Goal: Task Accomplishment & Management: Use online tool/utility

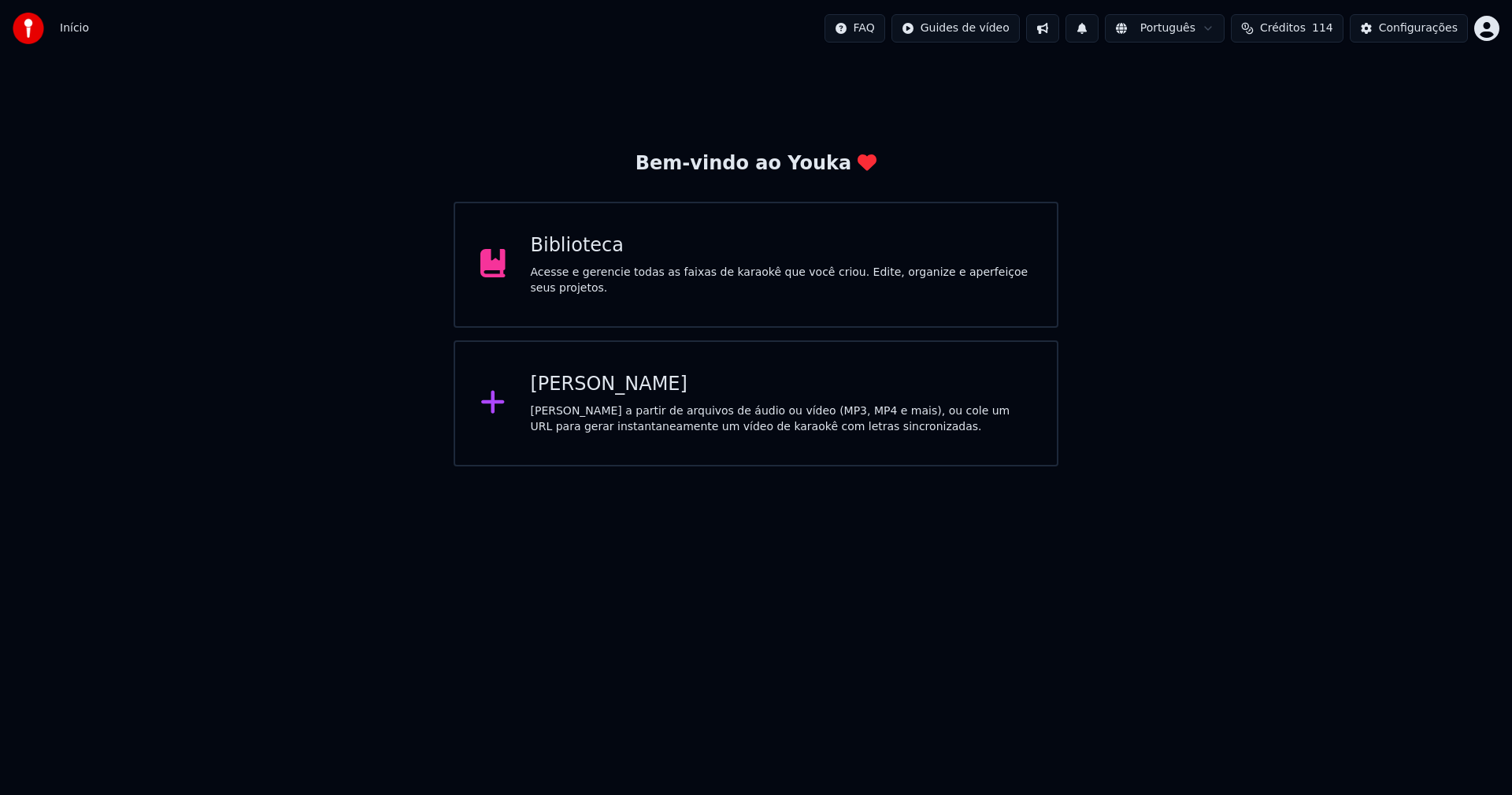
click at [559, 258] on div "Biblioteca" at bounding box center [782, 245] width 502 height 25
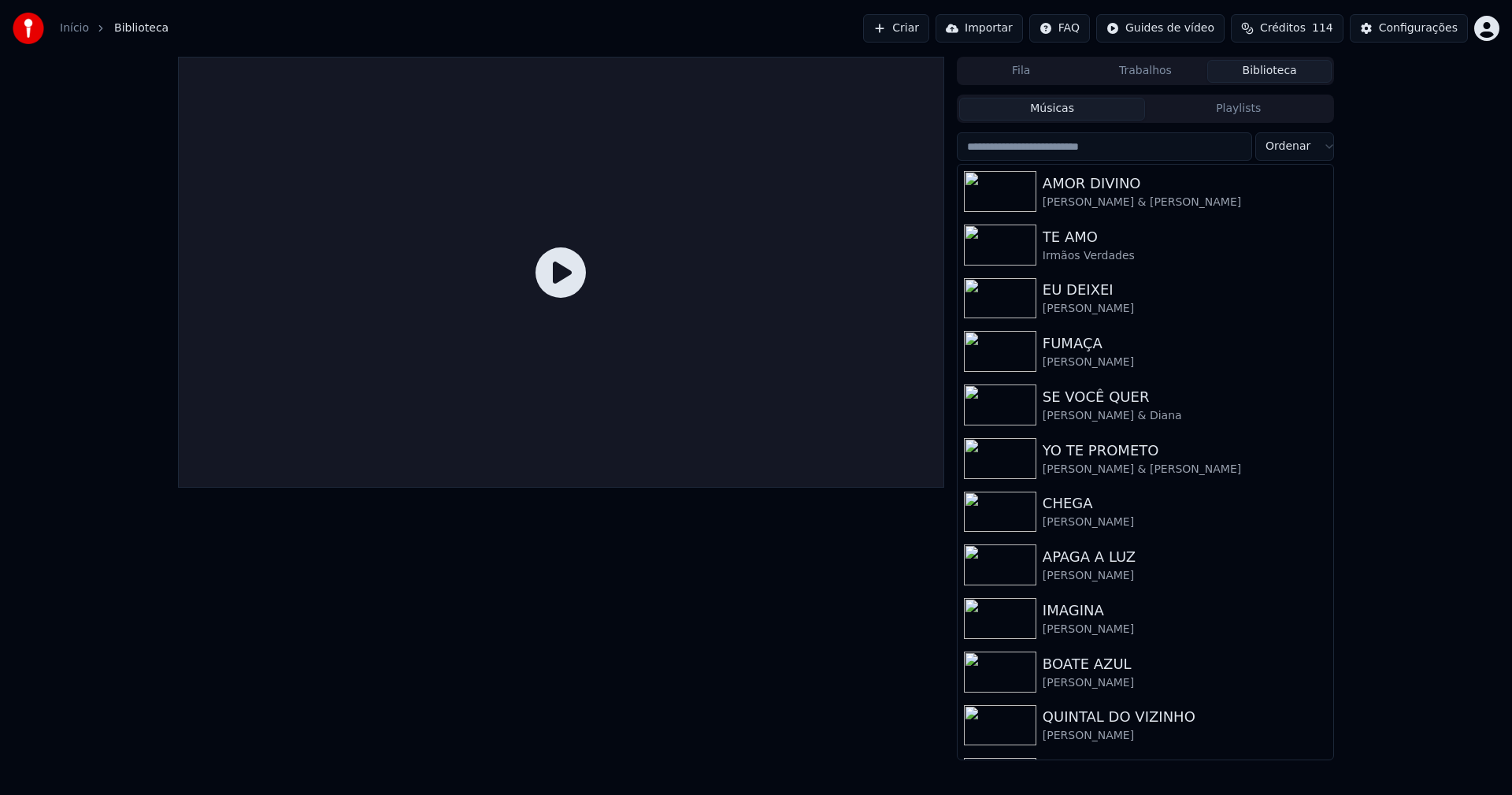
click at [1423, 25] on div "Configurações" at bounding box center [1418, 28] width 79 height 15
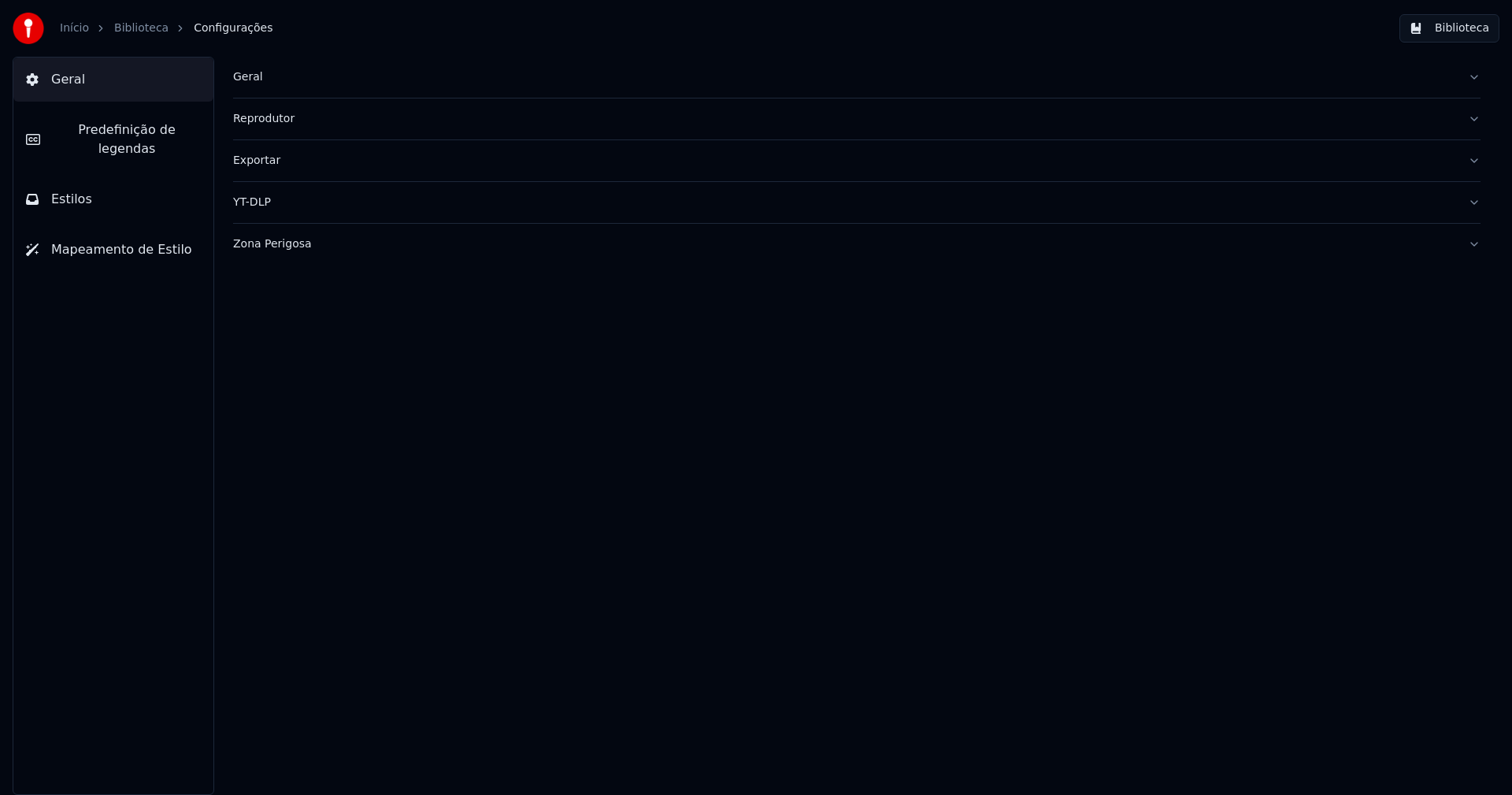
click at [243, 79] on div "Geral" at bounding box center [844, 77] width 1222 height 15
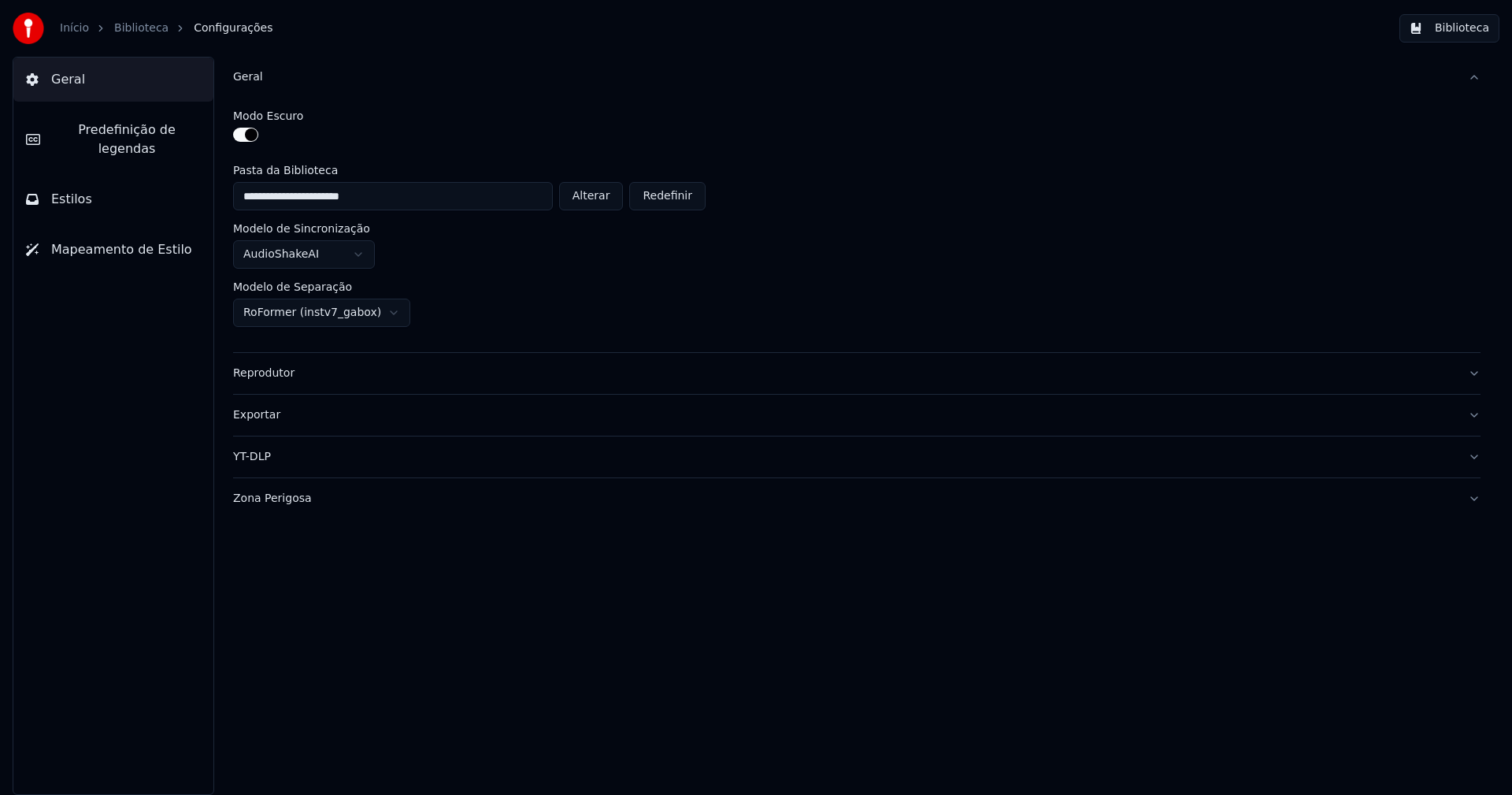
click at [603, 198] on button "Alterar" at bounding box center [591, 195] width 64 height 29
type input "**********"
click at [1457, 22] on button "Biblioteca" at bounding box center [1449, 28] width 100 height 29
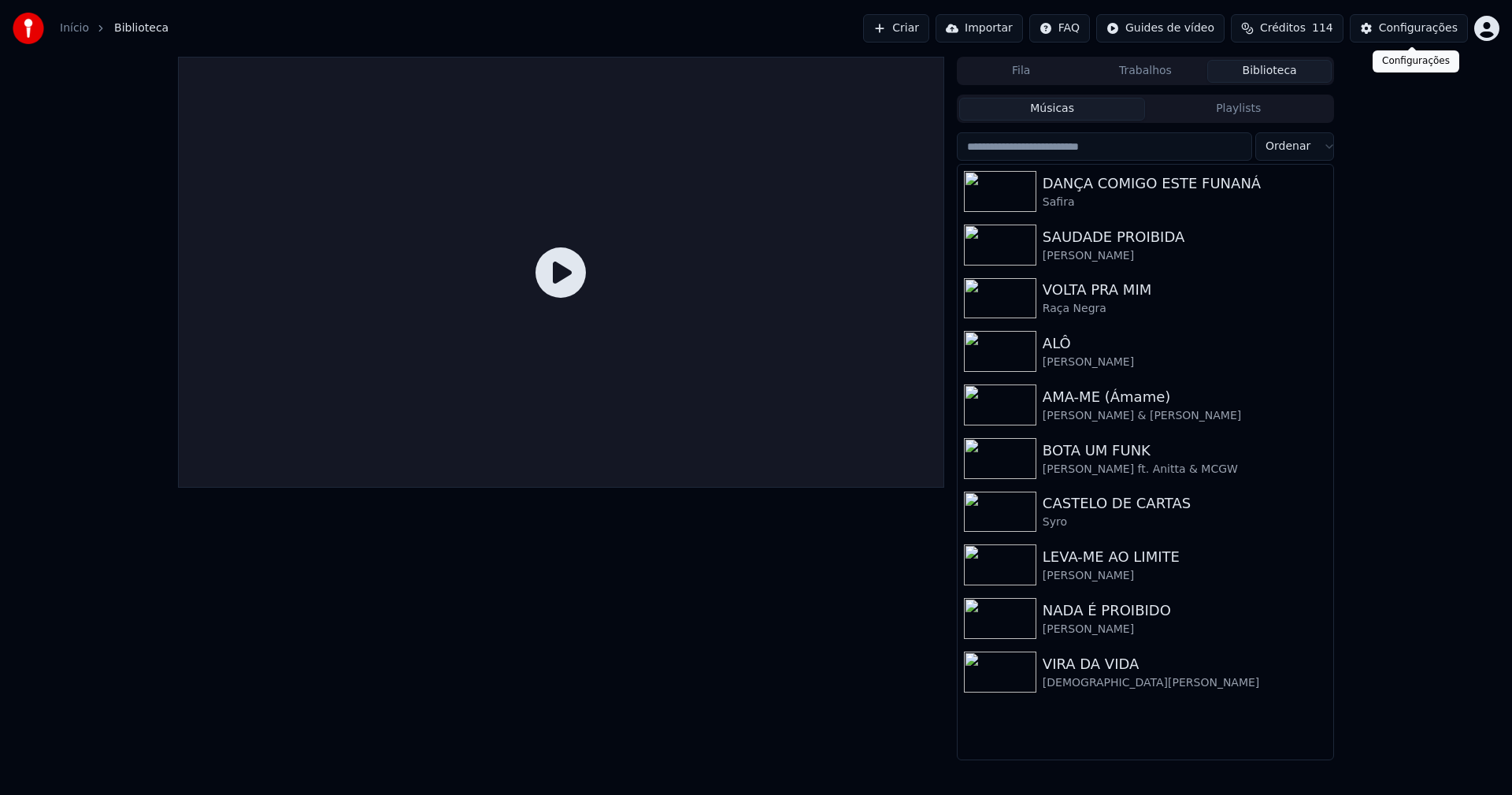
click at [1427, 32] on div "Configurações" at bounding box center [1418, 28] width 79 height 15
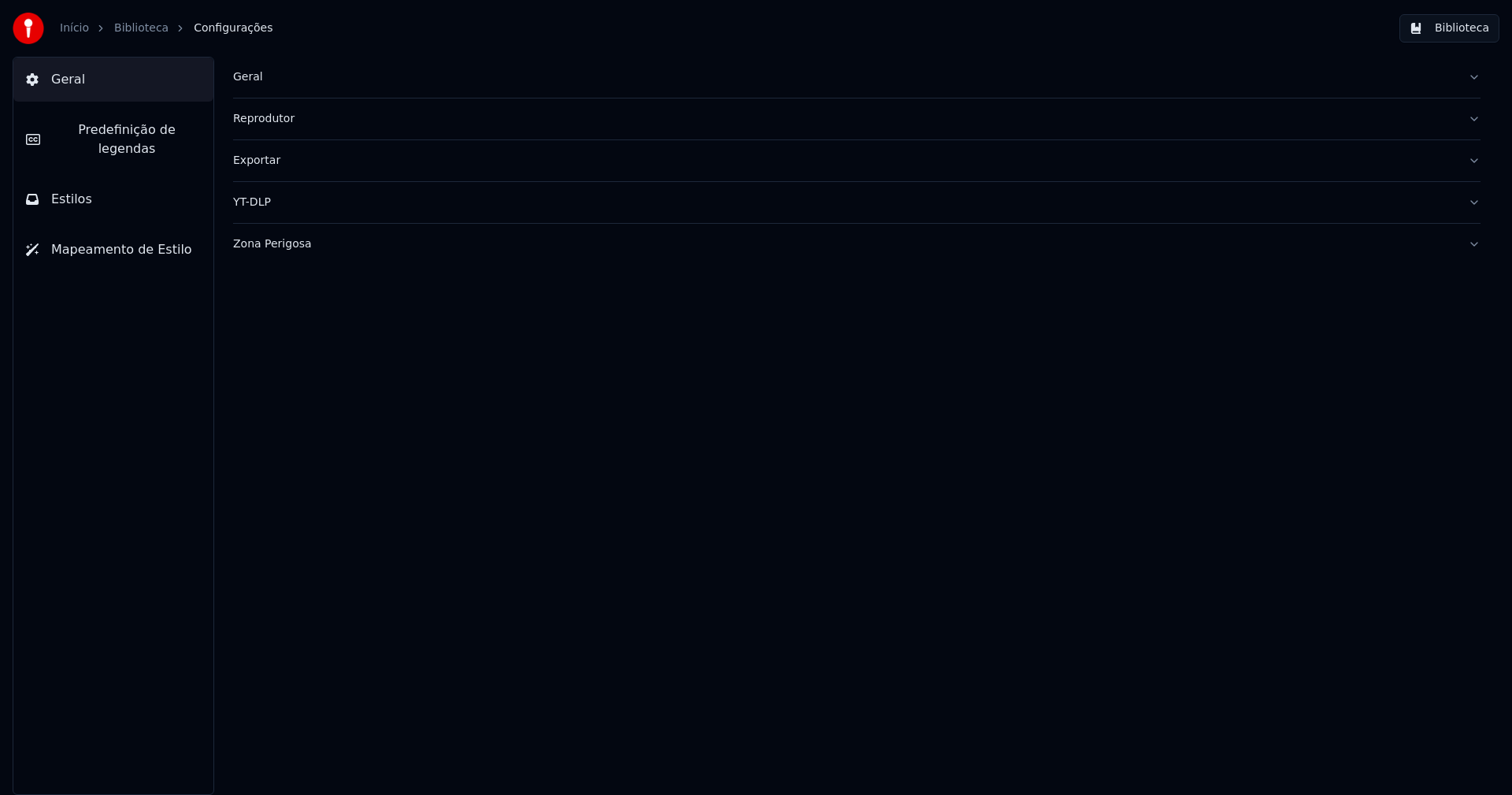
click at [252, 74] on div "Geral" at bounding box center [844, 77] width 1222 height 15
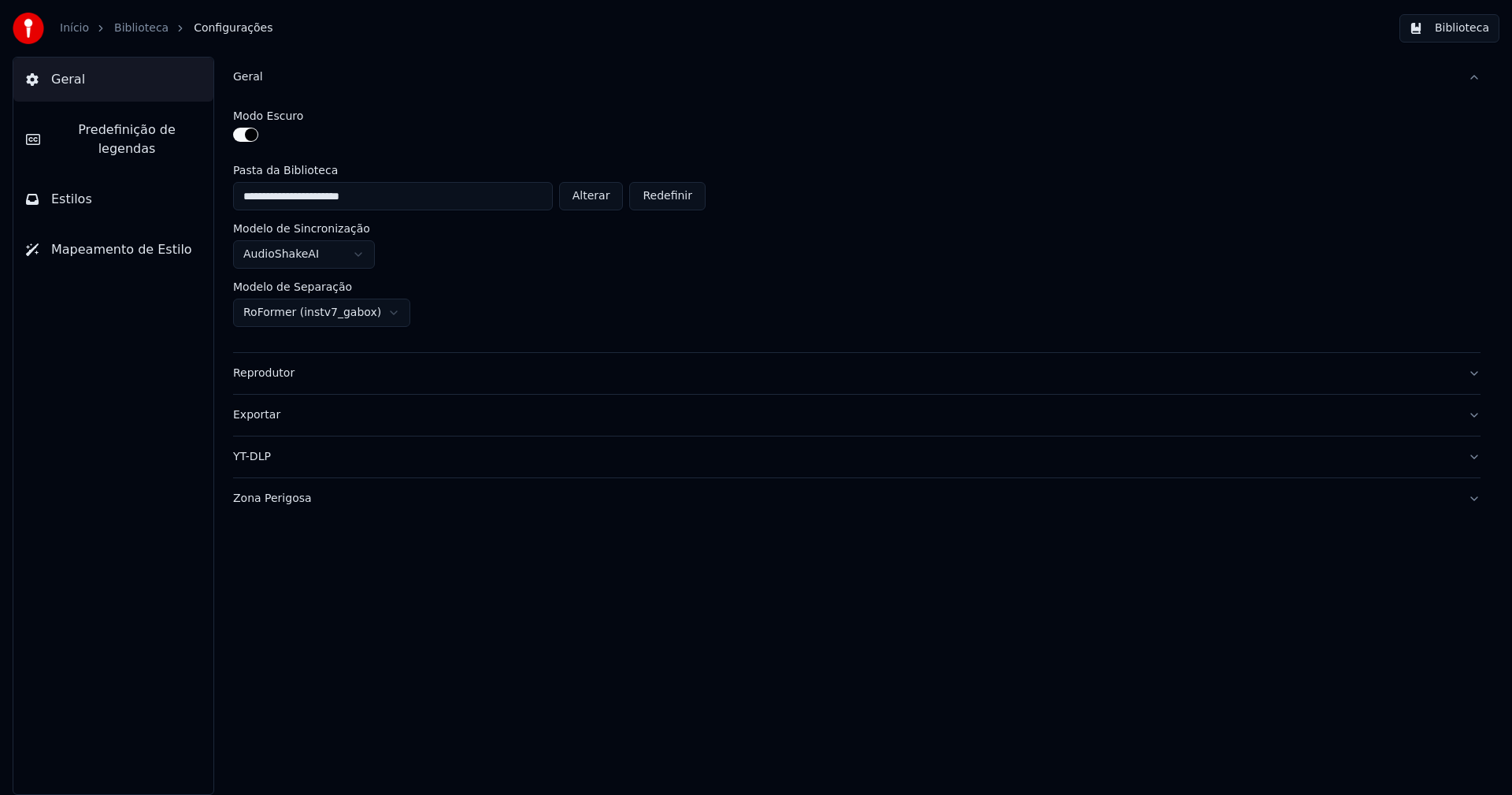
click at [600, 199] on button "Alterar" at bounding box center [591, 195] width 64 height 29
click at [1457, 28] on button "Biblioteca" at bounding box center [1449, 28] width 100 height 29
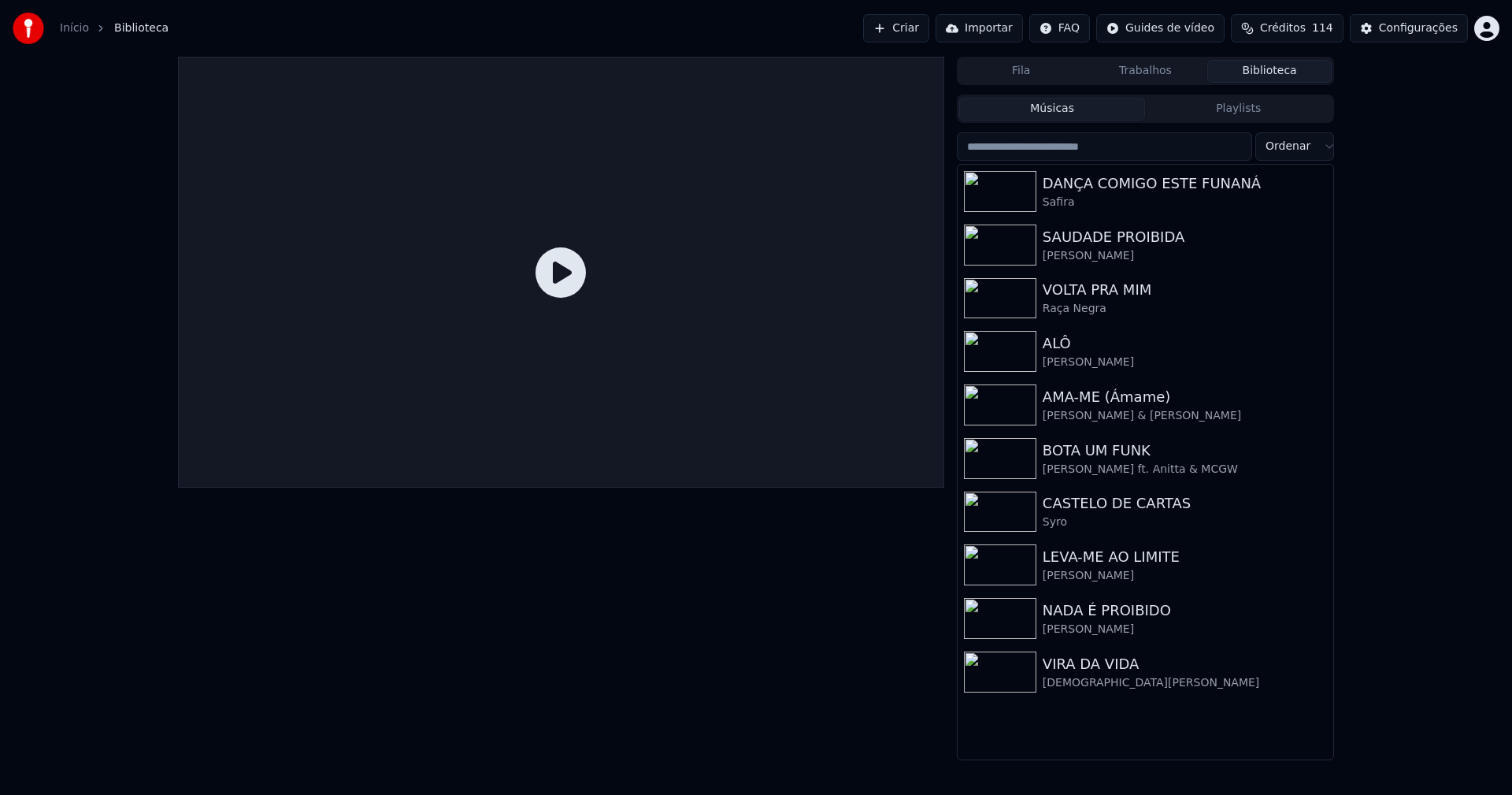
click at [1426, 30] on div "Configurações" at bounding box center [1418, 28] width 79 height 15
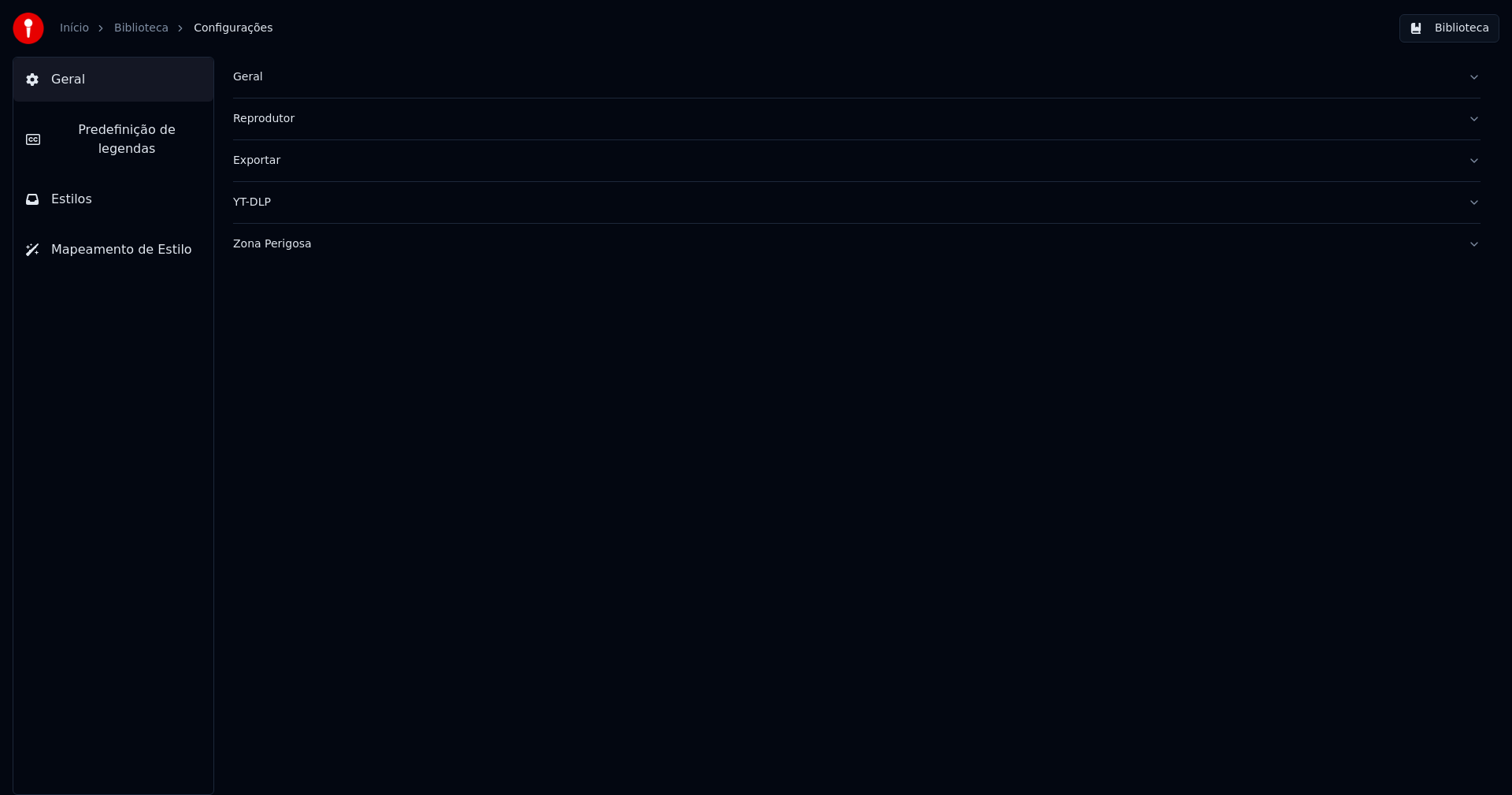
click at [248, 76] on div "Geral" at bounding box center [844, 77] width 1222 height 15
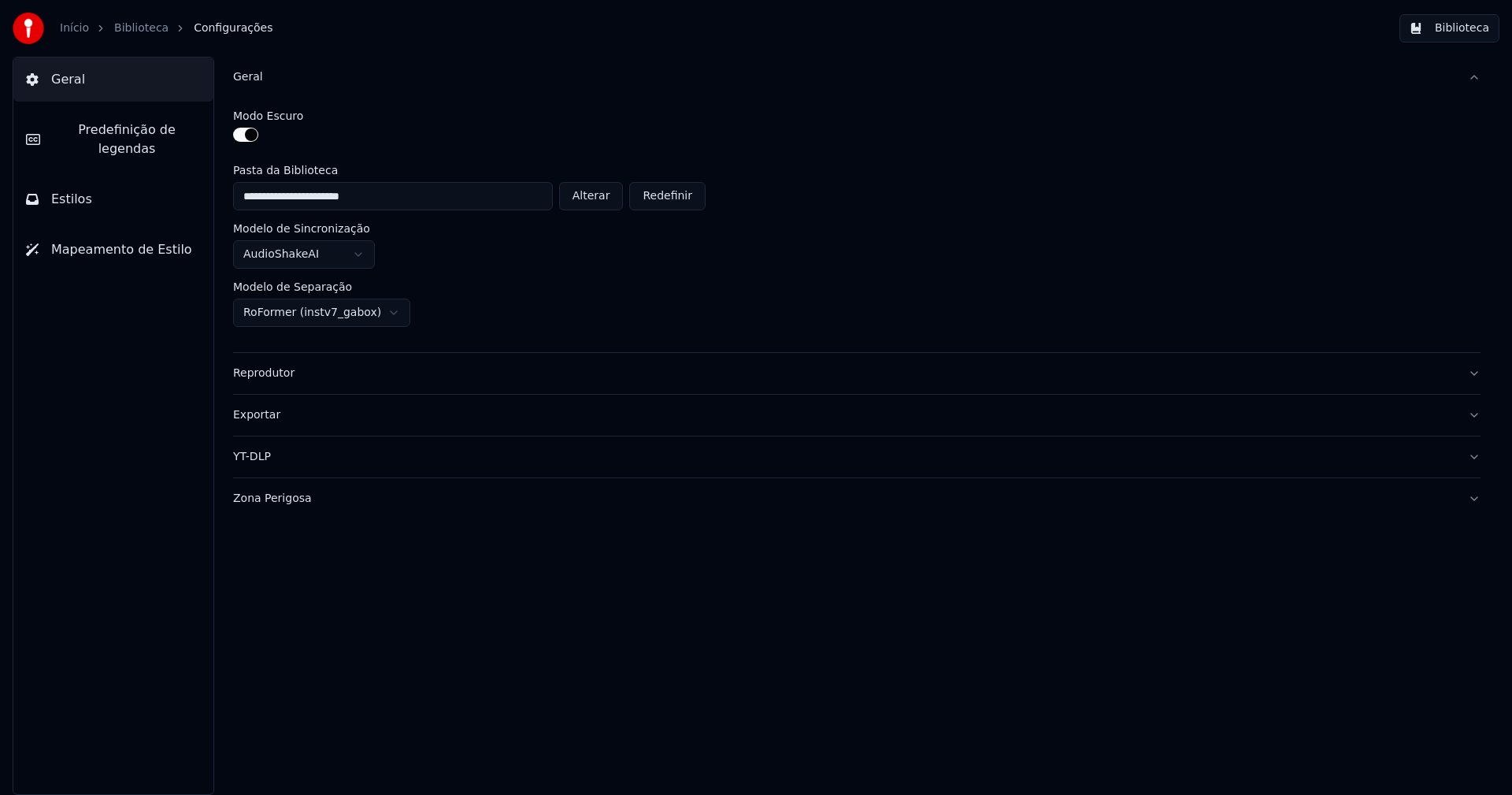
click at [608, 187] on button "Alterar" at bounding box center [591, 195] width 64 height 29
type input "**********"
click at [1457, 35] on button "Biblioteca" at bounding box center [1449, 28] width 100 height 29
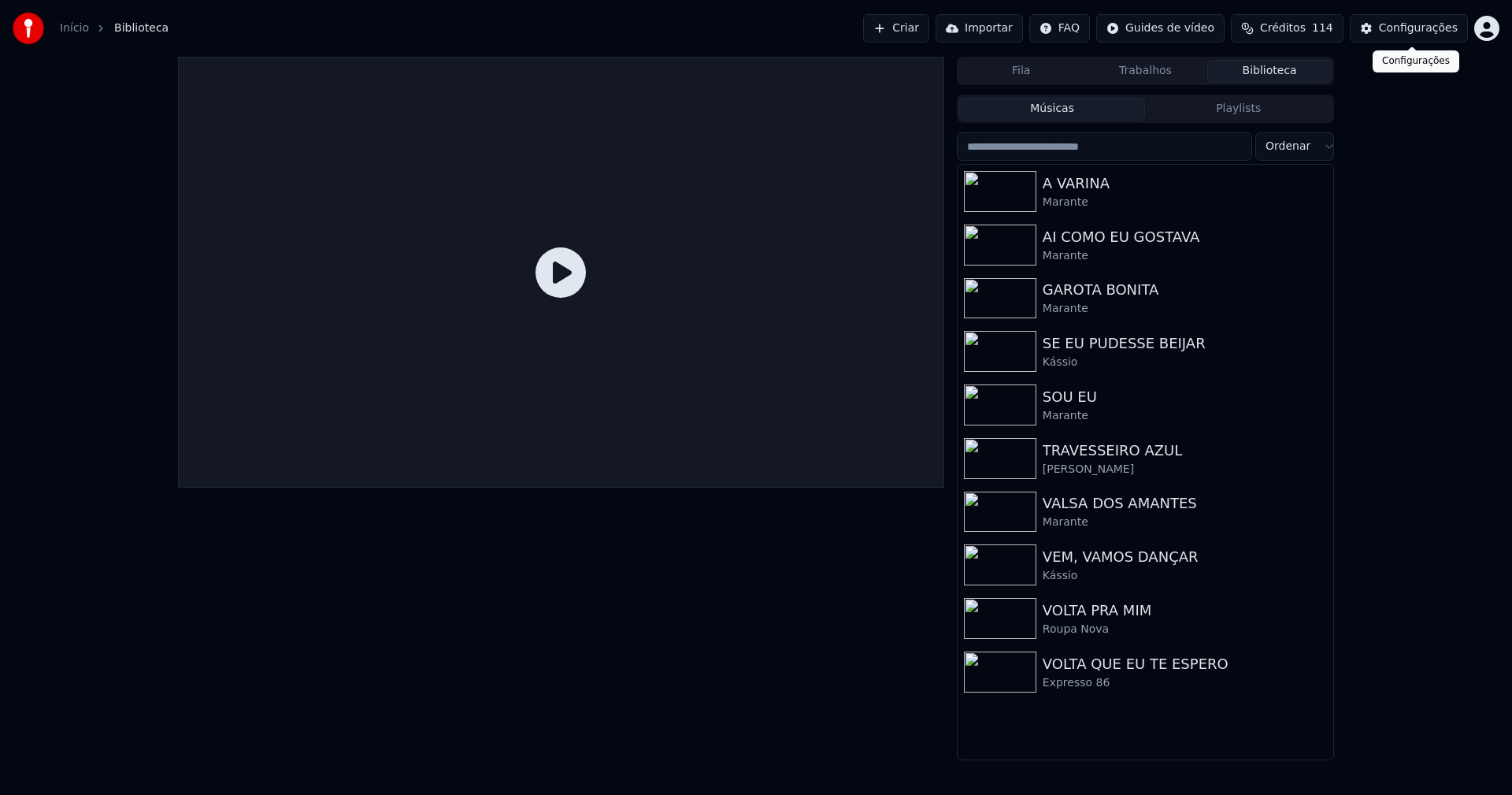
drag, startPoint x: 1415, startPoint y: 29, endPoint x: 1404, endPoint y: 29, distance: 11.0
click at [1404, 29] on div "Configurações" at bounding box center [1418, 28] width 79 height 15
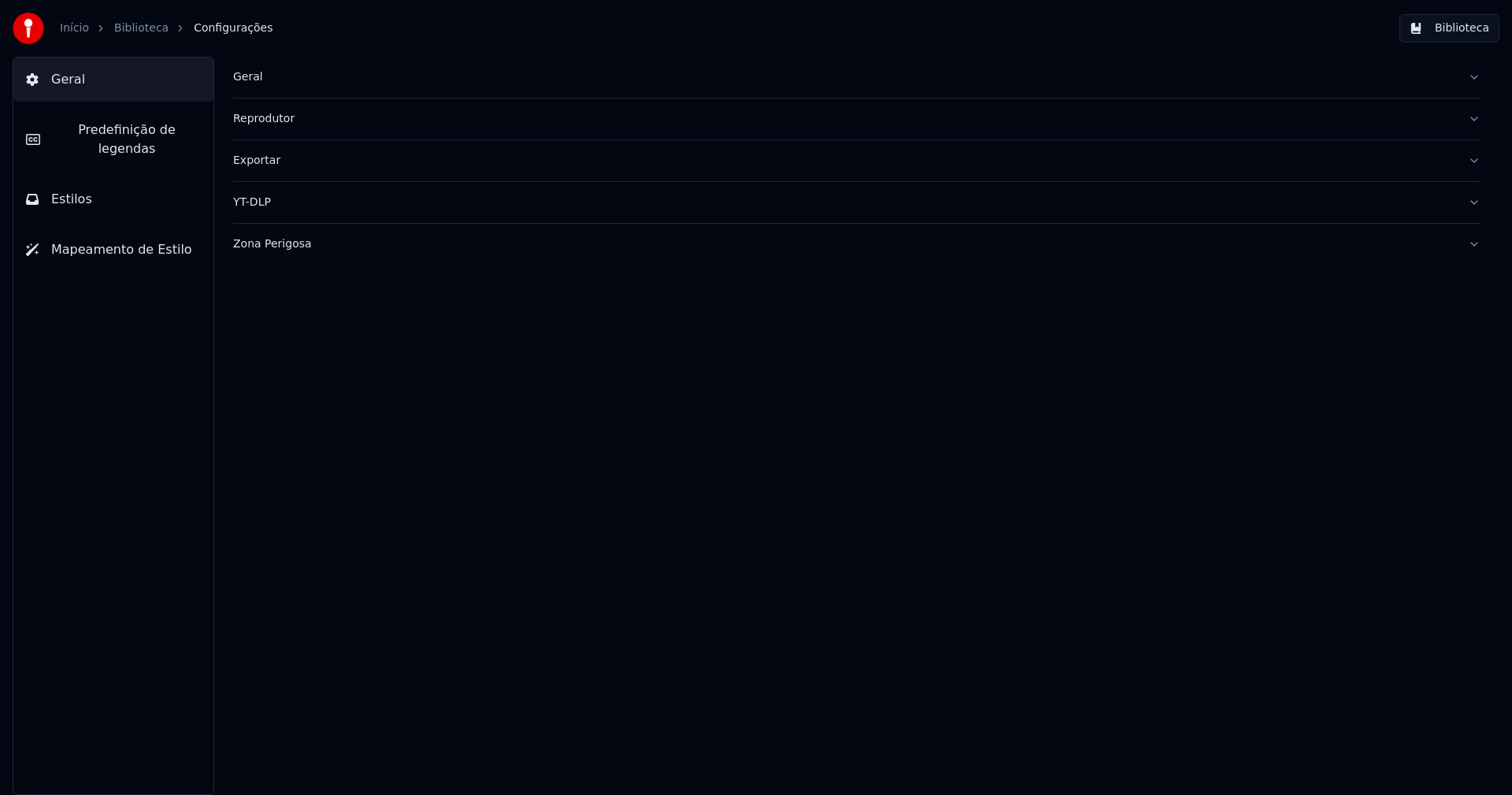
click at [277, 72] on div "Geral" at bounding box center [844, 77] width 1222 height 15
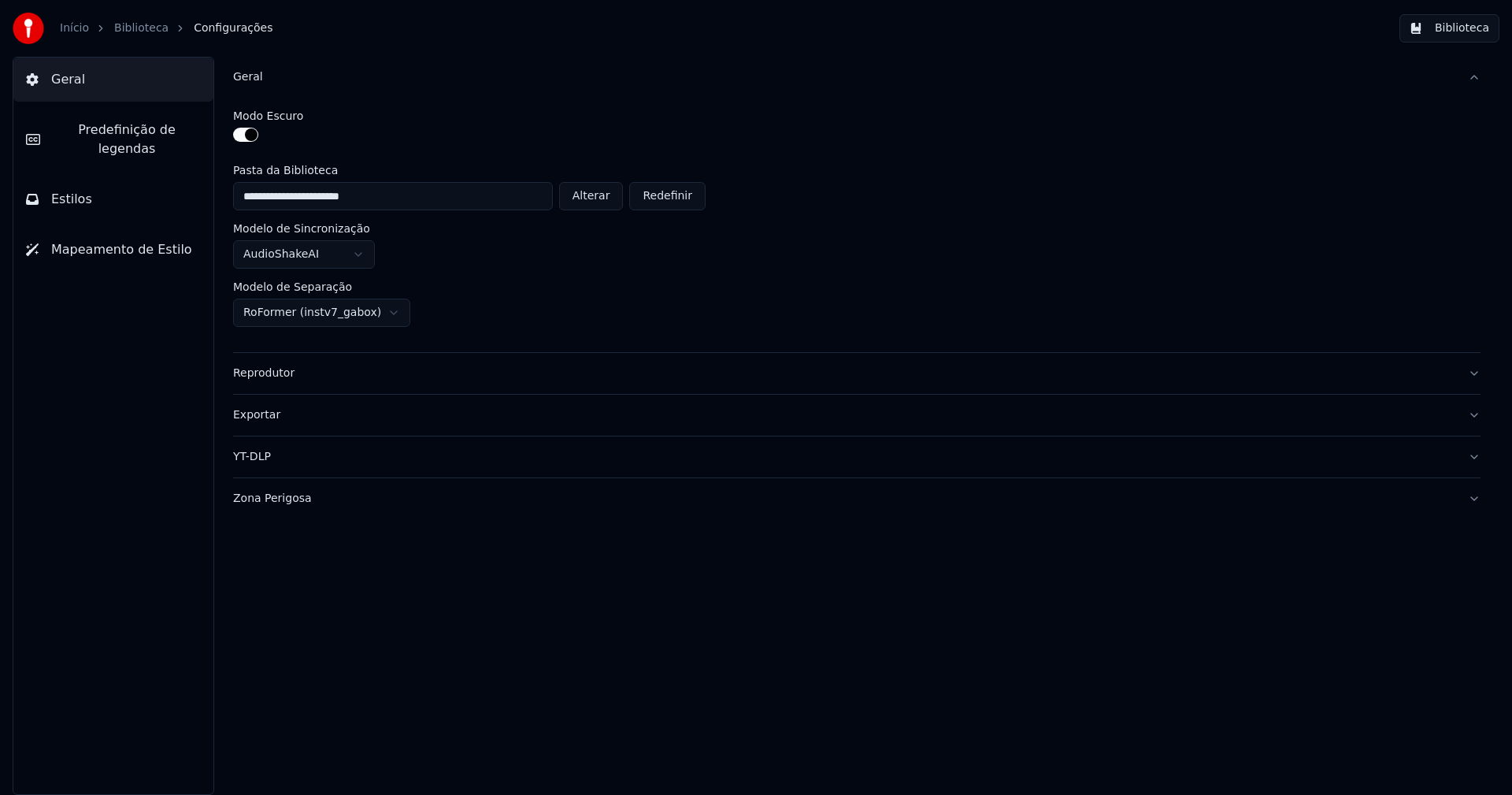
click at [614, 200] on button "Alterar" at bounding box center [591, 195] width 64 height 29
type input "**********"
click at [1467, 30] on button "Biblioteca" at bounding box center [1449, 28] width 100 height 29
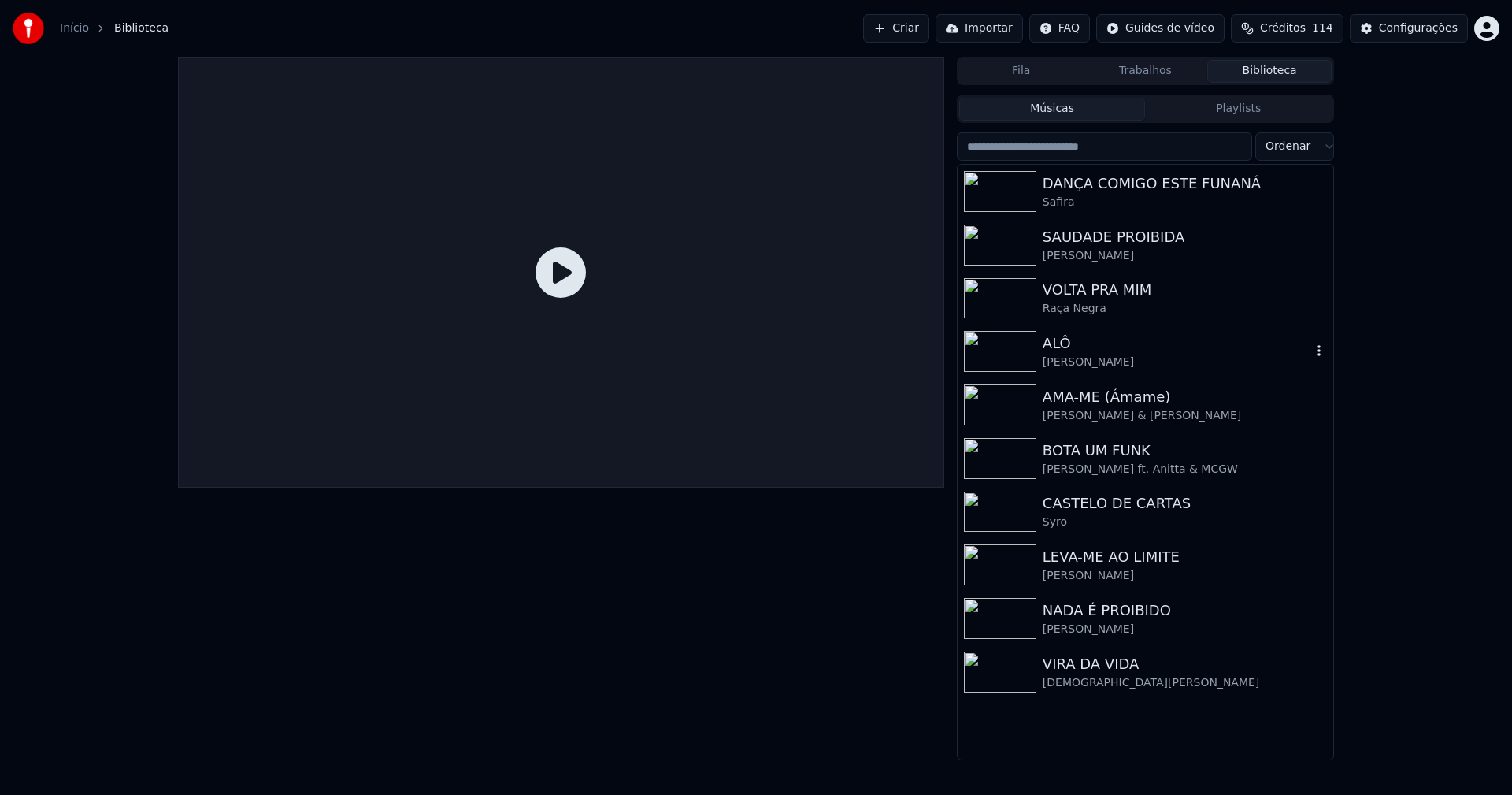
click at [1059, 347] on div "ALÔ" at bounding box center [1177, 343] width 269 height 22
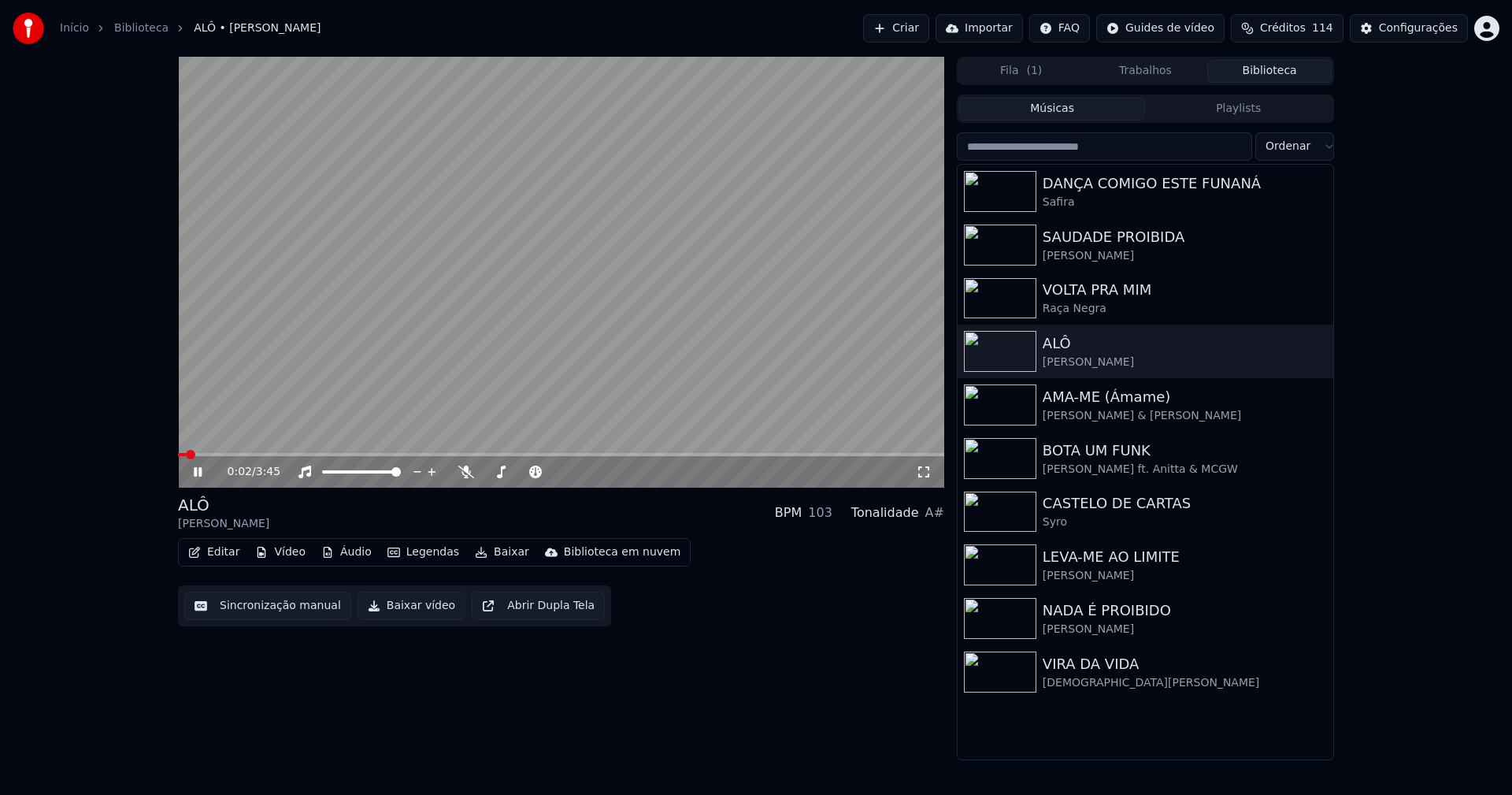
click at [200, 473] on icon at bounding box center [198, 472] width 8 height 10
click at [222, 557] on button "Editar" at bounding box center [213, 552] width 64 height 22
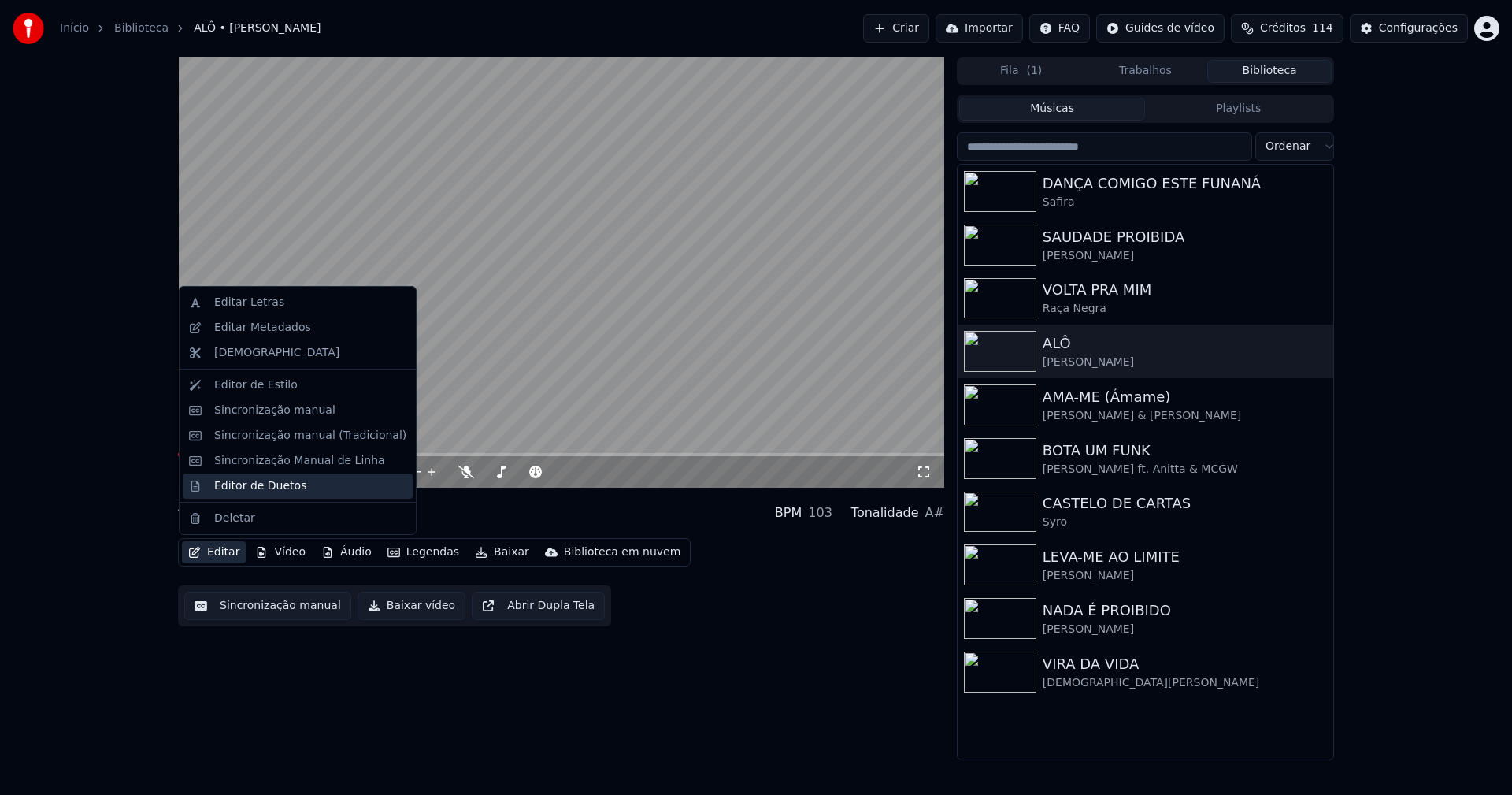
click at [231, 481] on div "Editor de Duetos" at bounding box center [260, 485] width 92 height 15
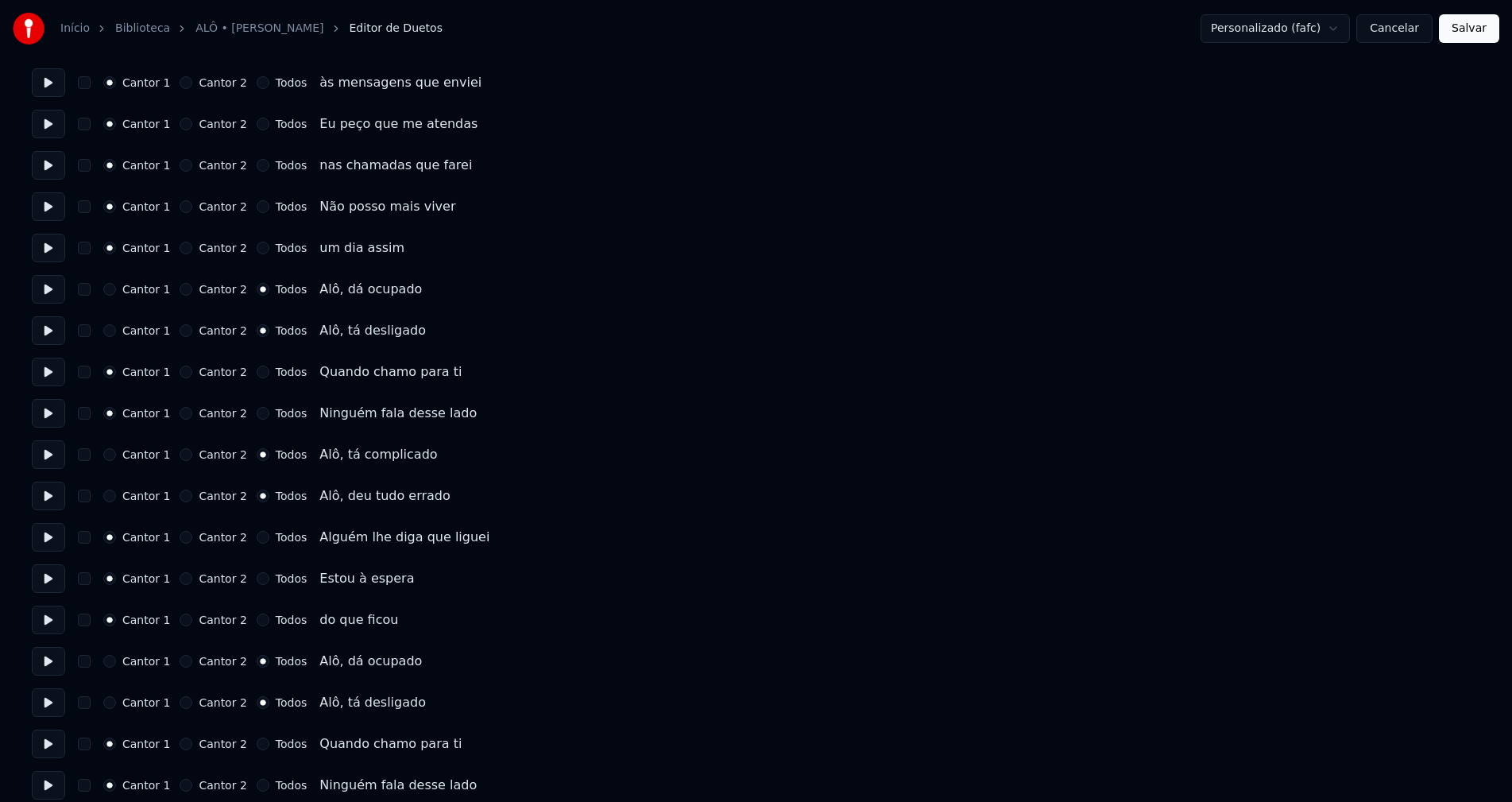
scroll to position [477, 0]
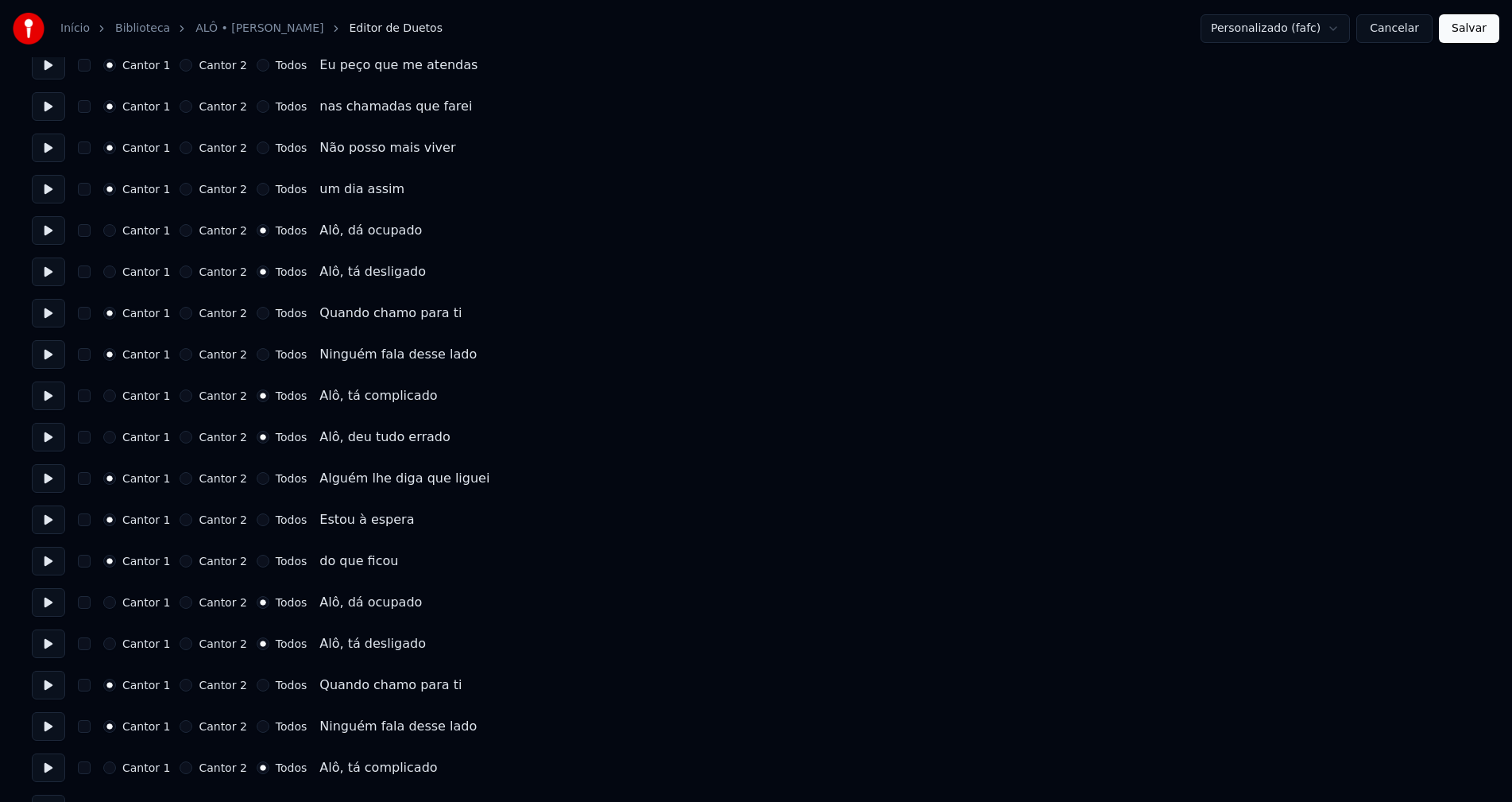
click at [1408, 30] on button "Cancelar" at bounding box center [1394, 28] width 76 height 29
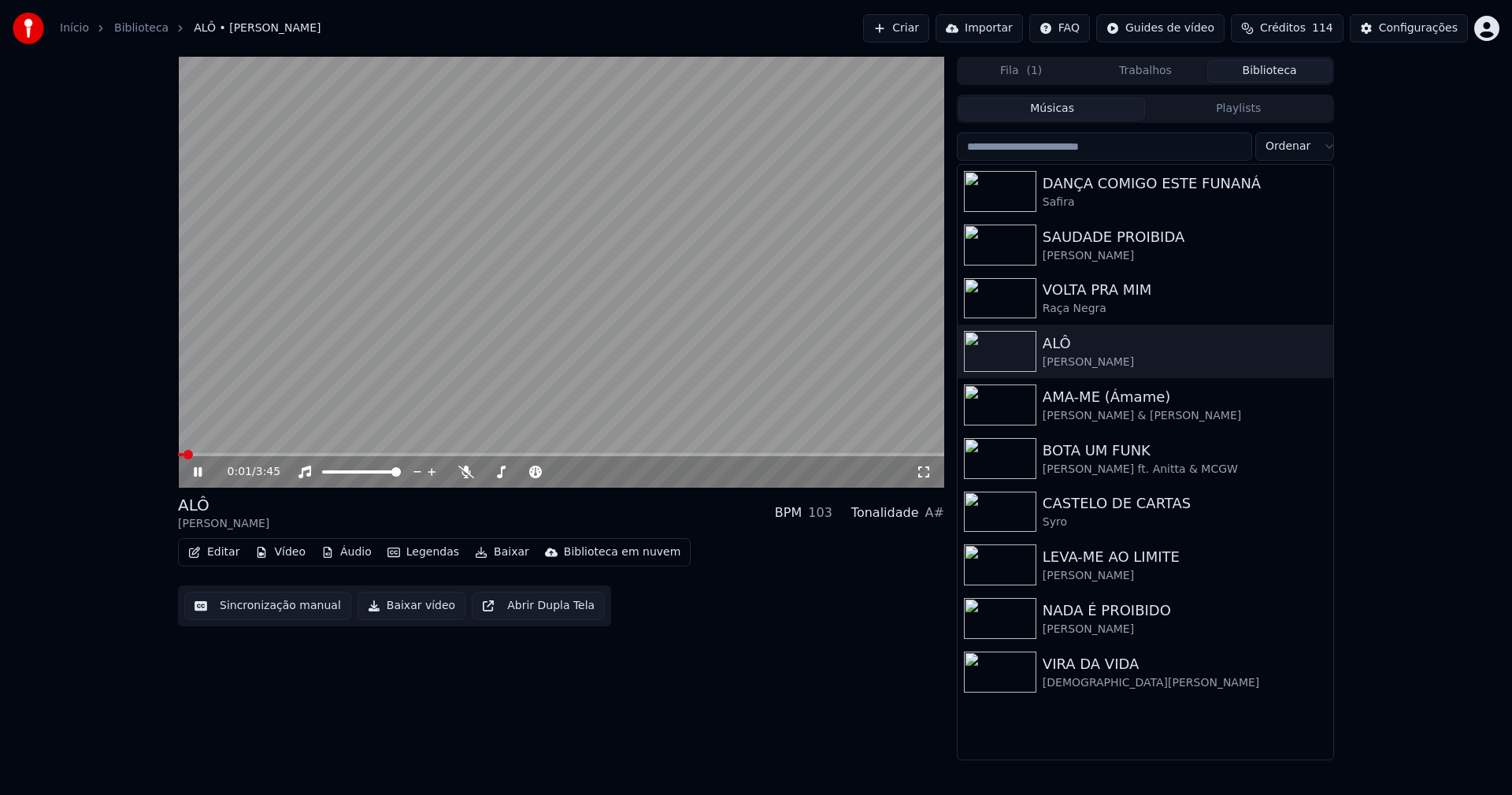
click at [217, 556] on button "Editar" at bounding box center [213, 552] width 64 height 22
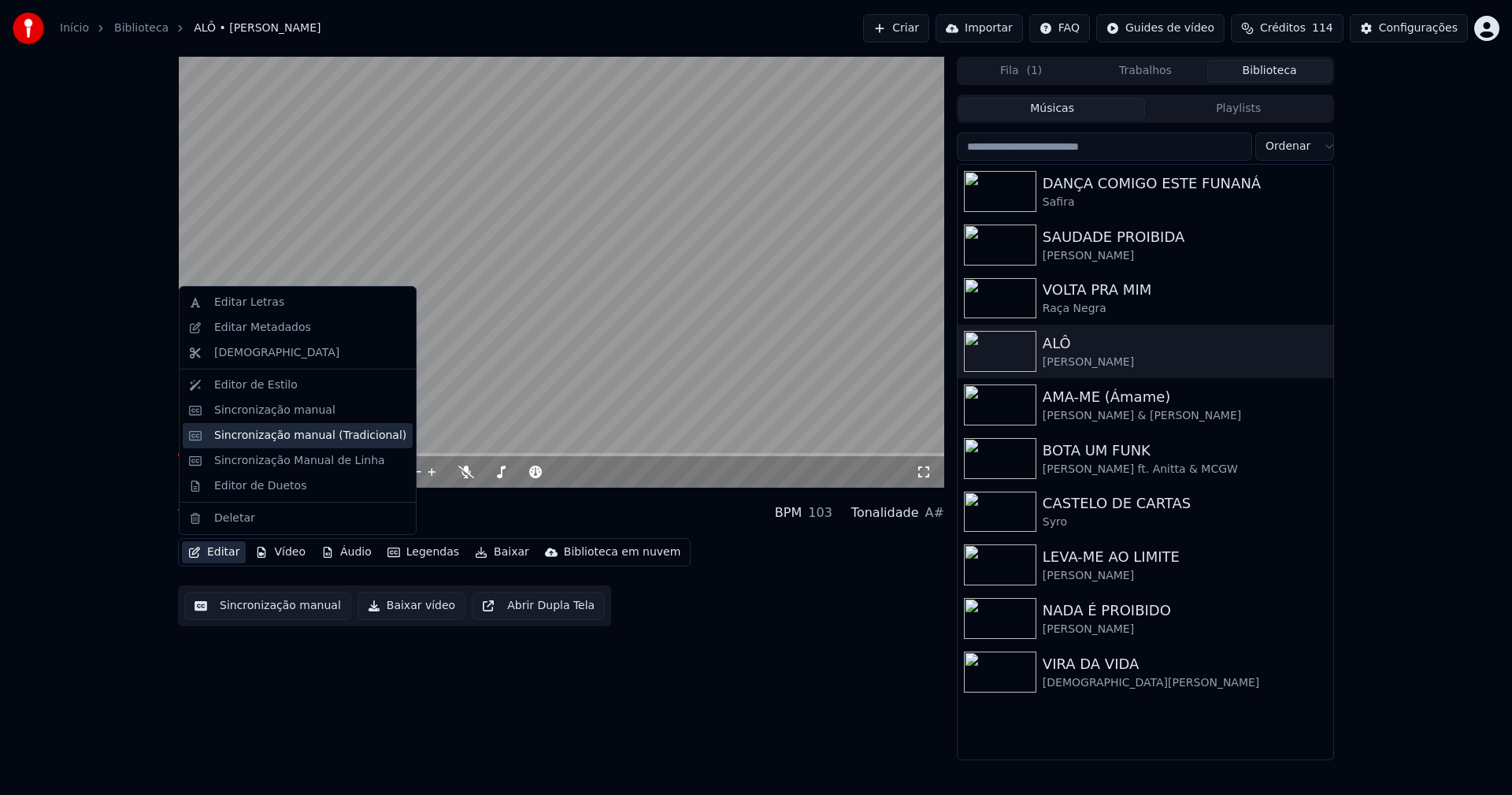
click at [293, 432] on div "Sincronização manual (Tradicional)" at bounding box center [310, 435] width 192 height 15
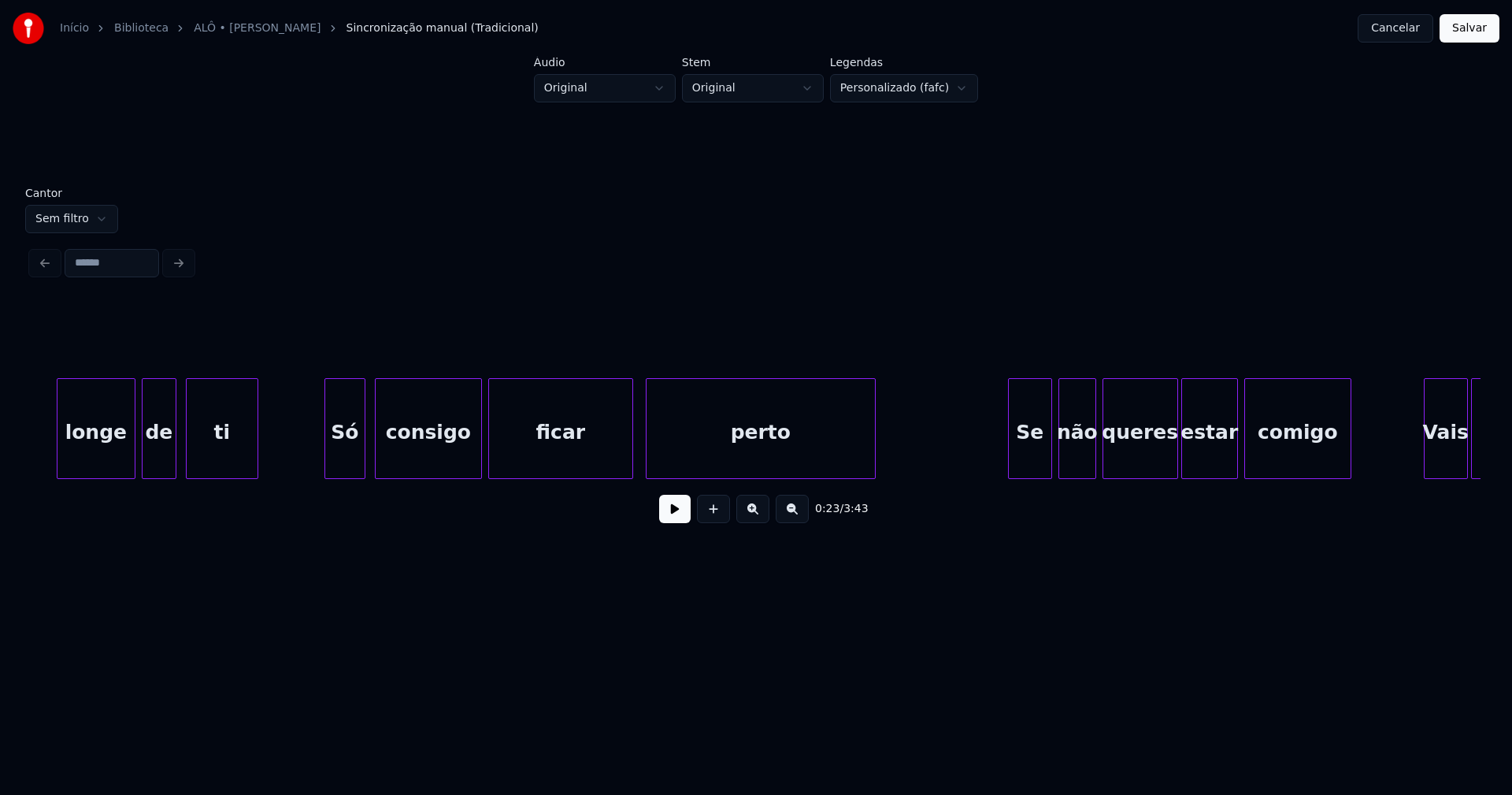
scroll to position [0, 4279]
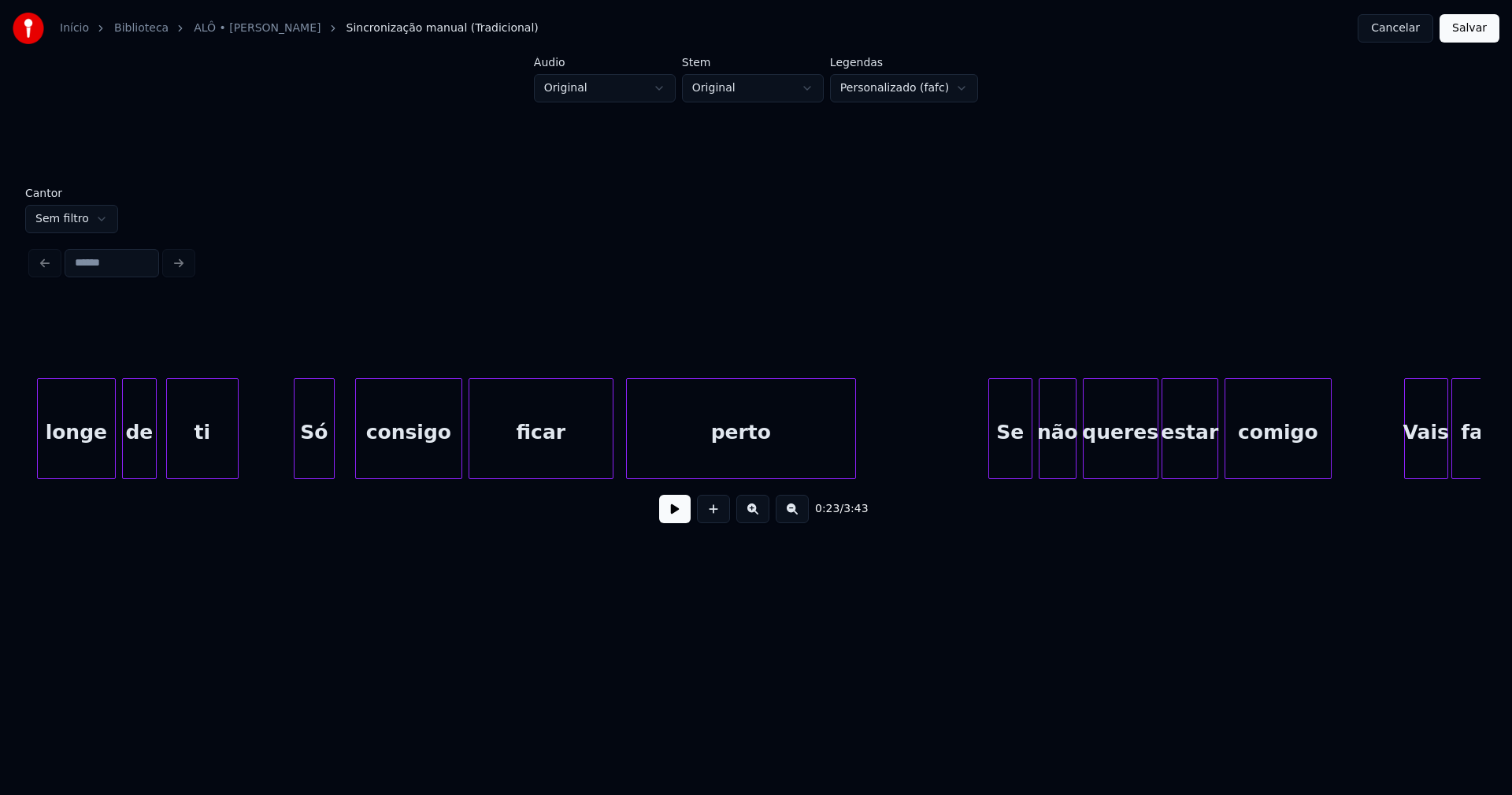
click at [315, 455] on div "Só" at bounding box center [314, 433] width 39 height 108
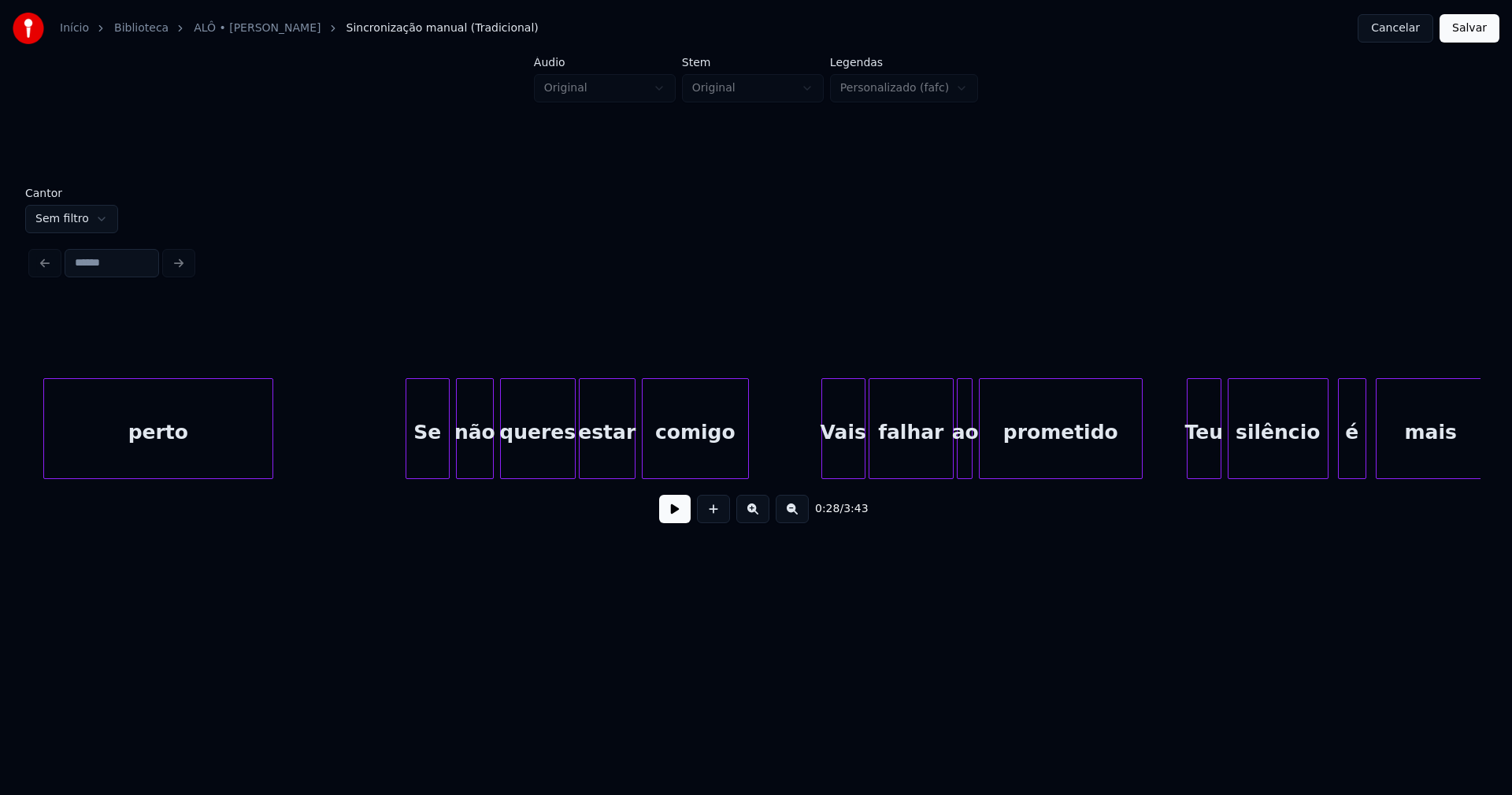
scroll to position [0, 4900]
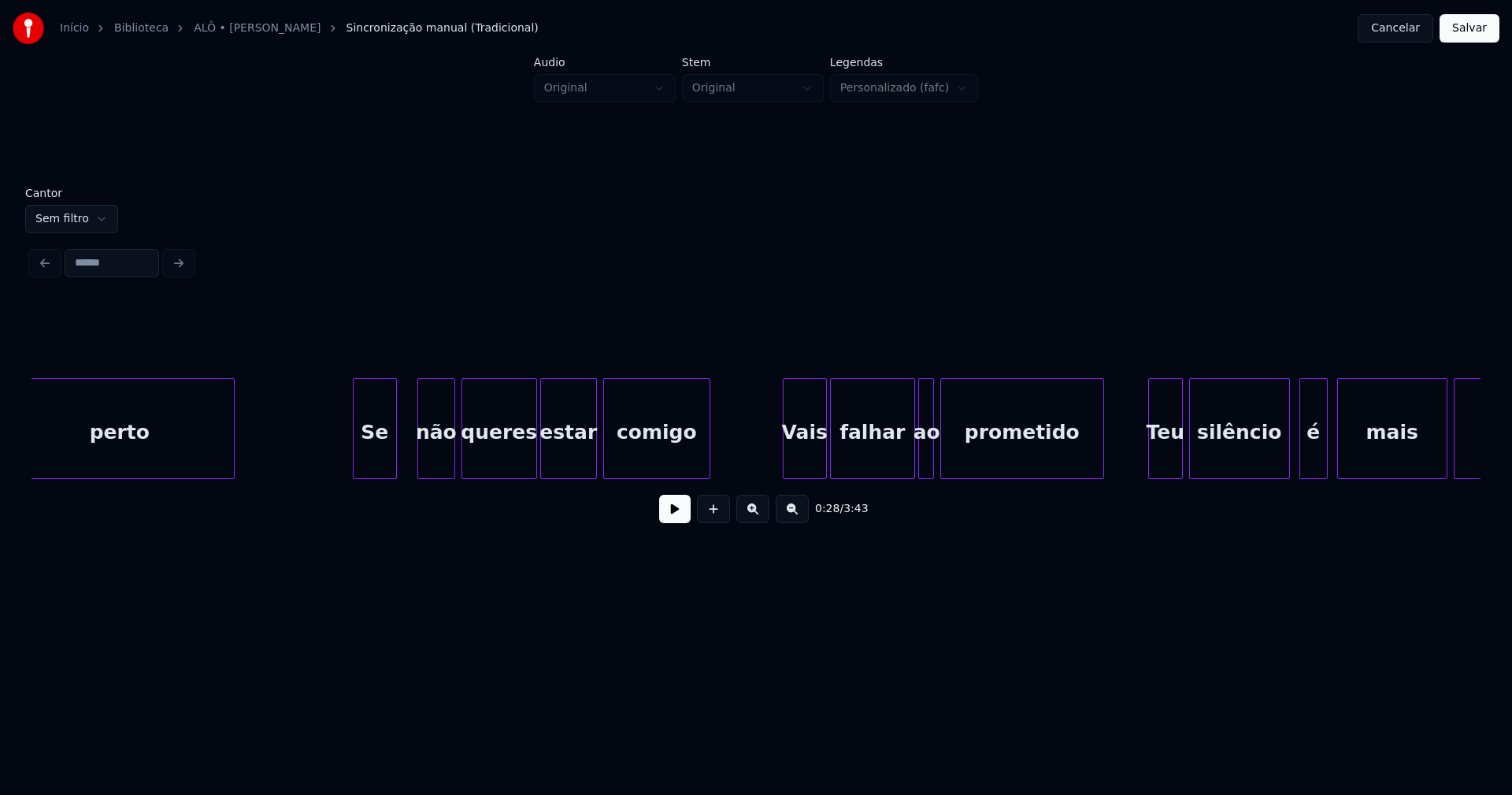
click at [383, 461] on div "Se" at bounding box center [375, 433] width 42 height 108
click at [434, 463] on div "não" at bounding box center [433, 433] width 36 height 108
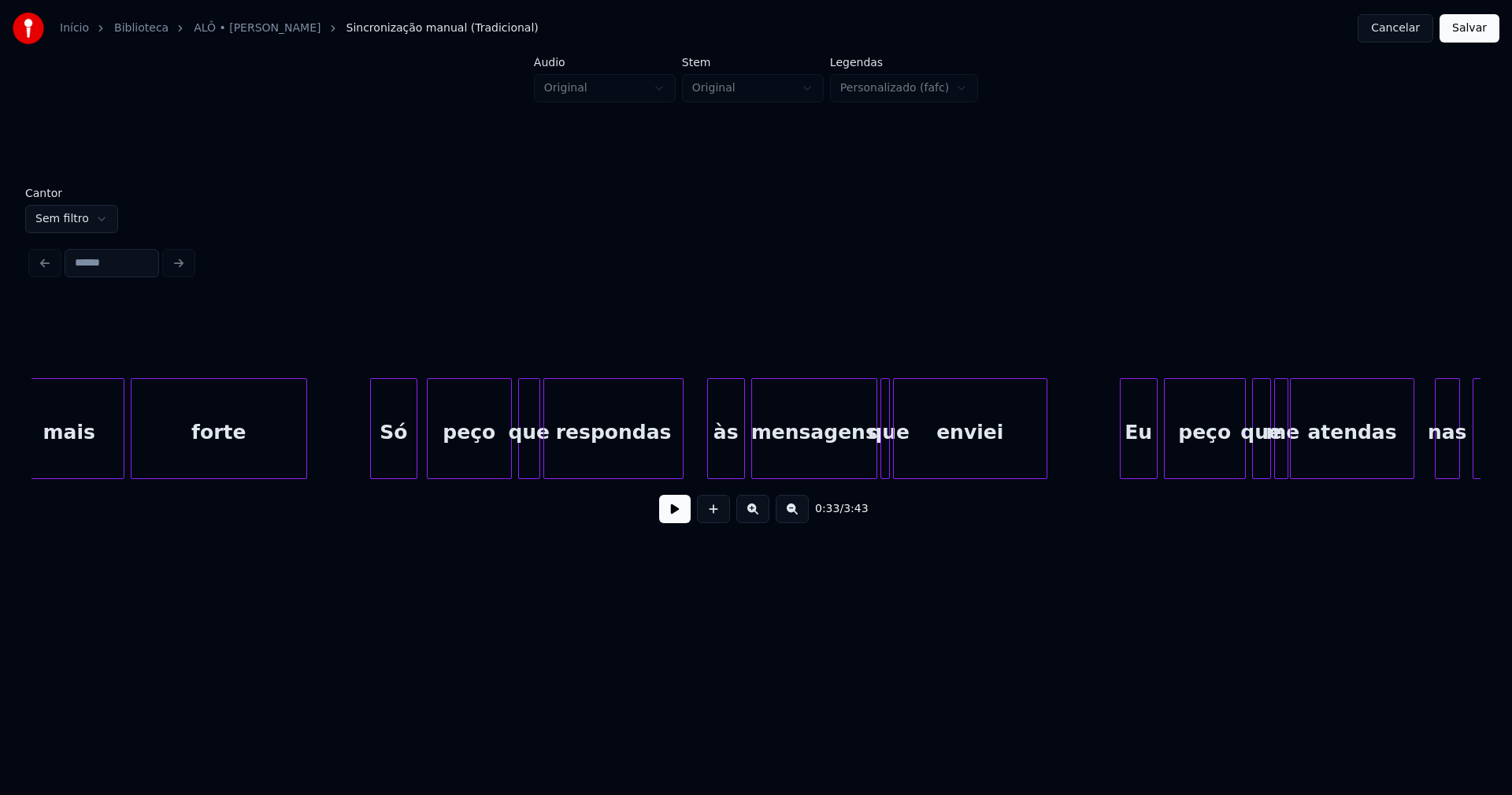
scroll to position [0, 6243]
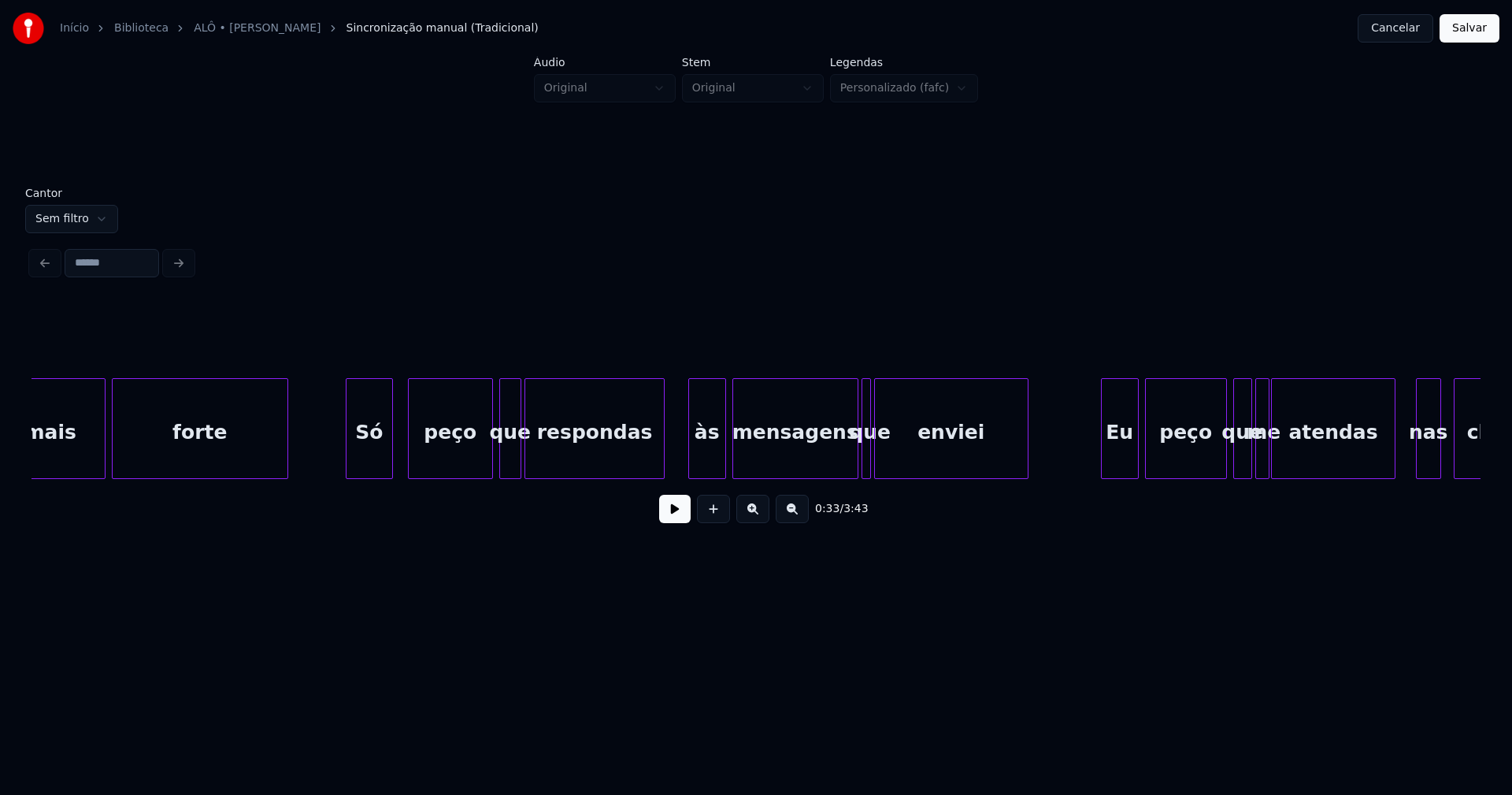
click at [375, 455] on div "Só" at bounding box center [370, 433] width 46 height 108
click at [668, 511] on button at bounding box center [675, 508] width 32 height 29
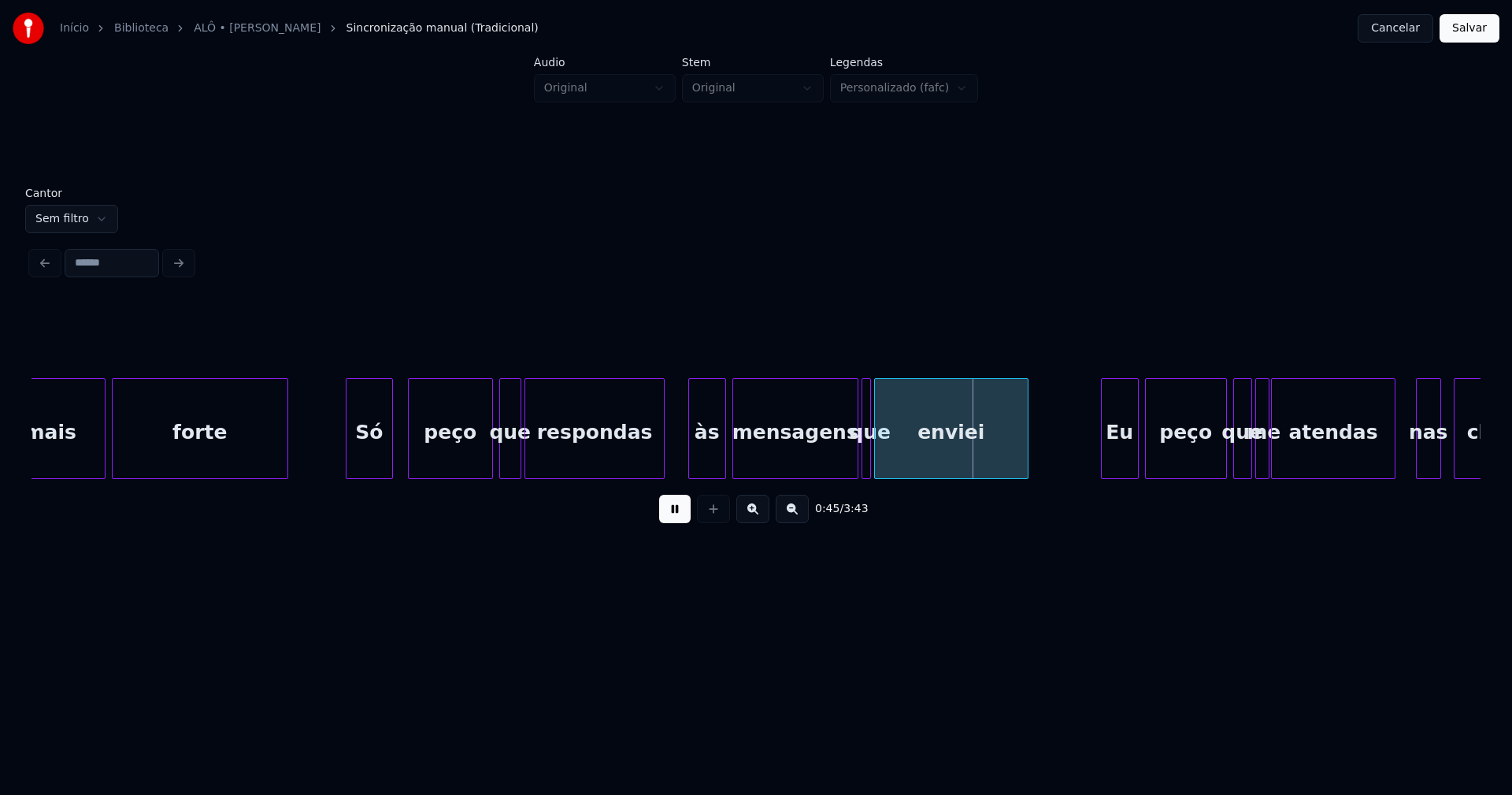
click at [686, 518] on button at bounding box center [675, 508] width 32 height 29
click at [697, 463] on div "às" at bounding box center [691, 433] width 36 height 108
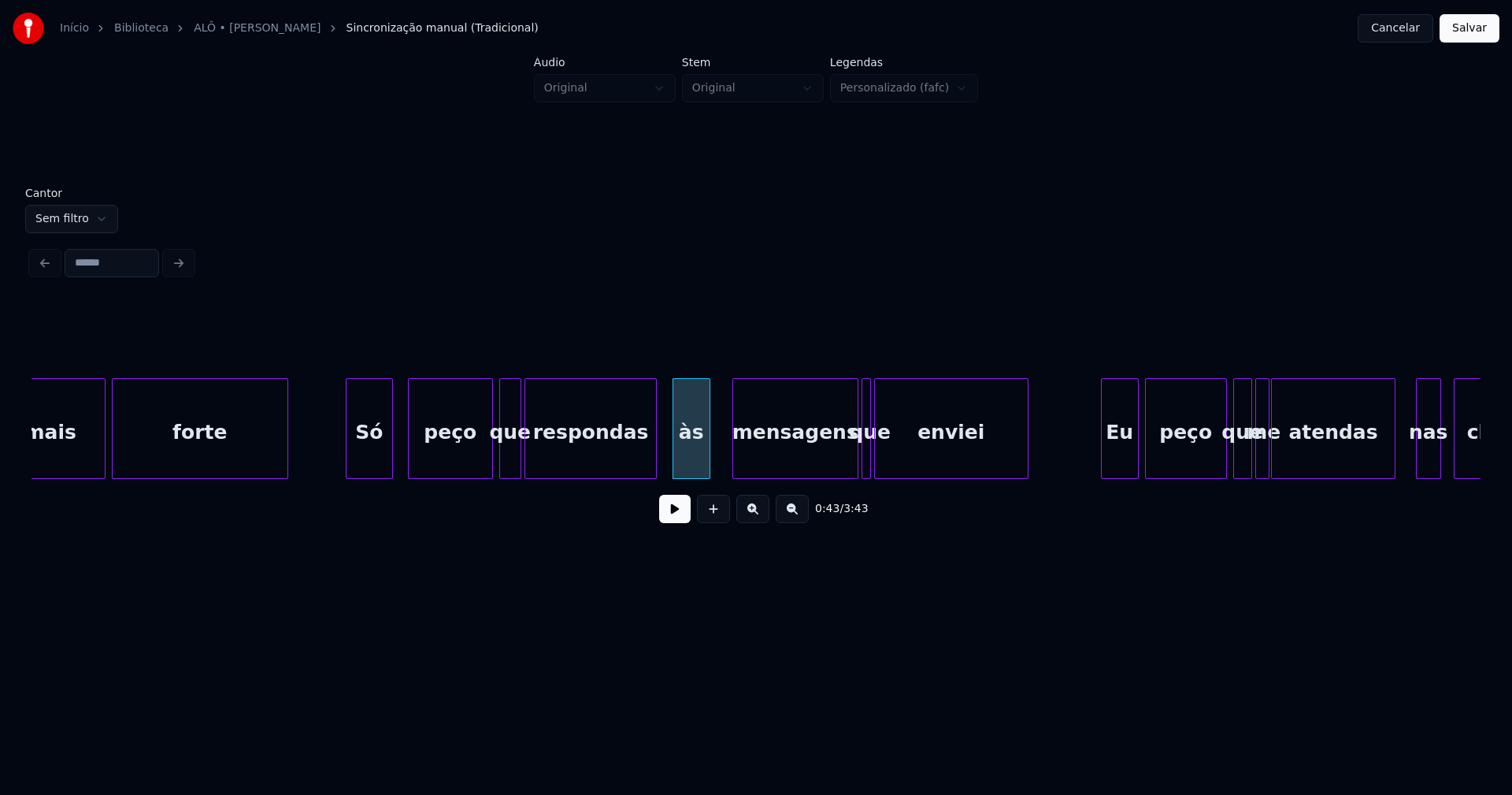
click at [655, 458] on div at bounding box center [654, 428] width 5 height 99
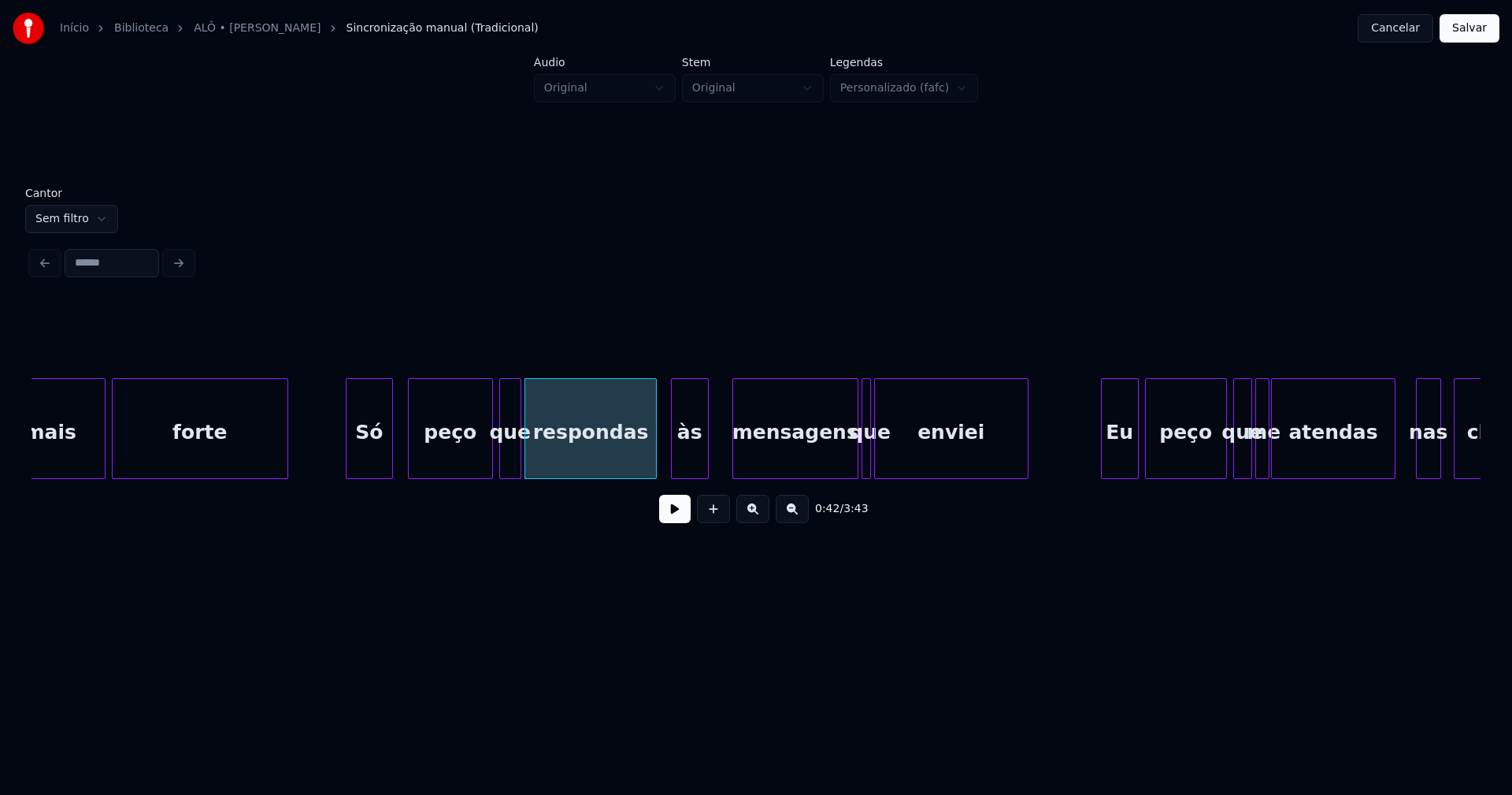
click at [690, 450] on div "às" at bounding box center [690, 433] width 36 height 108
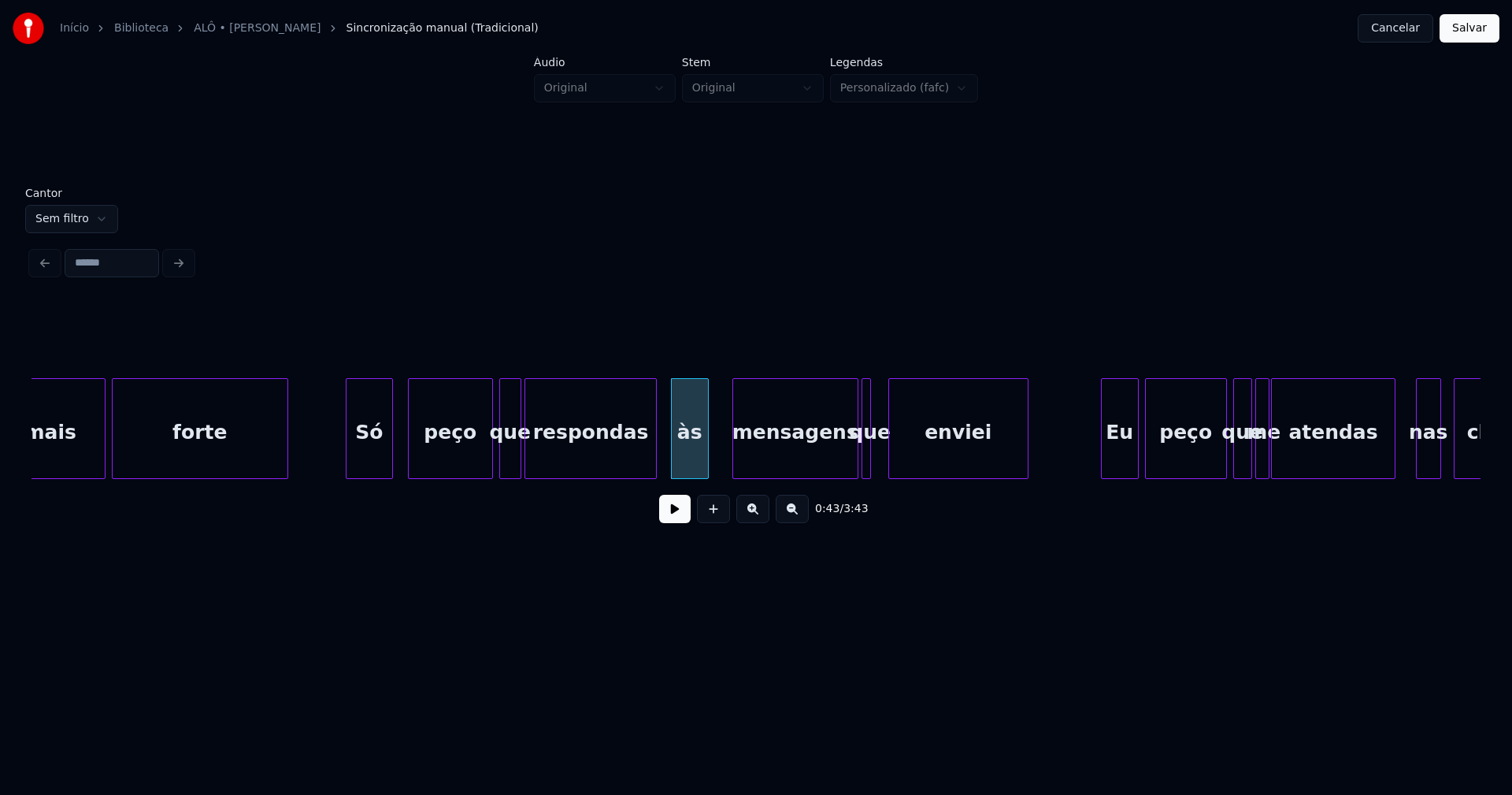
click at [893, 462] on div at bounding box center [892, 428] width 5 height 99
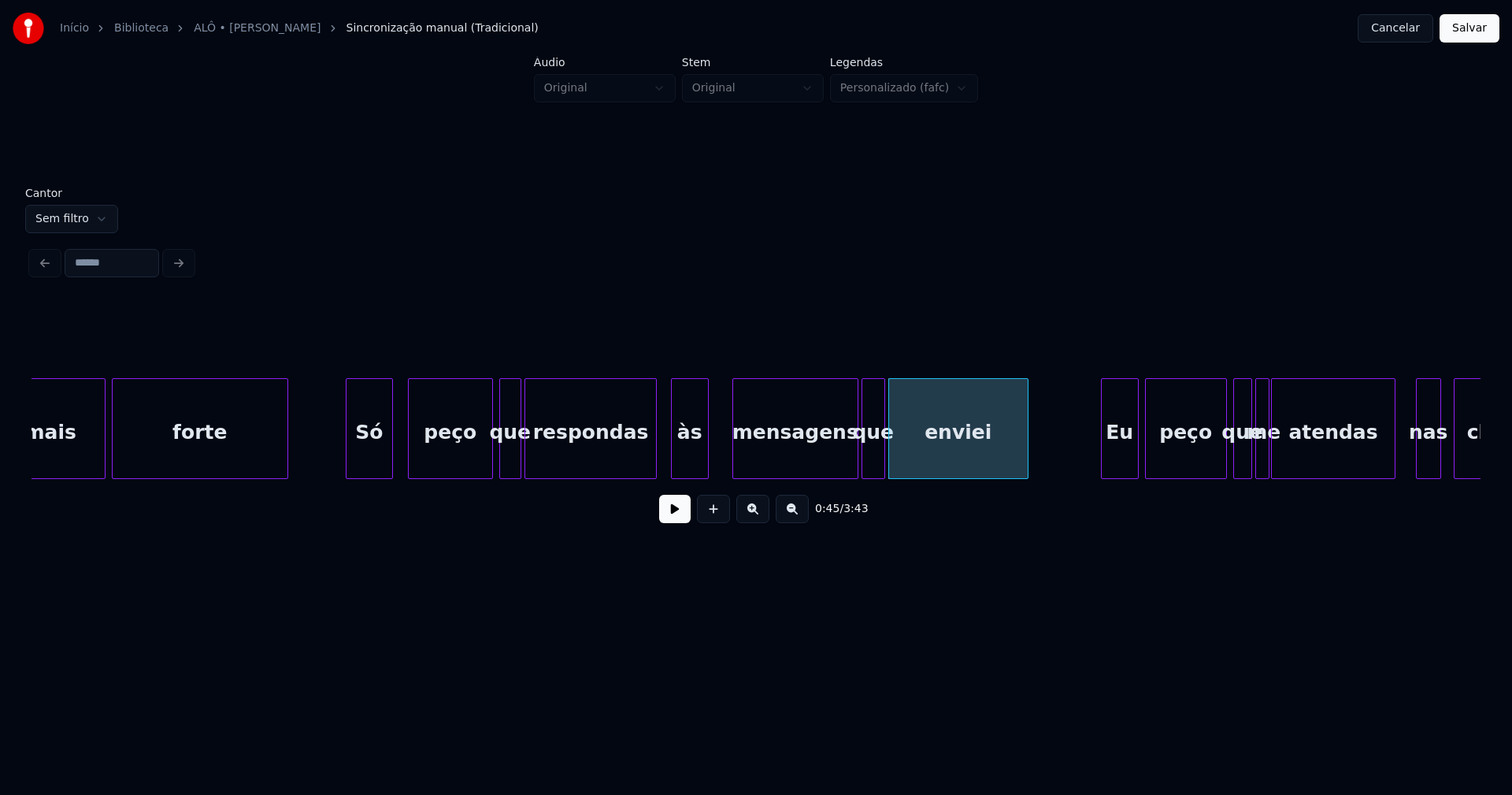
click at [881, 459] on div at bounding box center [882, 428] width 5 height 99
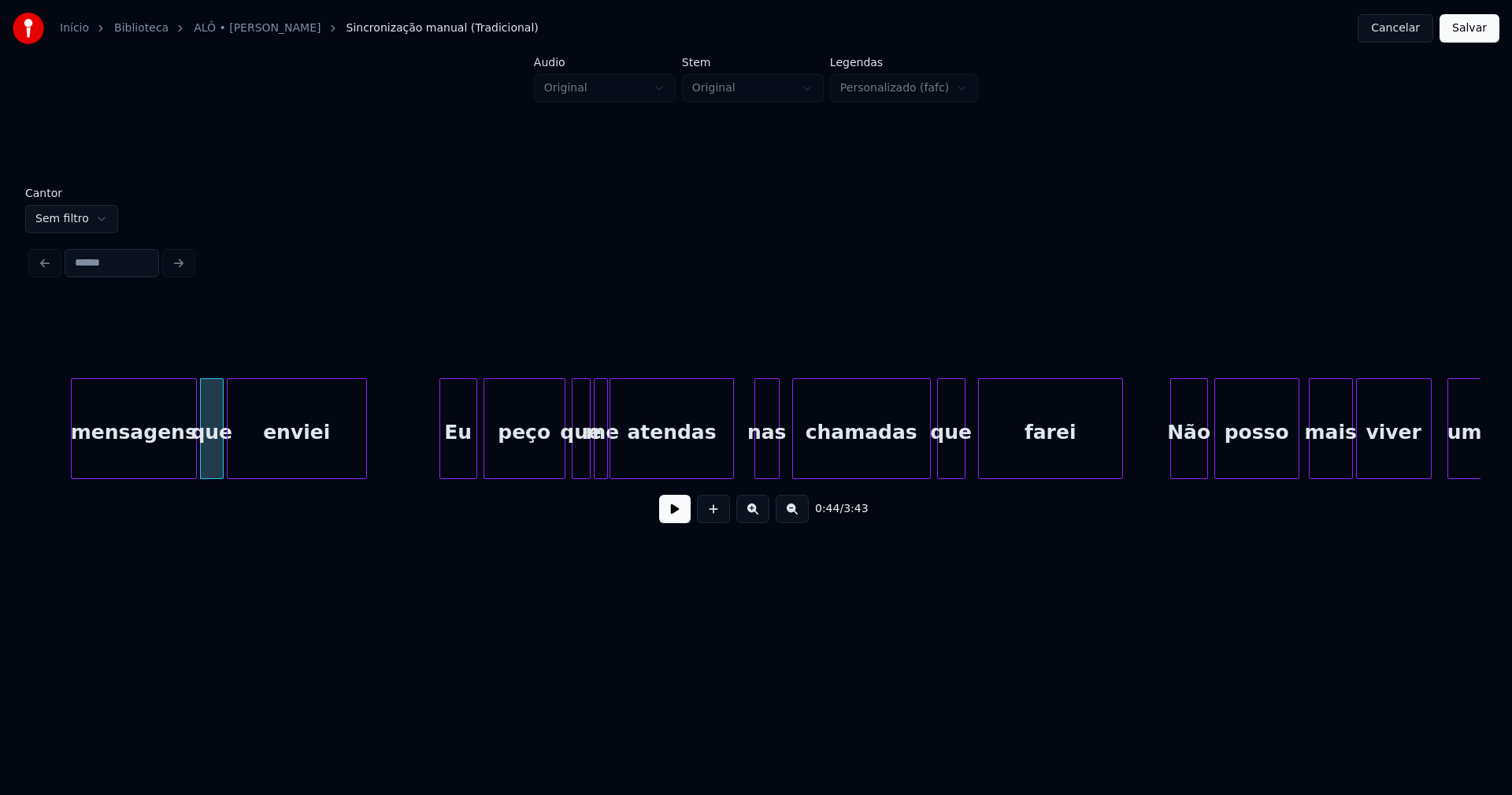
scroll to position [0, 7020]
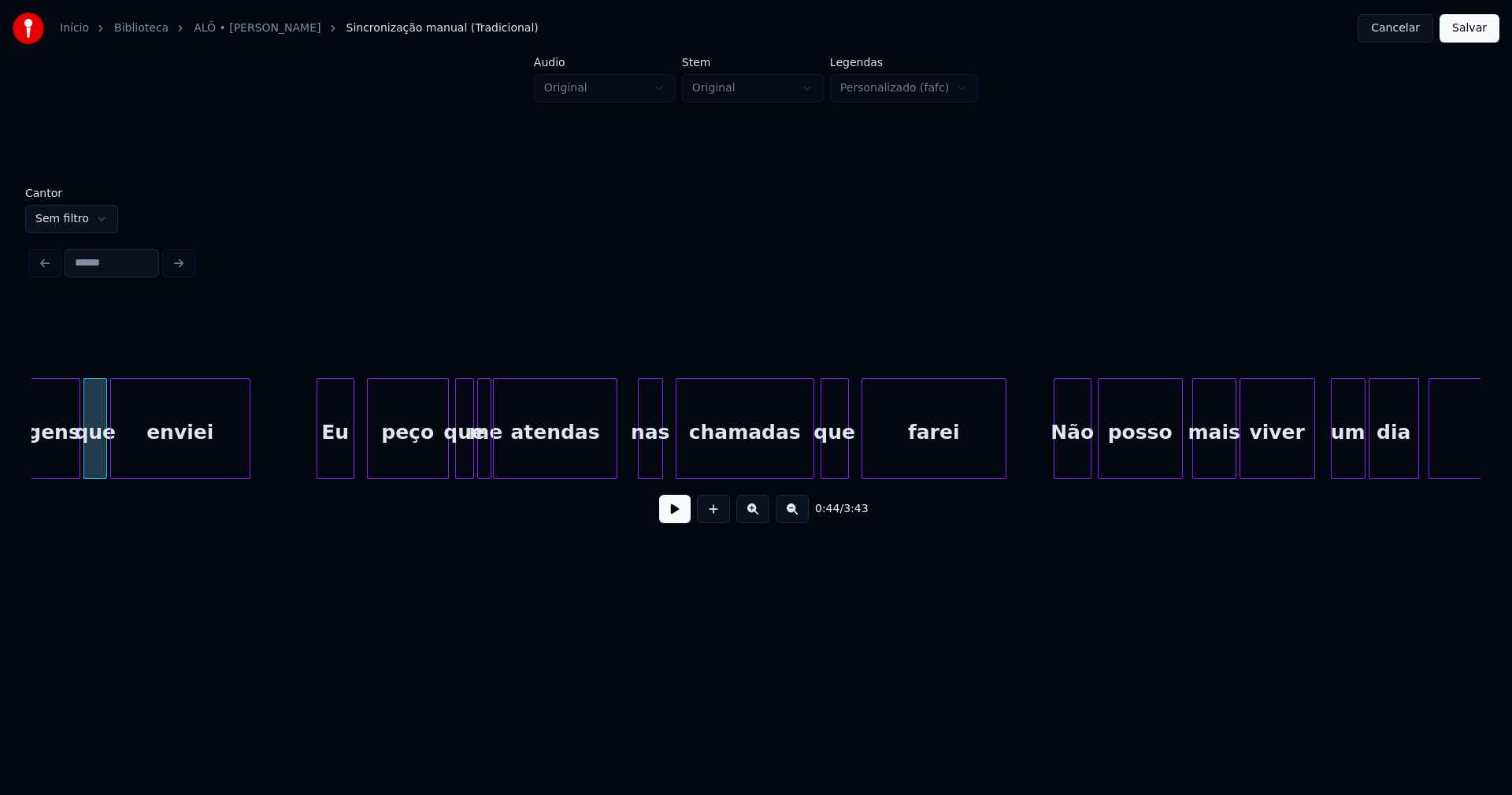
click at [331, 459] on div "Eu" at bounding box center [335, 433] width 36 height 108
click at [522, 450] on div at bounding box center [522, 428] width 5 height 99
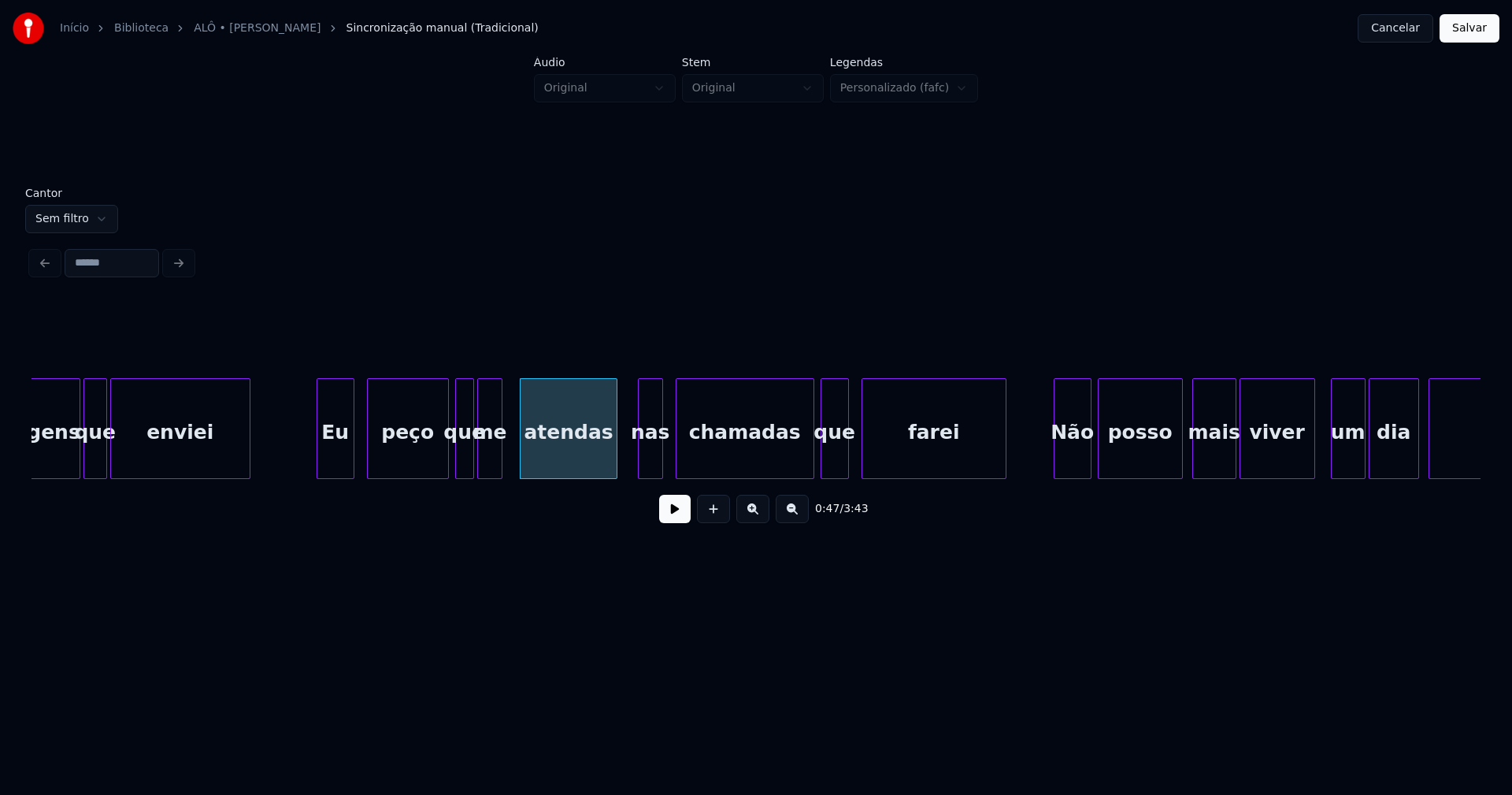
click at [499, 451] on div at bounding box center [499, 428] width 5 height 99
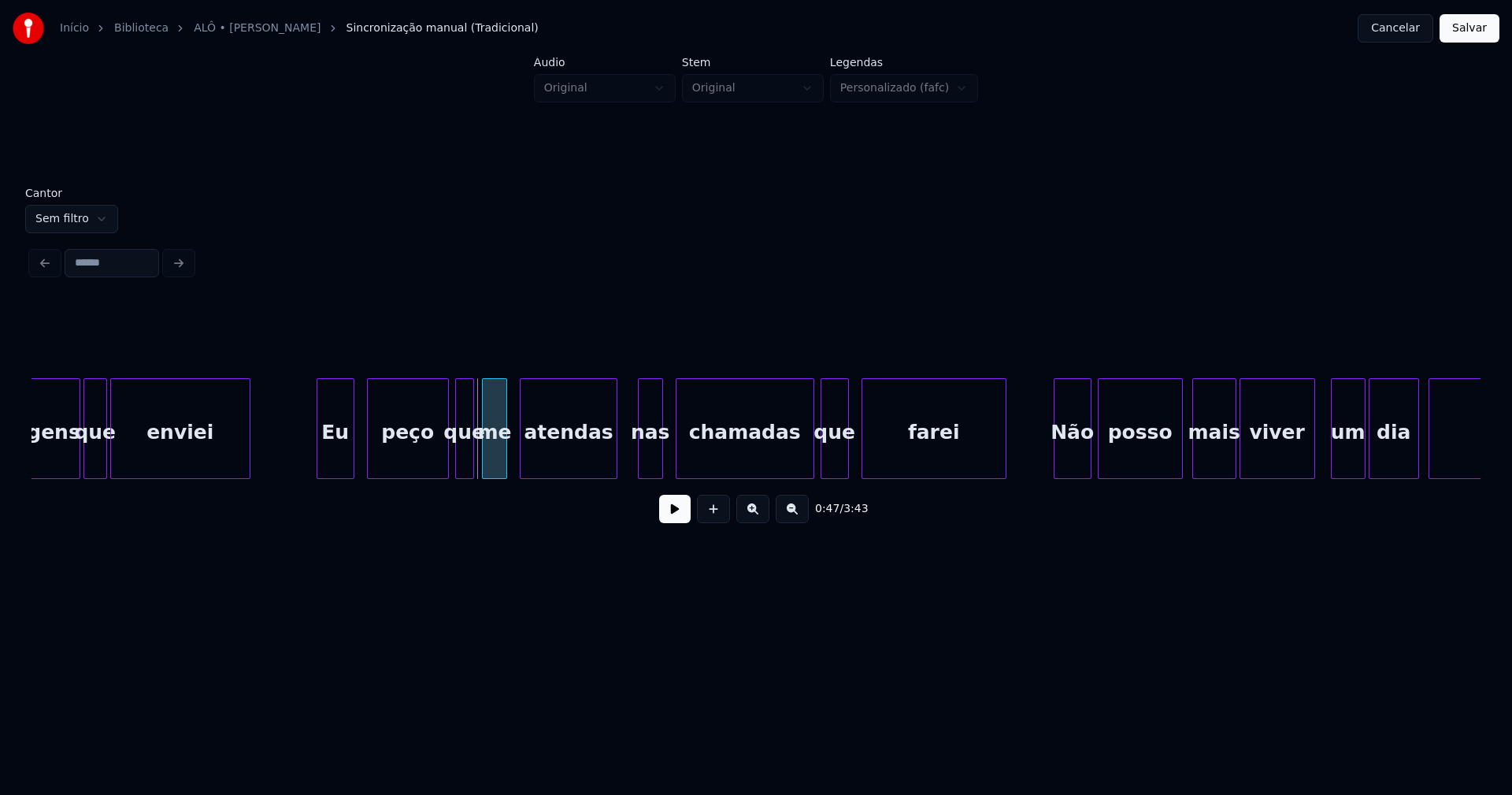
click at [493, 460] on div "me" at bounding box center [495, 433] width 24 height 108
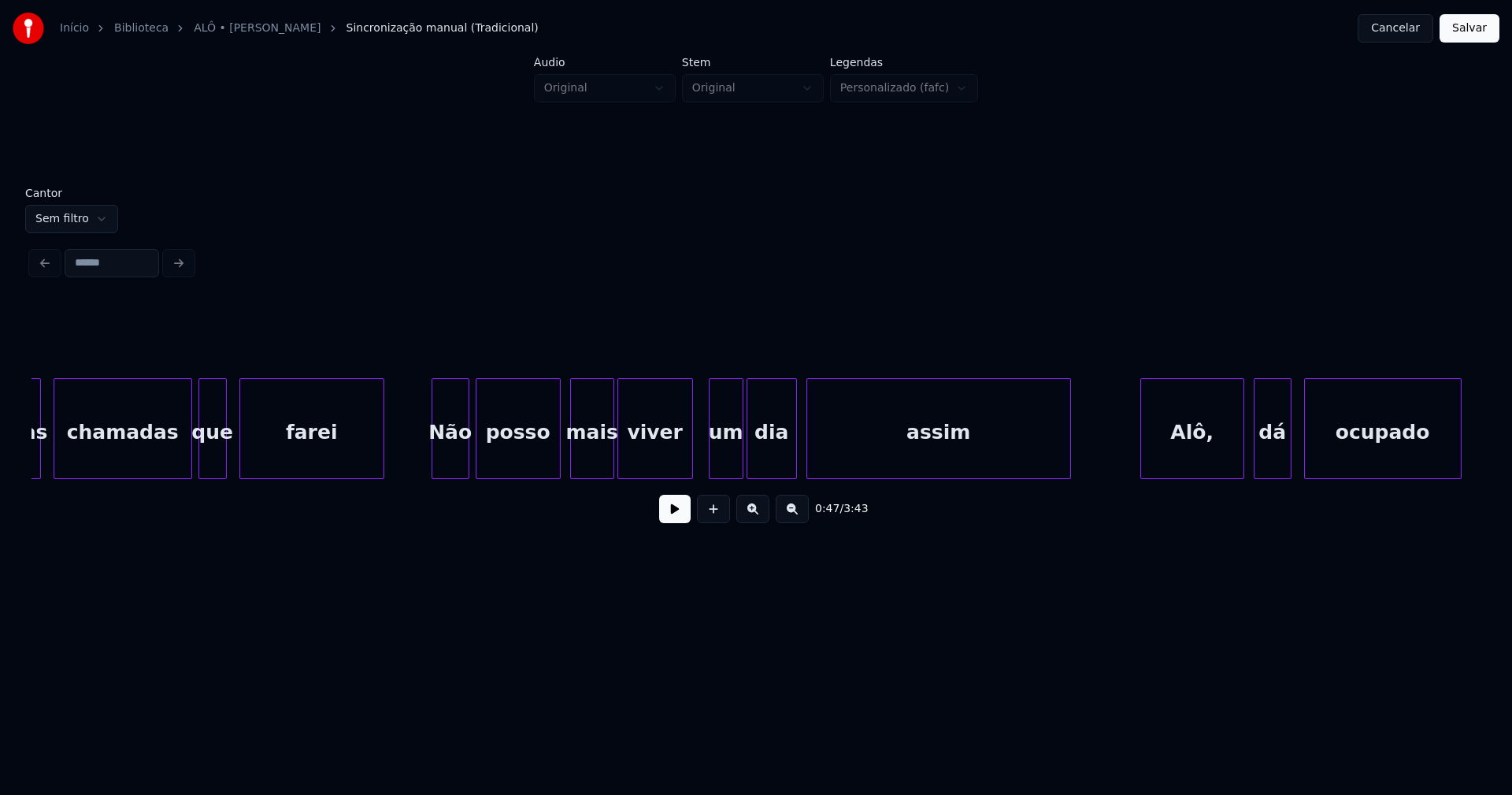
scroll to position [0, 7663]
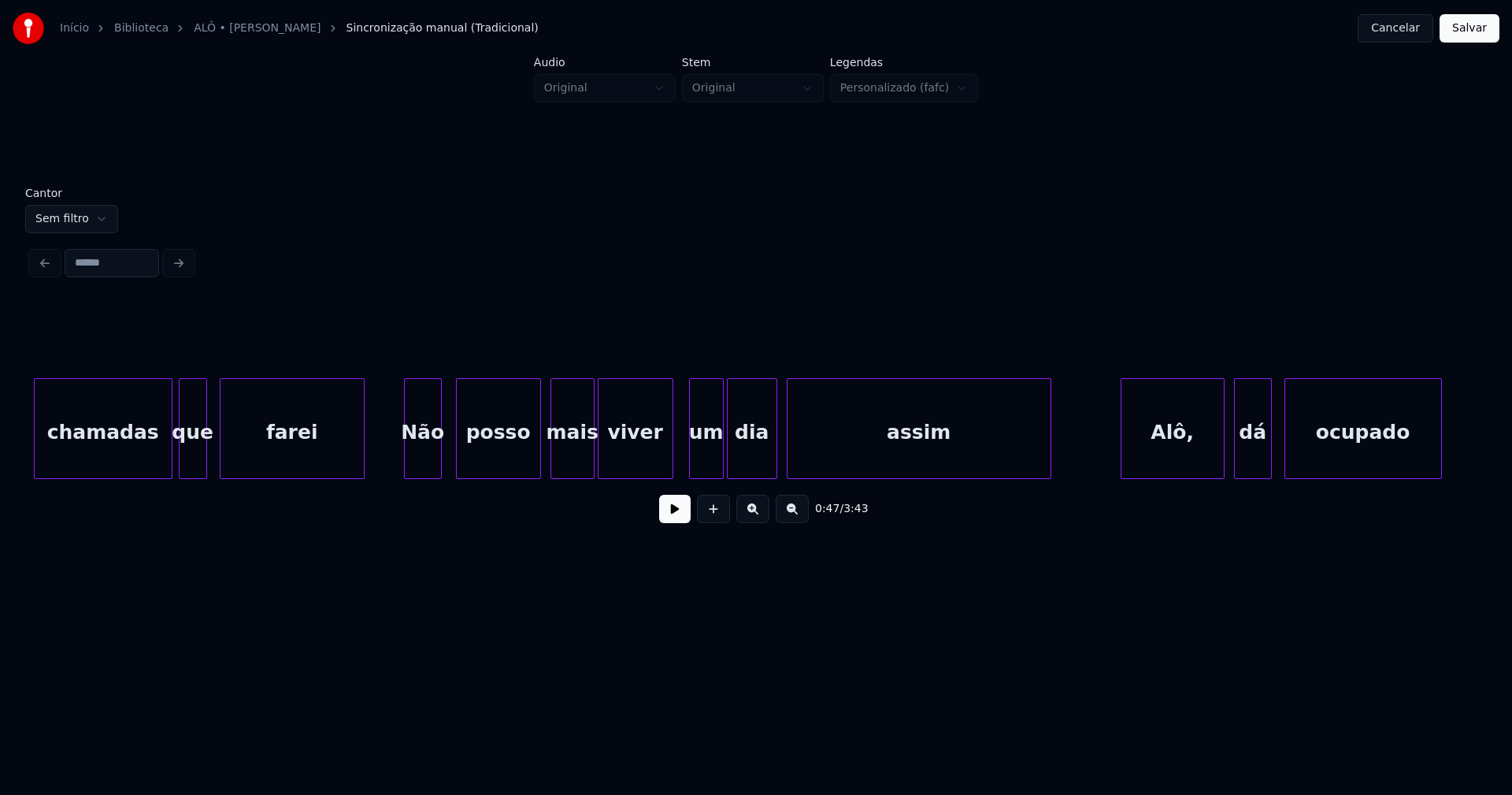
click at [422, 466] on div "Não" at bounding box center [423, 433] width 36 height 108
click at [666, 466] on div at bounding box center [664, 428] width 5 height 99
click at [704, 459] on div "um" at bounding box center [702, 433] width 33 height 108
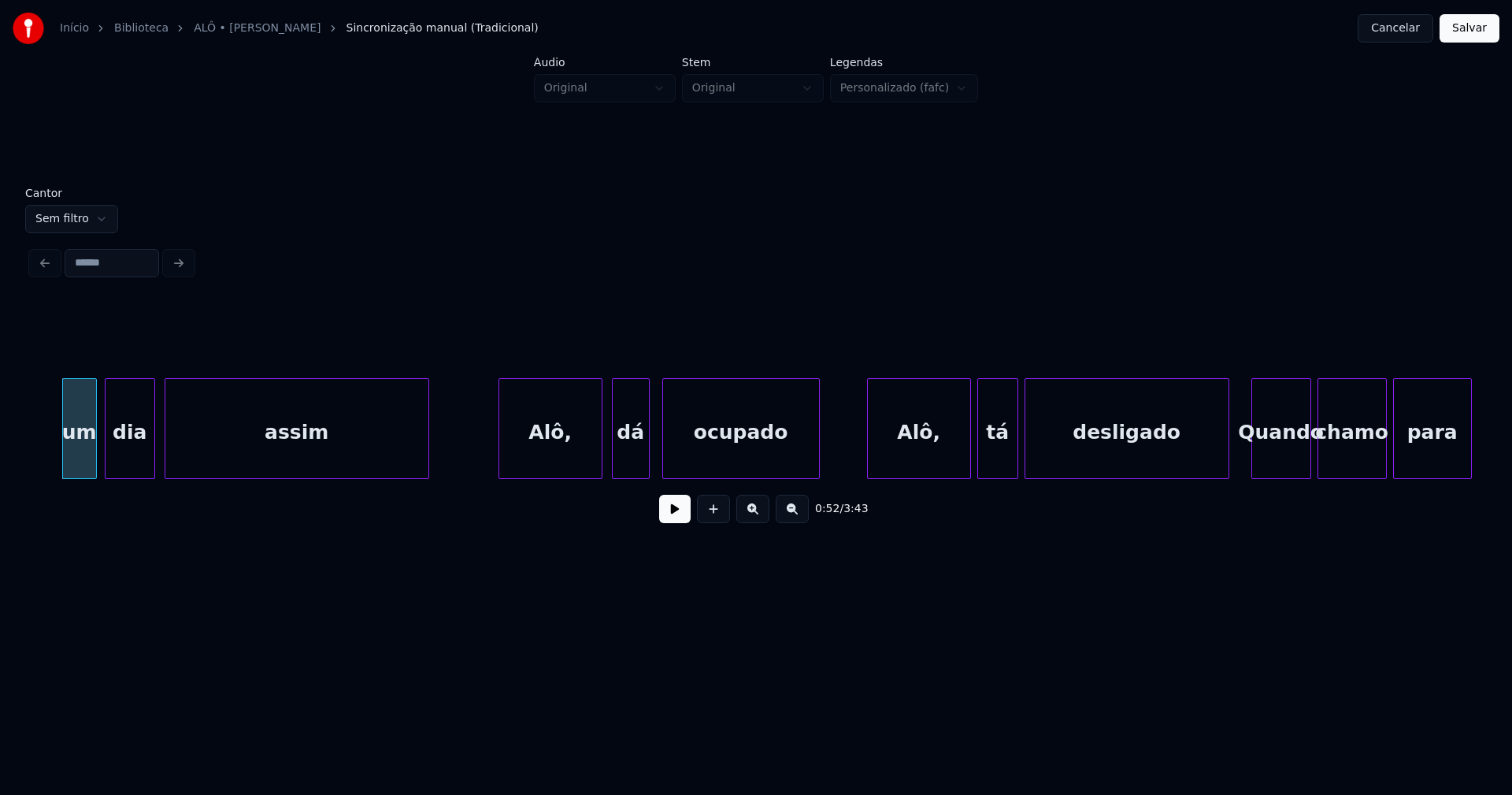
scroll to position [0, 8363]
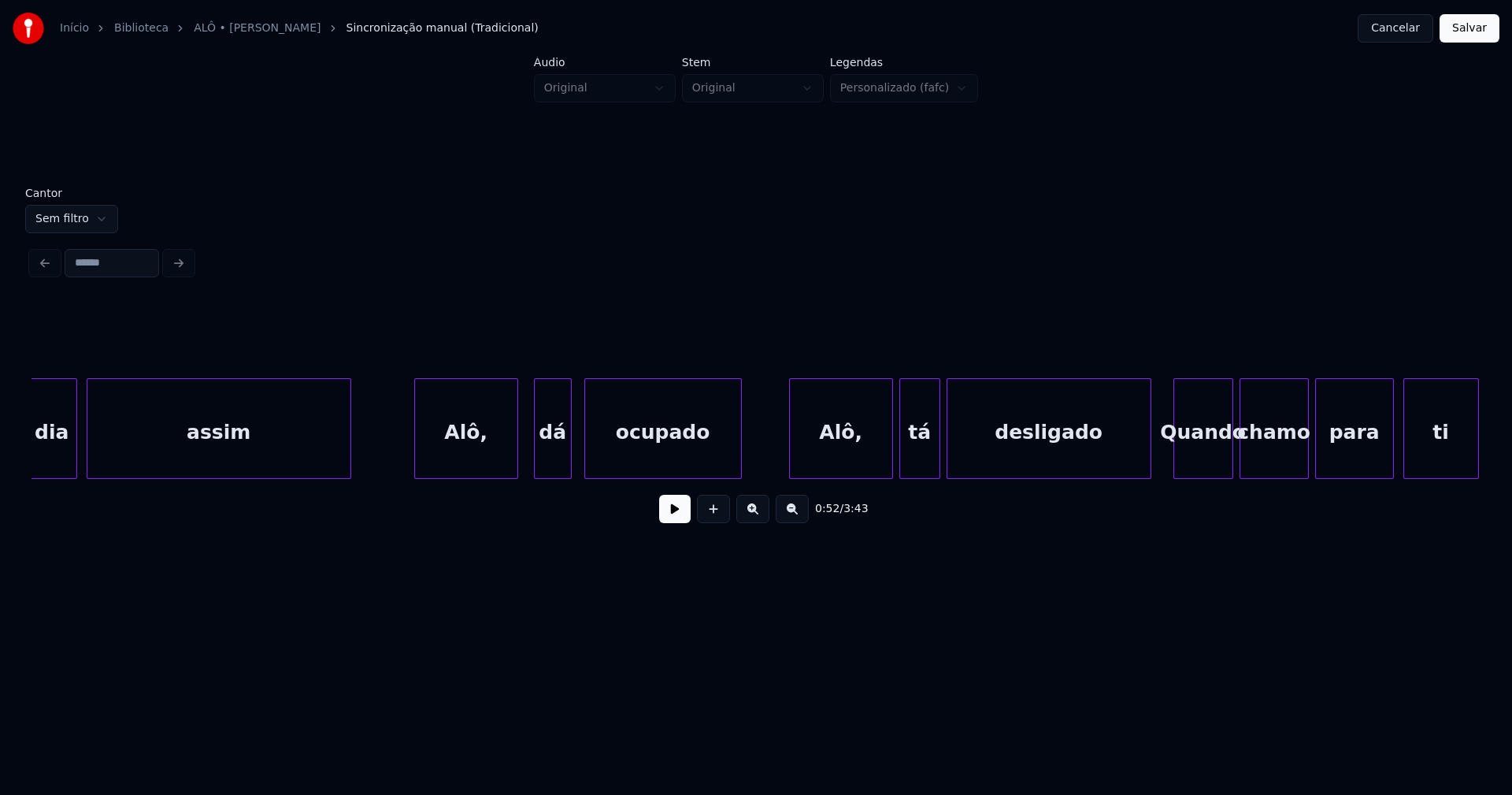
click at [454, 454] on div "Alô," at bounding box center [467, 433] width 103 height 108
click at [556, 456] on div "dá" at bounding box center [550, 433] width 36 height 108
click at [625, 452] on div "ocupado" at bounding box center [656, 433] width 156 height 108
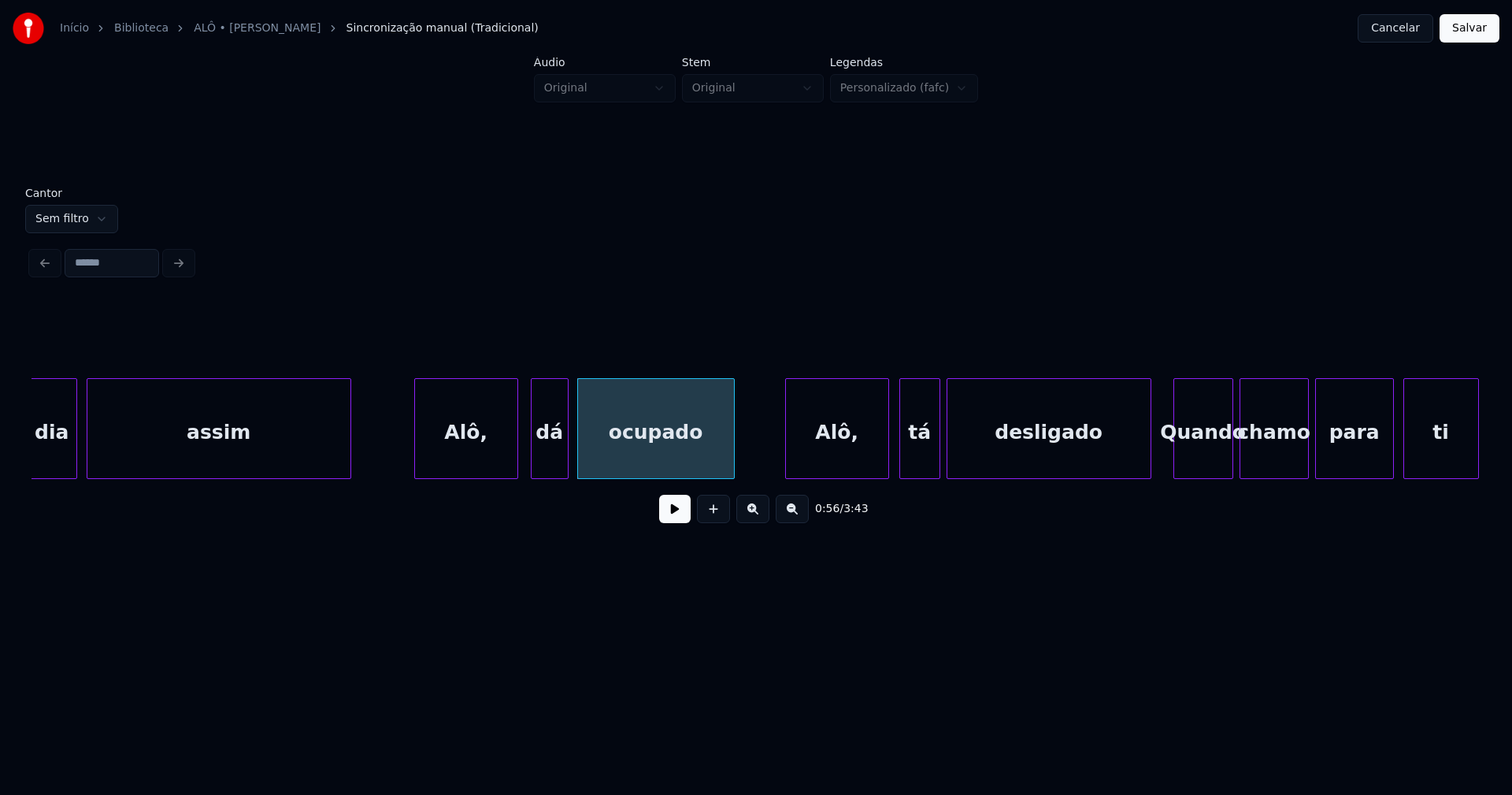
click at [824, 455] on div "Alô," at bounding box center [837, 433] width 103 height 108
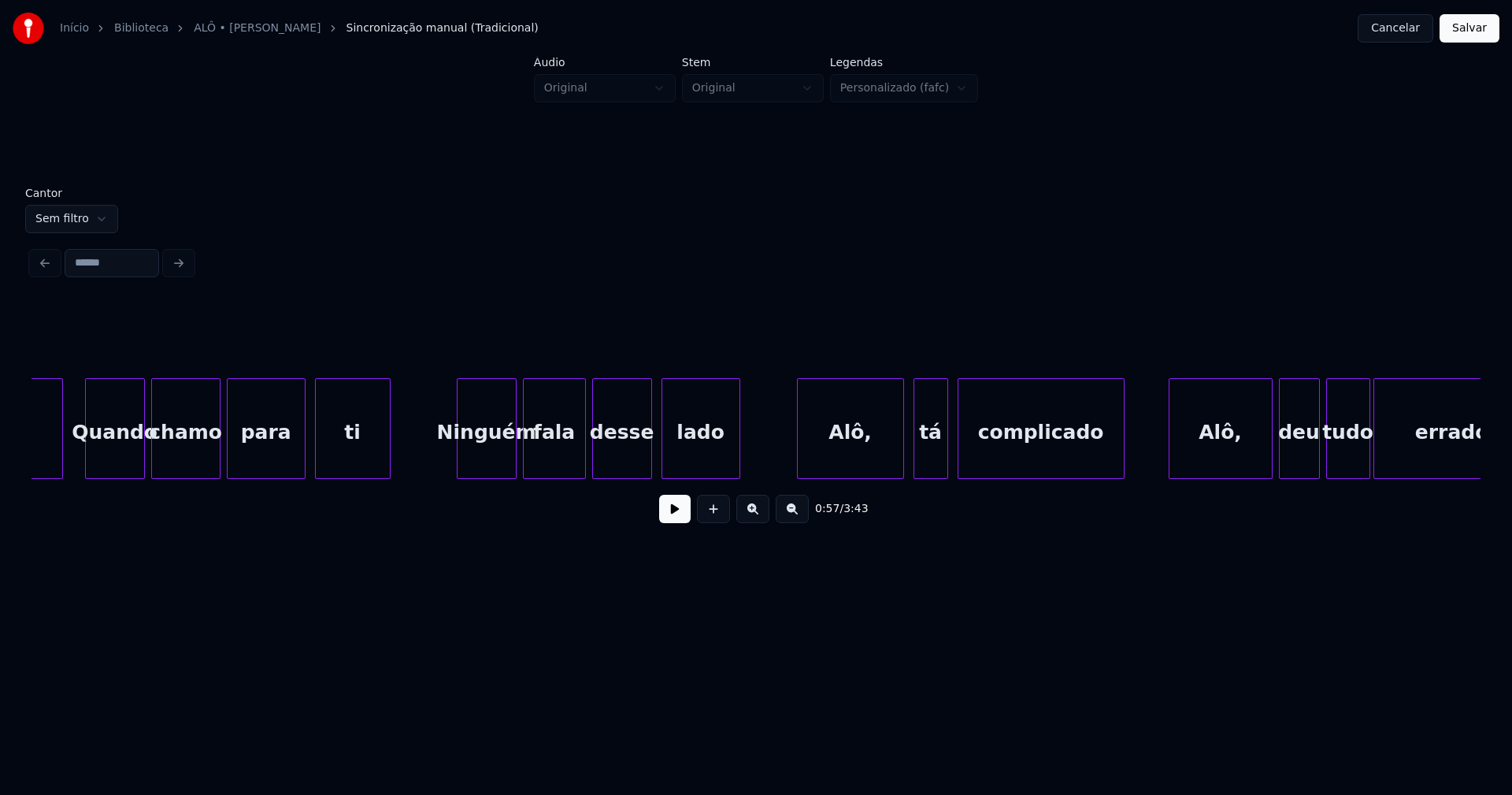
scroll to position [0, 9529]
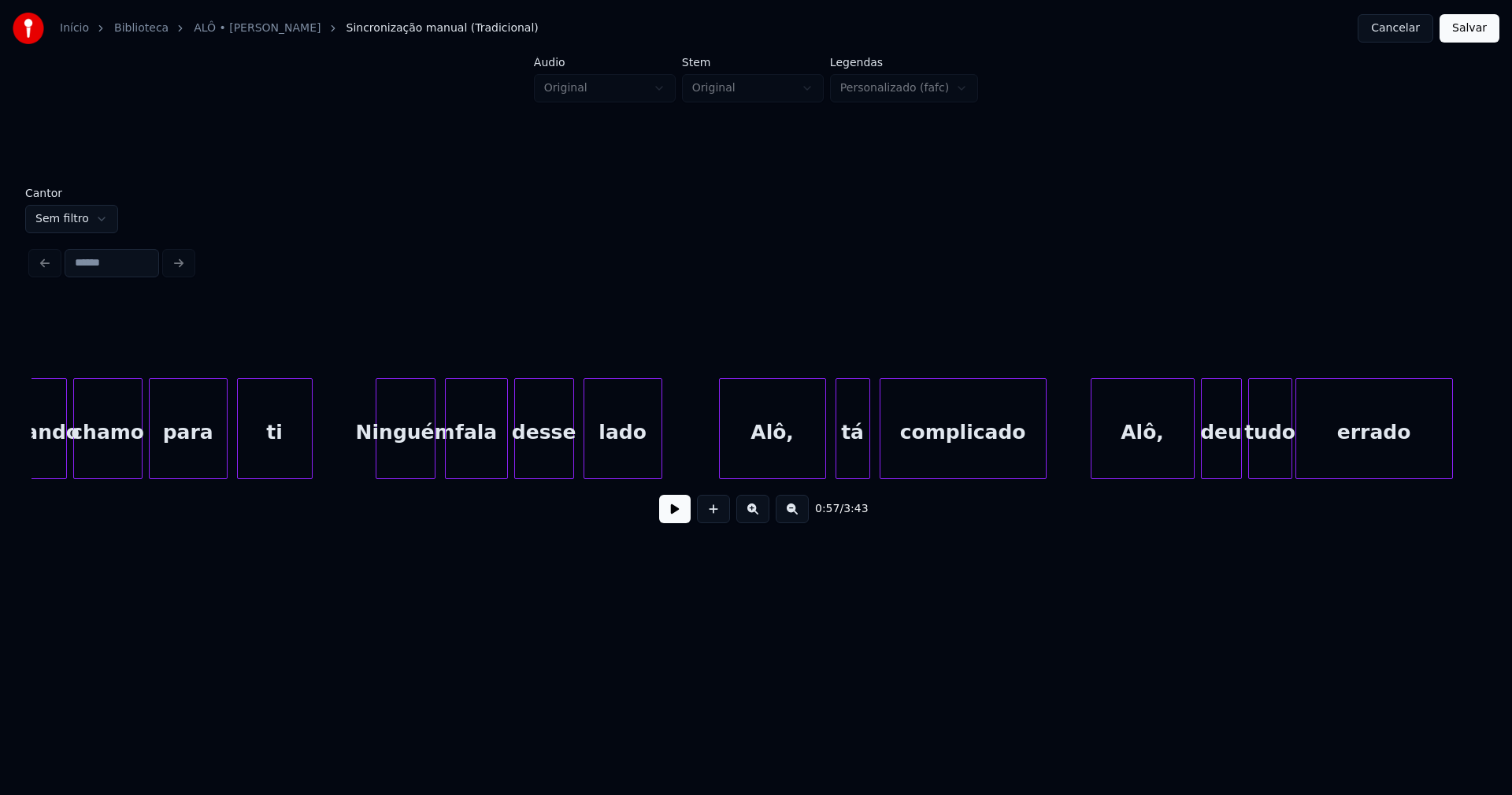
click at [410, 466] on div "Ninguém" at bounding box center [405, 433] width 59 height 108
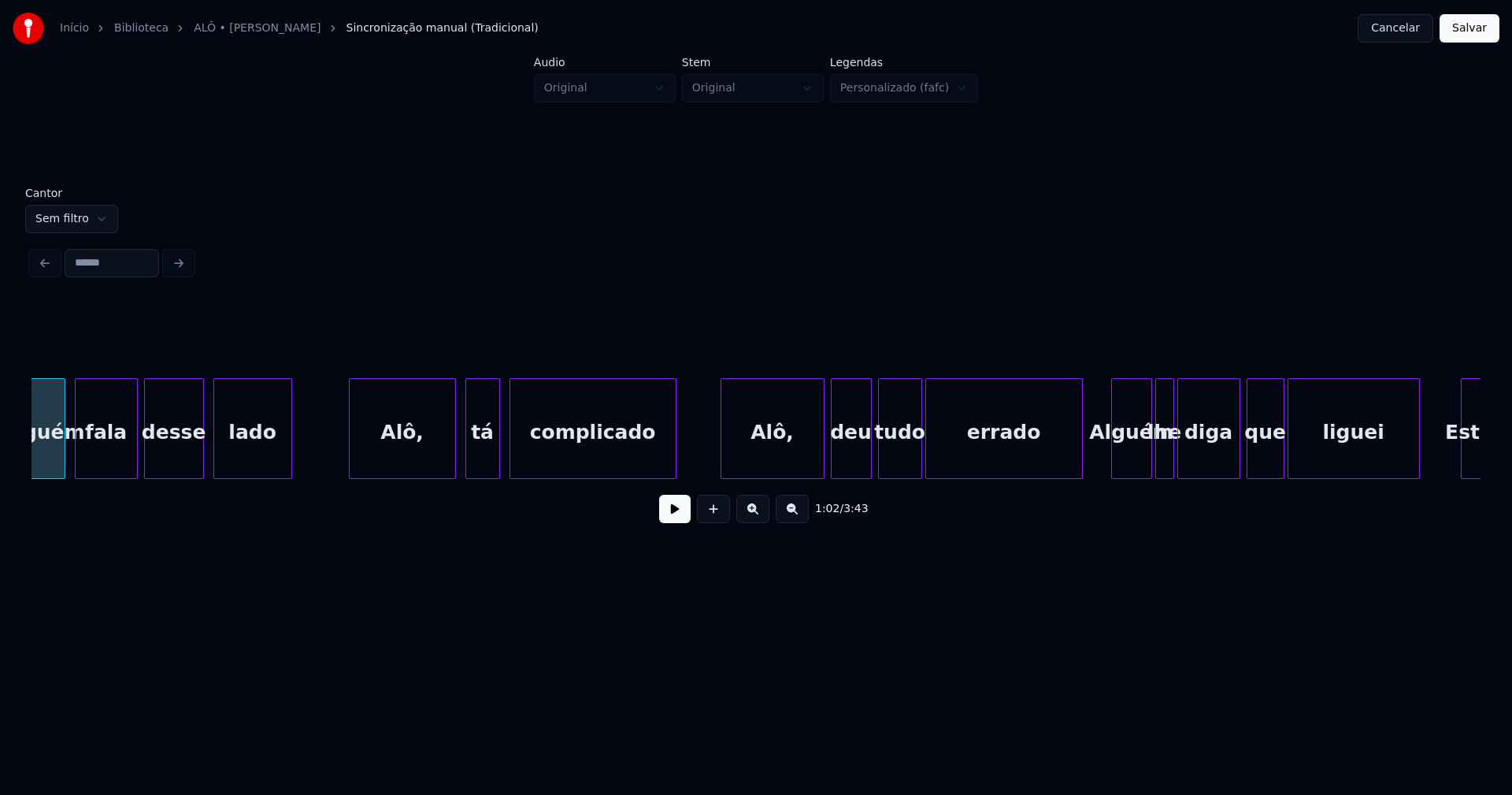
scroll to position [0, 9918]
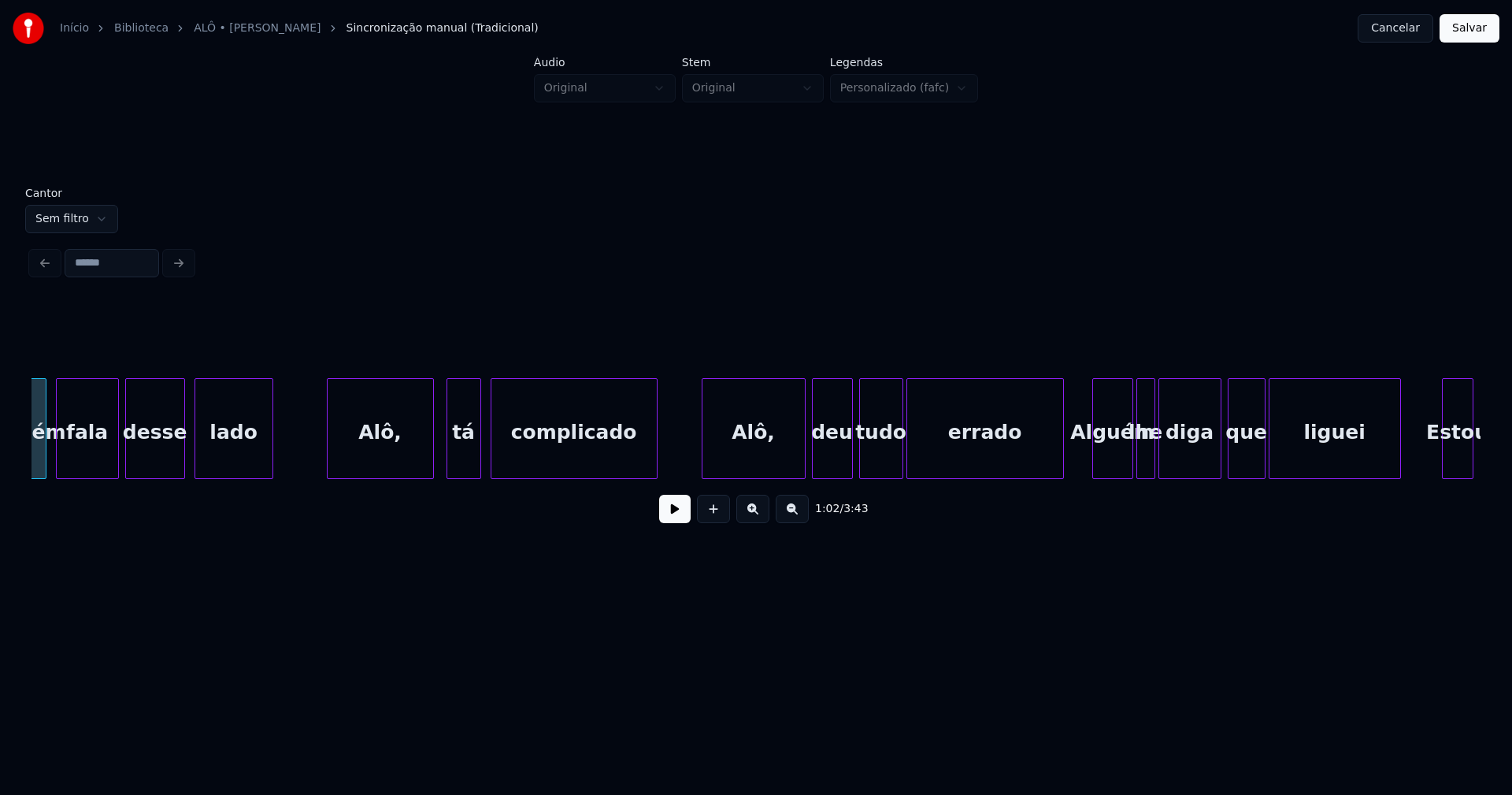
click at [397, 456] on div "Alô," at bounding box center [380, 433] width 106 height 108
click at [463, 455] on div "tá" at bounding box center [461, 433] width 33 height 108
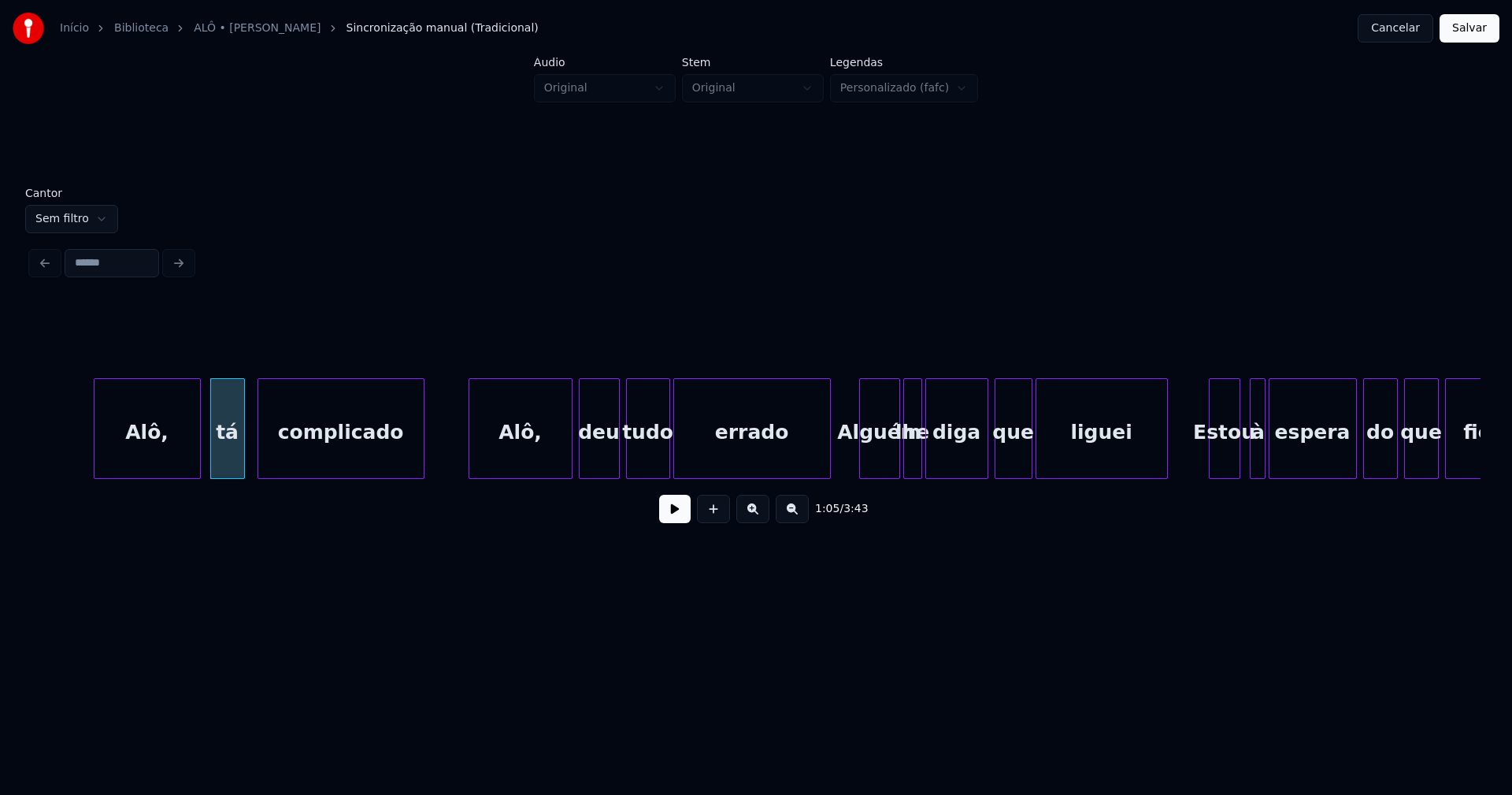
scroll to position [0, 10191]
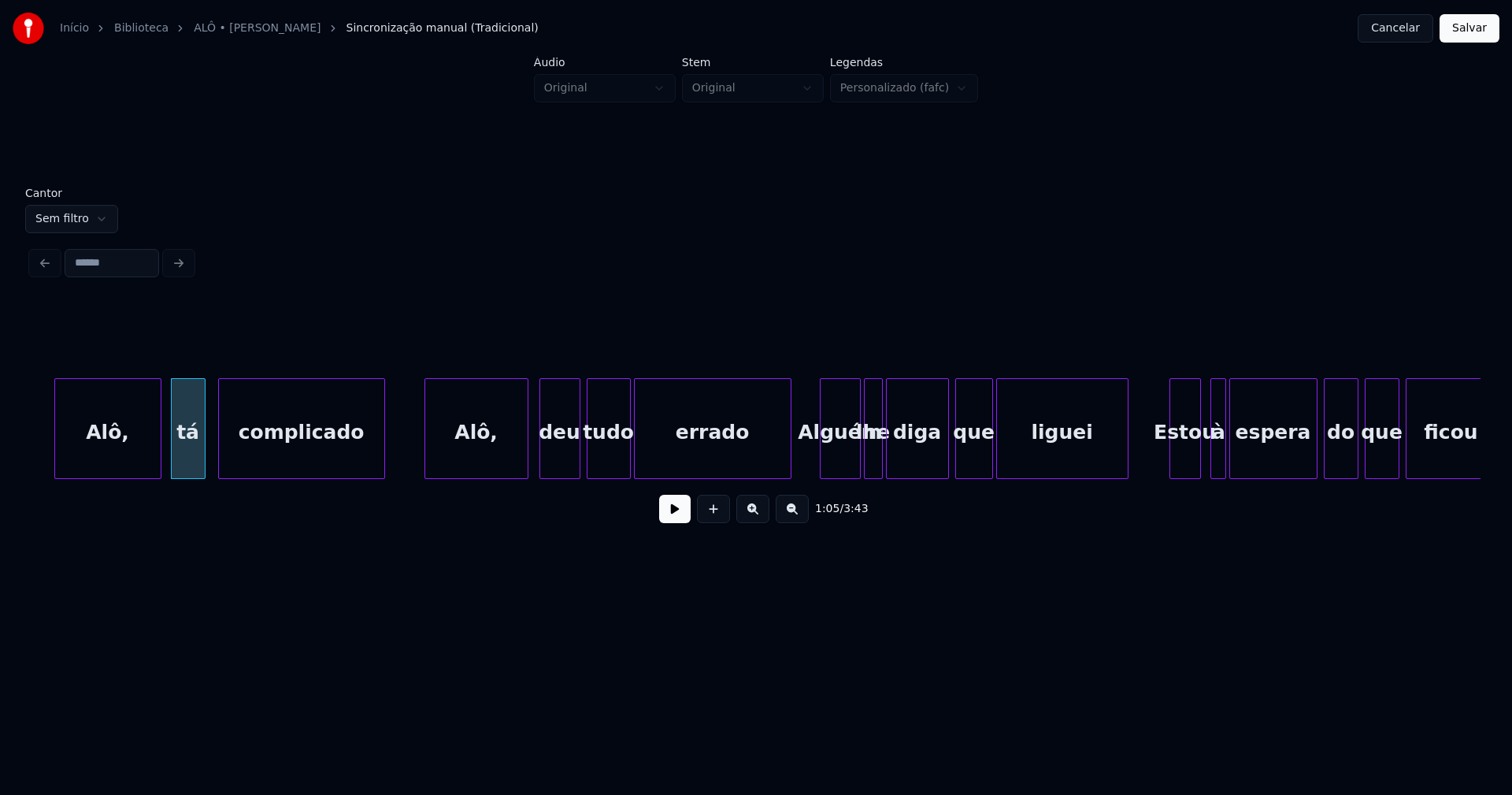
click at [476, 461] on div "Alô," at bounding box center [476, 433] width 103 height 108
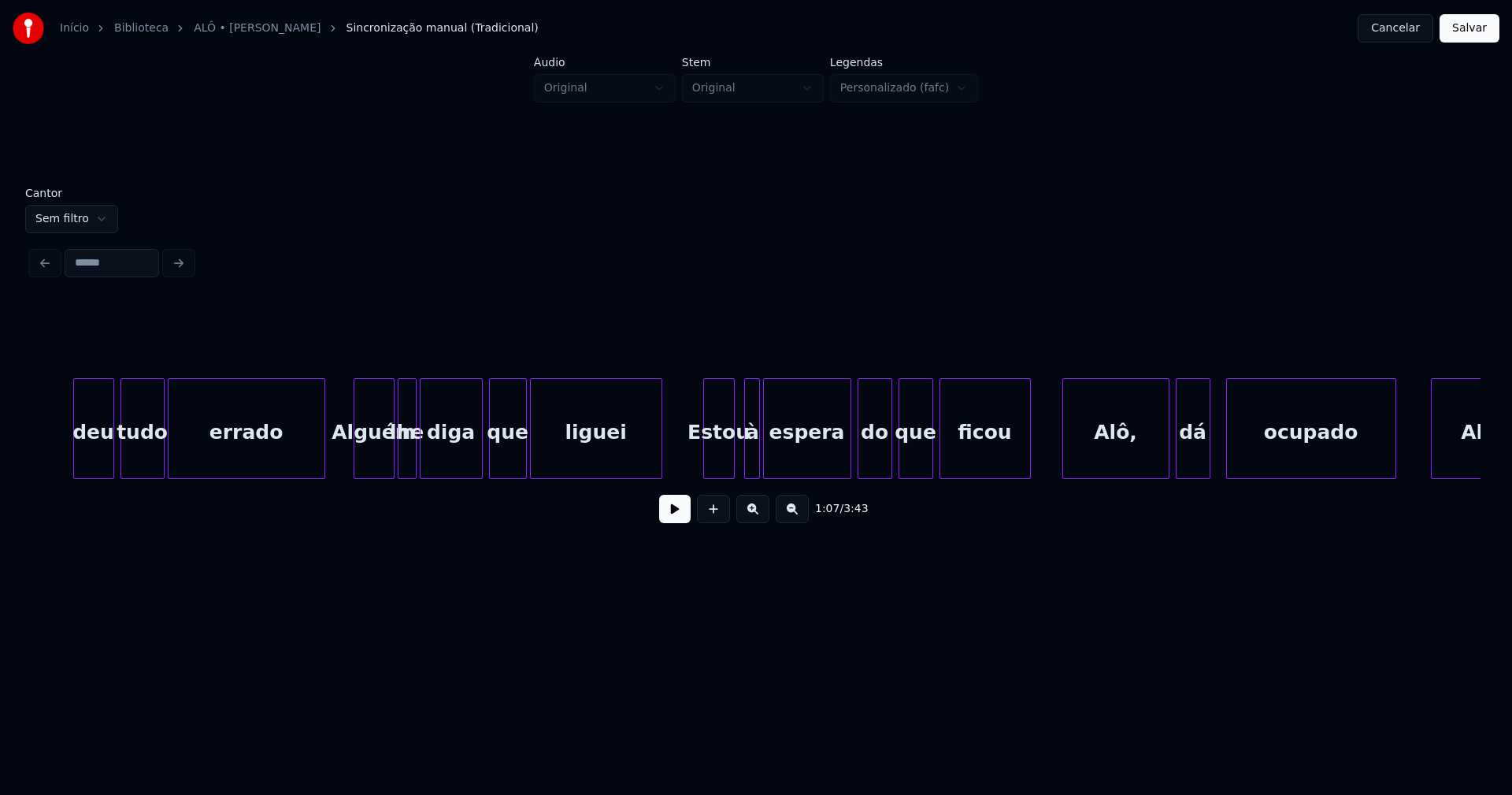
scroll to position [0, 10696]
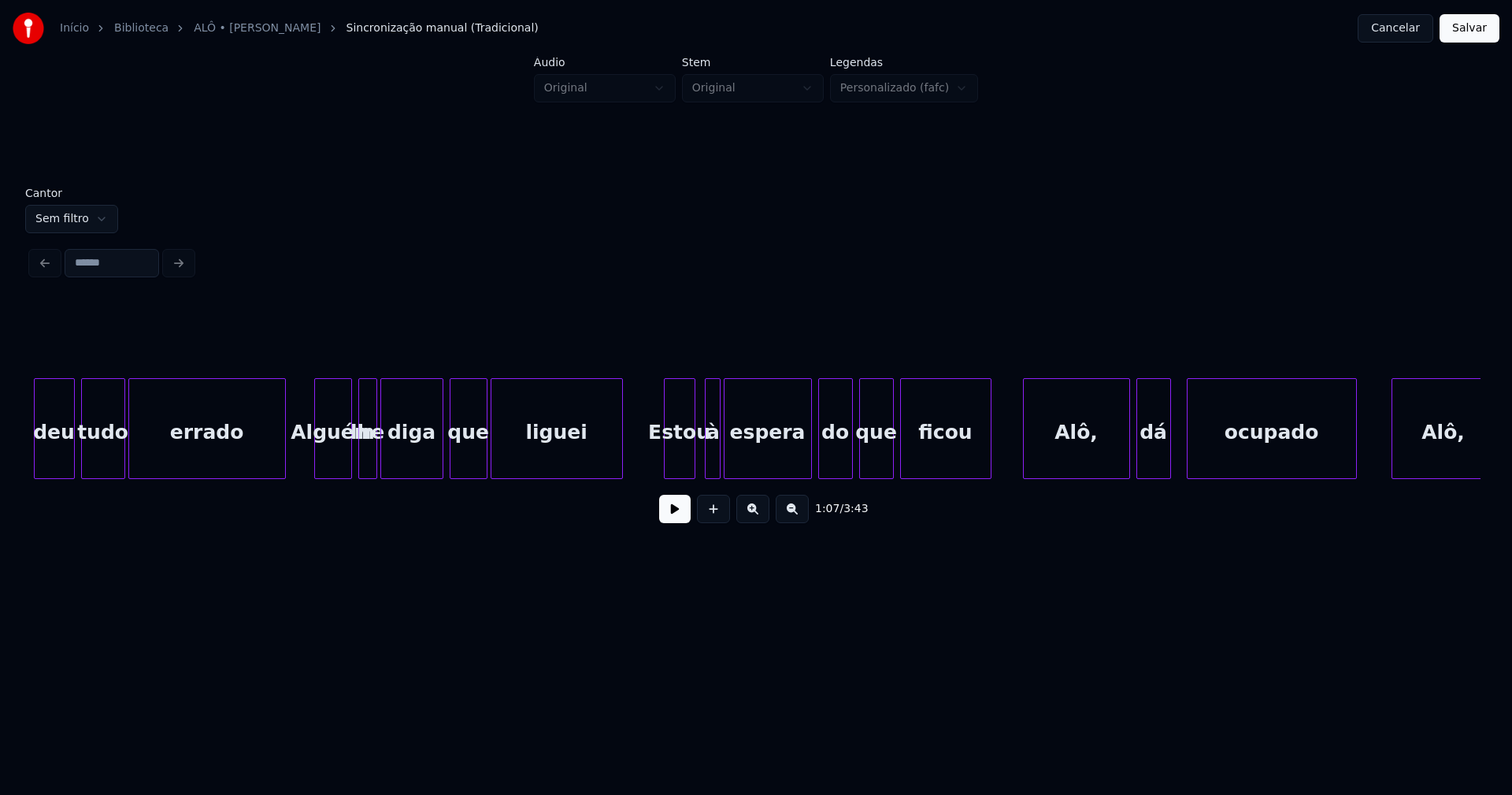
click at [347, 462] on div at bounding box center [349, 428] width 5 height 99
click at [311, 466] on div at bounding box center [313, 428] width 5 height 99
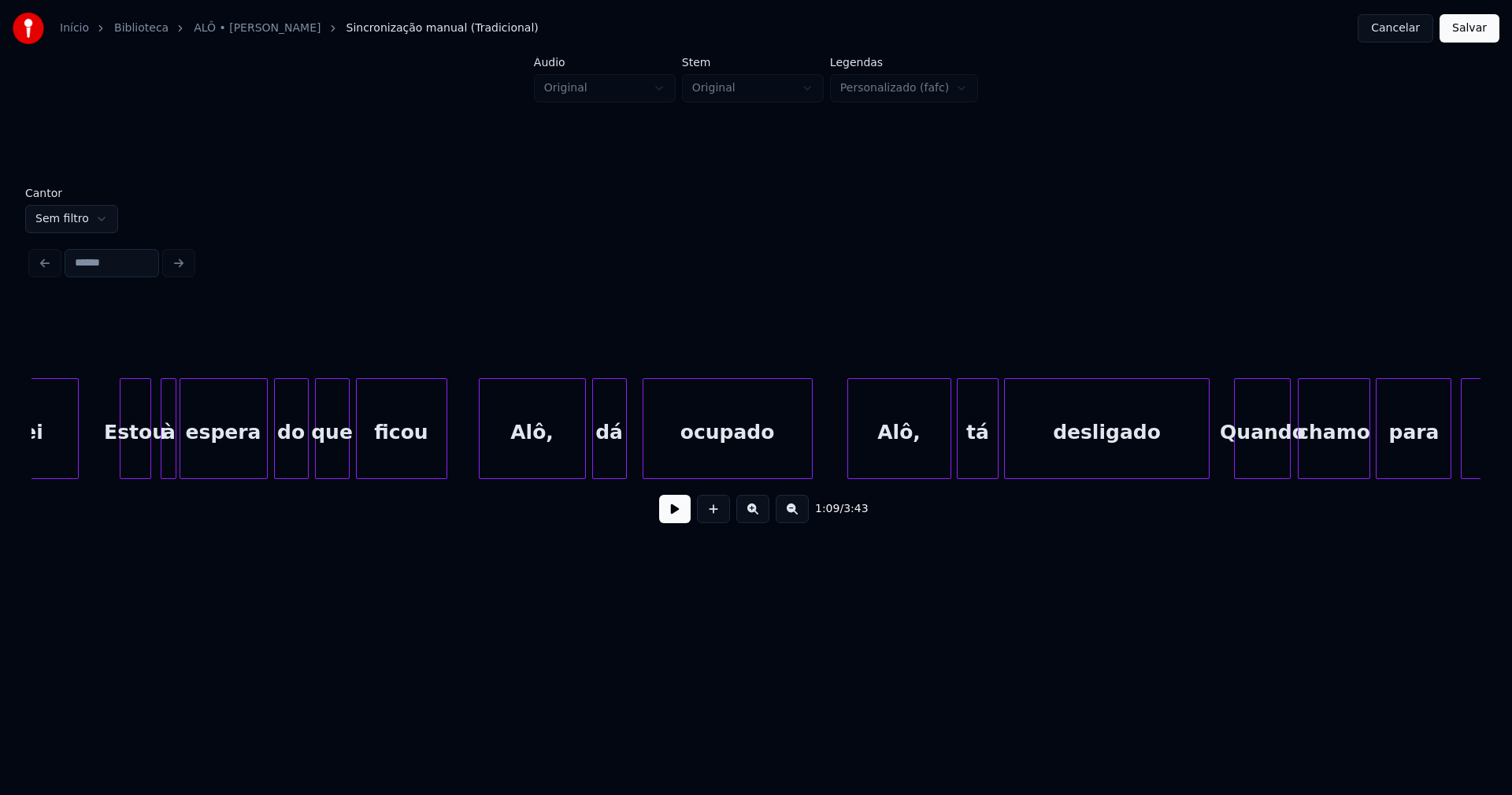
scroll to position [0, 11260]
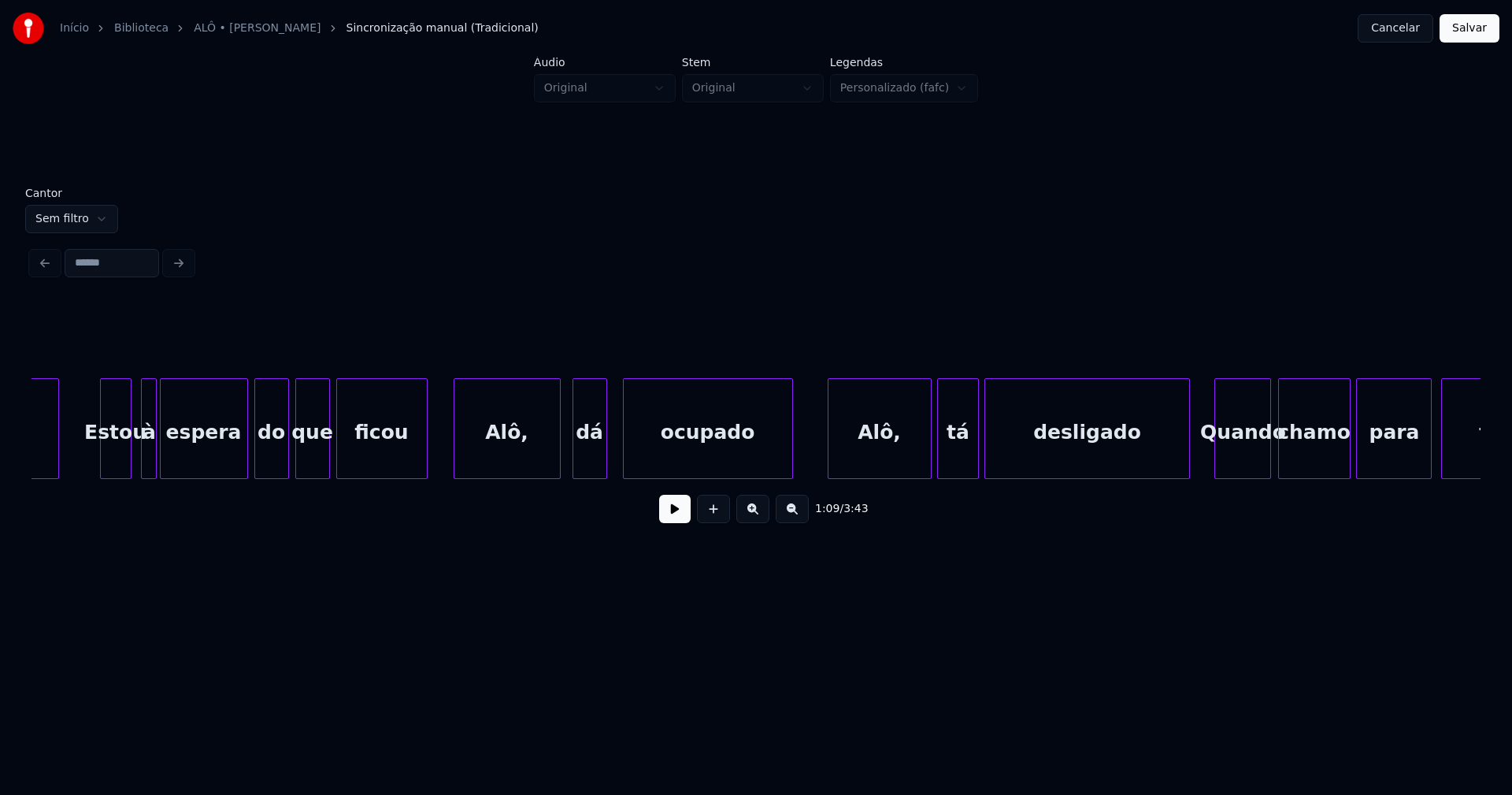
click at [507, 456] on div "Alô," at bounding box center [507, 433] width 106 height 108
click at [667, 468] on div "ocupado" at bounding box center [700, 433] width 169 height 108
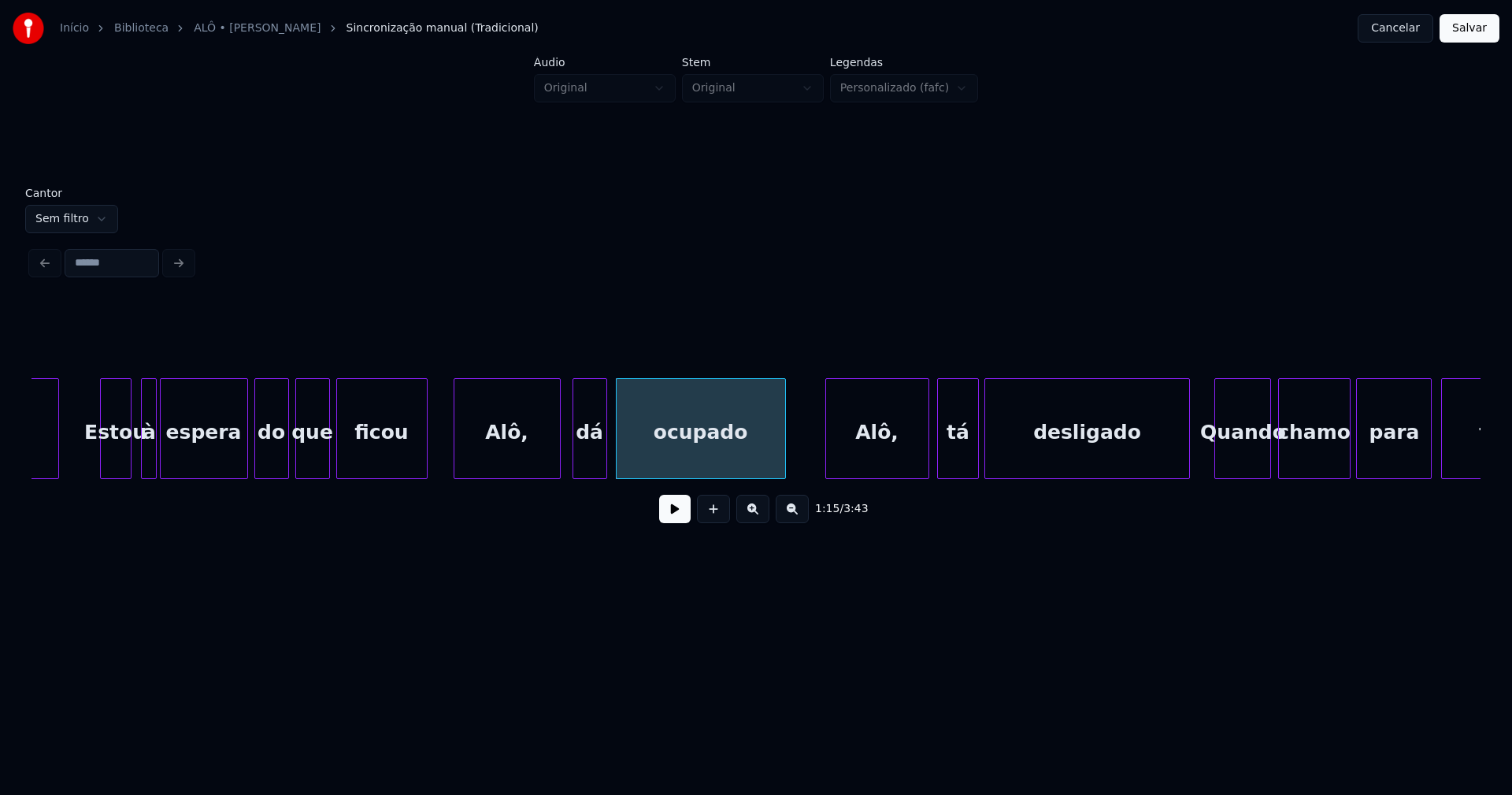
click at [849, 466] on div "Alô," at bounding box center [878, 433] width 103 height 108
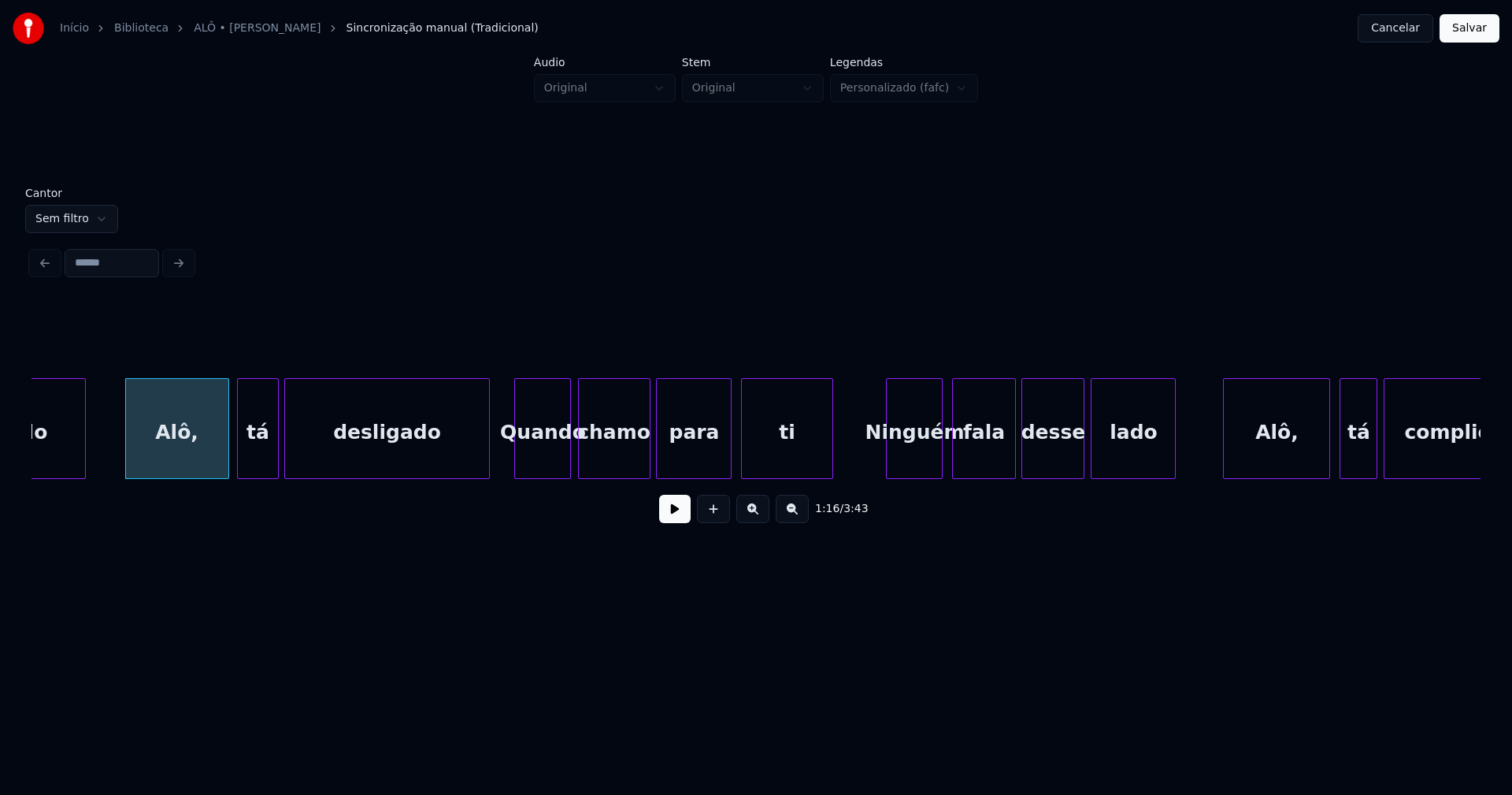
scroll to position [0, 11979]
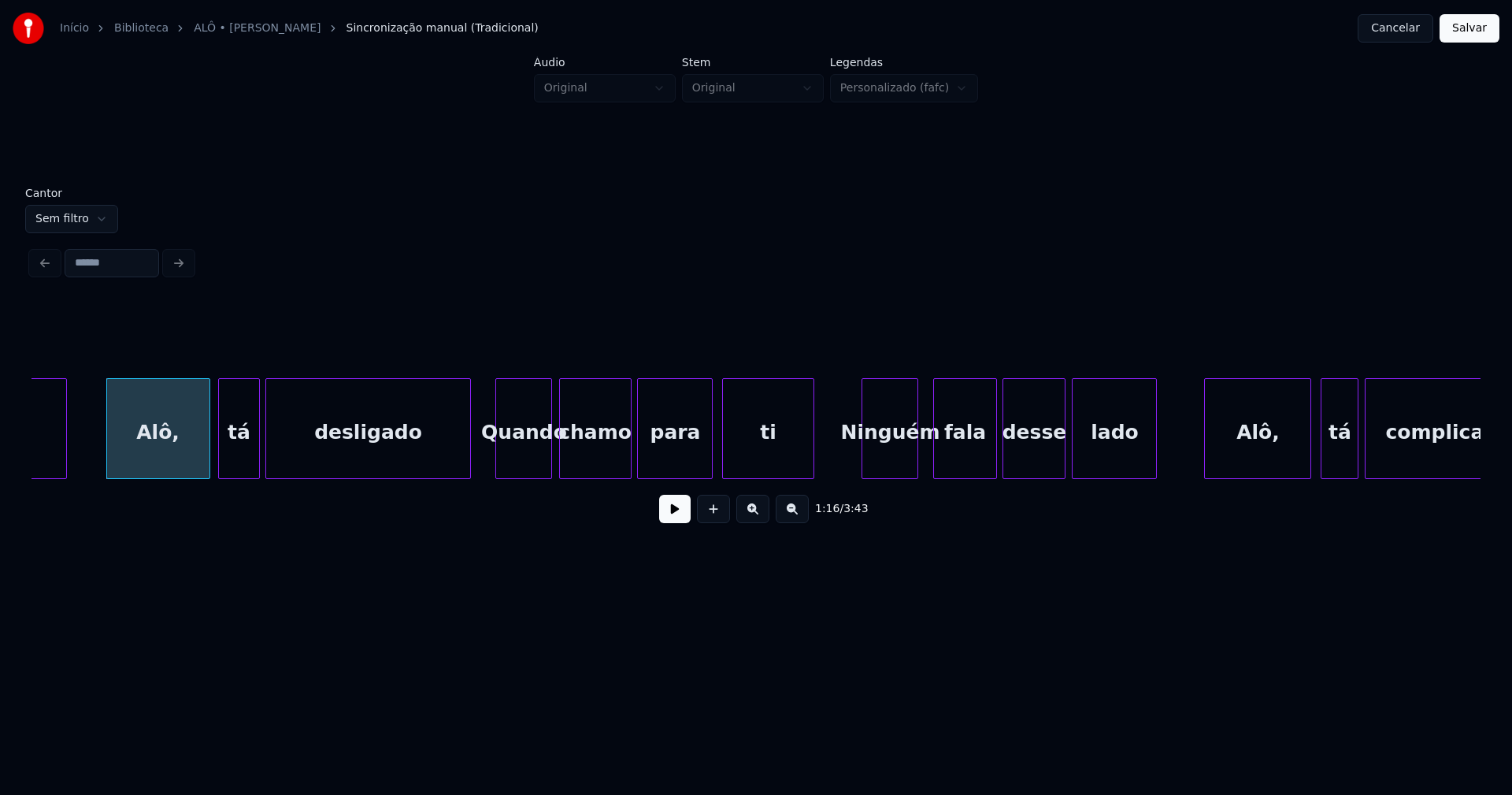
click at [886, 456] on div "Ninguém" at bounding box center [890, 433] width 55 height 108
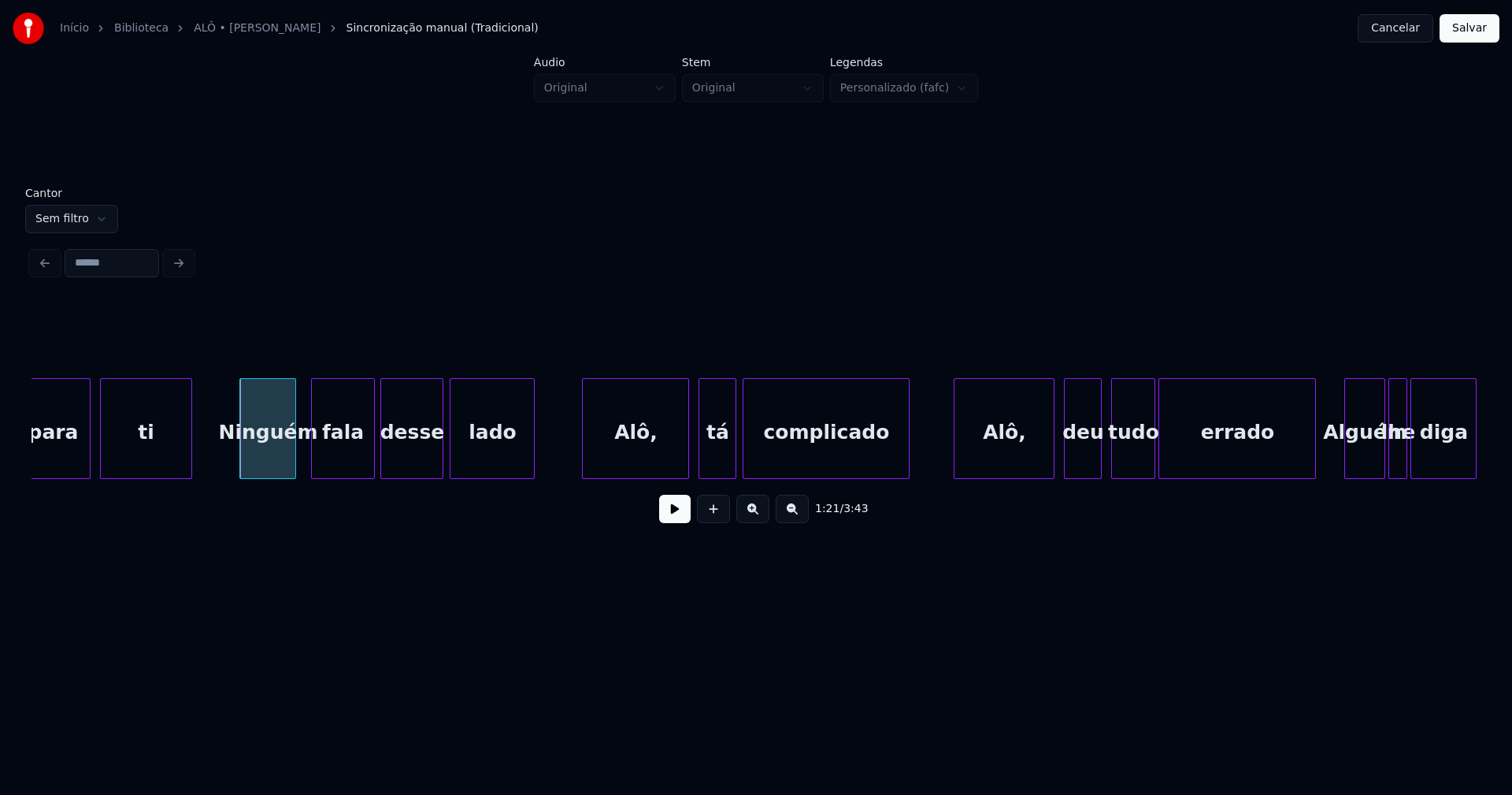
scroll to position [0, 12622]
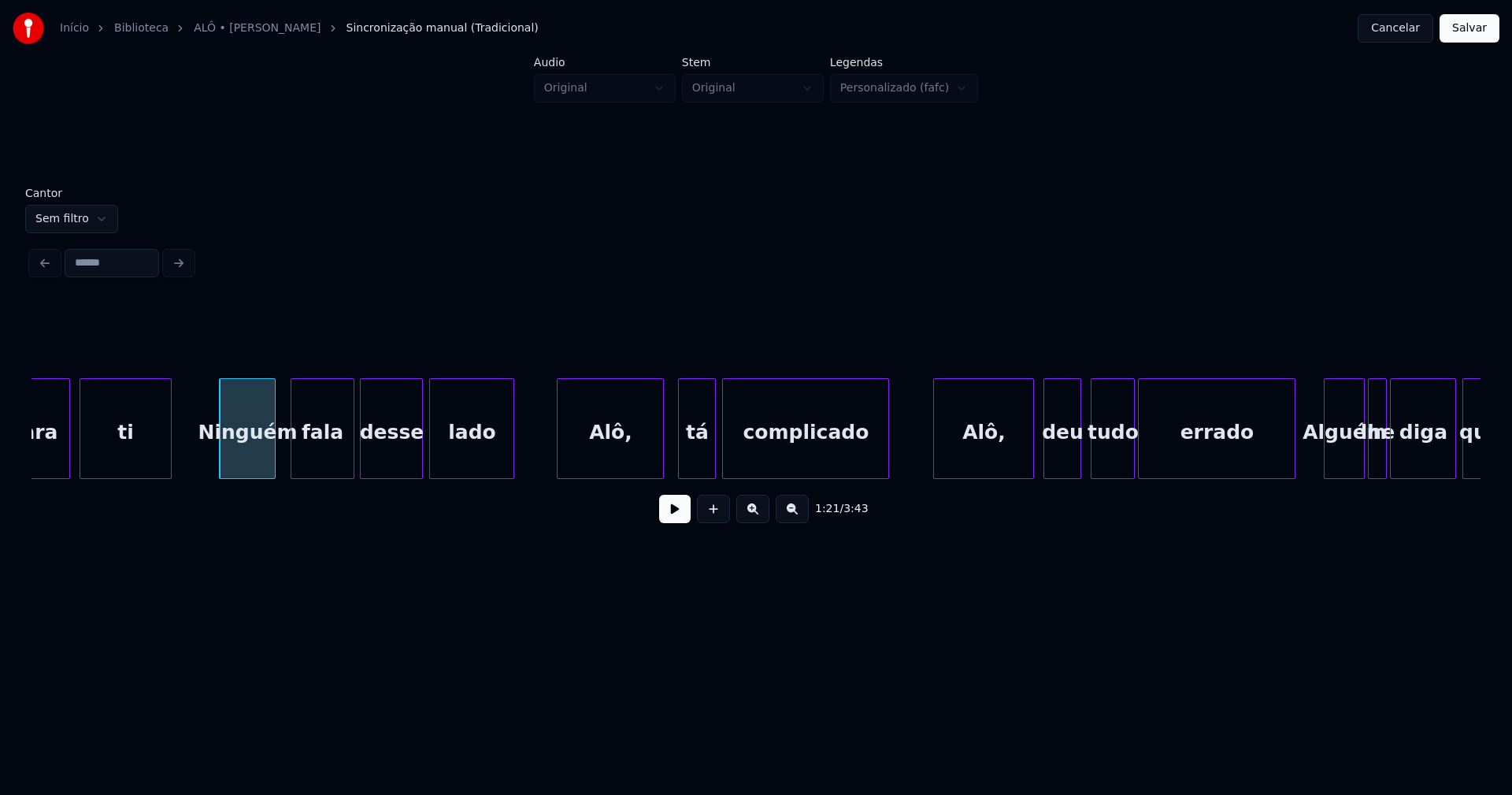
click at [587, 453] on div "Alô," at bounding box center [611, 433] width 106 height 108
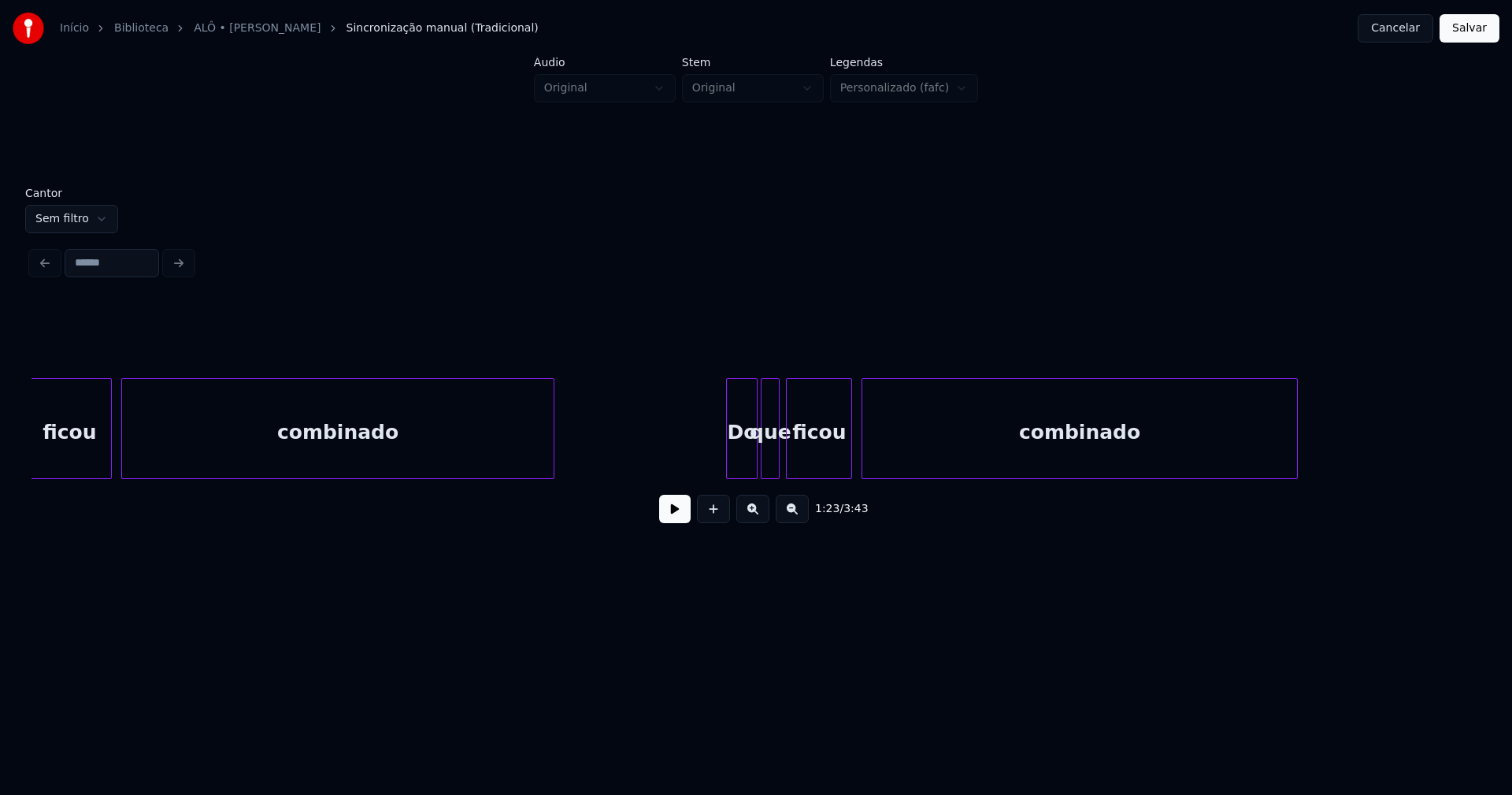
scroll to position [0, 14605]
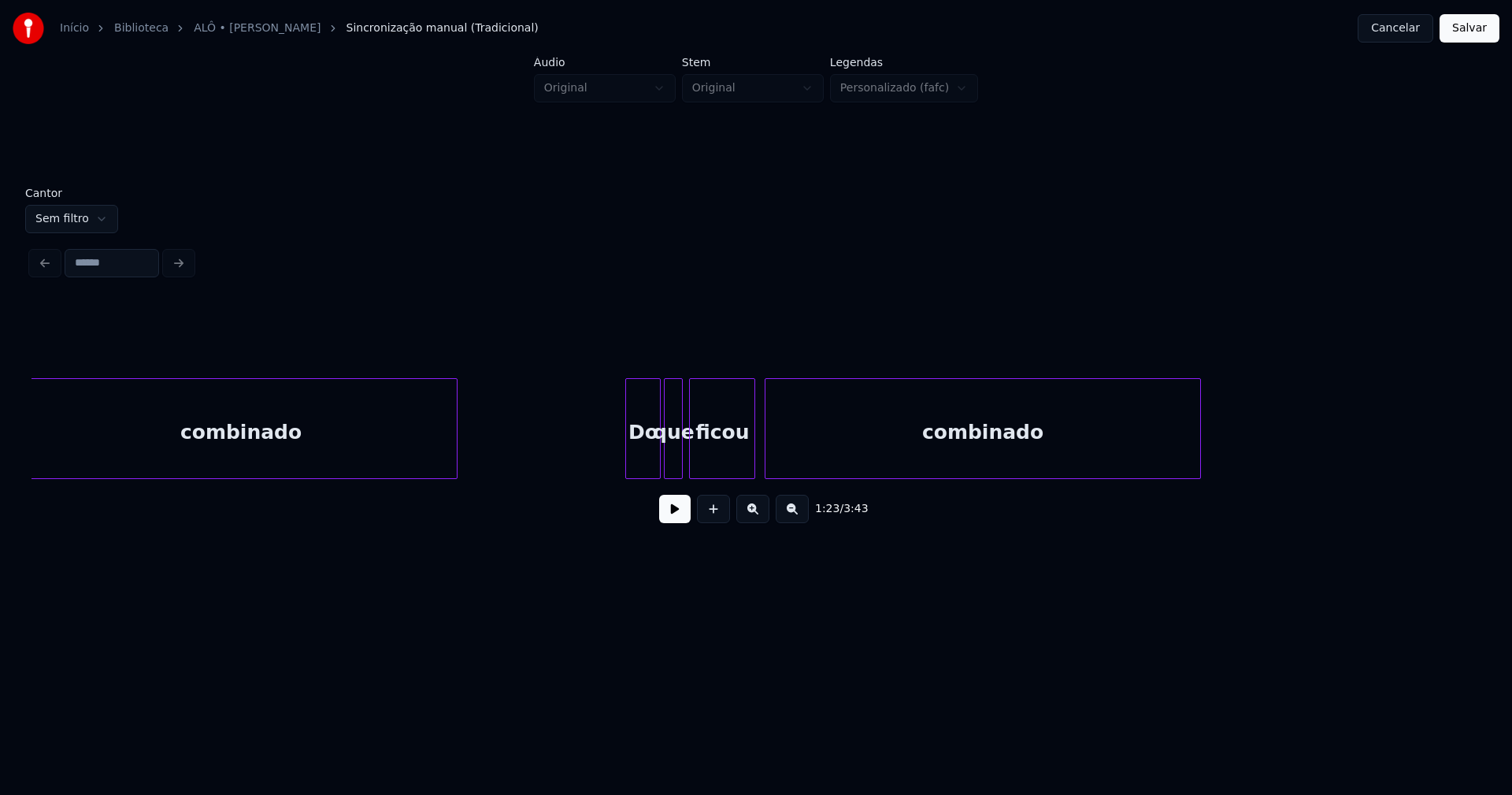
click at [627, 459] on div at bounding box center [629, 428] width 5 height 99
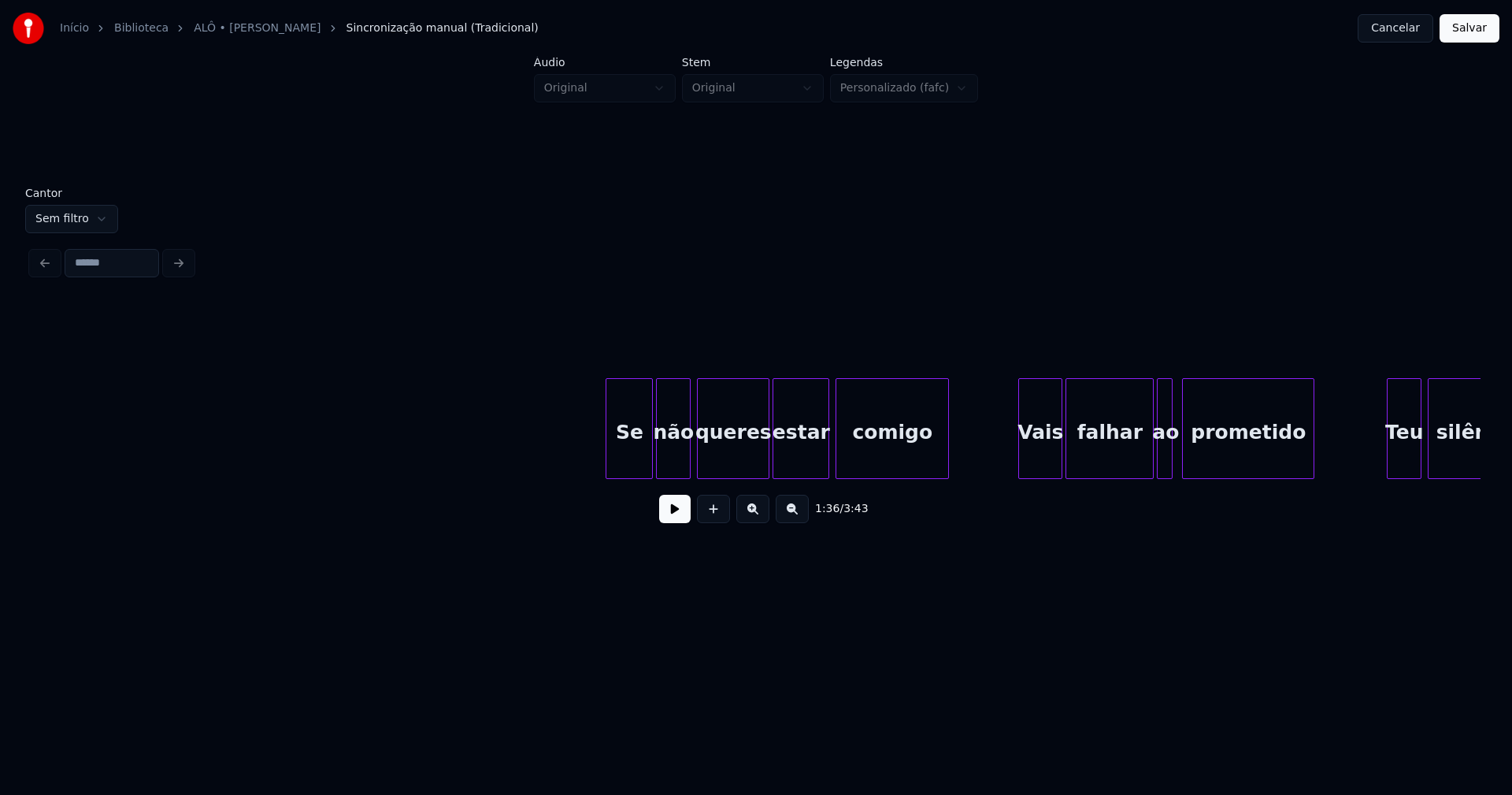
scroll to position [0, 15908]
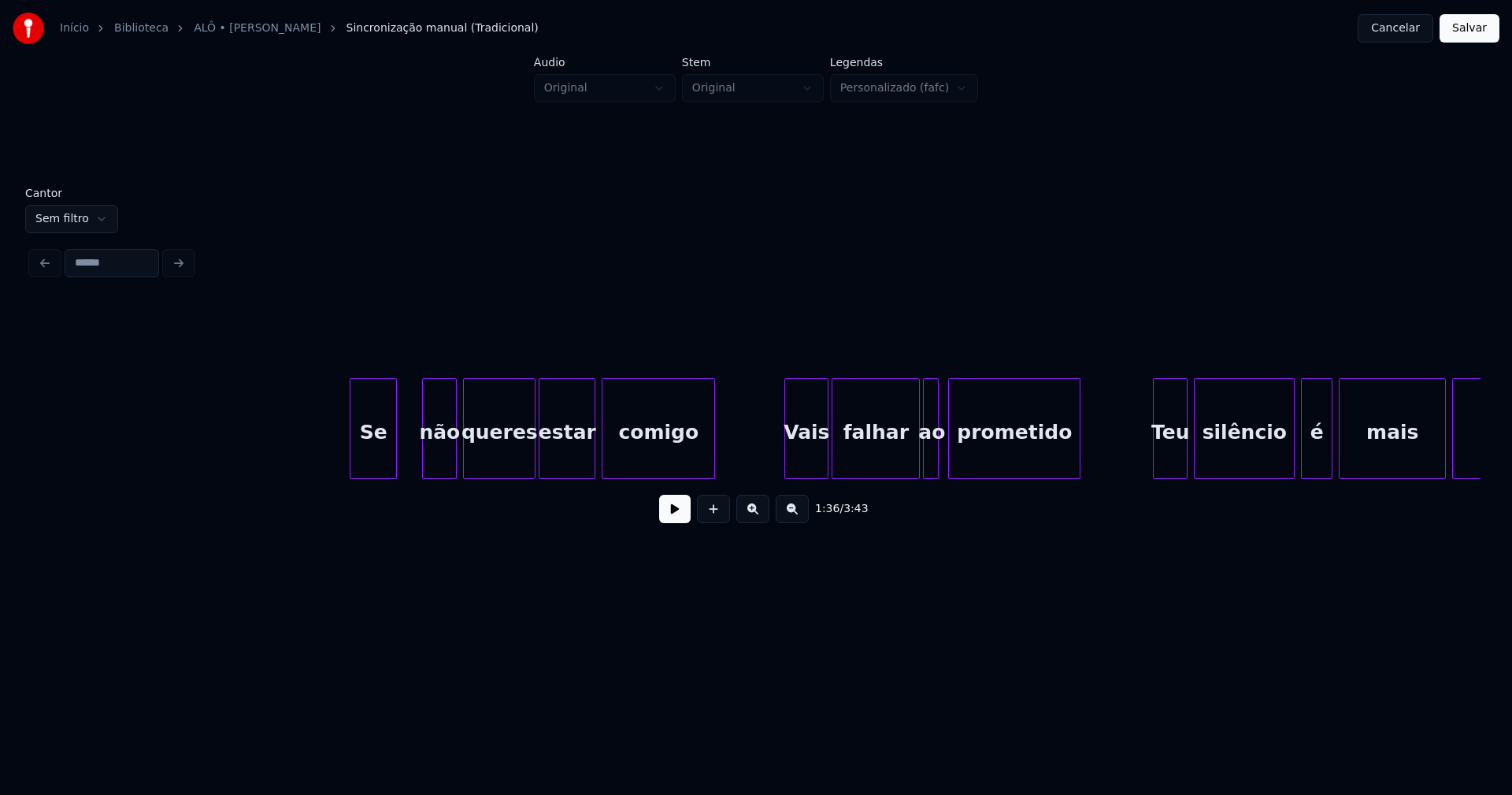
click at [378, 468] on div "Se" at bounding box center [373, 433] width 46 height 108
click at [419, 466] on div "não" at bounding box center [426, 433] width 33 height 108
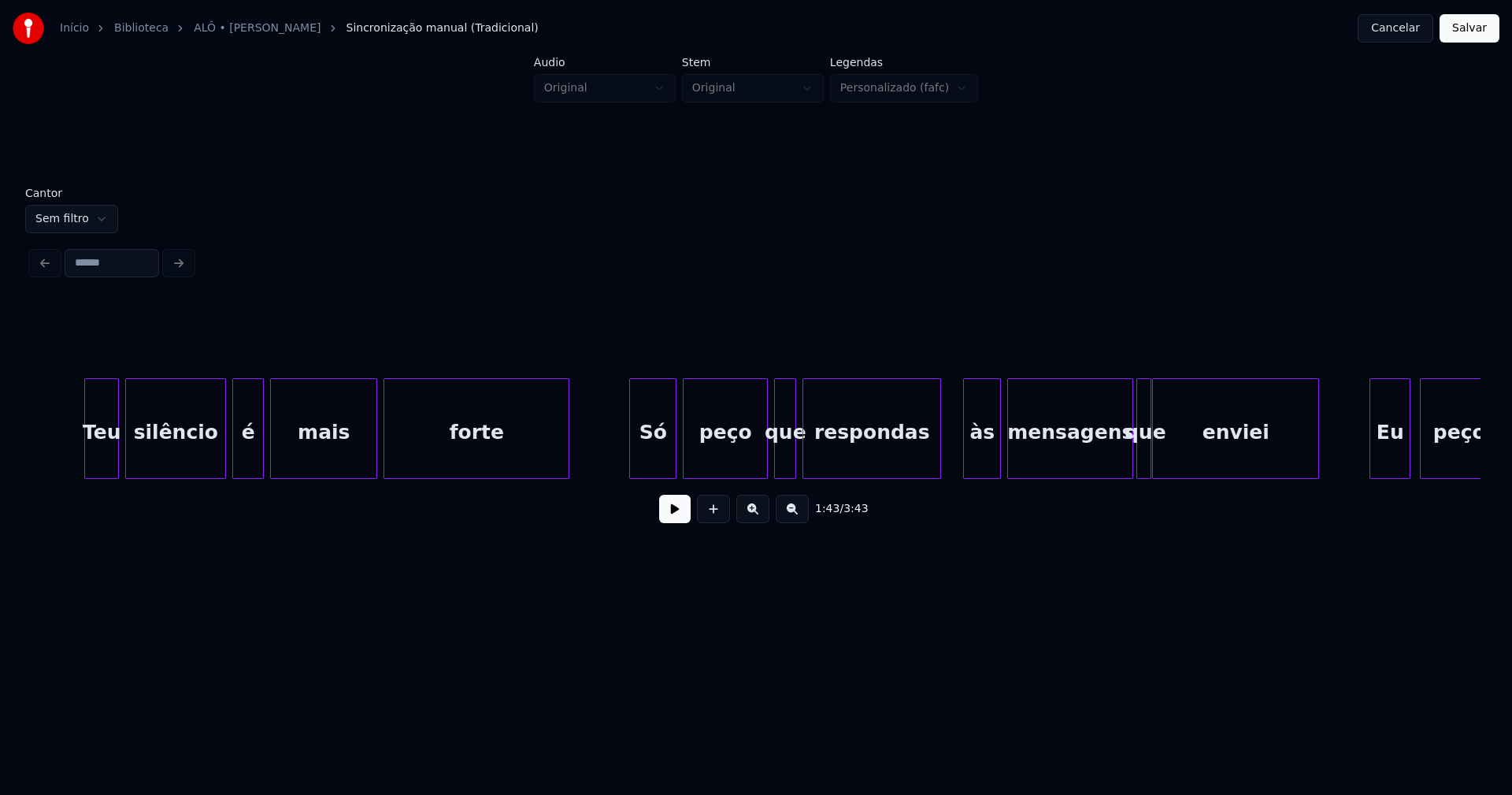
scroll to position [0, 17075]
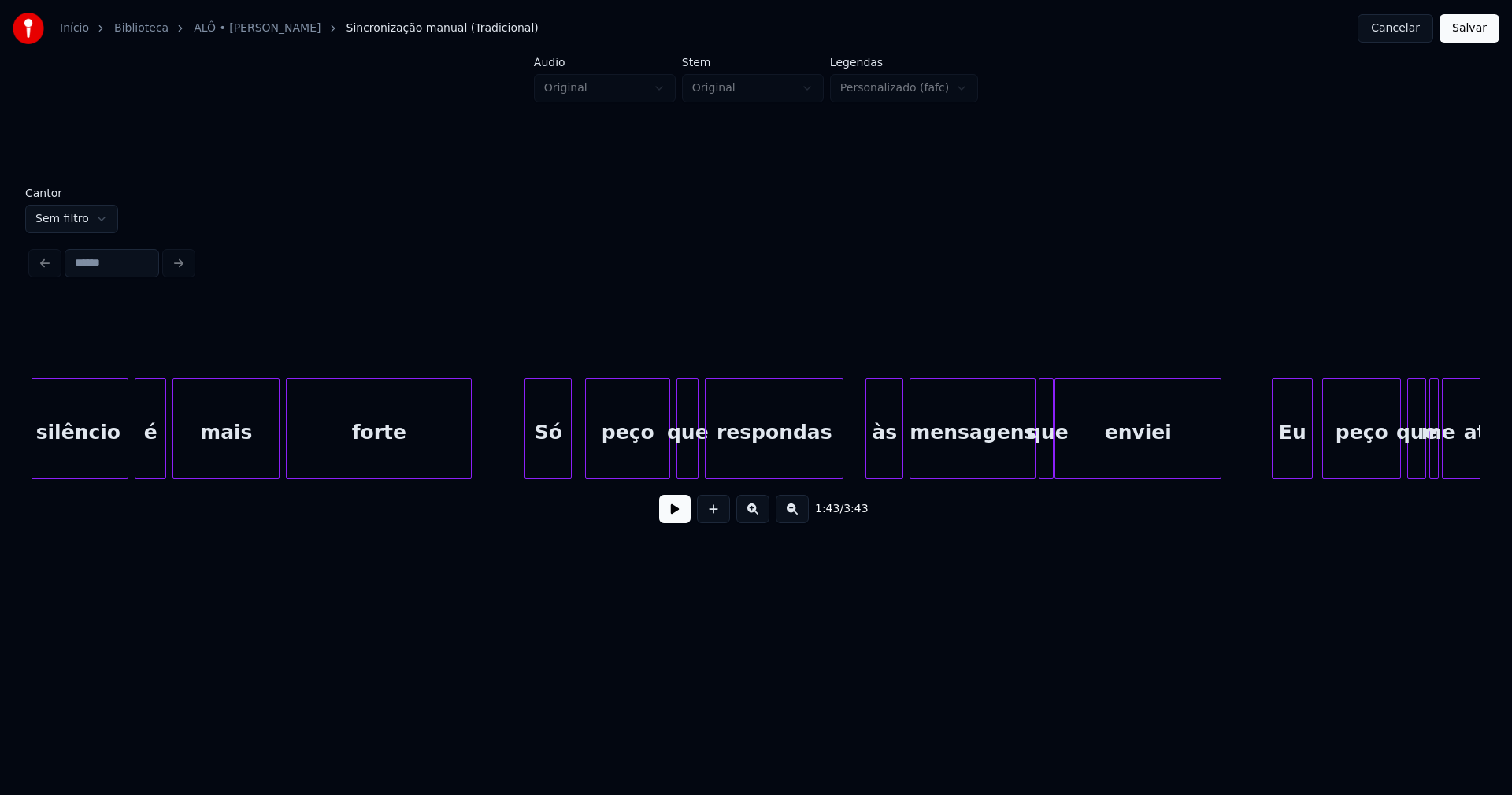
click at [544, 470] on div "Só" at bounding box center [548, 433] width 46 height 108
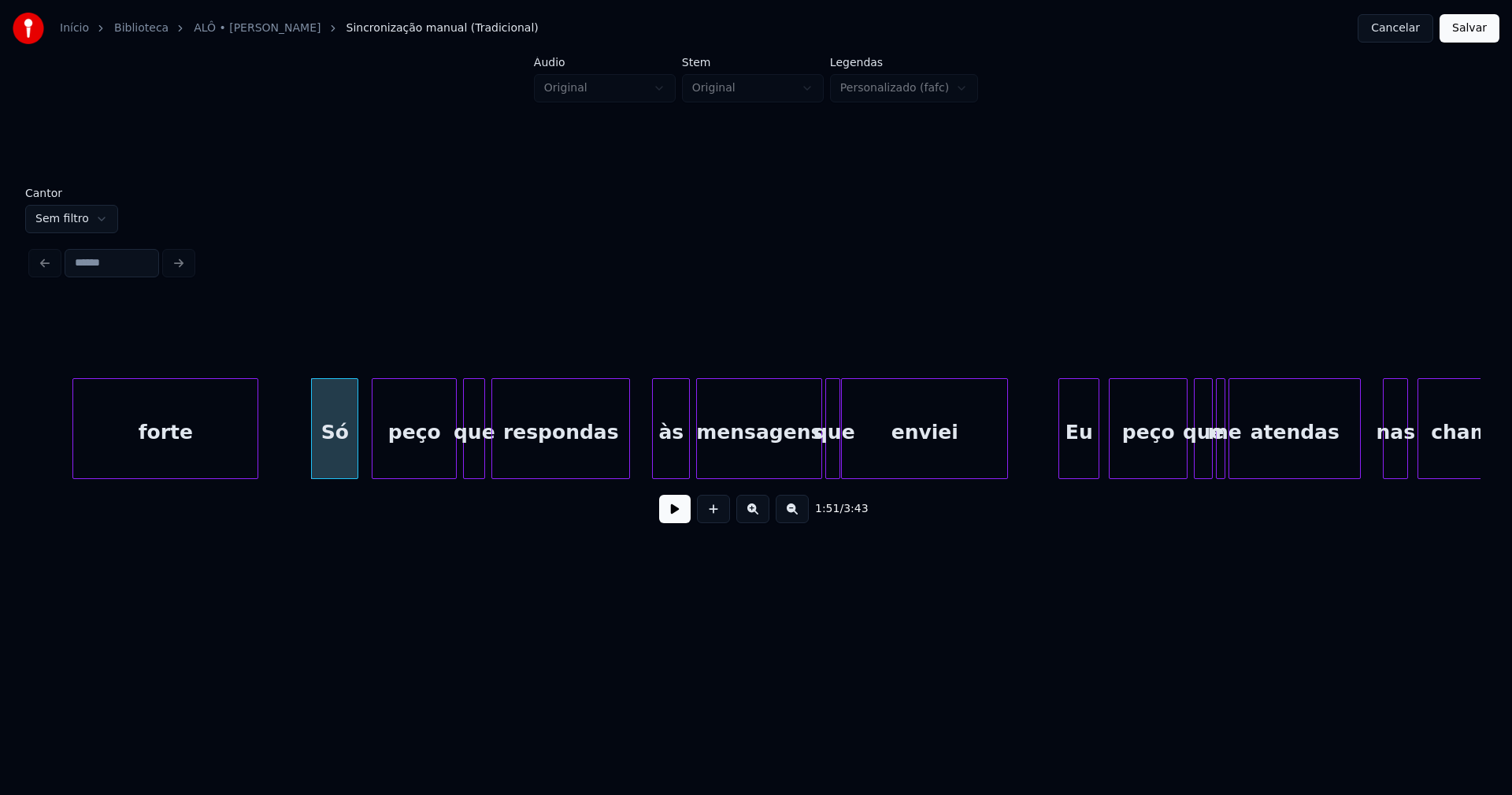
scroll to position [0, 17366]
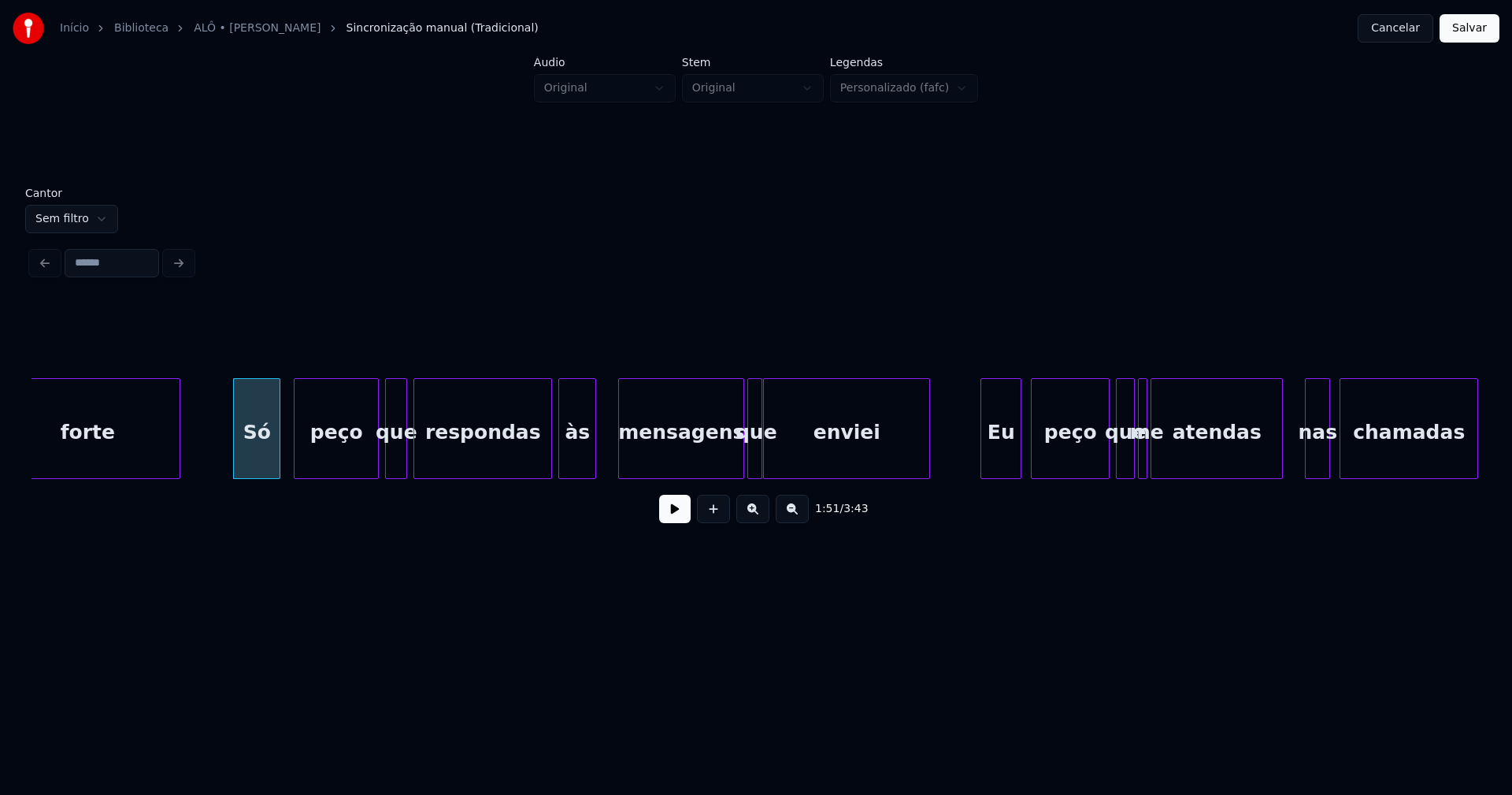
click at [579, 479] on div "forte Só peço que respondas às mensagens que enviei Eu peço que me atendas nas …" at bounding box center [756, 428] width 1449 height 101
click at [541, 471] on div "respondas" at bounding box center [478, 428] width 129 height 101
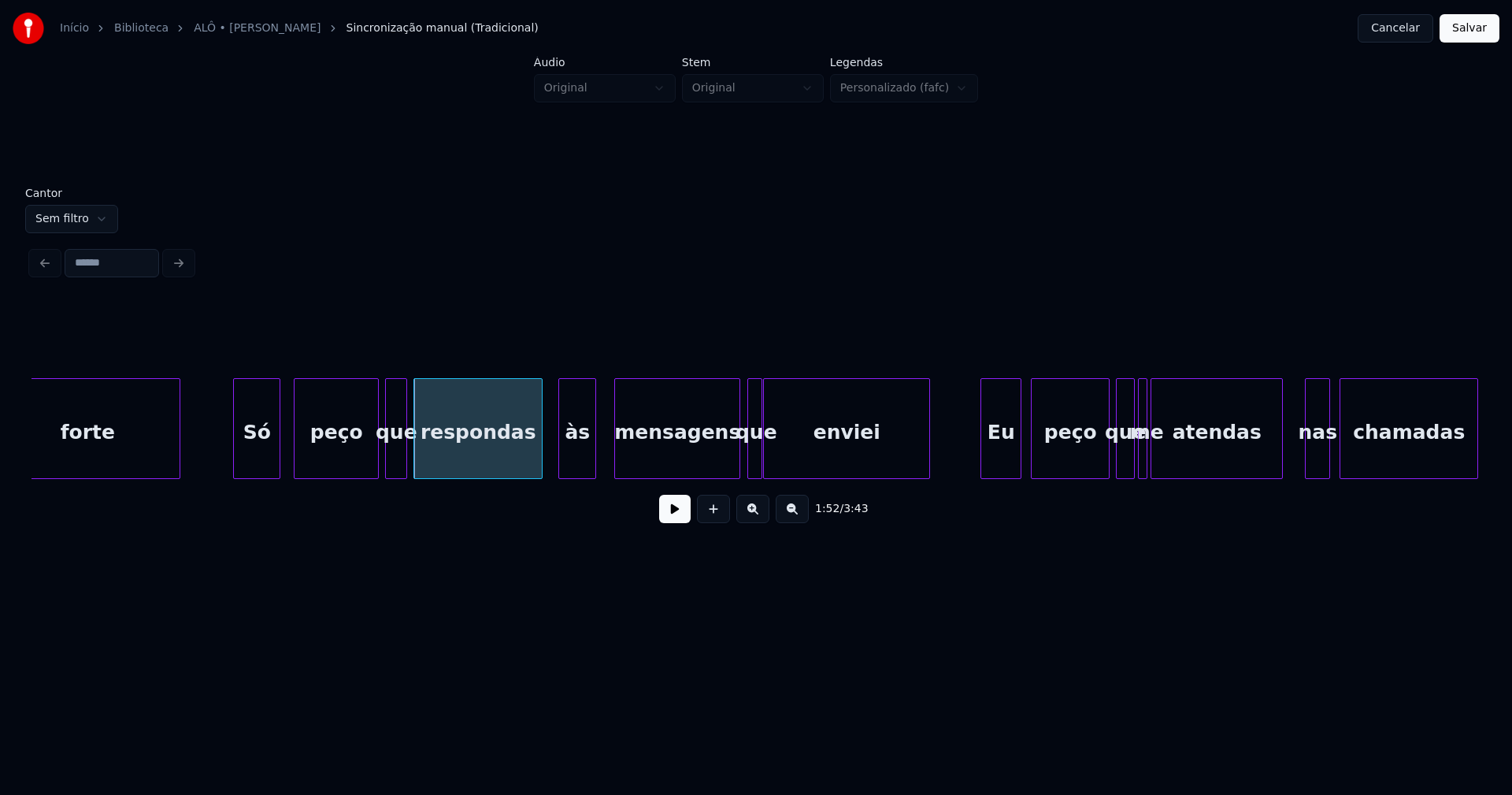
click at [686, 464] on div "mensagens" at bounding box center [677, 433] width 125 height 108
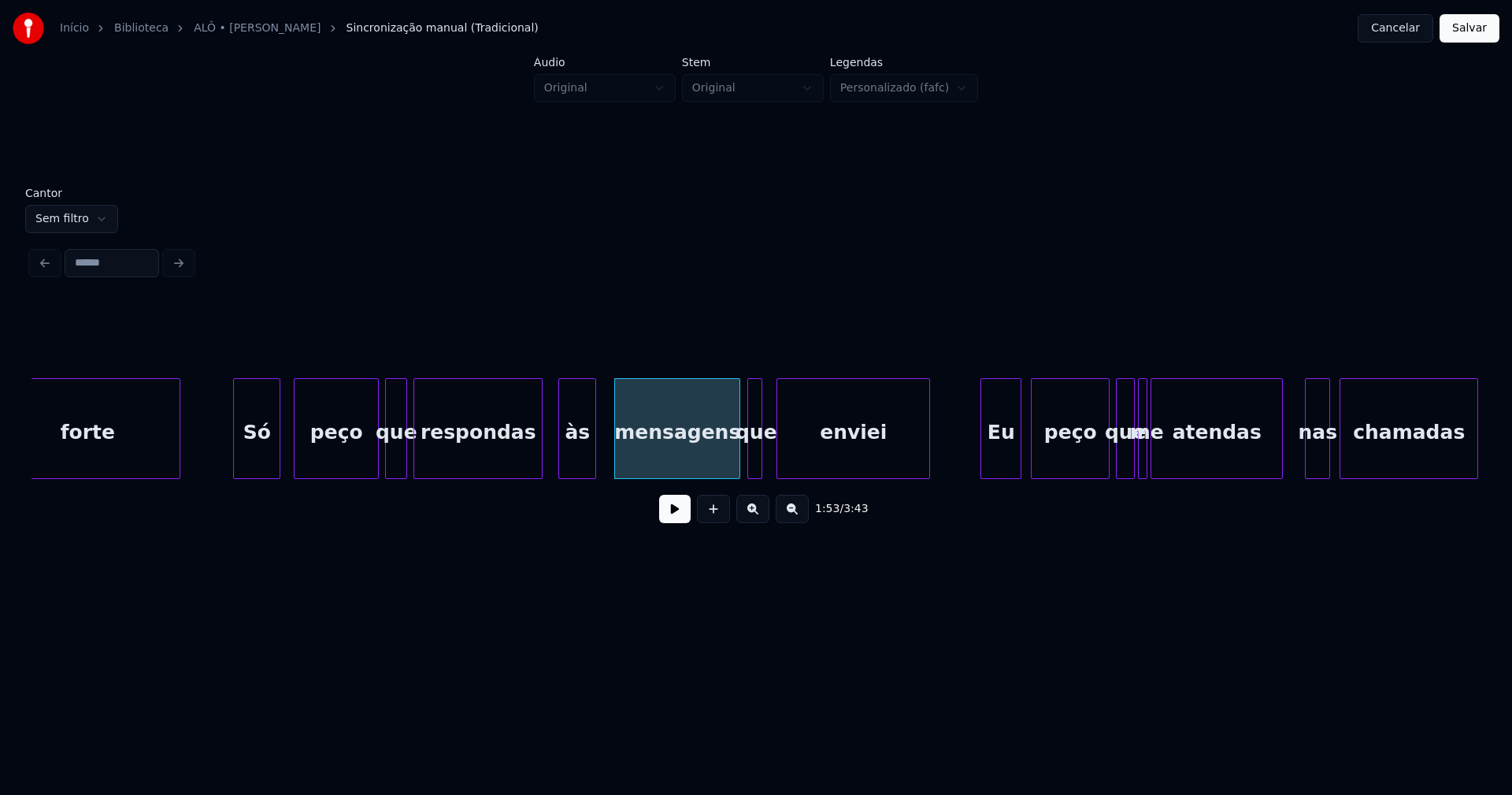
click at [782, 465] on div at bounding box center [780, 428] width 5 height 99
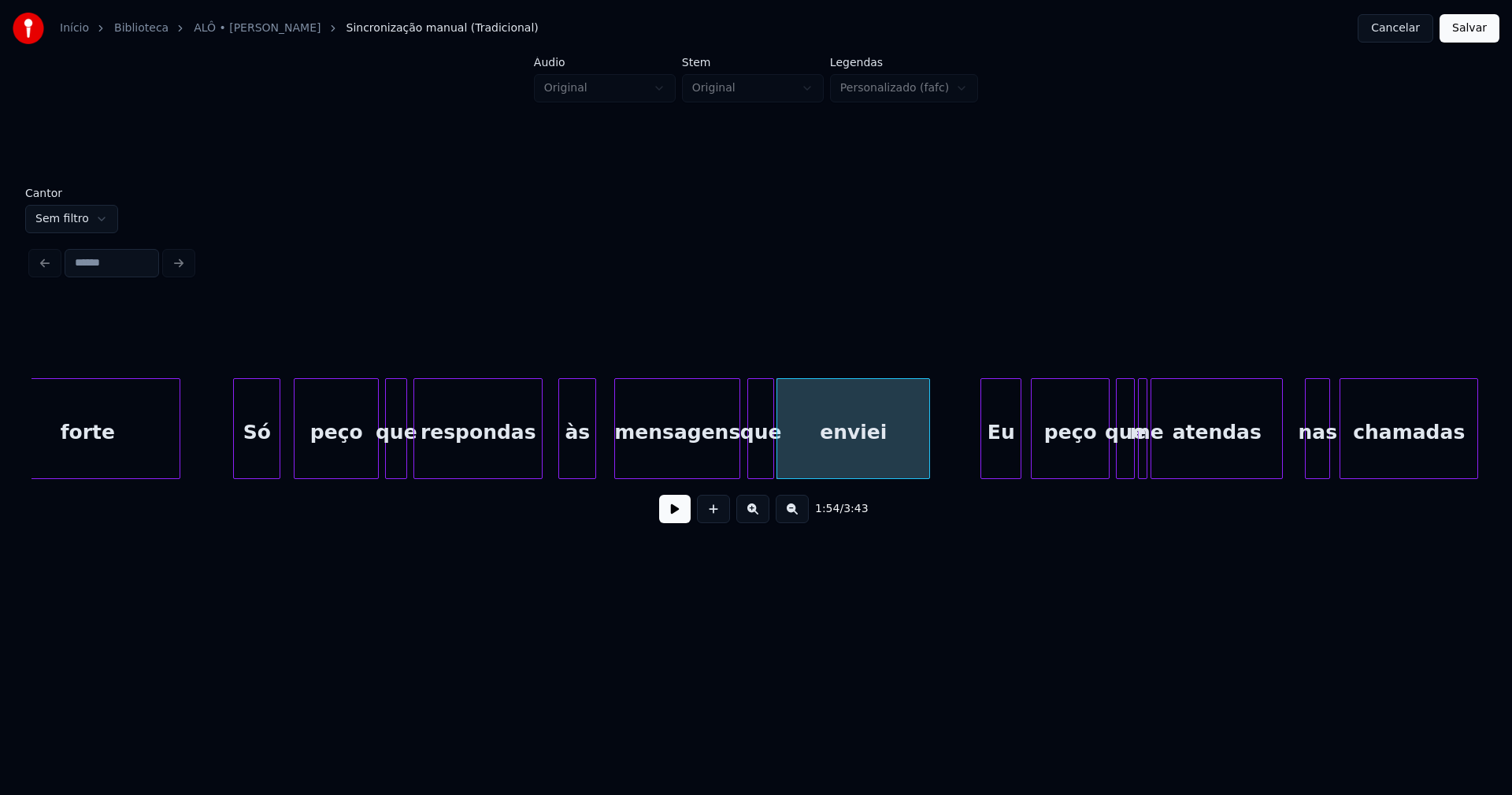
click at [772, 460] on div at bounding box center [771, 428] width 5 height 99
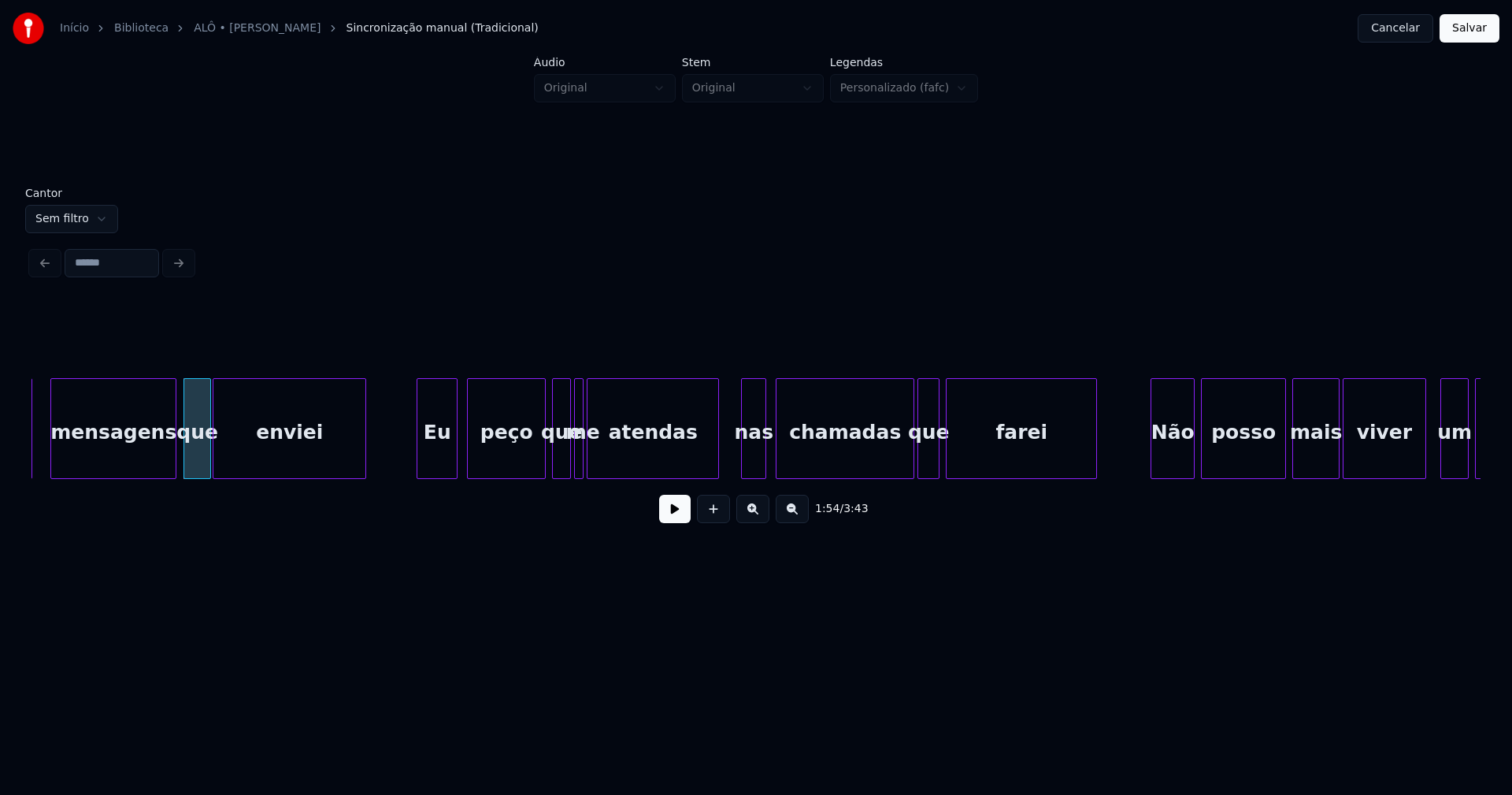
scroll to position [0, 18008]
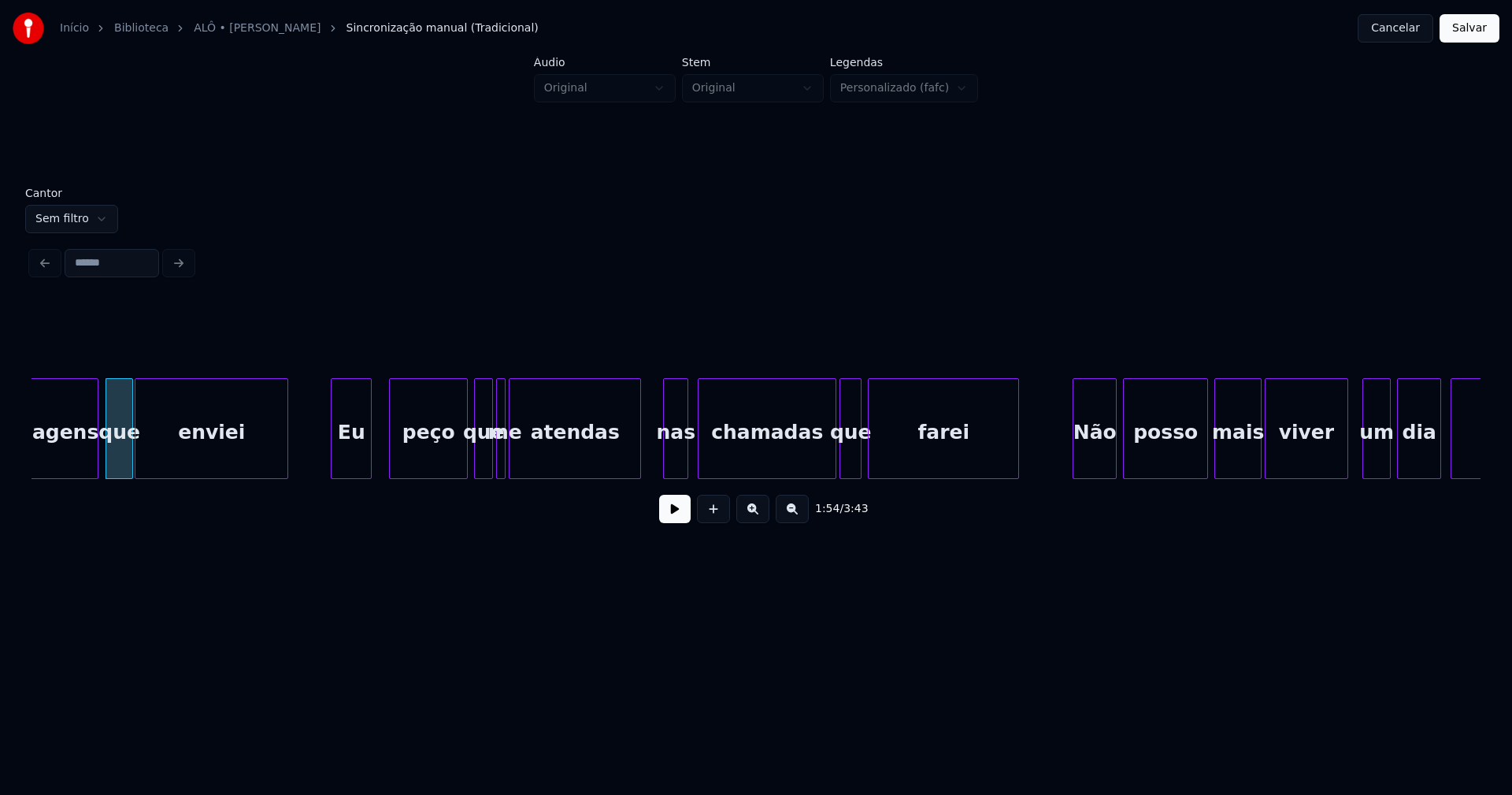
click at [353, 468] on div "Eu" at bounding box center [351, 433] width 39 height 108
click at [544, 463] on div at bounding box center [545, 428] width 5 height 99
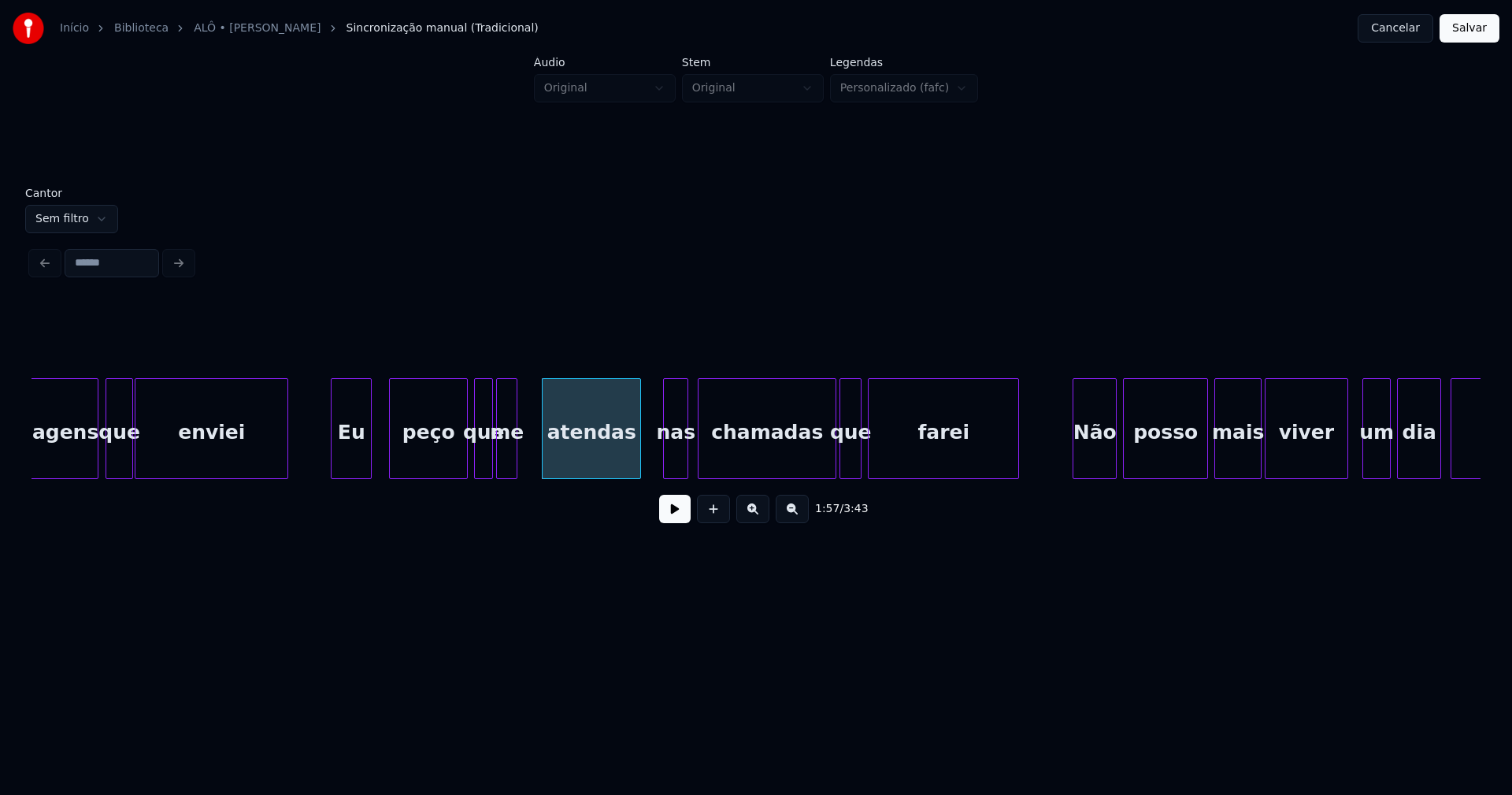
click at [513, 457] on div at bounding box center [515, 428] width 5 height 99
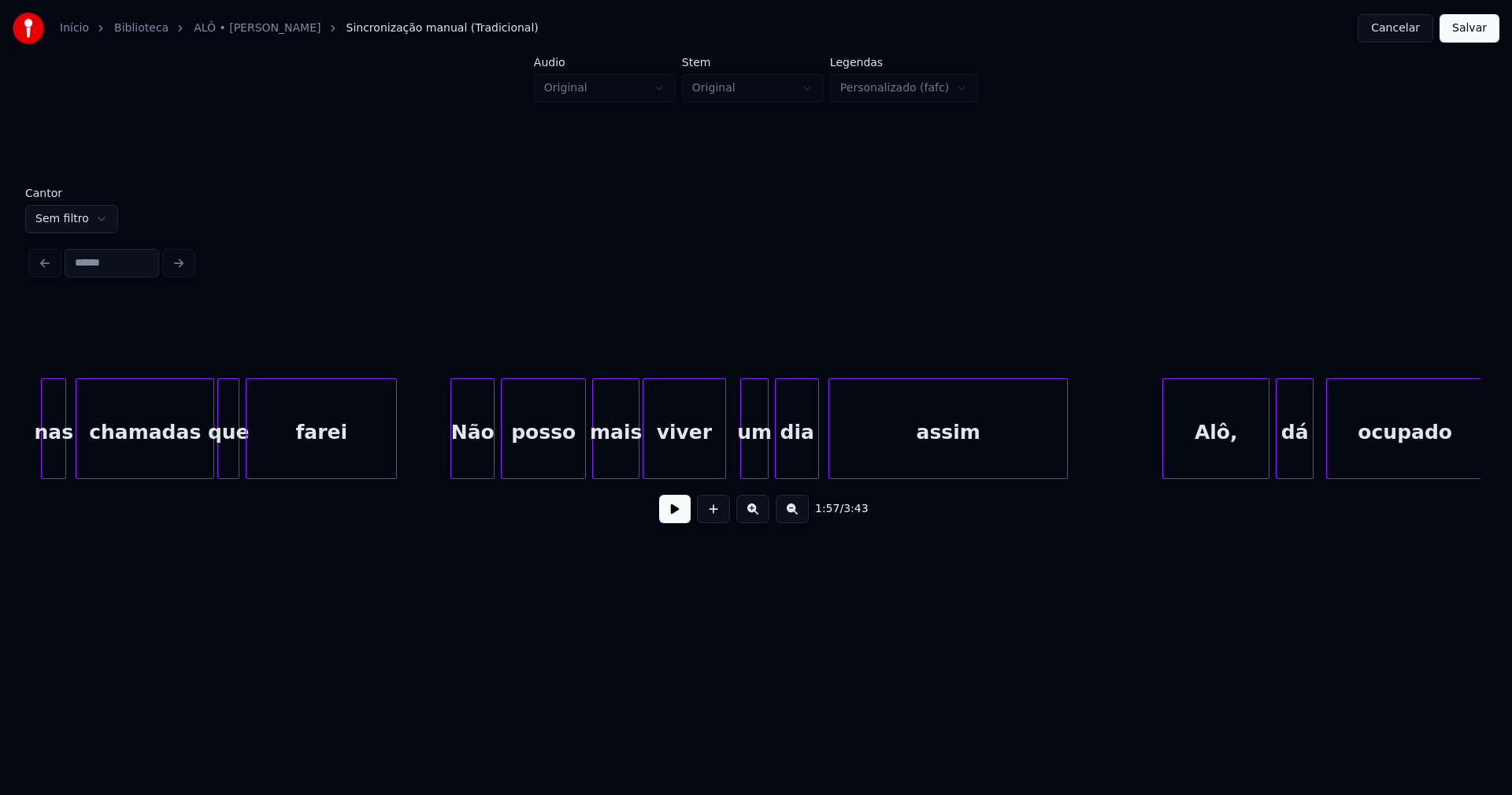
scroll to position [0, 18650]
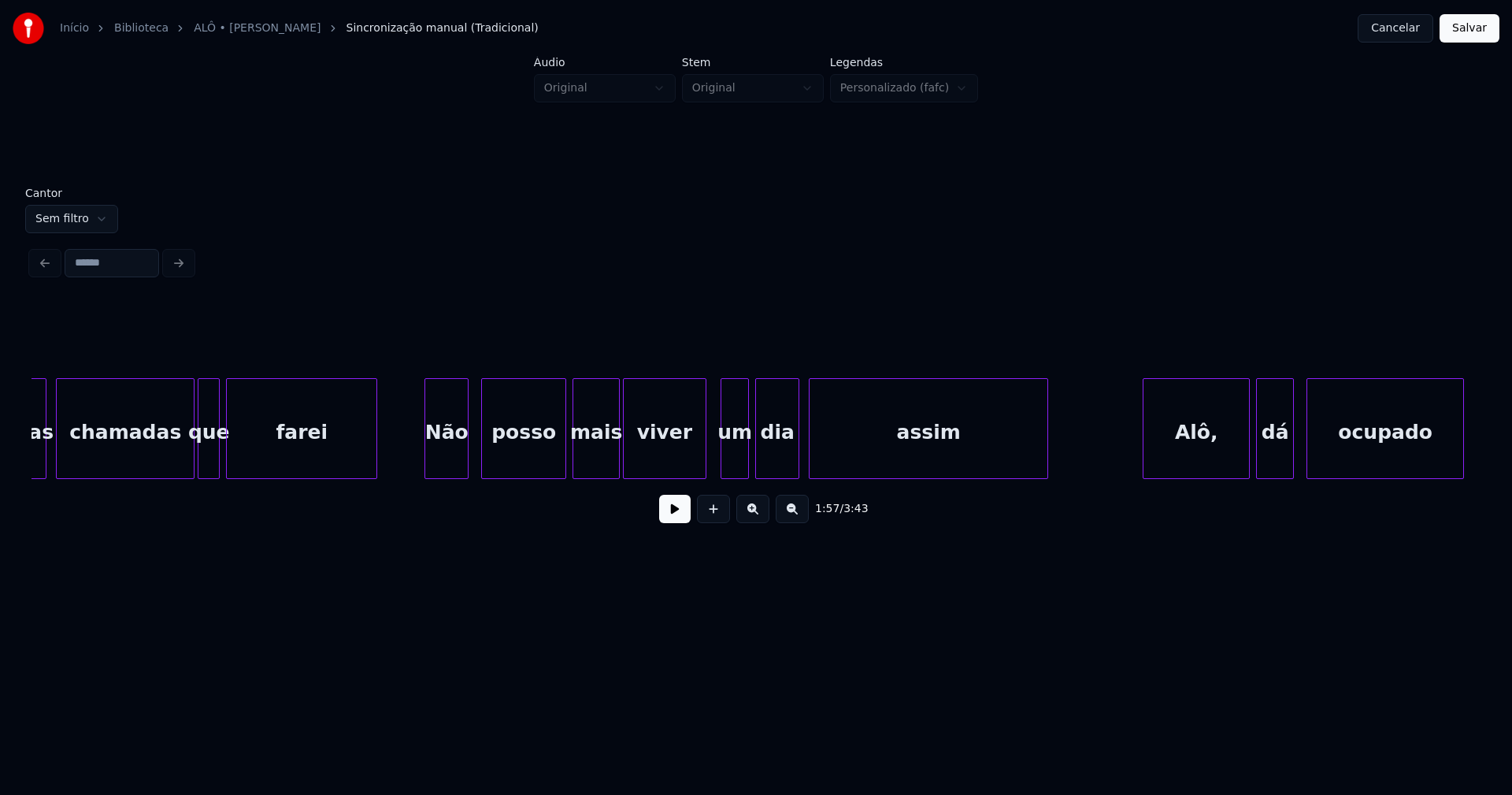
click at [443, 467] on div "Não" at bounding box center [446, 433] width 42 height 108
click at [700, 465] on div at bounding box center [699, 428] width 5 height 99
click at [724, 468] on div "um" at bounding box center [727, 433] width 27 height 108
click at [749, 457] on div at bounding box center [748, 428] width 5 height 99
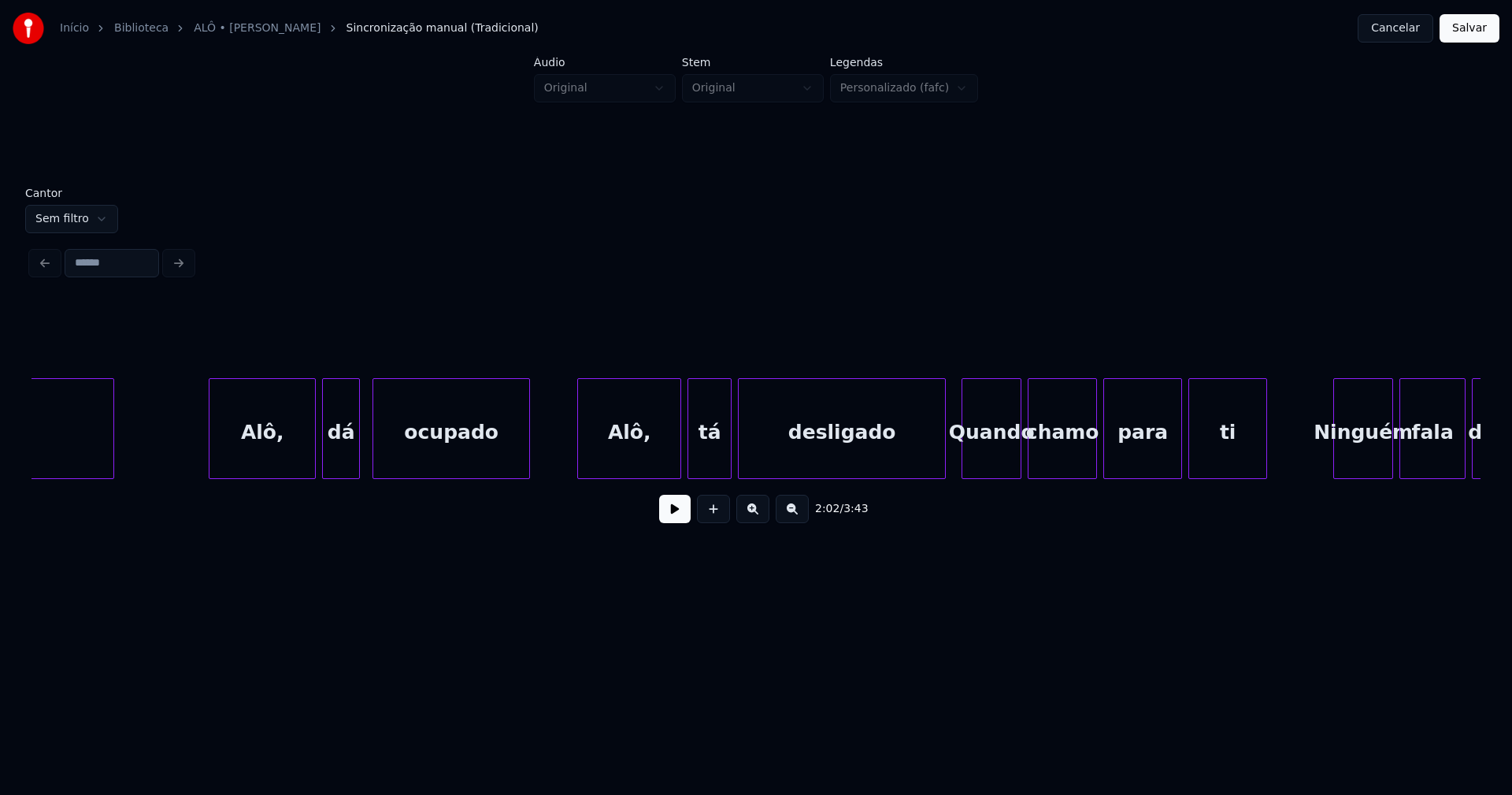
scroll to position [0, 19602]
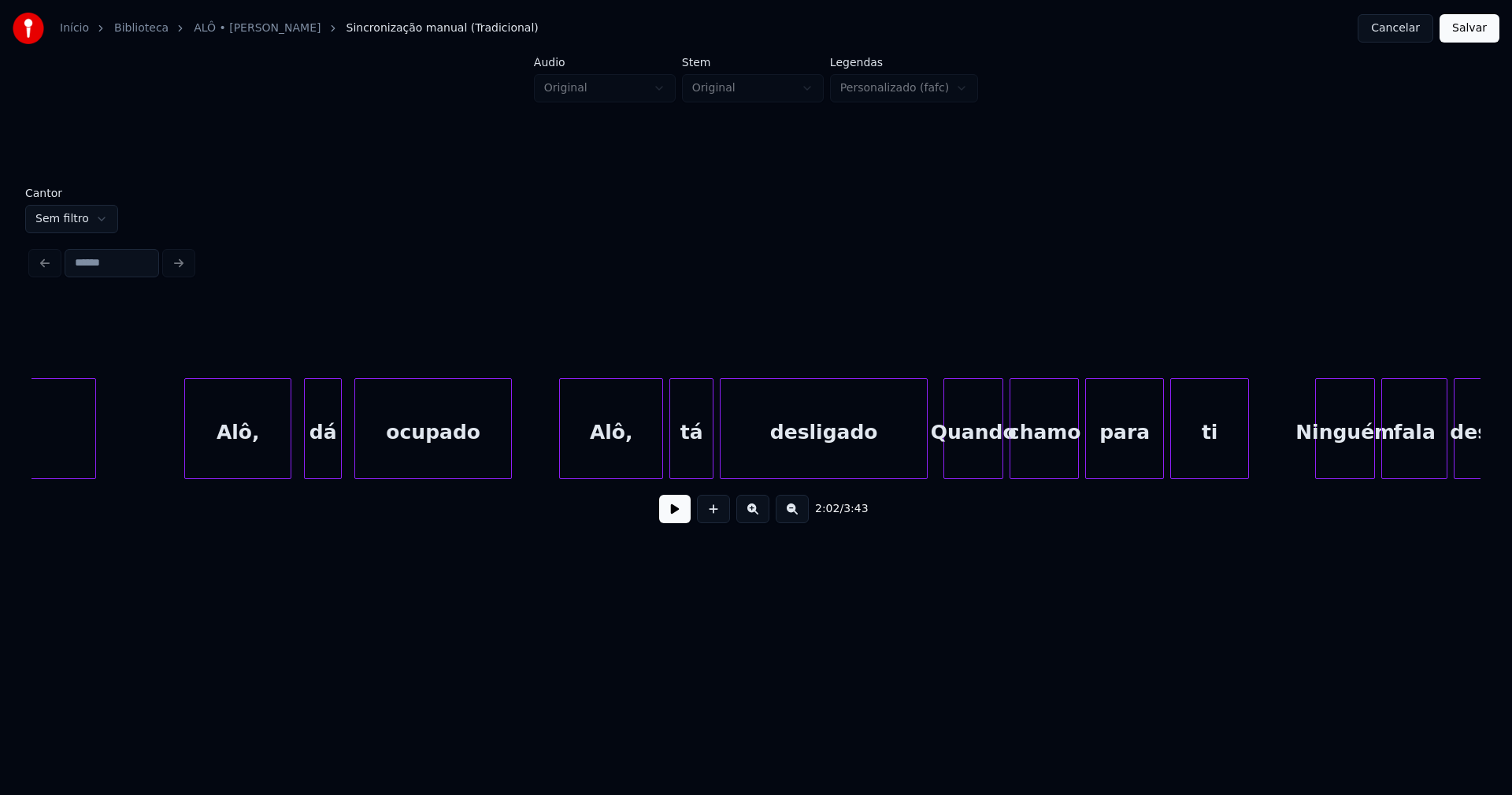
click at [252, 468] on div "Alô," at bounding box center [238, 433] width 106 height 108
click at [616, 461] on div "Alô," at bounding box center [607, 433] width 103 height 108
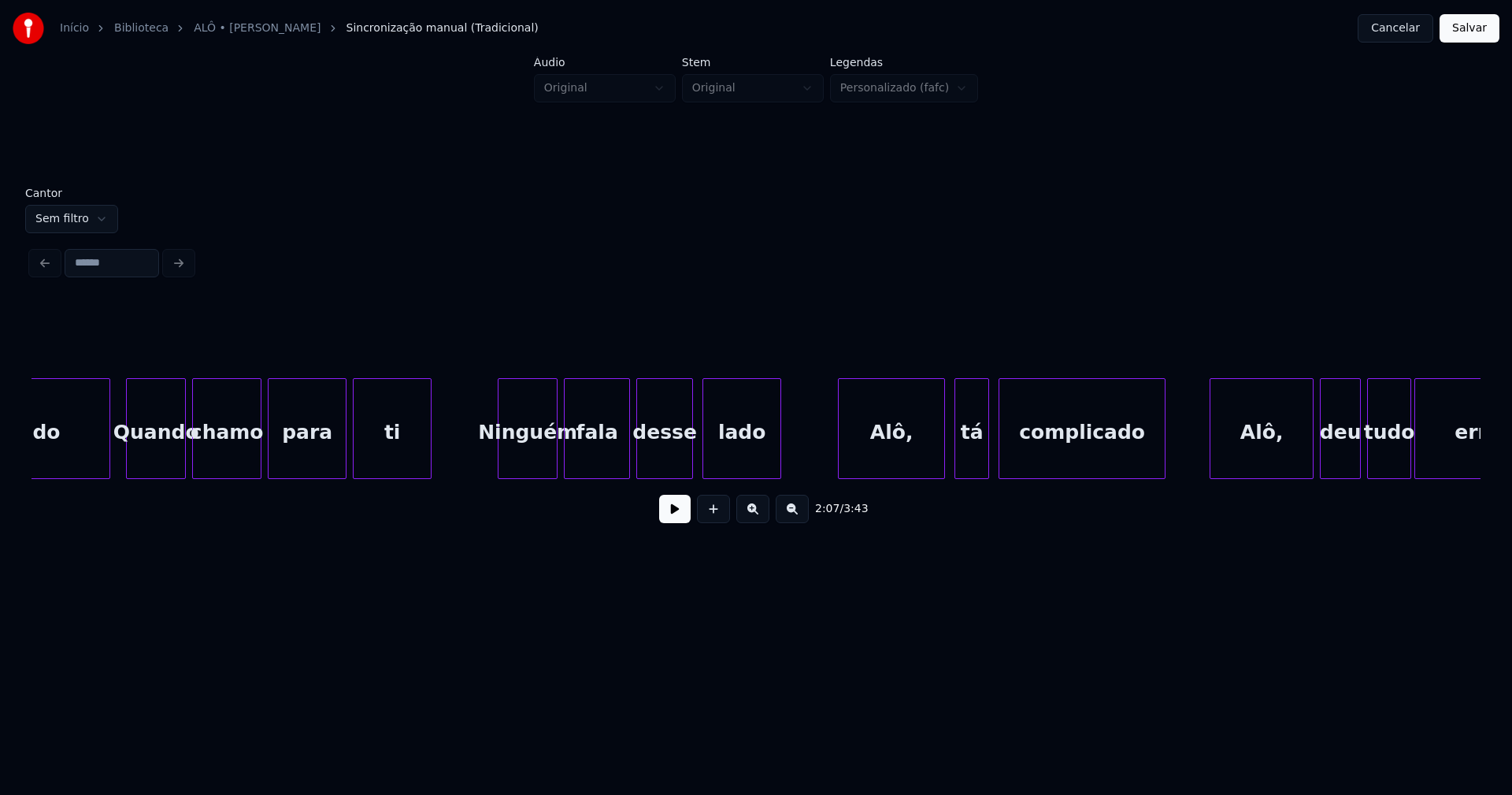
scroll to position [0, 20439]
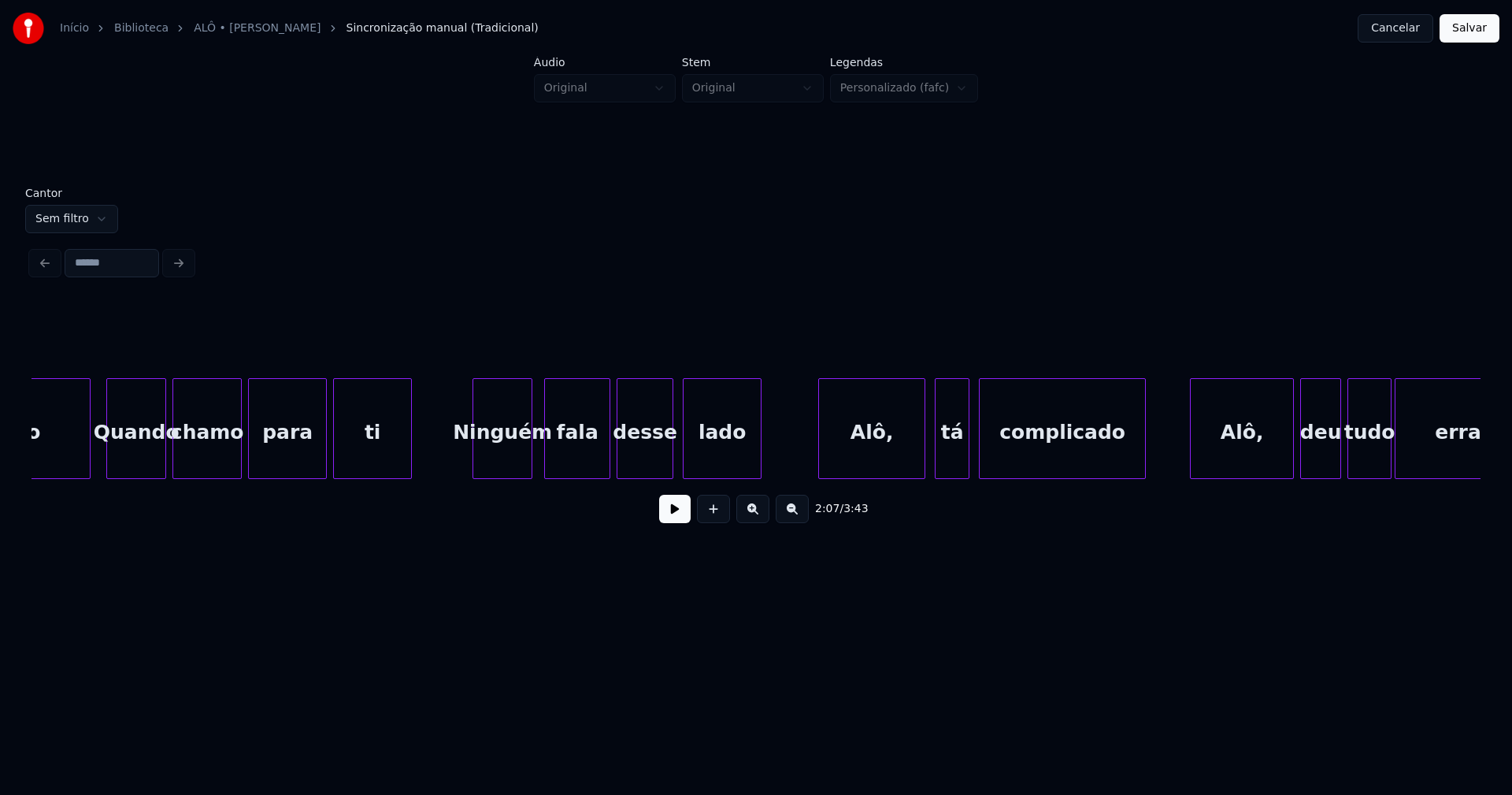
click at [504, 457] on div "Ninguém" at bounding box center [502, 433] width 59 height 108
click at [884, 451] on div "Alô," at bounding box center [869, 433] width 106 height 108
click at [946, 450] on div "tá" at bounding box center [948, 433] width 33 height 108
click at [1005, 453] on div "complicado" at bounding box center [1058, 433] width 165 height 108
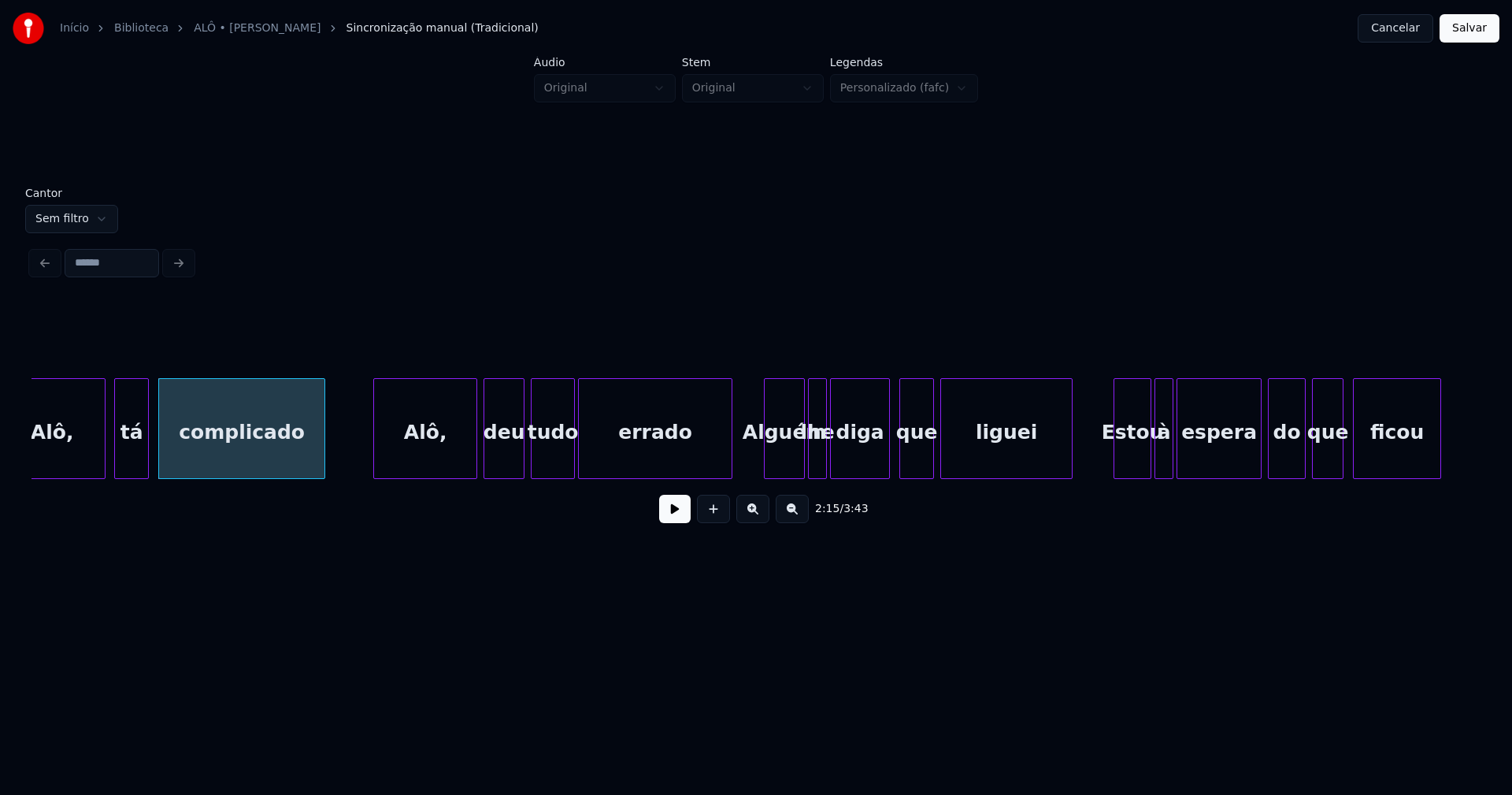
scroll to position [0, 21315]
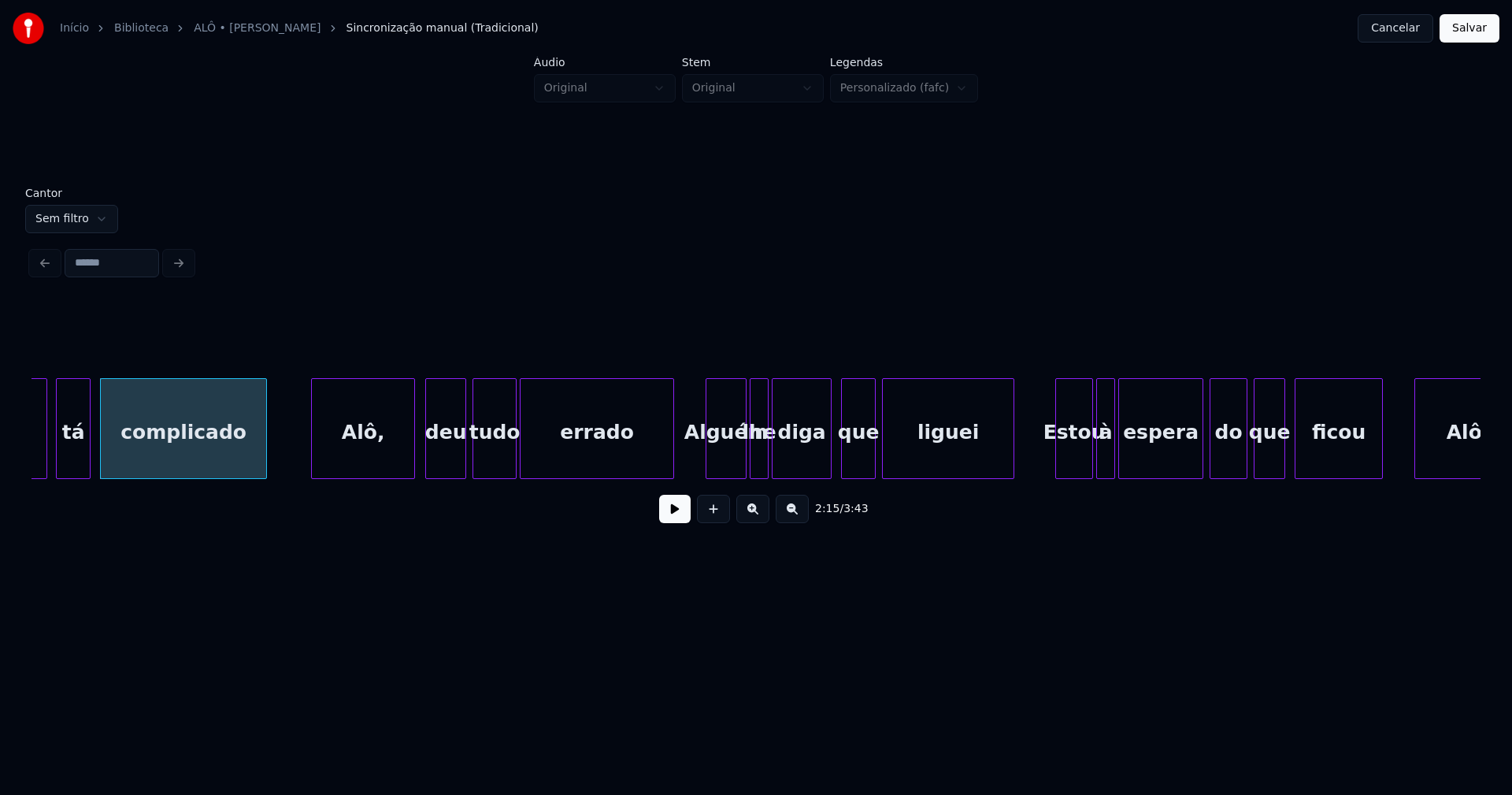
click at [374, 457] on div "Alô," at bounding box center [363, 433] width 103 height 108
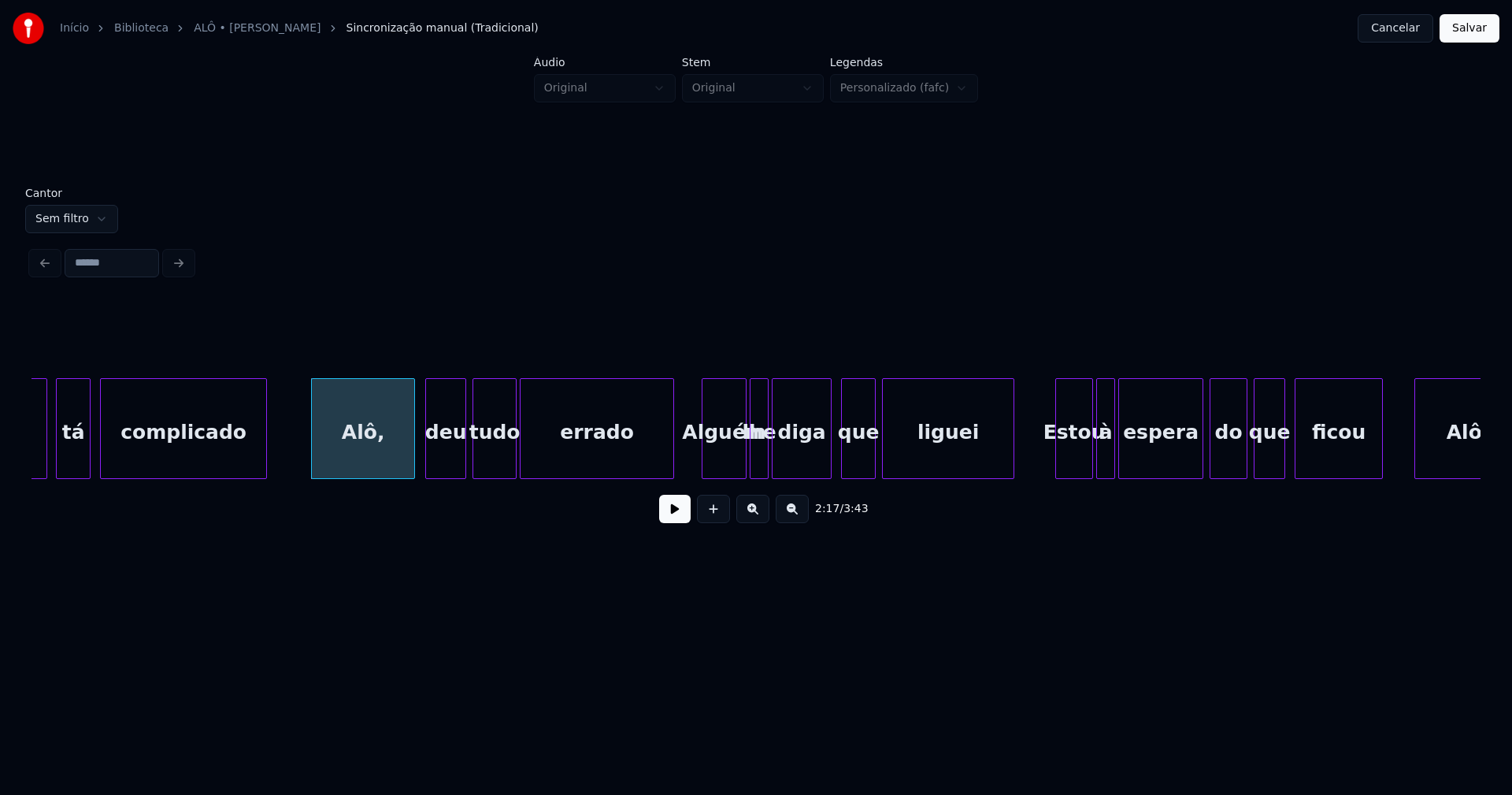
click at [703, 460] on div at bounding box center [705, 428] width 5 height 99
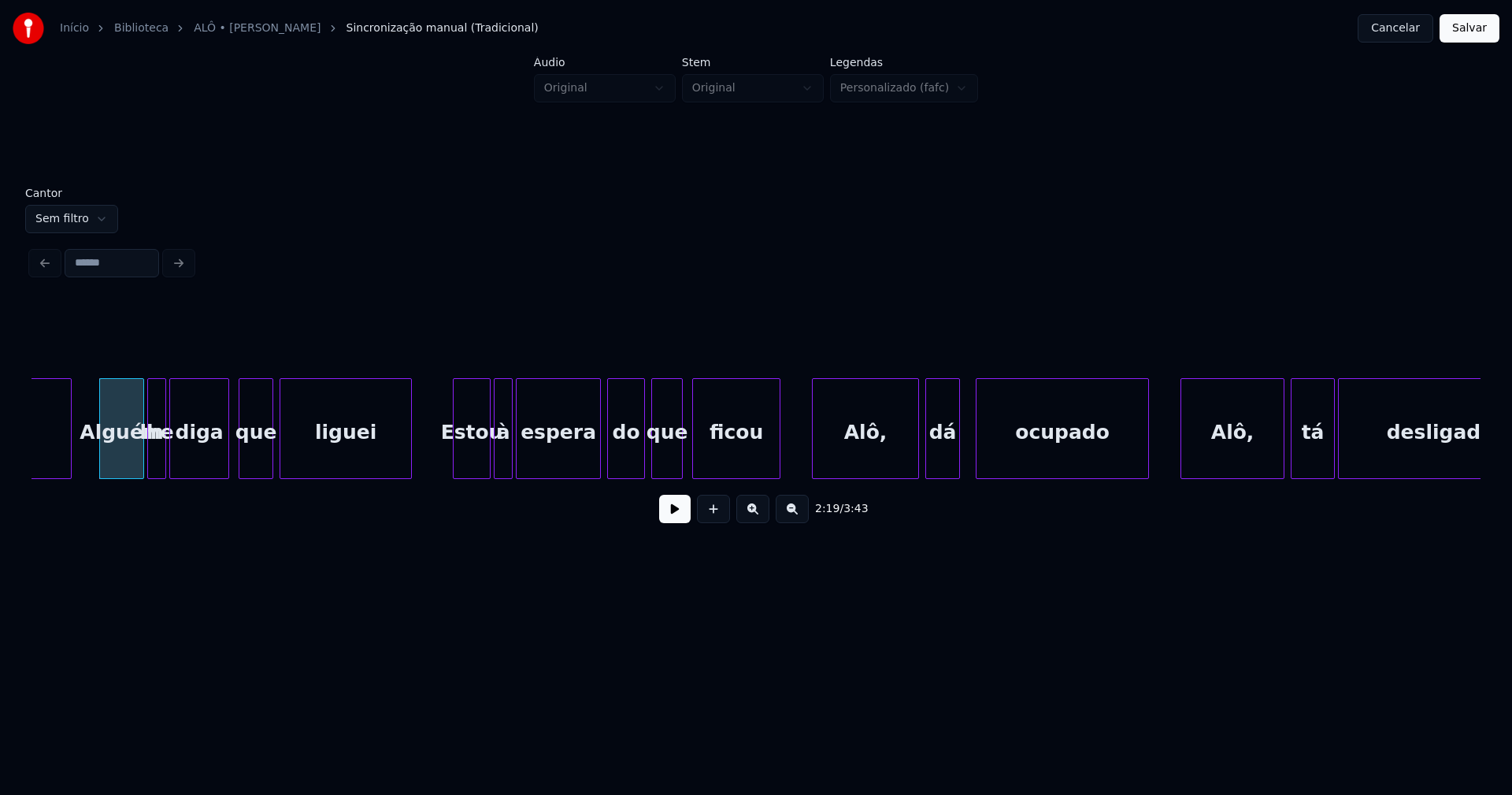
scroll to position [0, 21955]
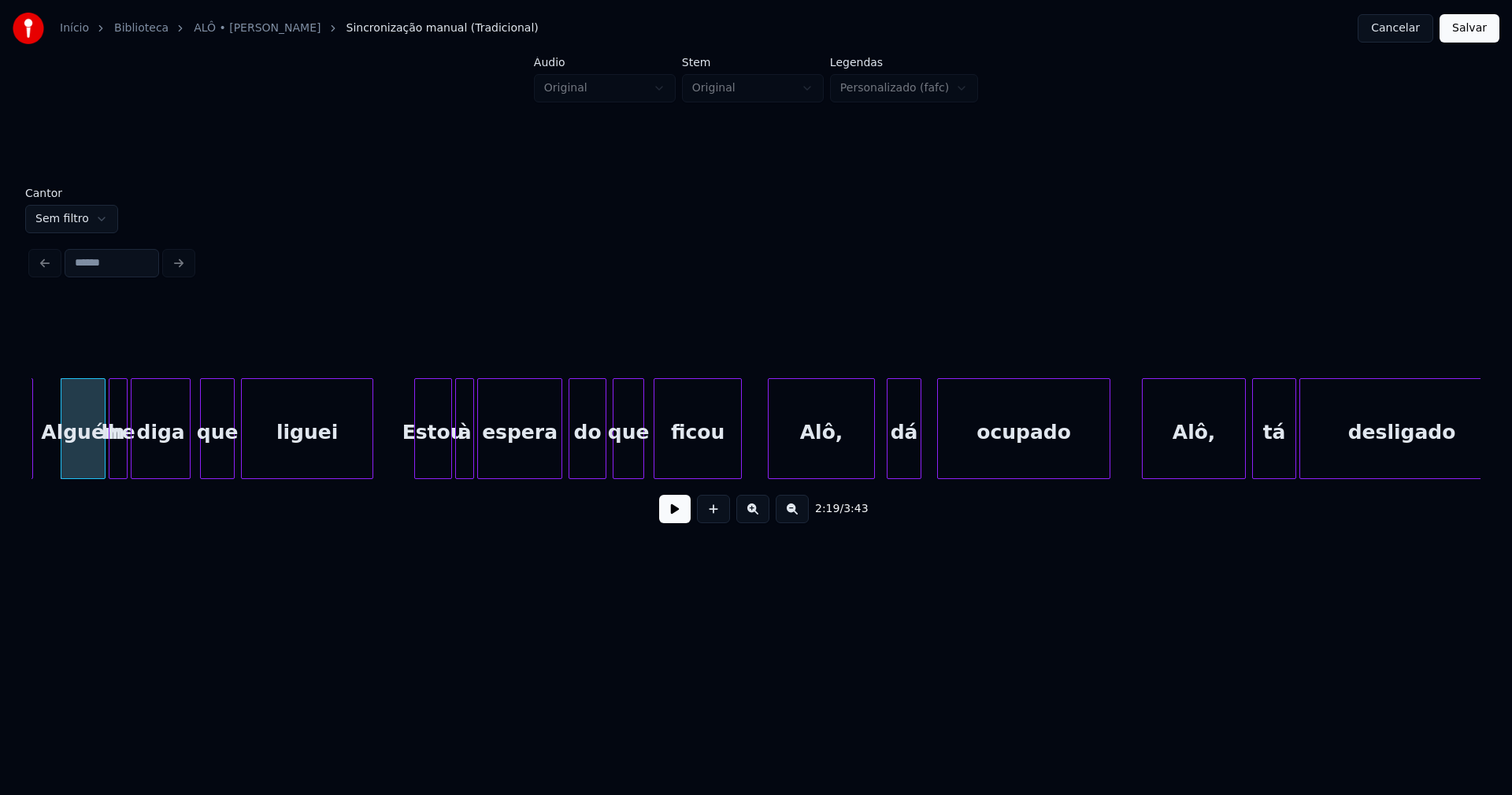
click at [811, 456] on div "Alô," at bounding box center [822, 433] width 106 height 108
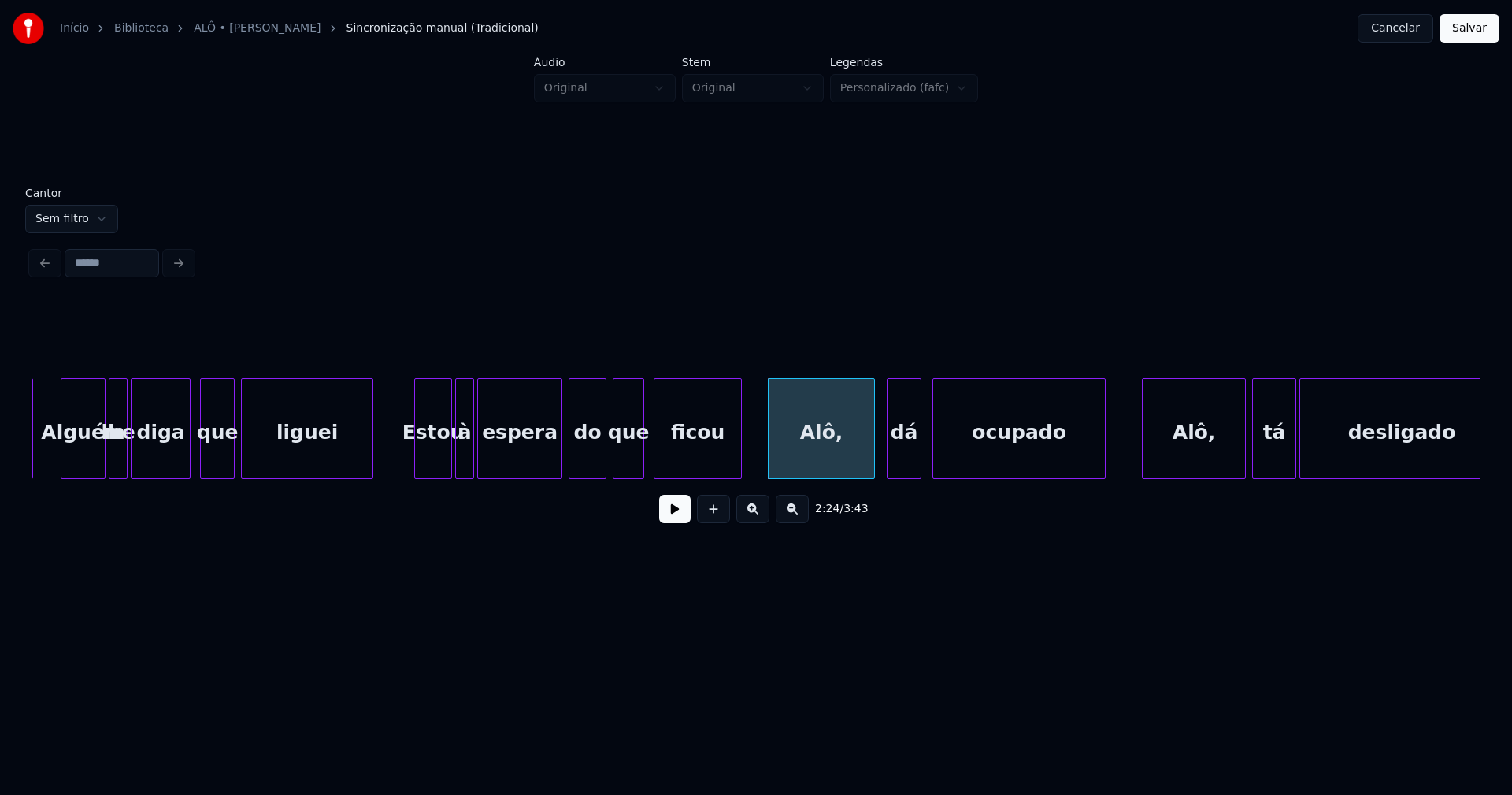
click at [958, 463] on div "ocupado" at bounding box center [1019, 433] width 172 height 108
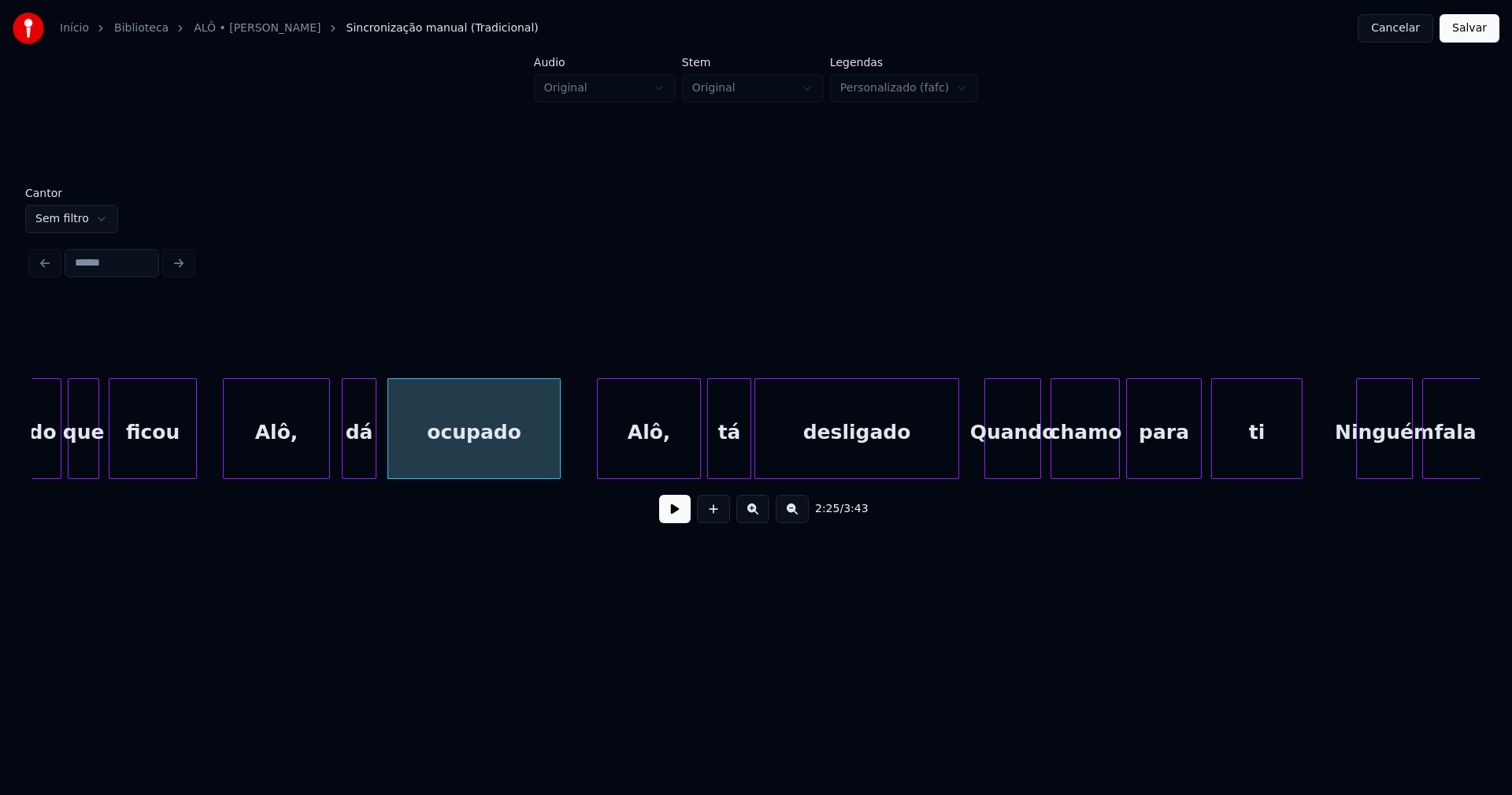
scroll to position [0, 22617]
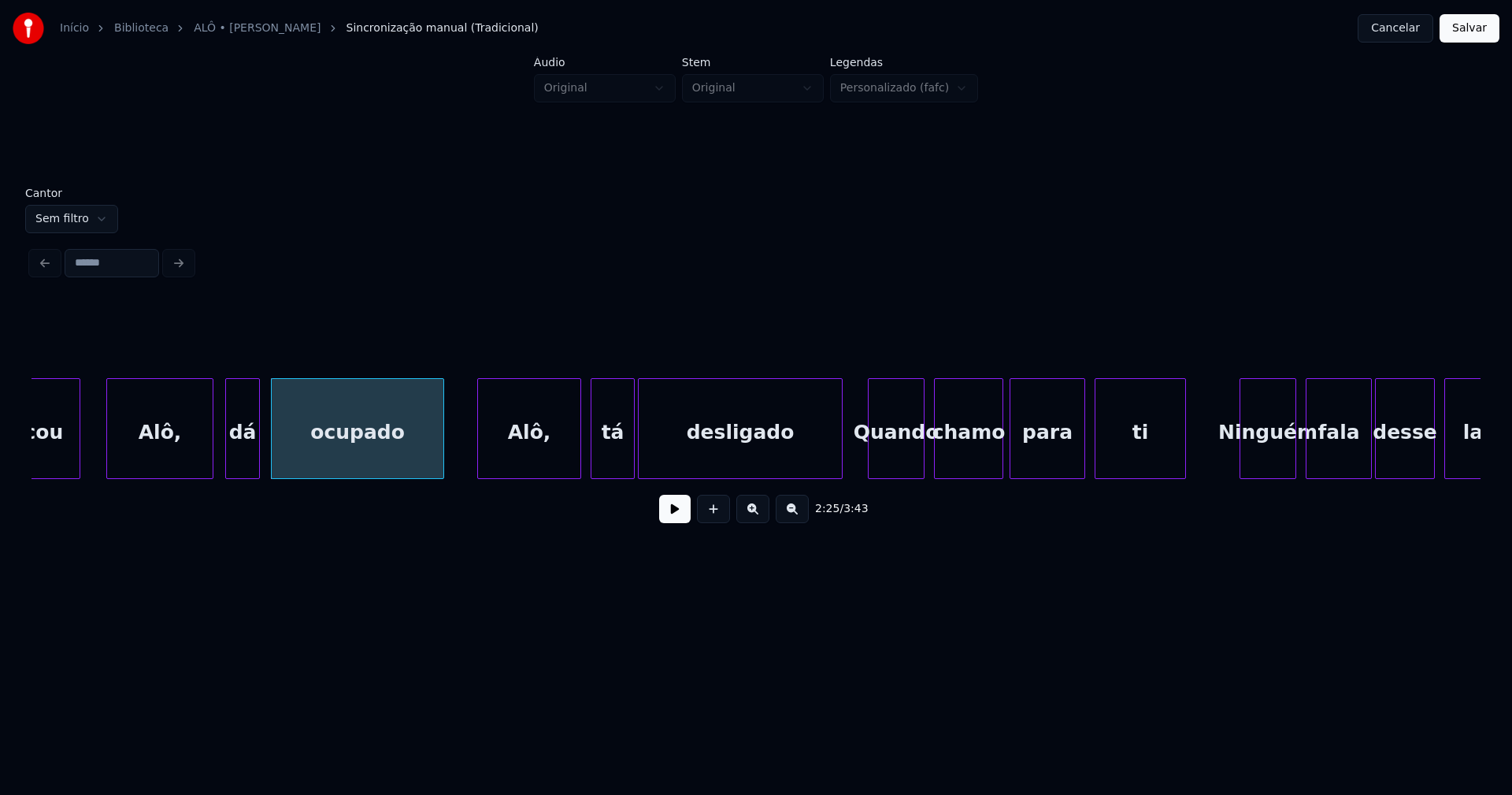
click at [528, 452] on div "Alô," at bounding box center [529, 433] width 103 height 108
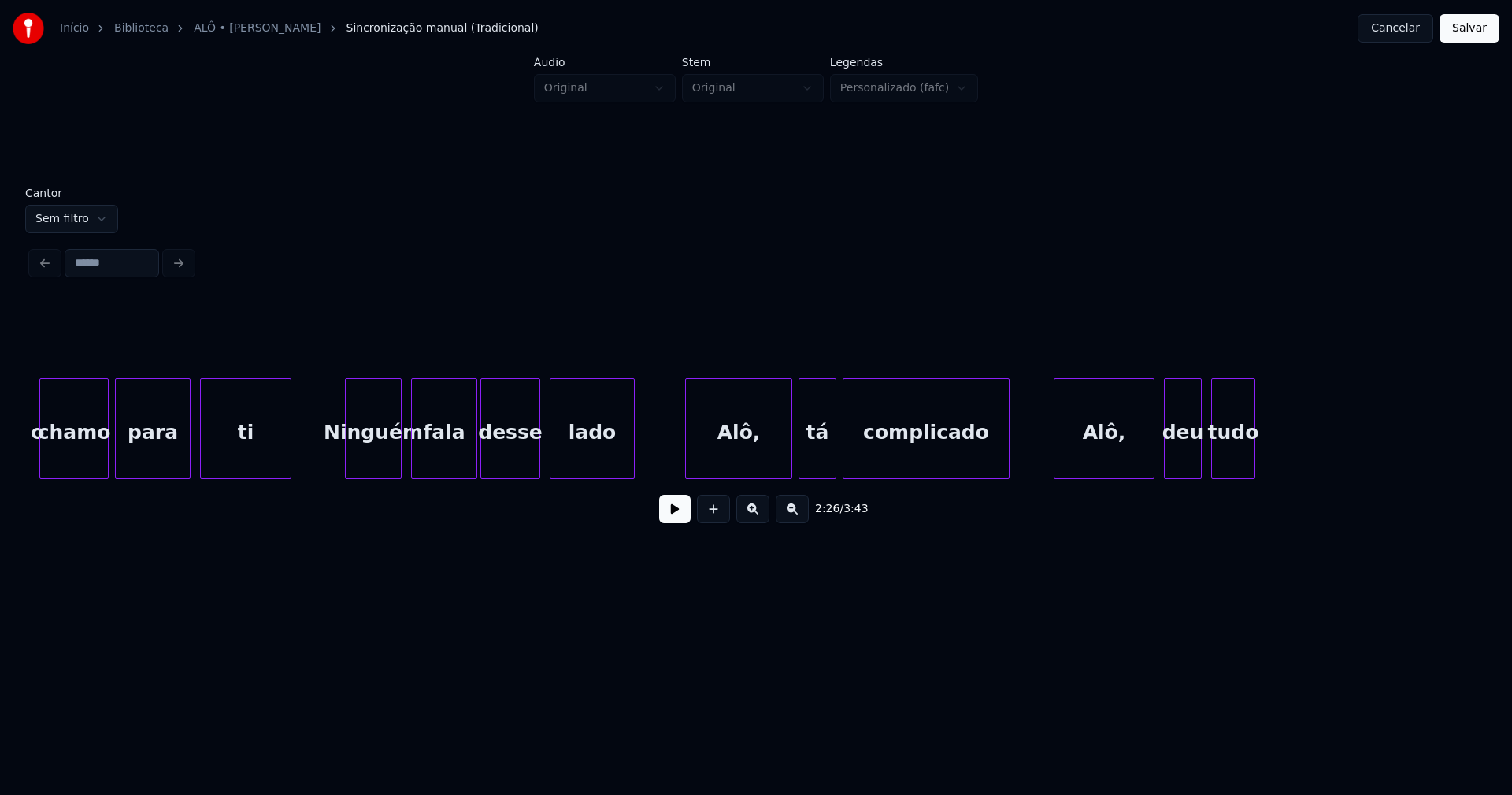
scroll to position [0, 23629]
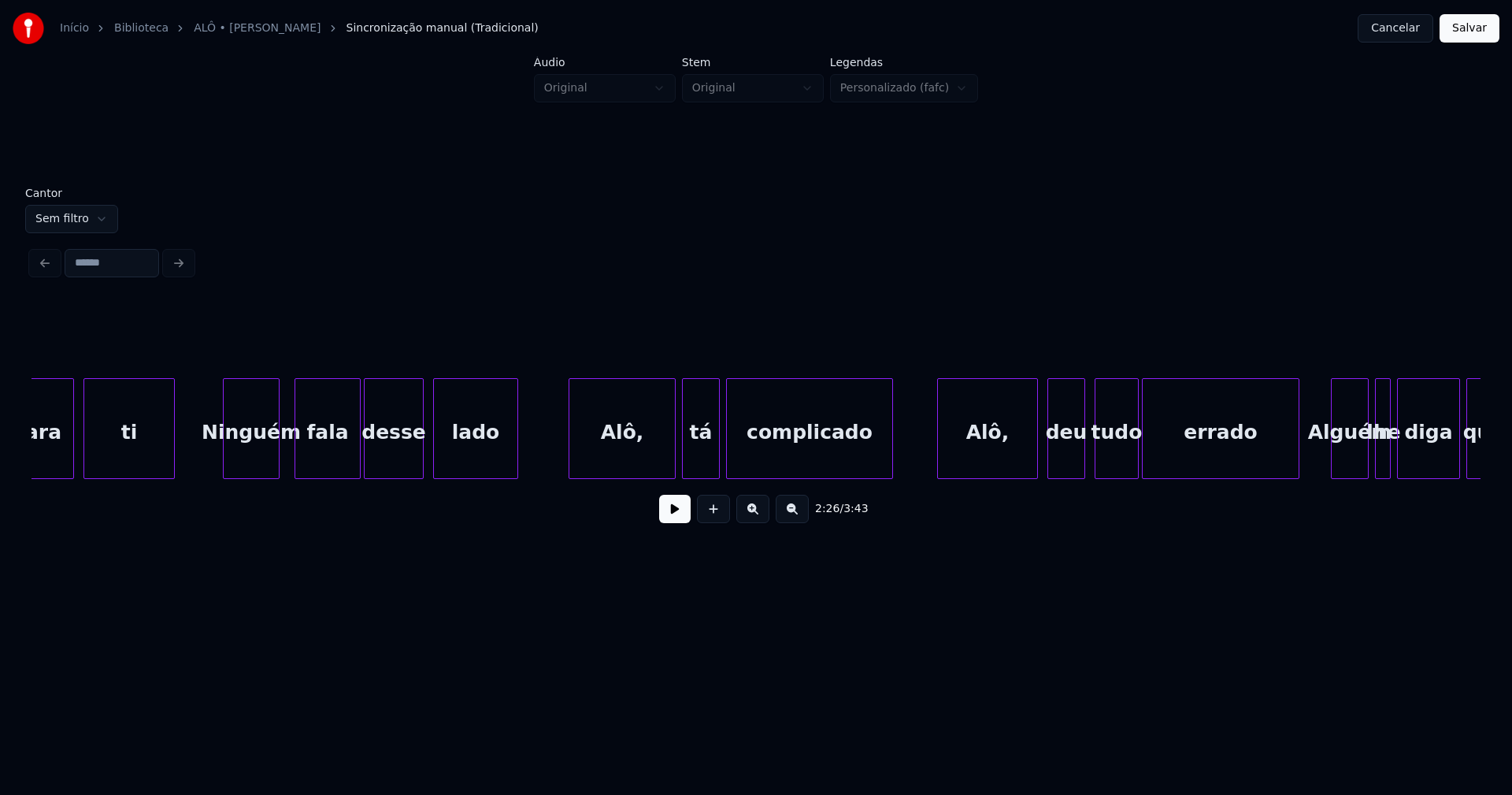
click at [243, 473] on div "para ti Ninguém fala desse lado Alô, tá complicado Alô, deu tudo errado [PERSON…" at bounding box center [756, 428] width 1449 height 101
click at [630, 466] on div "Alô," at bounding box center [616, 433] width 106 height 108
click at [695, 470] on div "tá" at bounding box center [698, 433] width 36 height 108
click at [1003, 453] on div "Alô," at bounding box center [982, 433] width 99 height 108
drag, startPoint x: 1021, startPoint y: 487, endPoint x: 1019, endPoint y: 479, distance: 8.2
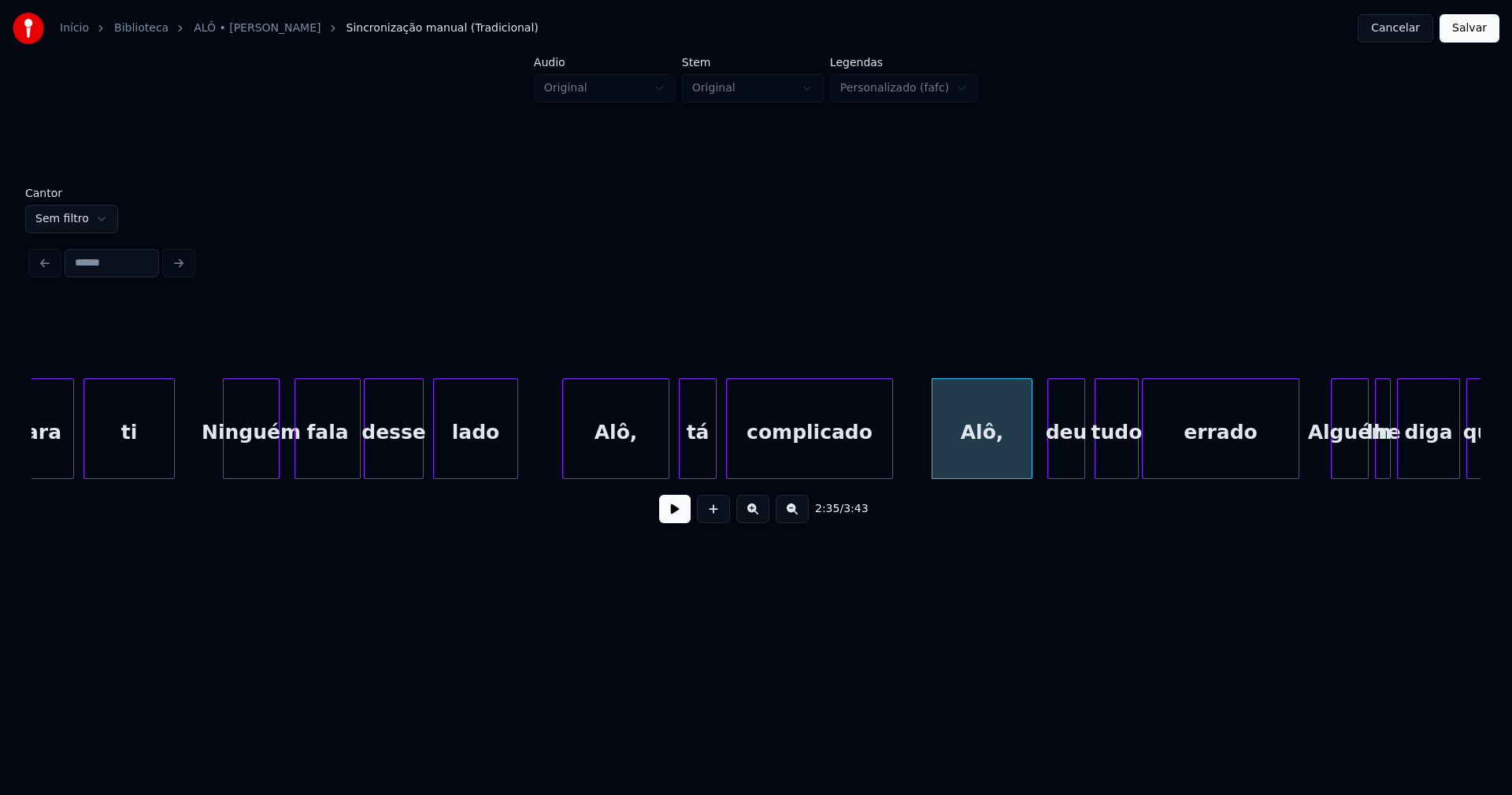
click at [1031, 485] on div "2:35 / 3:43" at bounding box center [756, 419] width 1449 height 239
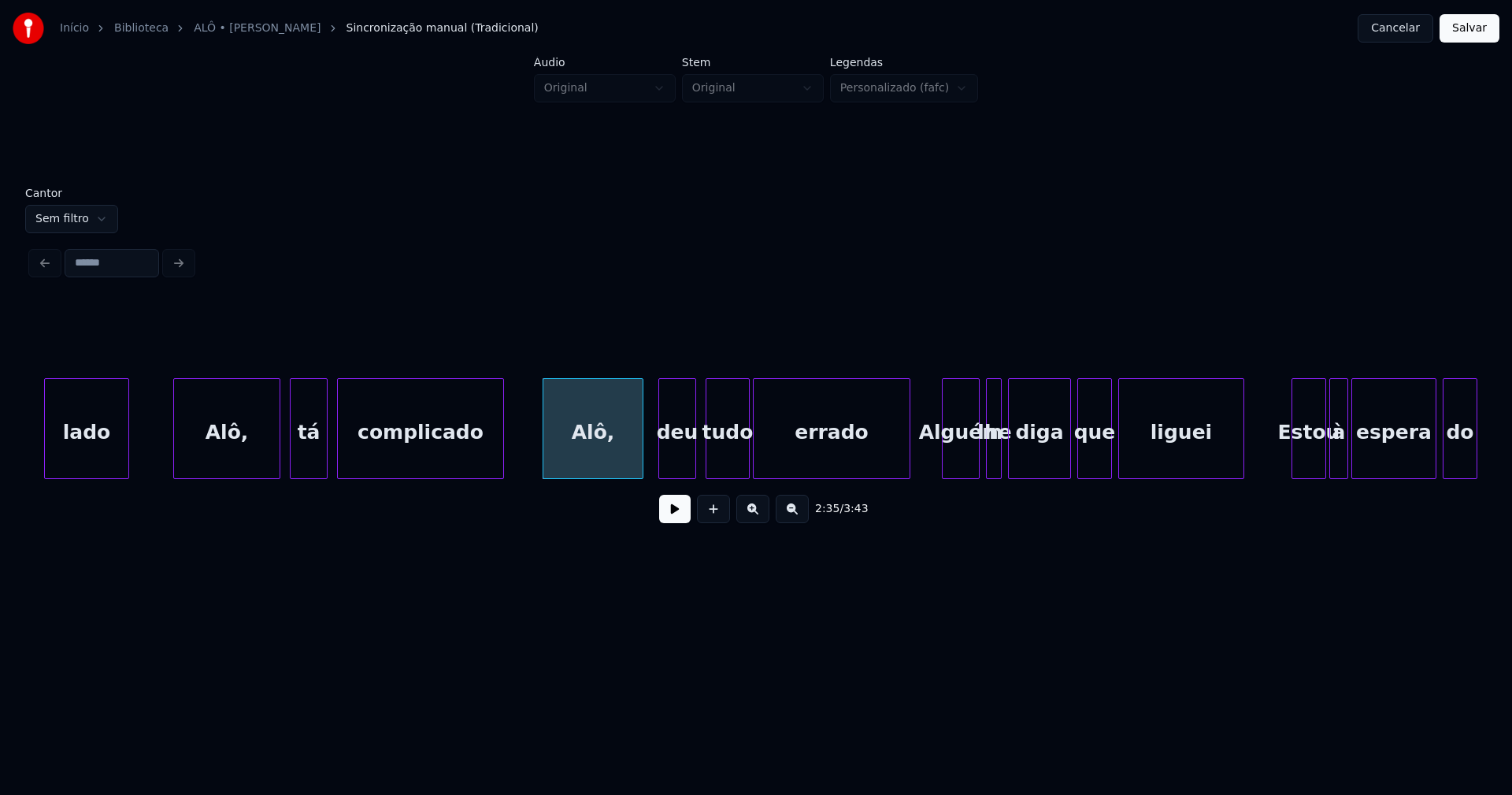
scroll to position [0, 24251]
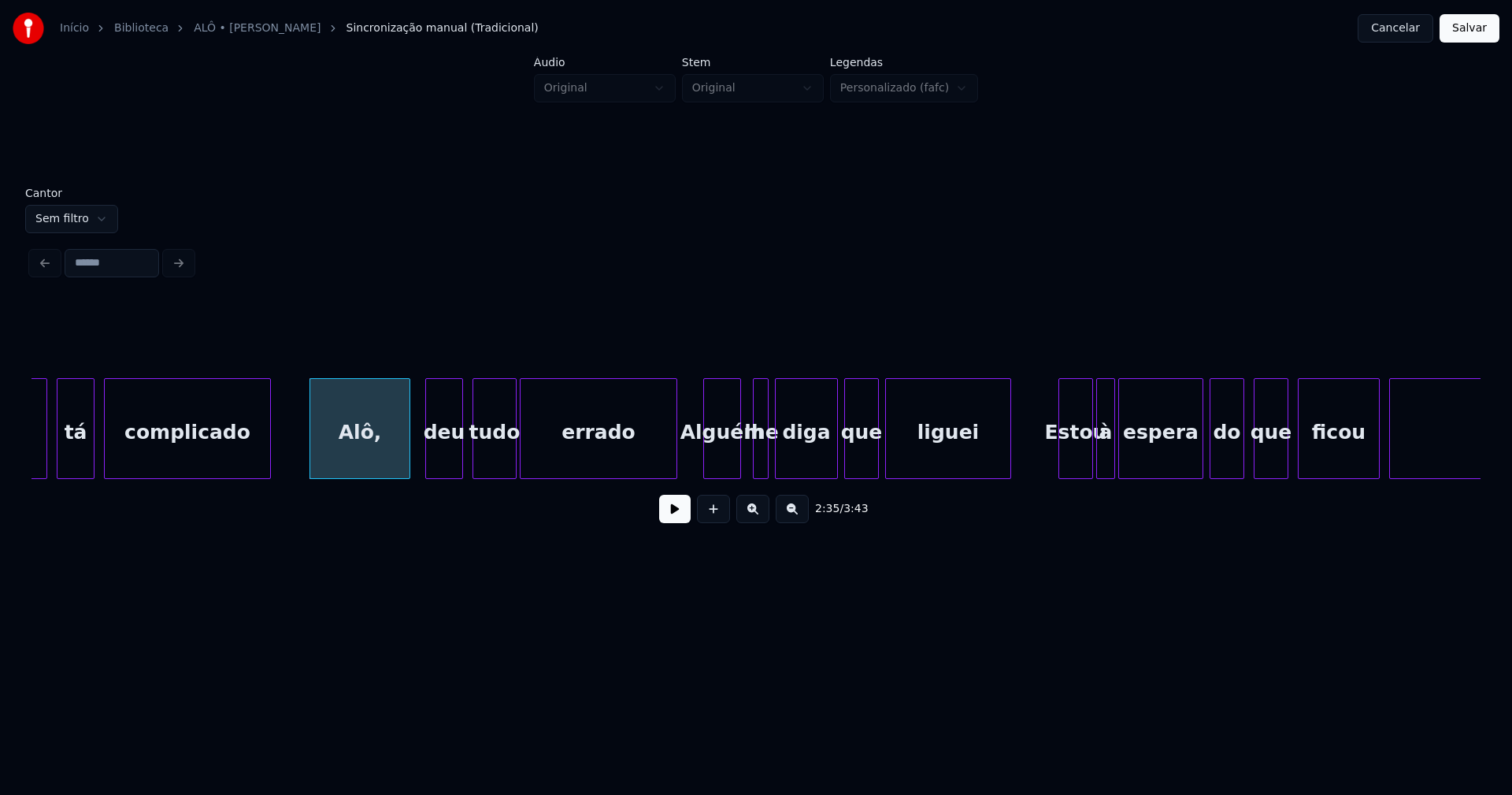
click at [723, 459] on div "Alguém" at bounding box center [722, 433] width 36 height 108
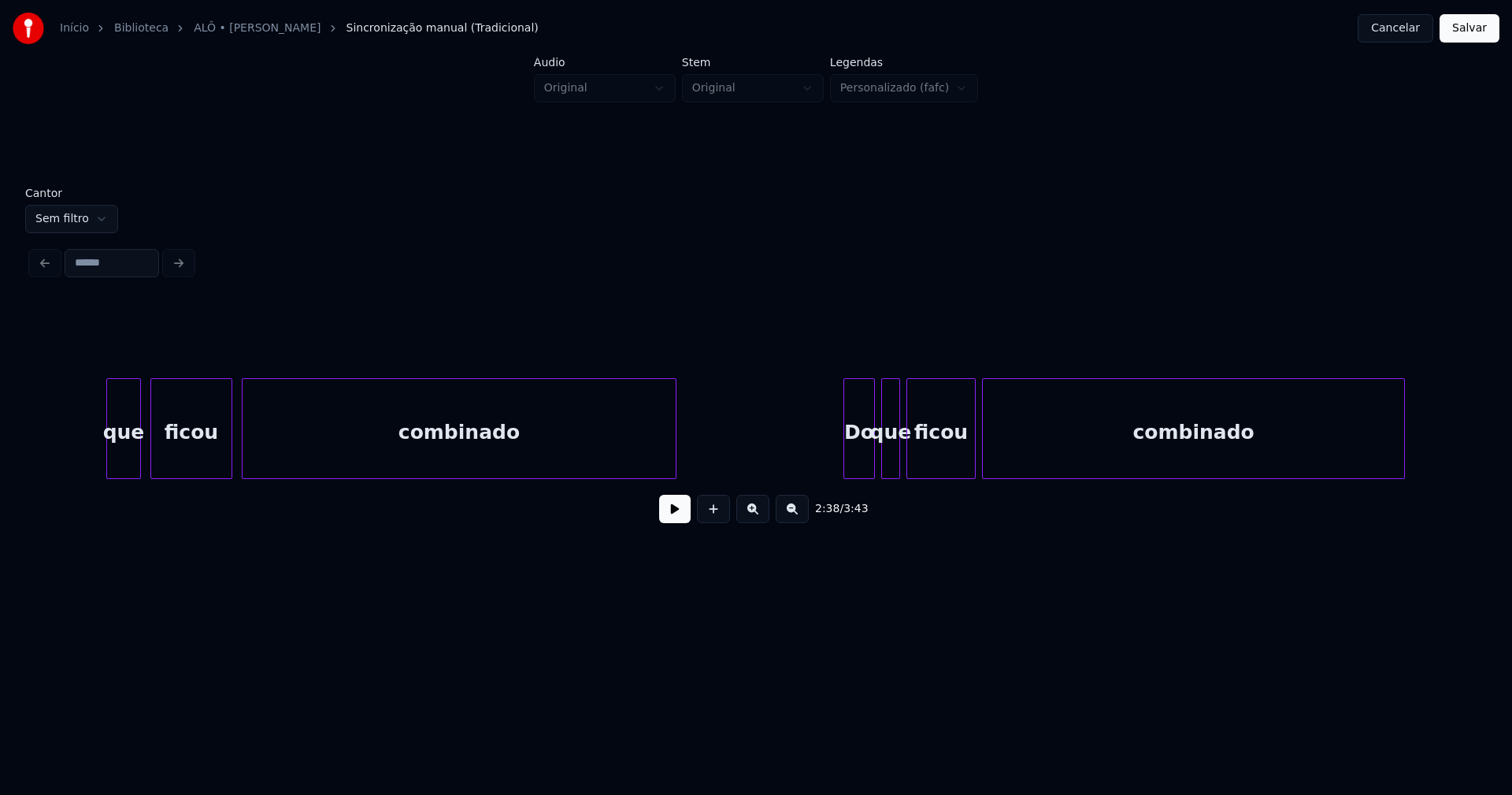
scroll to position [0, 25632]
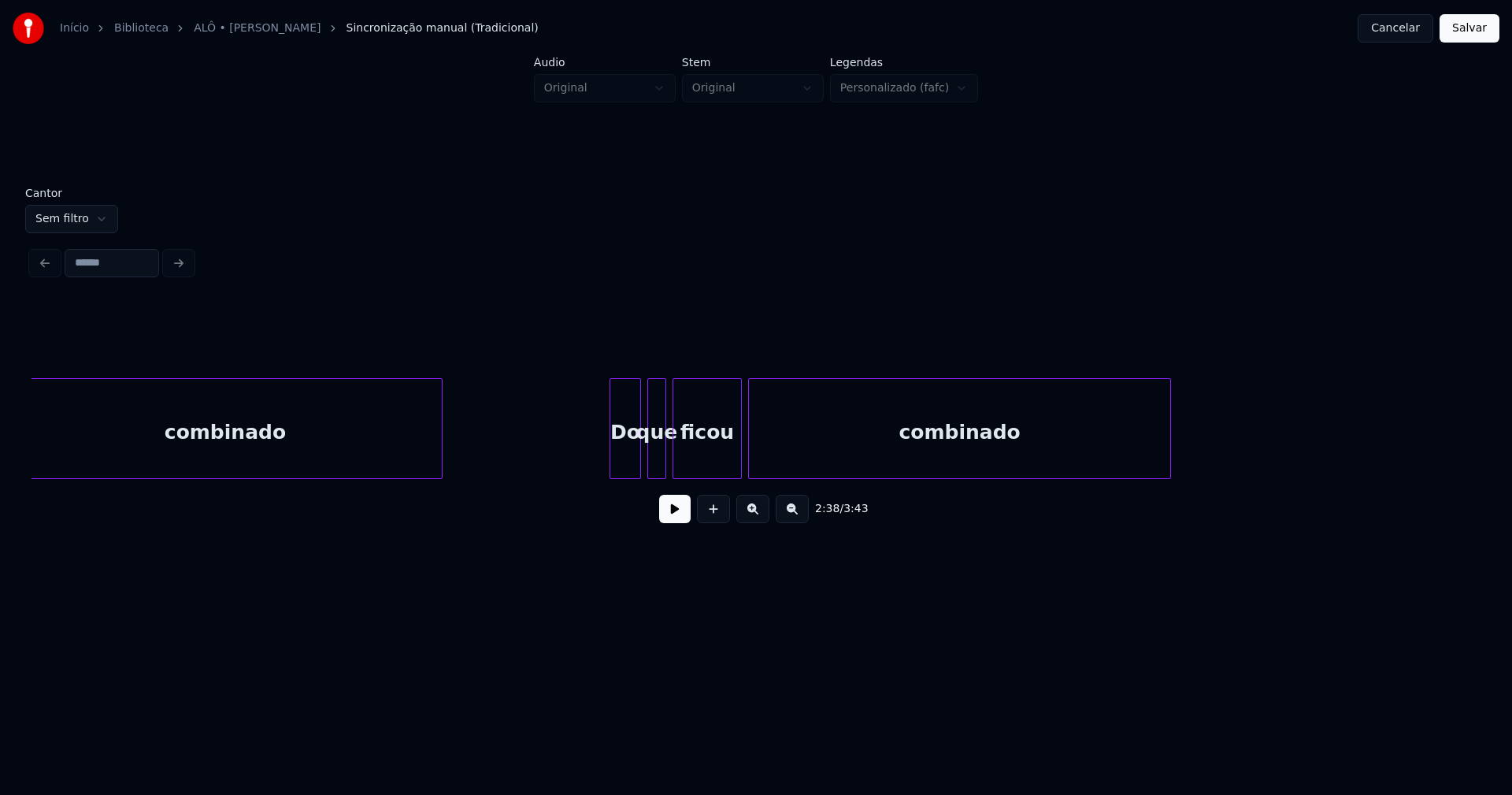
drag, startPoint x: 1112, startPoint y: 485, endPoint x: 1136, endPoint y: 485, distance: 24.0
click at [1136, 479] on div "combinado Do que ficou combinado" at bounding box center [756, 428] width 1449 height 101
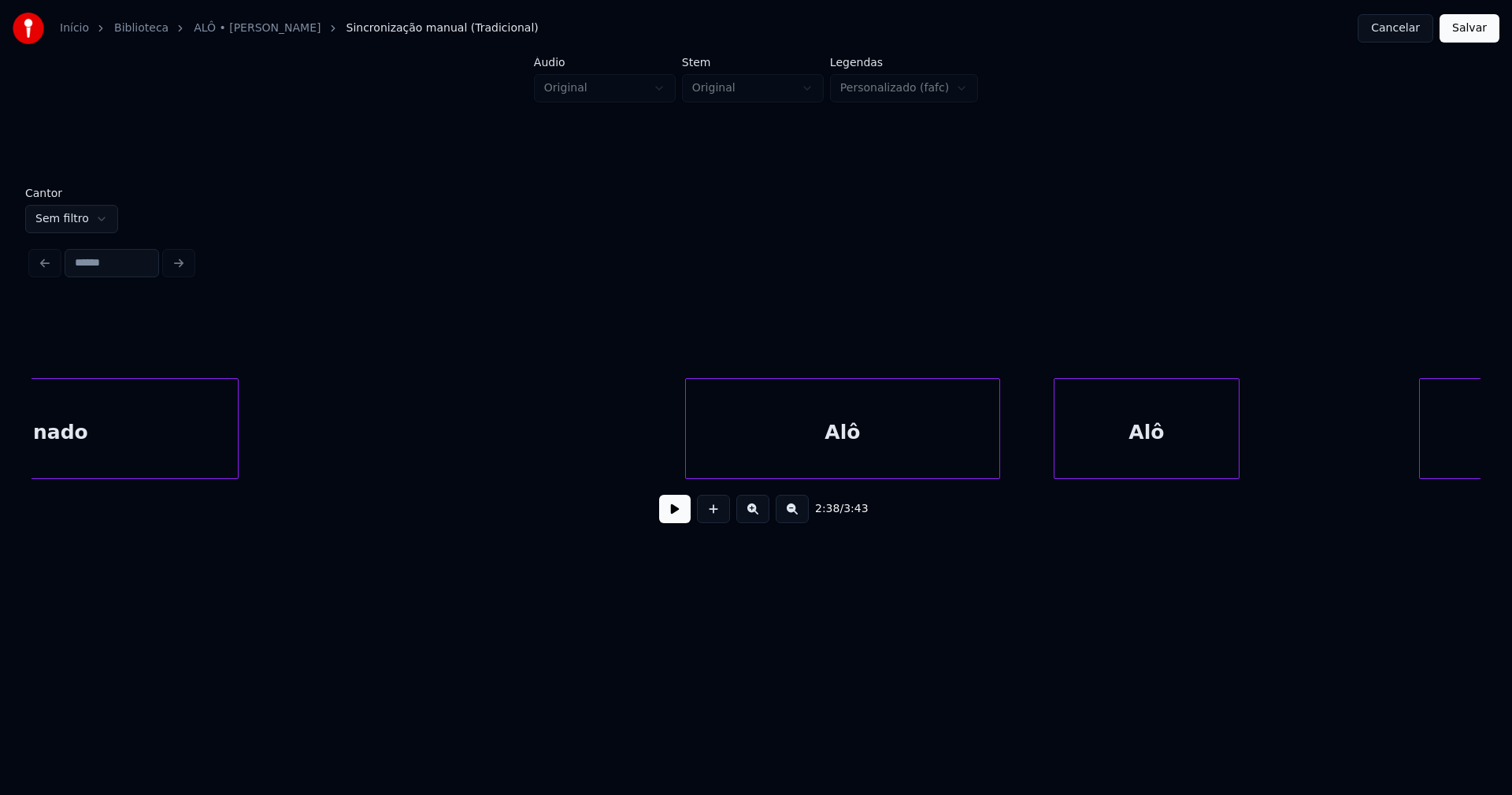
scroll to position [0, 26604]
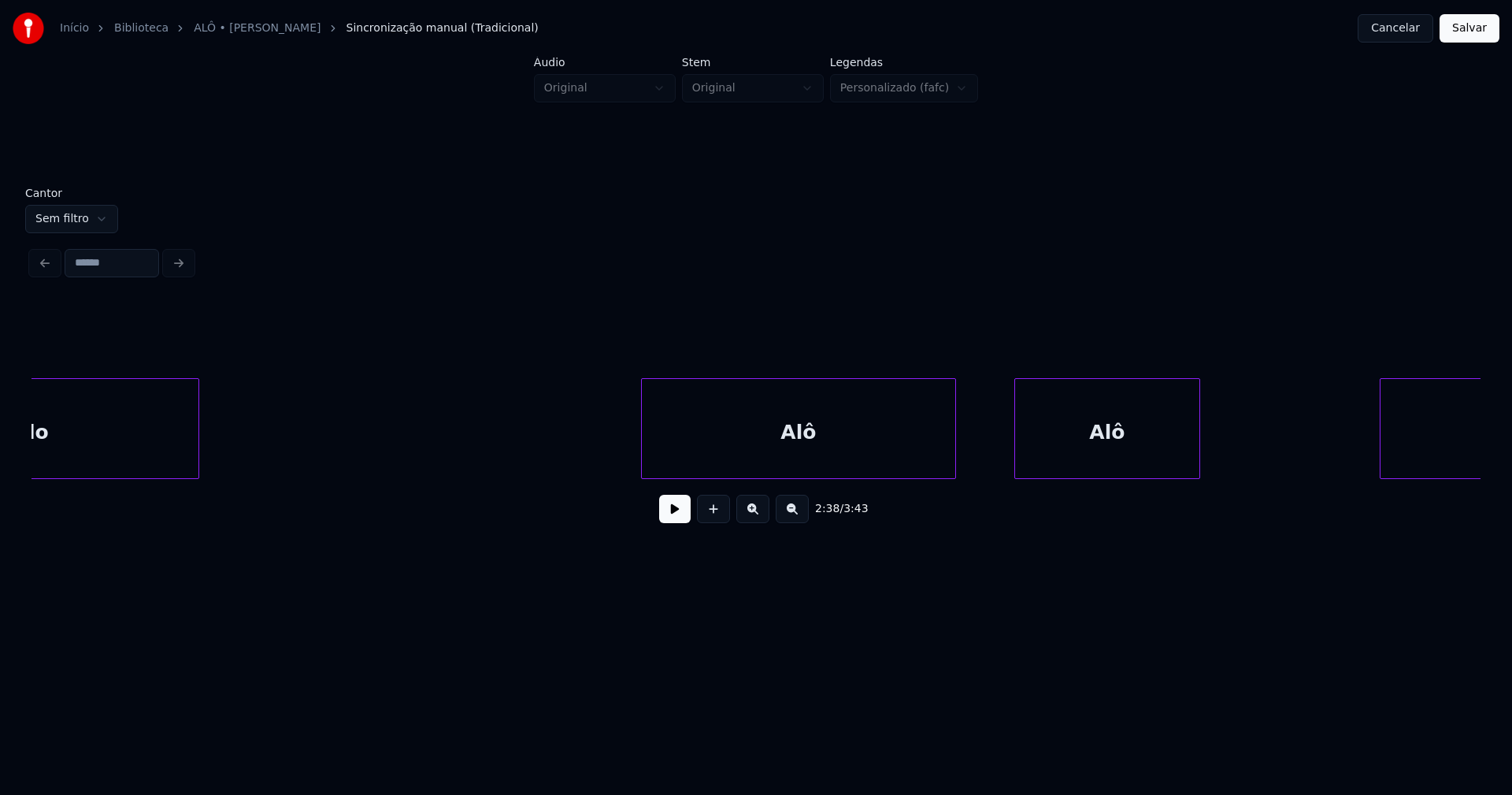
click at [918, 452] on div "Alô" at bounding box center [798, 433] width 313 height 108
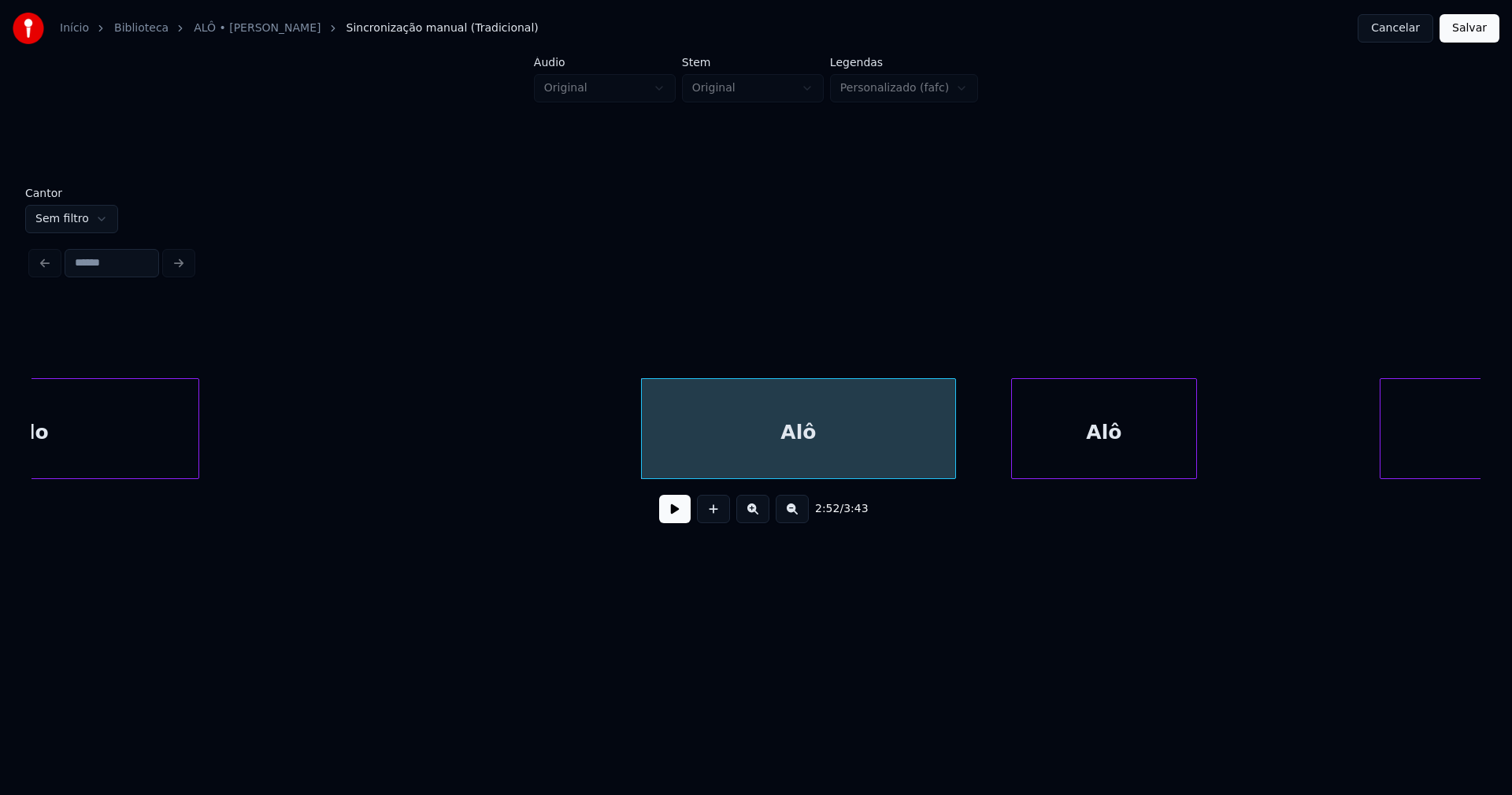
click at [1095, 459] on div "Alô" at bounding box center [1104, 433] width 184 height 108
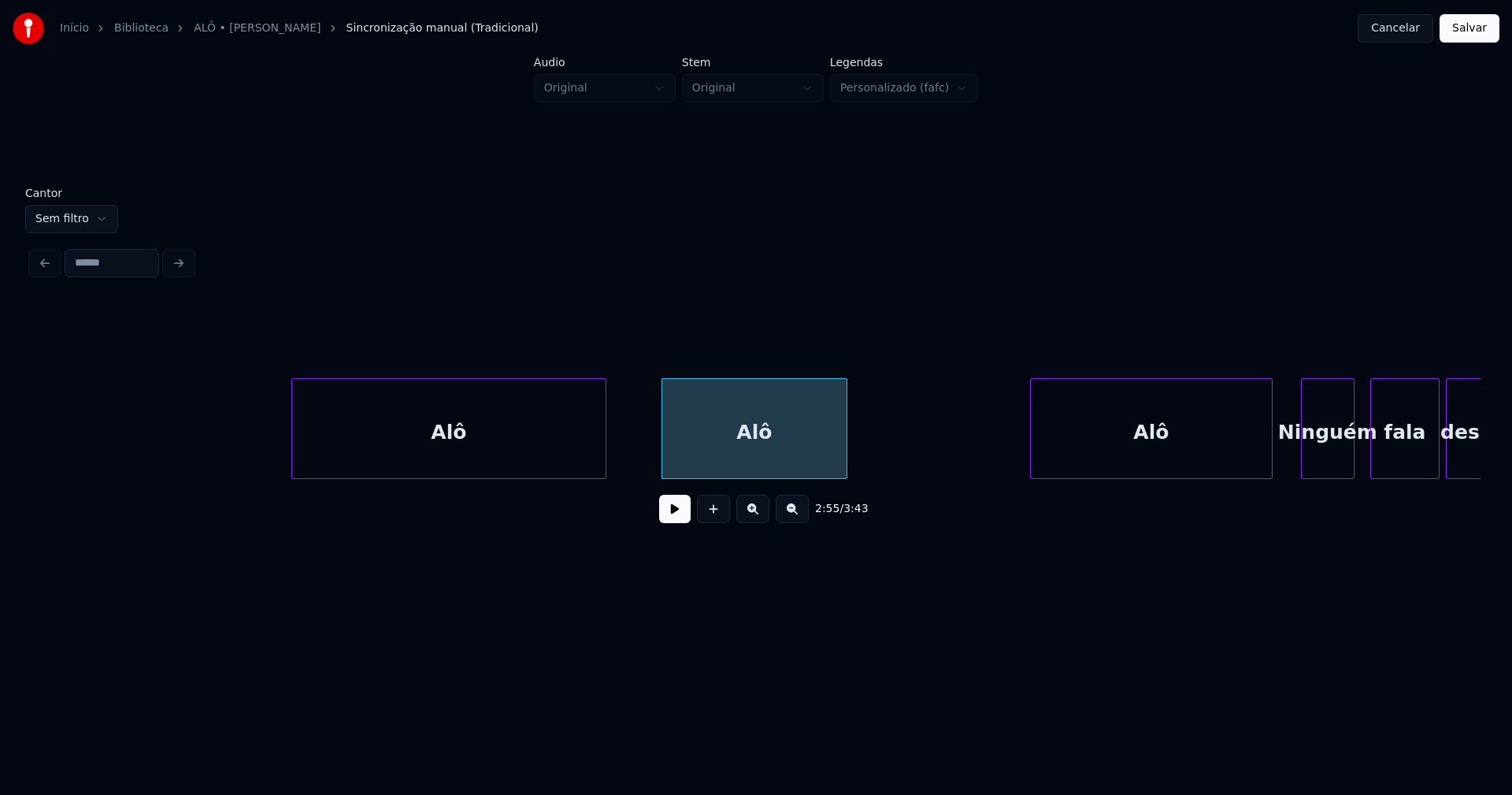
scroll to position [0, 27109]
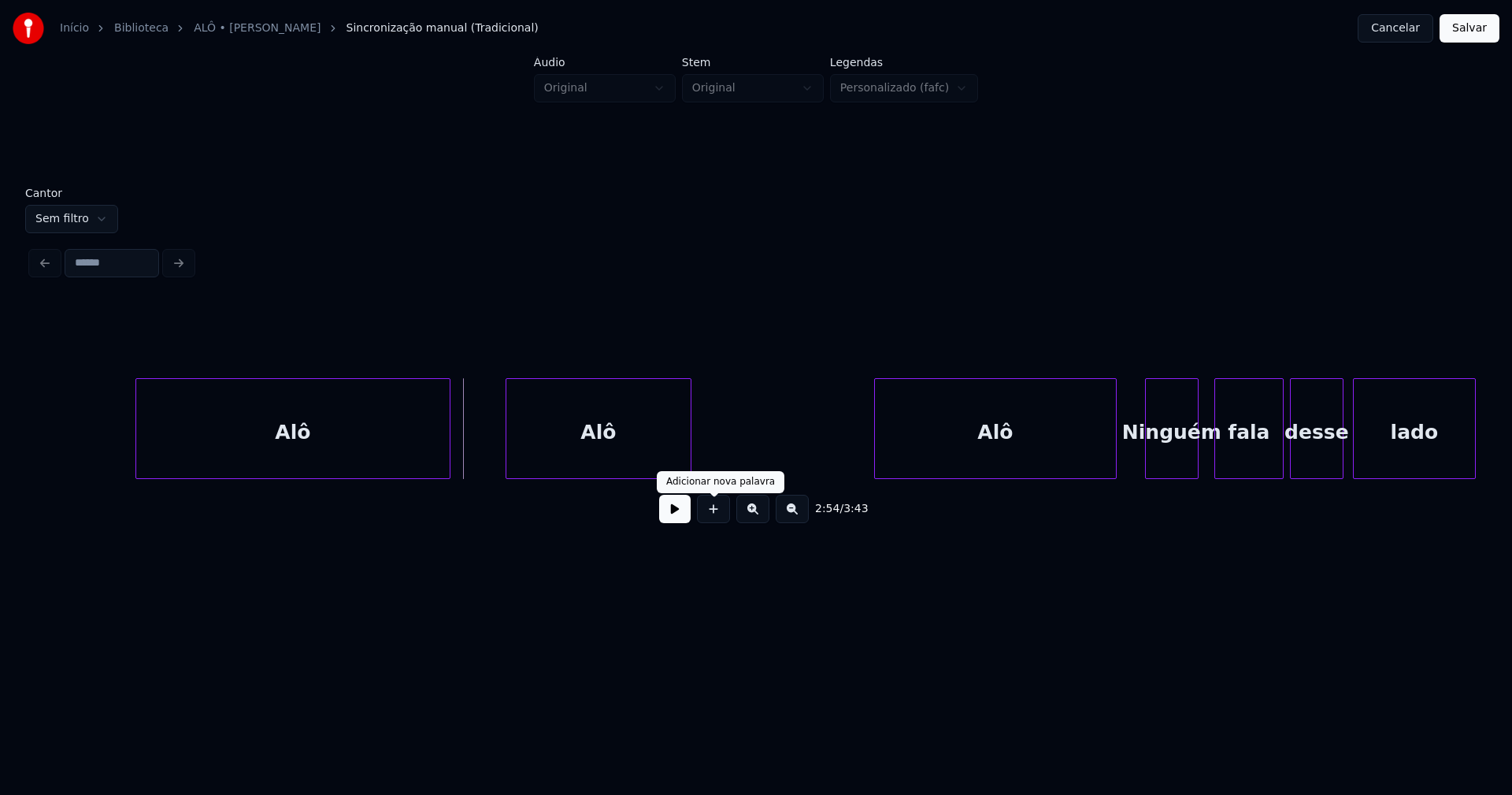
click at [673, 517] on button at bounding box center [675, 508] width 32 height 29
click at [813, 458] on div at bounding box center [813, 428] width 5 height 99
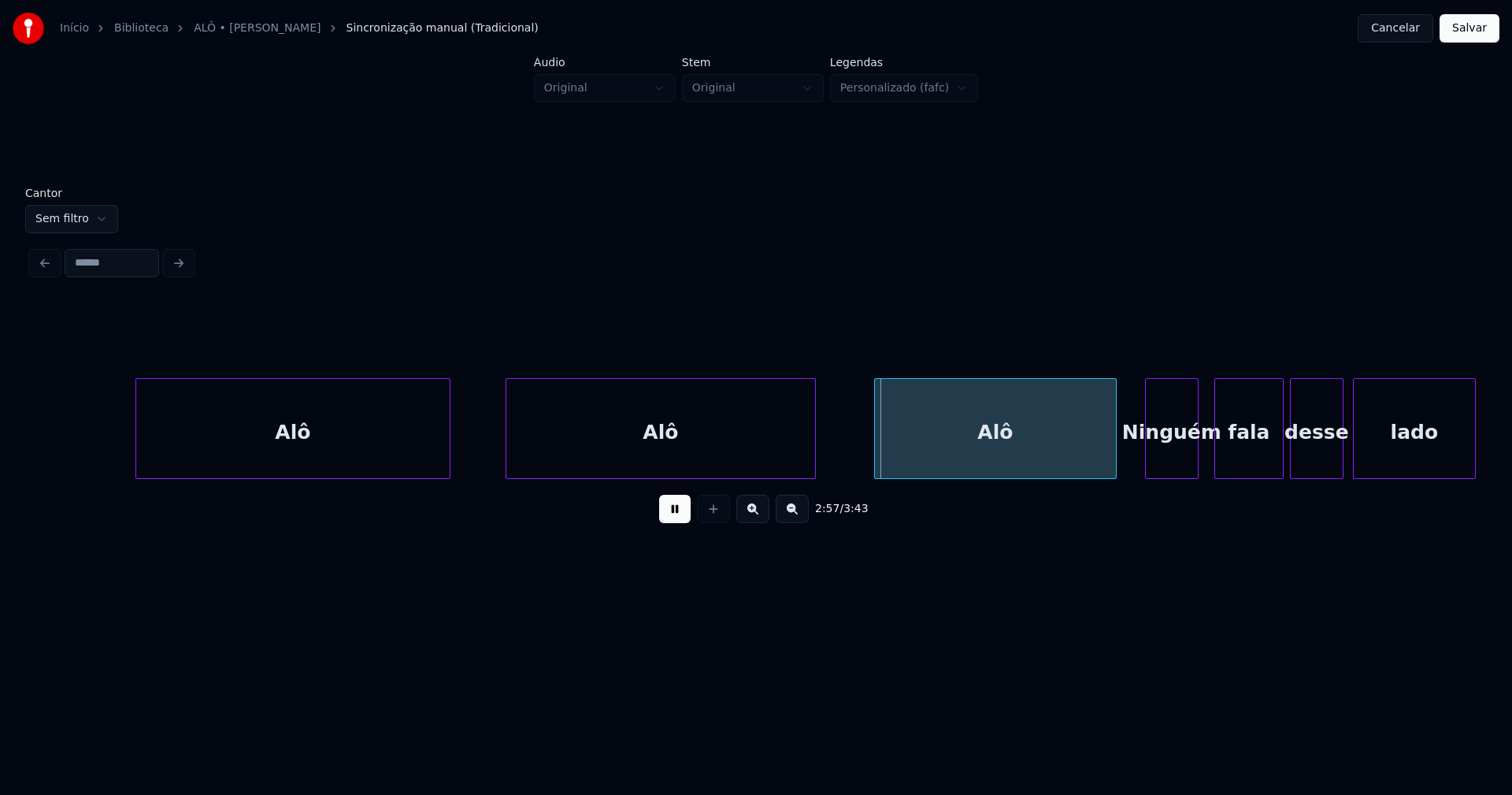
click at [680, 516] on button at bounding box center [675, 508] width 32 height 29
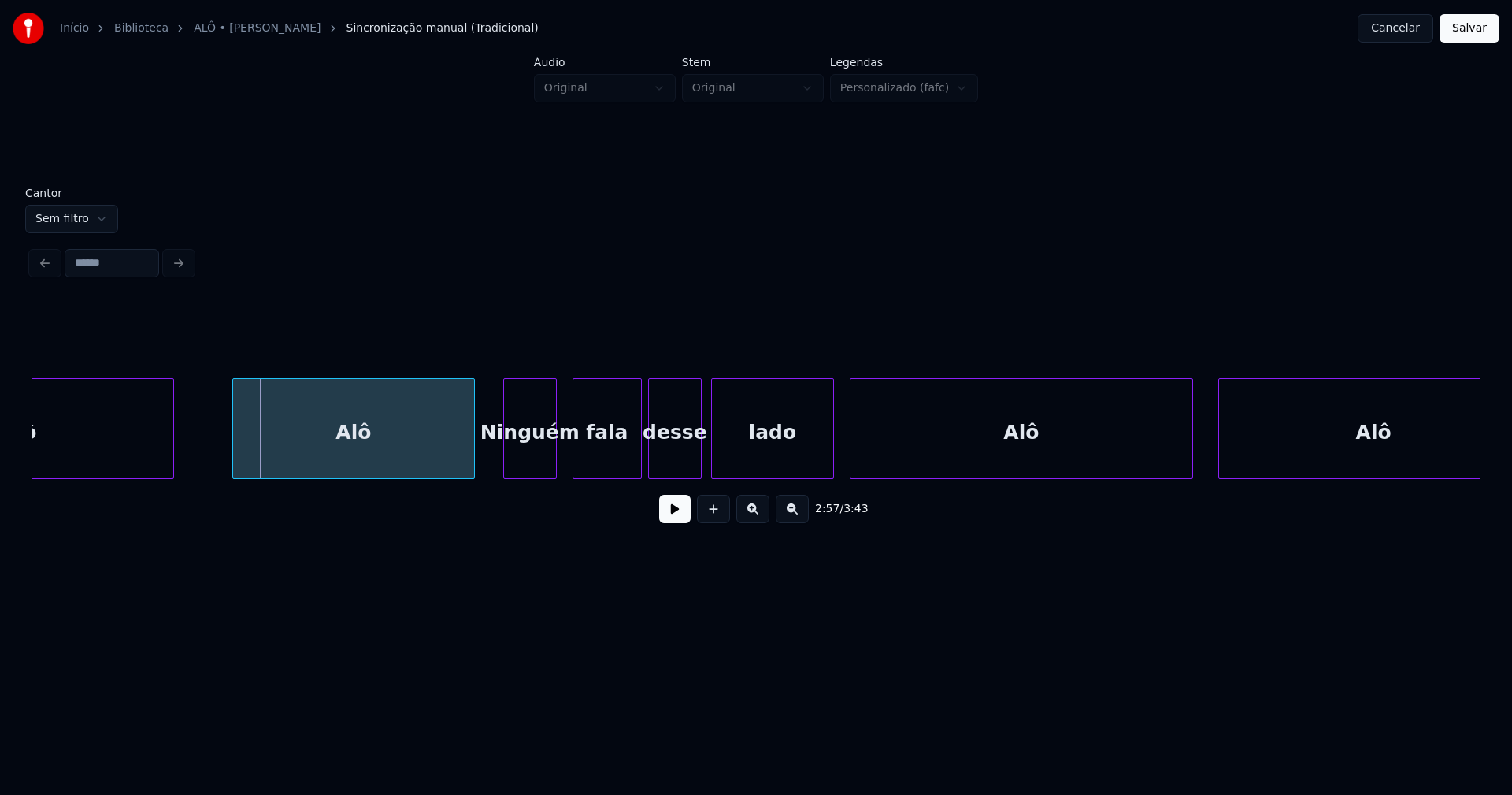
scroll to position [0, 27848]
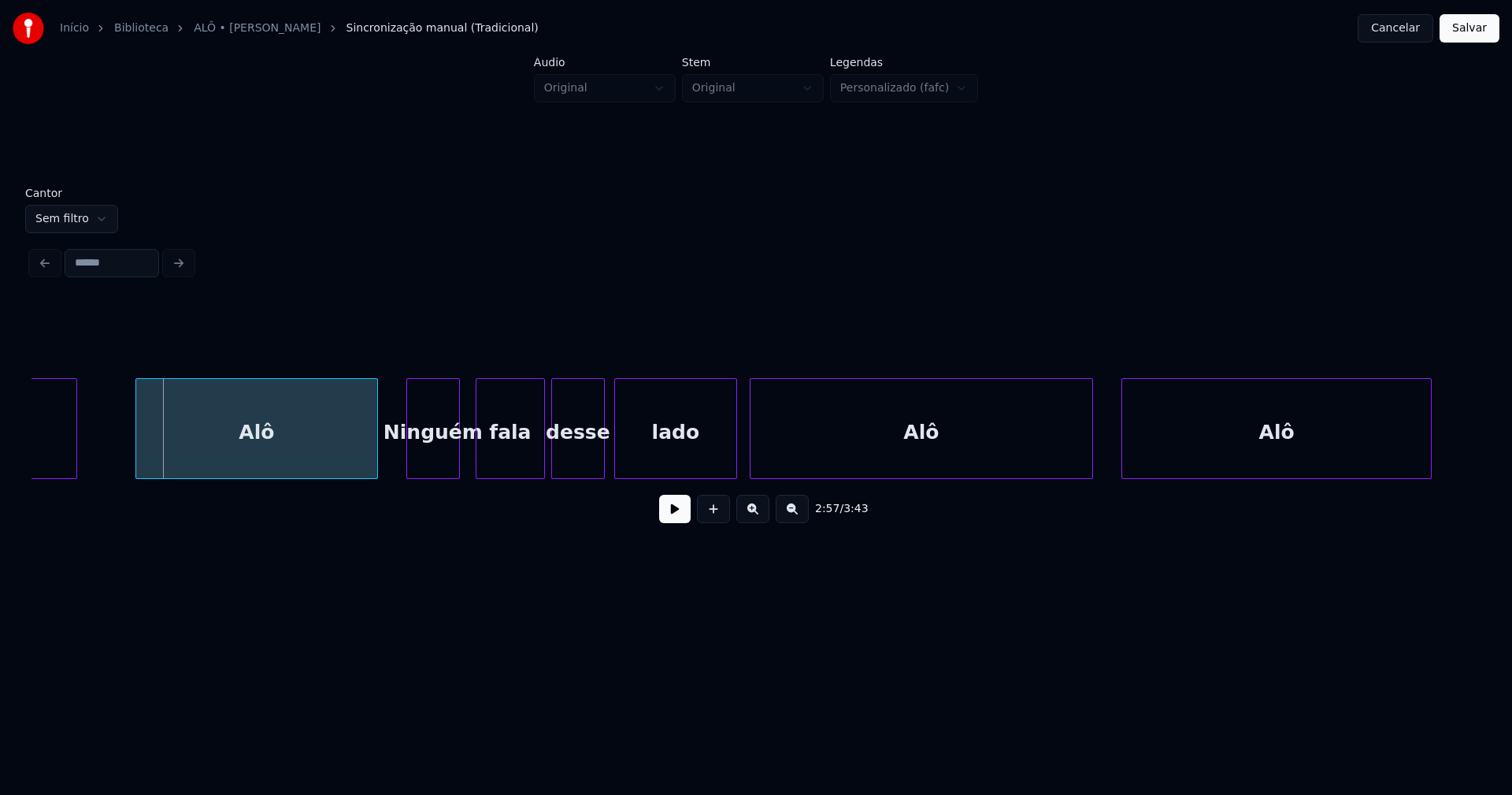
click at [797, 461] on div "Alô" at bounding box center [922, 433] width 342 height 108
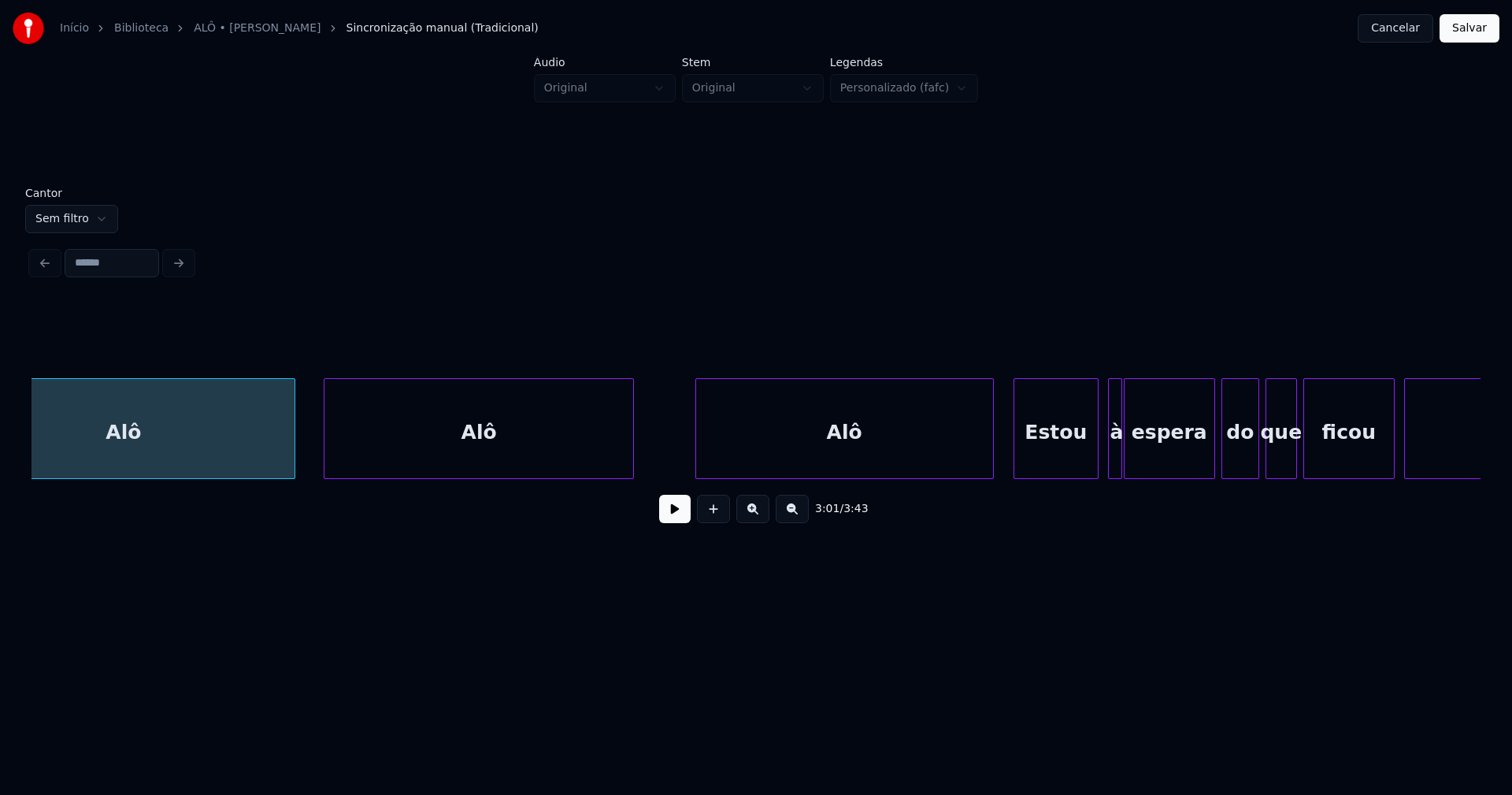
scroll to position [0, 28664]
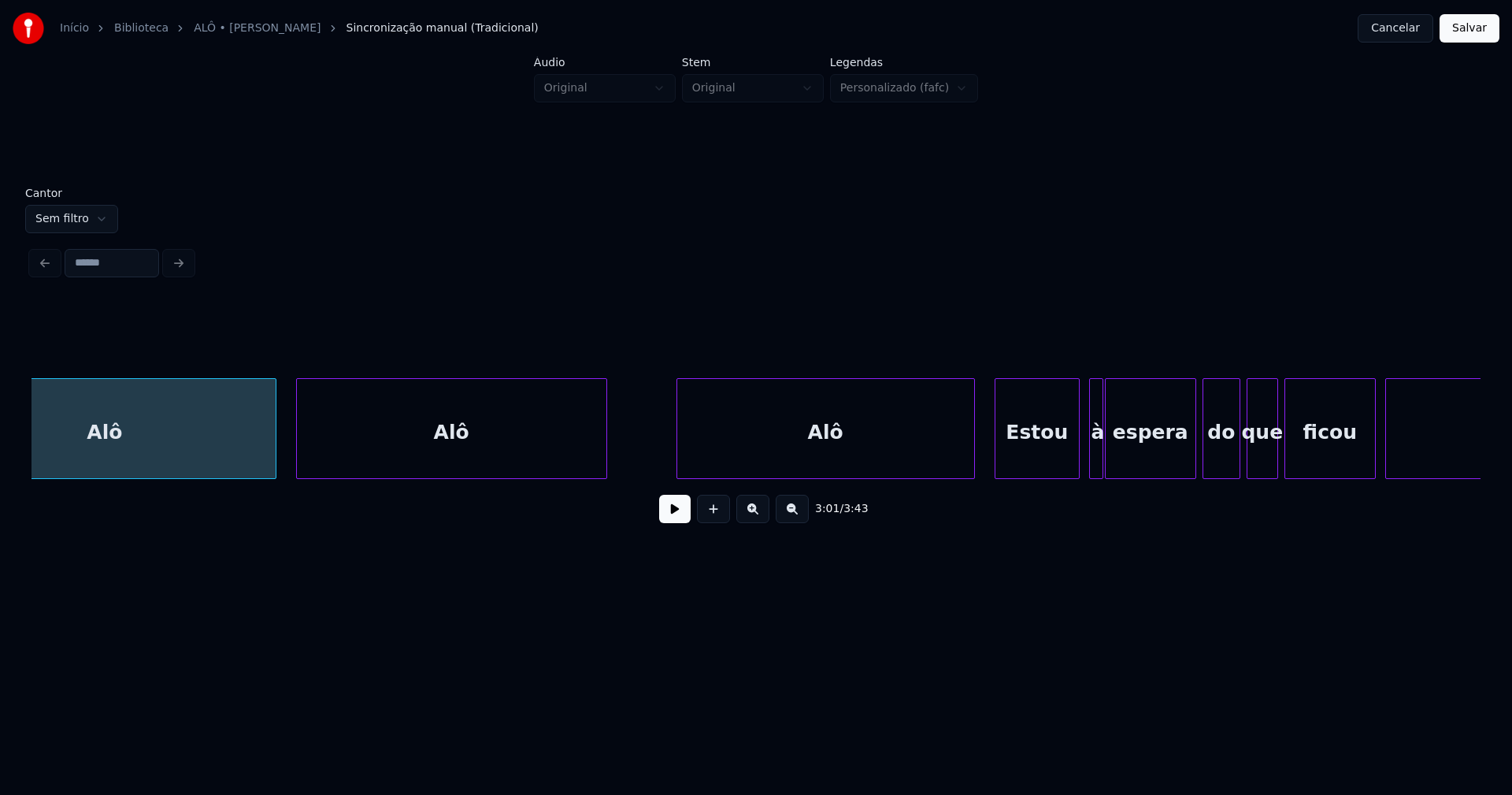
click at [524, 443] on div "Alô" at bounding box center [452, 433] width 309 height 108
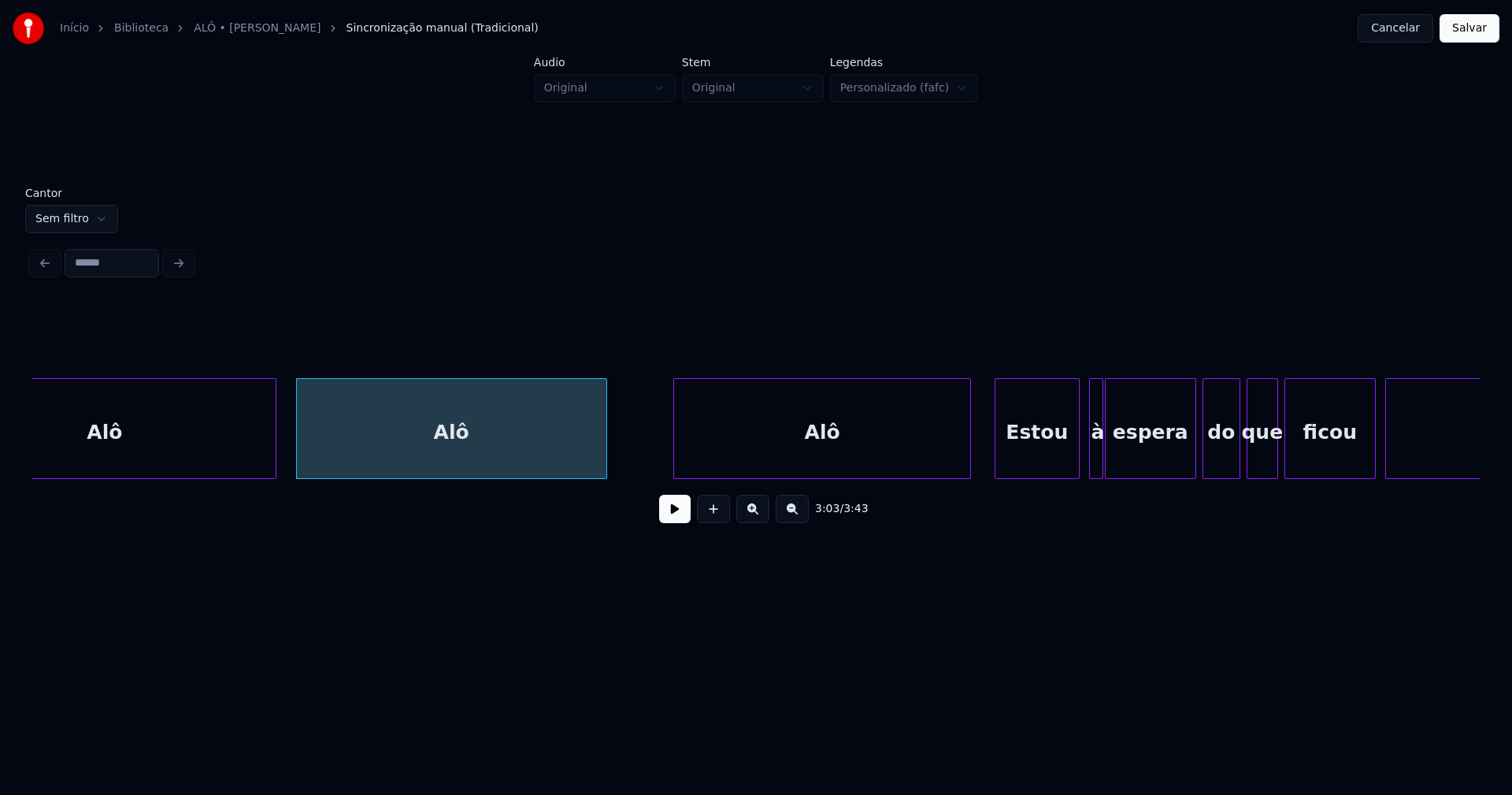
click at [843, 458] on div "Alô" at bounding box center [822, 433] width 297 height 108
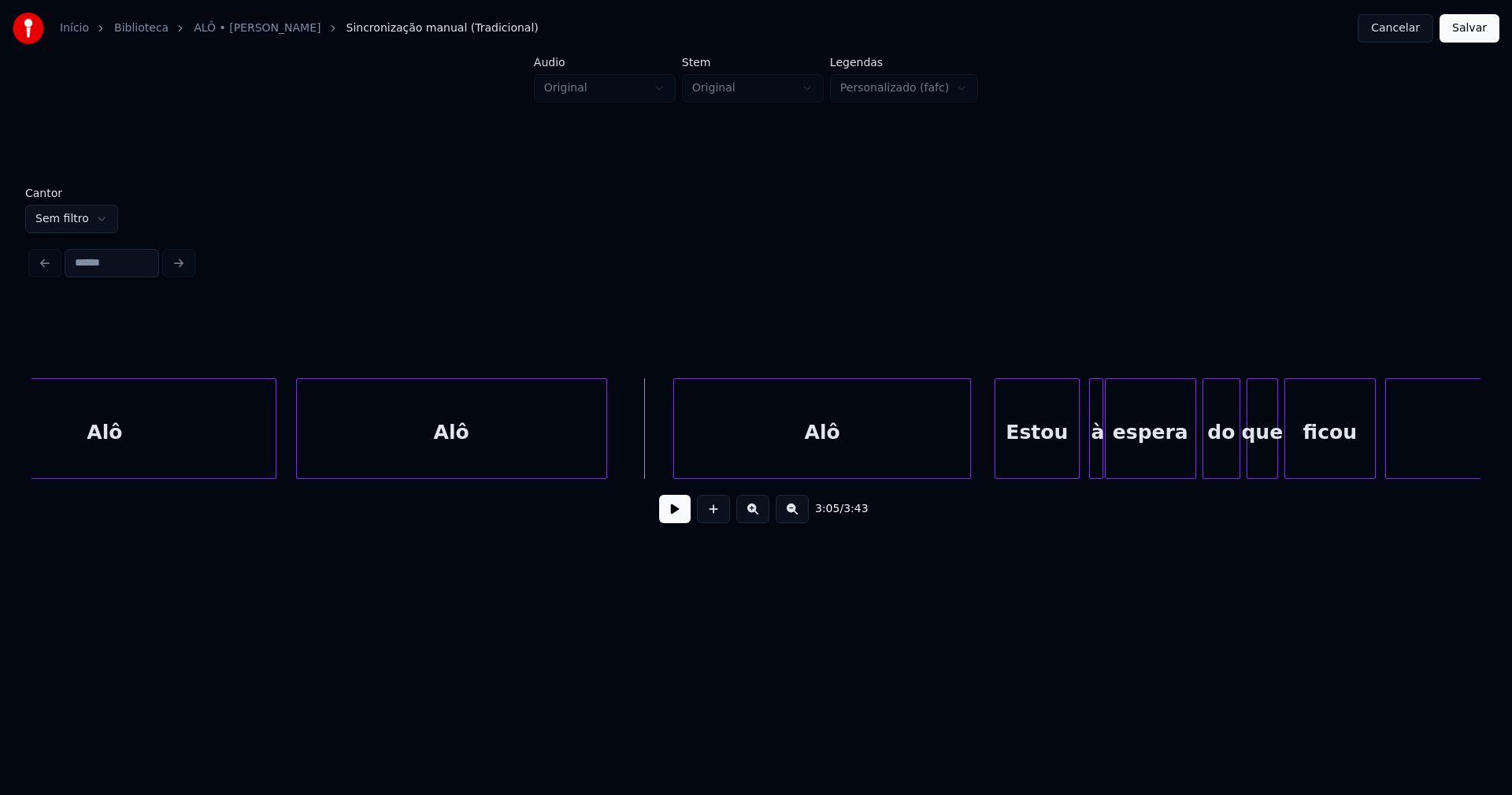
click at [675, 512] on button at bounding box center [675, 508] width 32 height 29
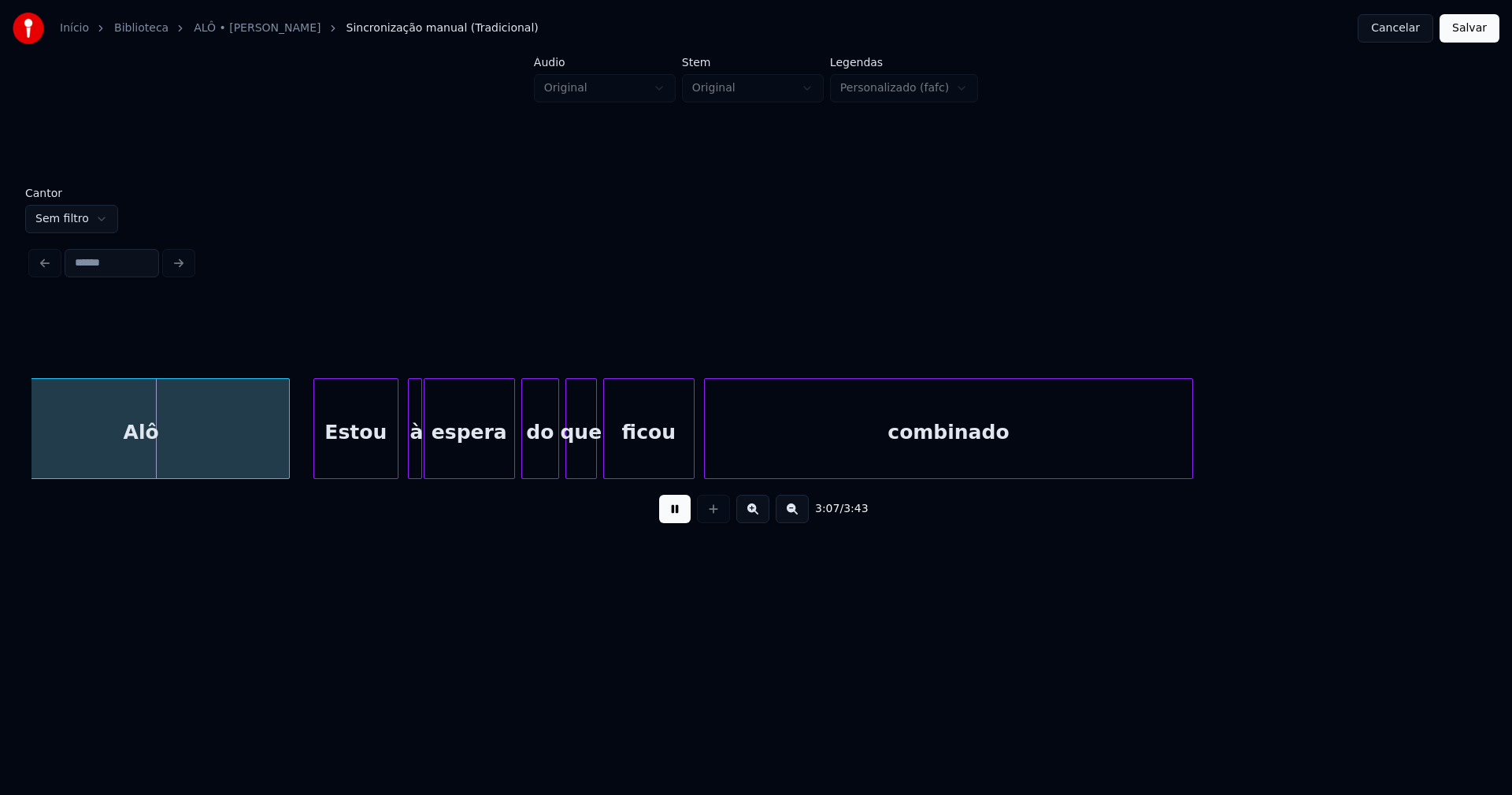
scroll to position [0, 29268]
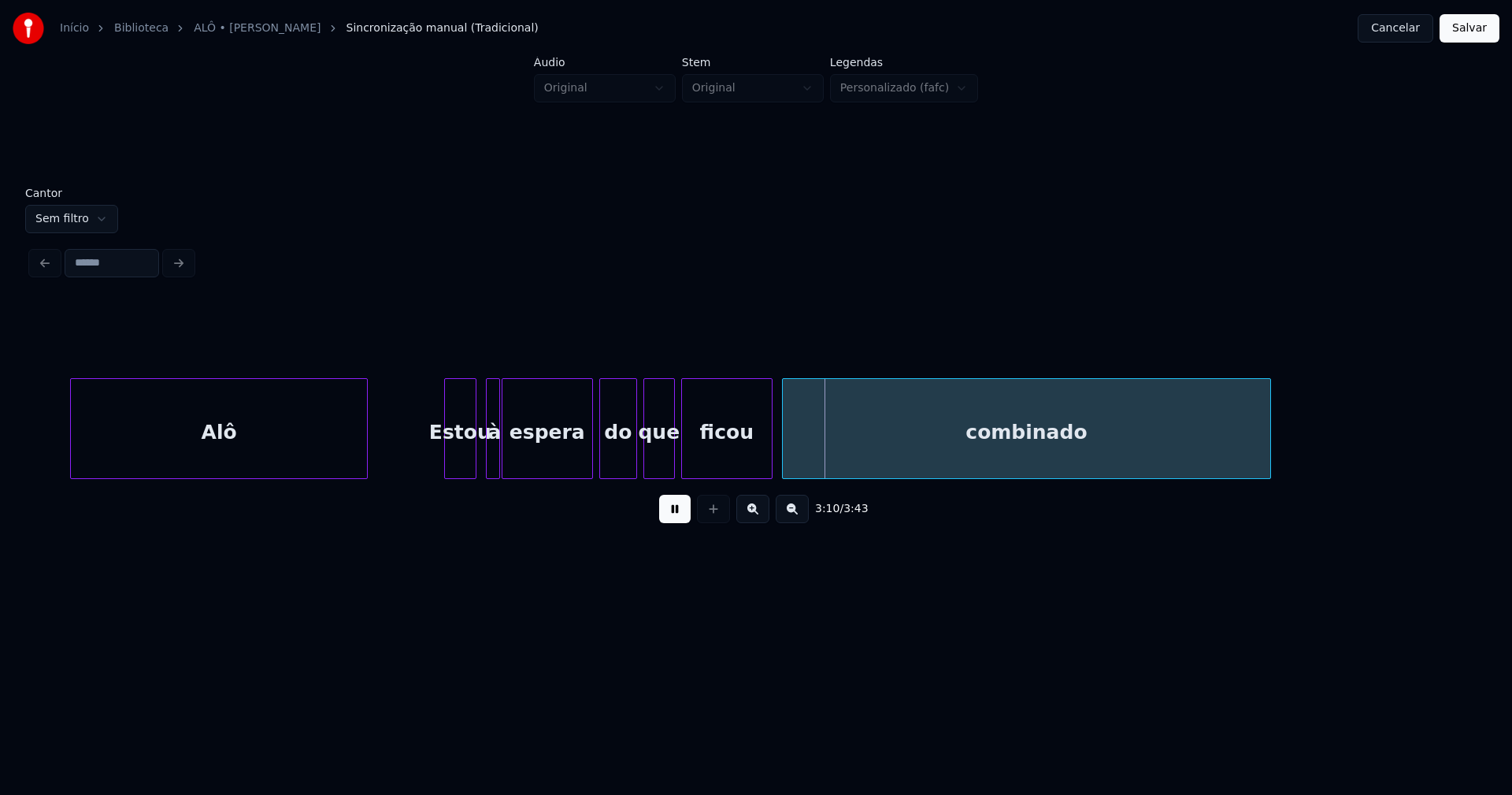
click at [445, 459] on div at bounding box center [448, 428] width 5 height 99
click at [527, 455] on div at bounding box center [529, 428] width 5 height 99
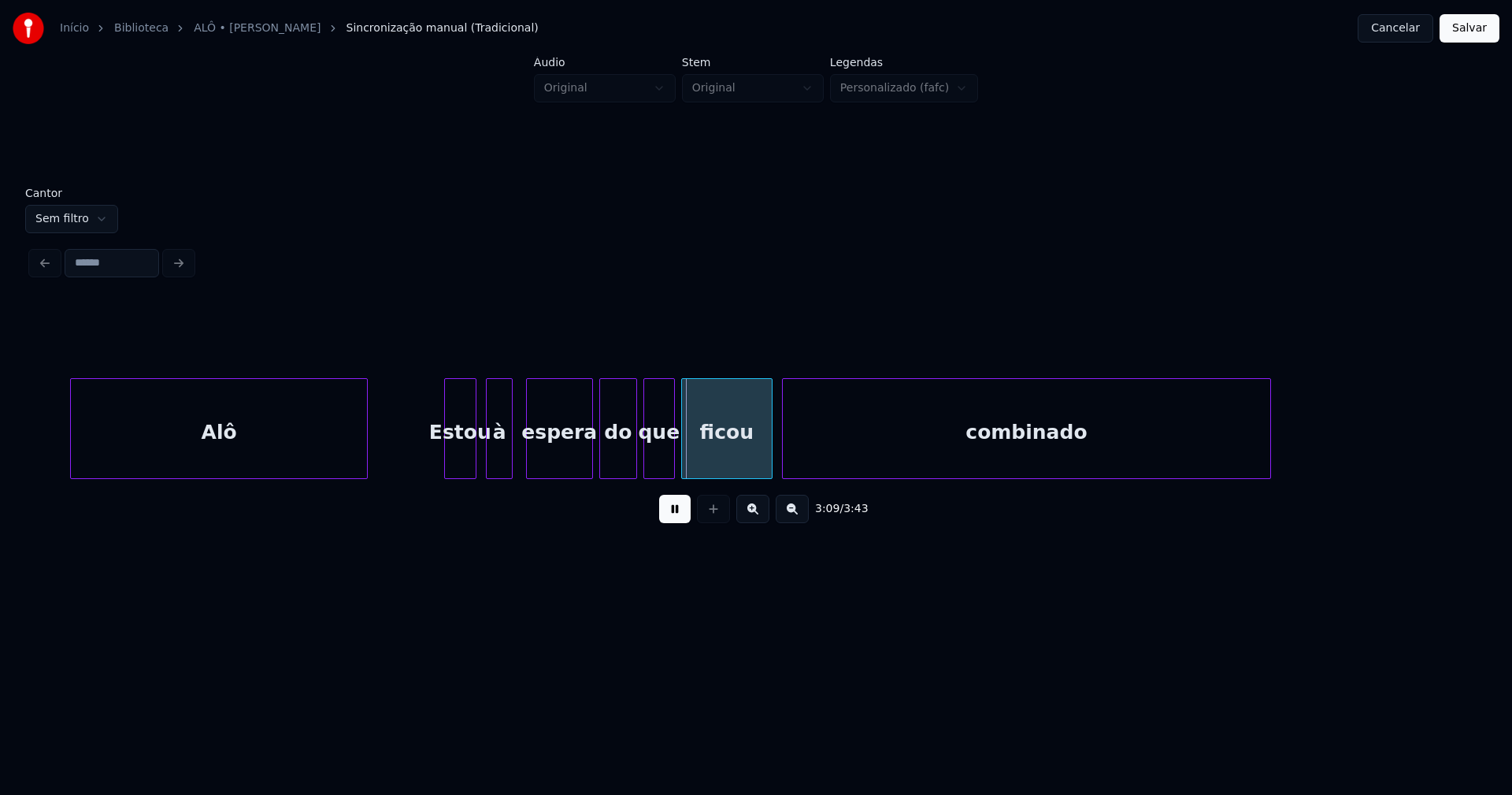
click at [507, 451] on div at bounding box center [510, 428] width 5 height 99
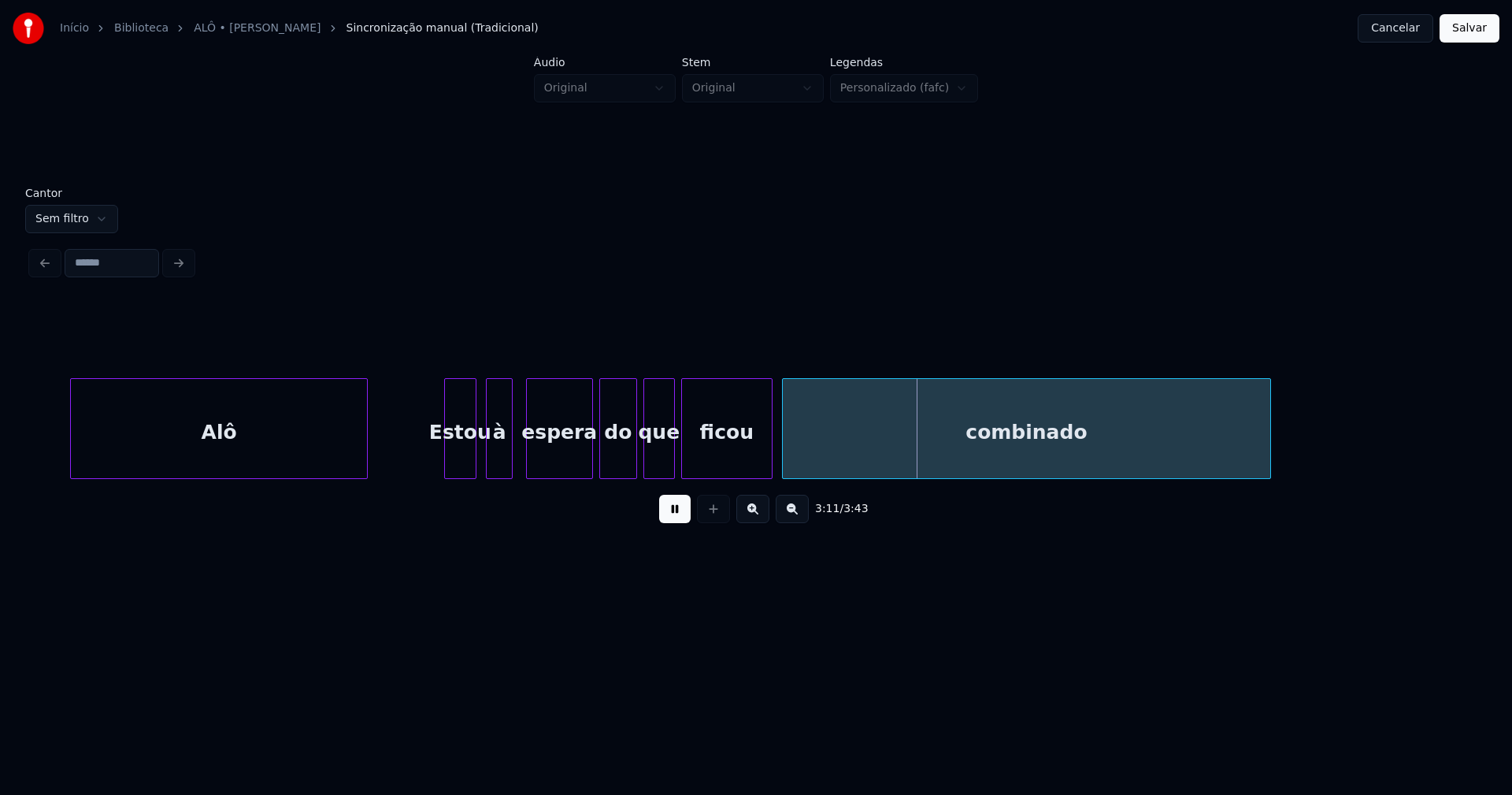
click at [665, 519] on button at bounding box center [675, 508] width 32 height 29
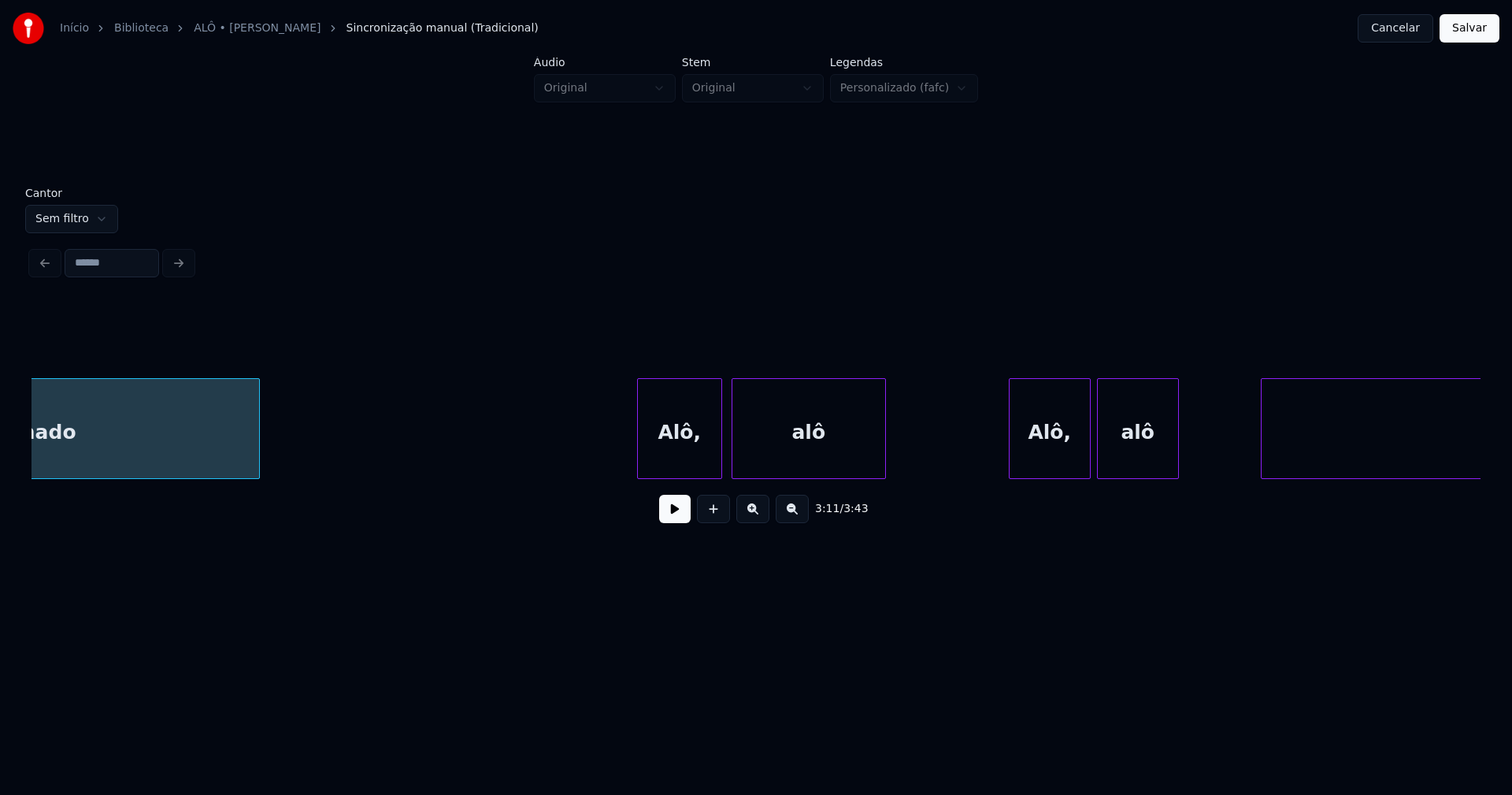
scroll to position [0, 30299]
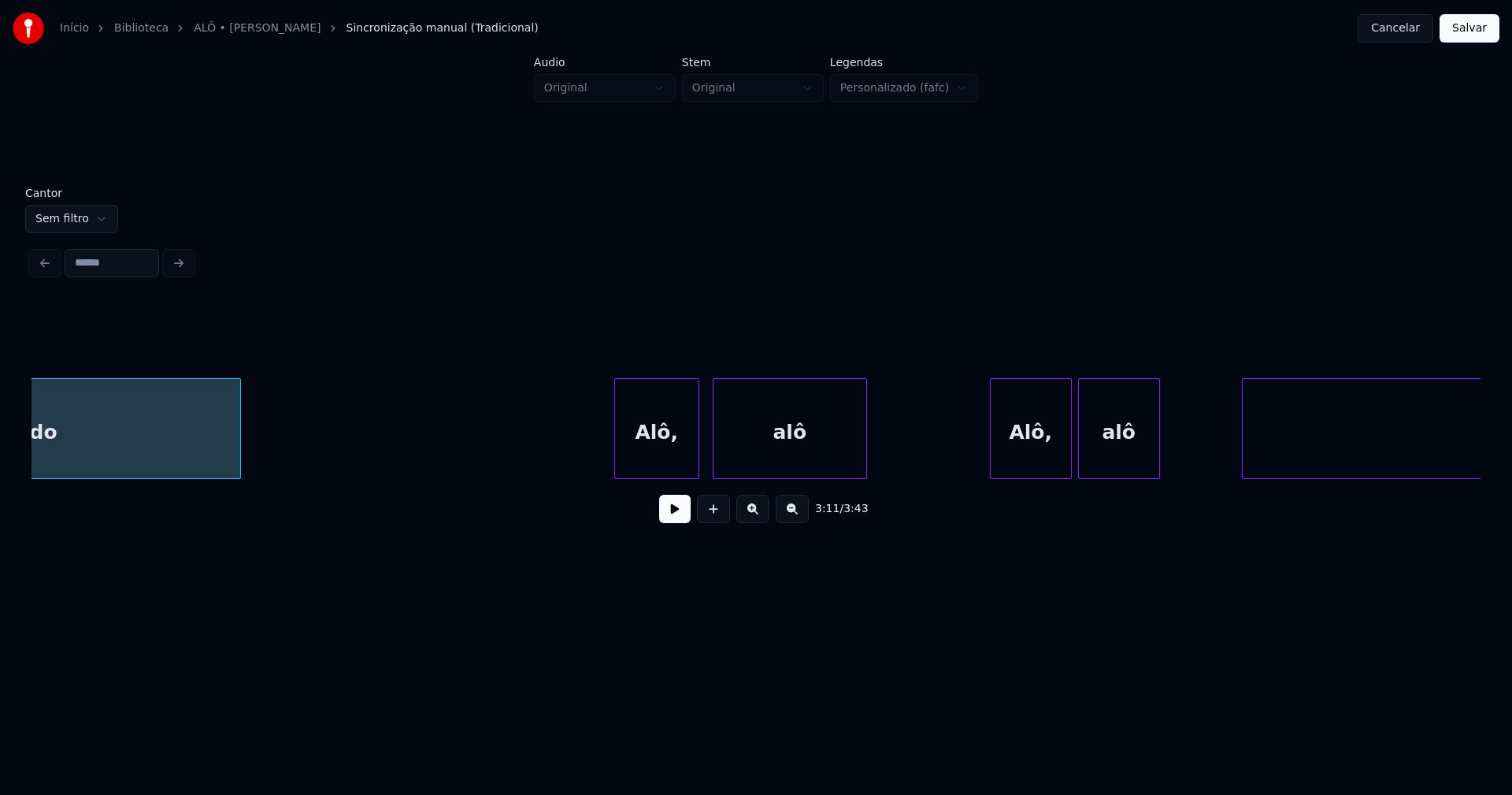
click at [677, 459] on div "Alô," at bounding box center [656, 433] width 84 height 108
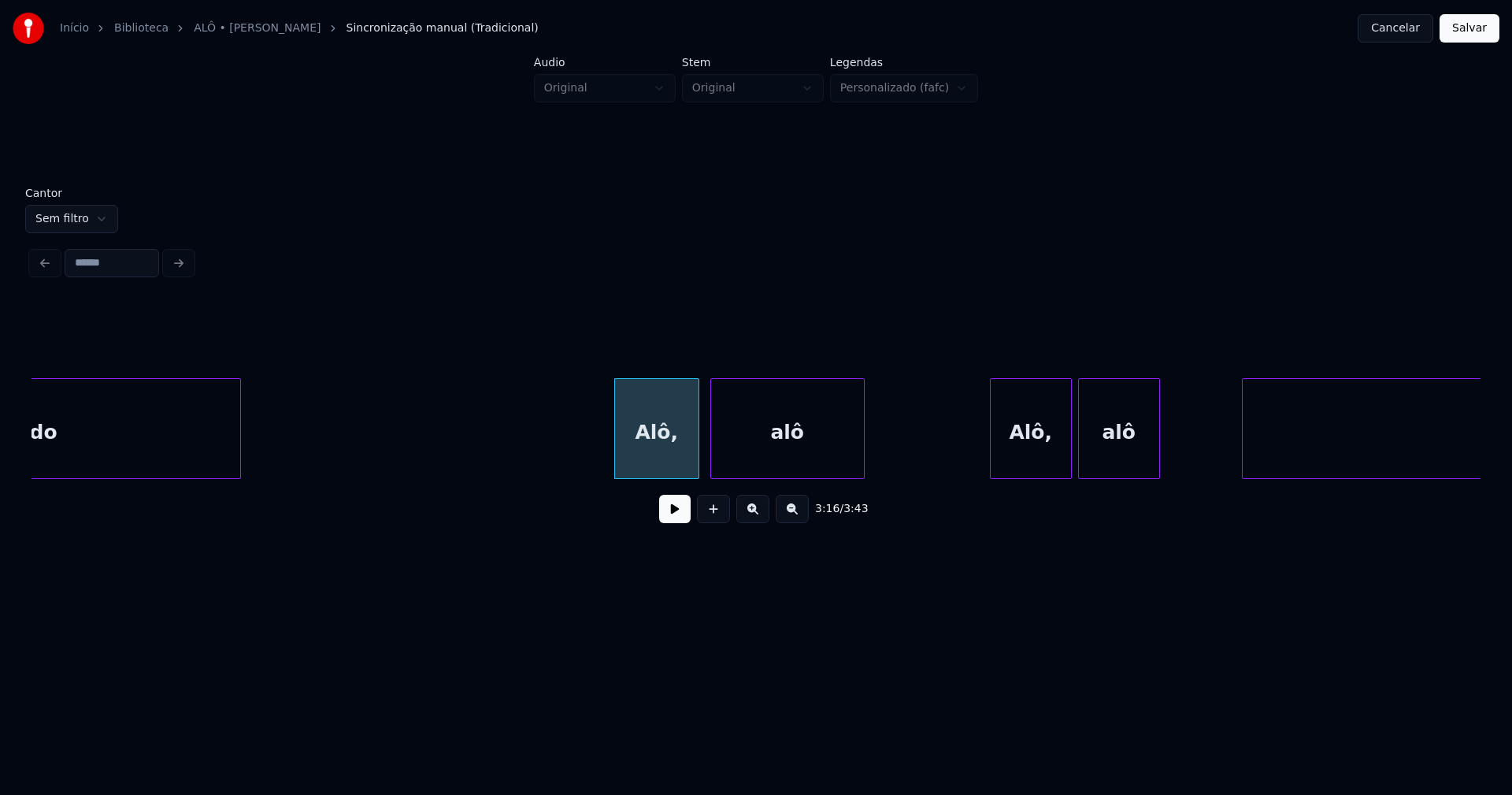
click at [781, 455] on div "alô" at bounding box center [787, 433] width 153 height 108
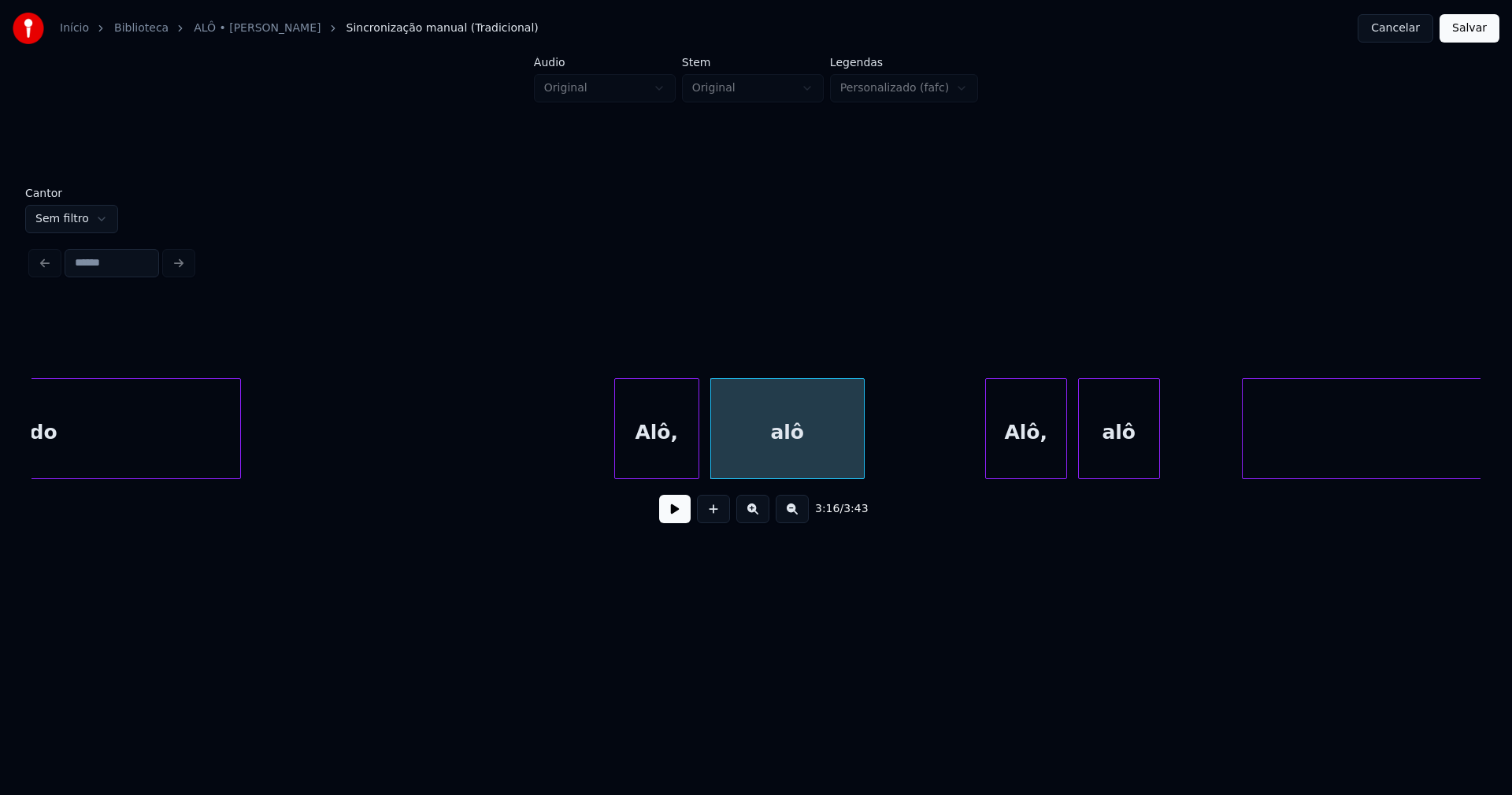
click at [1033, 452] on div "Alô," at bounding box center [1026, 433] width 81 height 108
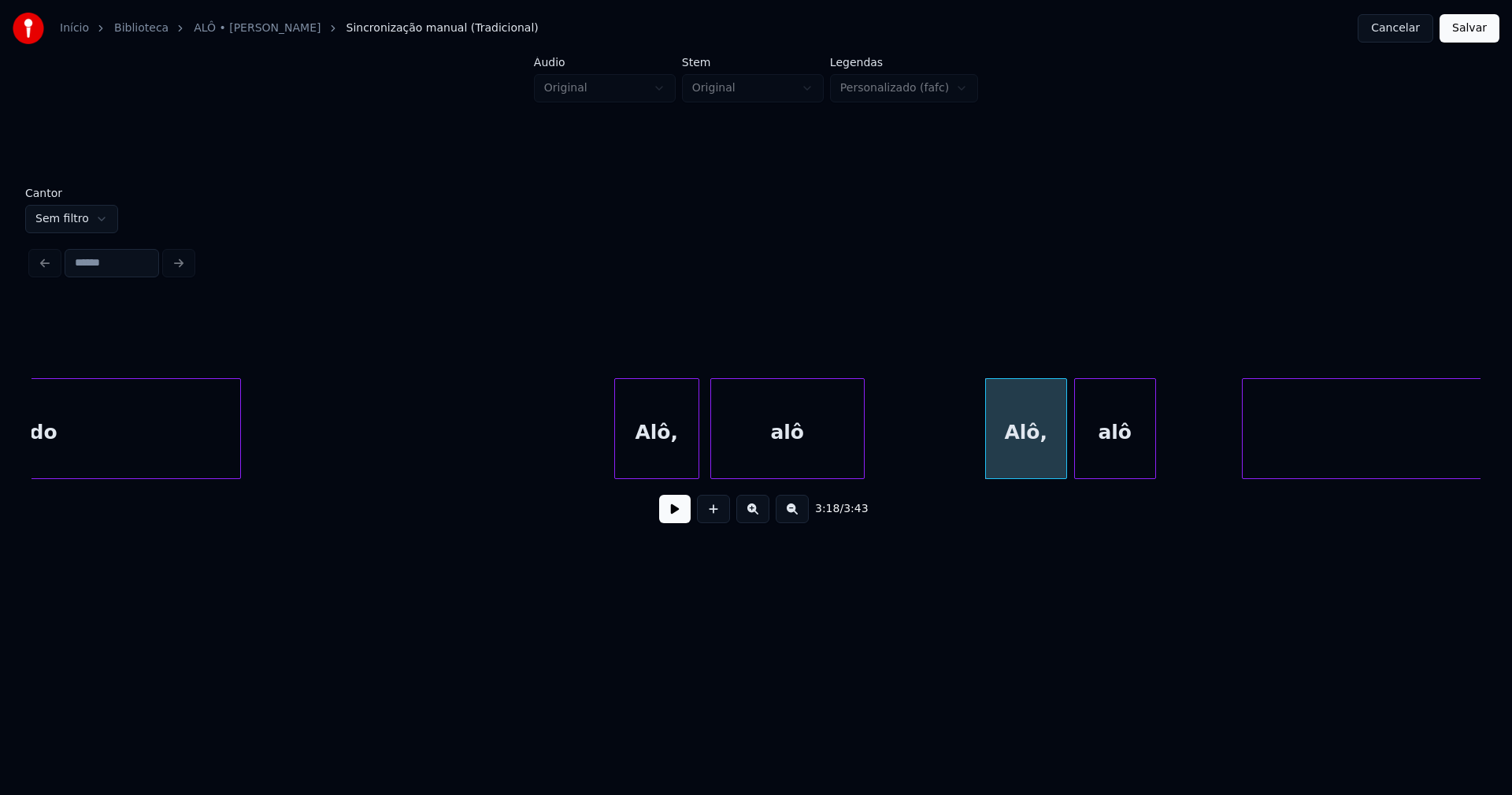
click at [1107, 455] on div "alô" at bounding box center [1115, 433] width 81 height 108
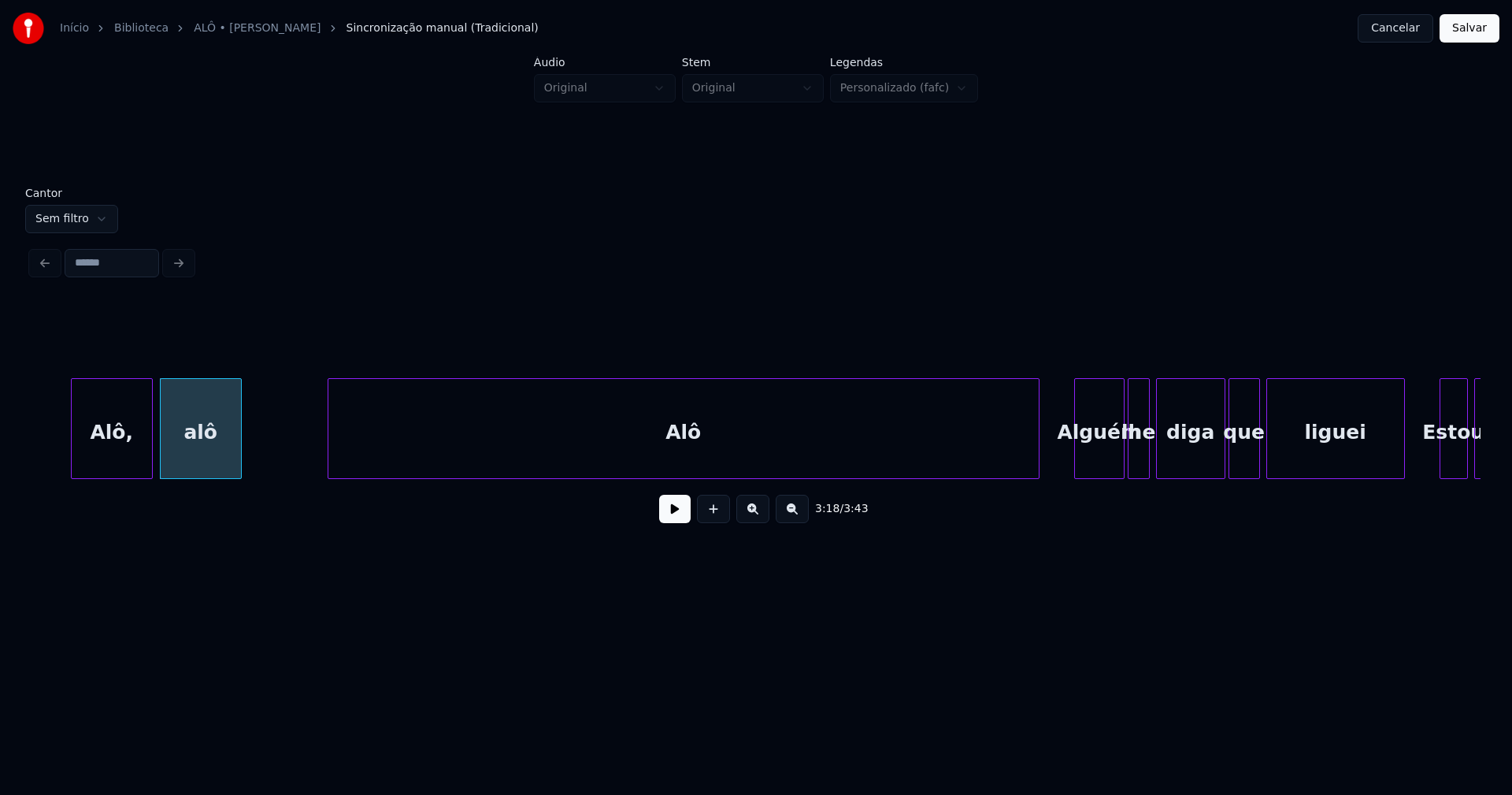
scroll to position [0, 31252]
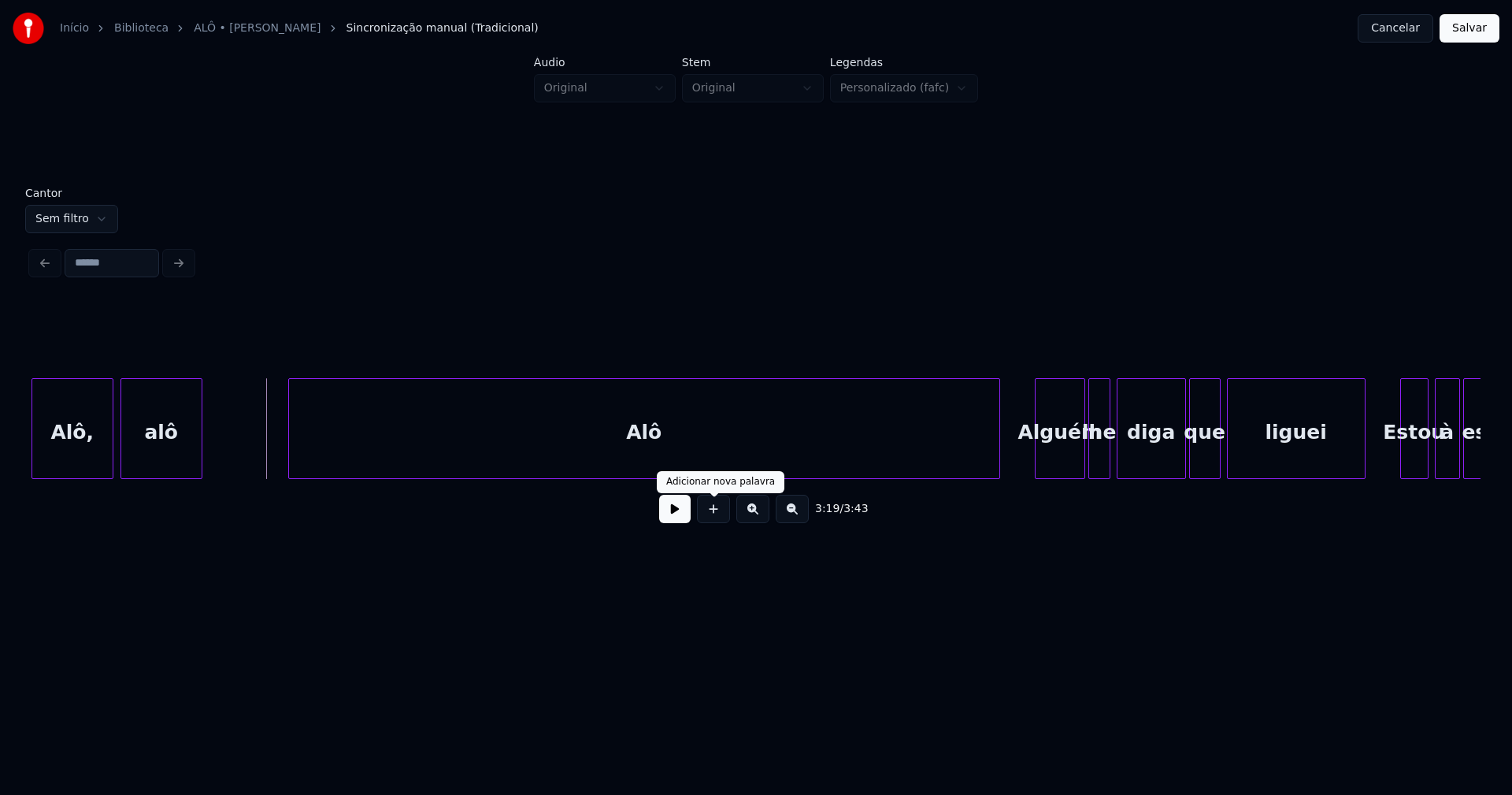
click at [673, 520] on button at bounding box center [675, 508] width 32 height 29
click at [670, 518] on button at bounding box center [675, 508] width 32 height 29
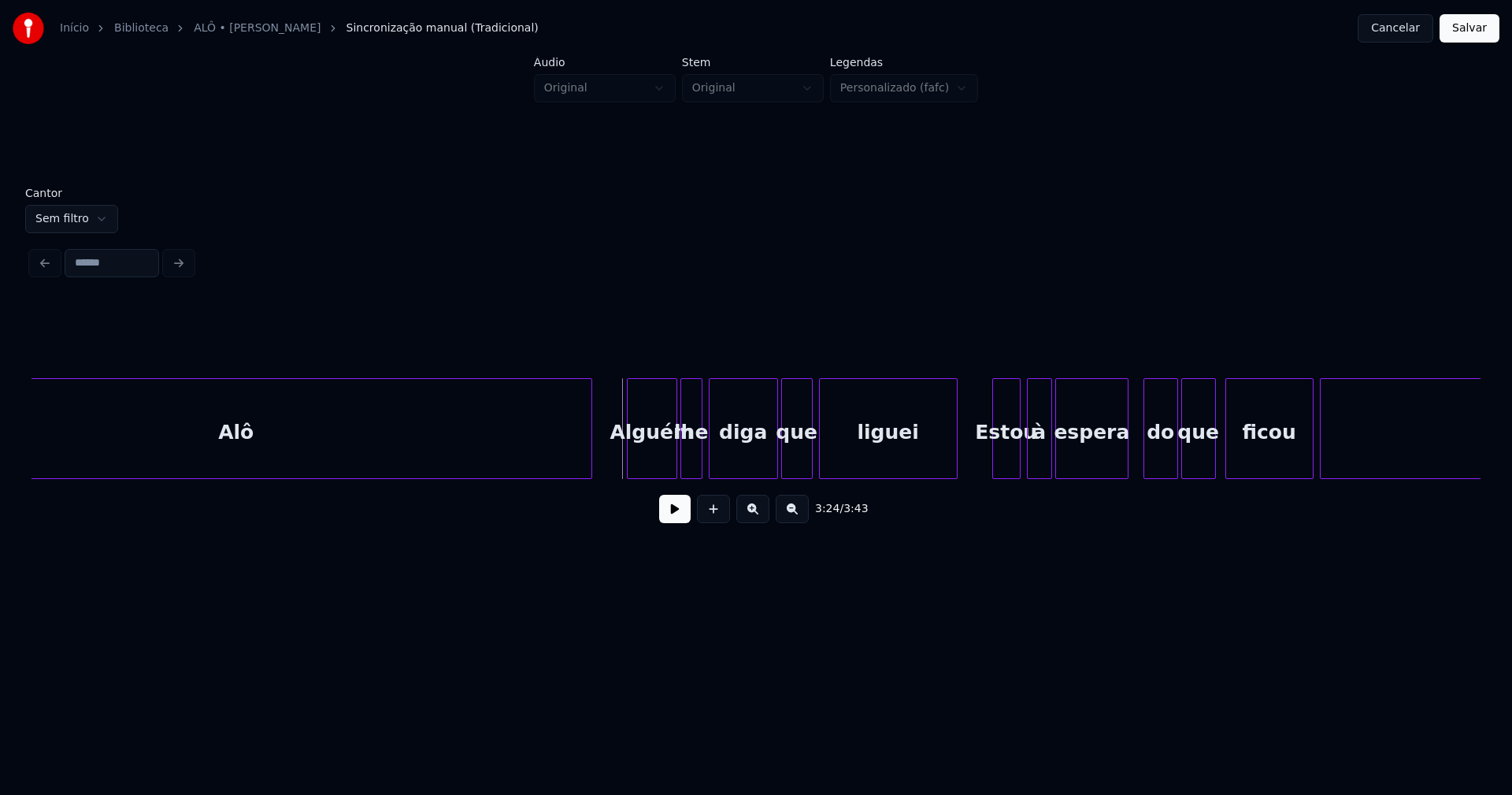
scroll to position [0, 31698]
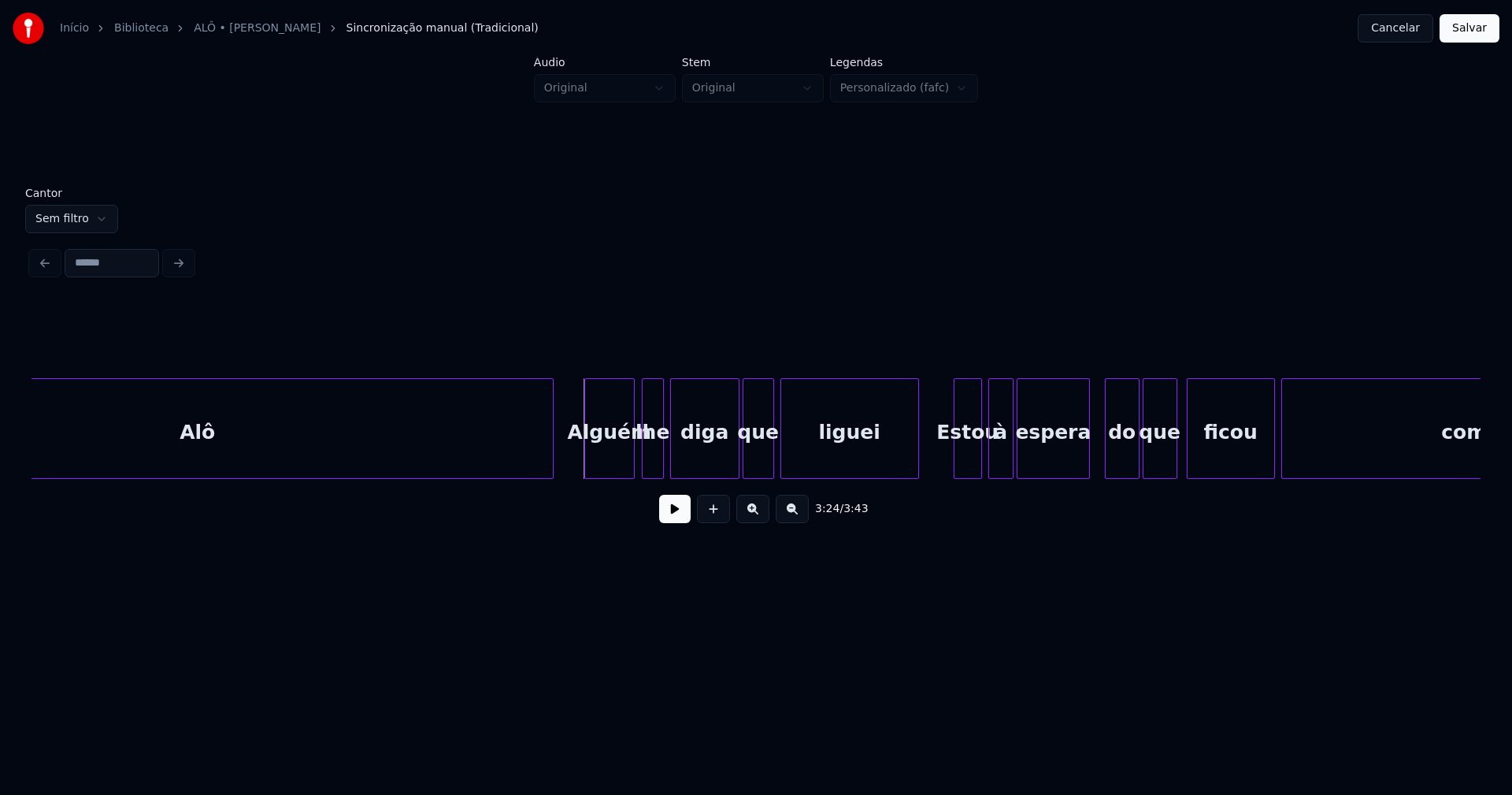
click at [607, 459] on div "Alguém" at bounding box center [610, 433] width 49 height 108
click at [647, 461] on div "lhe" at bounding box center [648, 433] width 20 height 108
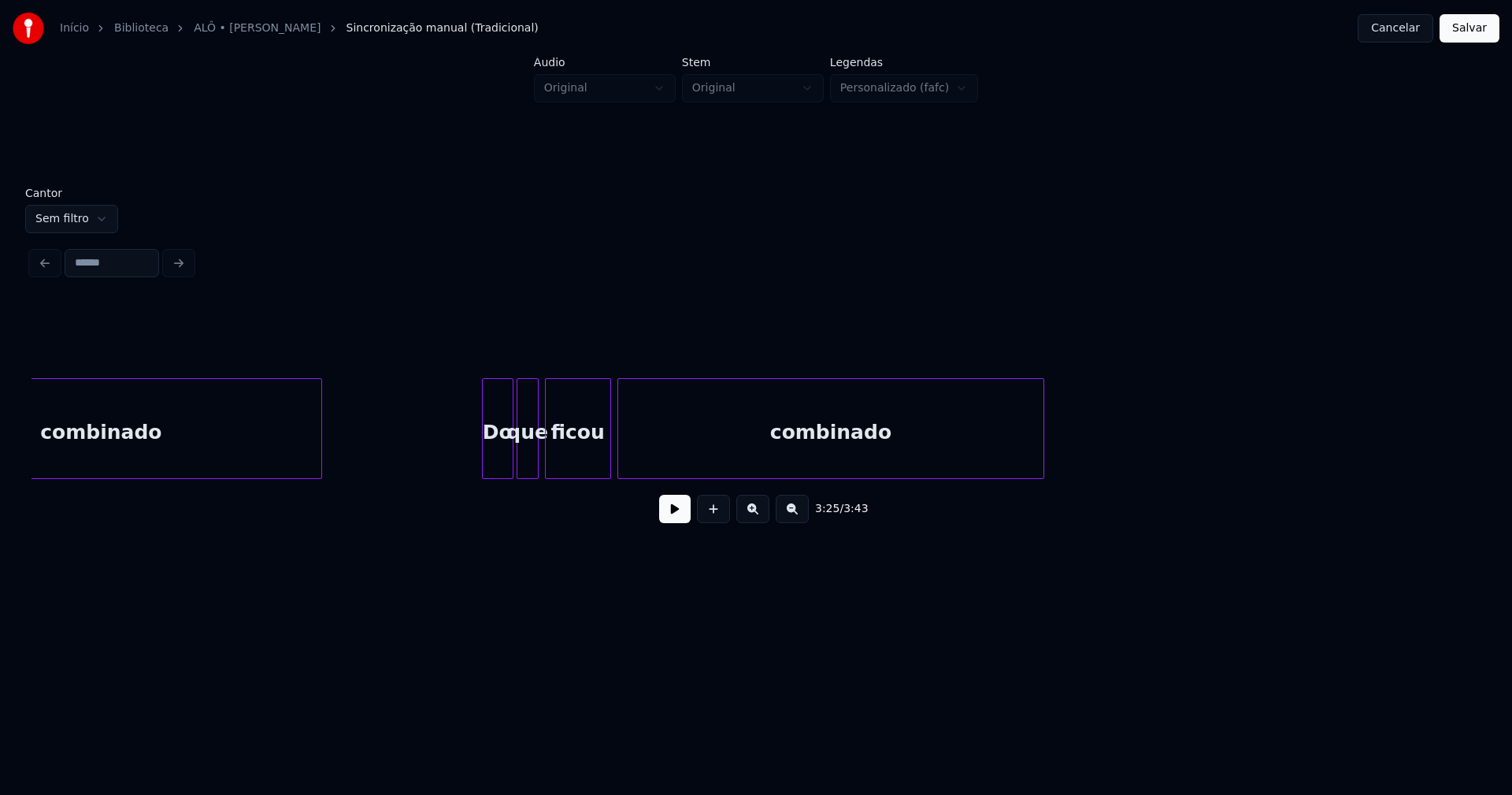
scroll to position [0, 33177]
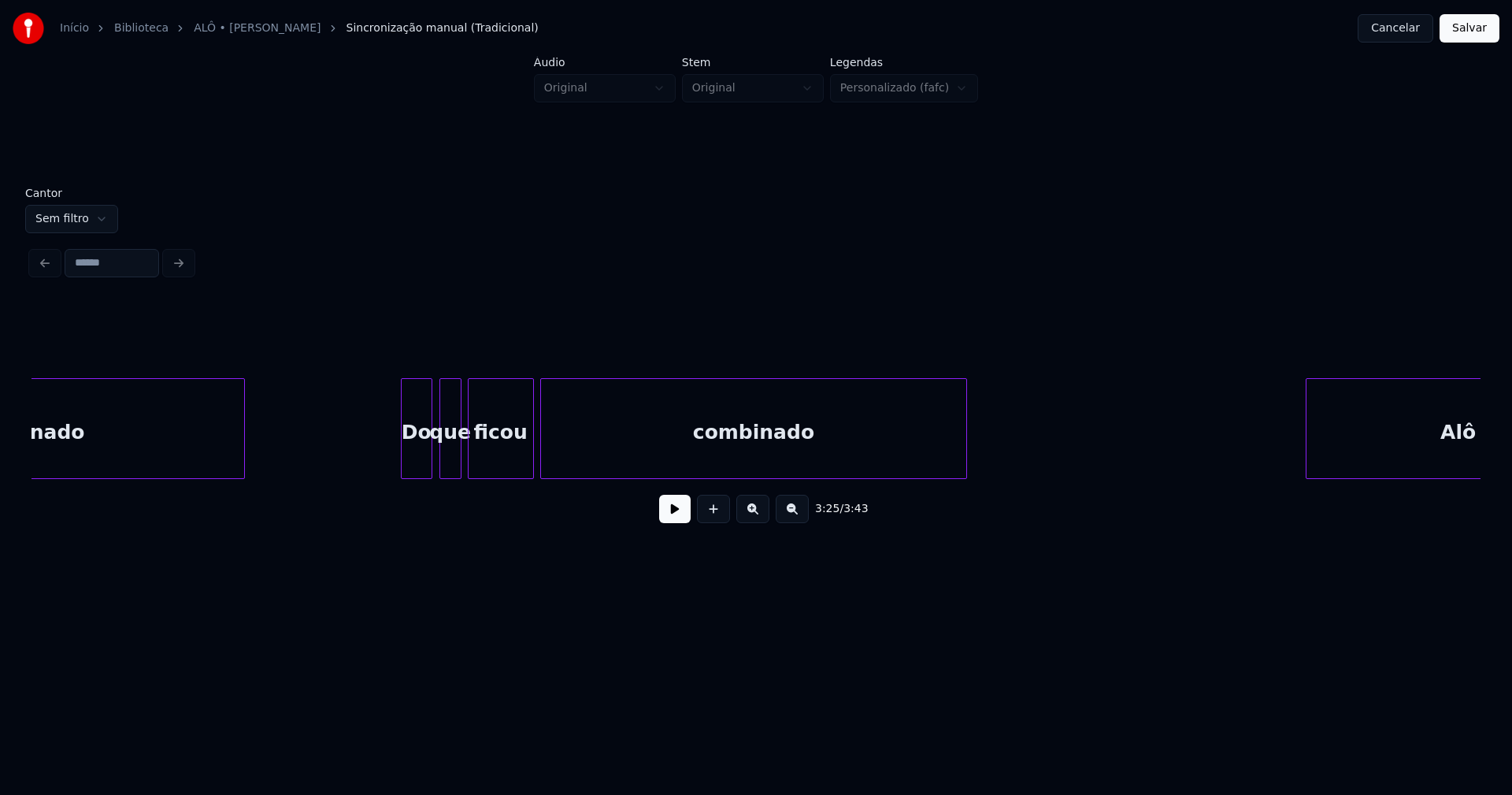
click at [411, 459] on div "Do" at bounding box center [416, 433] width 30 height 108
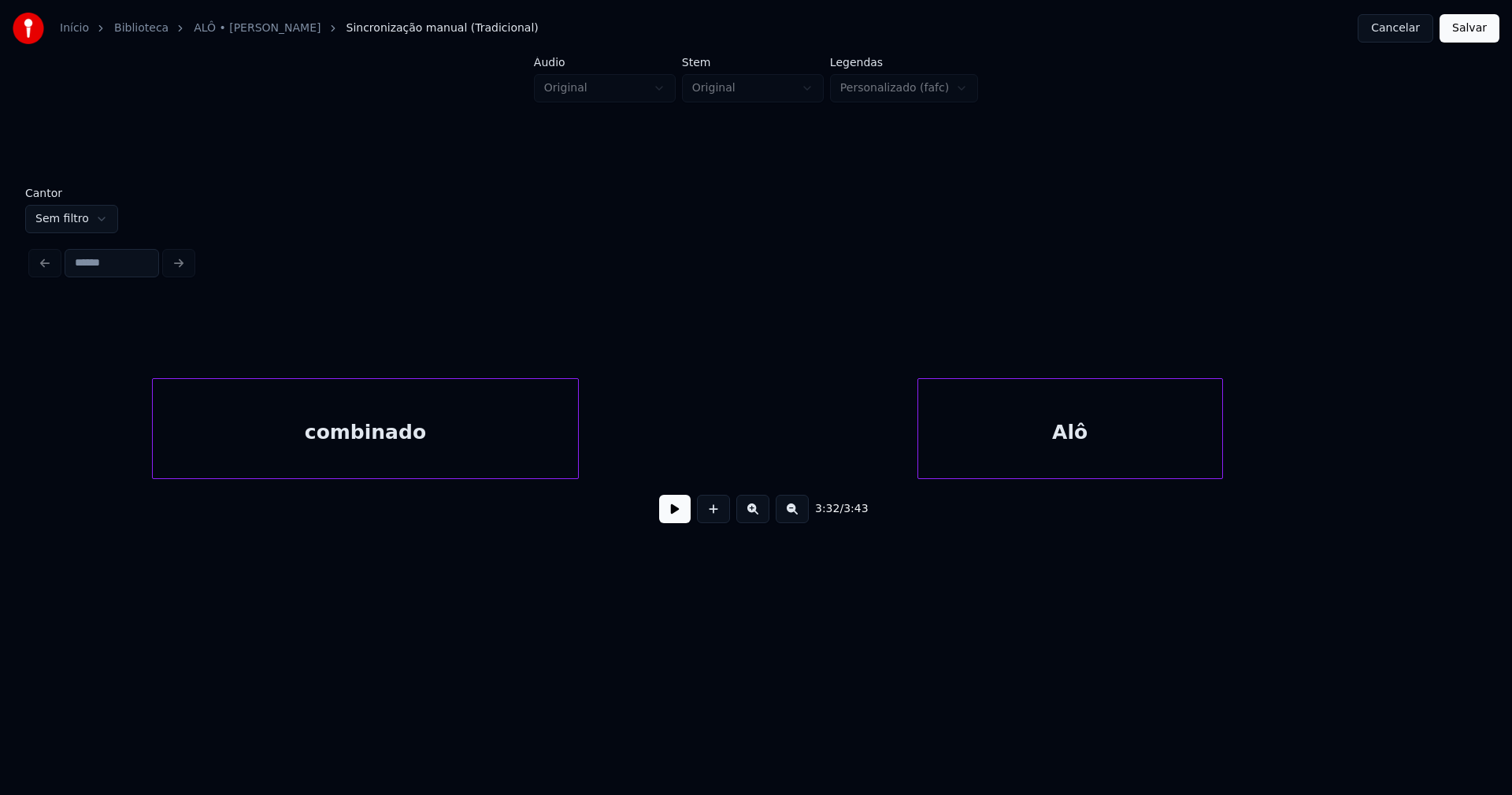
scroll to position [0, 33683]
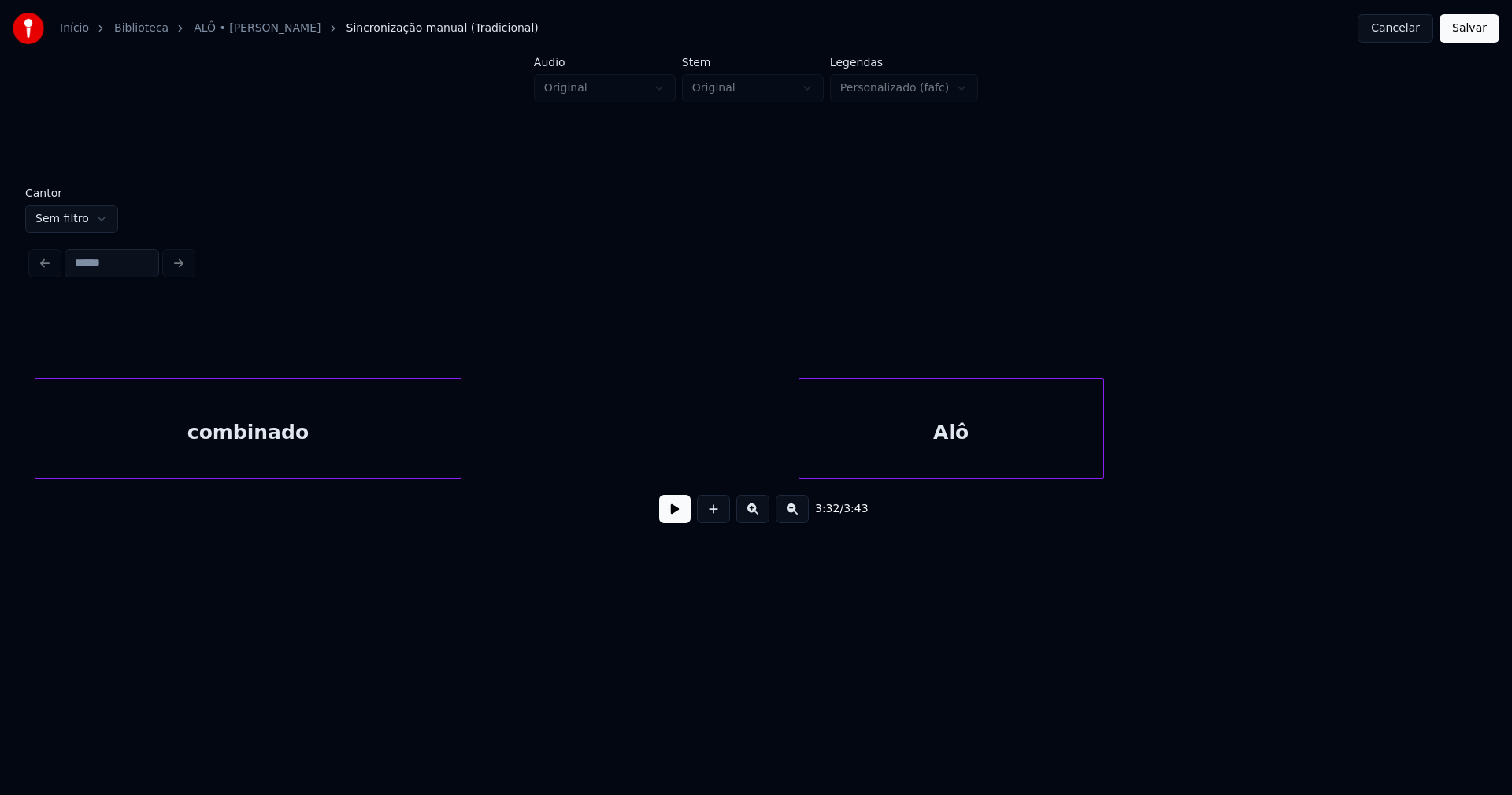
click at [984, 445] on div "Alô" at bounding box center [951, 433] width 304 height 108
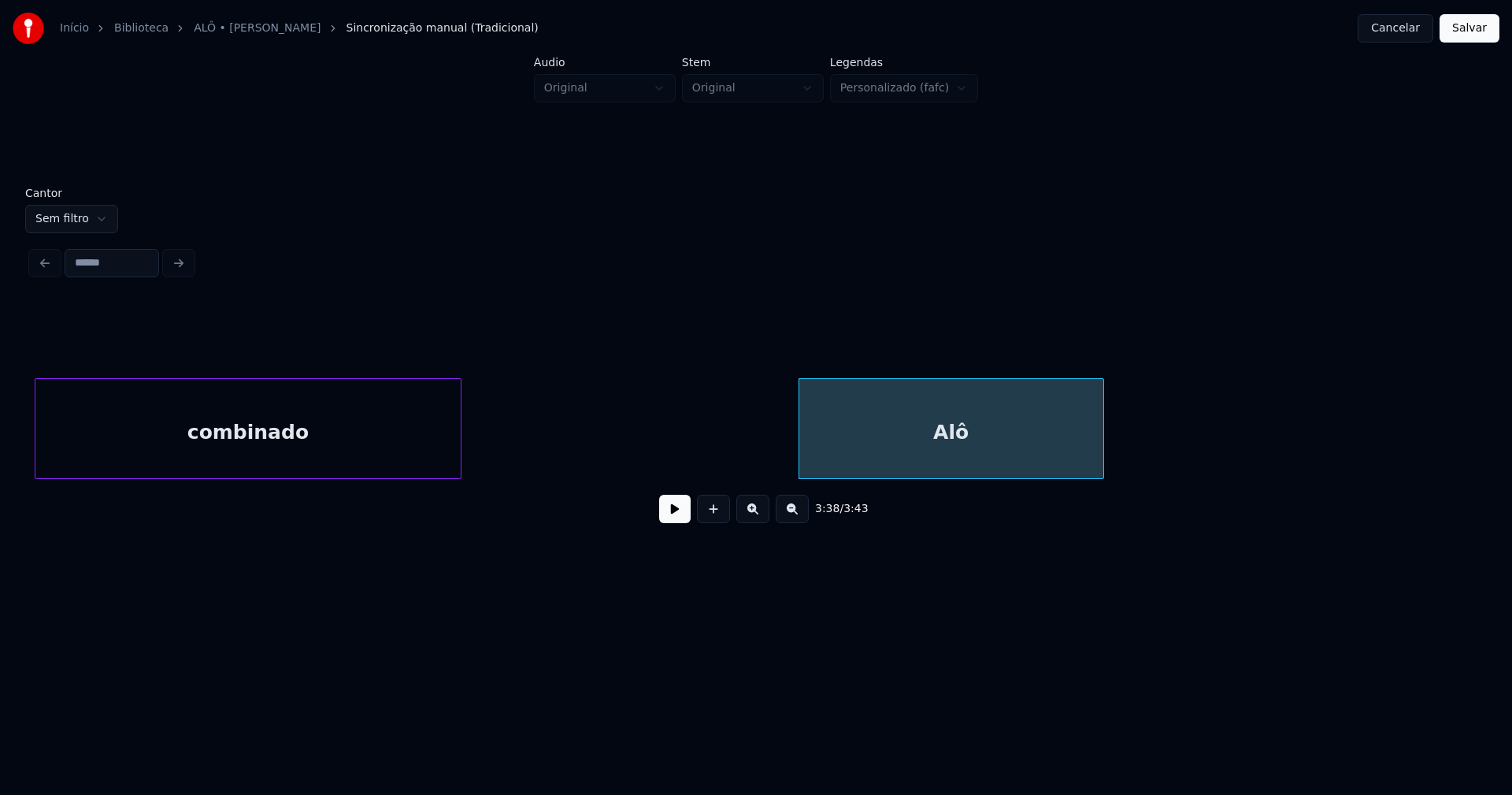
click at [1459, 37] on button "Salvar" at bounding box center [1470, 28] width 60 height 29
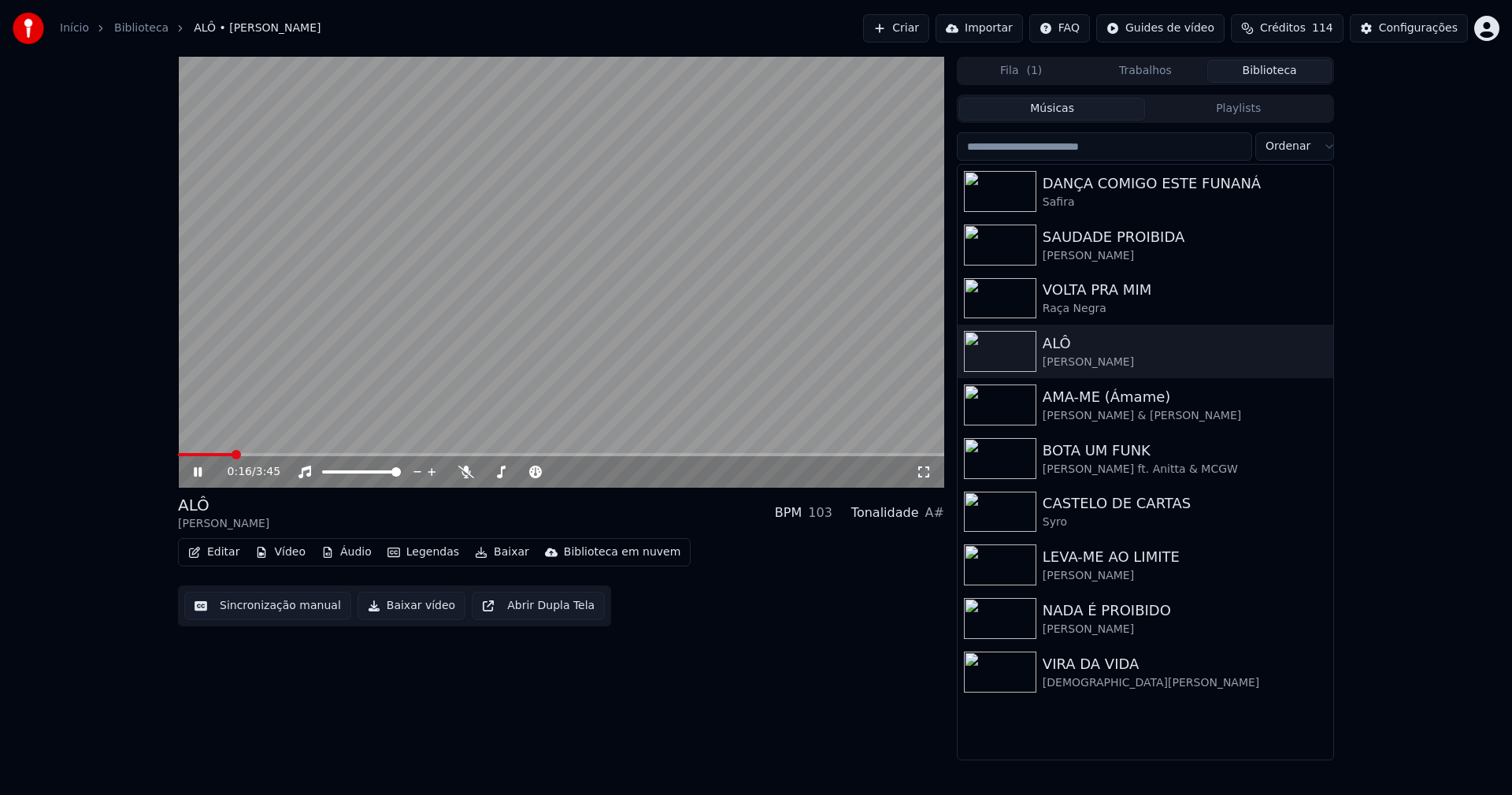
click at [359, 451] on video at bounding box center [561, 272] width 766 height 431
click at [359, 455] on span at bounding box center [561, 455] width 766 height 3
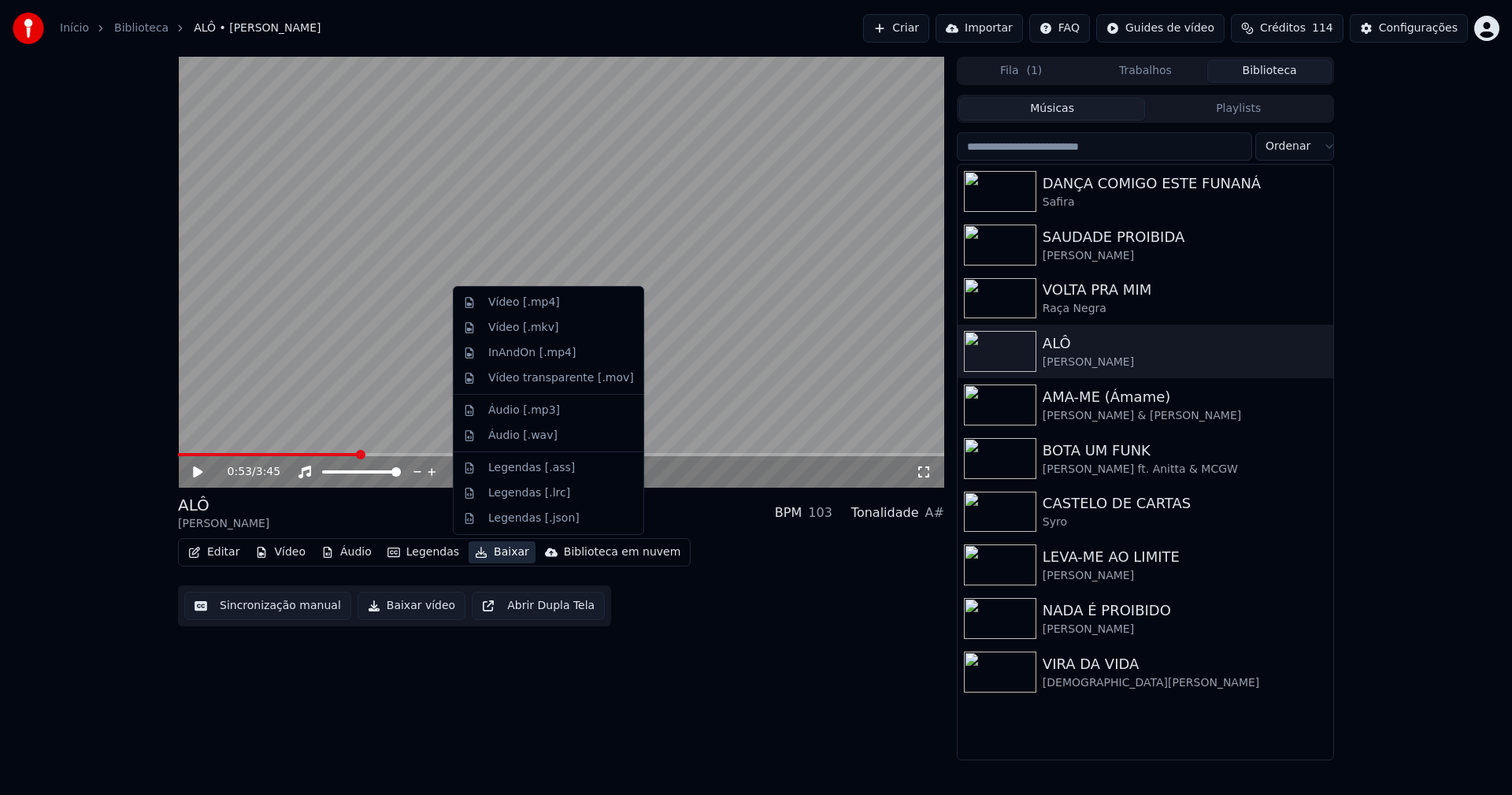
click at [492, 553] on button "Baixar" at bounding box center [502, 552] width 67 height 22
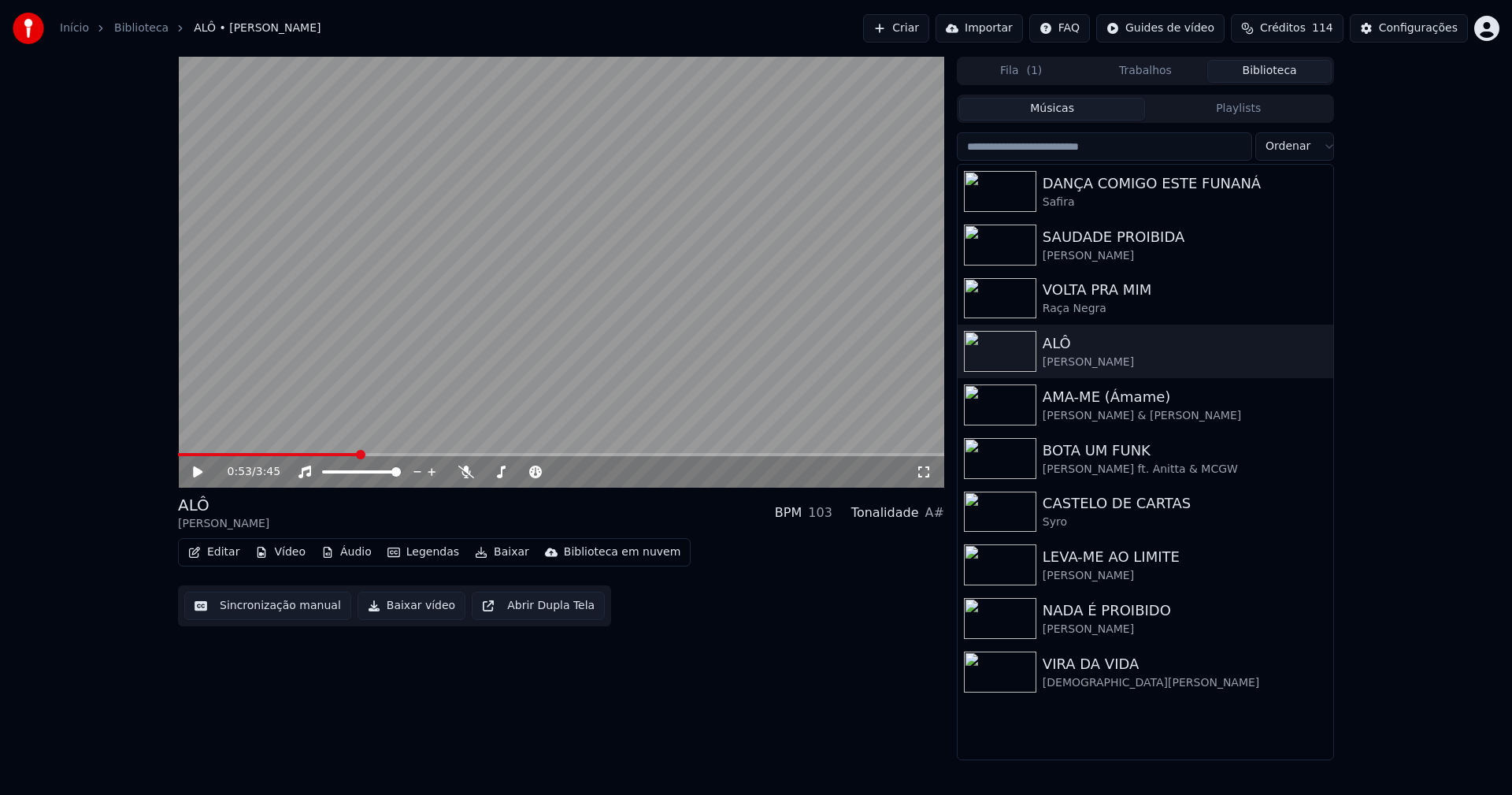
click at [403, 603] on button "Baixar vídeo" at bounding box center [411, 605] width 108 height 29
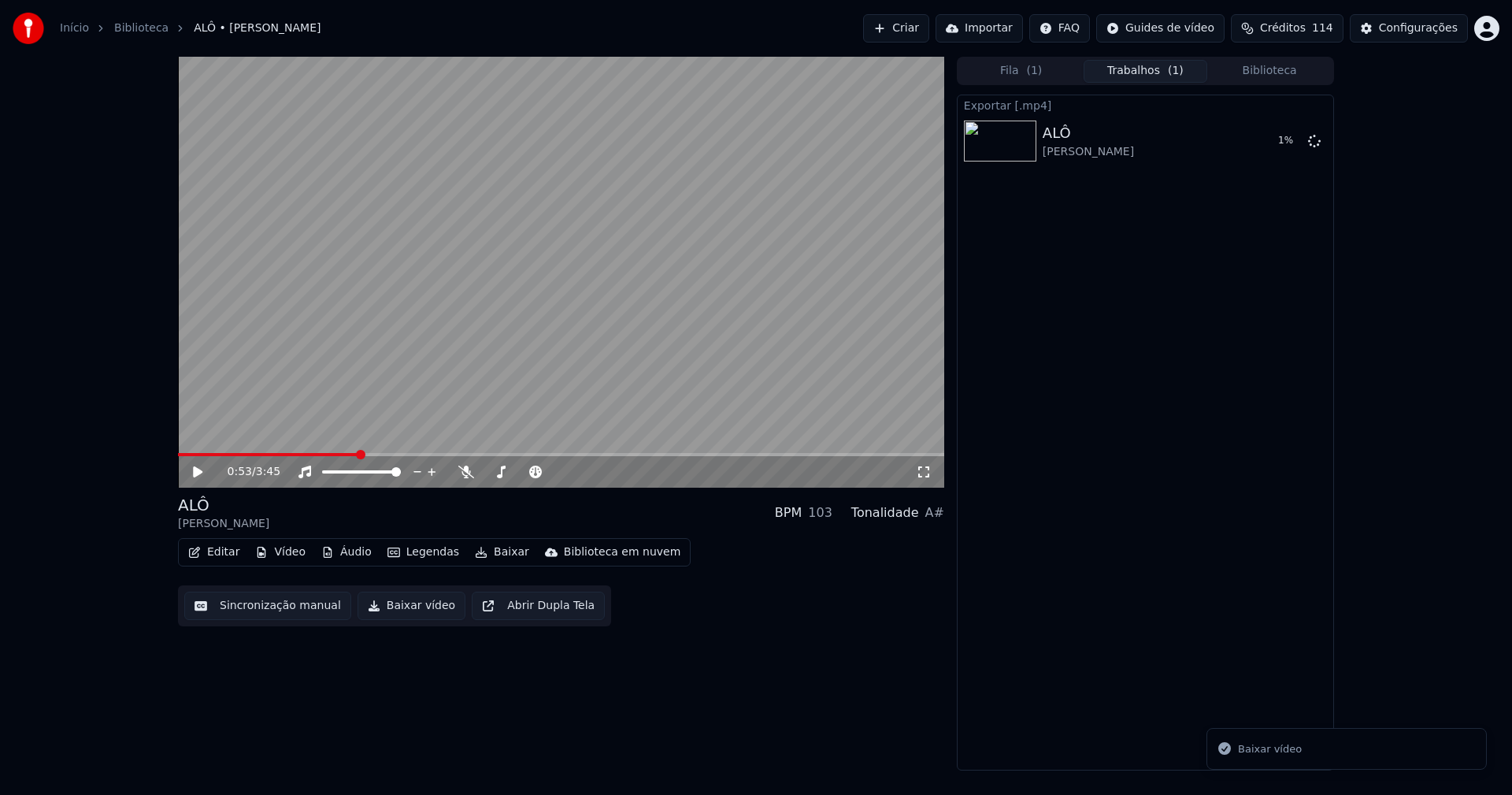
click at [1300, 69] on button "Biblioteca" at bounding box center [1269, 72] width 125 height 23
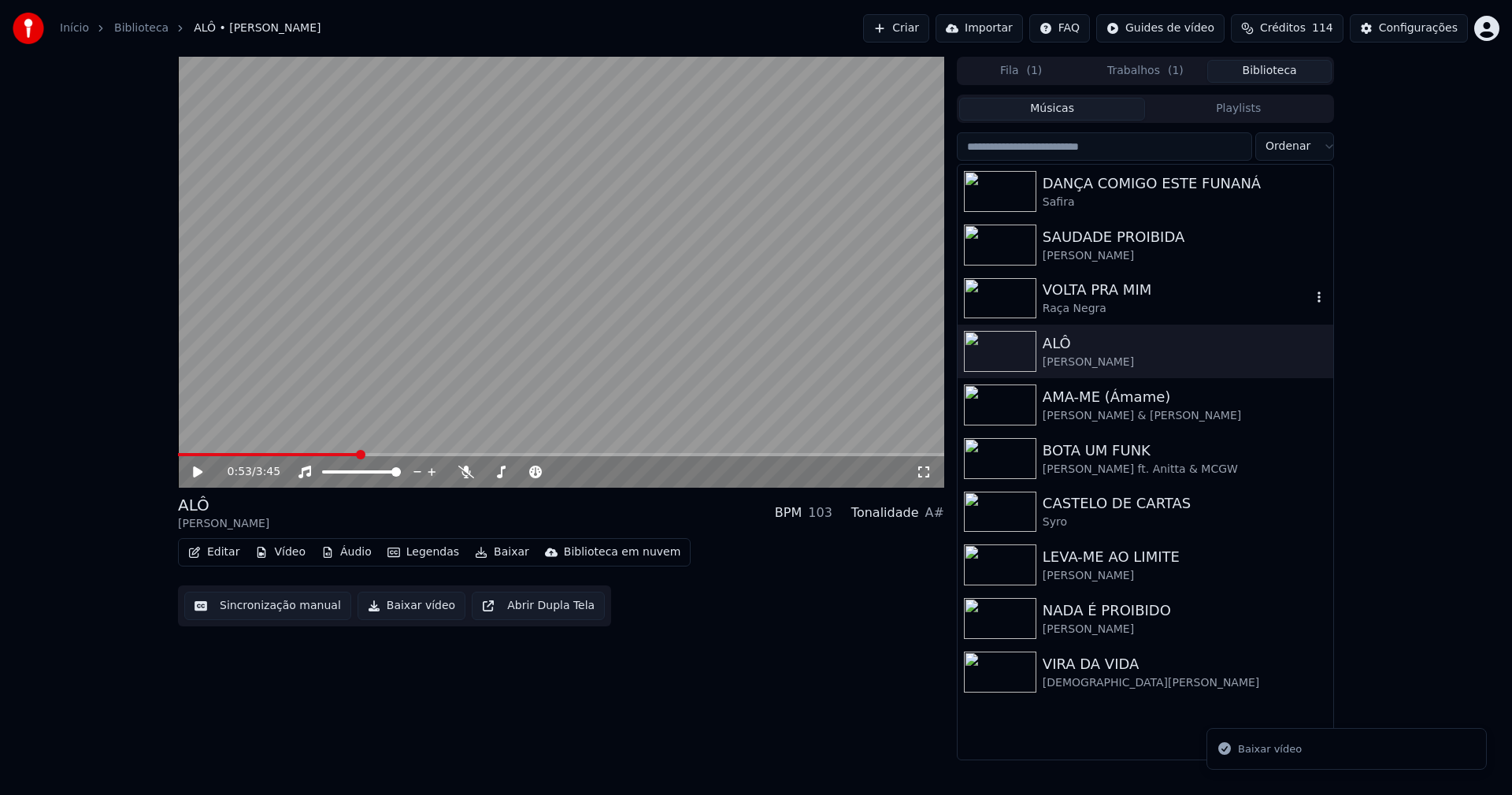
drag, startPoint x: 1109, startPoint y: 302, endPoint x: 1203, endPoint y: 310, distance: 94.3
click at [1110, 301] on div "Raça Negra" at bounding box center [1177, 309] width 269 height 15
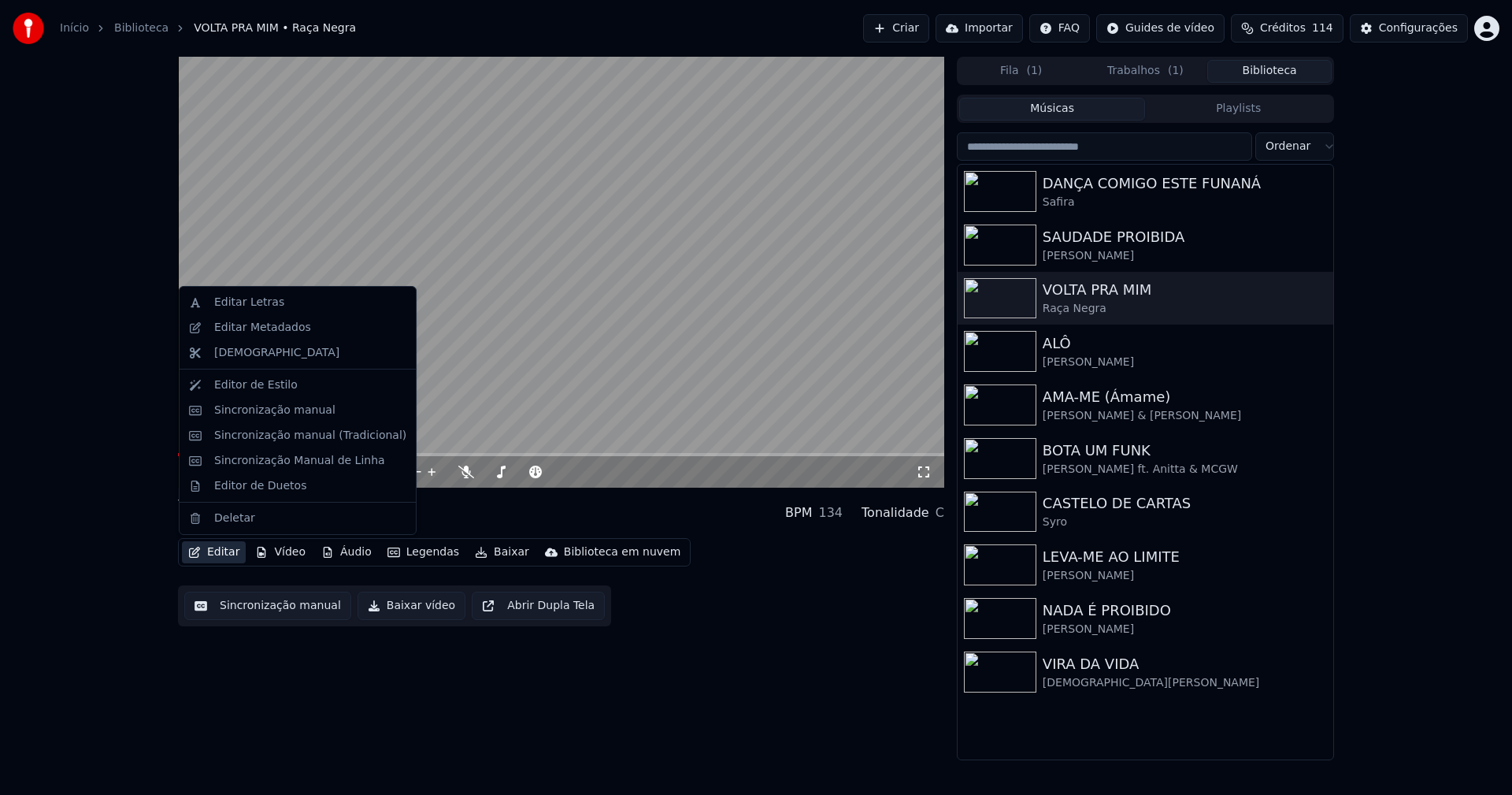
click at [230, 554] on button "Editar" at bounding box center [213, 552] width 64 height 22
click at [267, 437] on div "Sincronização manual (Tradicional)" at bounding box center [310, 435] width 192 height 15
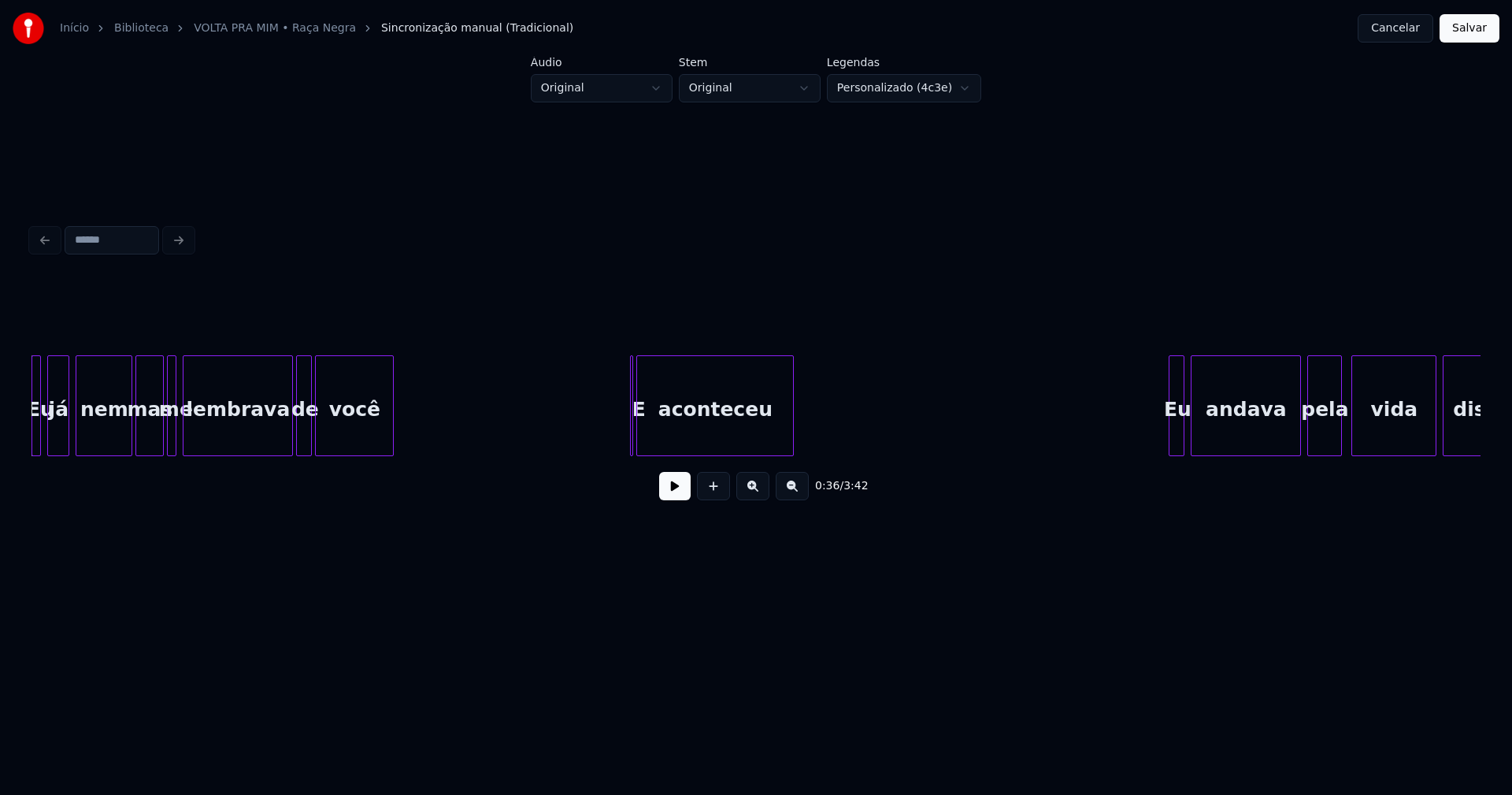
scroll to position [0, 5270]
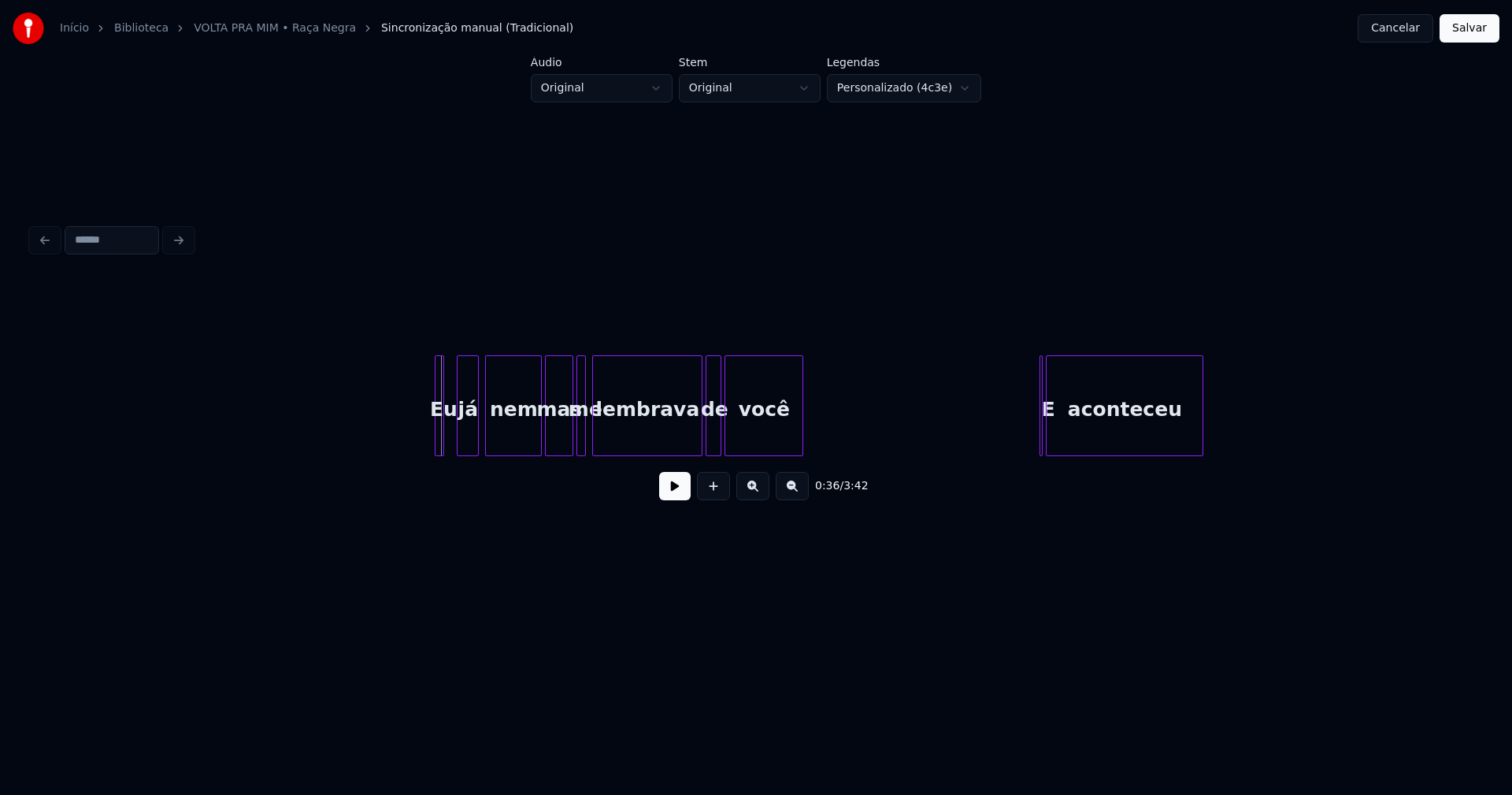
click at [435, 429] on div "Eu" at bounding box center [440, 406] width 10 height 101
click at [450, 437] on div at bounding box center [449, 406] width 5 height 99
click at [676, 490] on button at bounding box center [675, 485] width 32 height 29
click at [673, 490] on button at bounding box center [675, 485] width 32 height 29
click at [1075, 428] on div at bounding box center [1076, 406] width 5 height 99
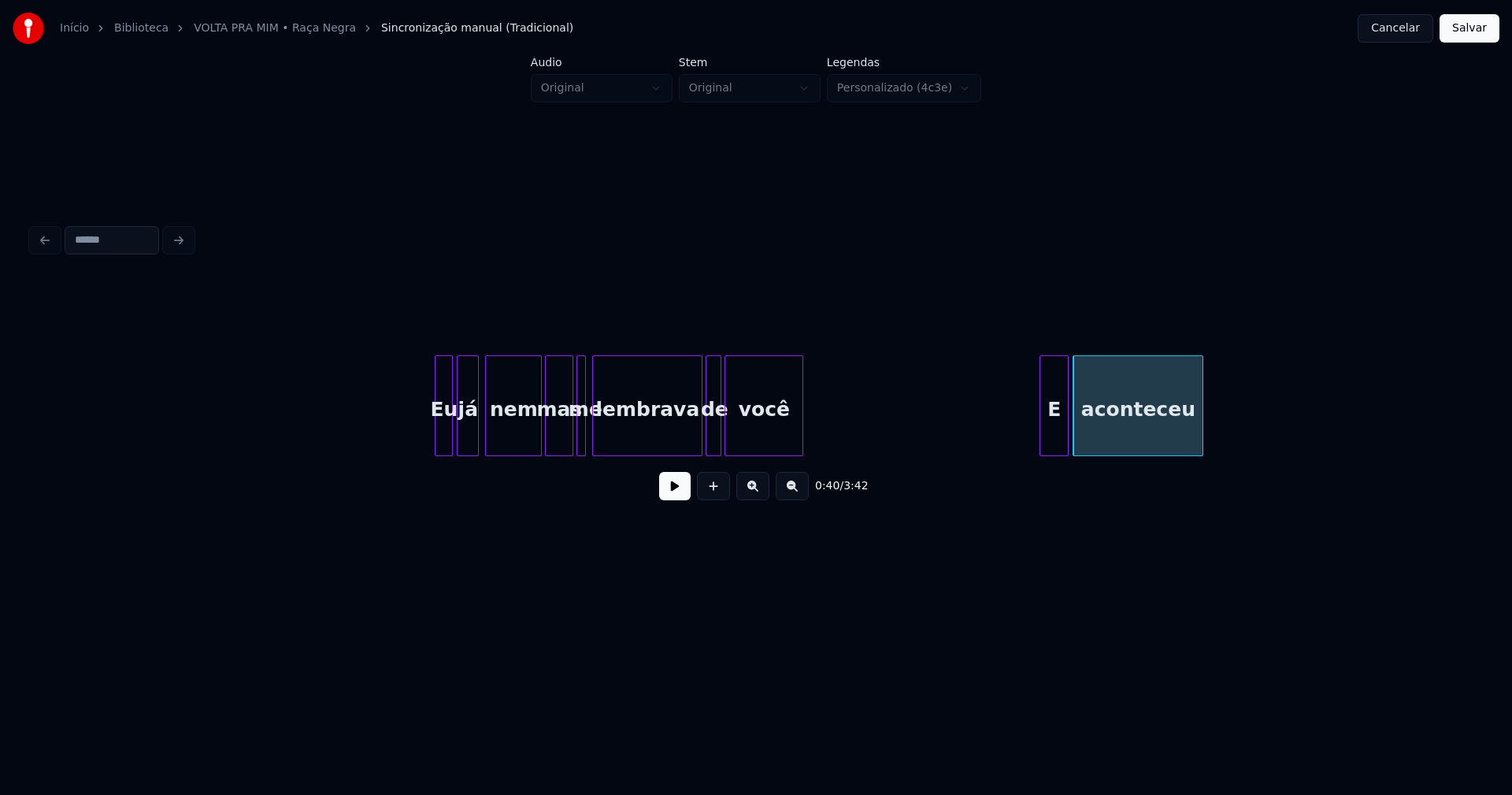
click at [1067, 430] on div at bounding box center [1066, 406] width 5 height 99
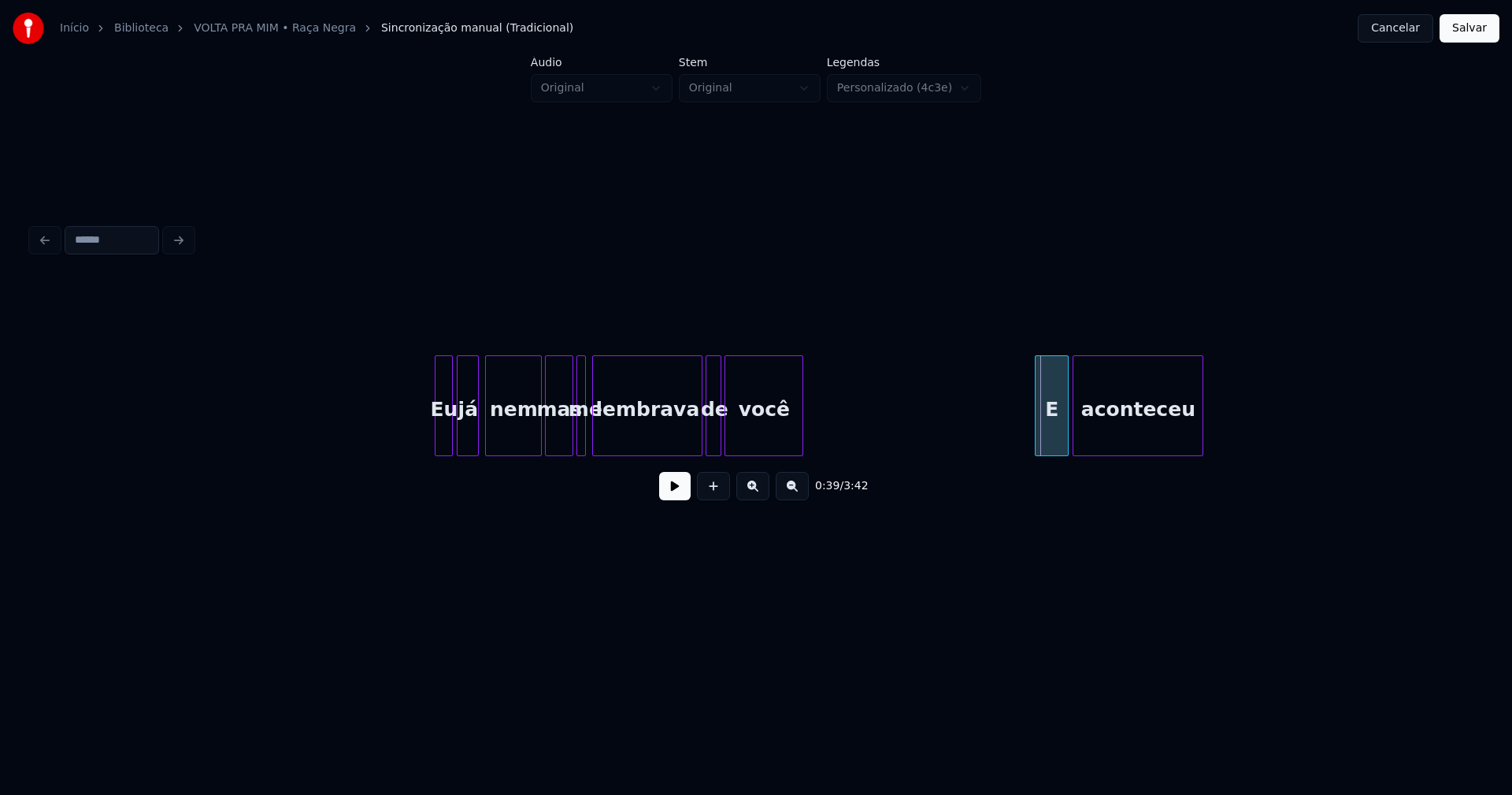
click at [1038, 437] on div at bounding box center [1038, 406] width 5 height 99
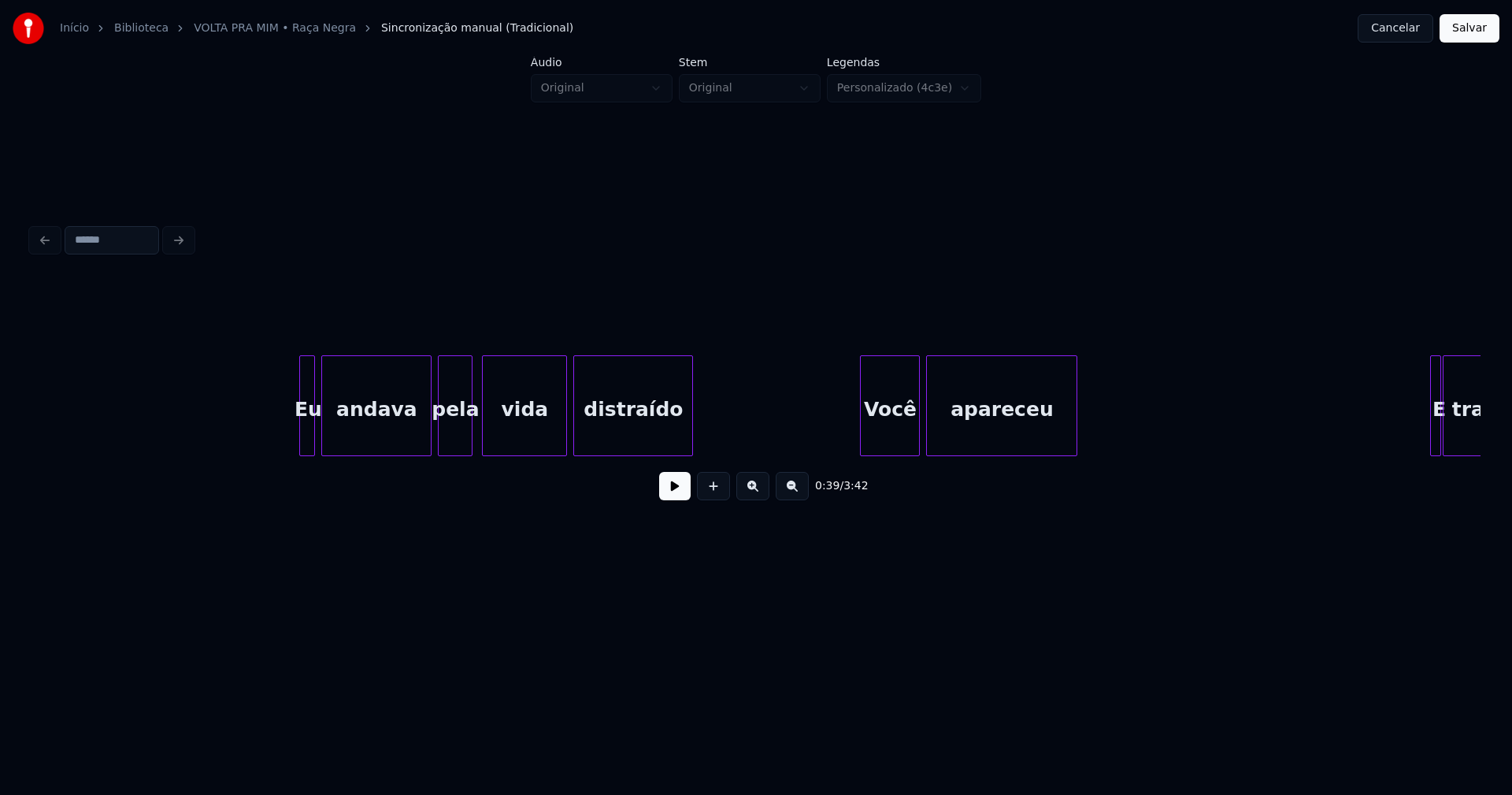
scroll to position [0, 6569]
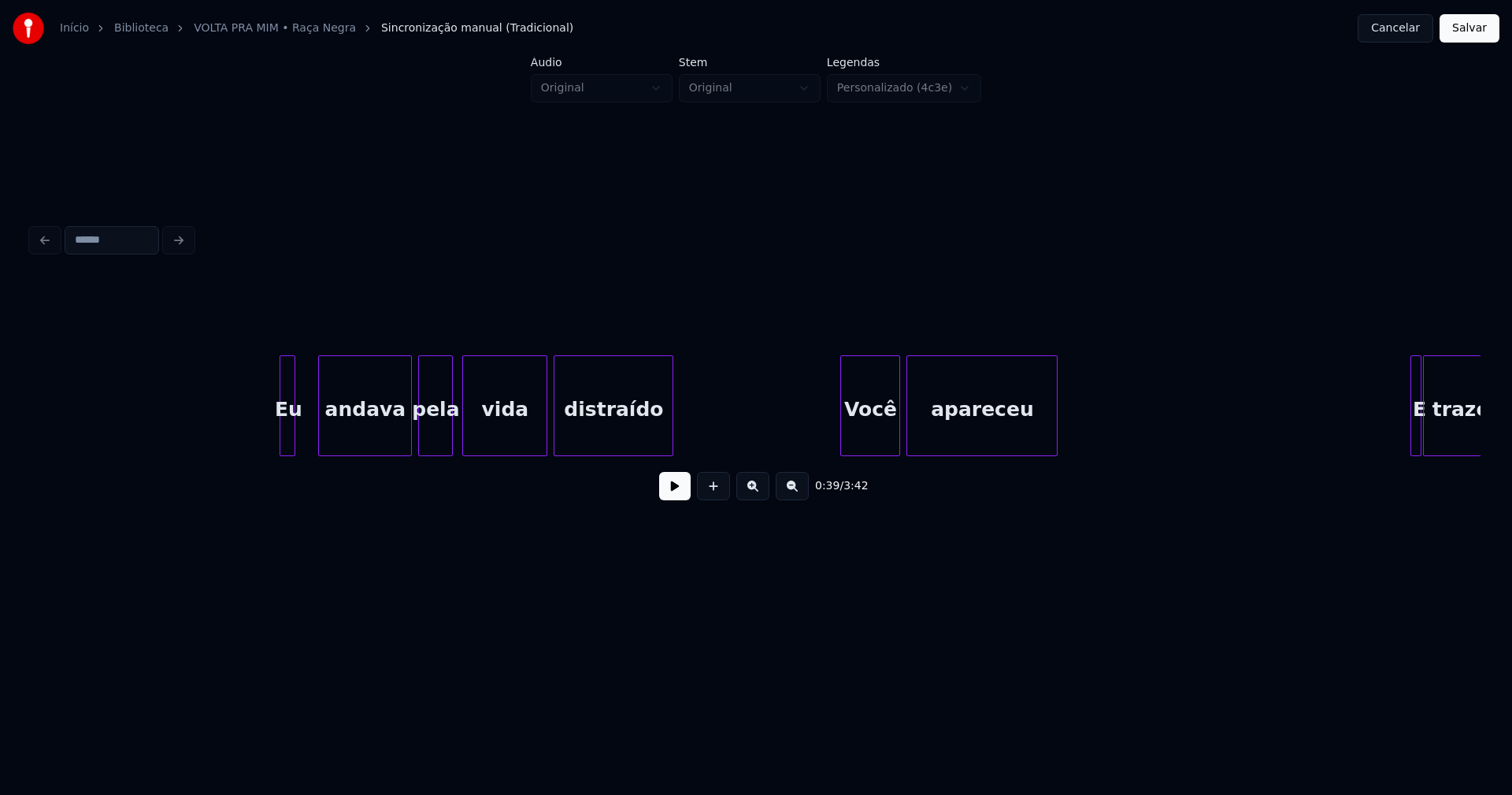
click at [319, 433] on div at bounding box center [322, 406] width 5 height 99
click at [313, 427] on div at bounding box center [313, 406] width 5 height 99
click at [679, 494] on button at bounding box center [675, 485] width 32 height 29
click at [934, 433] on div at bounding box center [935, 406] width 5 height 99
click at [918, 432] on div at bounding box center [916, 406] width 5 height 99
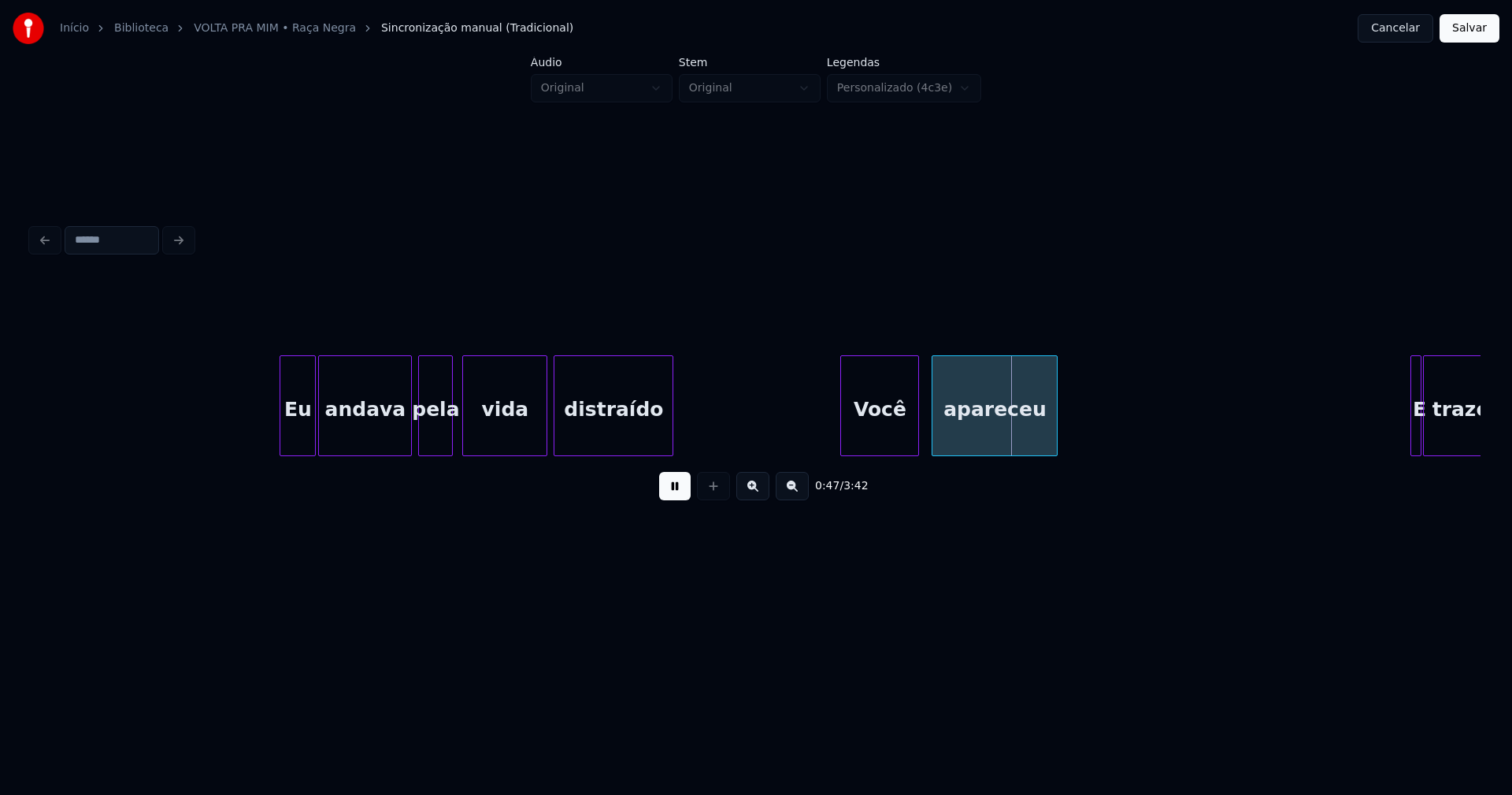
click at [675, 499] on button at bounding box center [675, 485] width 32 height 29
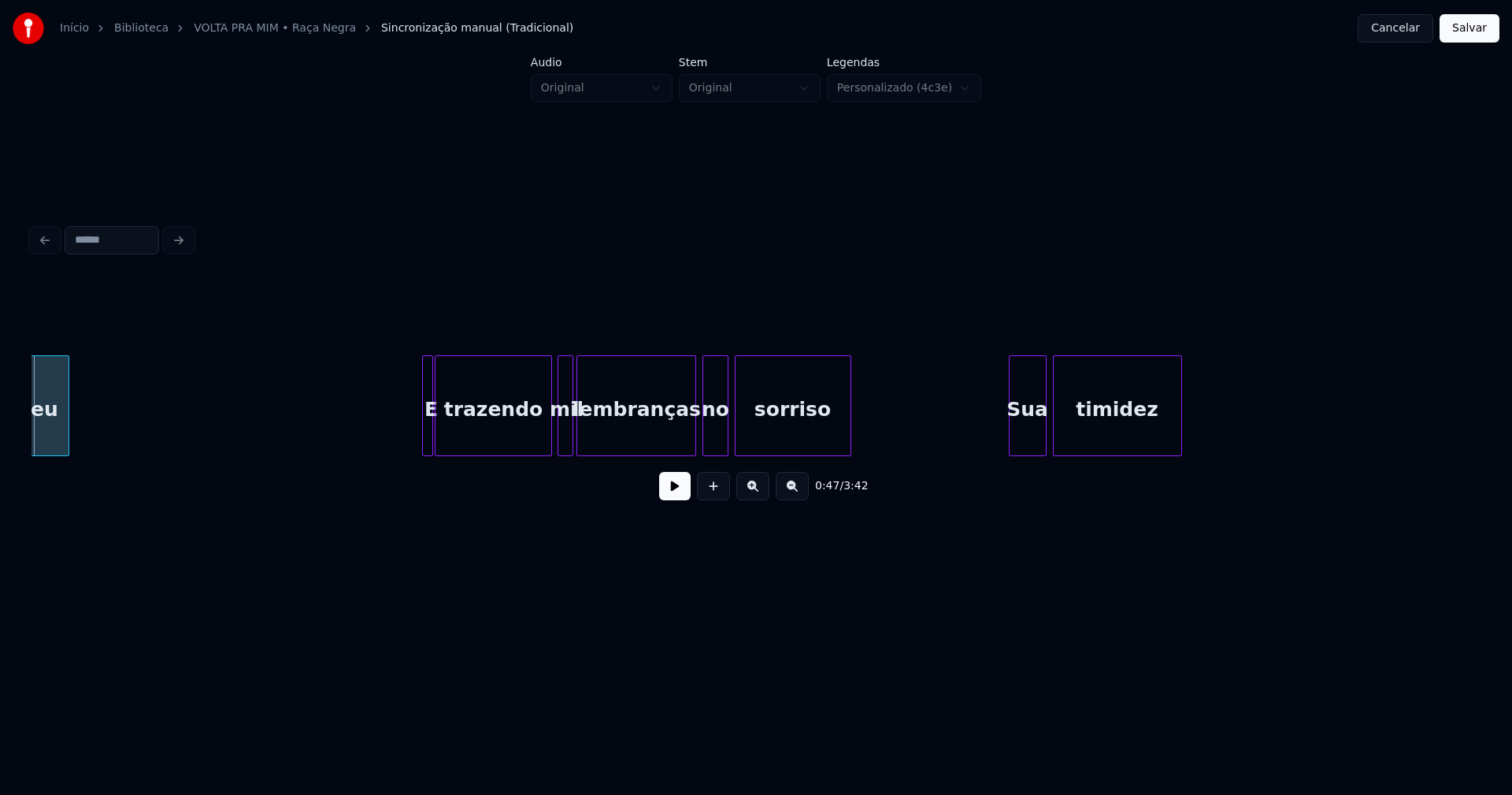
scroll to position [0, 7693]
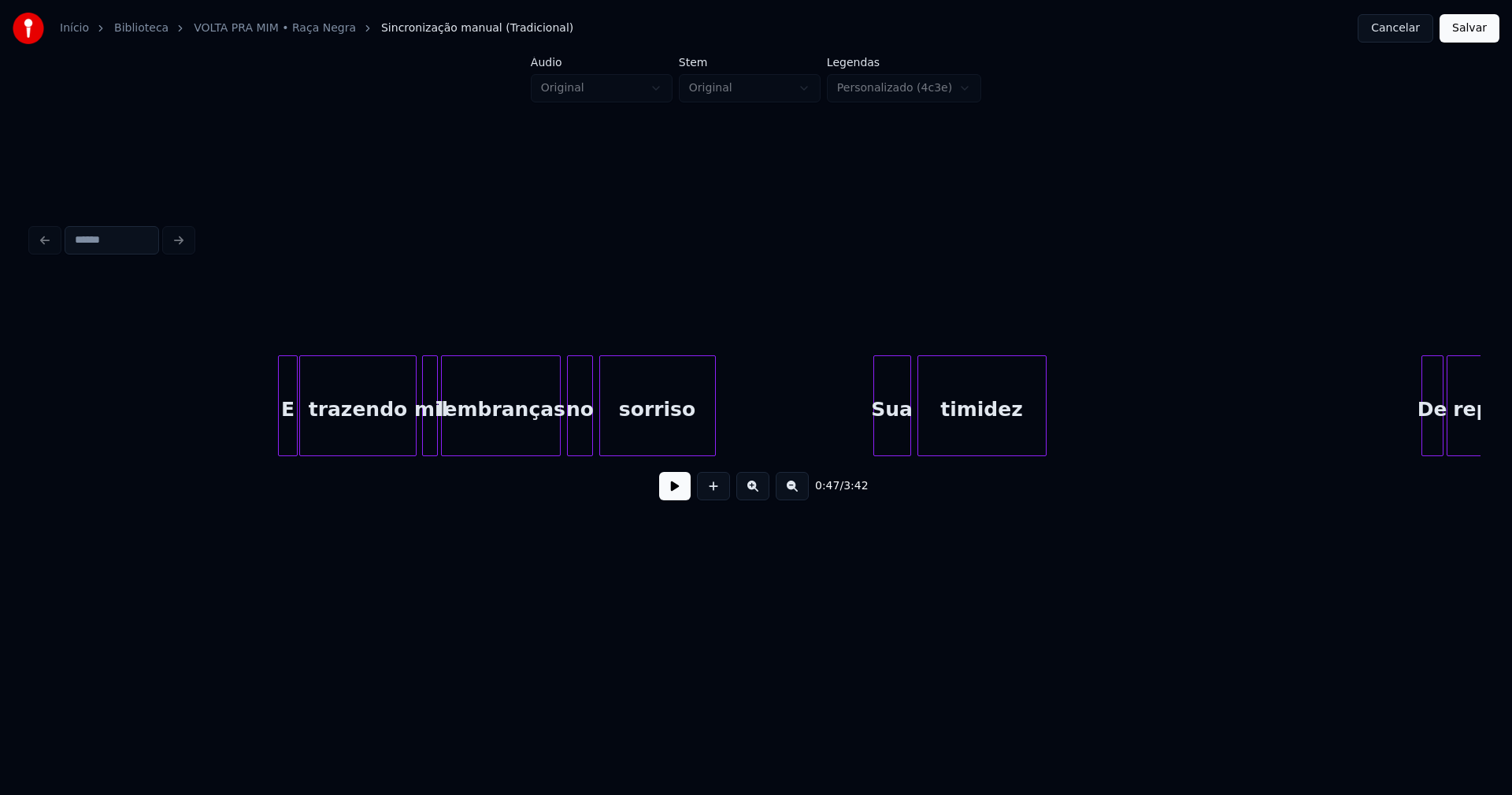
click at [279, 424] on div at bounding box center [281, 406] width 5 height 99
click at [397, 446] on div at bounding box center [398, 406] width 5 height 99
click at [407, 446] on div at bounding box center [410, 406] width 5 height 99
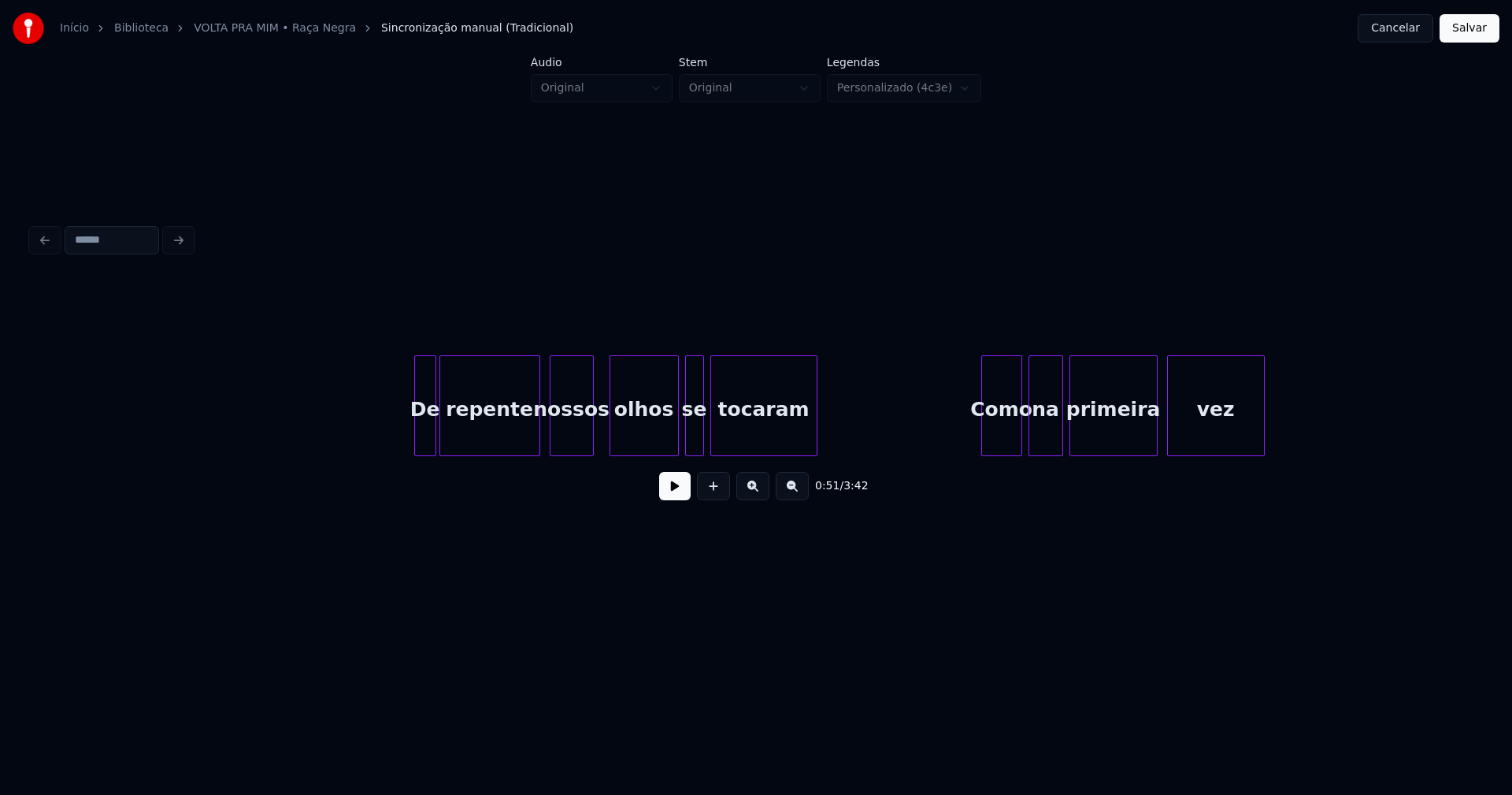
scroll to position [0, 8817]
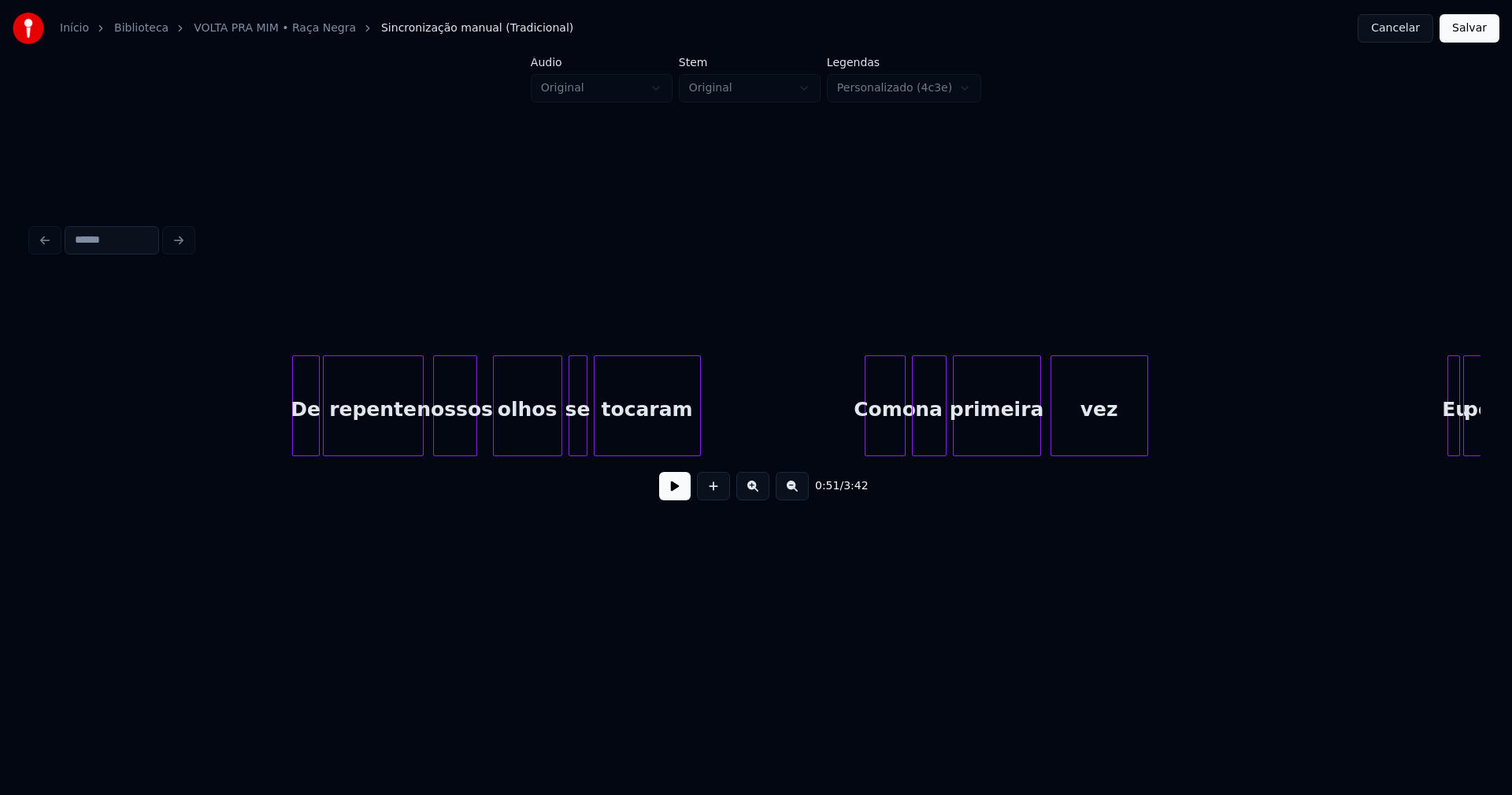
click at [293, 426] on div at bounding box center [296, 406] width 5 height 99
click at [503, 435] on div "olhos" at bounding box center [521, 410] width 68 height 108
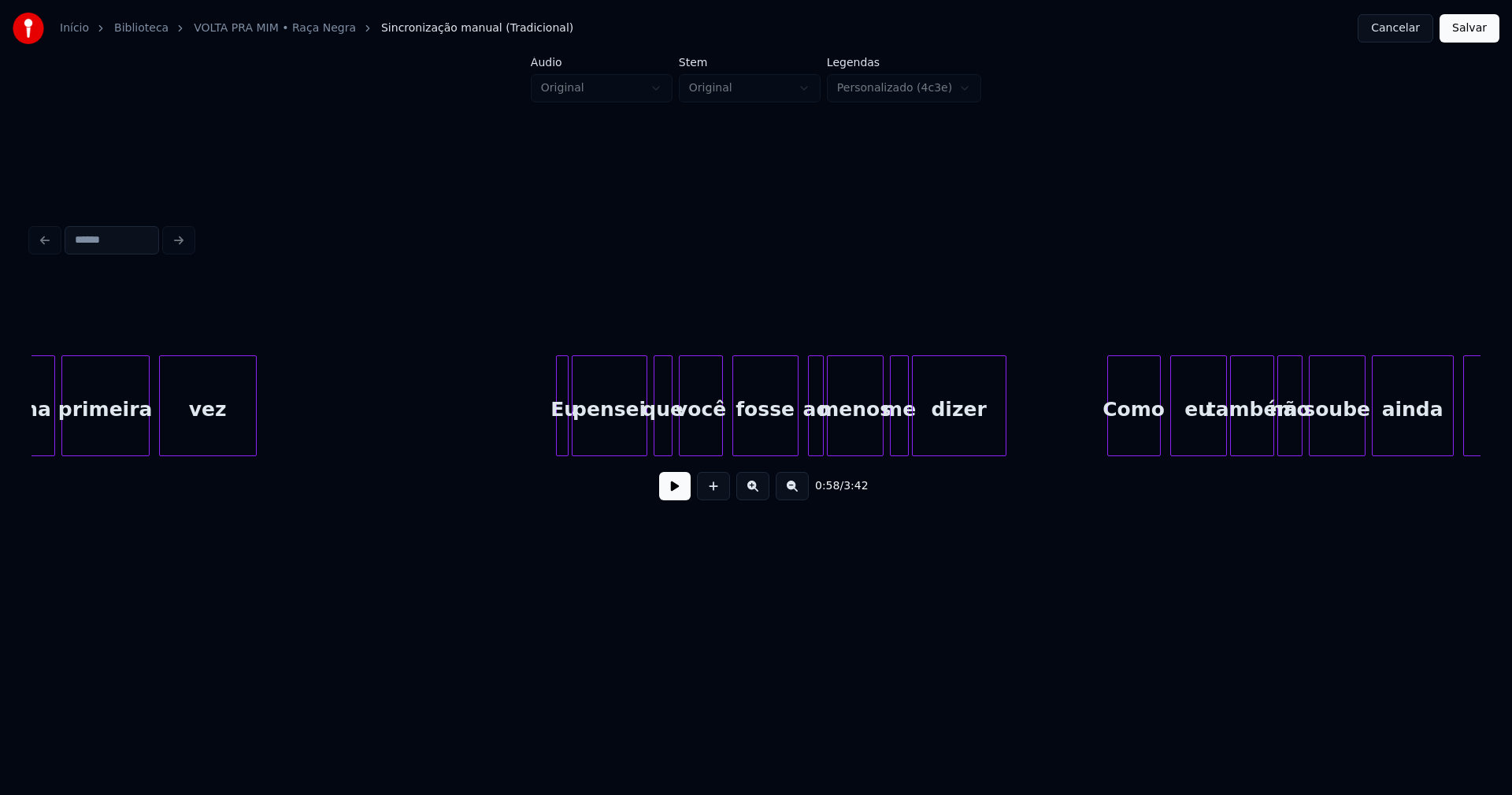
scroll to position [0, 9806]
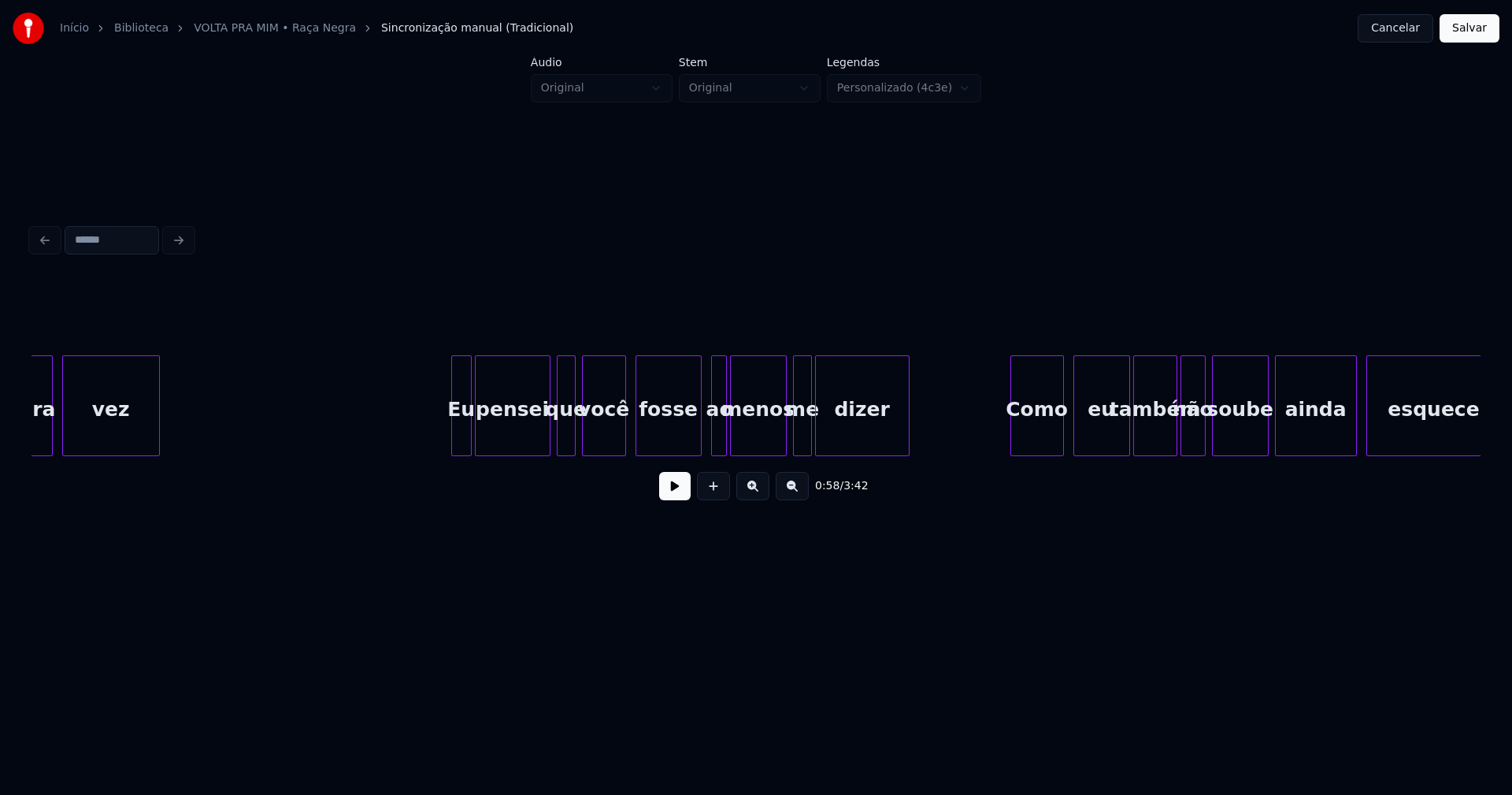
click at [453, 444] on div at bounding box center [454, 406] width 5 height 99
click at [711, 433] on div "ao" at bounding box center [712, 410] width 15 height 108
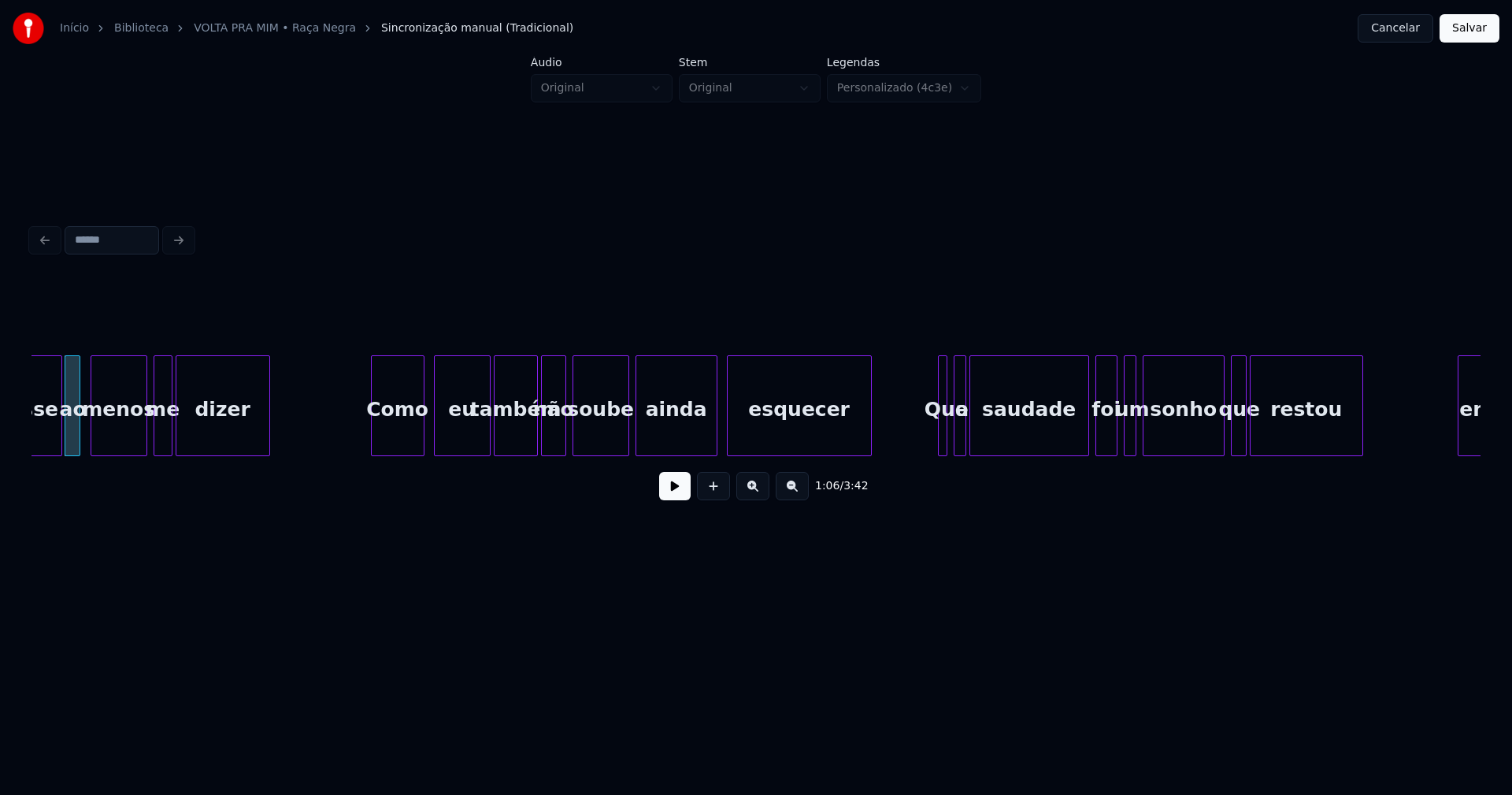
scroll to position [0, 10463]
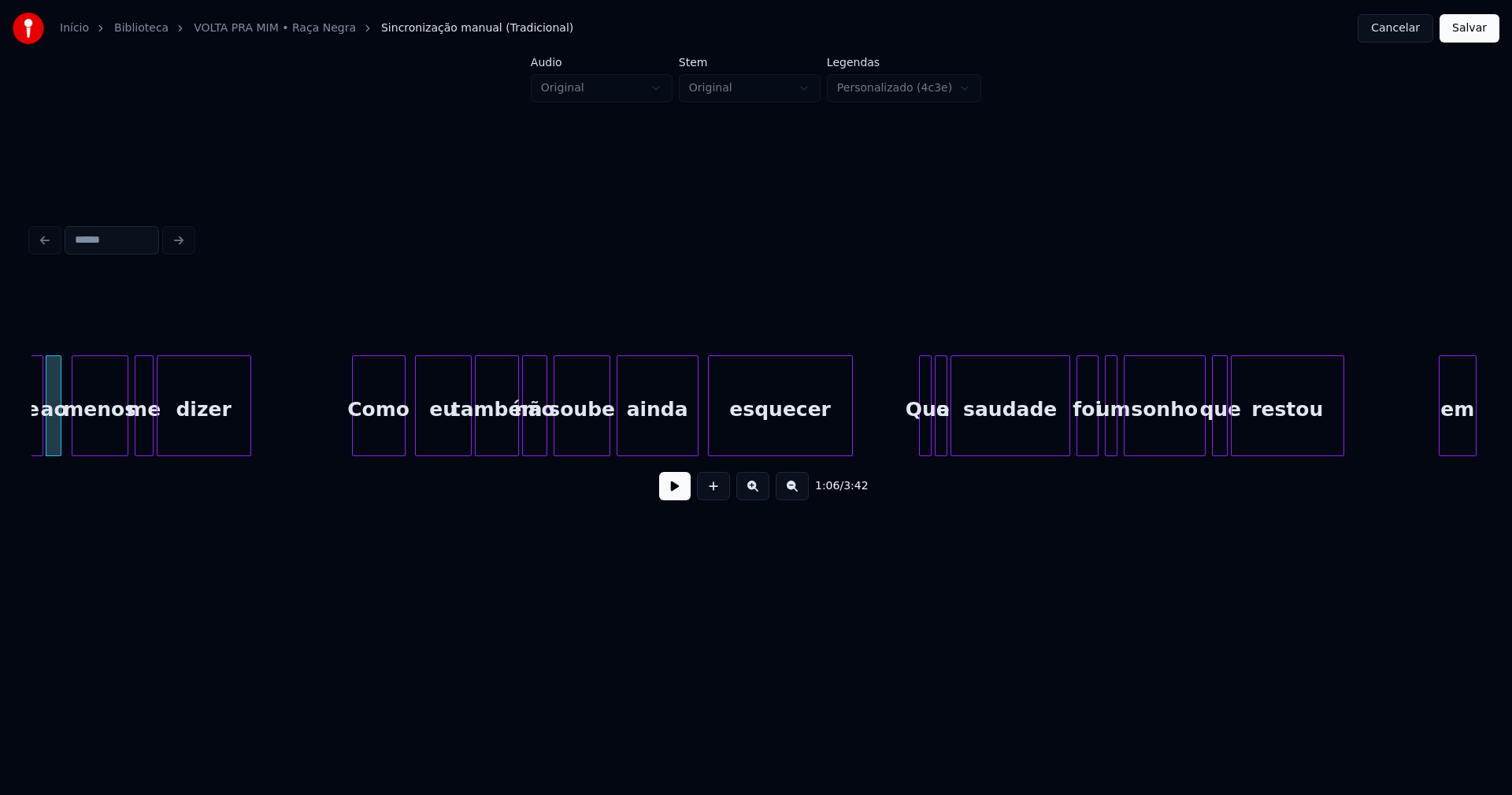
click at [929, 442] on div at bounding box center [929, 406] width 5 height 99
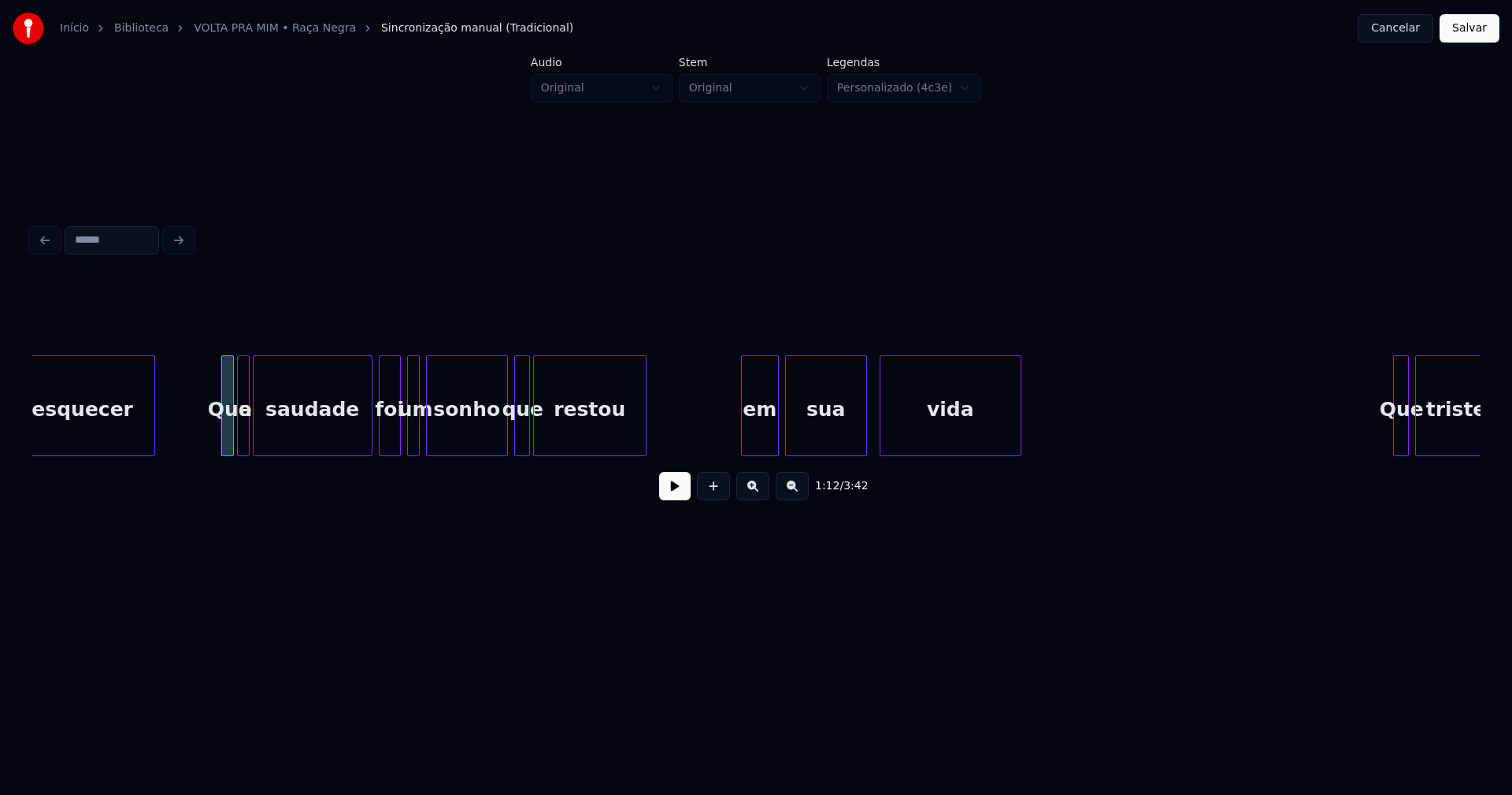
scroll to position [0, 11200]
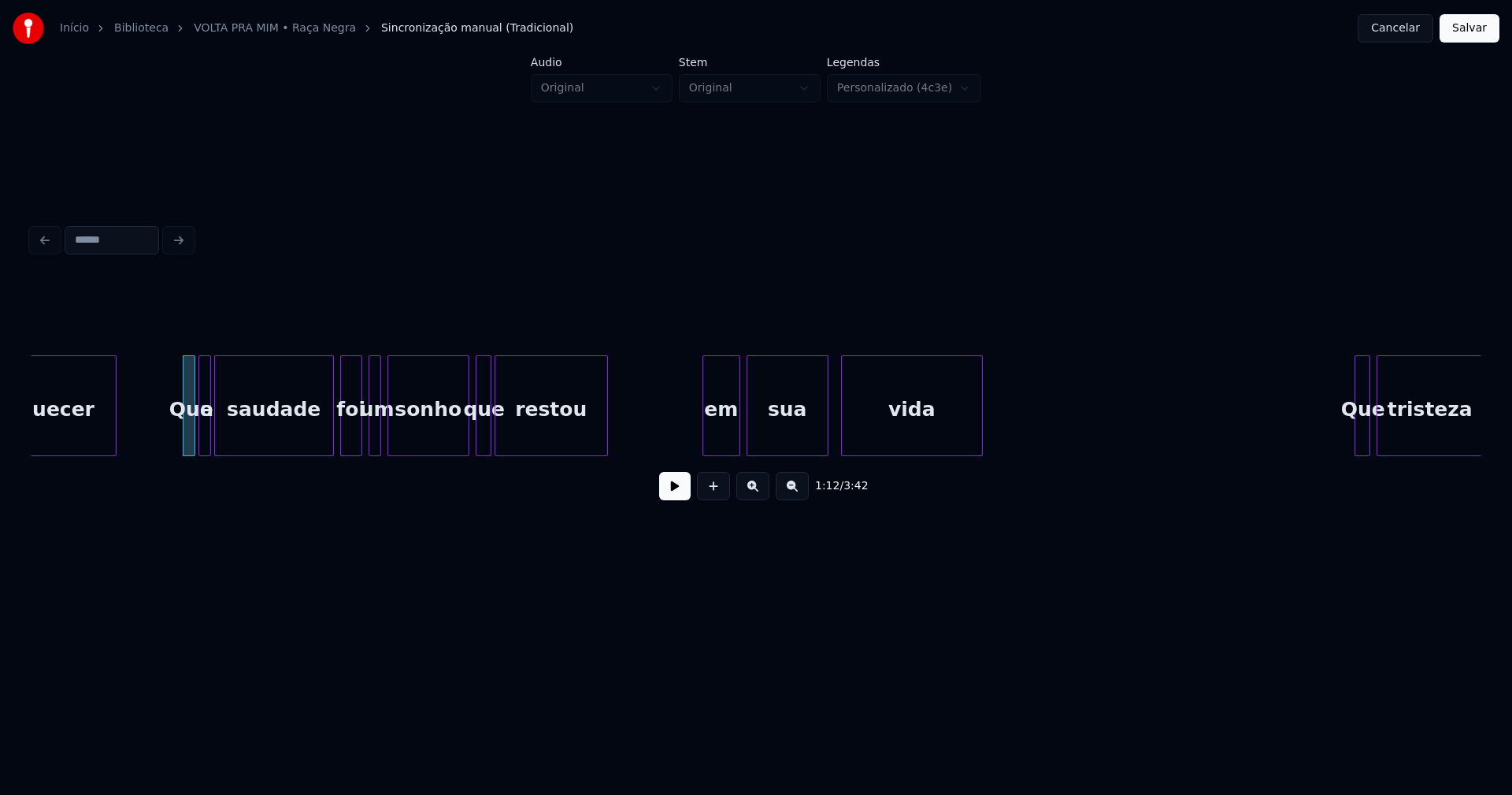
drag, startPoint x: 155, startPoint y: 439, endPoint x: 281, endPoint y: 439, distance: 126.0
click at [673, 496] on button at bounding box center [675, 485] width 32 height 29
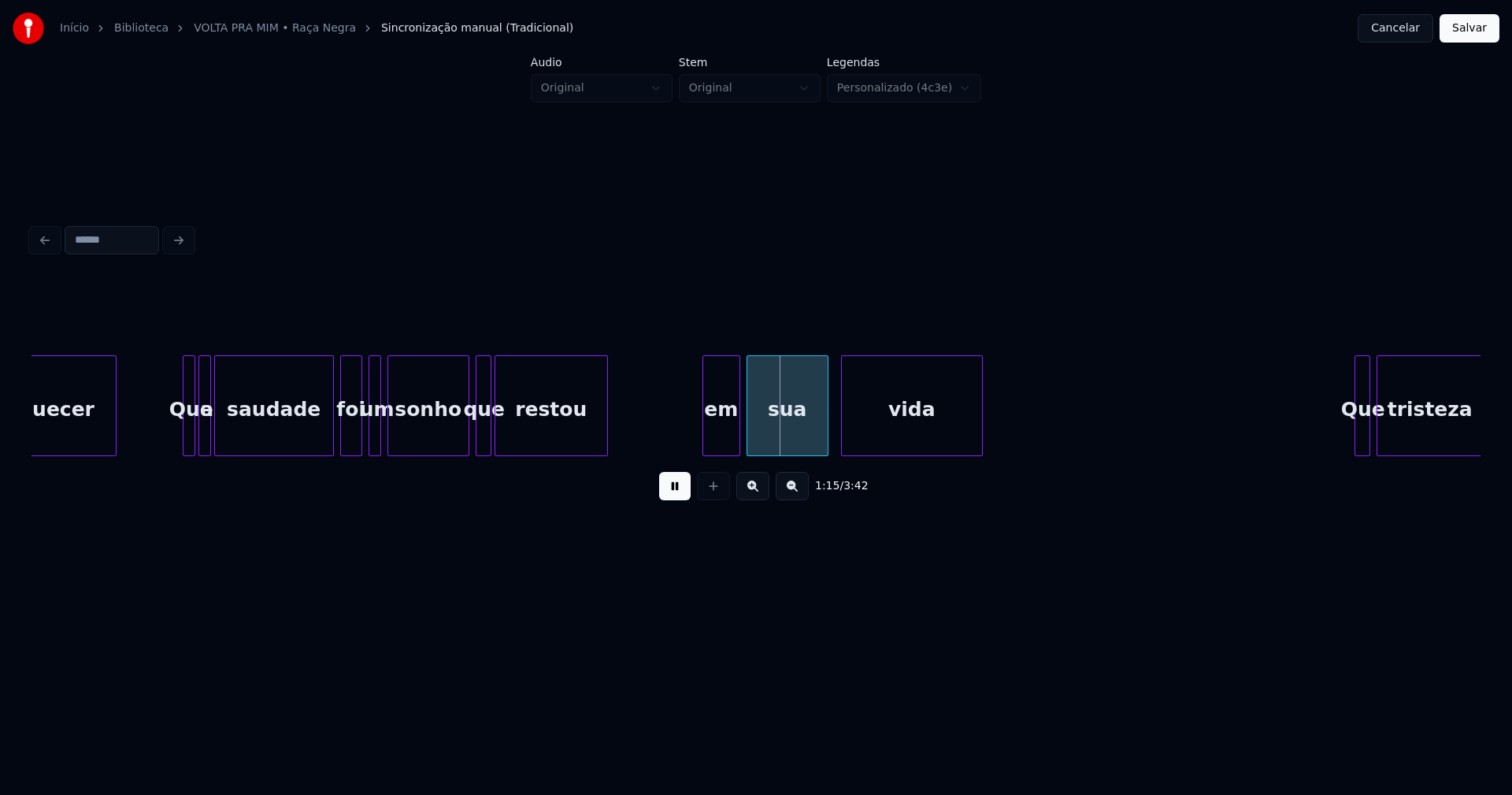
click at [675, 495] on button at bounding box center [675, 485] width 32 height 29
click at [718, 435] on div "em" at bounding box center [718, 410] width 36 height 108
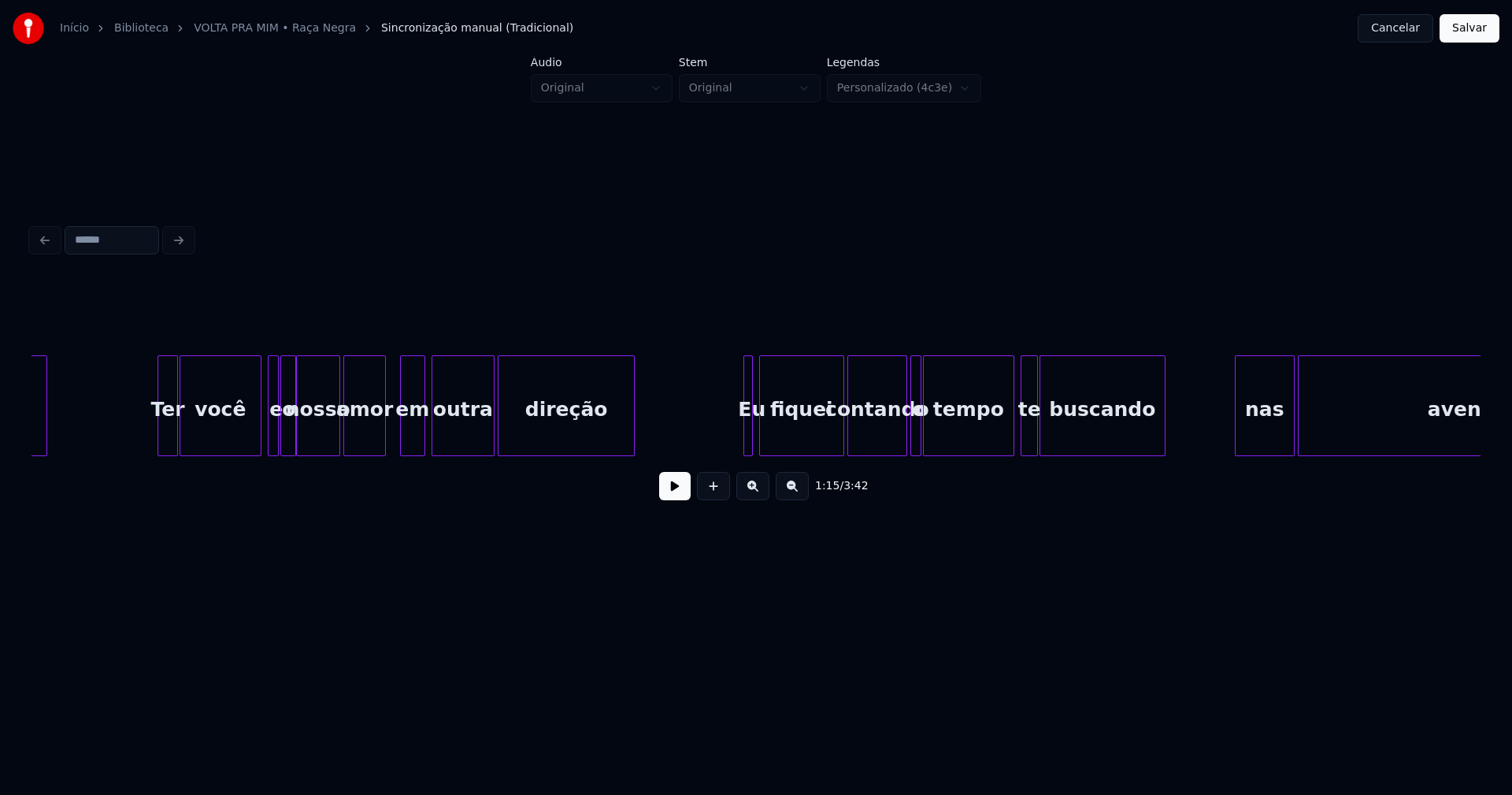
scroll to position [0, 12983]
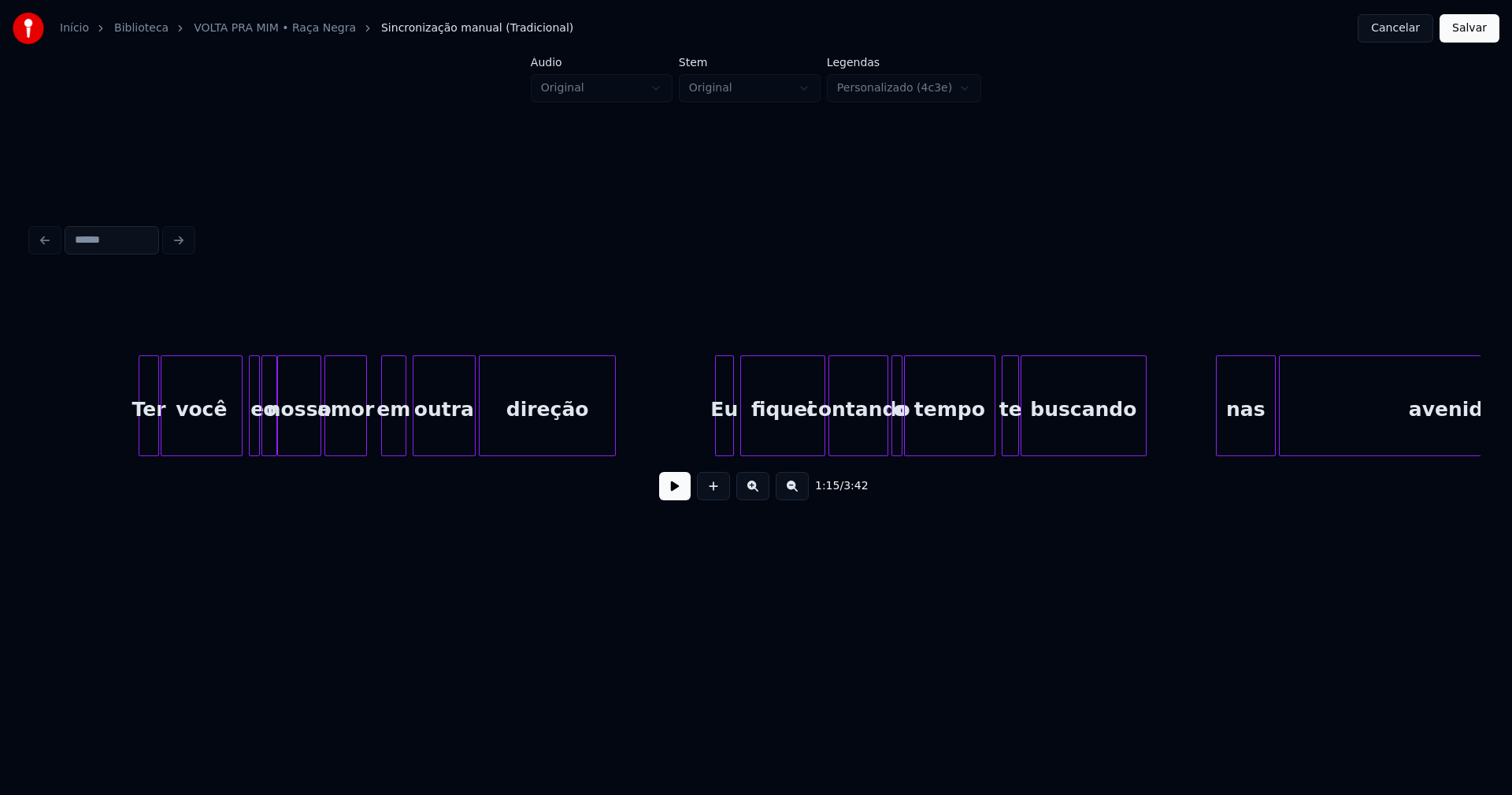
click at [716, 437] on div at bounding box center [718, 406] width 5 height 99
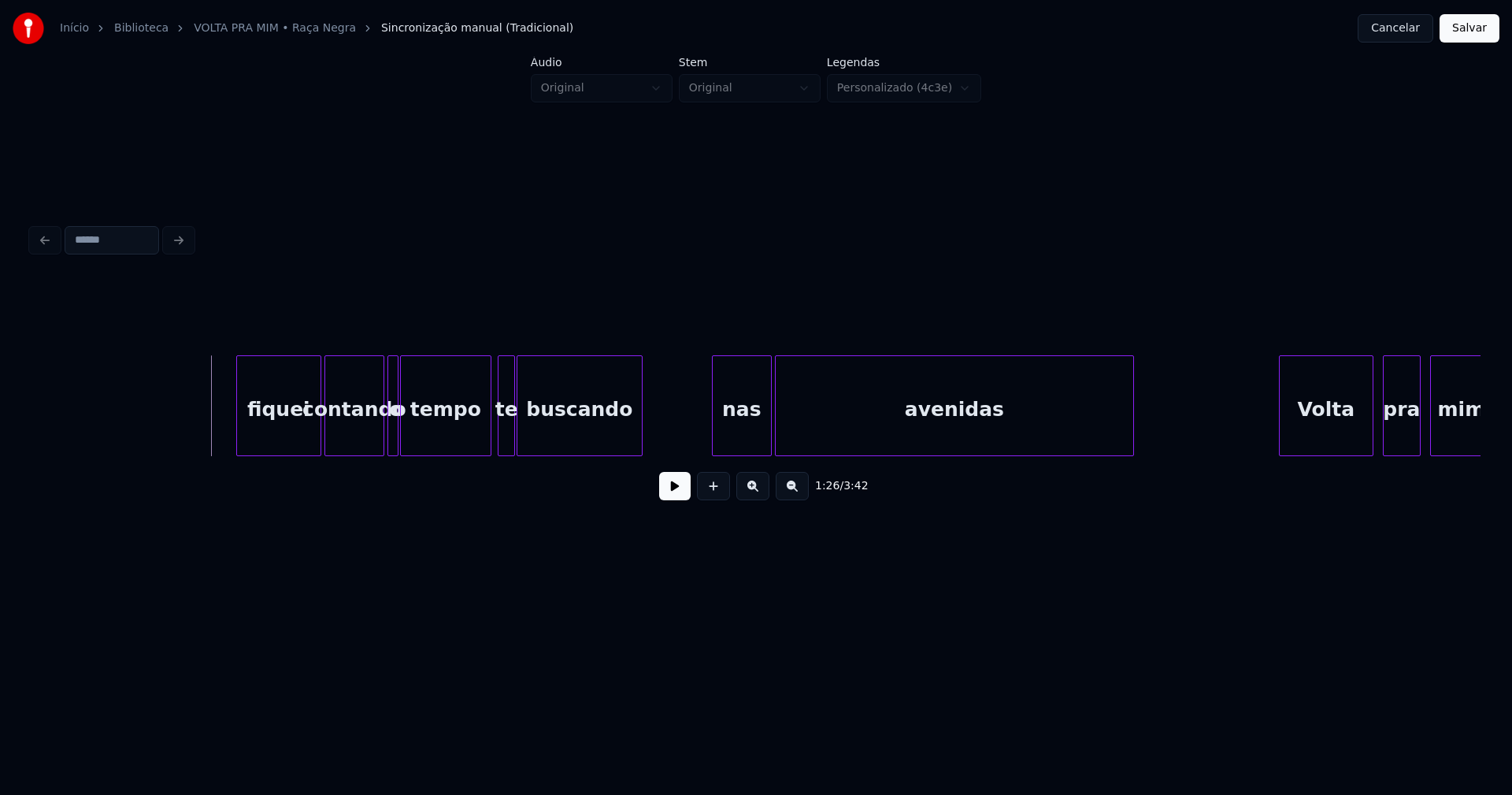
scroll to position [0, 13952]
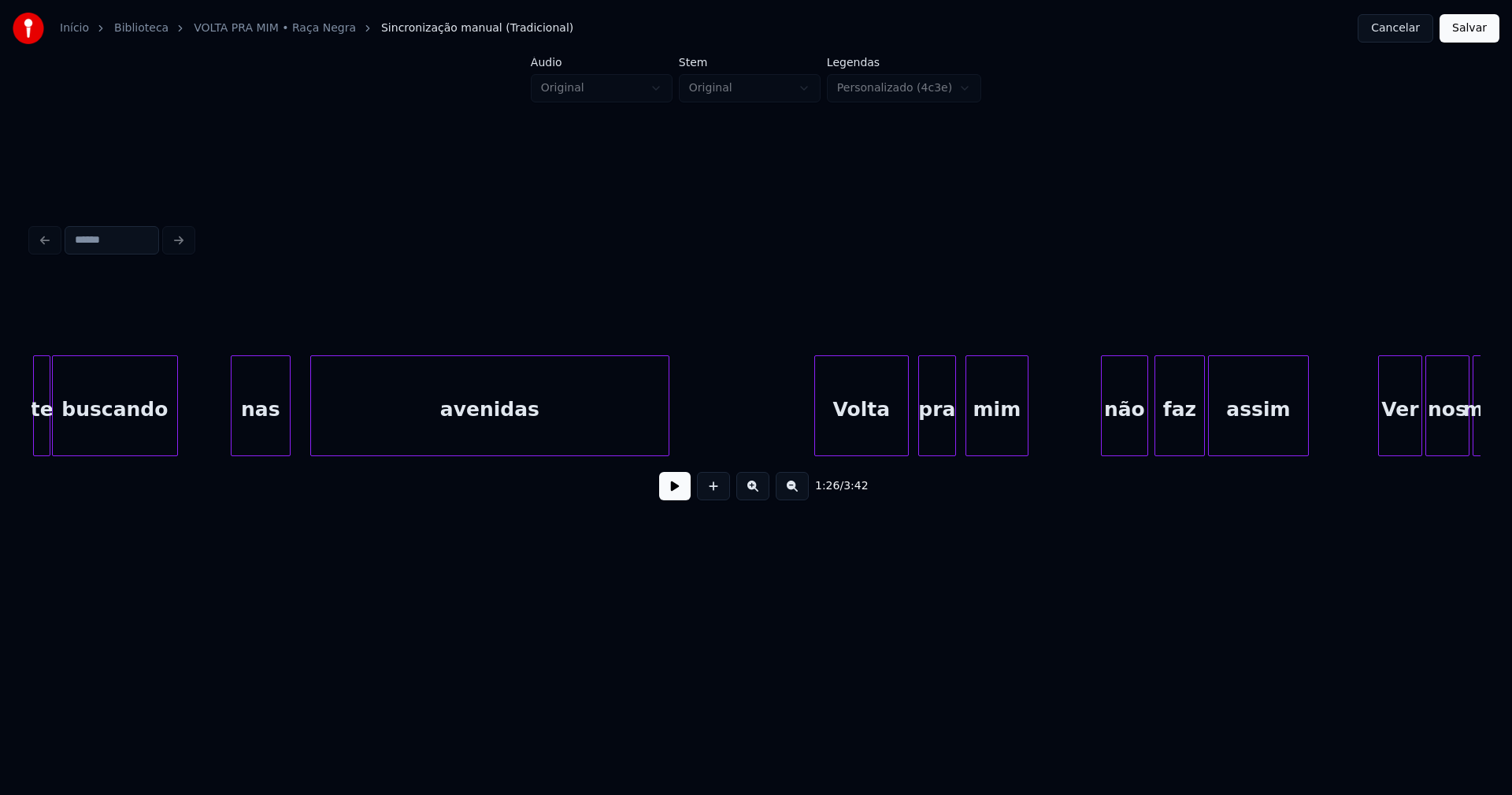
click at [252, 448] on div "nas" at bounding box center [261, 410] width 59 height 108
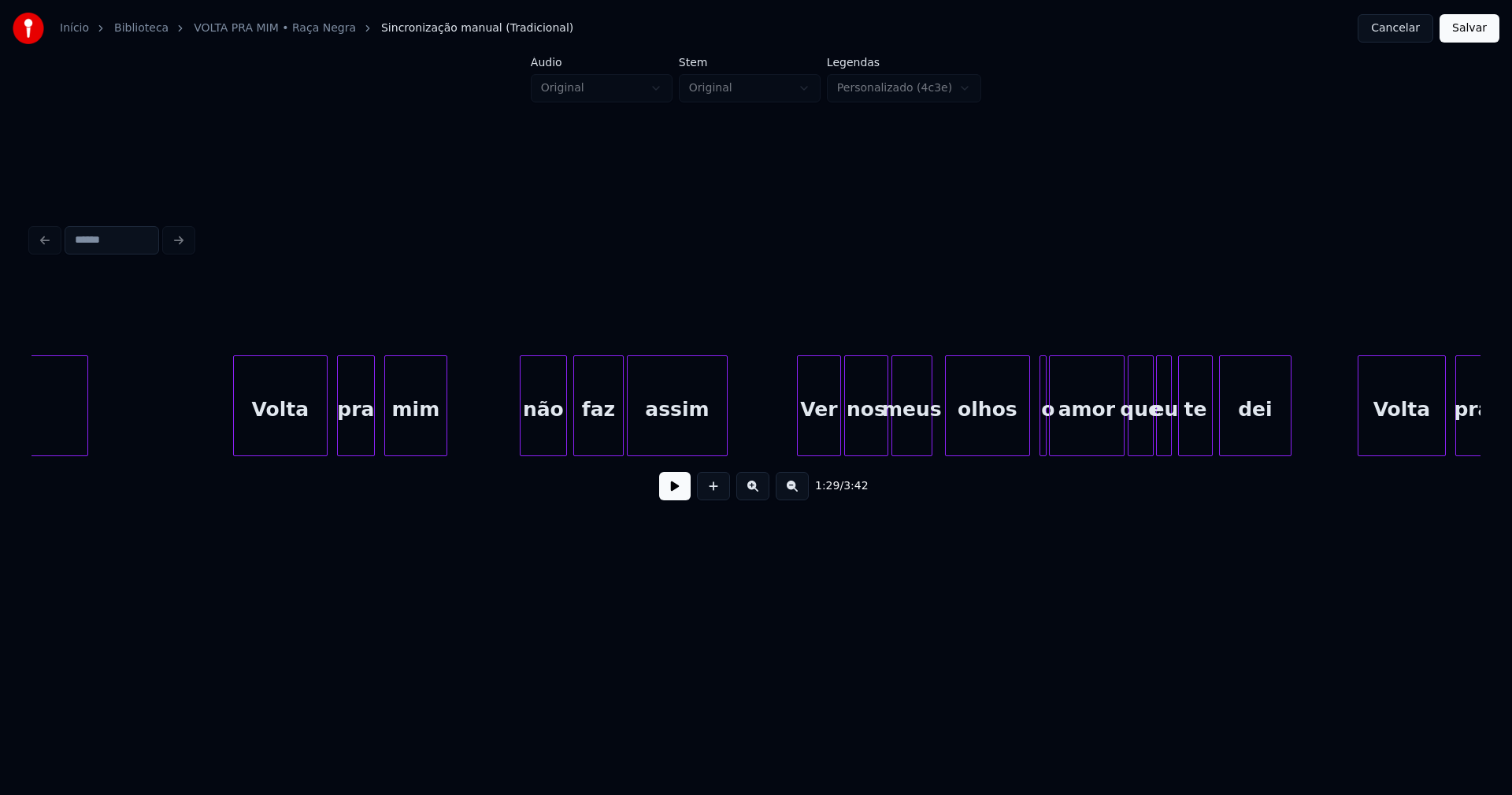
scroll to position [0, 14553]
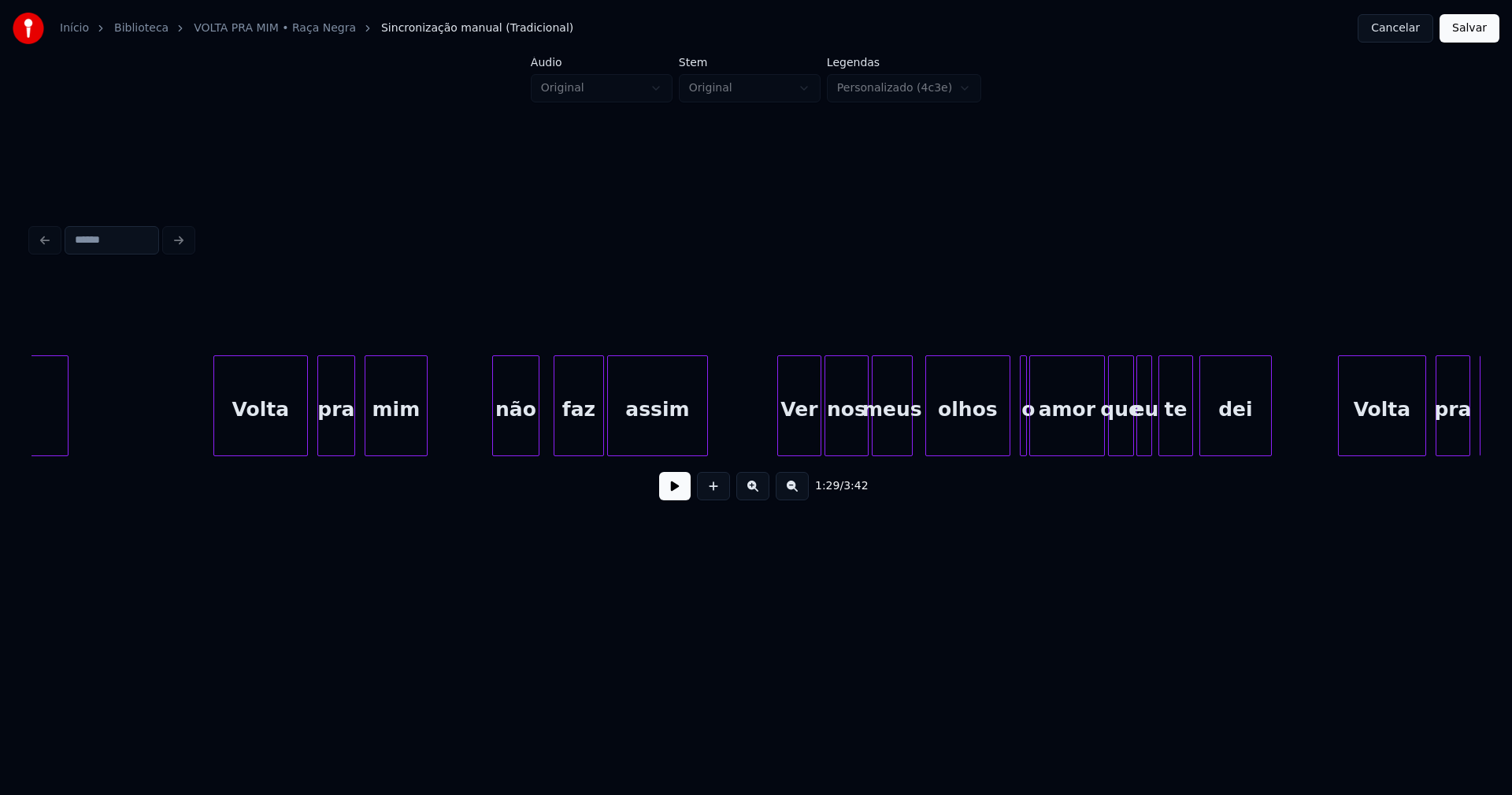
click at [524, 438] on div "não" at bounding box center [516, 410] width 46 height 108
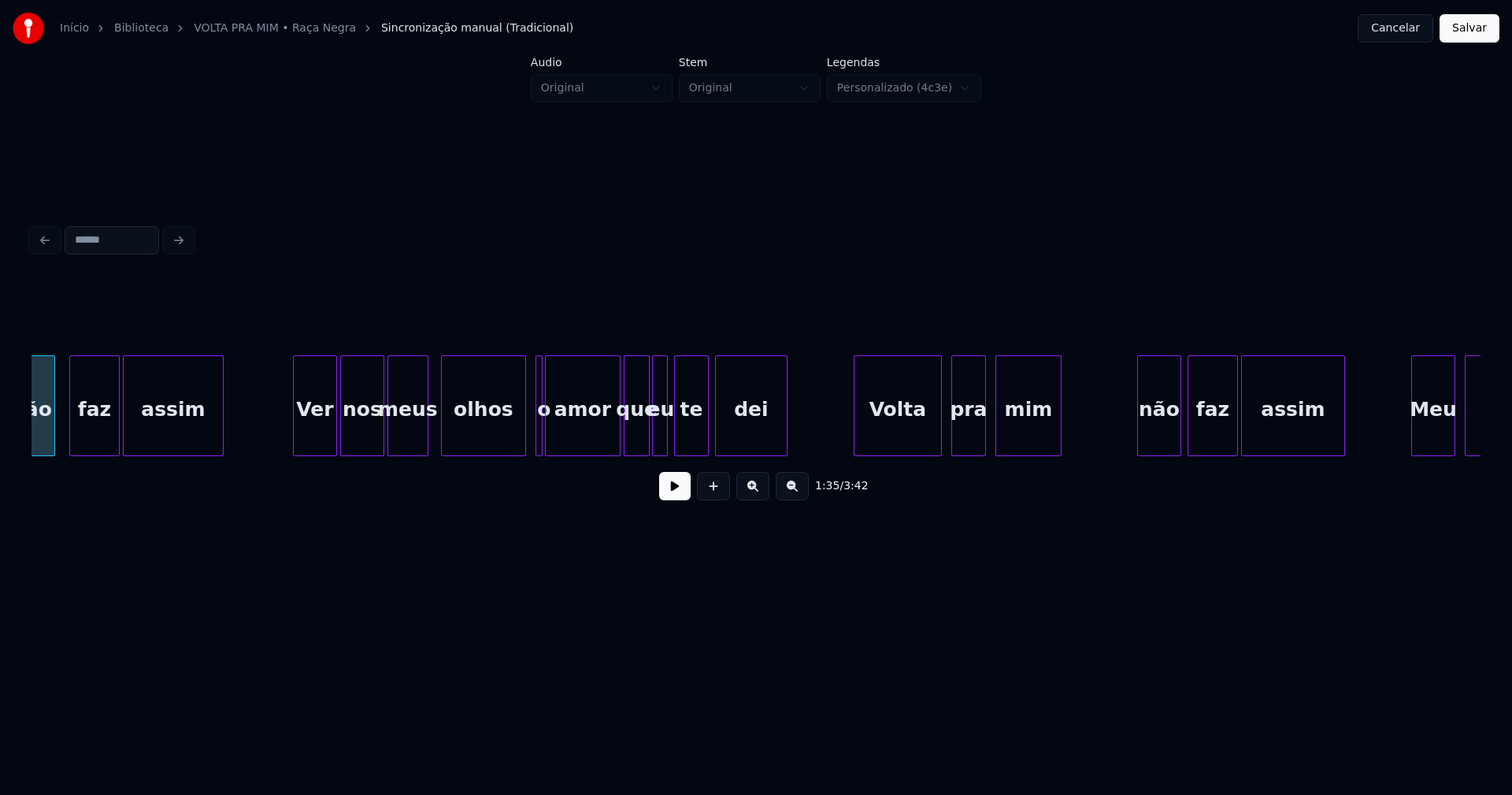
scroll to position [0, 15056]
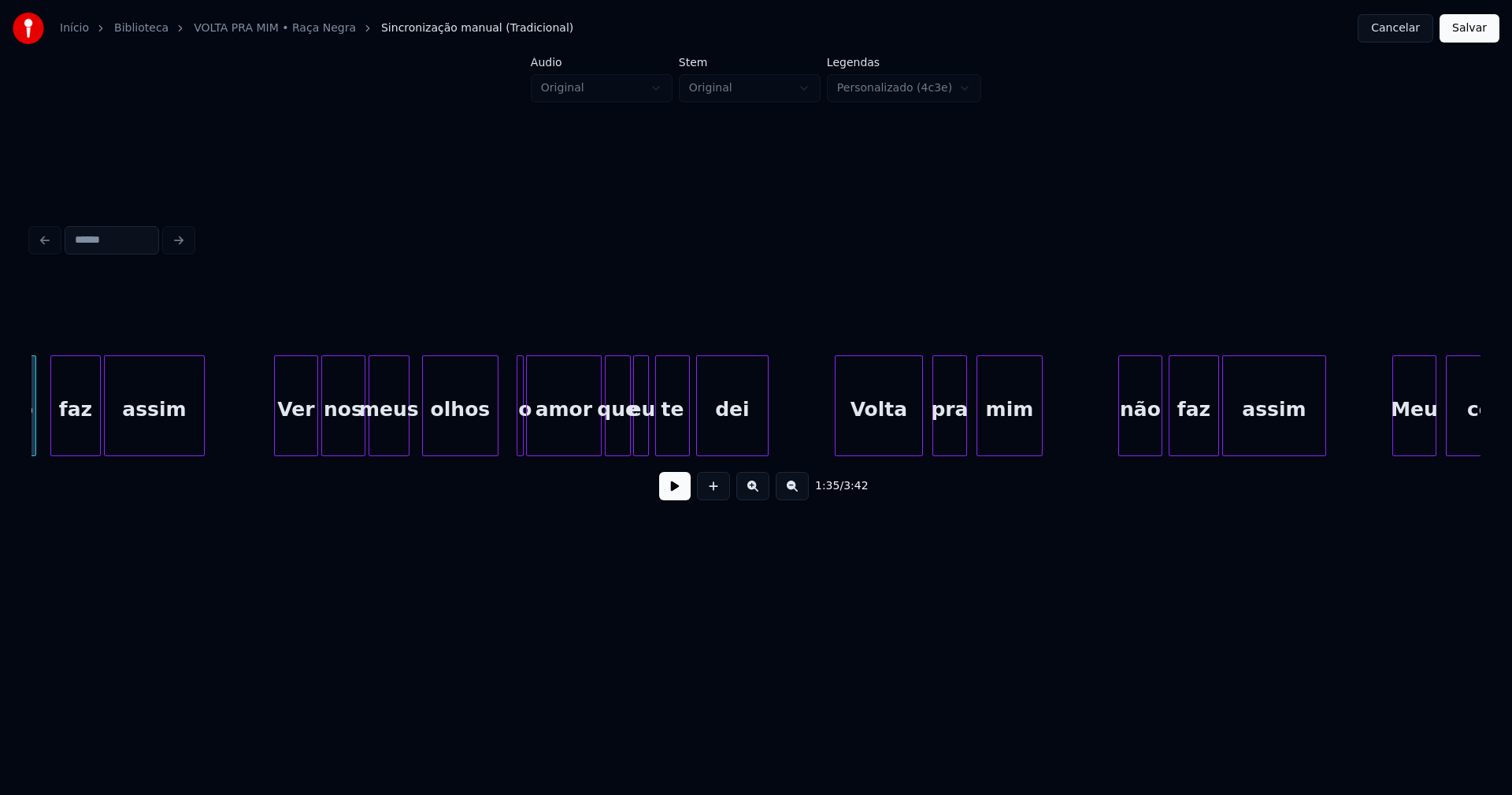
click at [494, 440] on div at bounding box center [496, 406] width 5 height 99
click at [540, 441] on div at bounding box center [539, 406] width 5 height 99
click at [533, 444] on div at bounding box center [532, 406] width 5 height 99
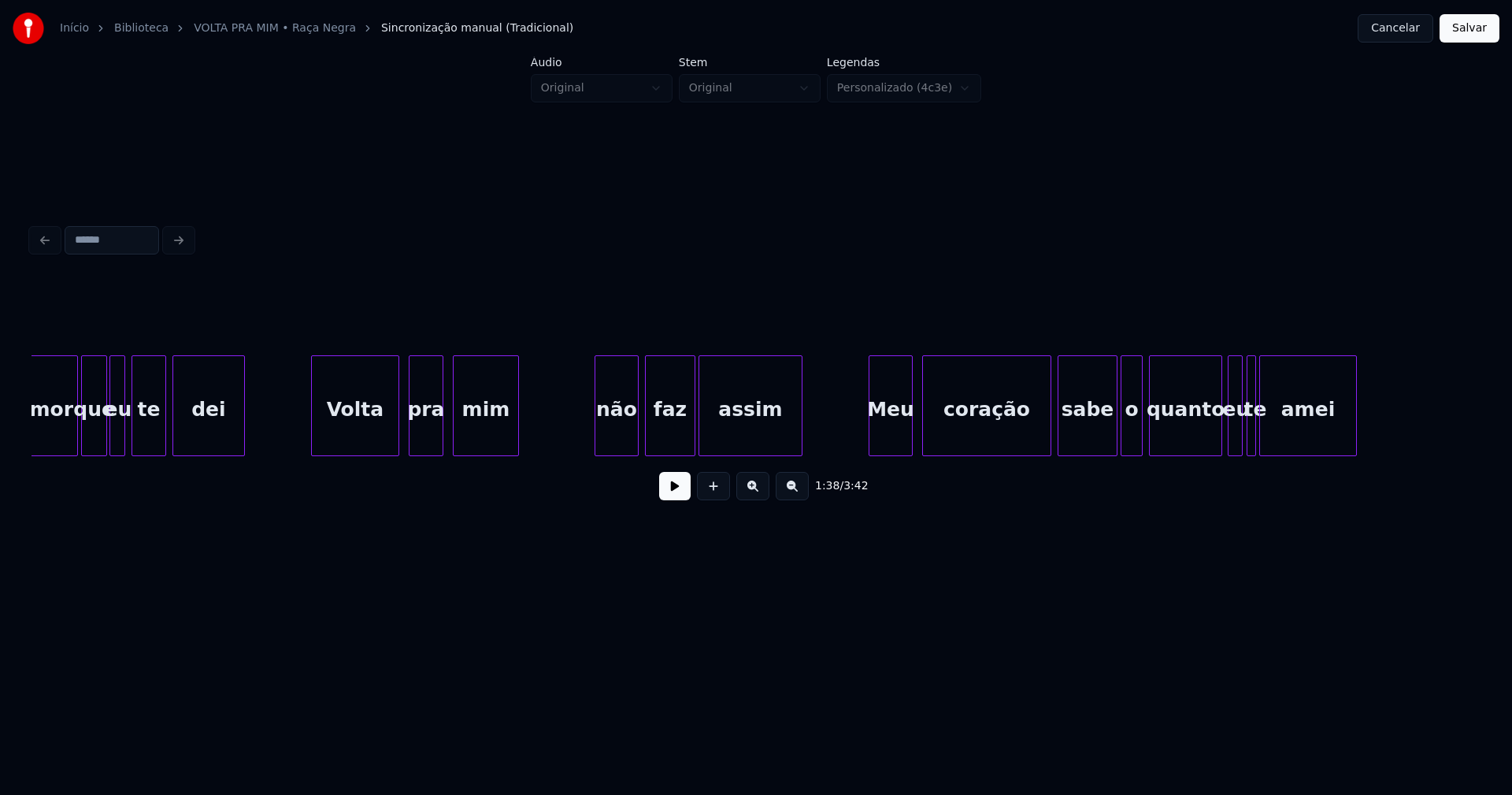
scroll to position [0, 15658]
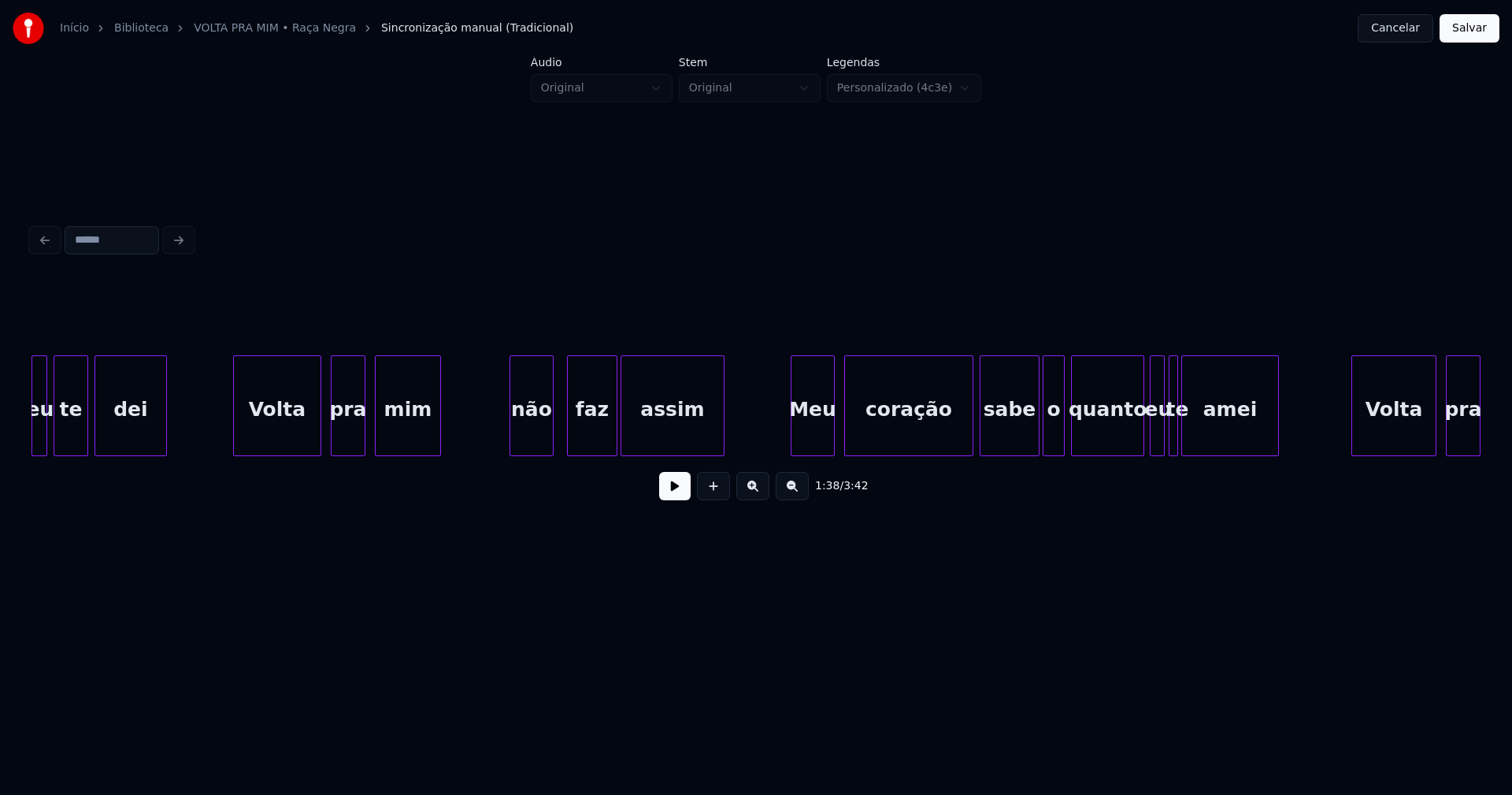
click at [546, 446] on div "não" at bounding box center [532, 410] width 42 height 108
click at [814, 441] on div "Meu" at bounding box center [804, 410] width 42 height 108
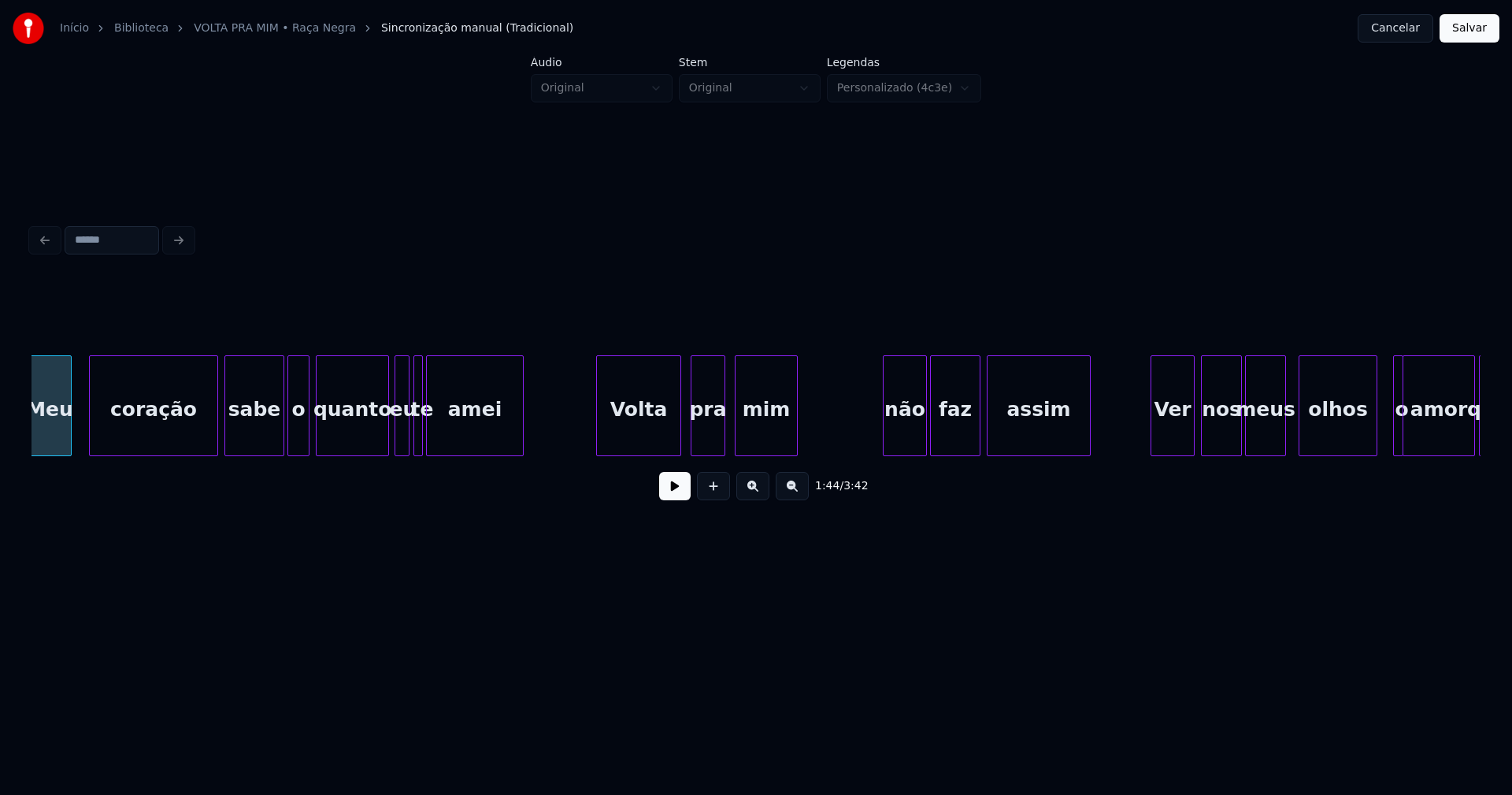
scroll to position [0, 16433]
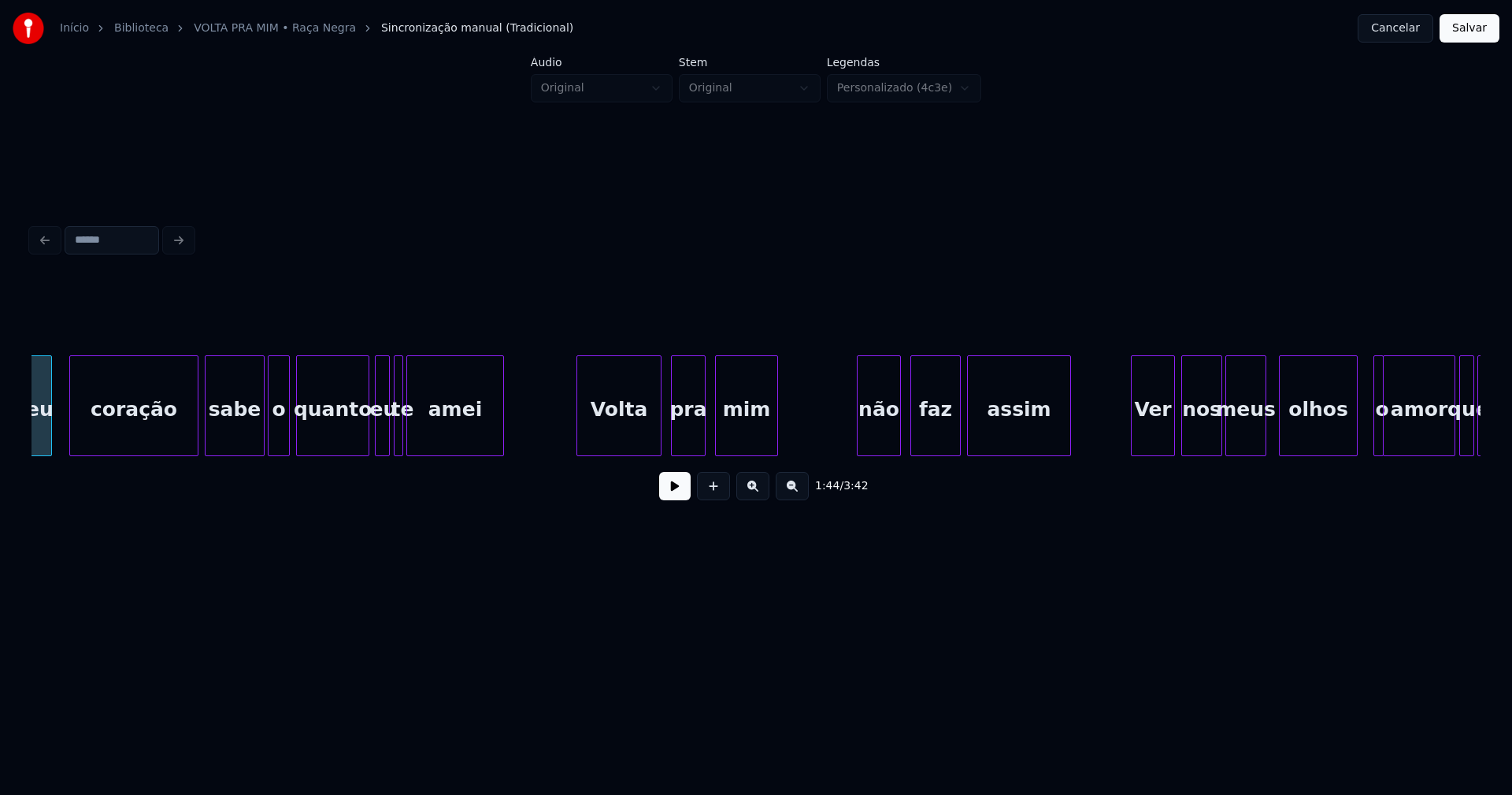
click at [879, 443] on div "não" at bounding box center [879, 410] width 42 height 108
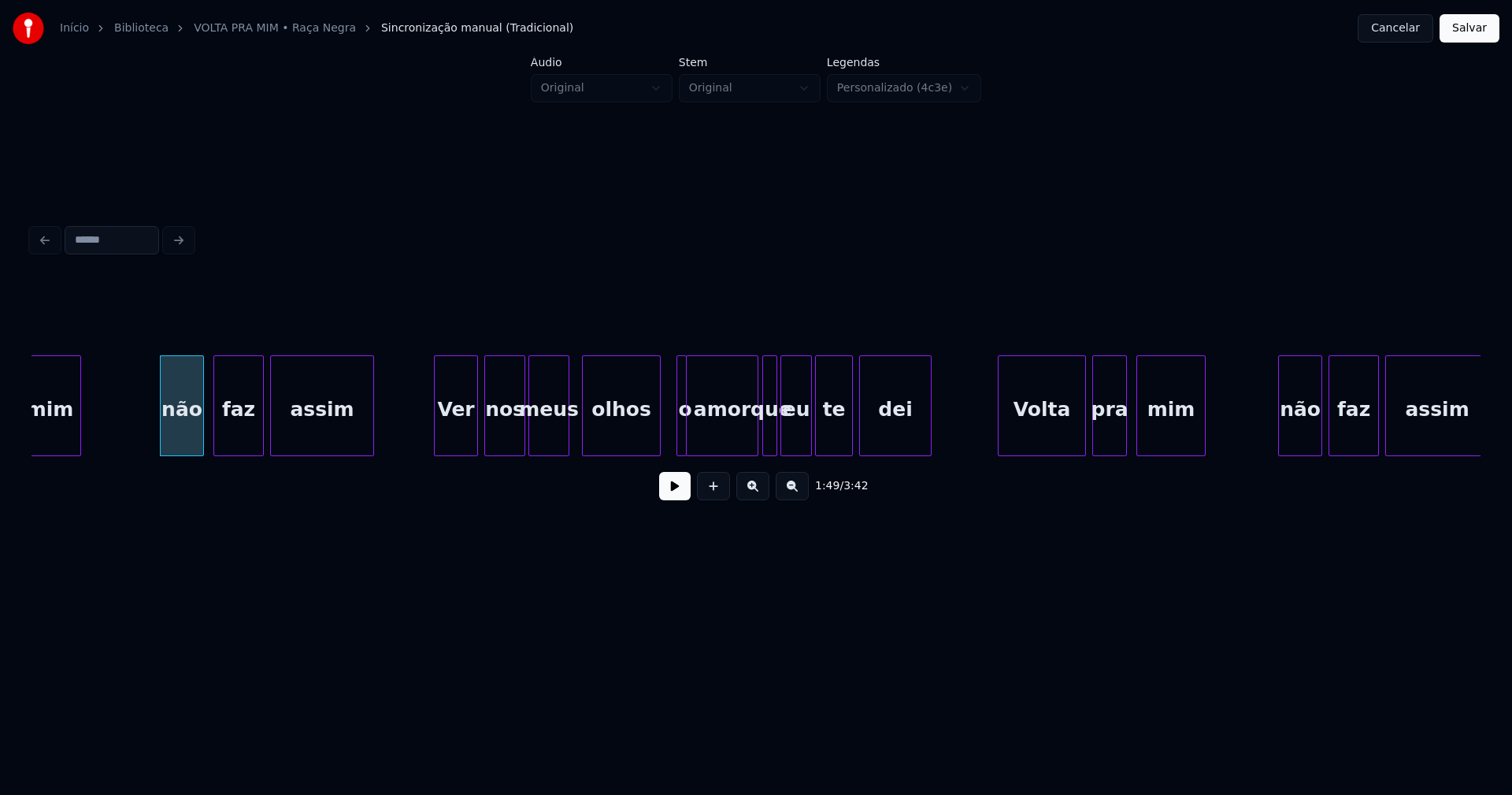
scroll to position [0, 17208]
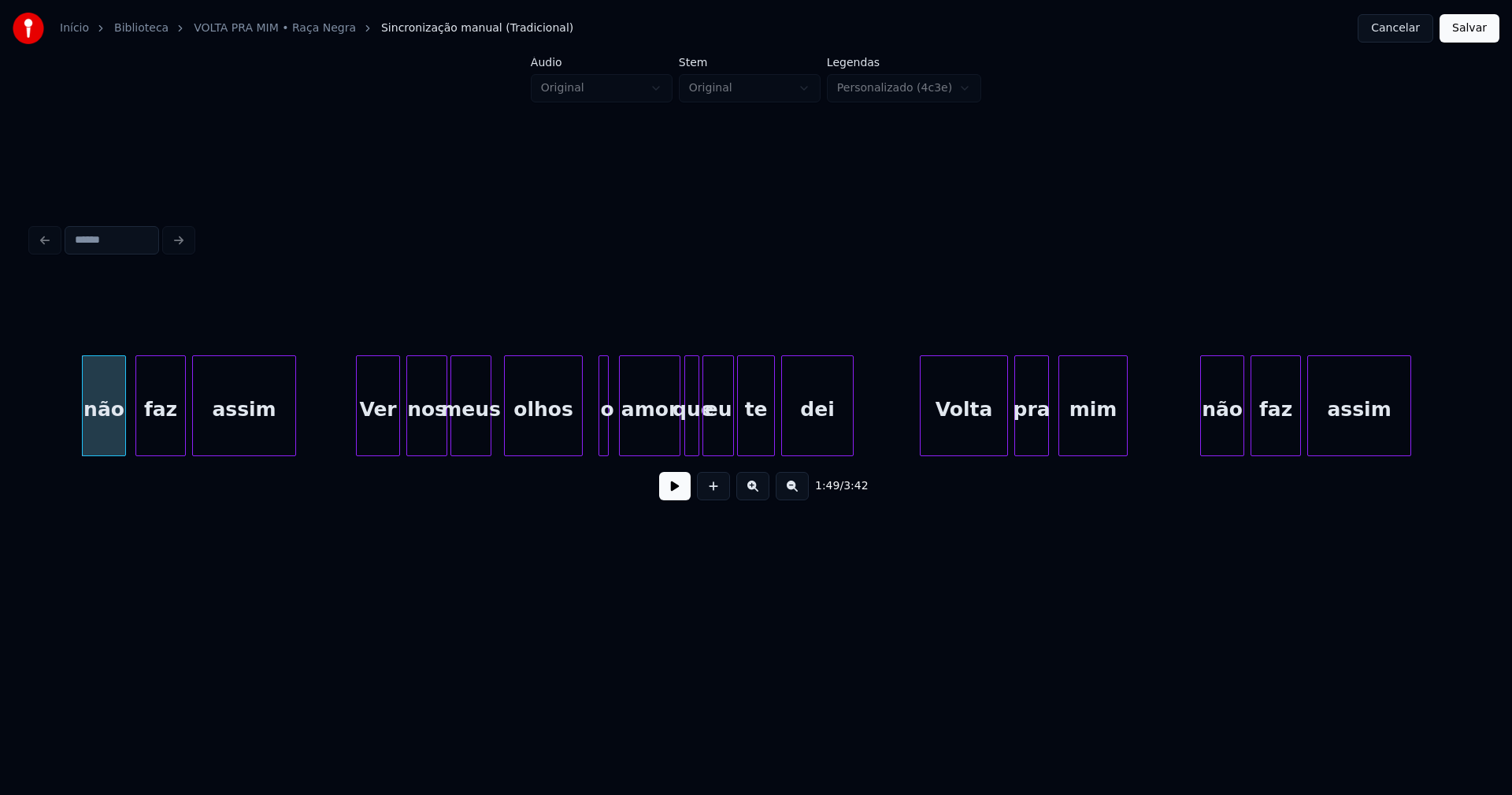
click at [622, 446] on div at bounding box center [622, 406] width 5 height 99
click at [616, 446] on div at bounding box center [616, 406] width 5 height 99
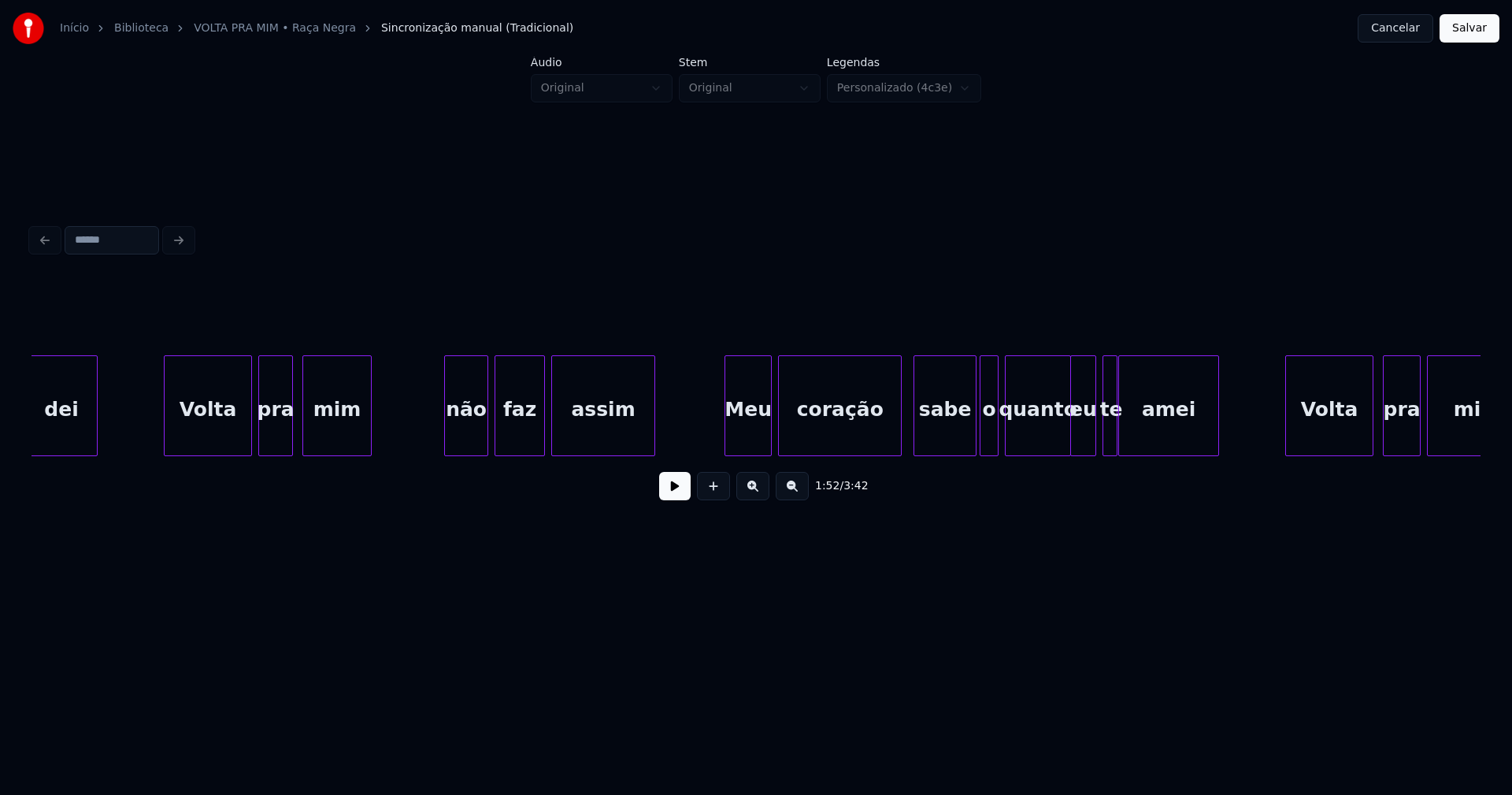
scroll to position [0, 17982]
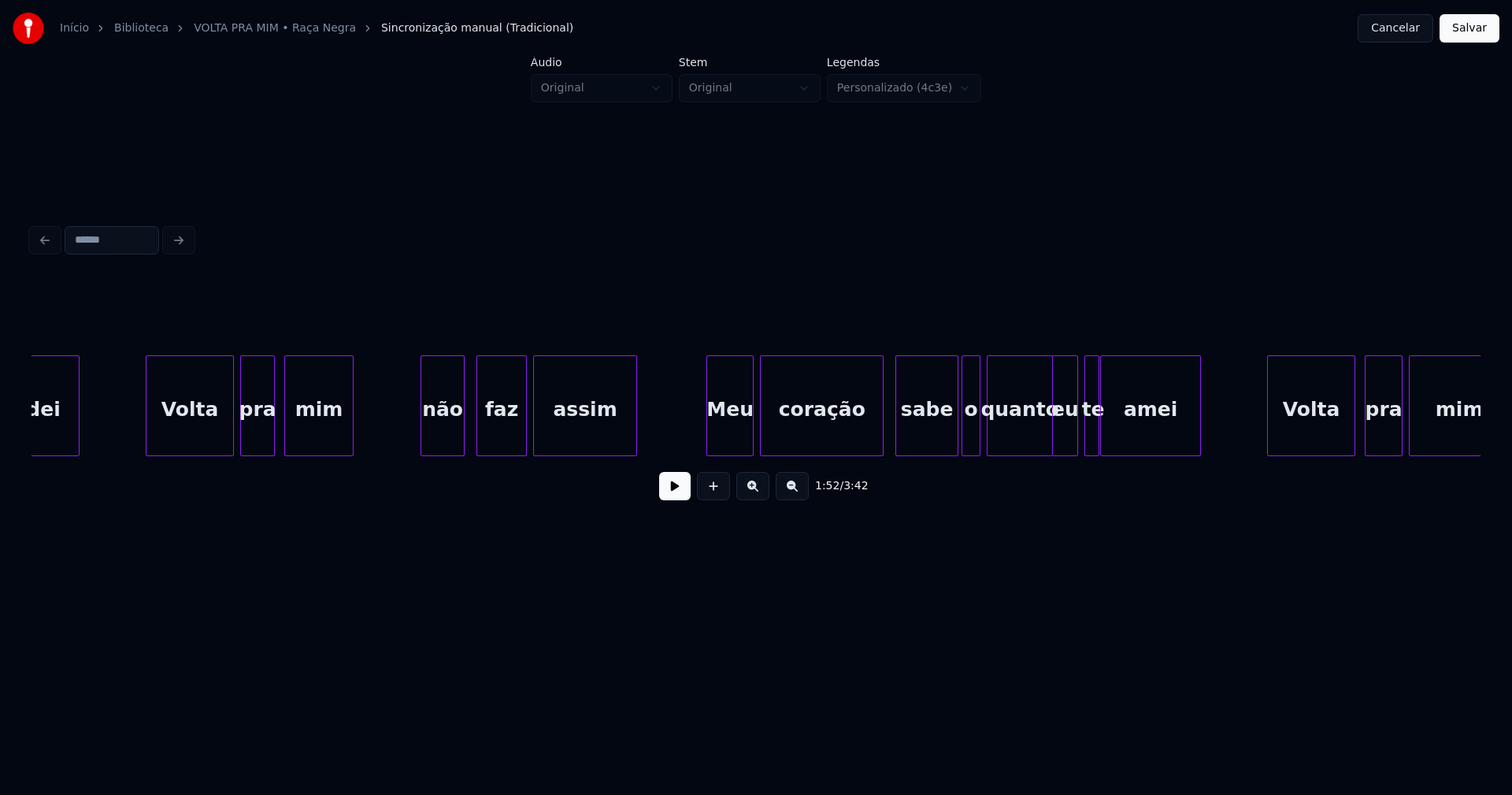
click at [446, 428] on div "não" at bounding box center [442, 410] width 42 height 108
click at [729, 438] on div "Meu" at bounding box center [725, 410] width 46 height 108
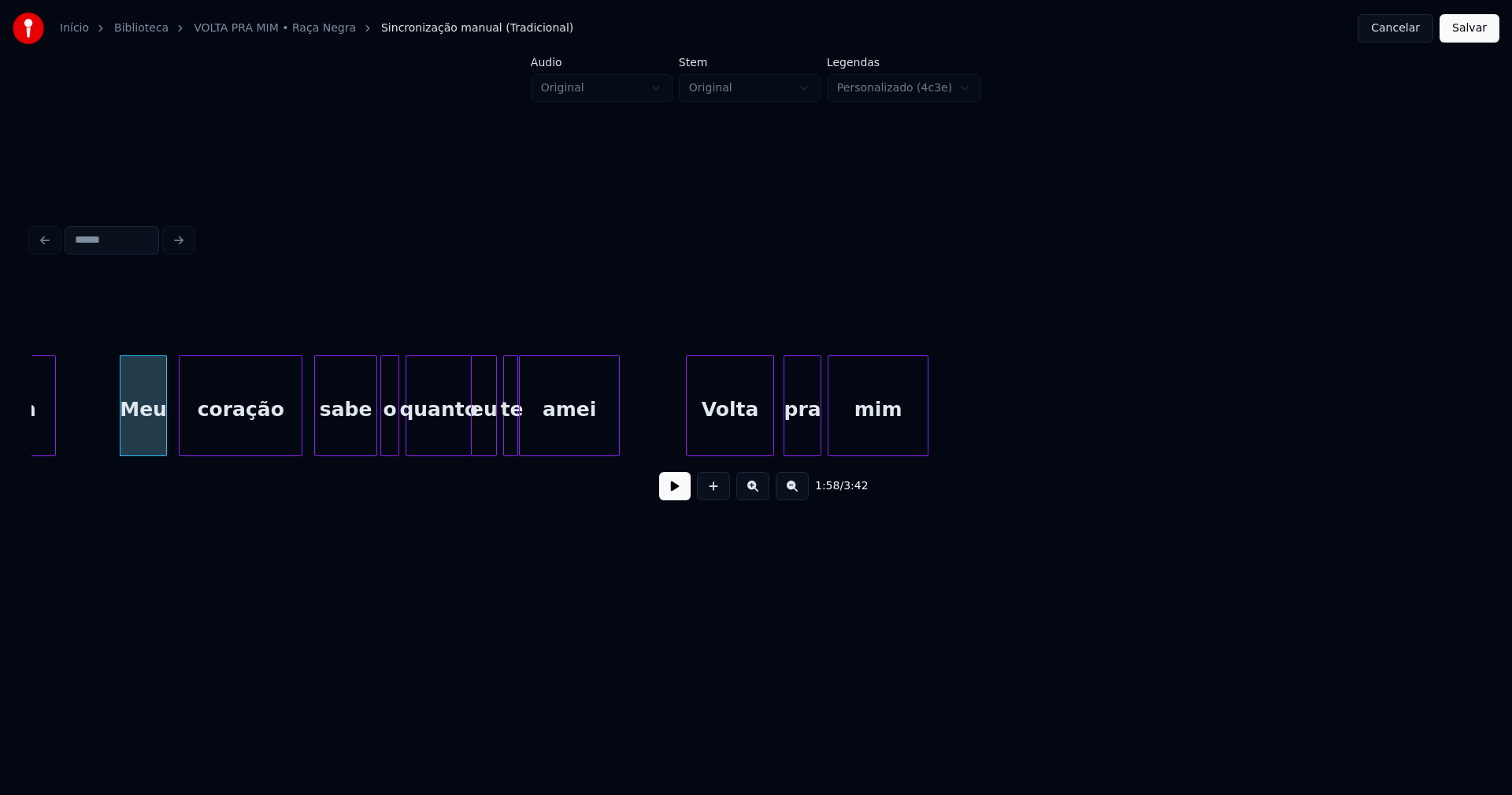
scroll to position [0, 18602]
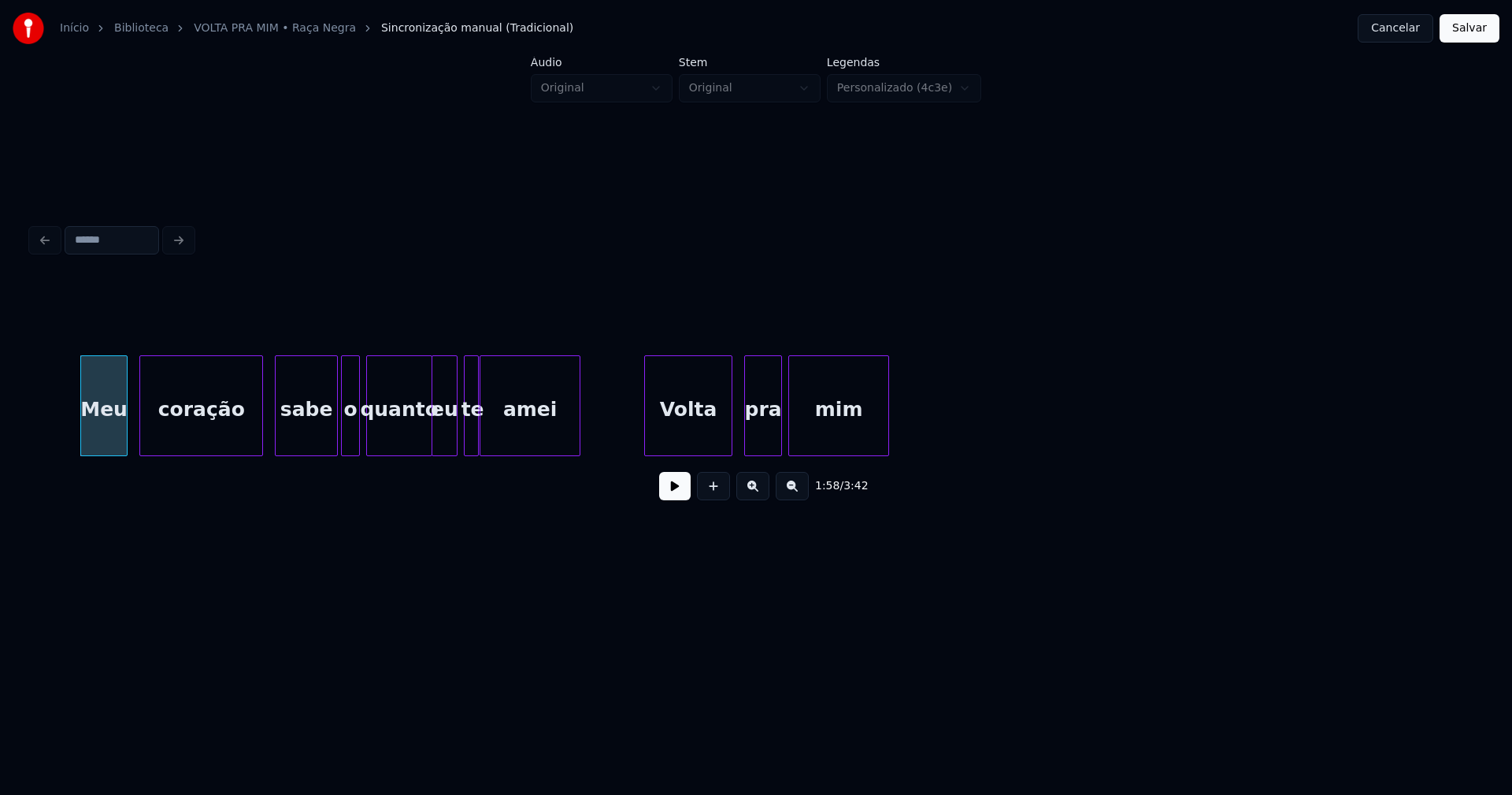
click at [695, 434] on div "Volta" at bounding box center [688, 410] width 86 height 108
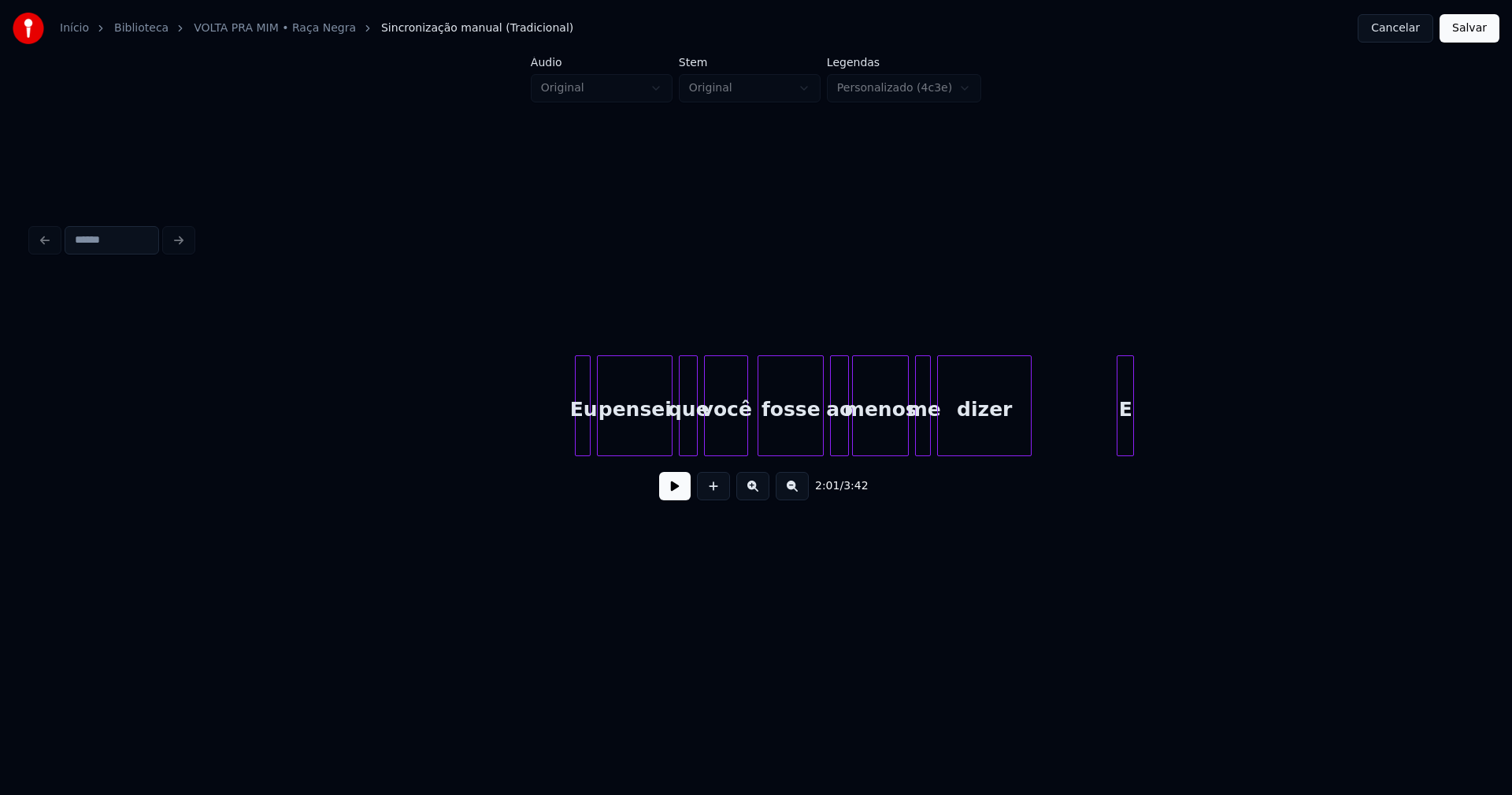
scroll to position [0, 21141]
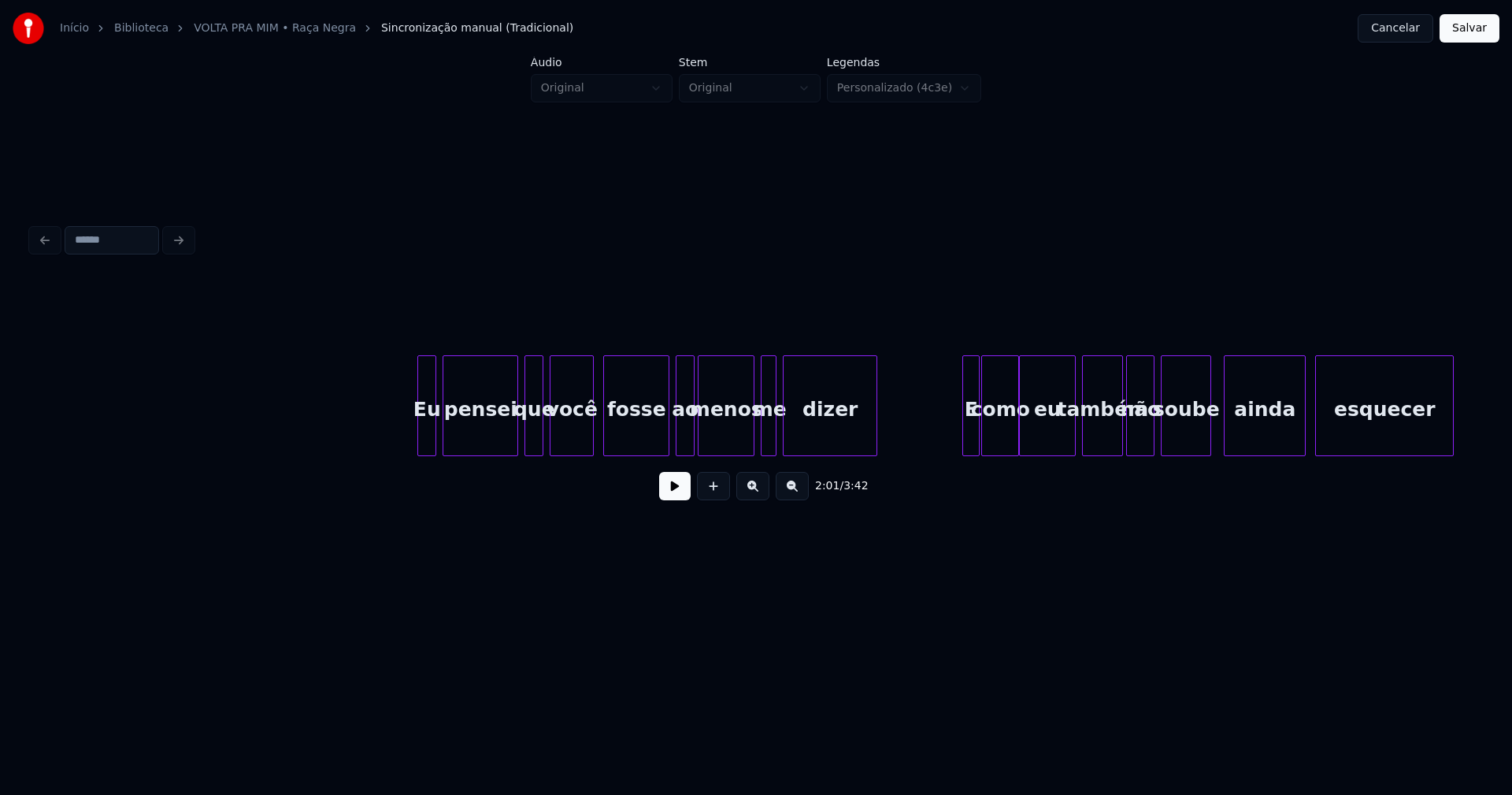
click at [421, 424] on div at bounding box center [421, 406] width 5 height 99
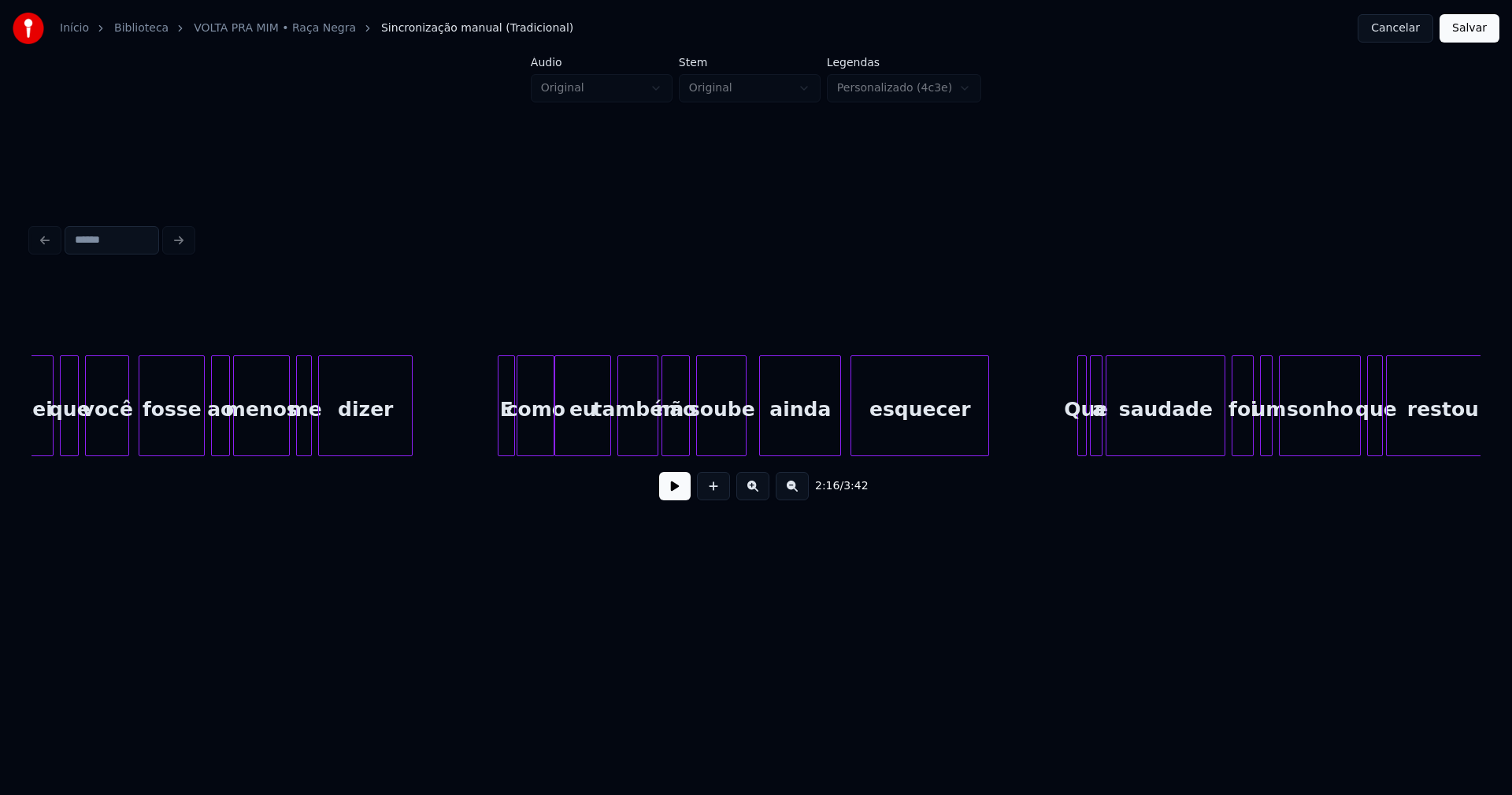
scroll to position [0, 21626]
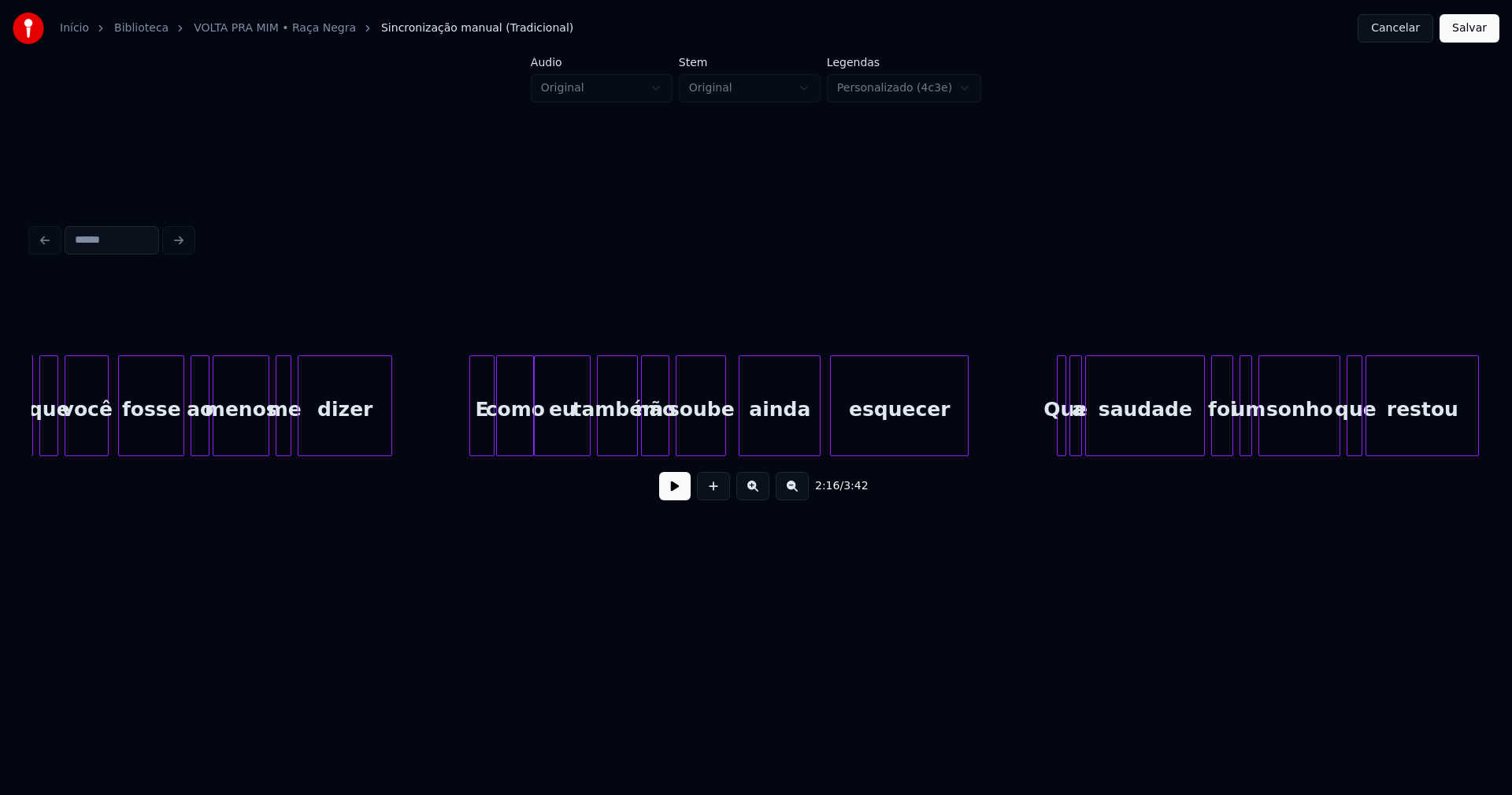
click at [471, 430] on div at bounding box center [472, 406] width 5 height 99
click at [715, 446] on div at bounding box center [713, 406] width 5 height 99
click at [753, 441] on div "ainda" at bounding box center [770, 410] width 81 height 108
click at [851, 443] on div "esquecer" at bounding box center [894, 410] width 137 height 108
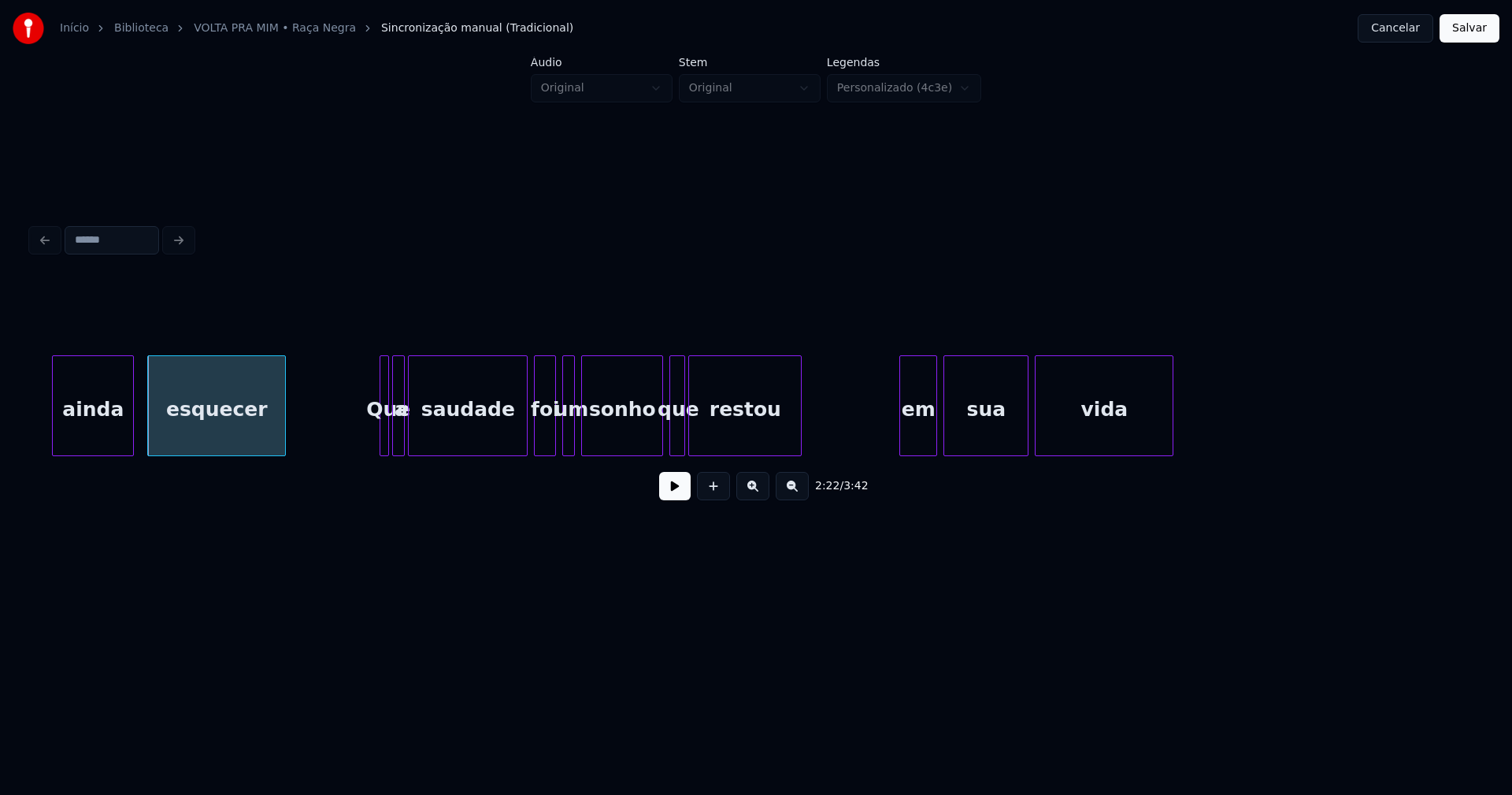
scroll to position [0, 22323]
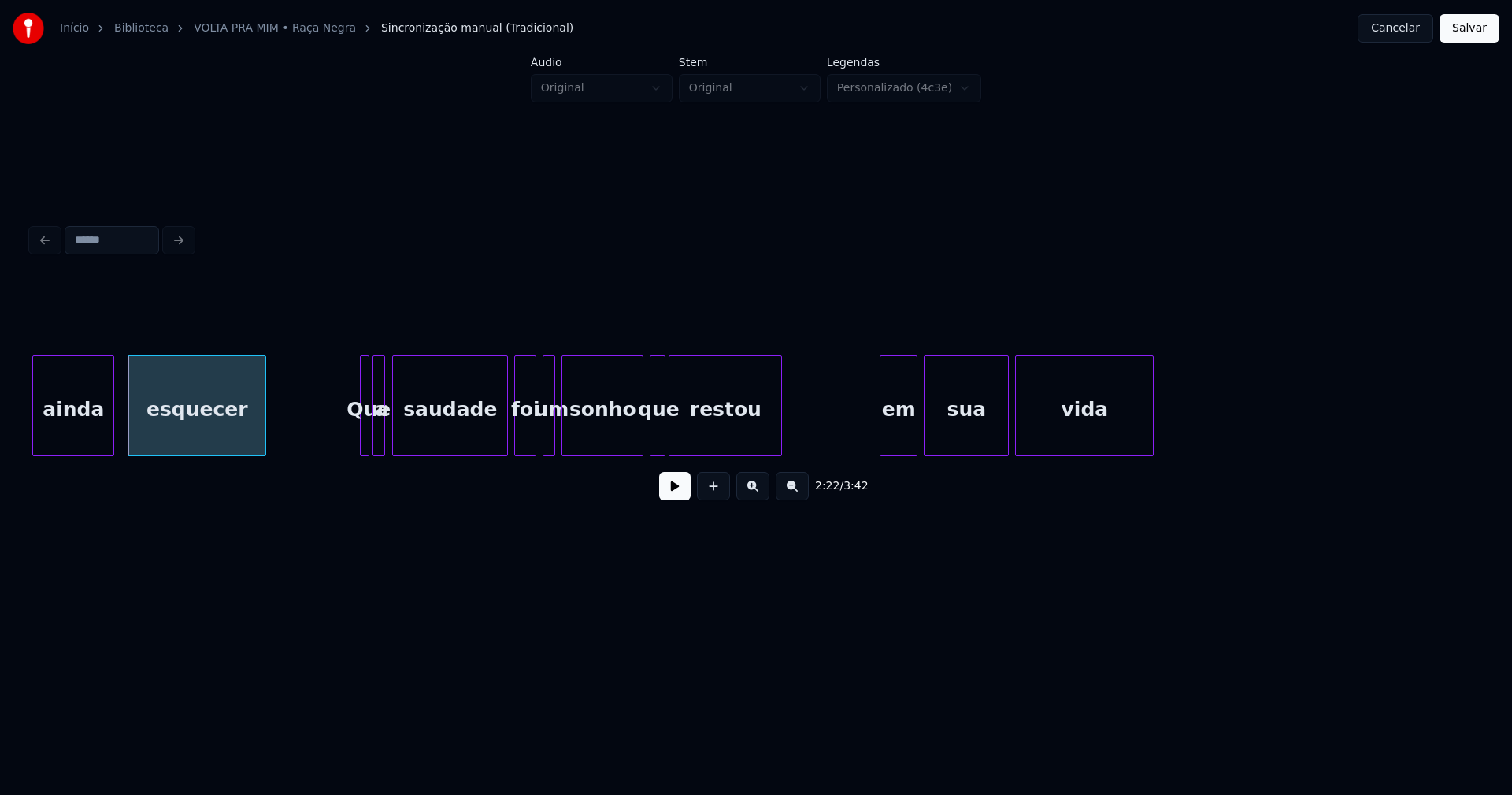
click at [397, 443] on div at bounding box center [396, 406] width 5 height 99
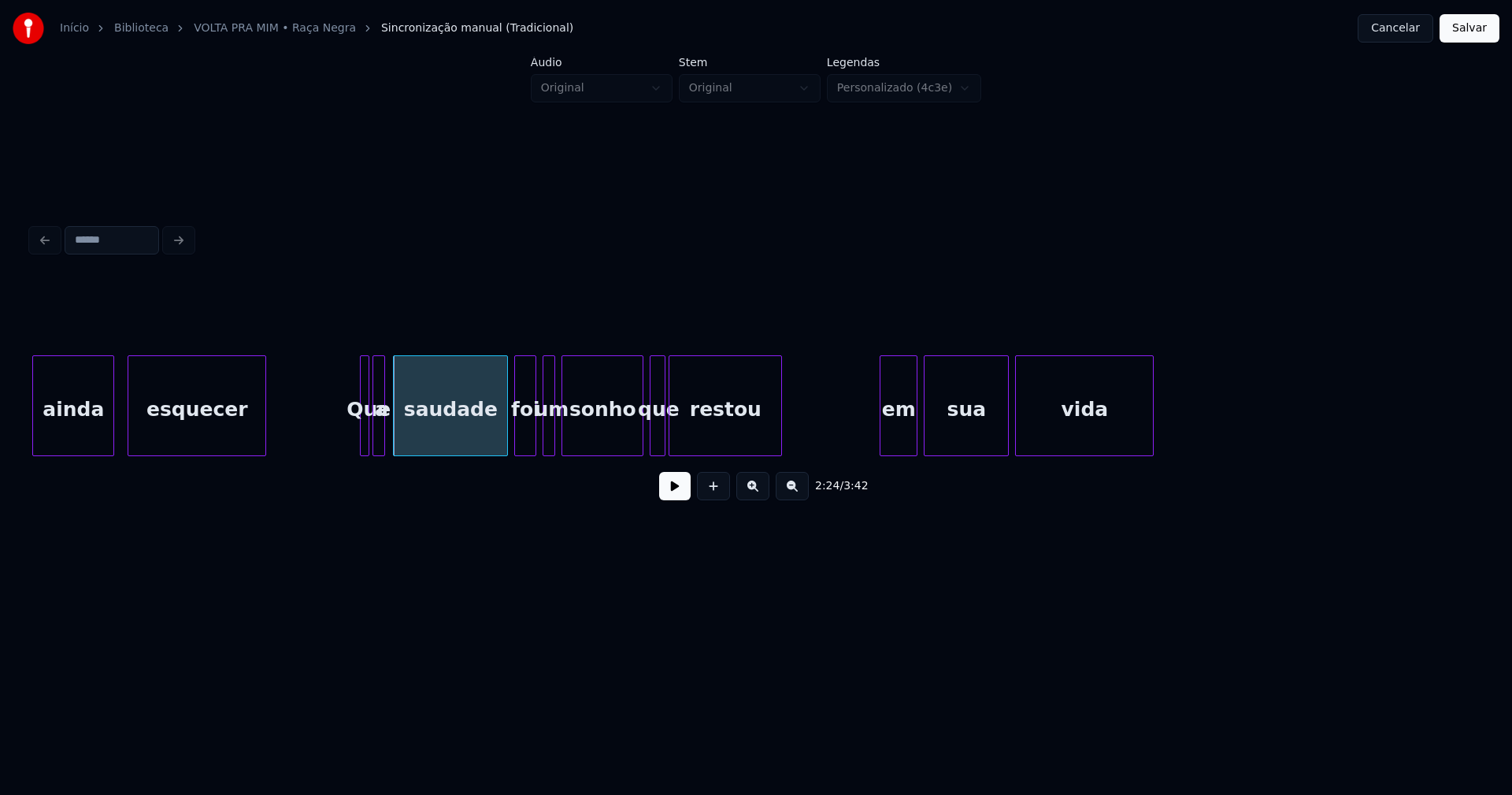
click at [385, 438] on div "a" at bounding box center [380, 410] width 15 height 108
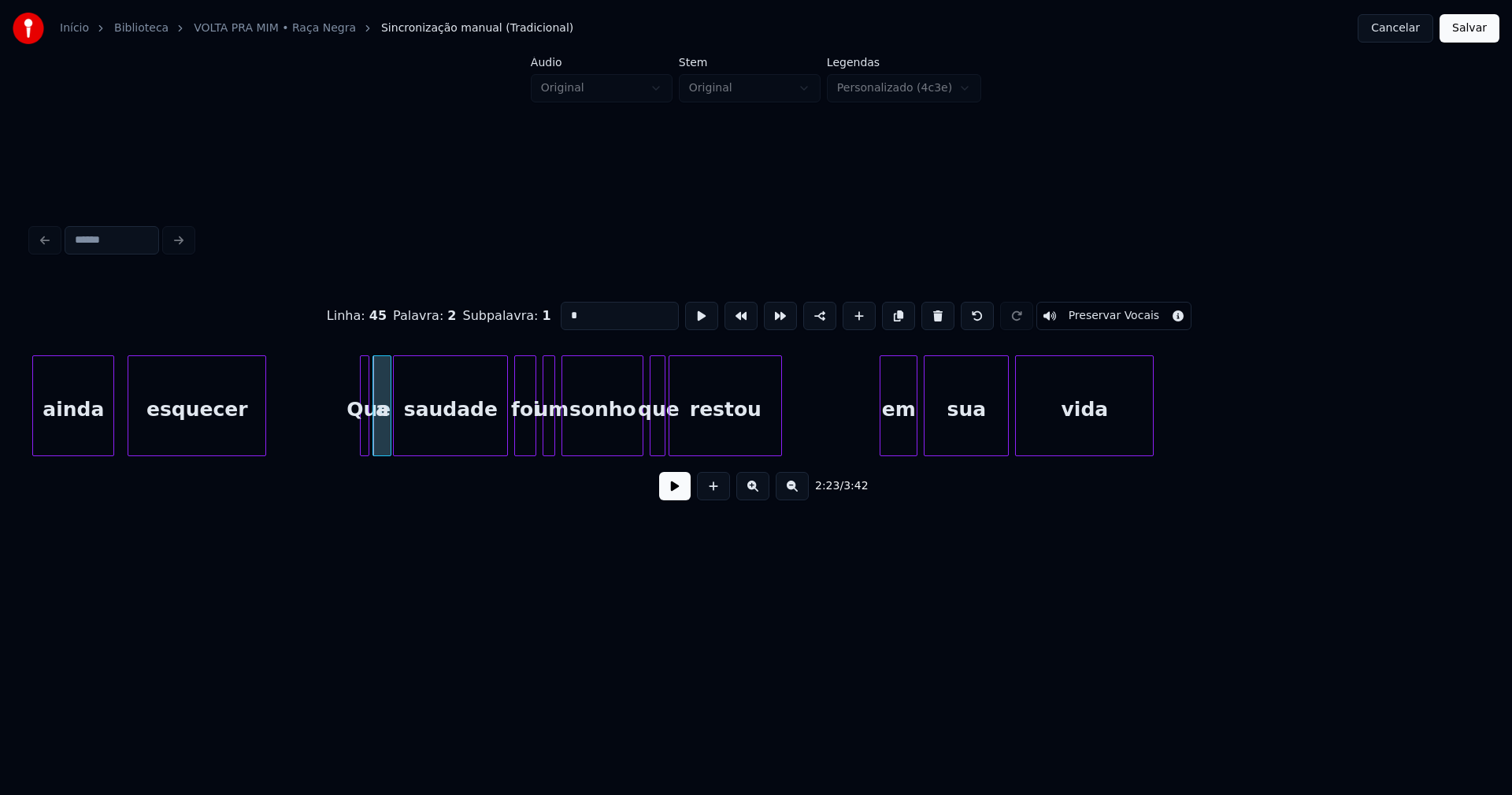
click at [389, 441] on div at bounding box center [388, 406] width 5 height 99
click at [893, 431] on div "em" at bounding box center [894, 410] width 36 height 108
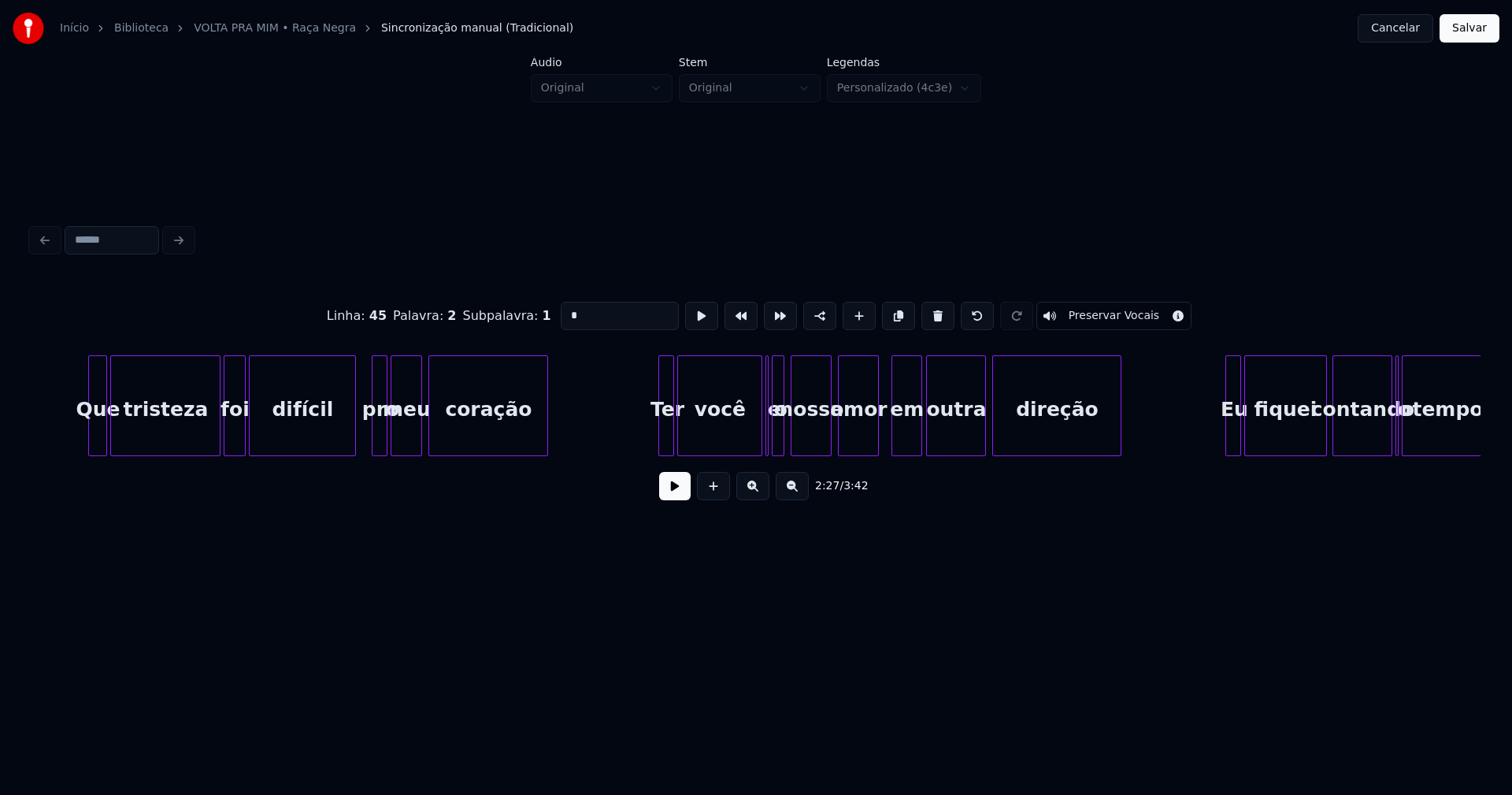
scroll to position [0, 24455]
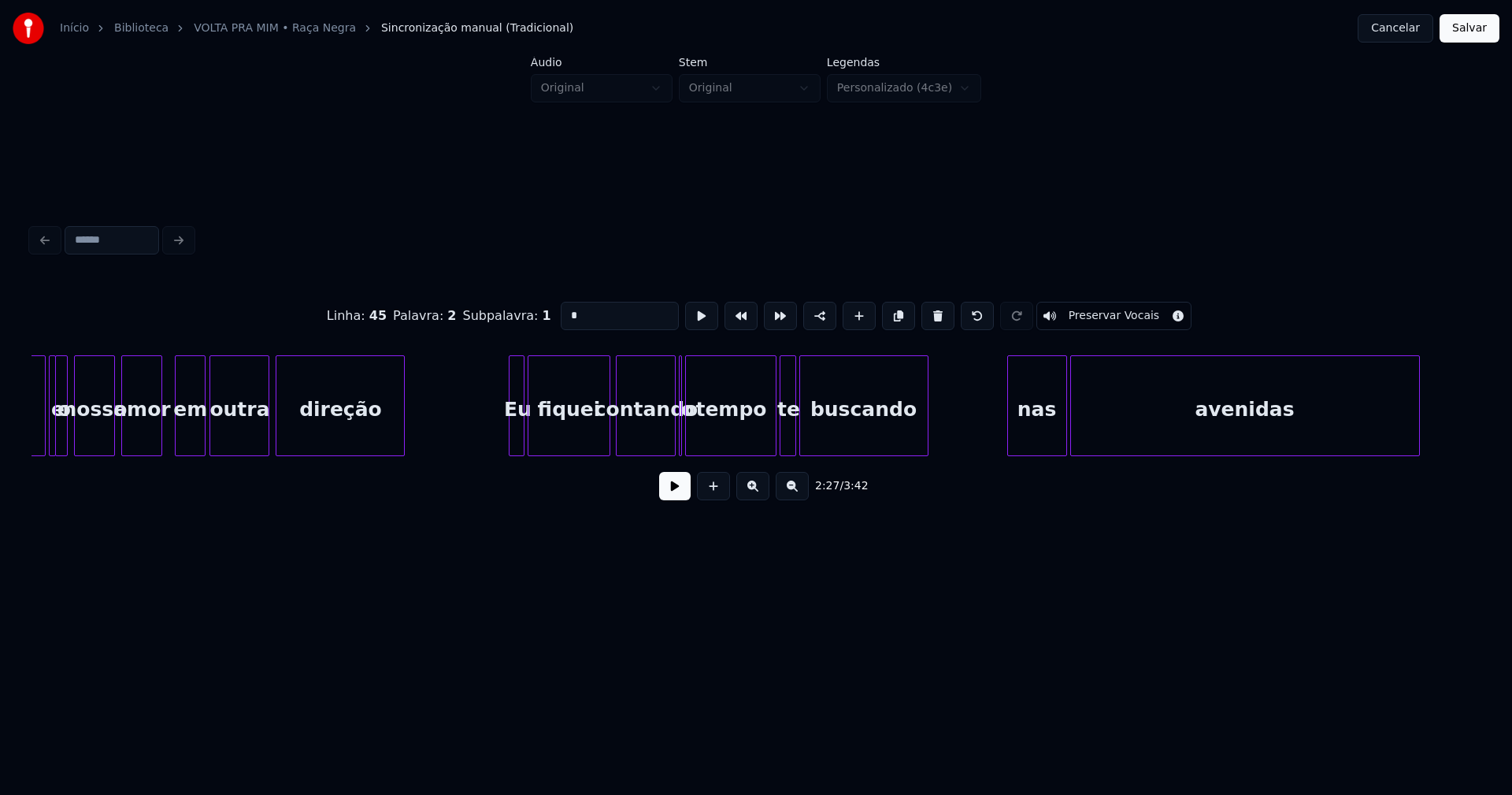
click at [50, 438] on div at bounding box center [53, 406] width 5 height 99
click at [181, 446] on div "em" at bounding box center [182, 410] width 29 height 108
click at [229, 446] on div "outra" at bounding box center [232, 410] width 59 height 108
click at [505, 438] on div "Eu" at bounding box center [512, 406] width 15 height 101
click at [685, 450] on div "você e o nosso amor em outra direção Eu fiquei contando o tempo te buscando nas…" at bounding box center [756, 406] width 1449 height 101
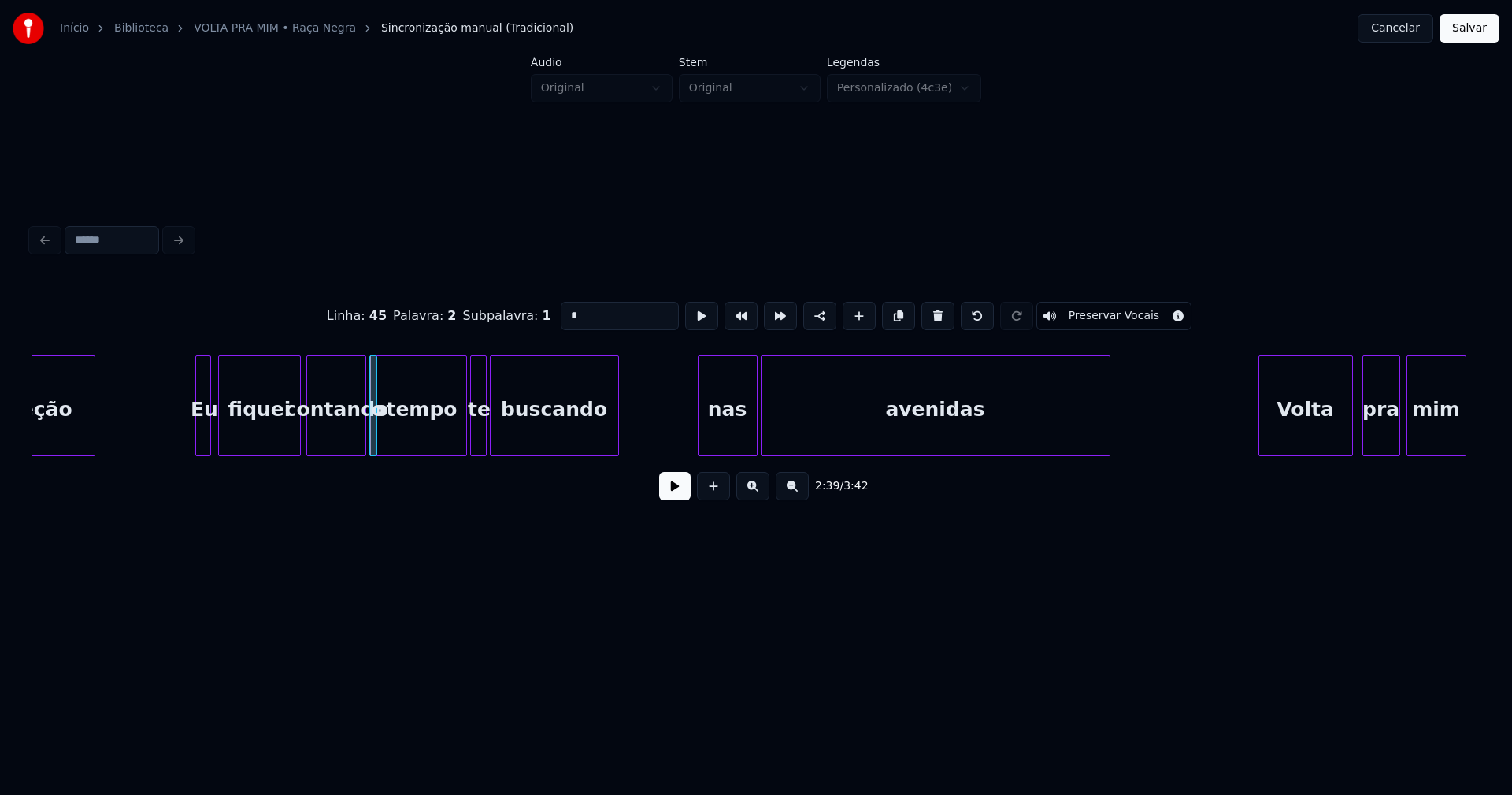
scroll to position [0, 24785]
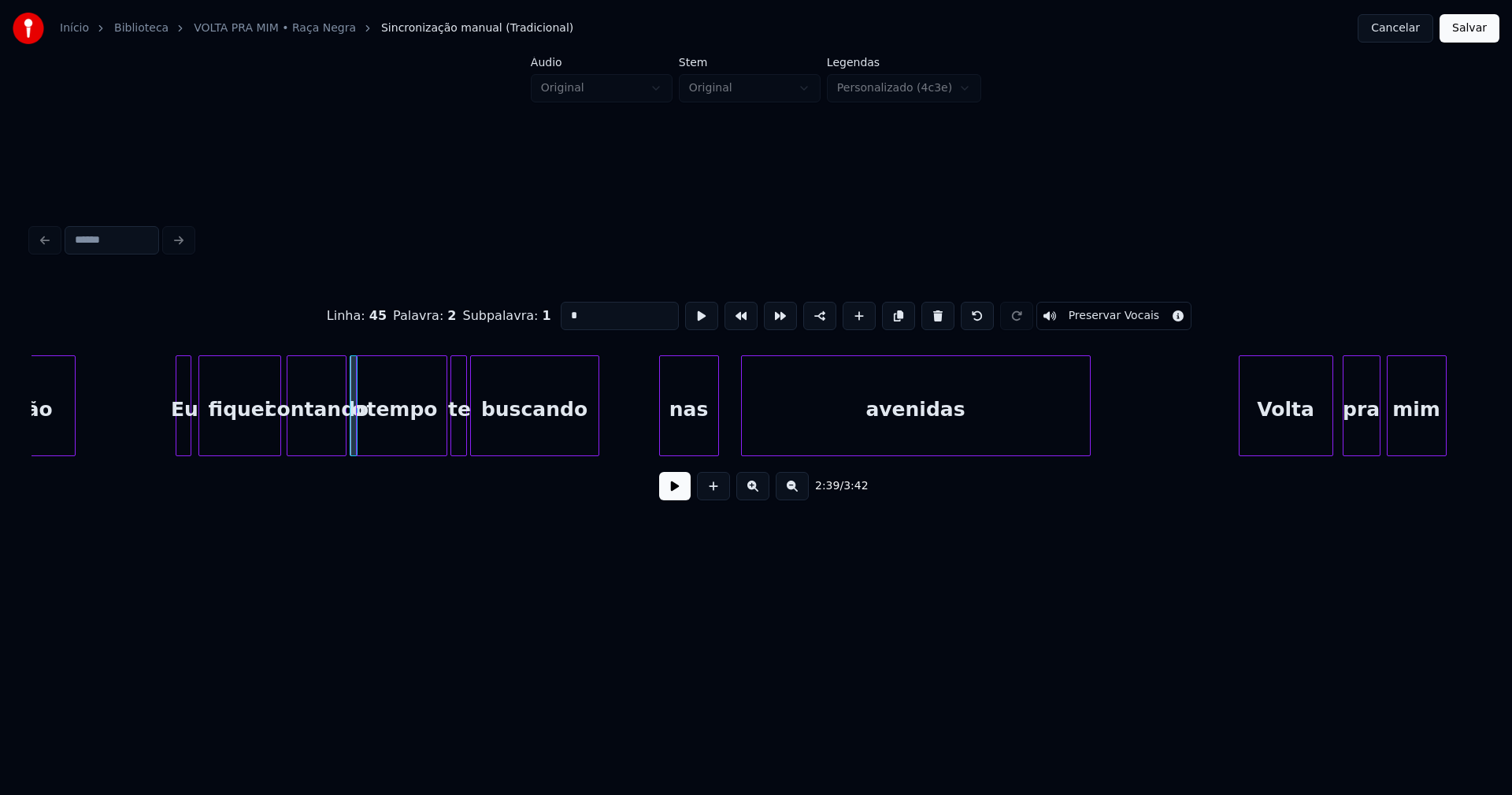
click at [680, 434] on div "nas" at bounding box center [690, 410] width 59 height 108
click at [755, 435] on div "avenidas" at bounding box center [908, 410] width 348 height 108
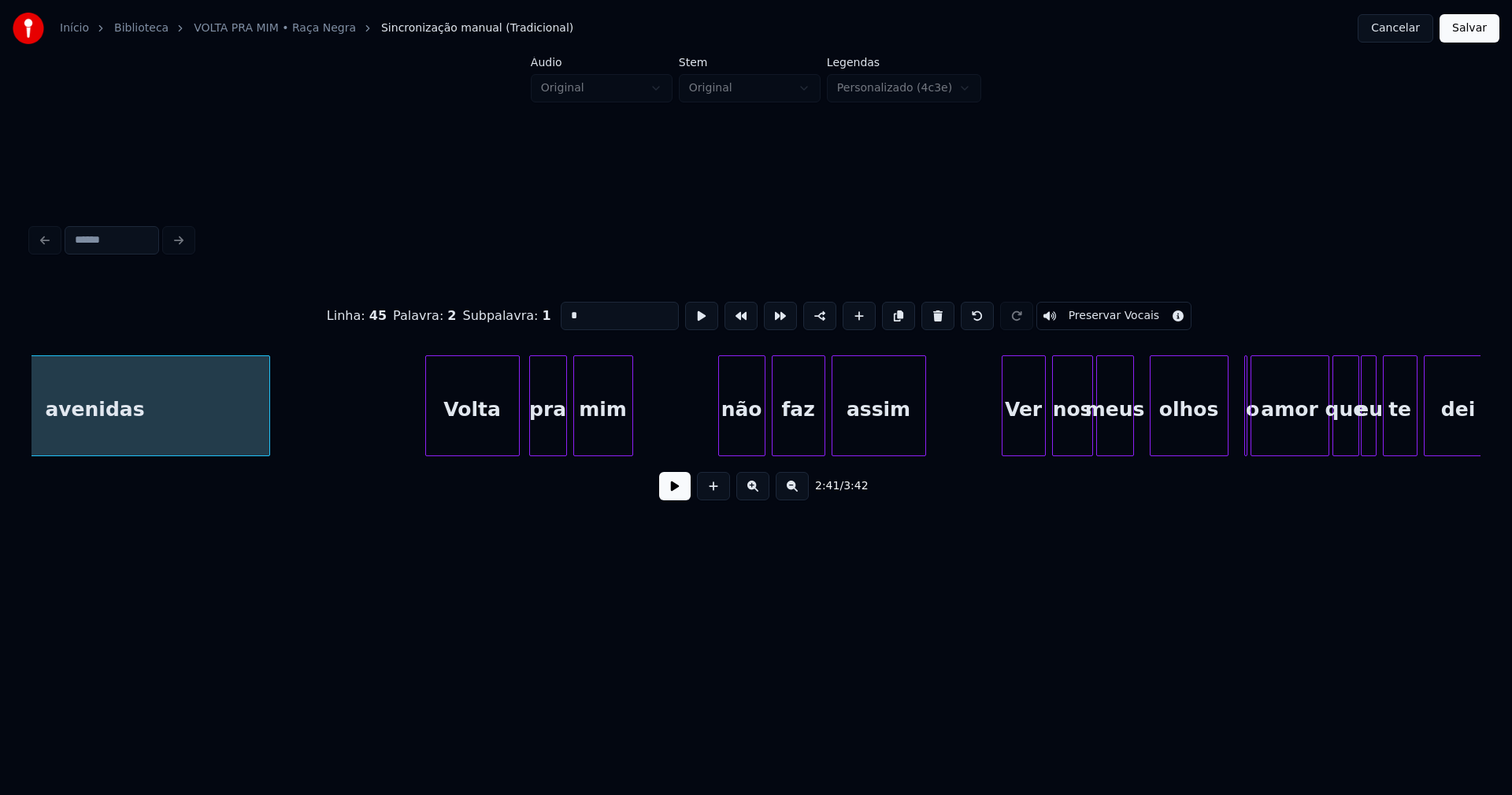
scroll to position [0, 25618]
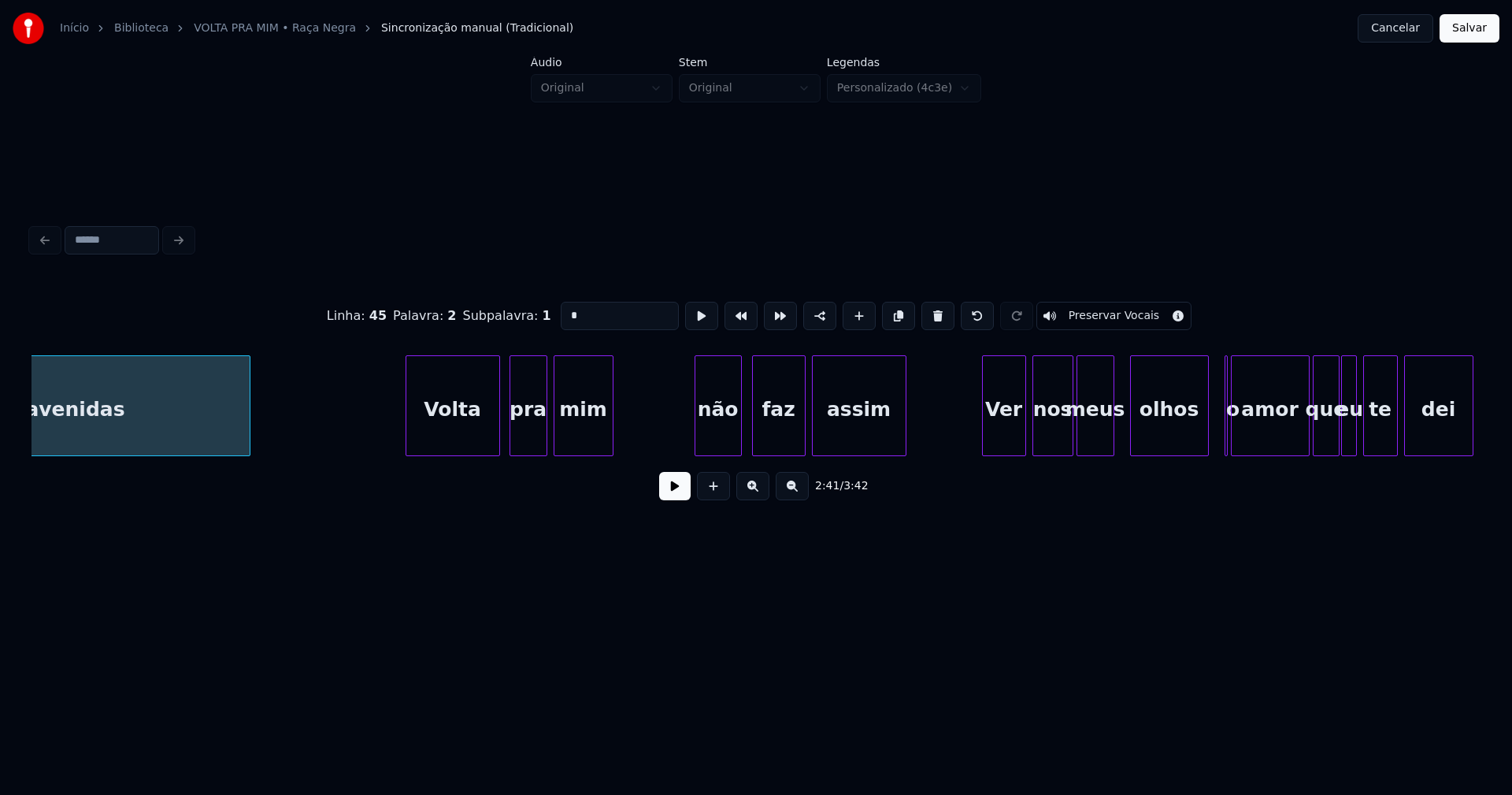
click at [717, 445] on div "não" at bounding box center [718, 410] width 46 height 108
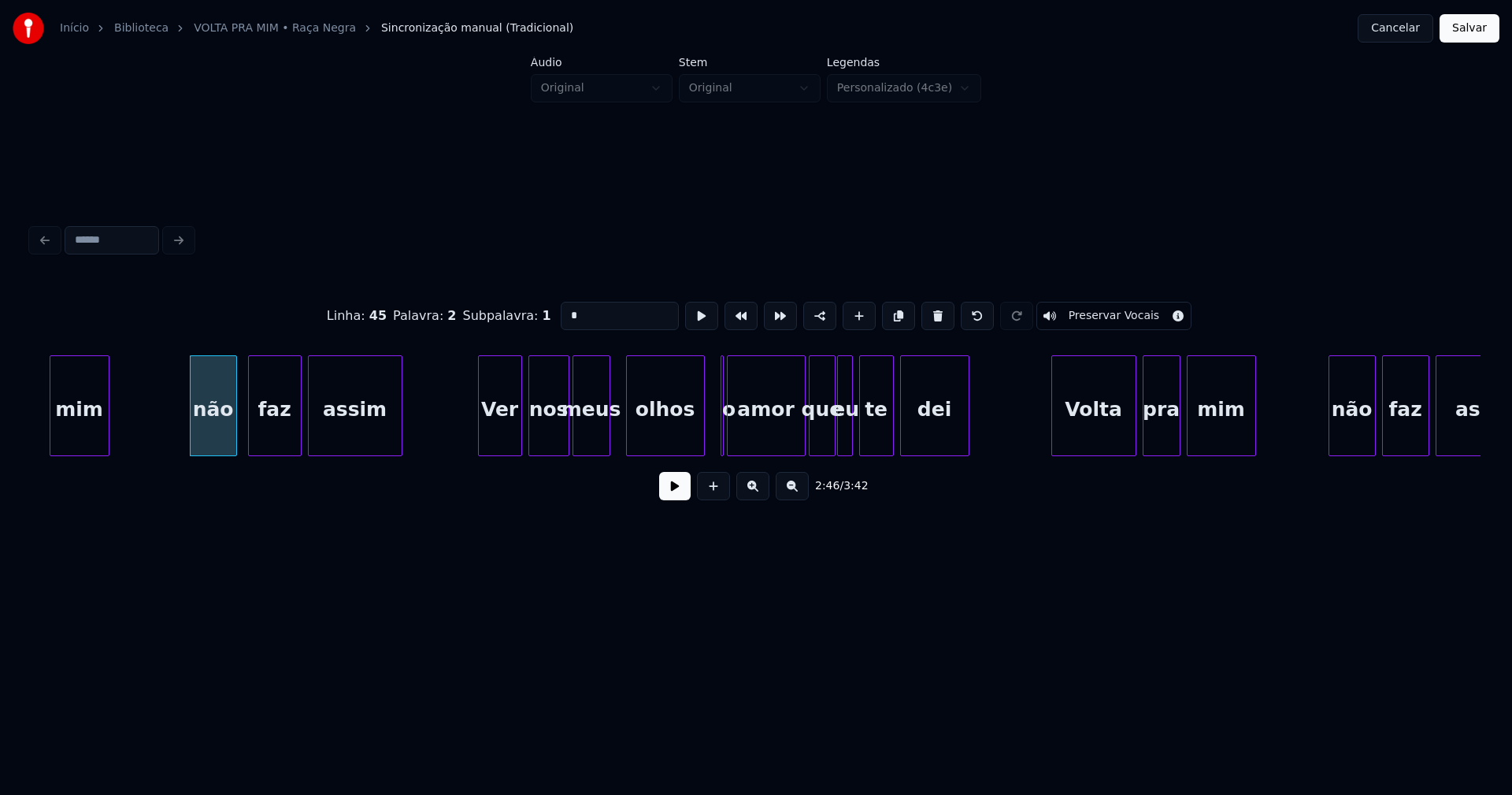
scroll to position [0, 26160]
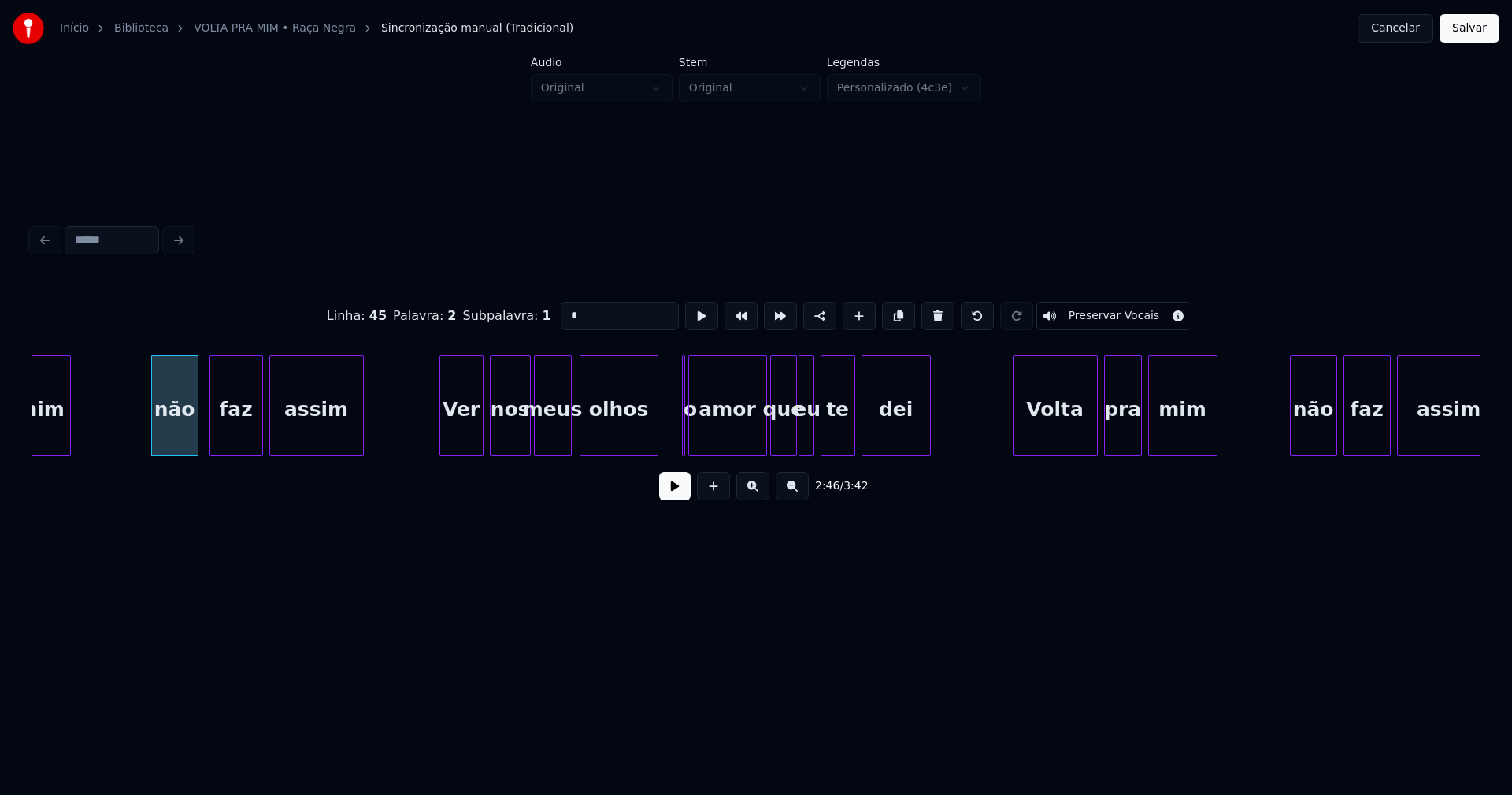
click at [616, 424] on div "olhos" at bounding box center [619, 410] width 77 height 108
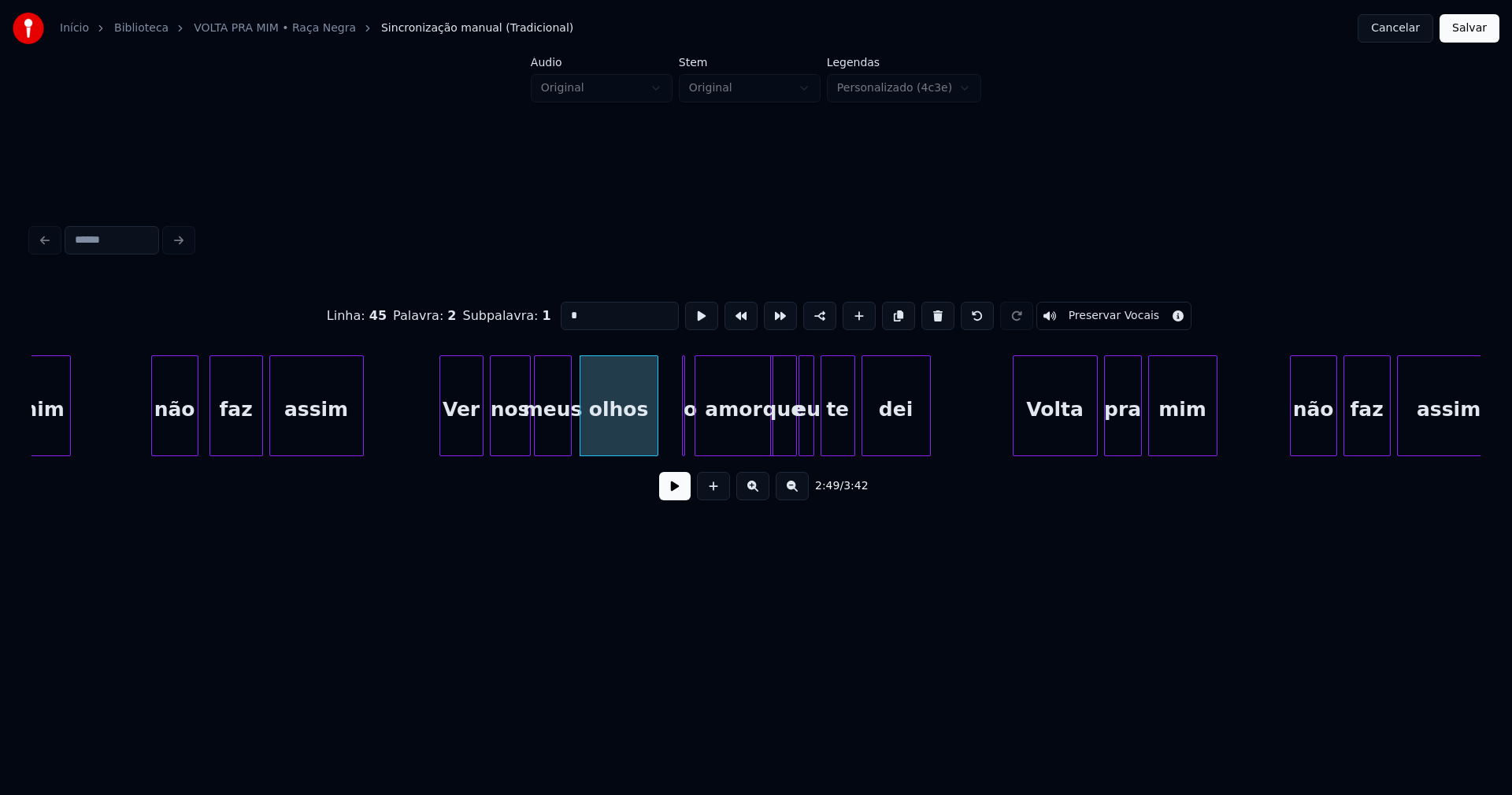
click at [700, 448] on div "amor" at bounding box center [734, 410] width 77 height 108
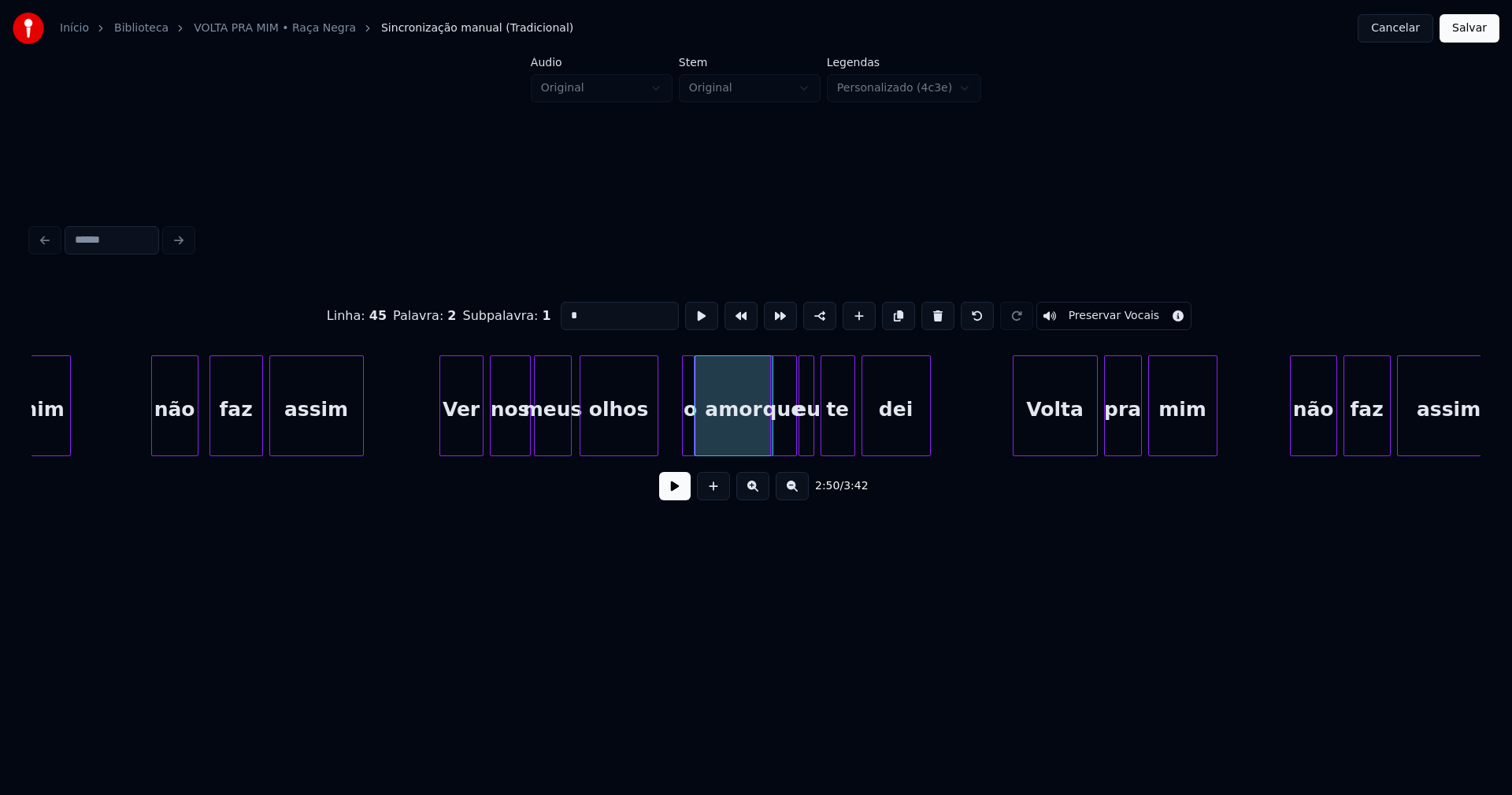
click at [691, 451] on div "mim não faz assim Ver nos meus olhos o amor que eu te dei Volta pra mim não faz…" at bounding box center [756, 406] width 1449 height 101
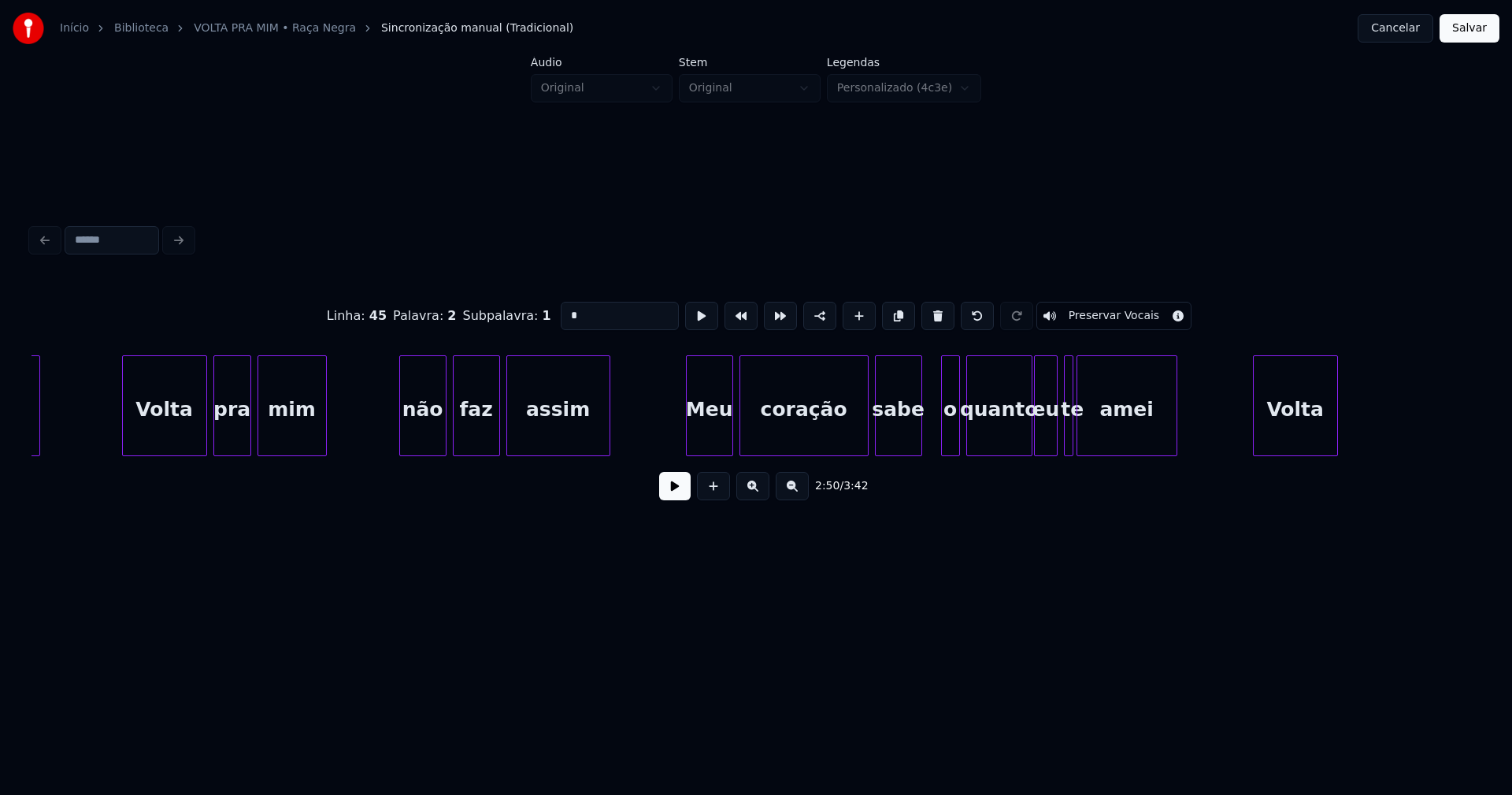
scroll to position [0, 27109]
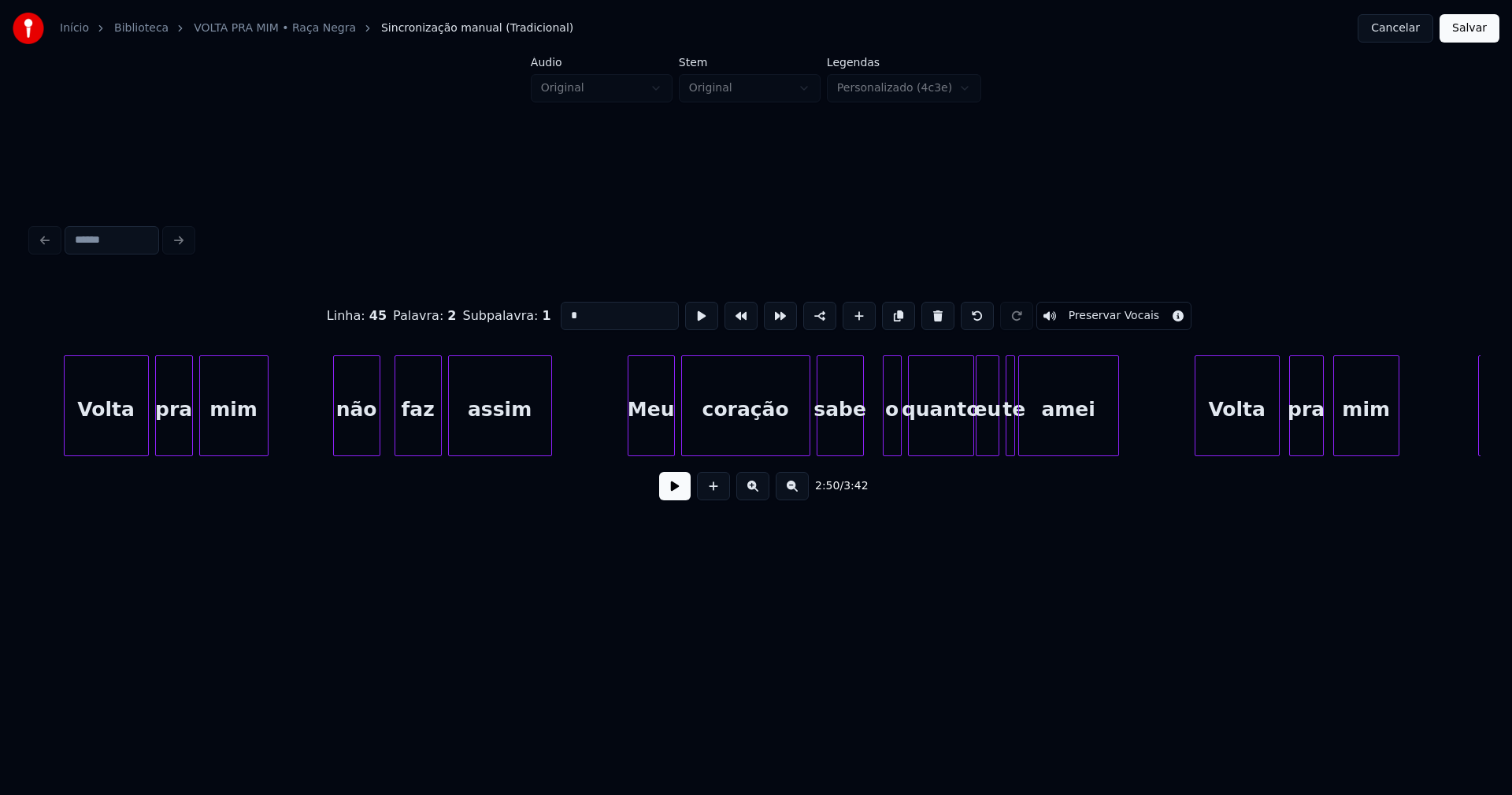
click at [357, 439] on div "não" at bounding box center [357, 410] width 46 height 108
click at [640, 434] on div "Meu" at bounding box center [641, 410] width 46 height 108
click at [881, 440] on div "o" at bounding box center [882, 410] width 17 height 108
click at [853, 441] on div at bounding box center [854, 406] width 5 height 99
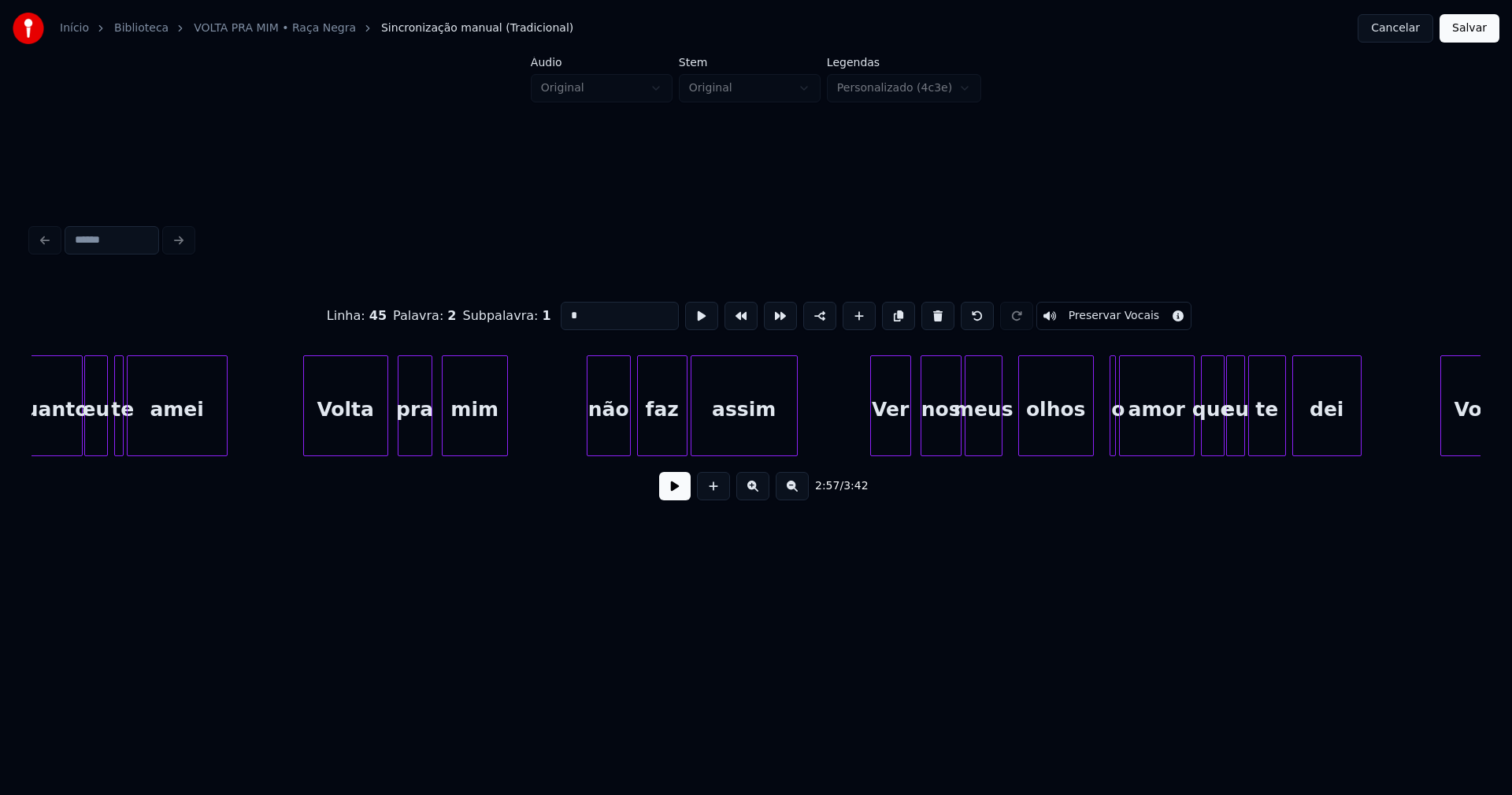
scroll to position [0, 28079]
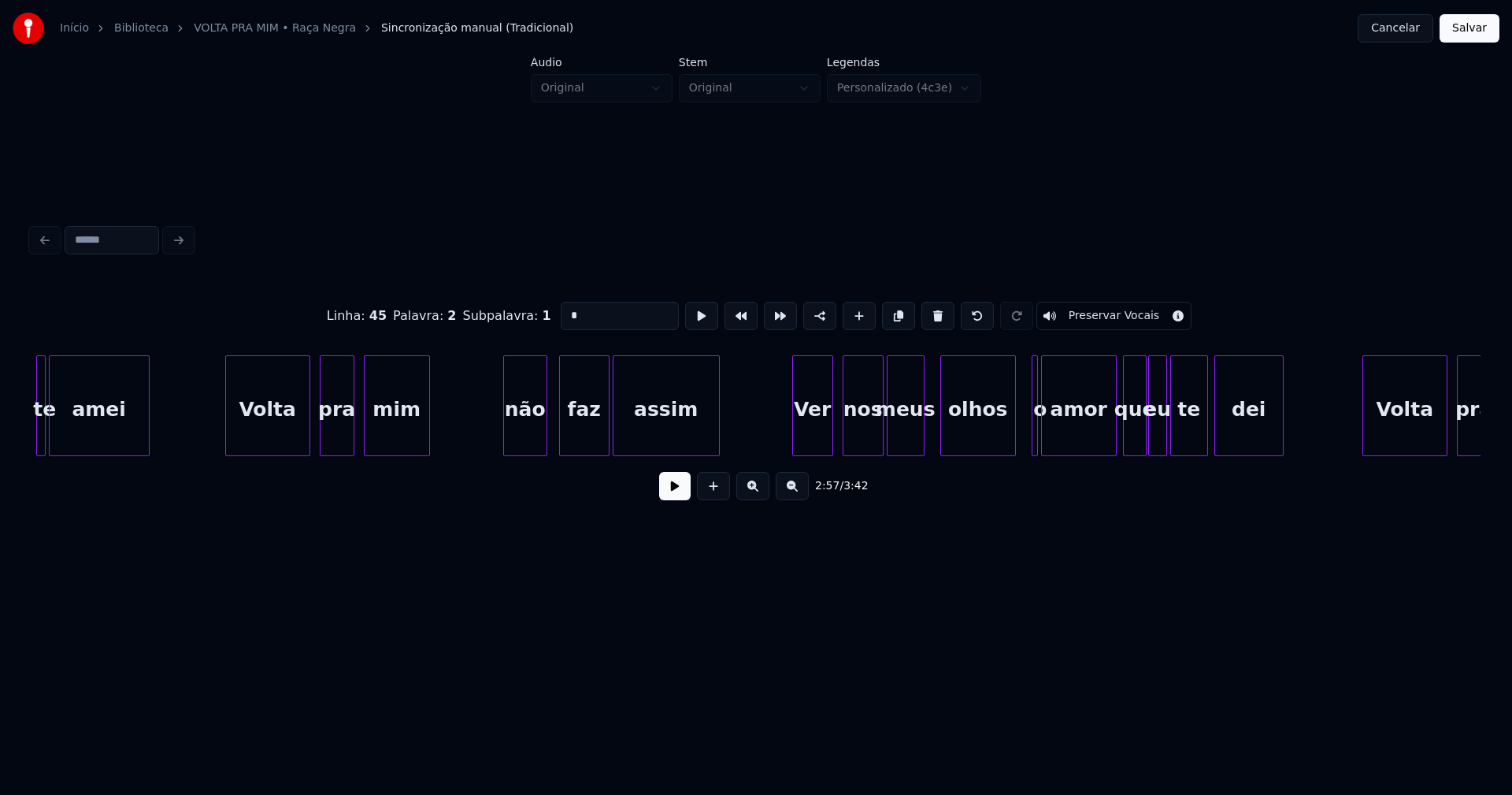
click at [530, 442] on div "não" at bounding box center [525, 410] width 42 height 108
click at [1055, 440] on div at bounding box center [1054, 406] width 5 height 99
click at [1044, 439] on div at bounding box center [1045, 406] width 5 height 99
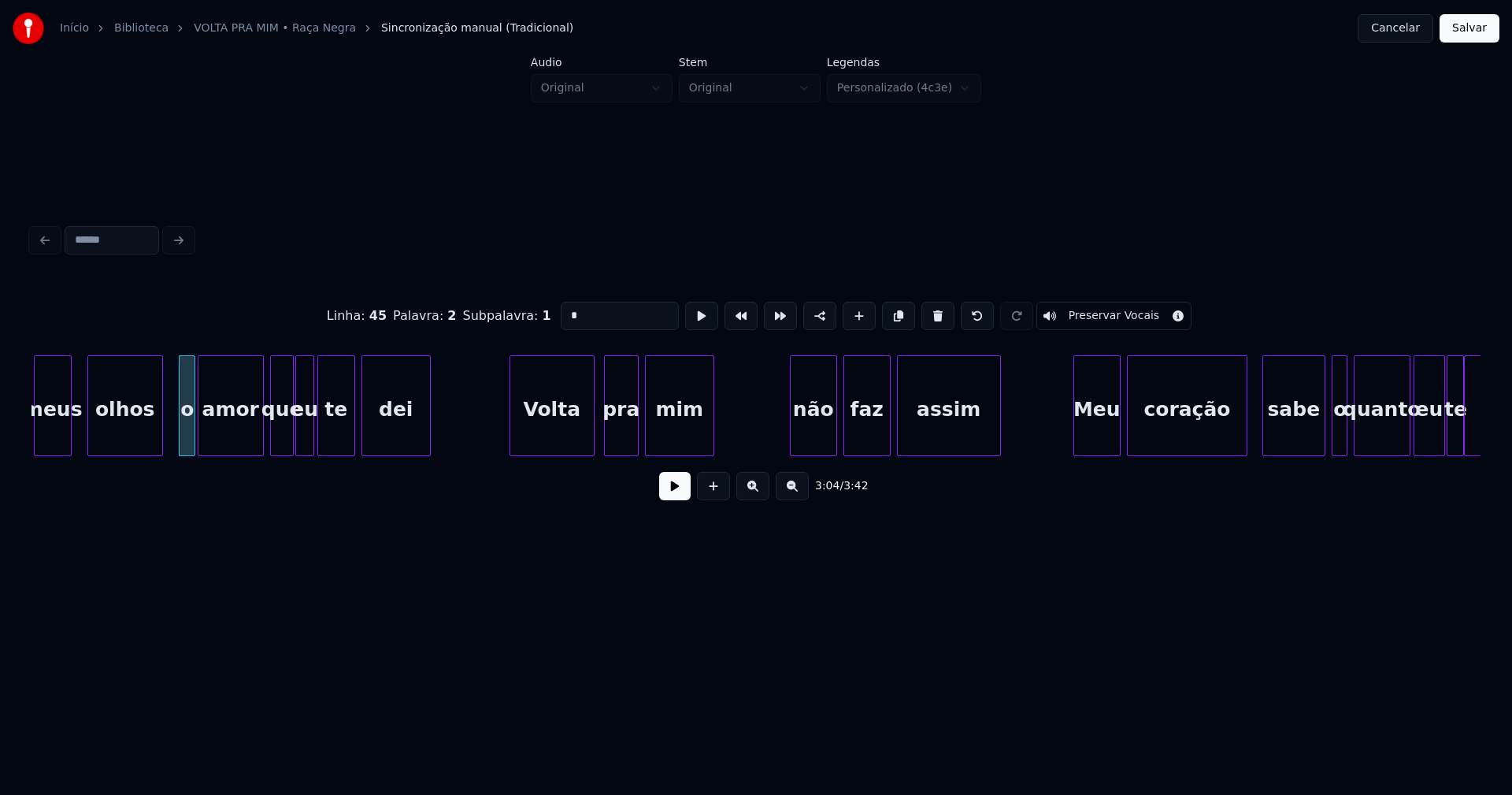
scroll to position [0, 28950]
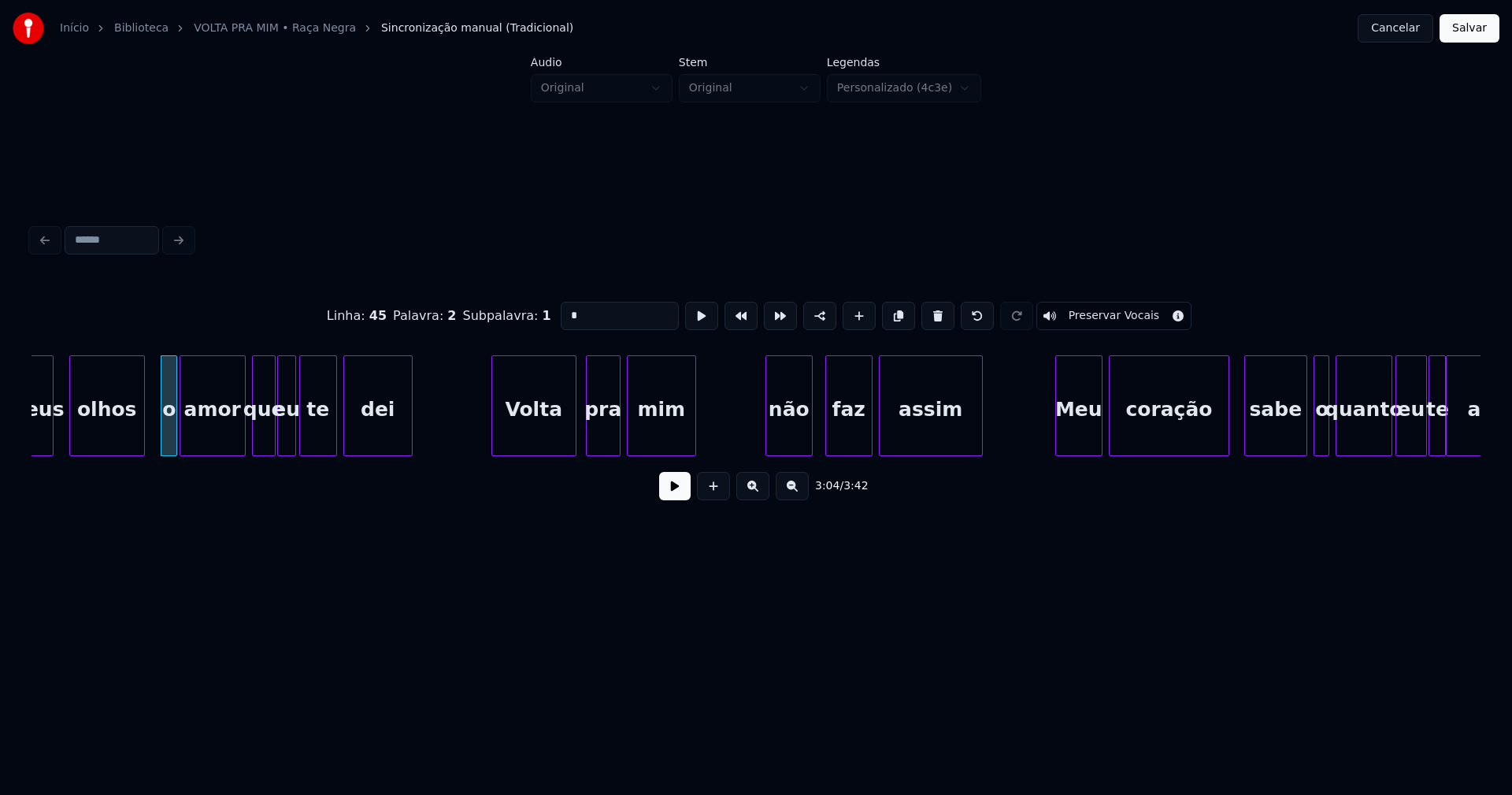
click at [788, 446] on div "não" at bounding box center [789, 410] width 46 height 108
click at [1087, 439] on div "Meu" at bounding box center [1073, 410] width 46 height 108
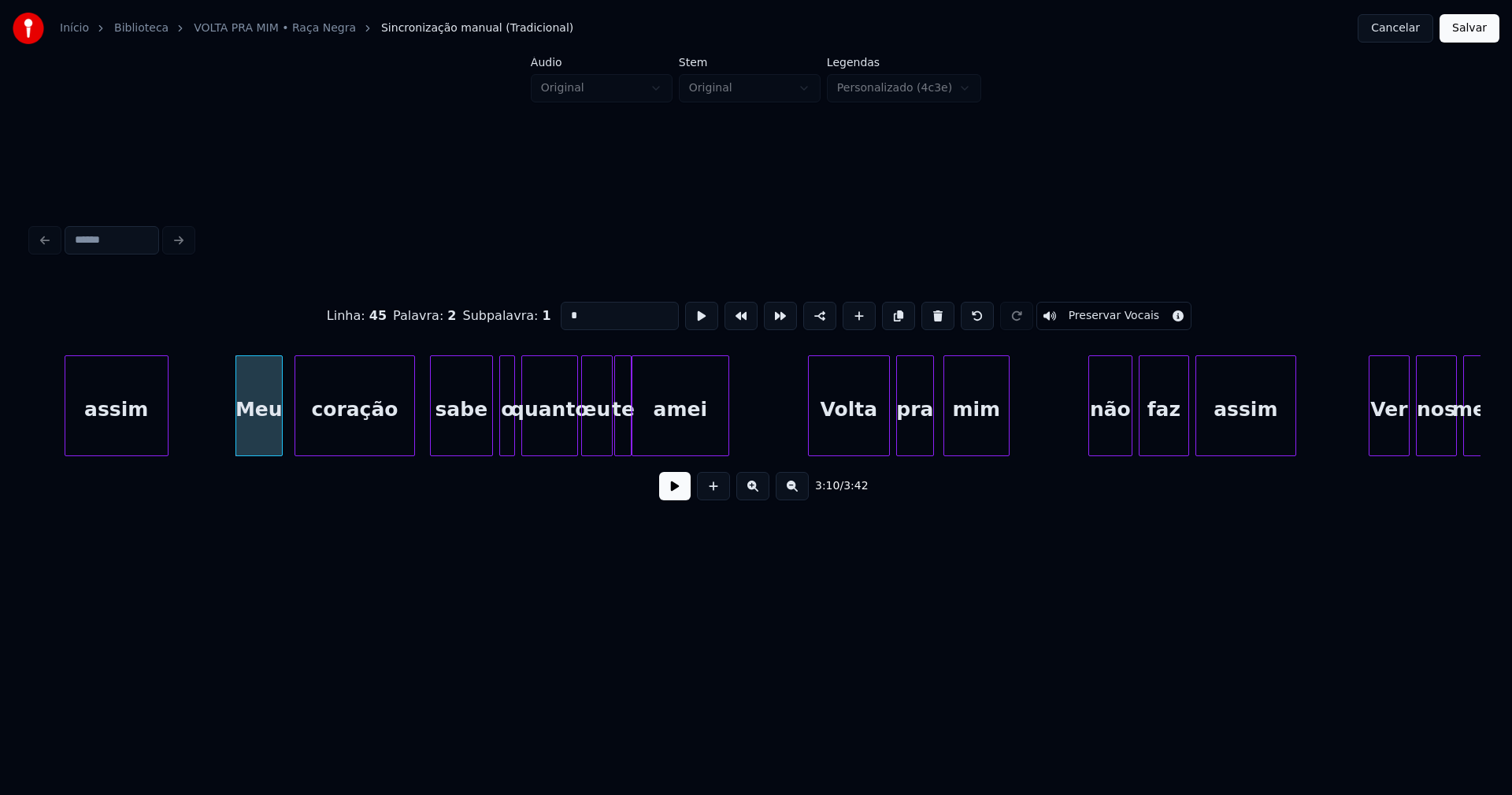
scroll to position [0, 29822]
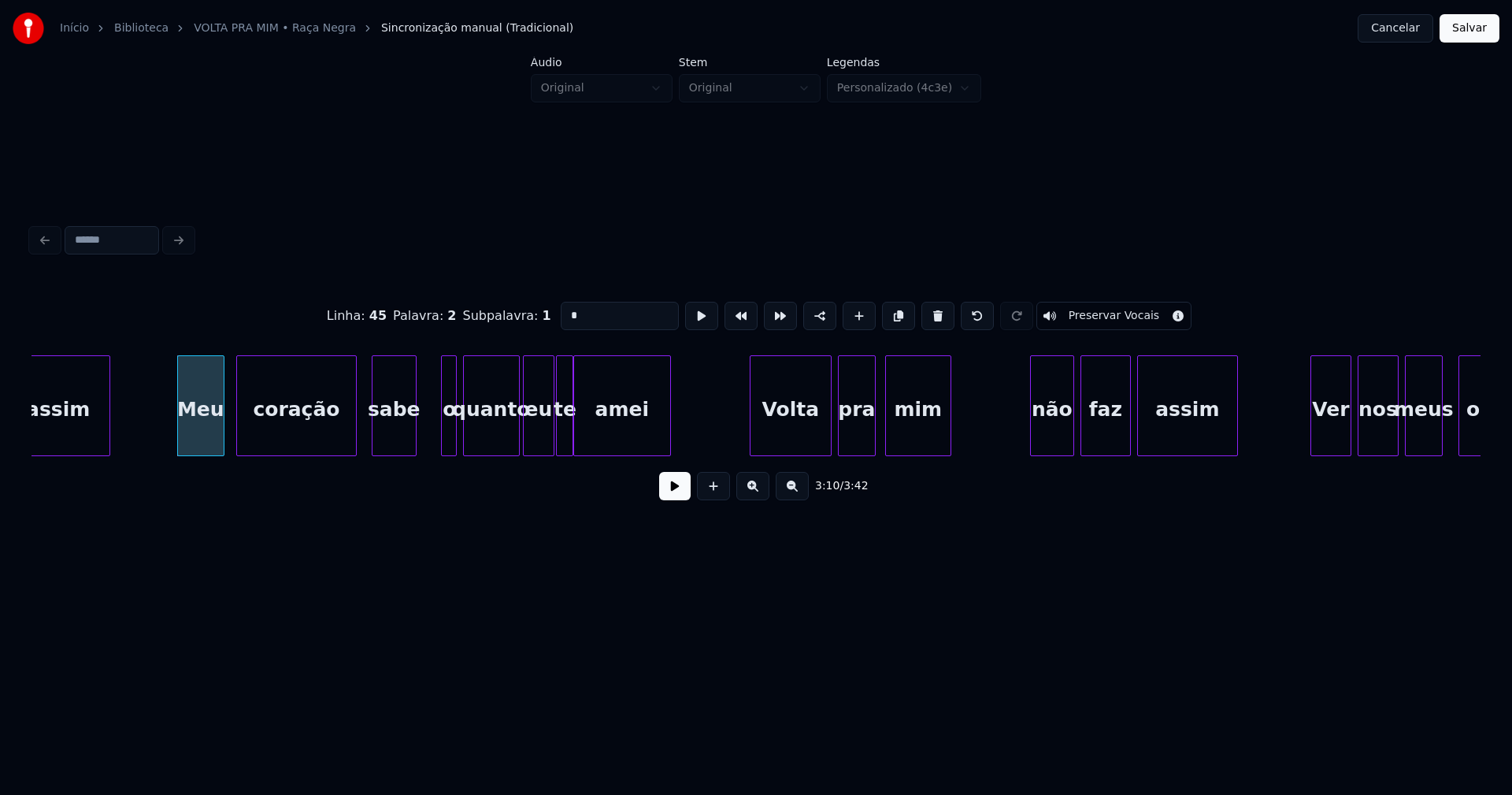
click at [414, 430] on div at bounding box center [414, 406] width 5 height 99
click at [425, 435] on div at bounding box center [425, 406] width 5 height 99
click at [1048, 430] on div "não" at bounding box center [1048, 410] width 42 height 108
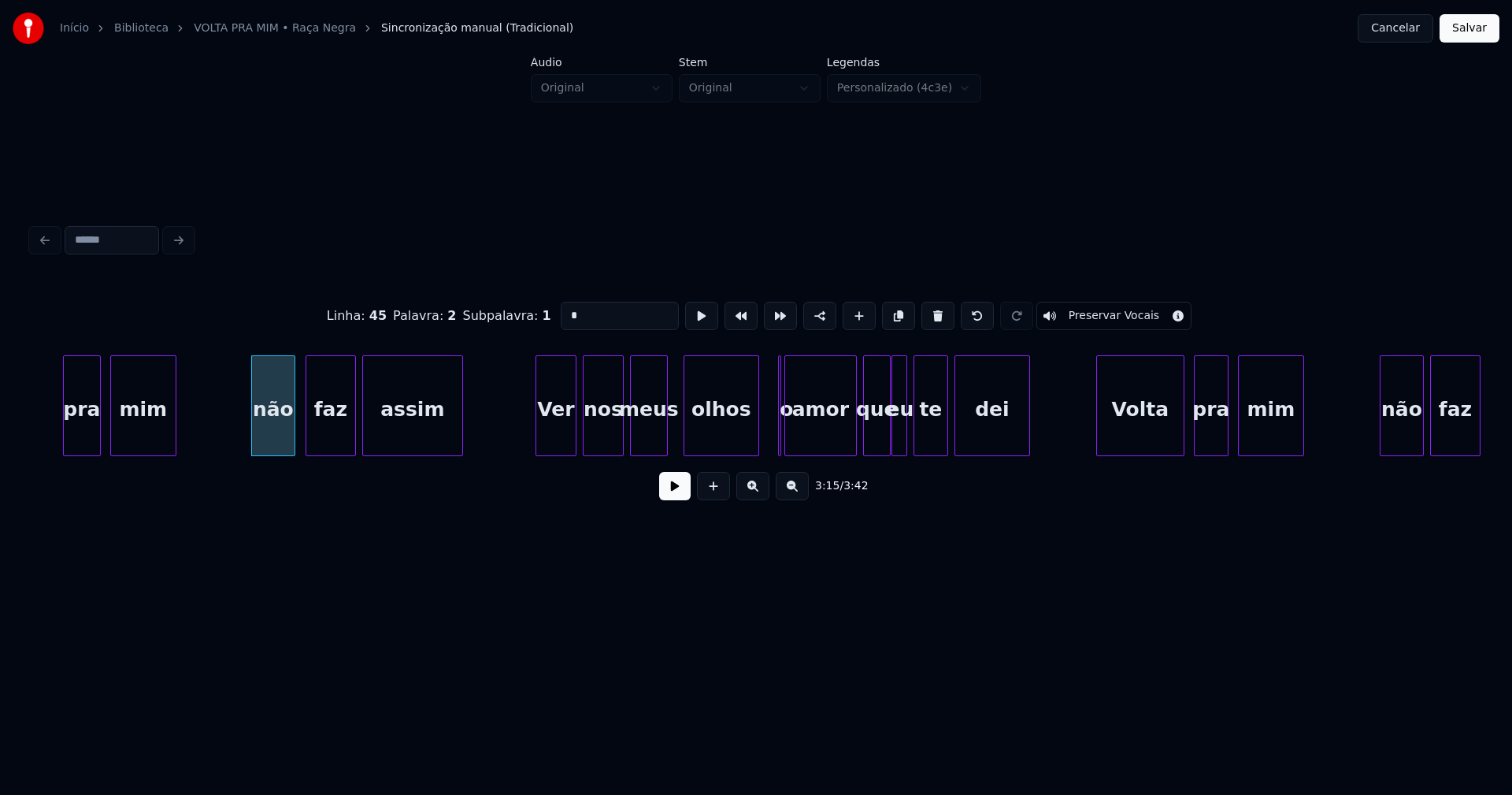
scroll to position [0, 30676]
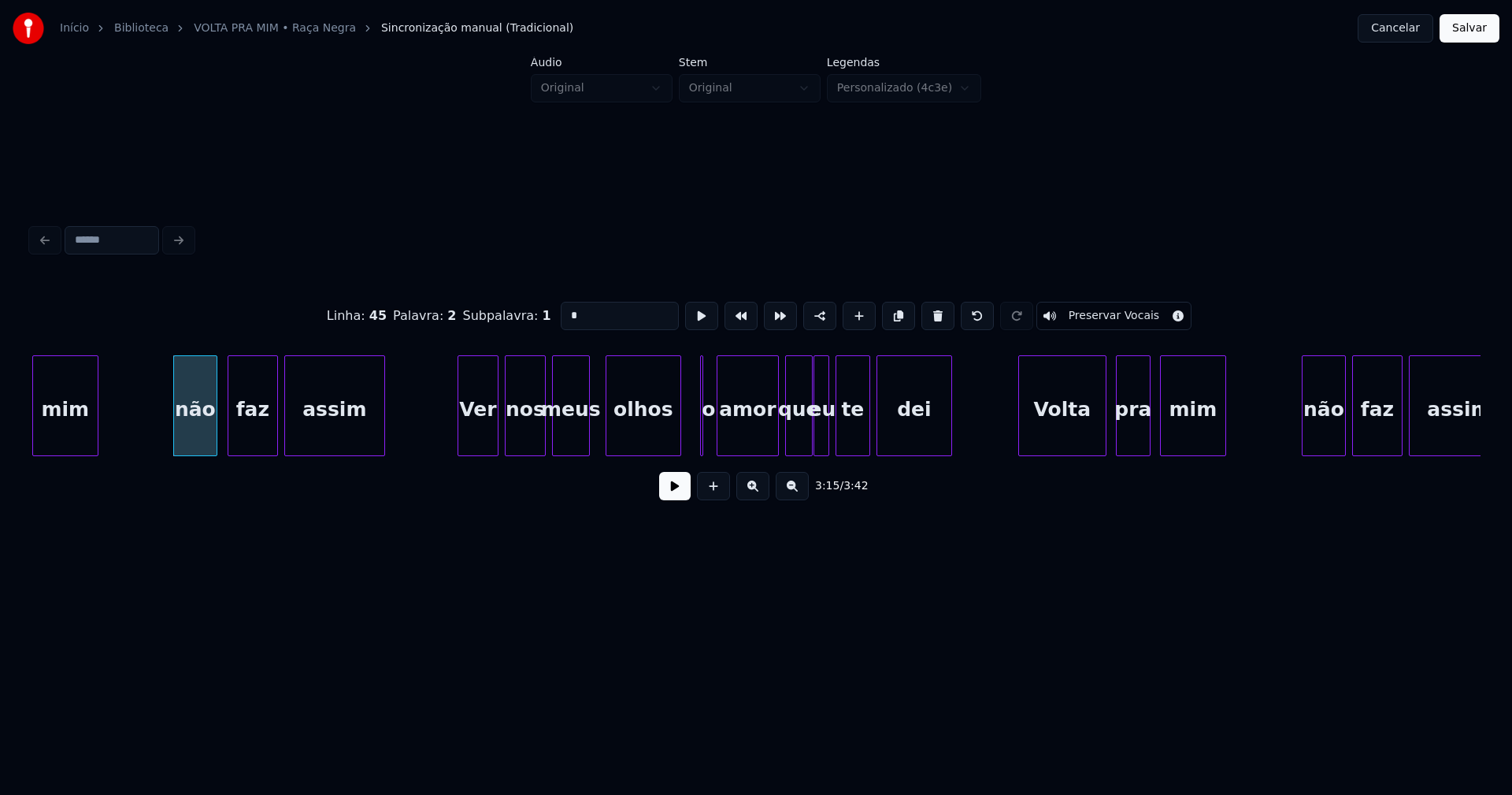
click at [720, 444] on div at bounding box center [720, 406] width 5 height 99
click at [711, 446] on div at bounding box center [712, 406] width 5 height 99
click at [627, 446] on div "olhos" at bounding box center [633, 410] width 74 height 108
click at [676, 437] on div at bounding box center [676, 406] width 5 height 99
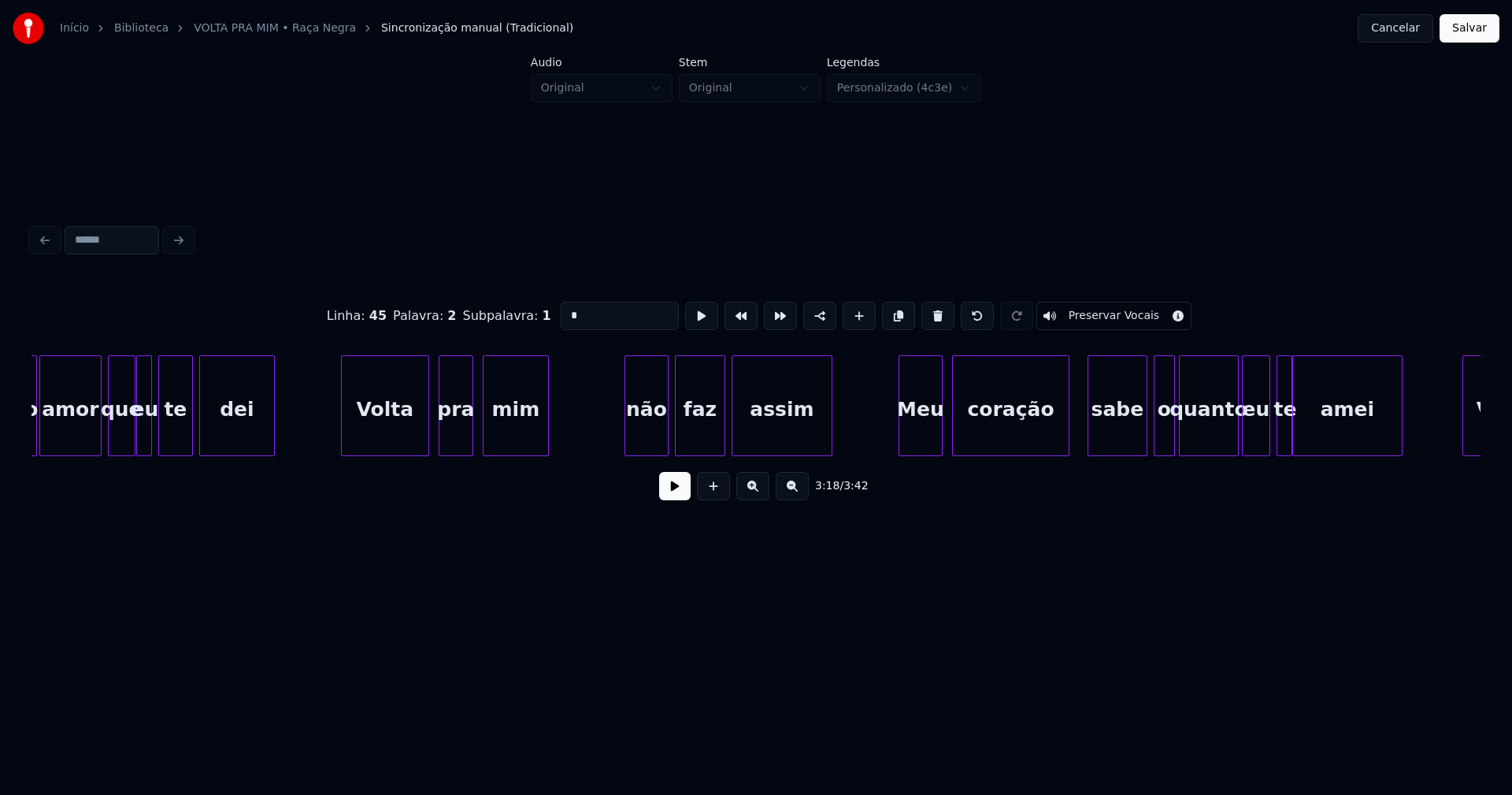
scroll to position [0, 31412]
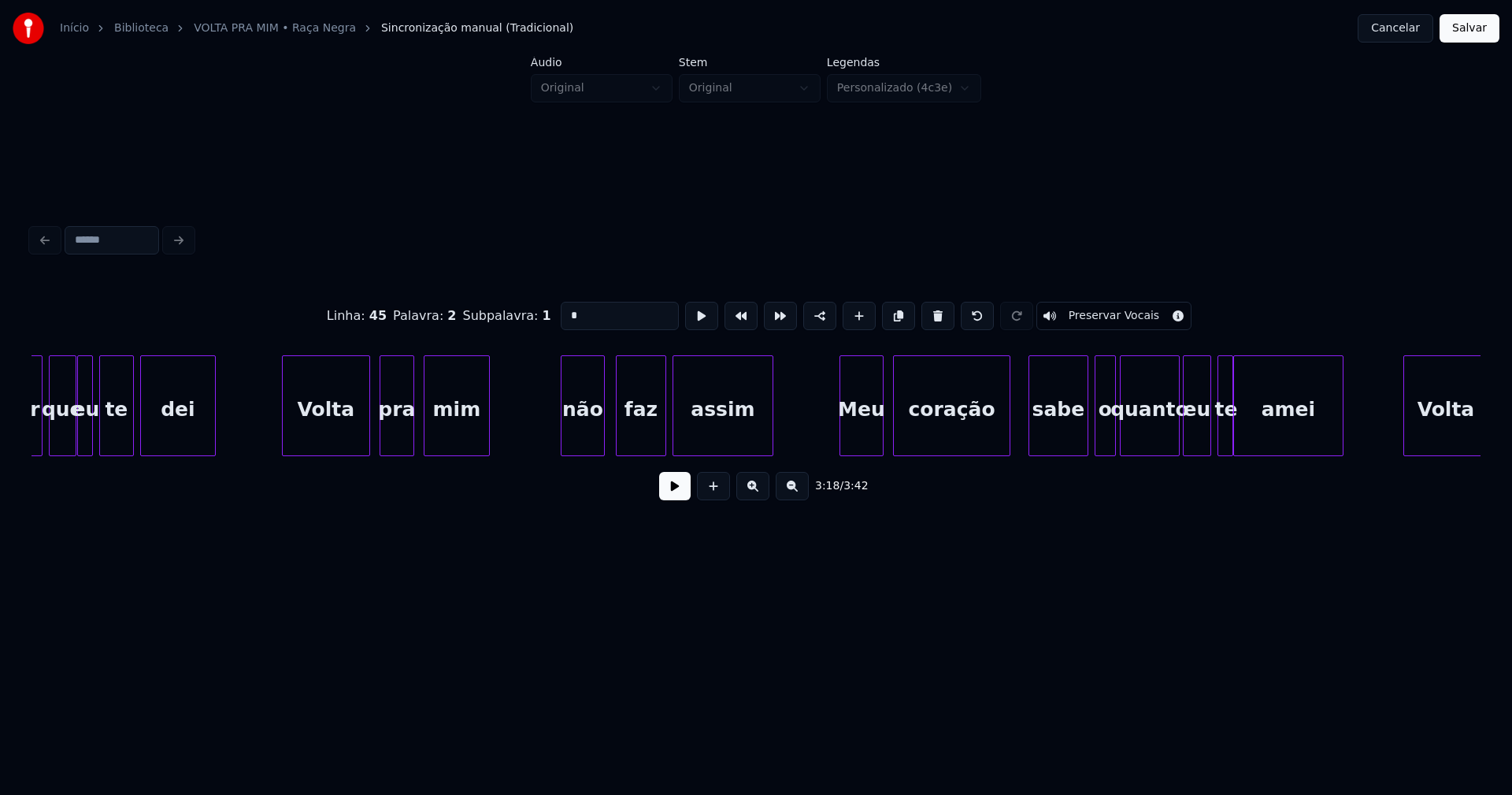
click at [581, 443] on div "não" at bounding box center [583, 410] width 42 height 108
click at [863, 449] on div "Meu" at bounding box center [858, 410] width 42 height 108
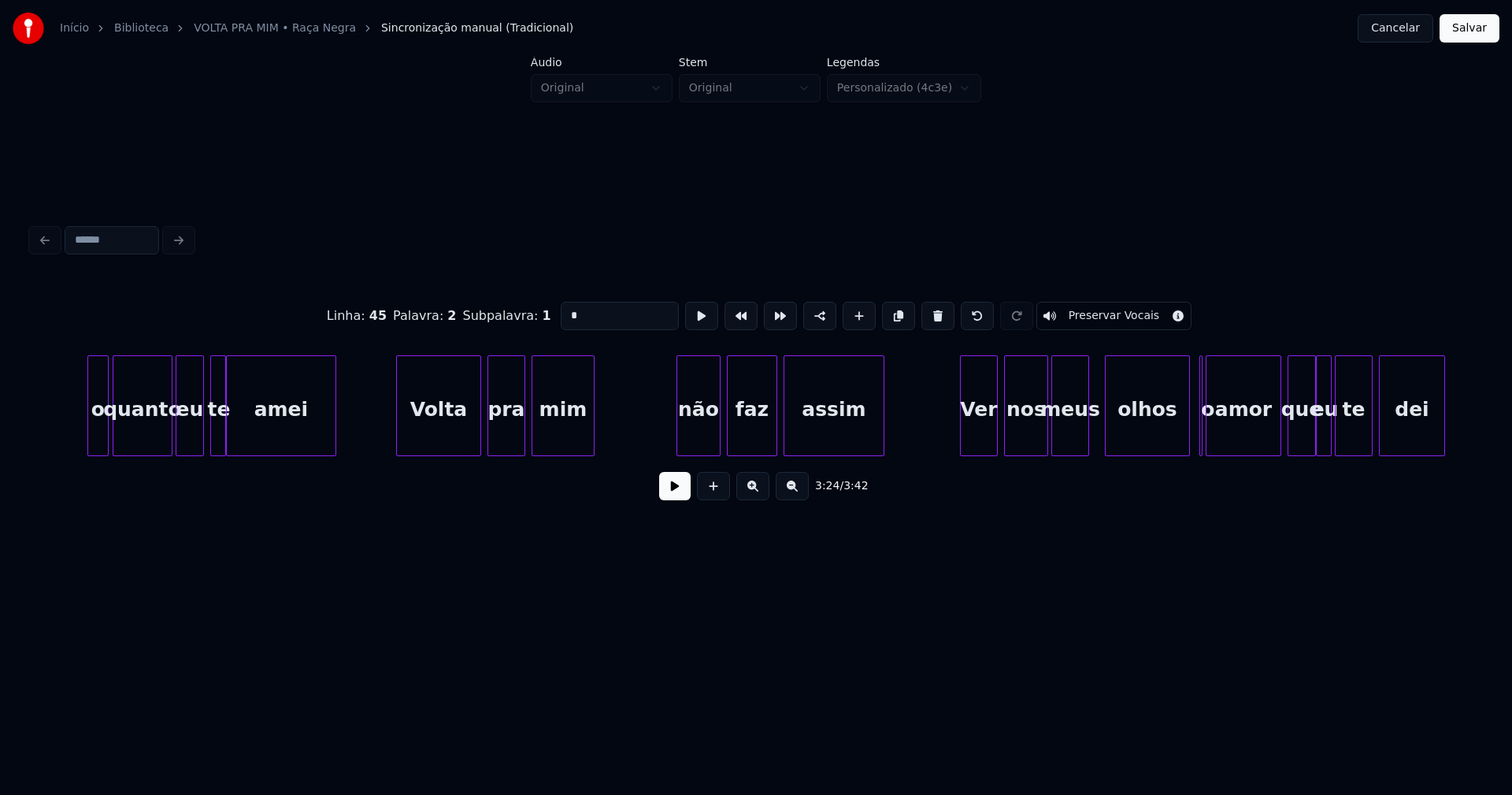
scroll to position [0, 32496]
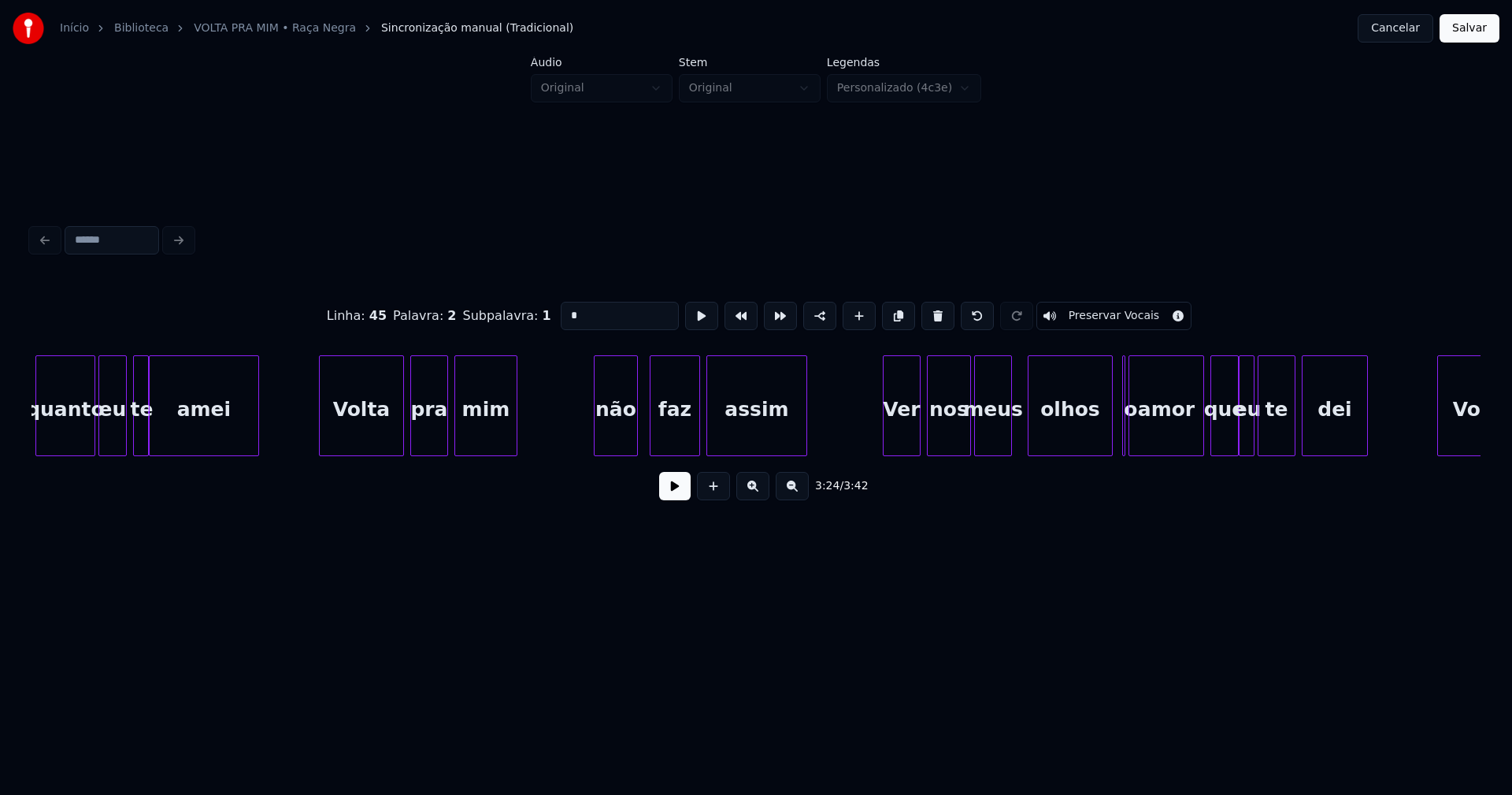
click at [622, 441] on div "não" at bounding box center [616, 410] width 42 height 108
click at [1140, 441] on div at bounding box center [1140, 406] width 5 height 99
click at [1131, 442] on div at bounding box center [1132, 406] width 5 height 99
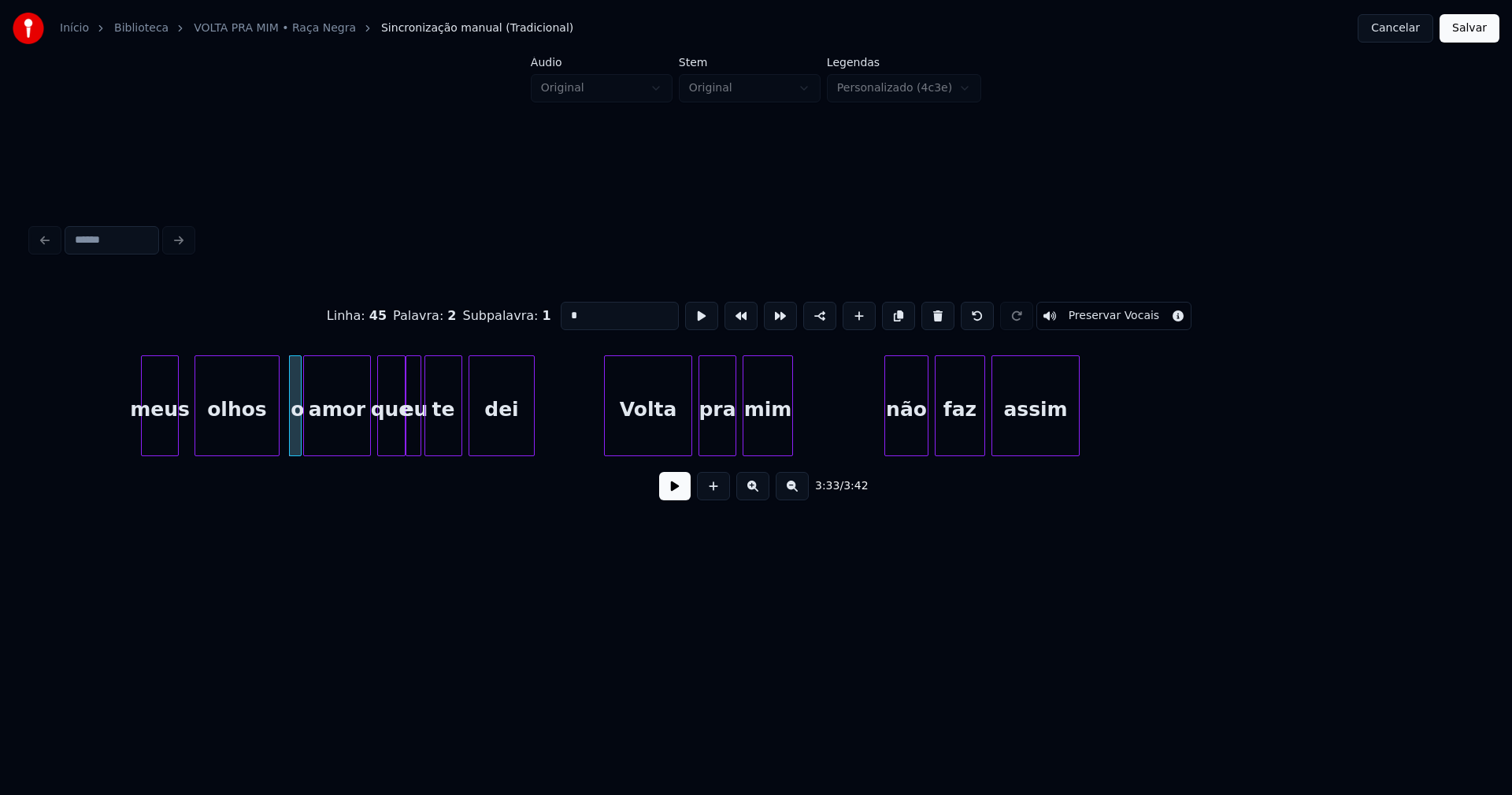
scroll to position [0, 33543]
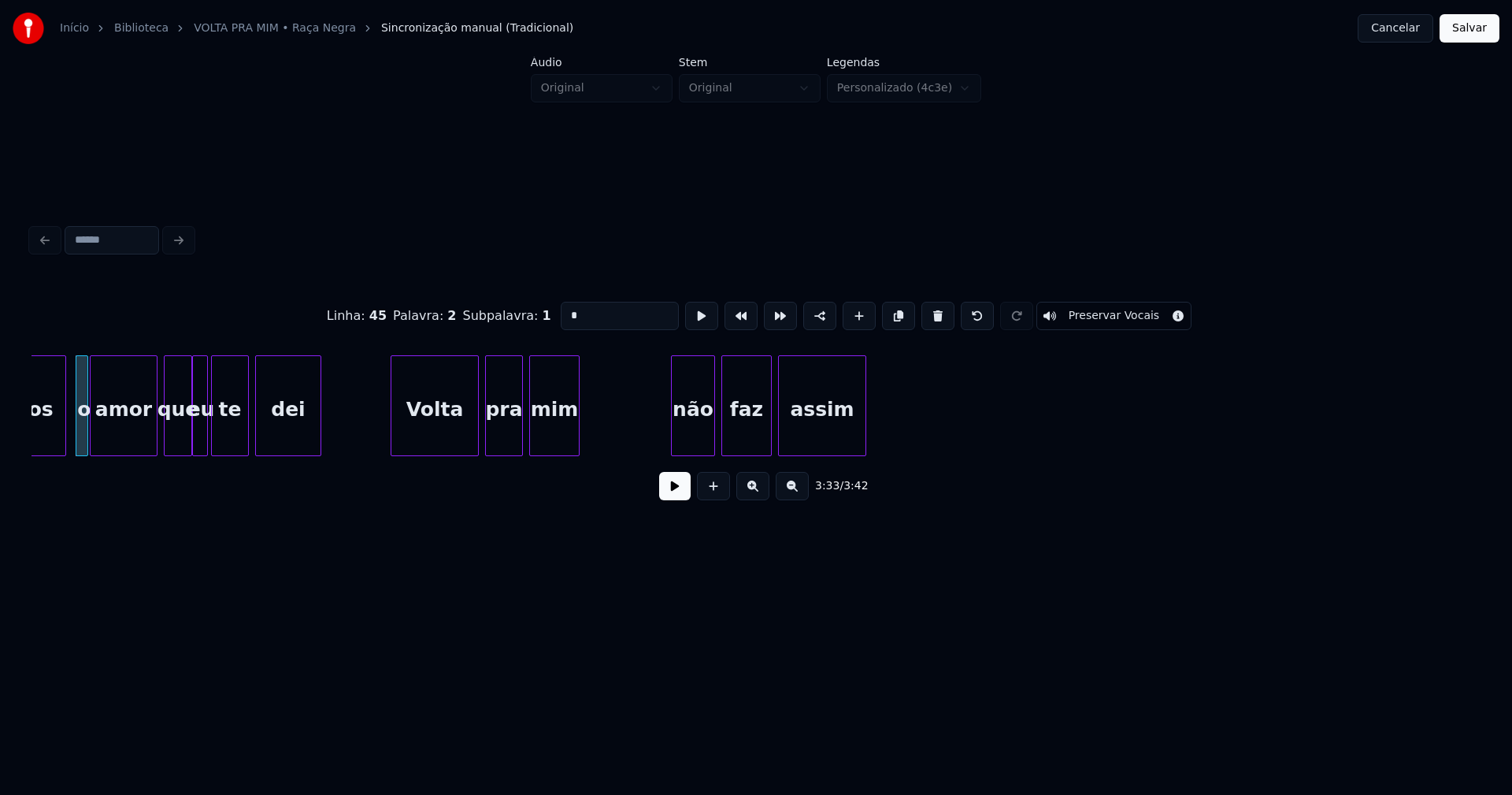
drag, startPoint x: 1461, startPoint y: 35, endPoint x: 1433, endPoint y: 42, distance: 28.9
click at [1460, 36] on button "Salvar" at bounding box center [1470, 28] width 60 height 29
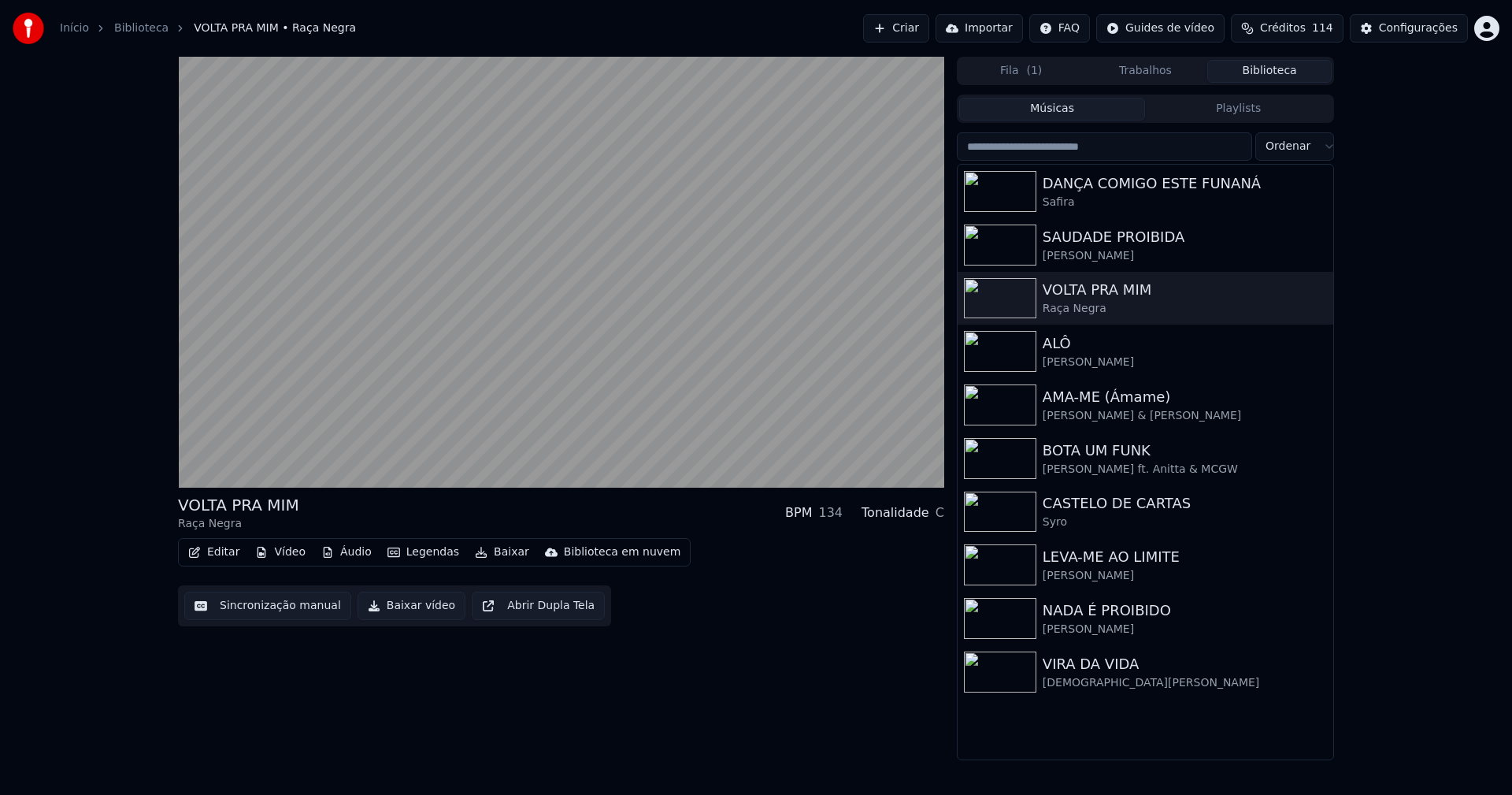
click at [403, 615] on button "Baixar vídeo" at bounding box center [411, 605] width 108 height 29
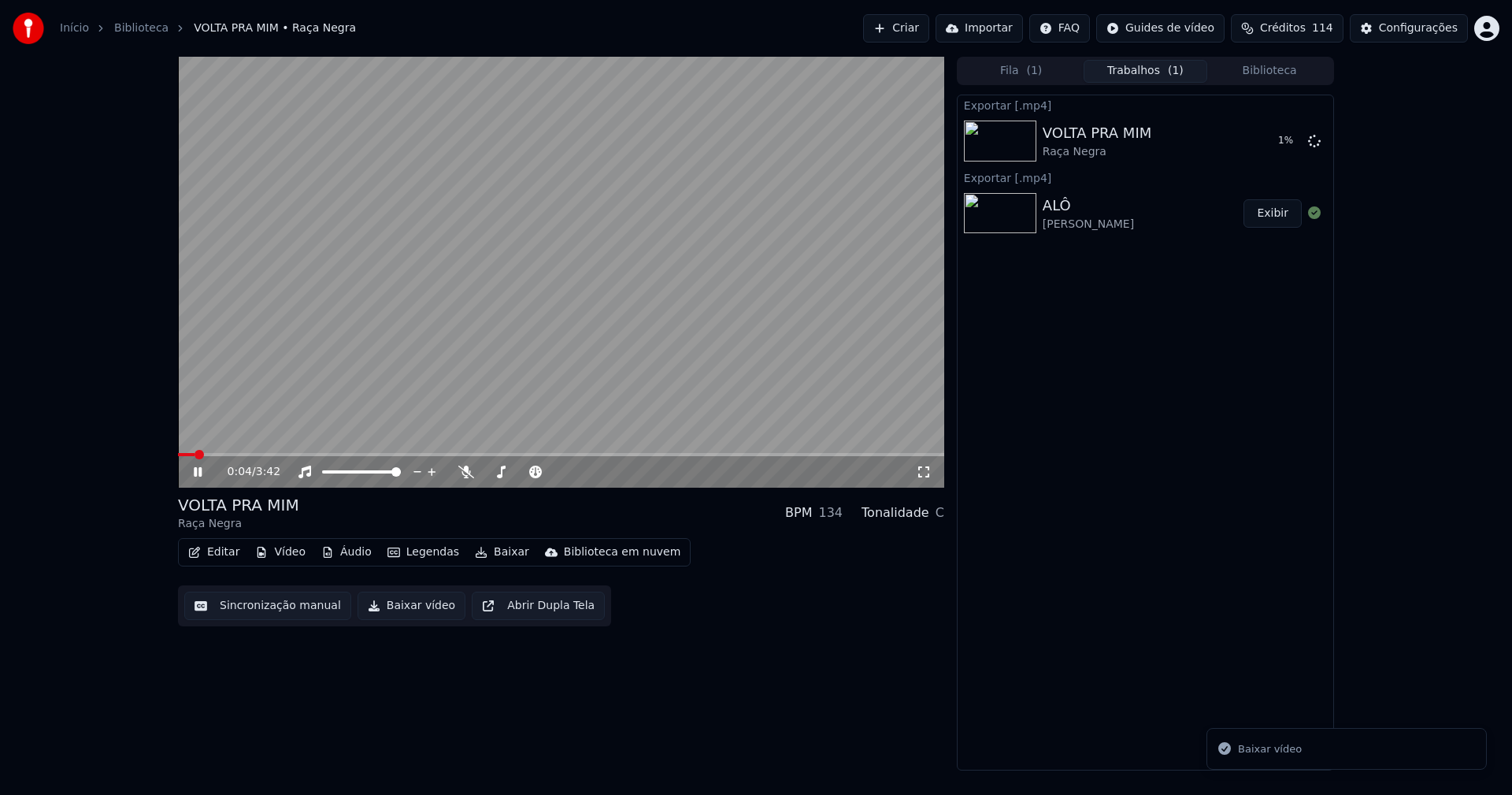
click at [199, 472] on icon at bounding box center [198, 472] width 8 height 10
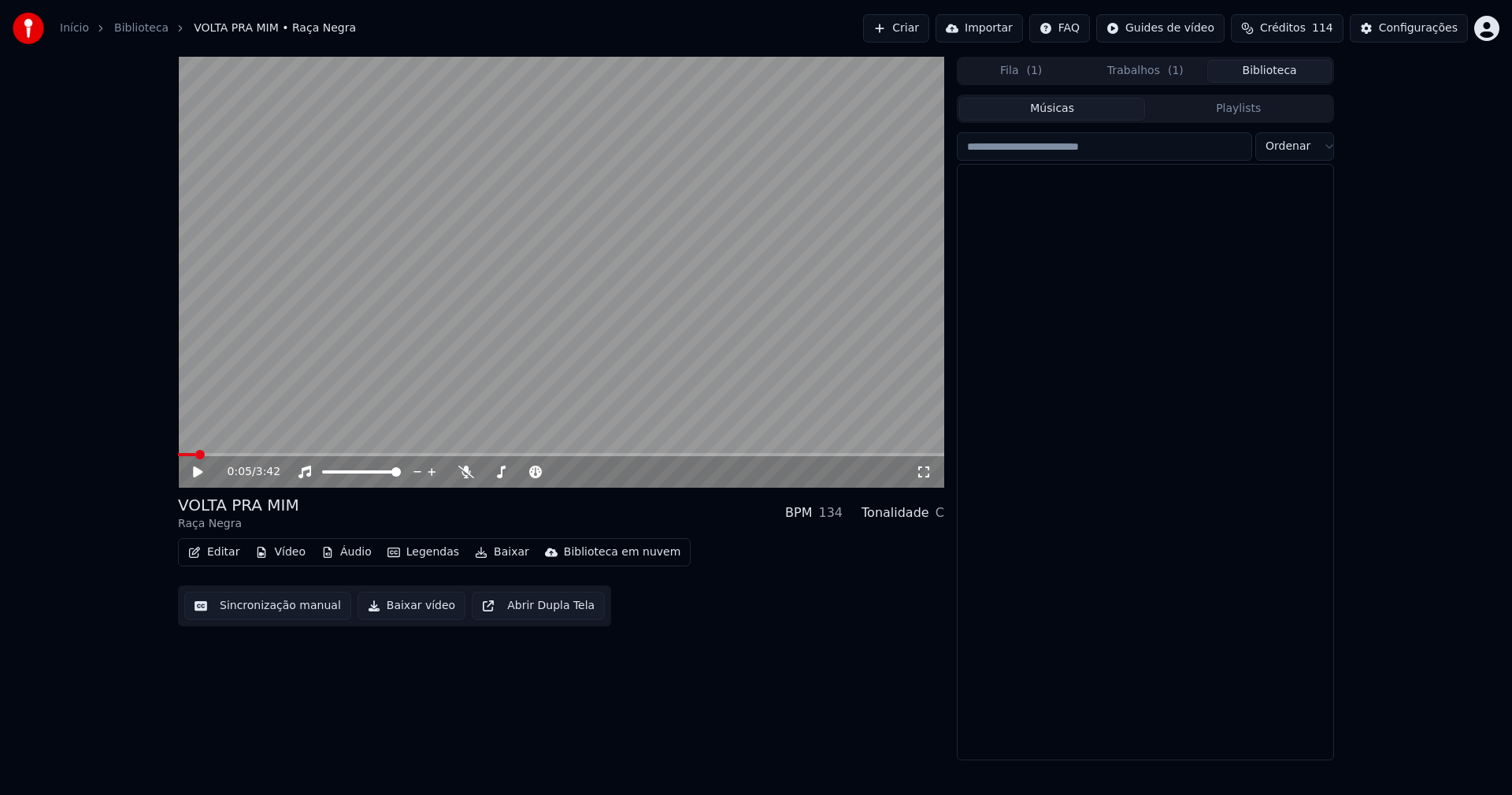
click at [1283, 68] on button "Biblioteca" at bounding box center [1269, 72] width 125 height 23
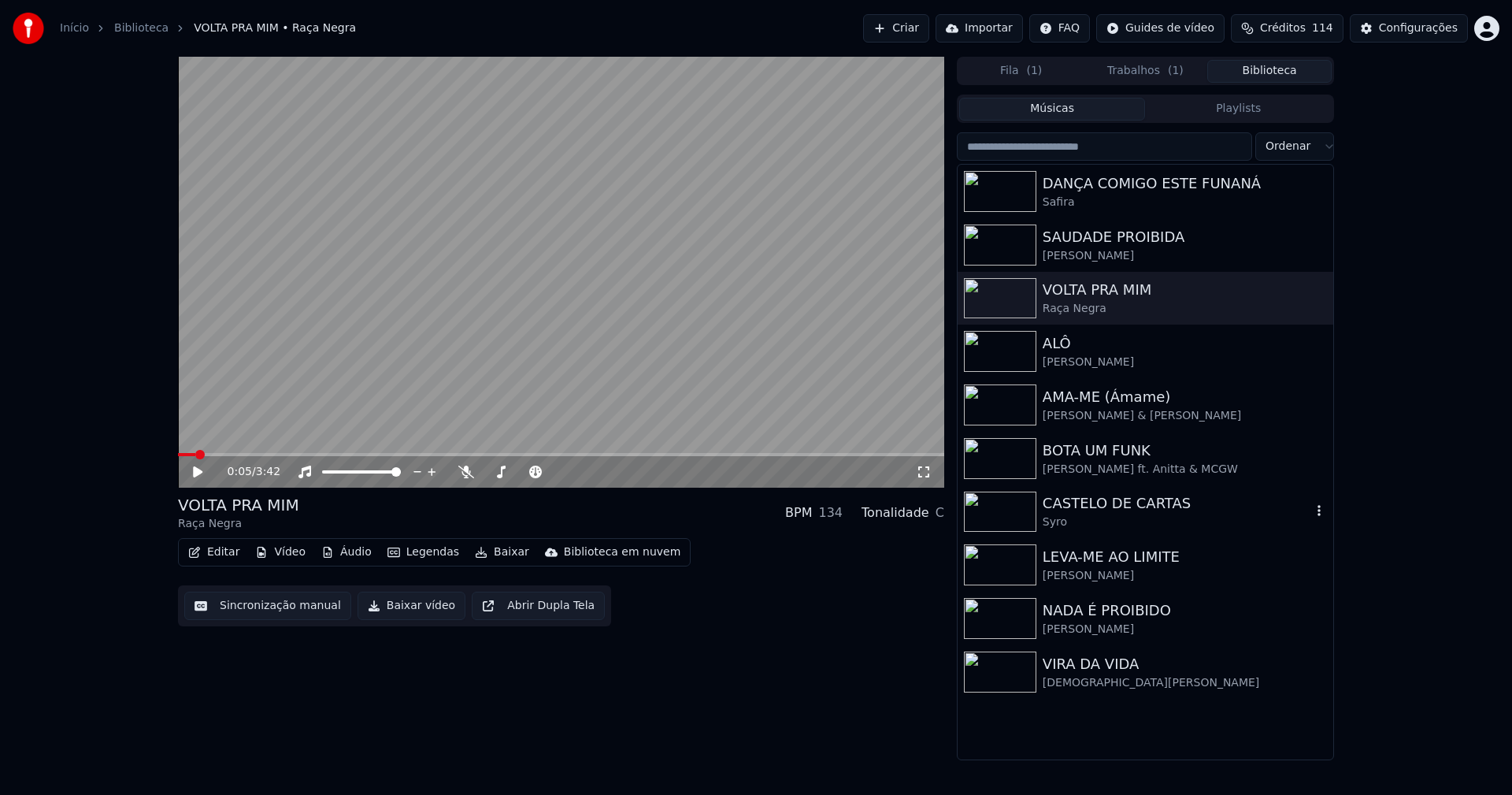
click at [1067, 510] on div "CASTELO DE CARTAS" at bounding box center [1177, 503] width 269 height 22
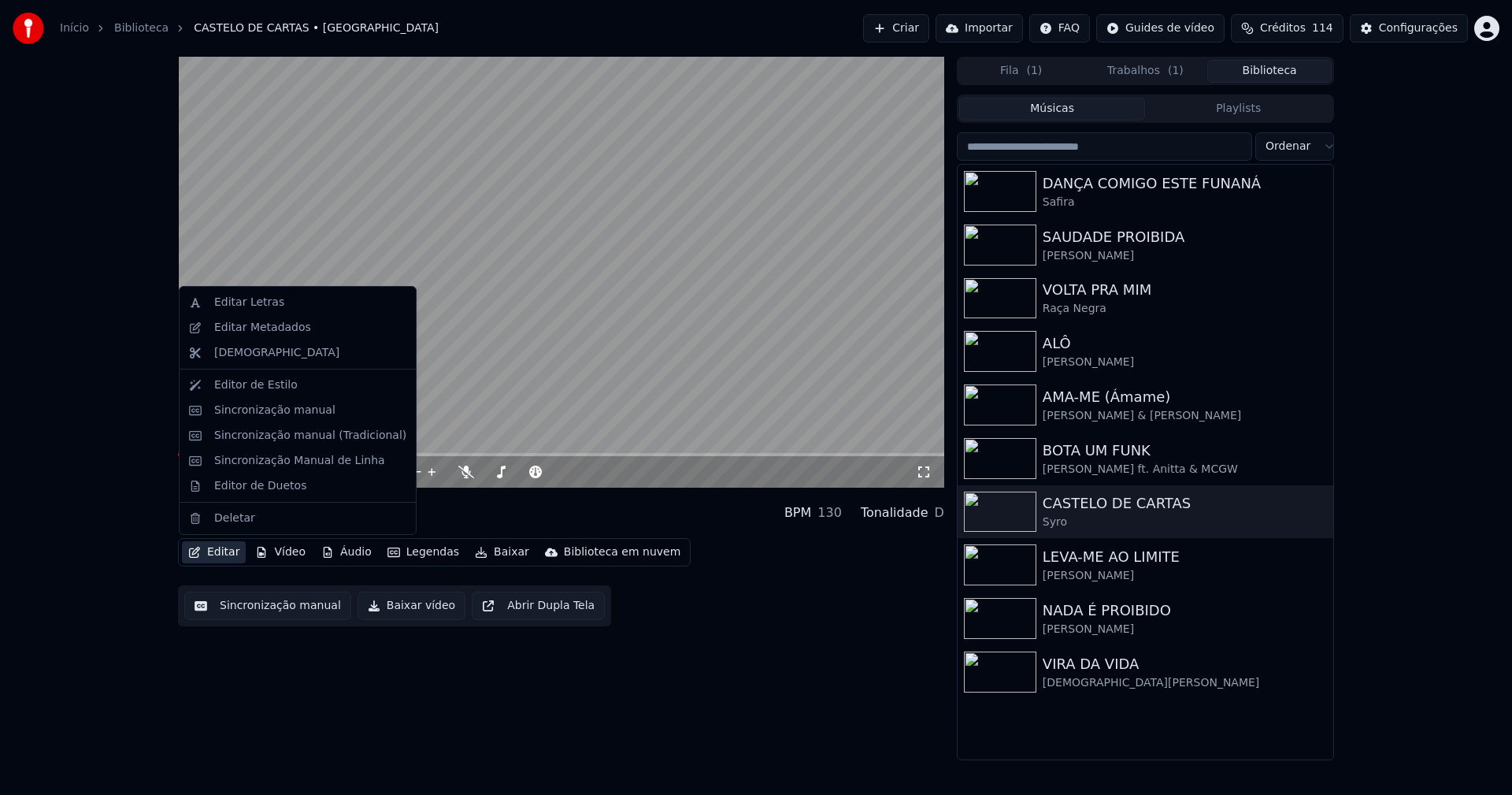
click at [213, 556] on button "Editar" at bounding box center [213, 552] width 64 height 22
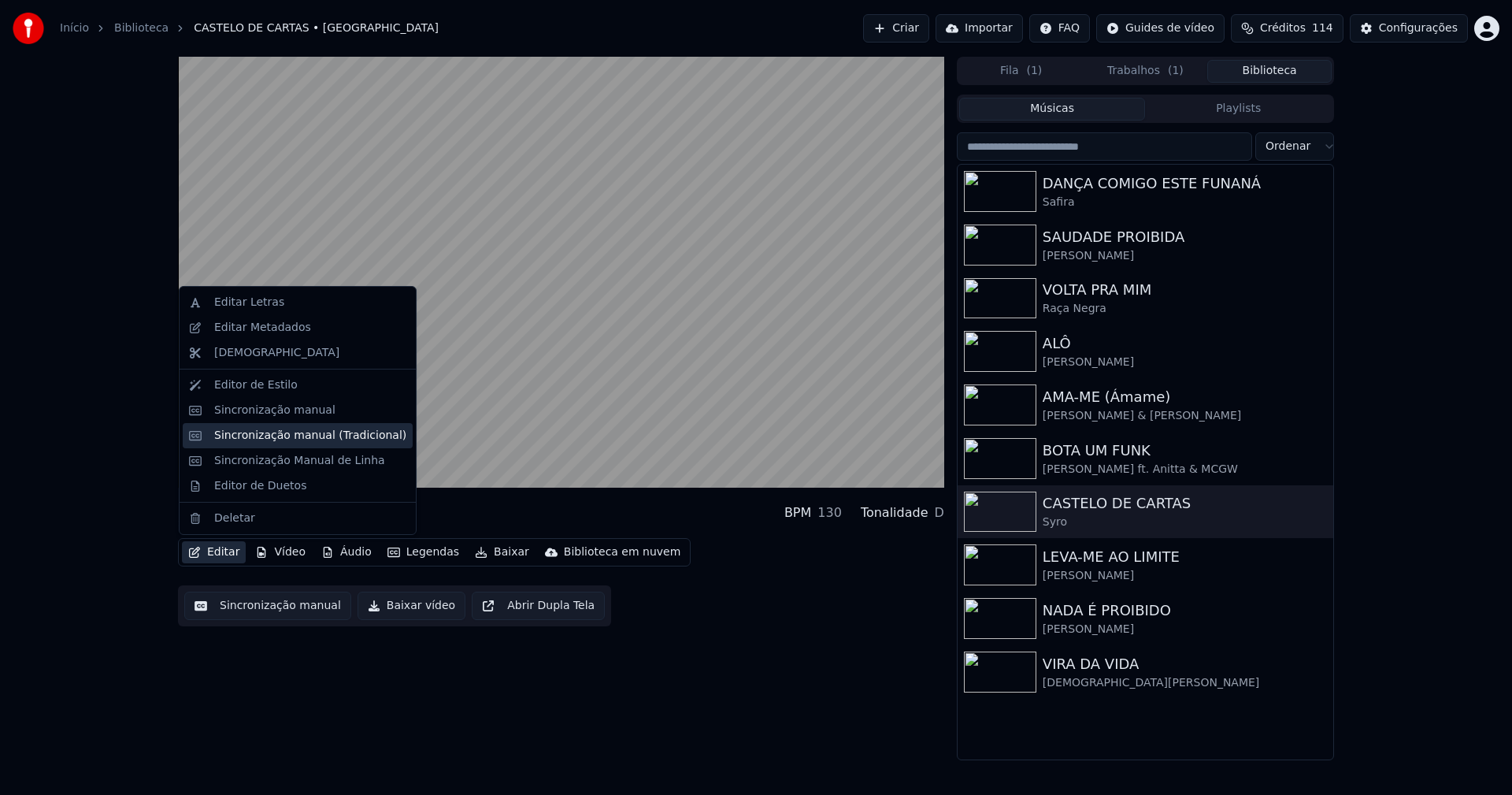
click at [261, 439] on div "Sincronização manual (Tradicional)" at bounding box center [310, 435] width 192 height 15
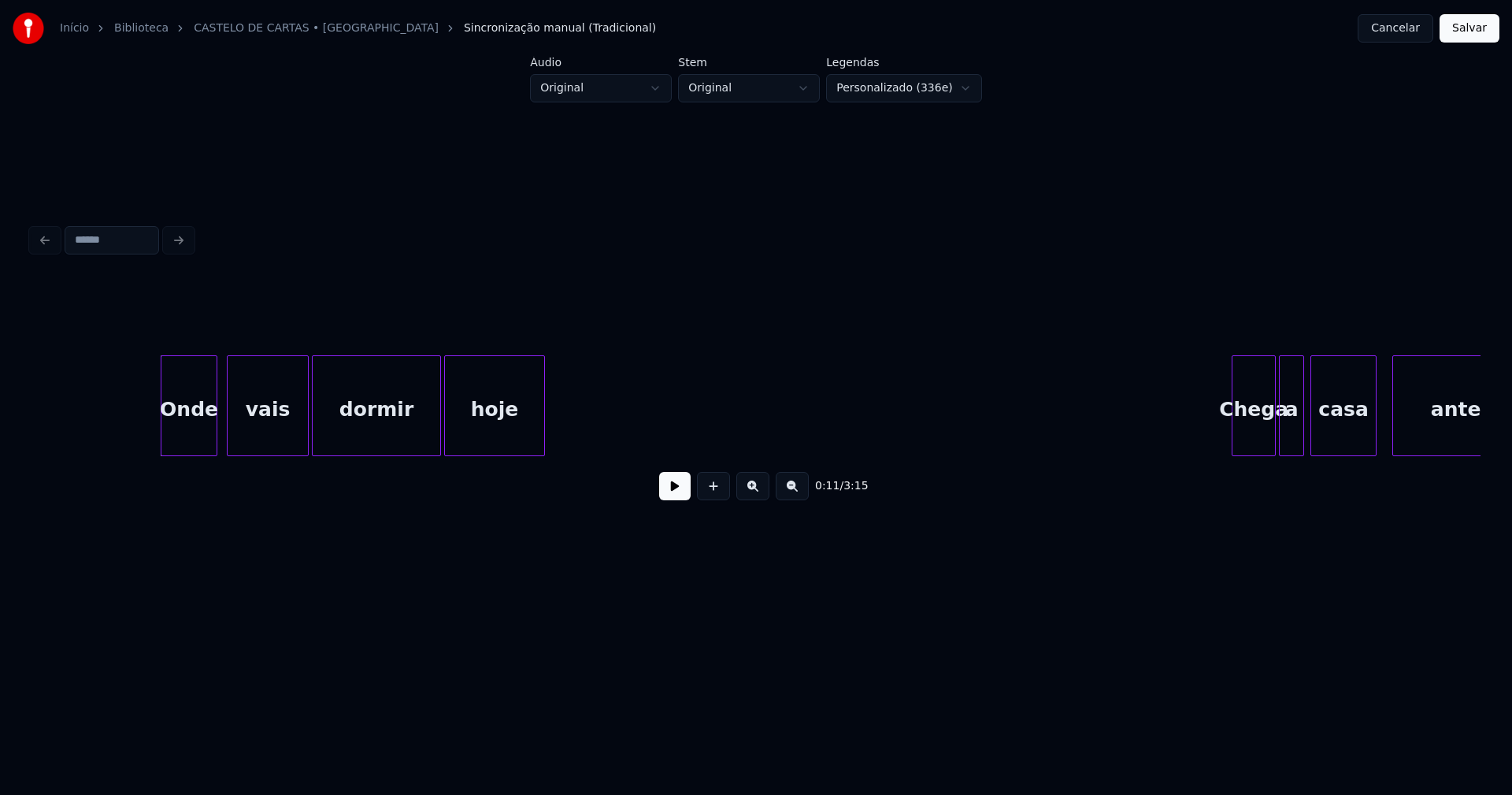
scroll to position [0, 1553]
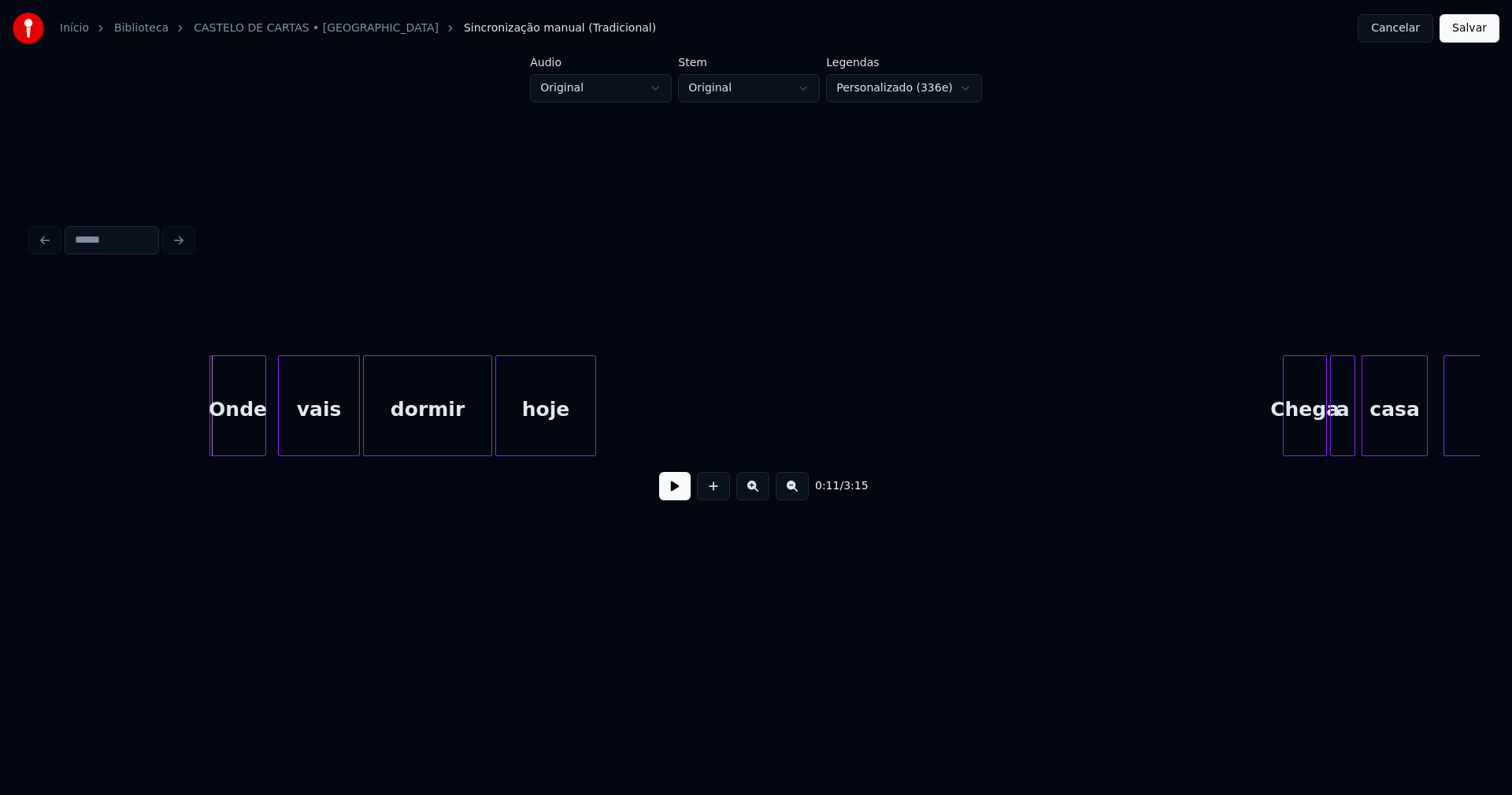
click at [229, 435] on div "Onde" at bounding box center [238, 410] width 55 height 108
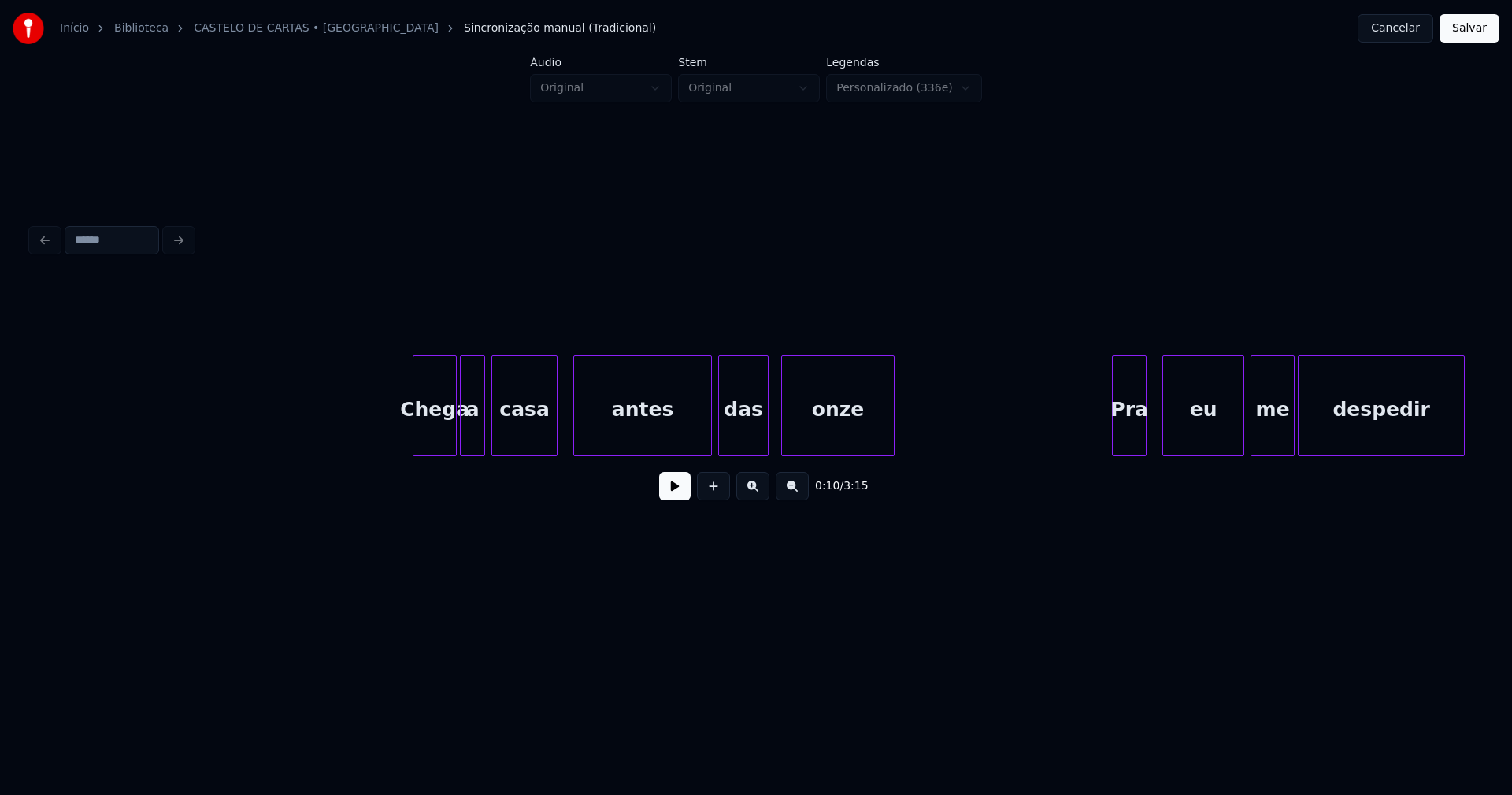
scroll to position [0, 2491]
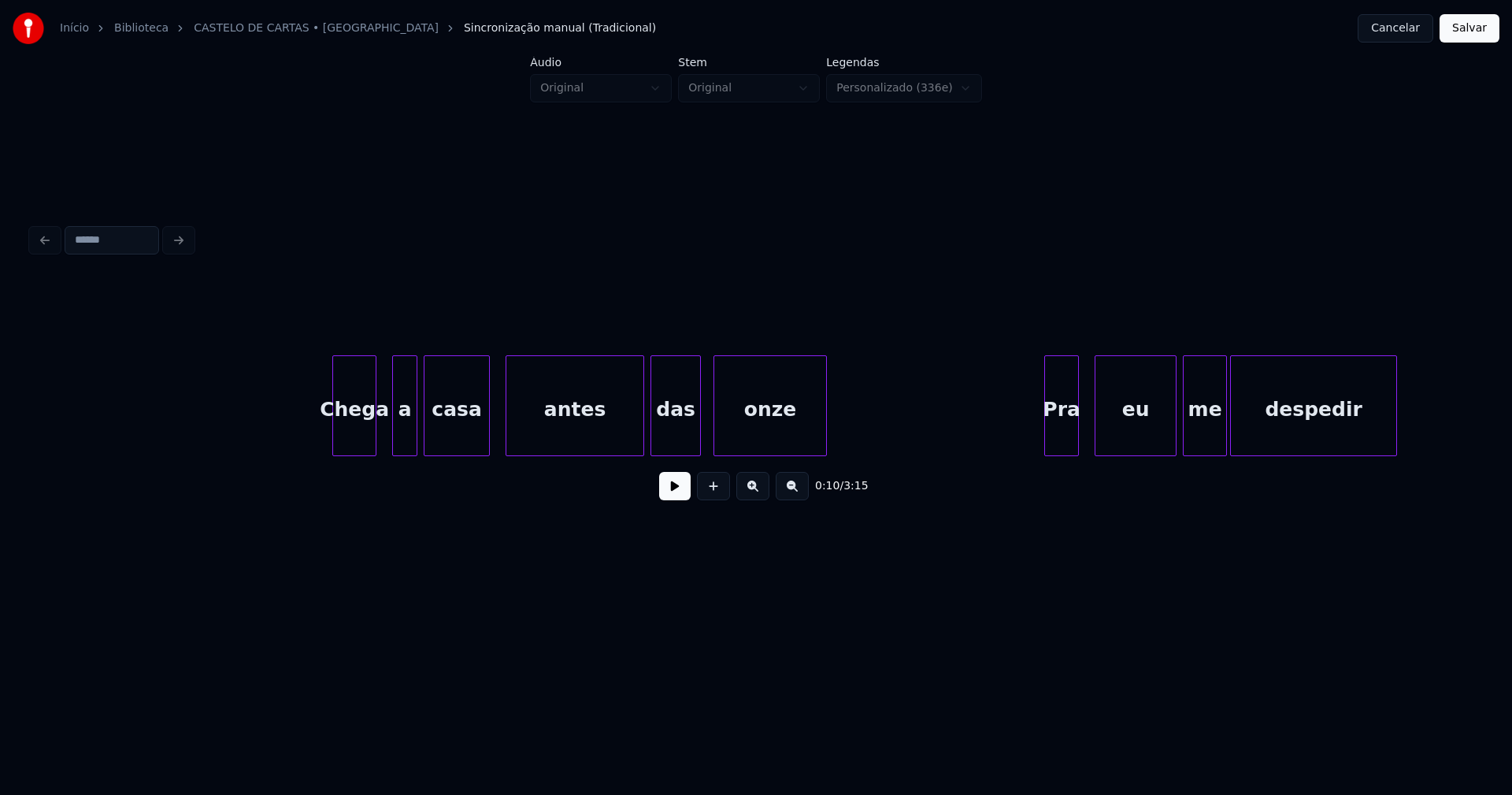
click at [348, 448] on div "Chega" at bounding box center [354, 410] width 42 height 108
click at [397, 446] on div "a" at bounding box center [397, 410] width 24 height 108
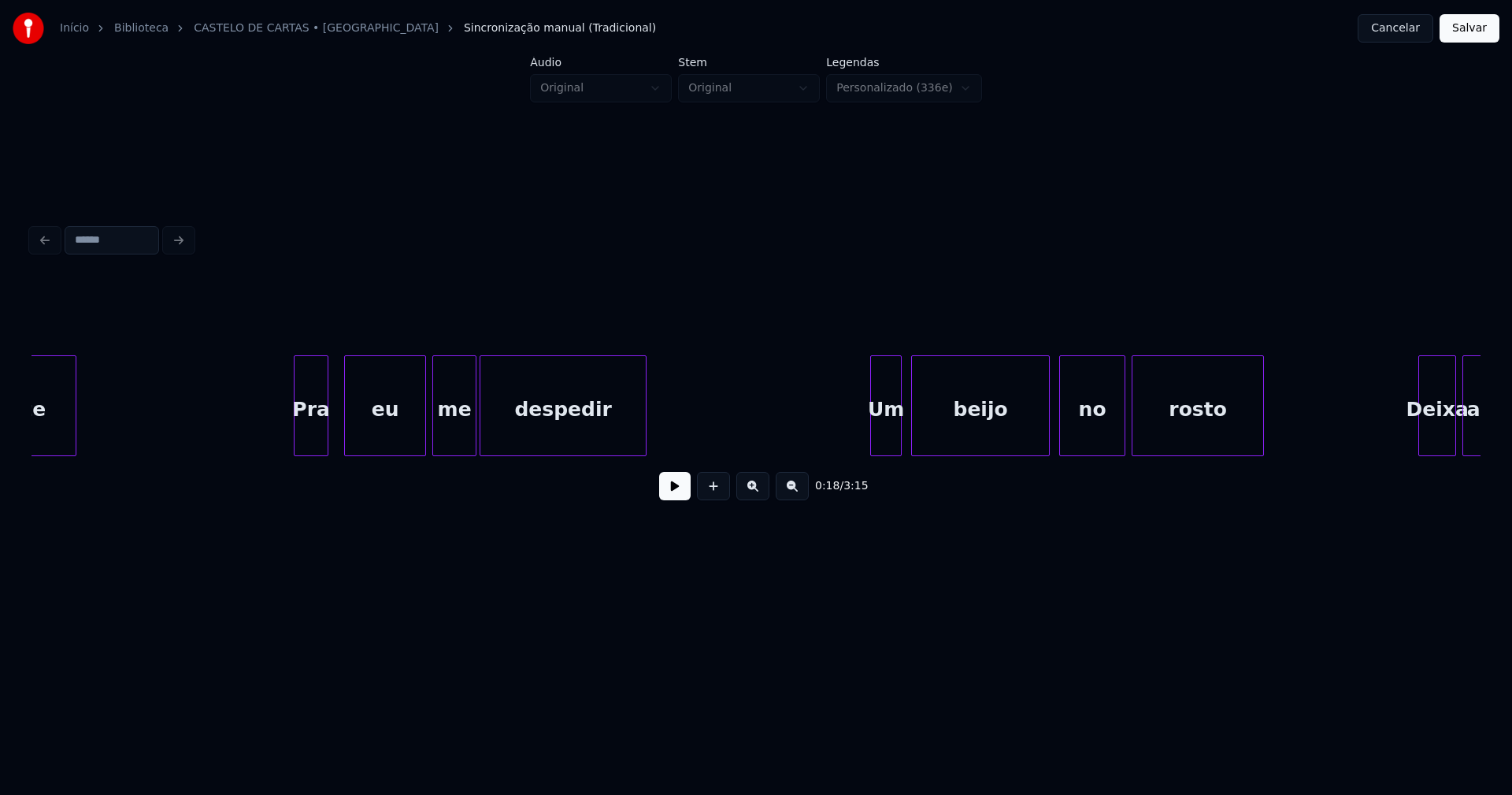
scroll to position [0, 3258]
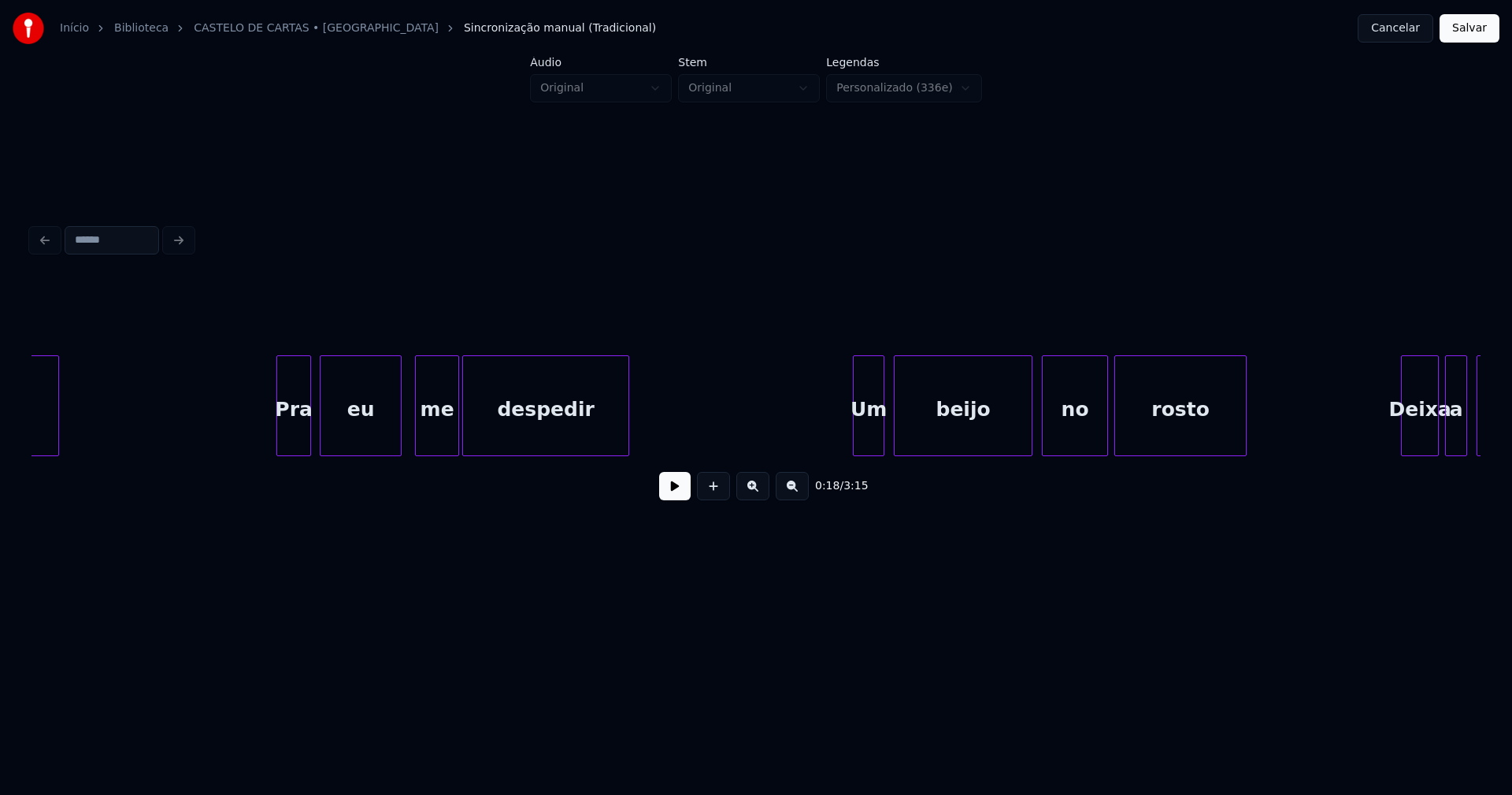
click at [351, 445] on div "eu" at bounding box center [361, 410] width 81 height 108
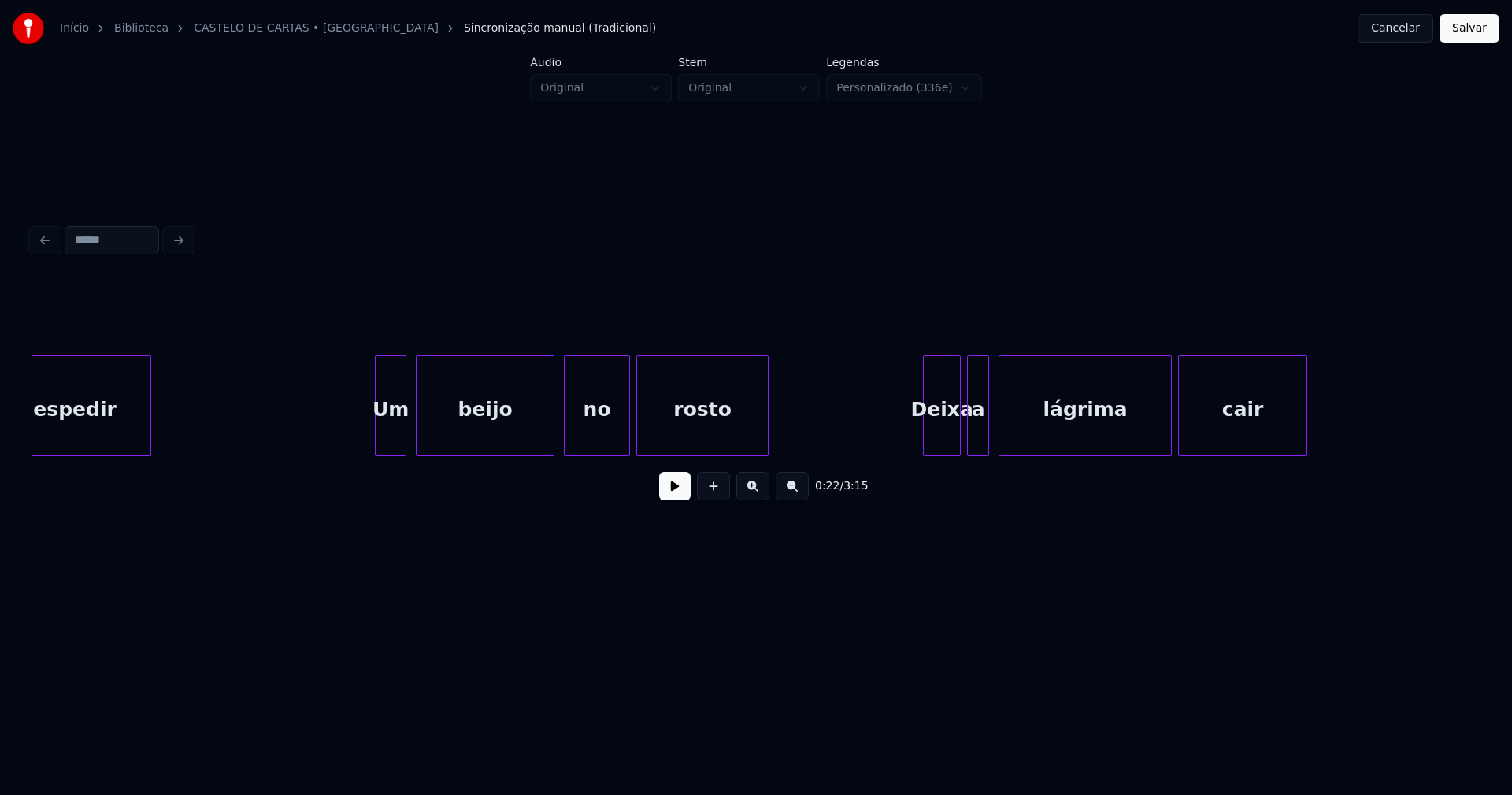
scroll to position [0, 3804]
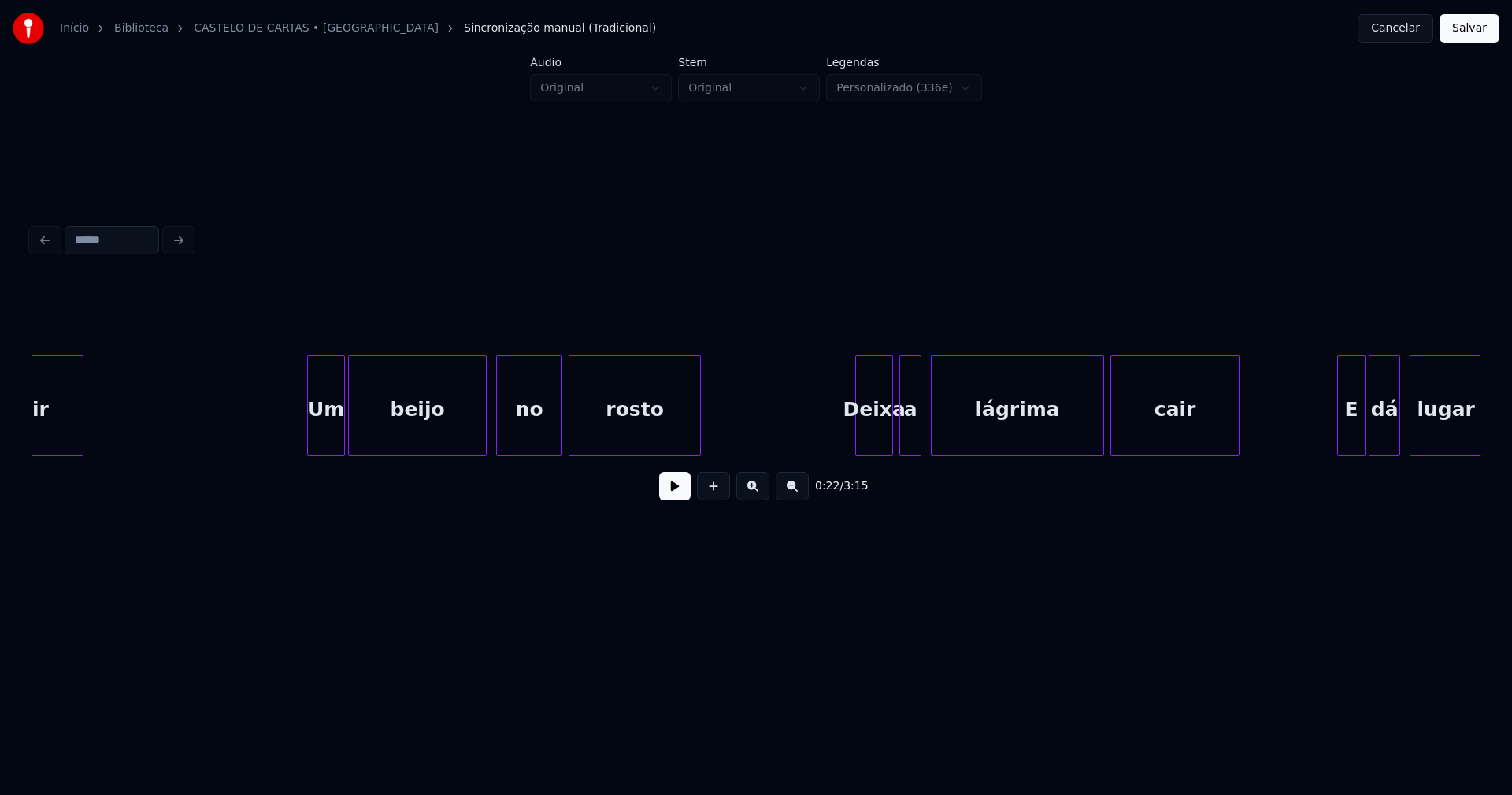
click at [344, 435] on div at bounding box center [342, 406] width 5 height 99
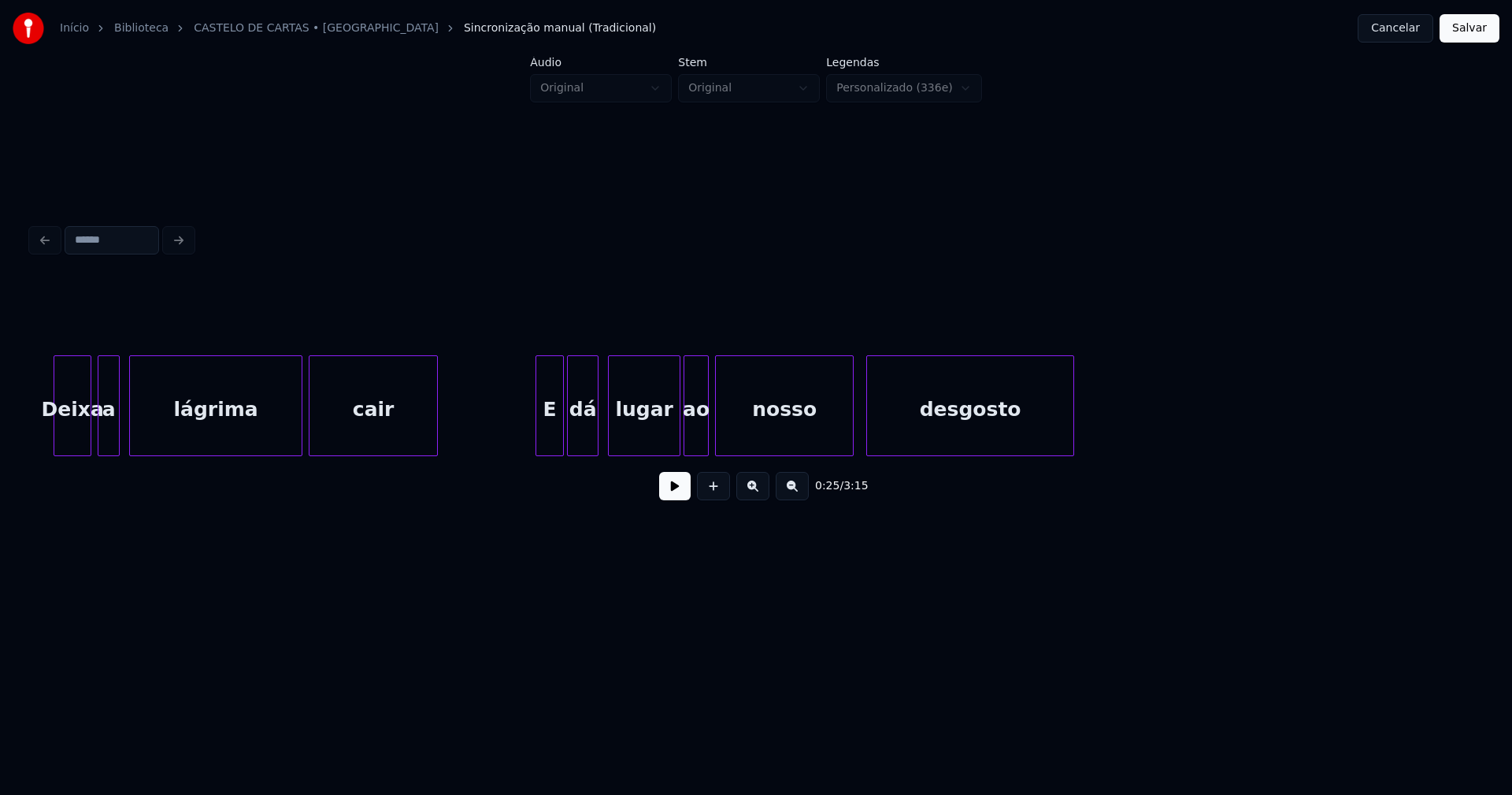
scroll to position [0, 4691]
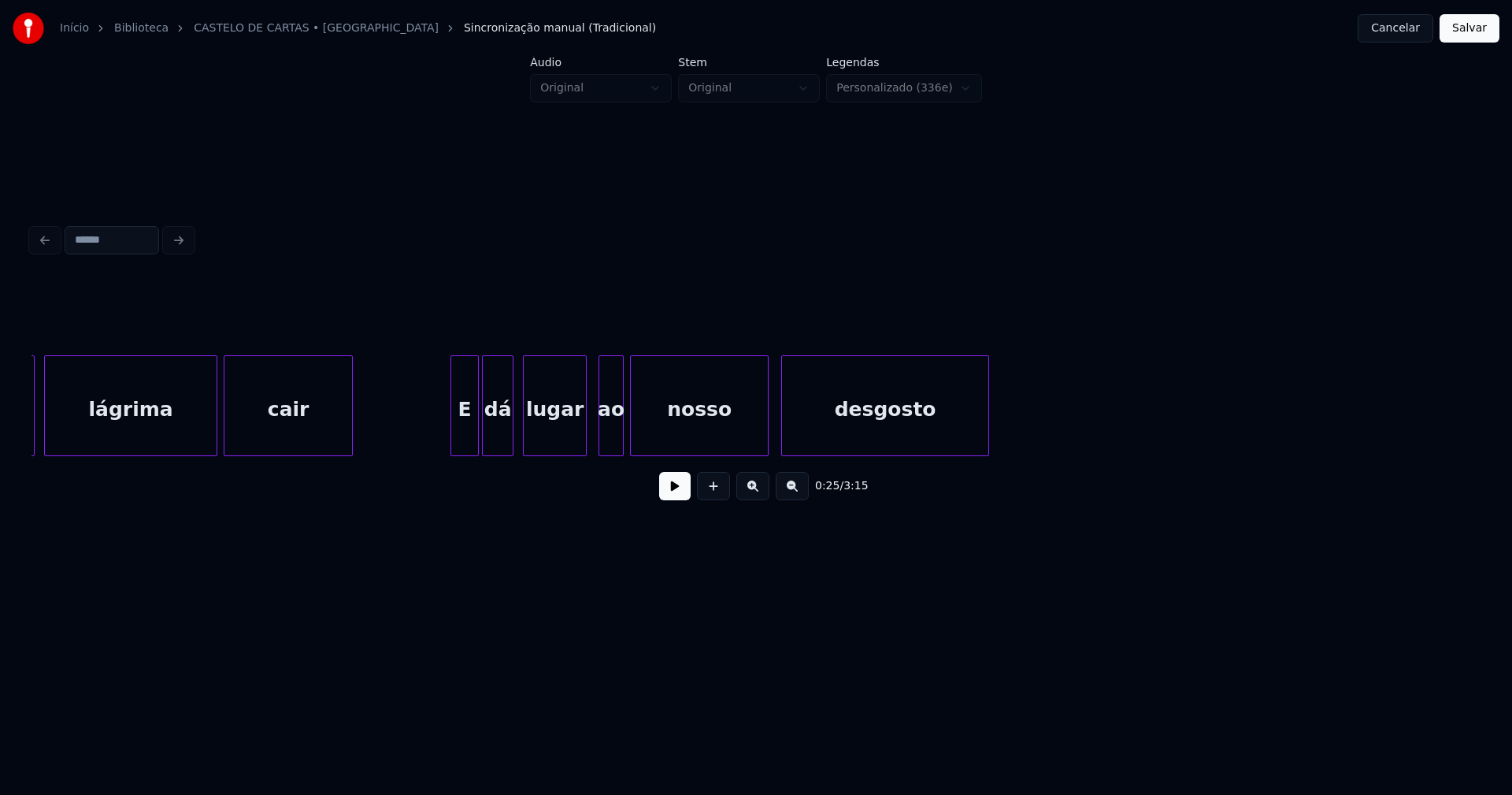
click at [583, 440] on div at bounding box center [584, 406] width 5 height 99
click at [603, 437] on div "ao" at bounding box center [604, 410] width 24 height 108
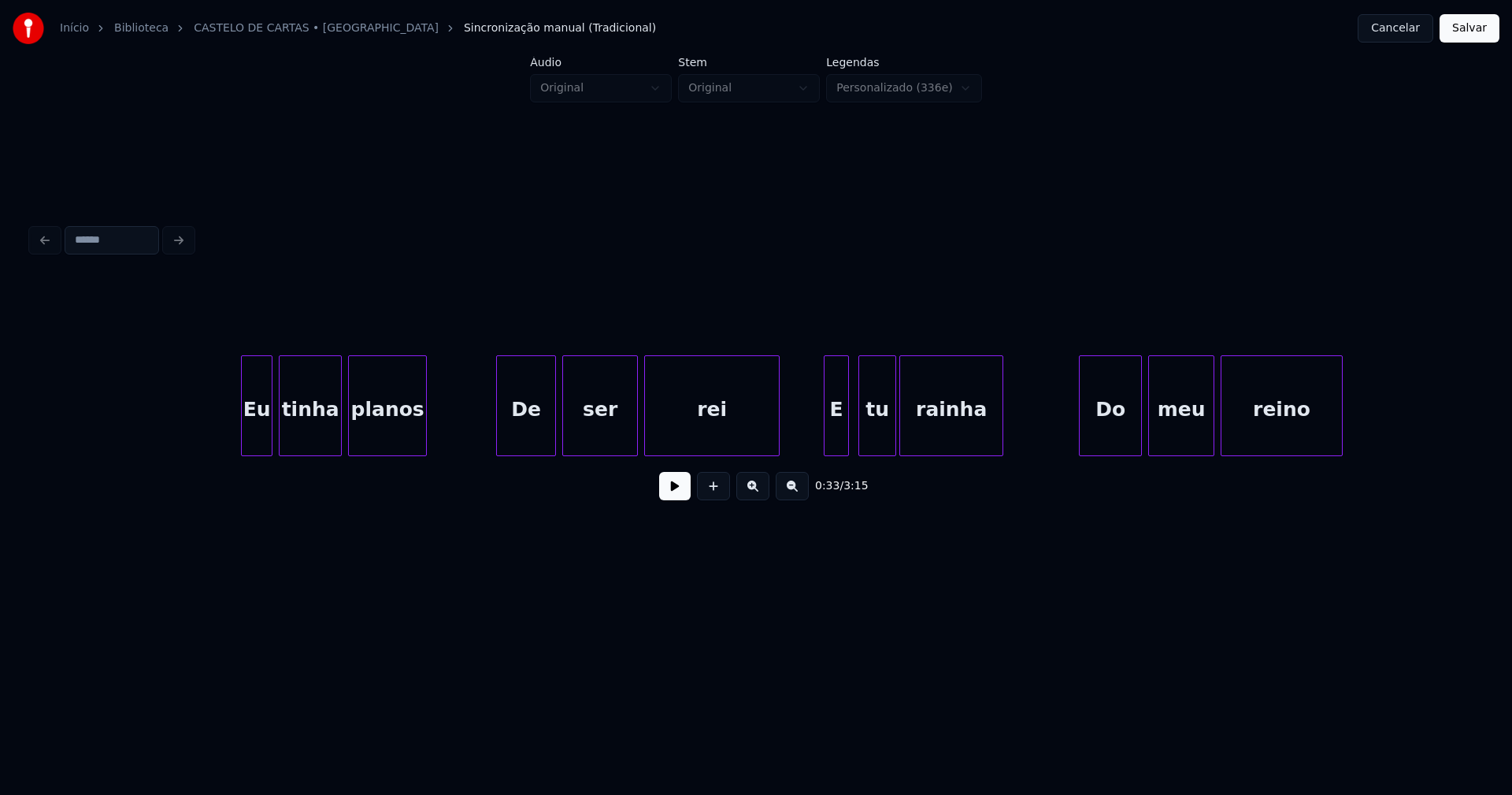
scroll to position [0, 6125]
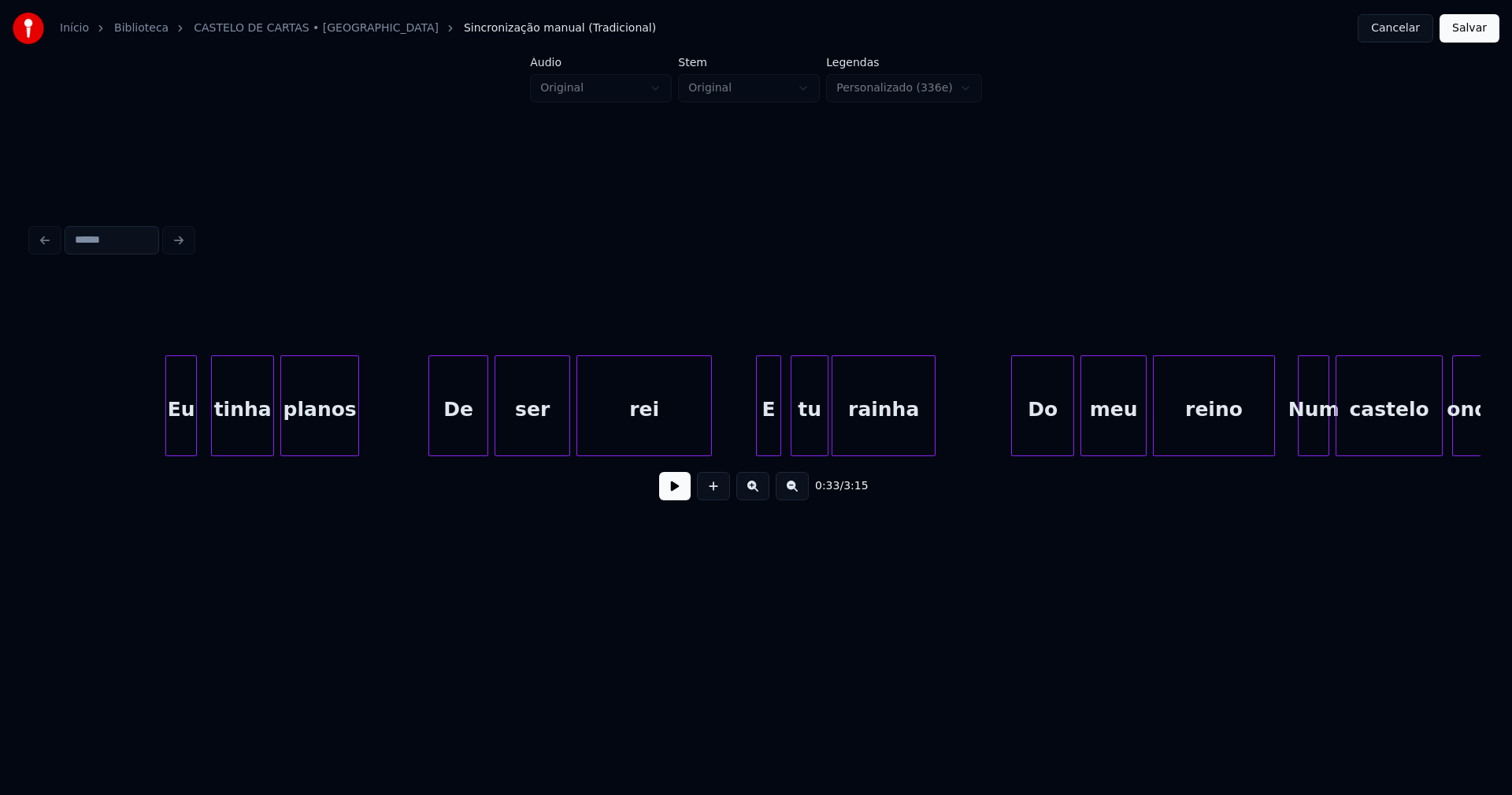
click at [182, 444] on div "Eu" at bounding box center [181, 410] width 30 height 108
click at [455, 437] on div "De" at bounding box center [451, 410] width 59 height 108
click at [514, 442] on div "ser" at bounding box center [528, 410] width 74 height 108
click at [763, 442] on div "E" at bounding box center [763, 410] width 24 height 108
click at [812, 446] on div "tu" at bounding box center [805, 410] width 36 height 108
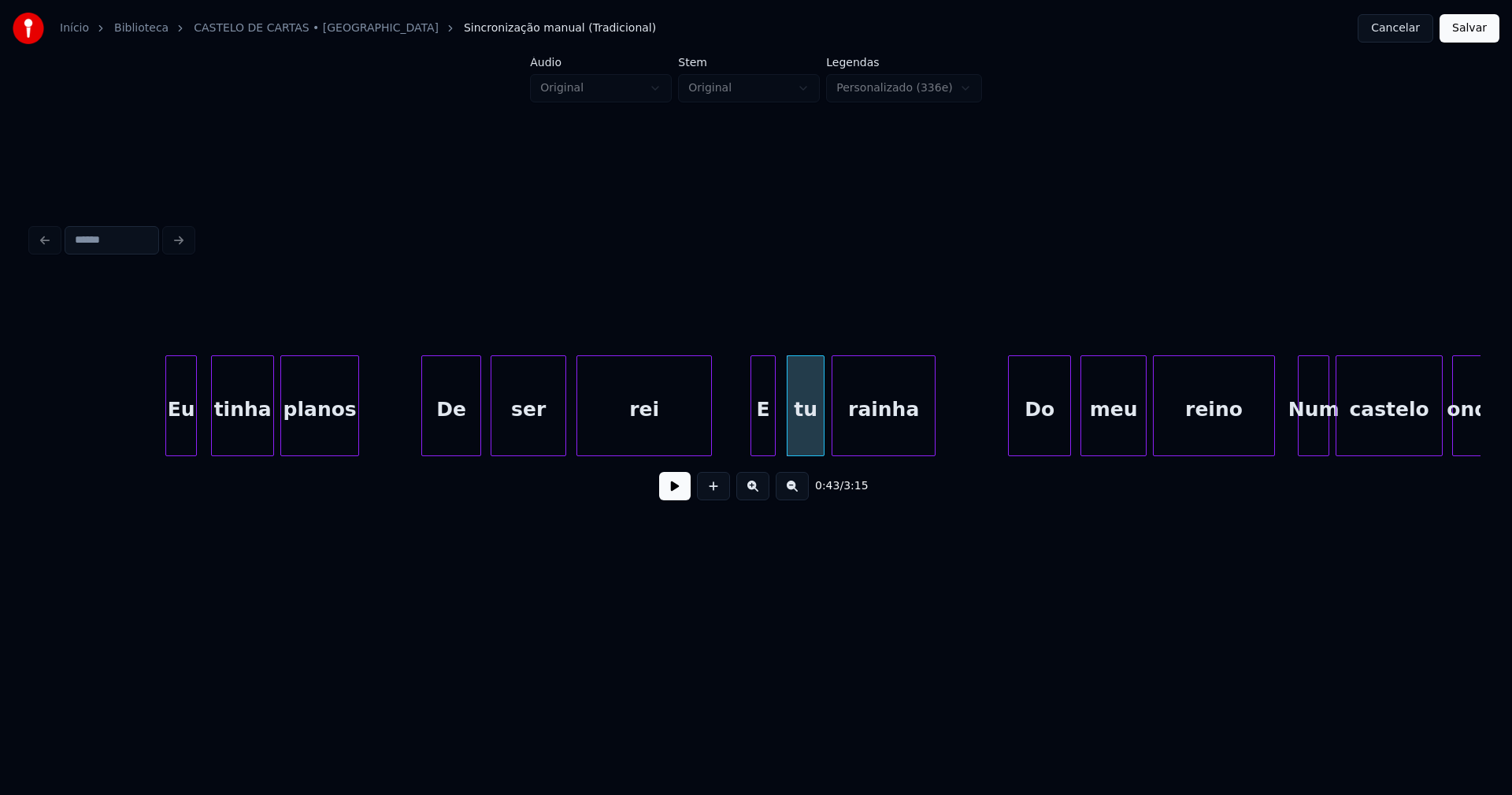
click at [1058, 433] on div "Do" at bounding box center [1039, 410] width 61 height 108
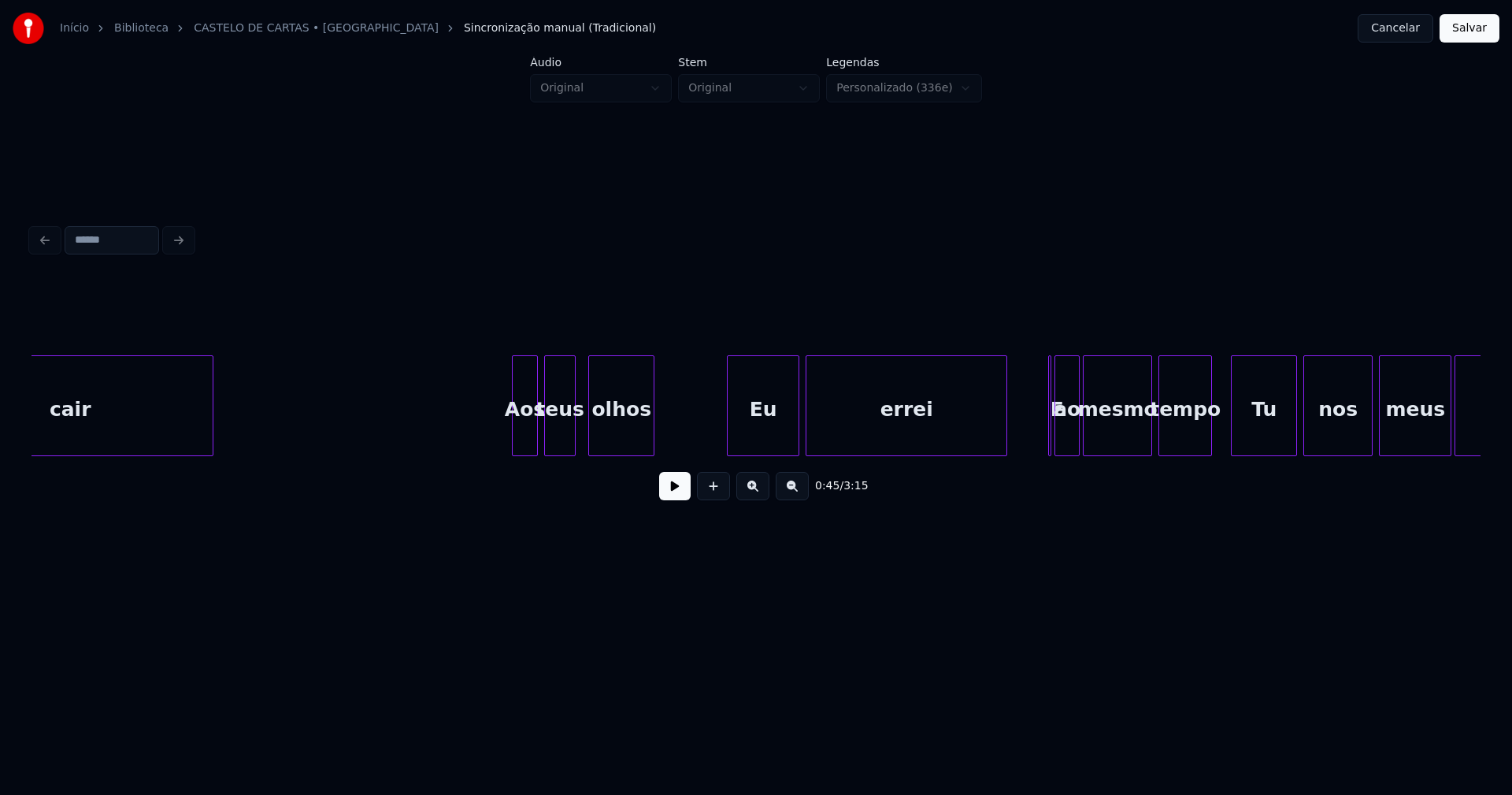
scroll to position [0, 8171]
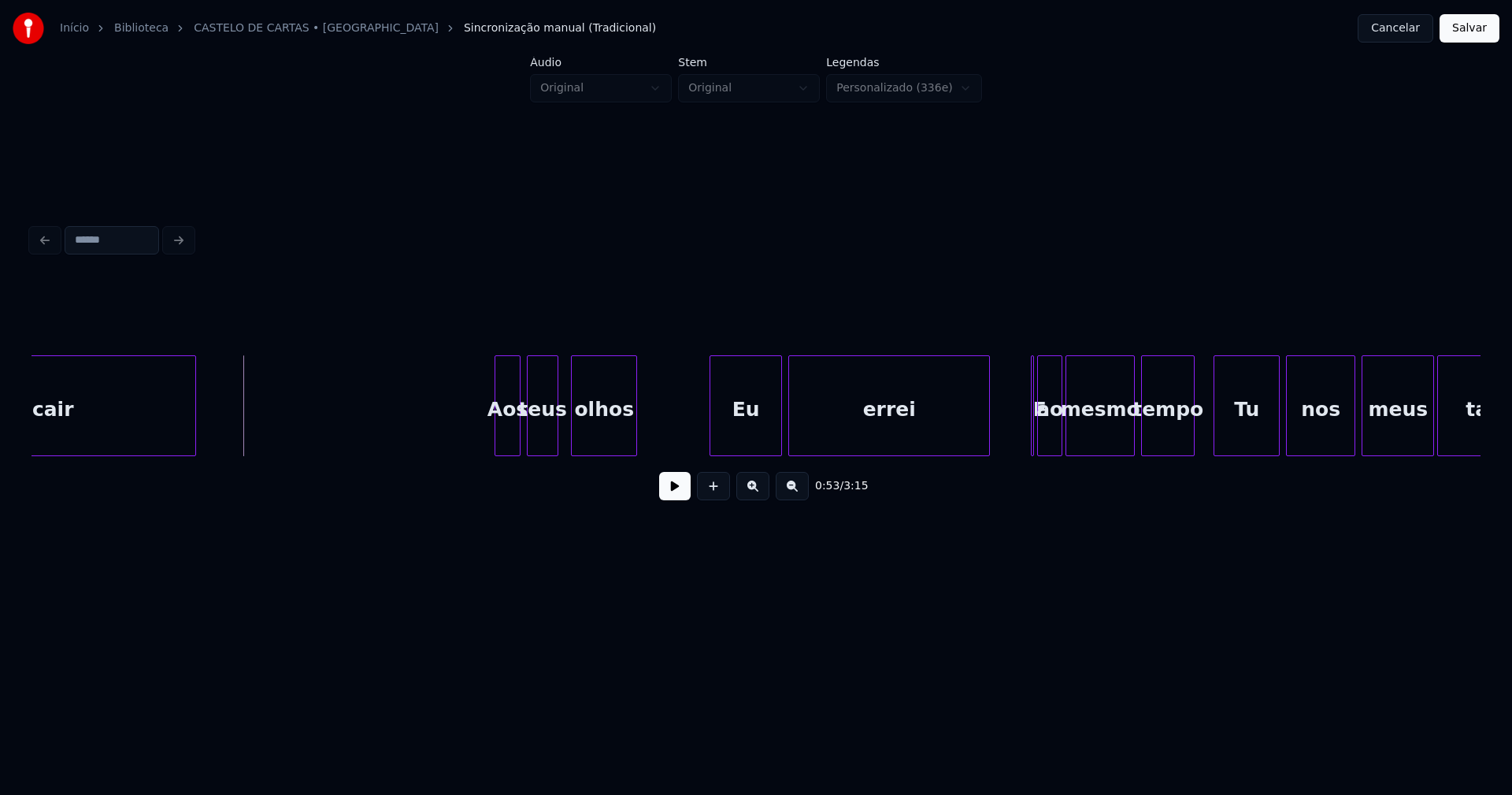
click at [677, 485] on button at bounding box center [675, 485] width 32 height 29
click at [677, 494] on button at bounding box center [675, 485] width 32 height 29
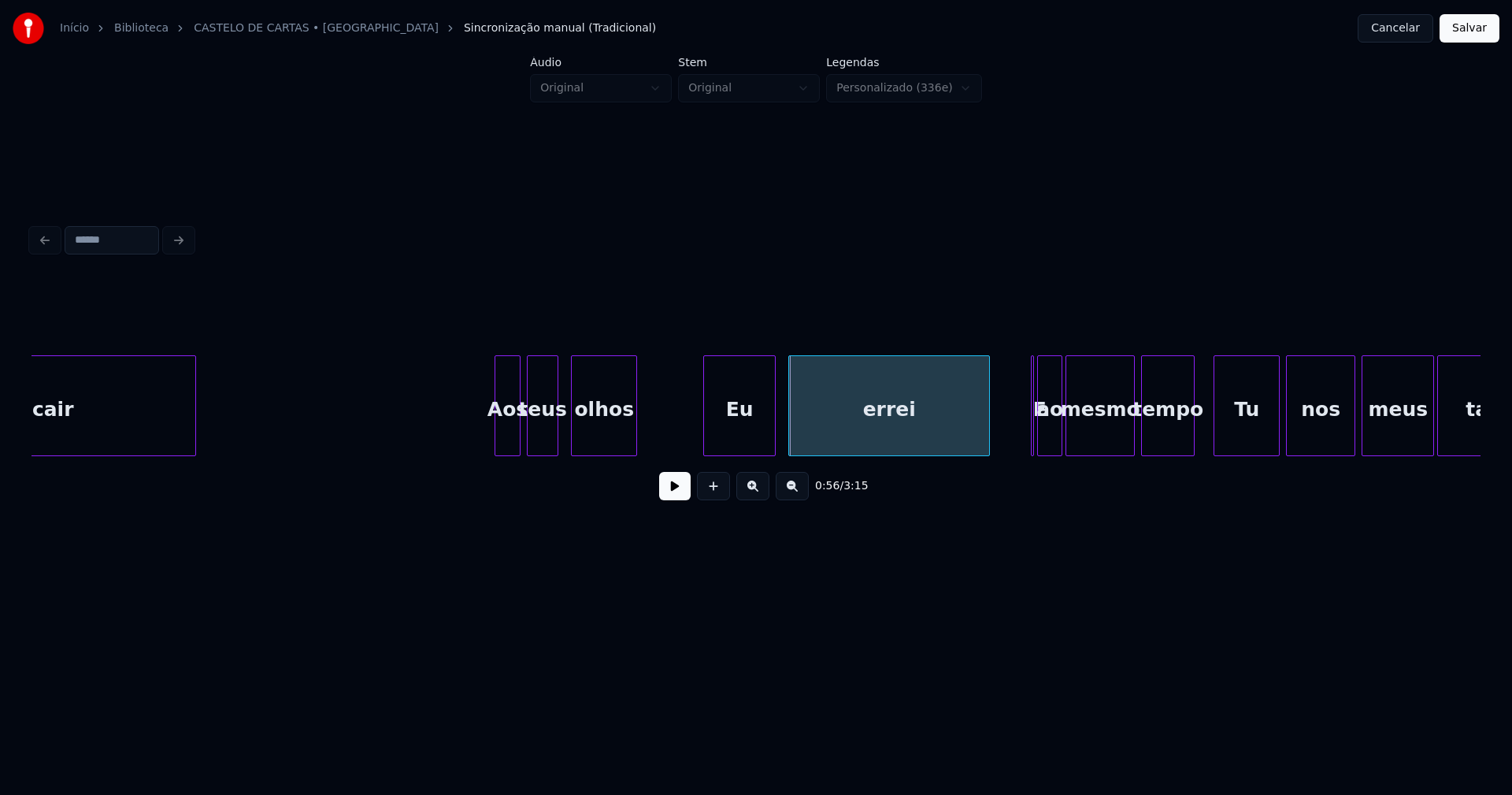
click at [746, 446] on div "Eu" at bounding box center [739, 410] width 71 height 108
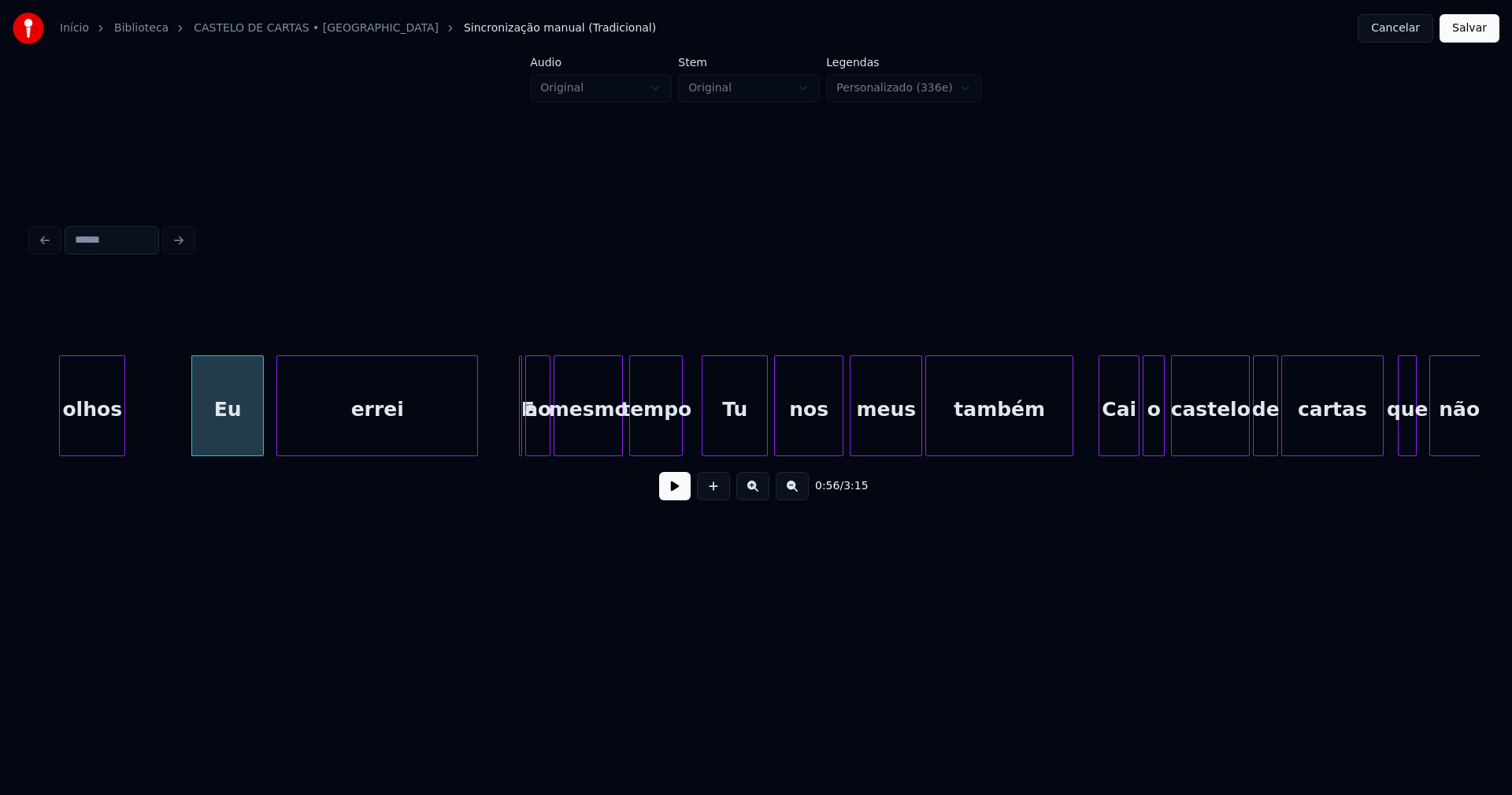
scroll to position [0, 8700]
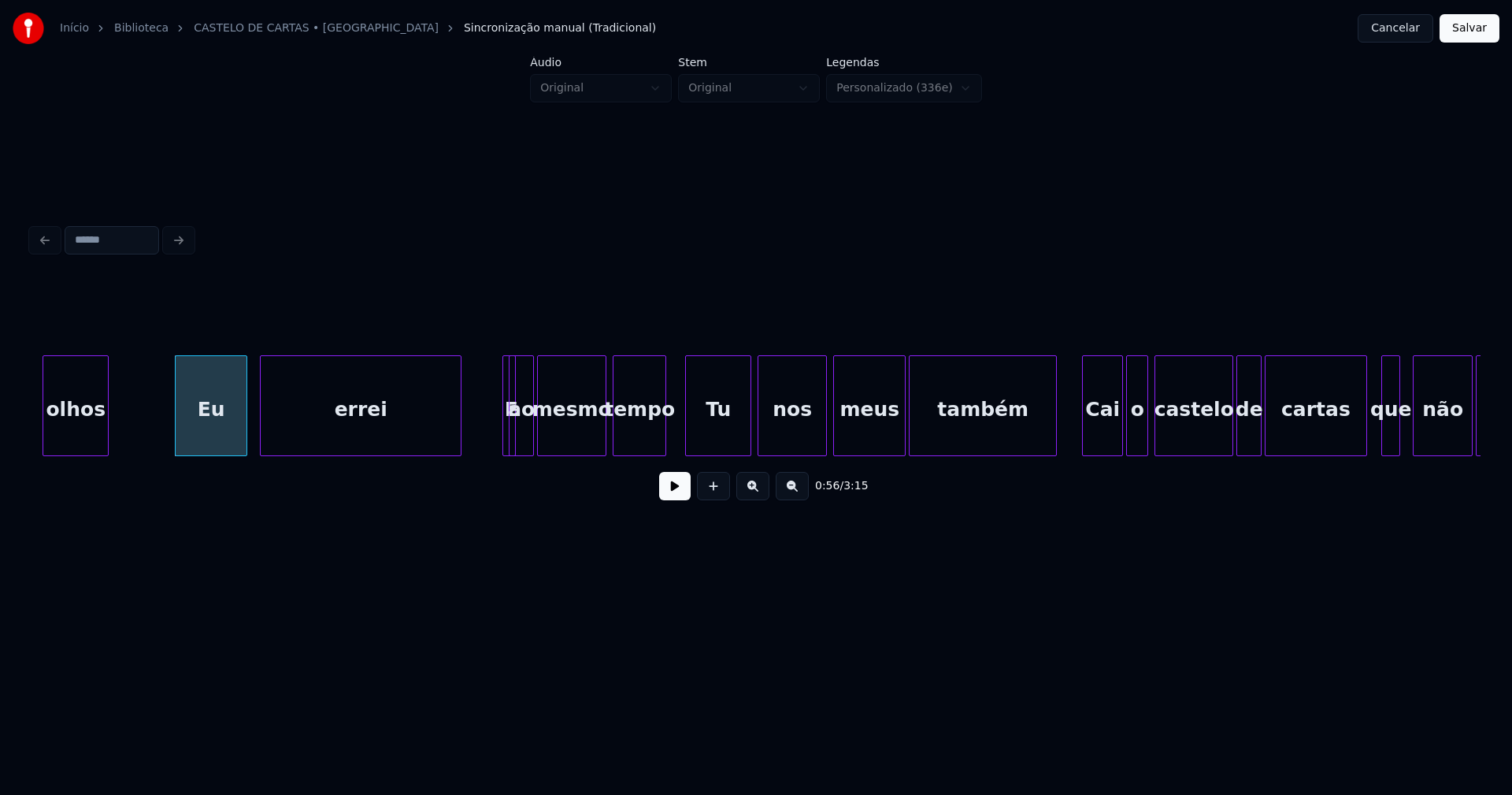
click at [512, 452] on div "olhos Eu errei E ao mesmo tempo Tu nos meus também Cai o castelo de cartas que …" at bounding box center [756, 406] width 1449 height 101
click at [494, 384] on div "E" at bounding box center [501, 406] width 13 height 101
click at [734, 444] on div "Tu" at bounding box center [715, 410] width 64 height 108
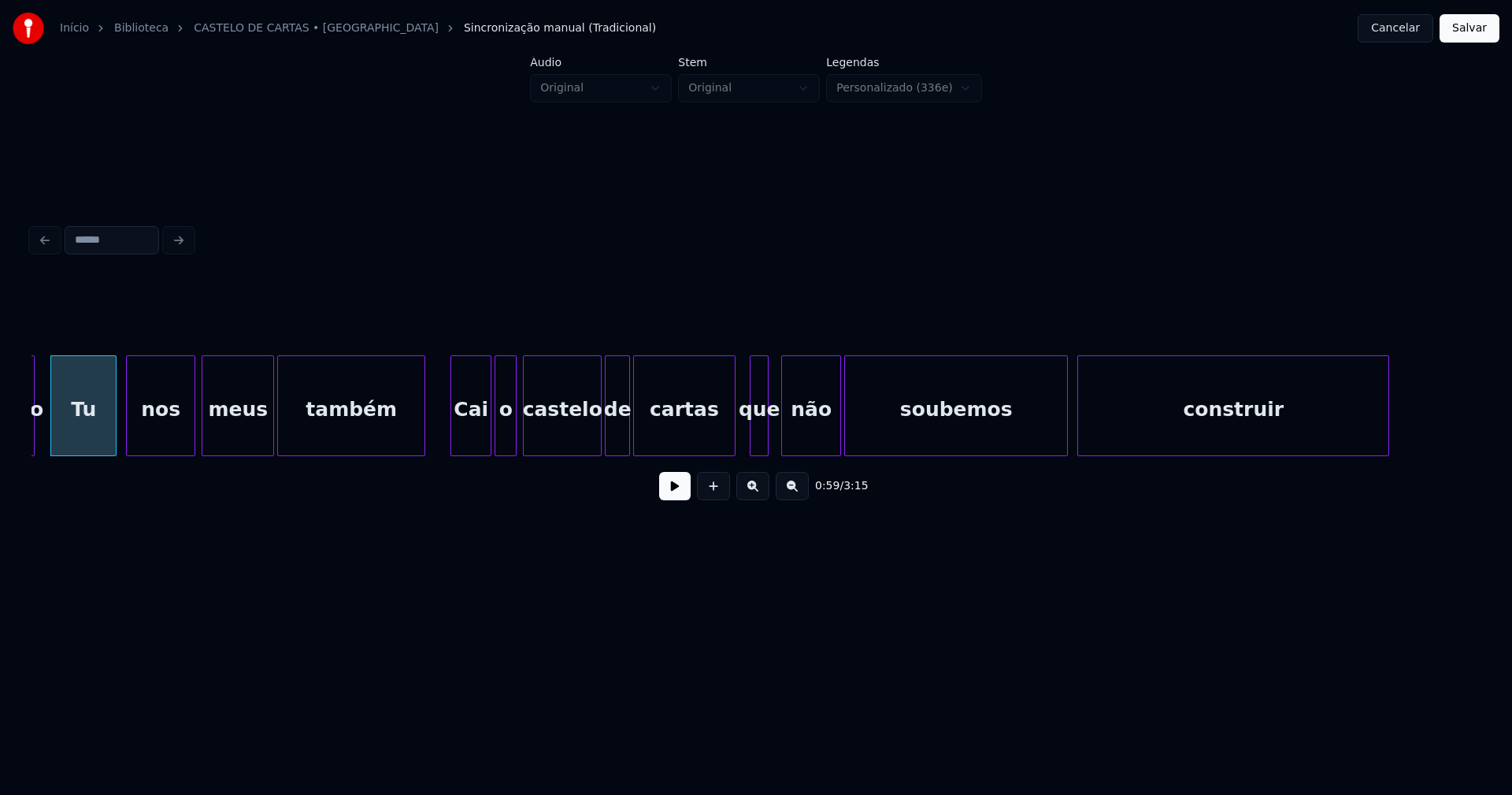
scroll to position [0, 9349]
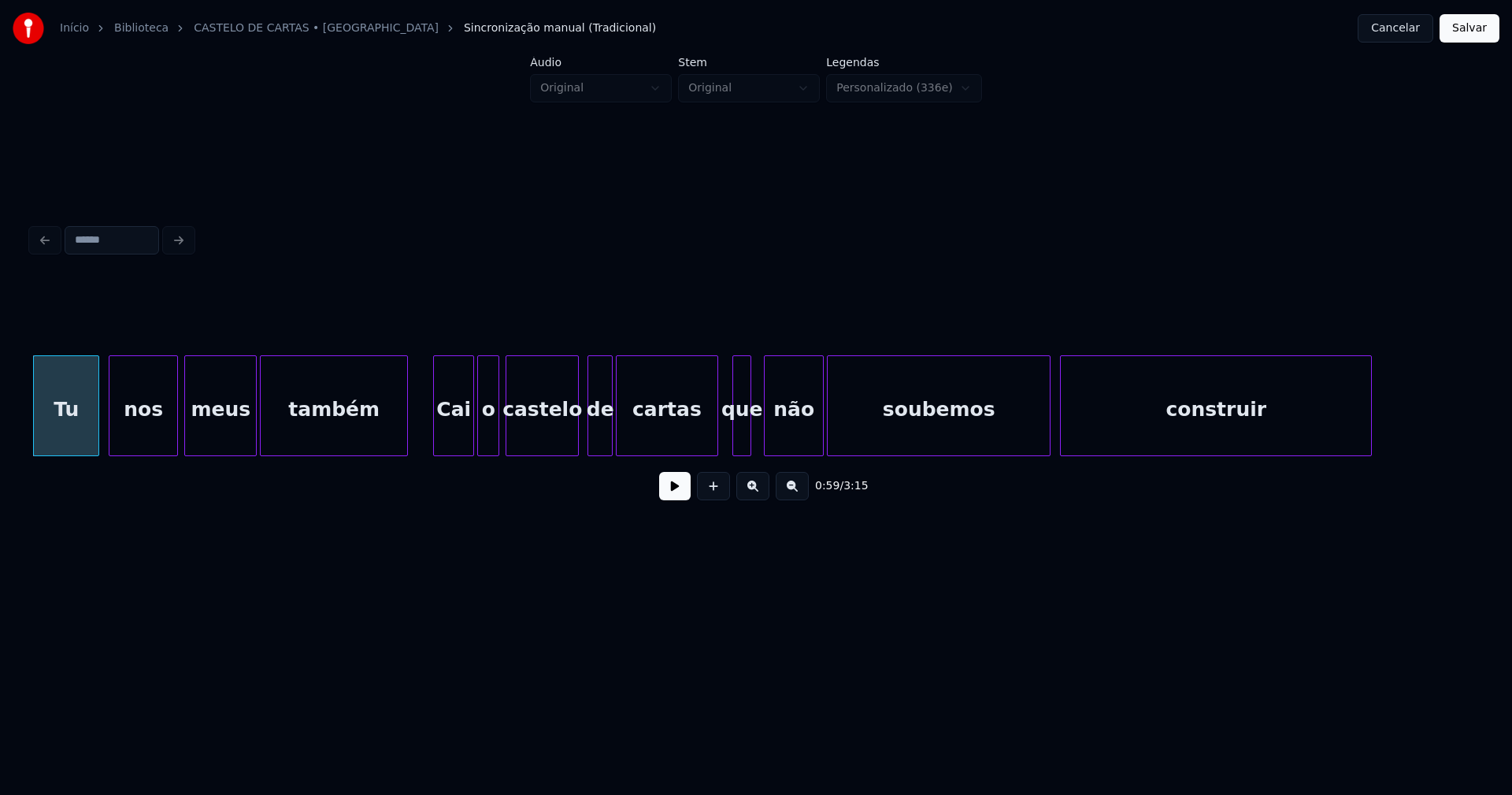
click at [574, 450] on div "Tu nos meus também Cai o castelo de cartas que não soubemos construir" at bounding box center [756, 406] width 1449 height 101
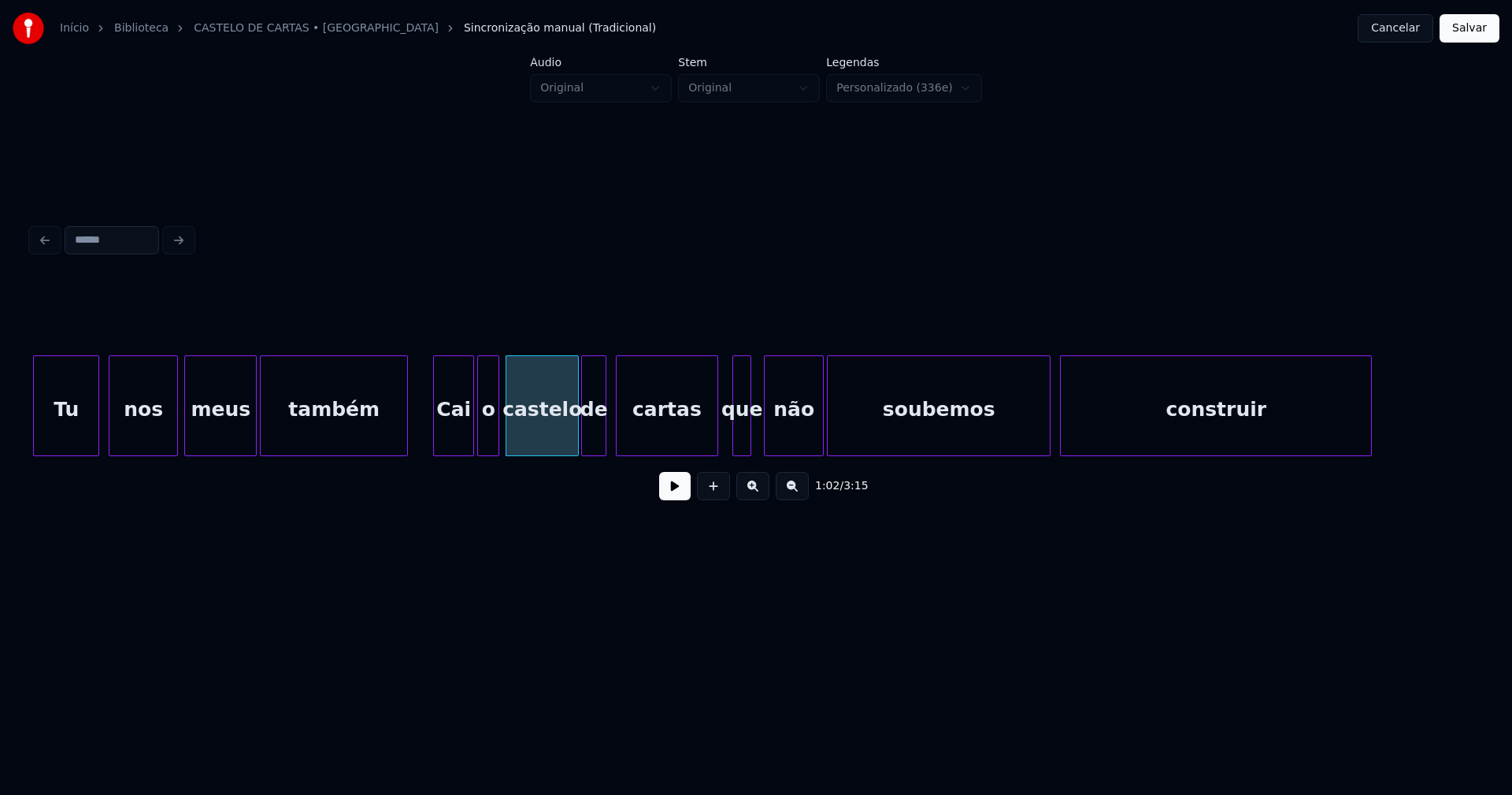
click at [593, 442] on div "de" at bounding box center [594, 410] width 24 height 108
click at [758, 438] on div at bounding box center [758, 406] width 5 height 99
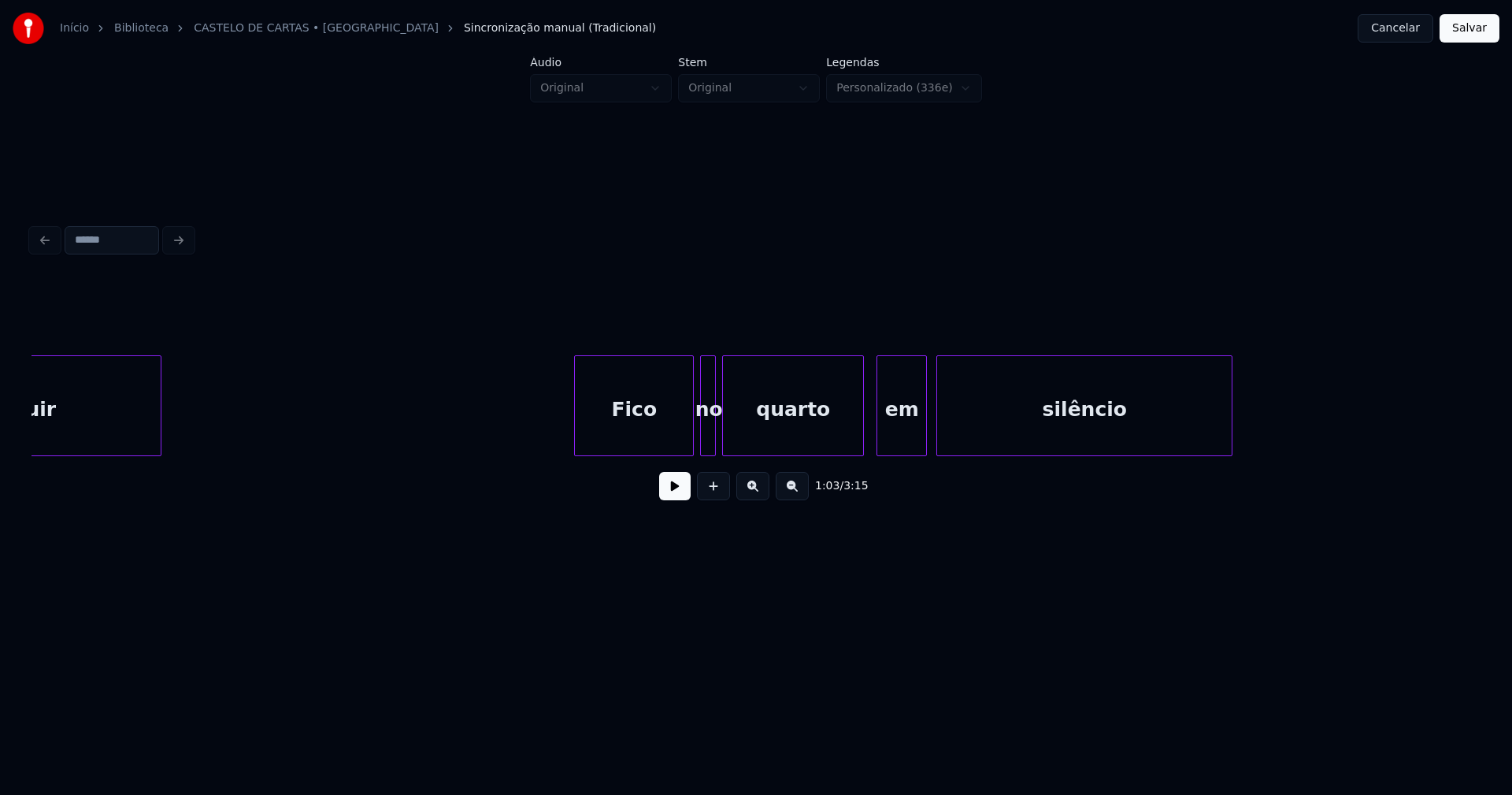
scroll to position [0, 10577]
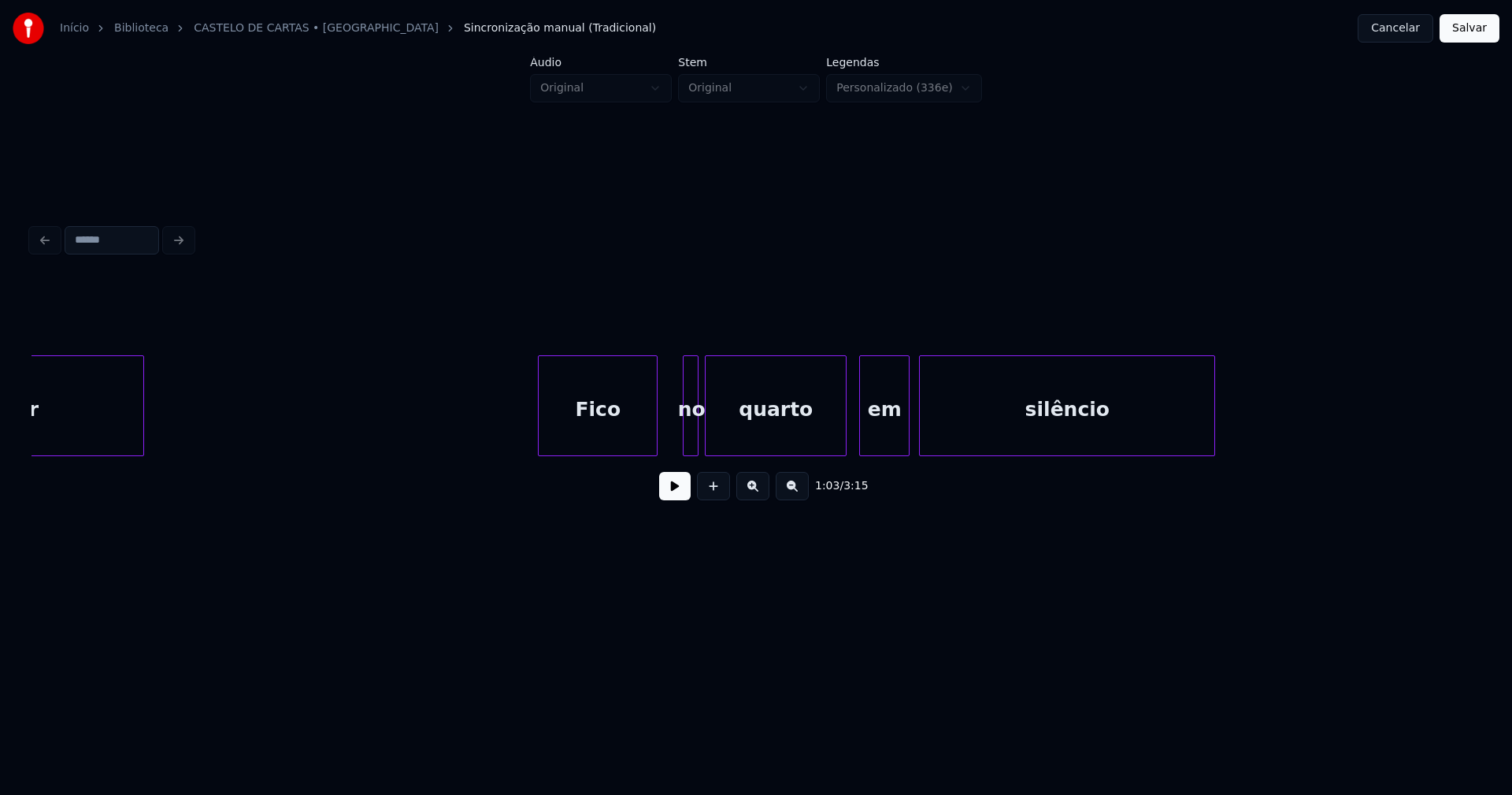
click at [581, 433] on div "Fico" at bounding box center [598, 410] width 118 height 108
click at [677, 434] on div at bounding box center [677, 406] width 5 height 99
click at [681, 437] on div "no" at bounding box center [677, 410] width 23 height 108
click at [874, 433] on div "em" at bounding box center [879, 410] width 49 height 108
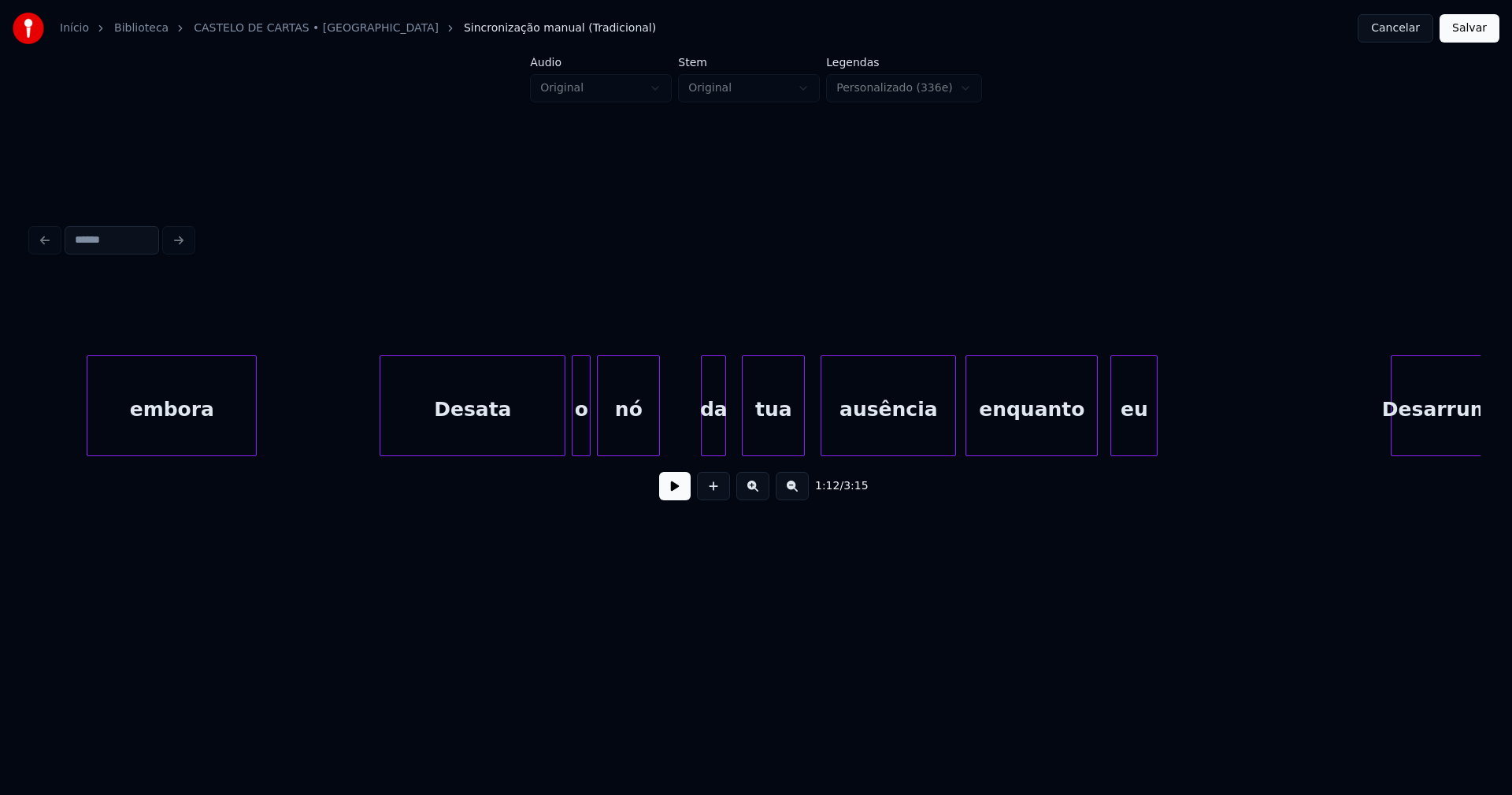
scroll to position [0, 13101]
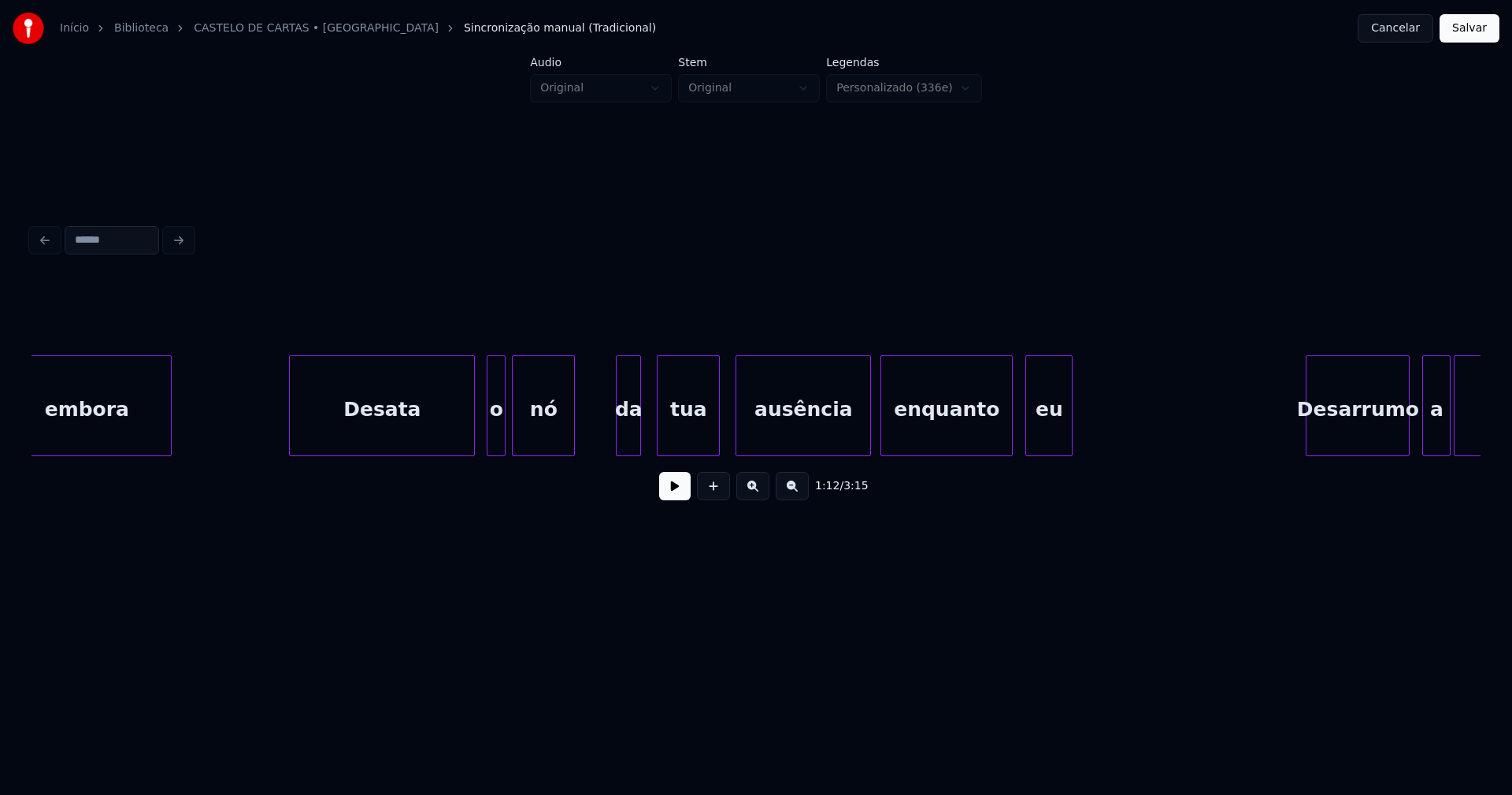
click at [413, 430] on div "Desata" at bounding box center [382, 410] width 184 height 108
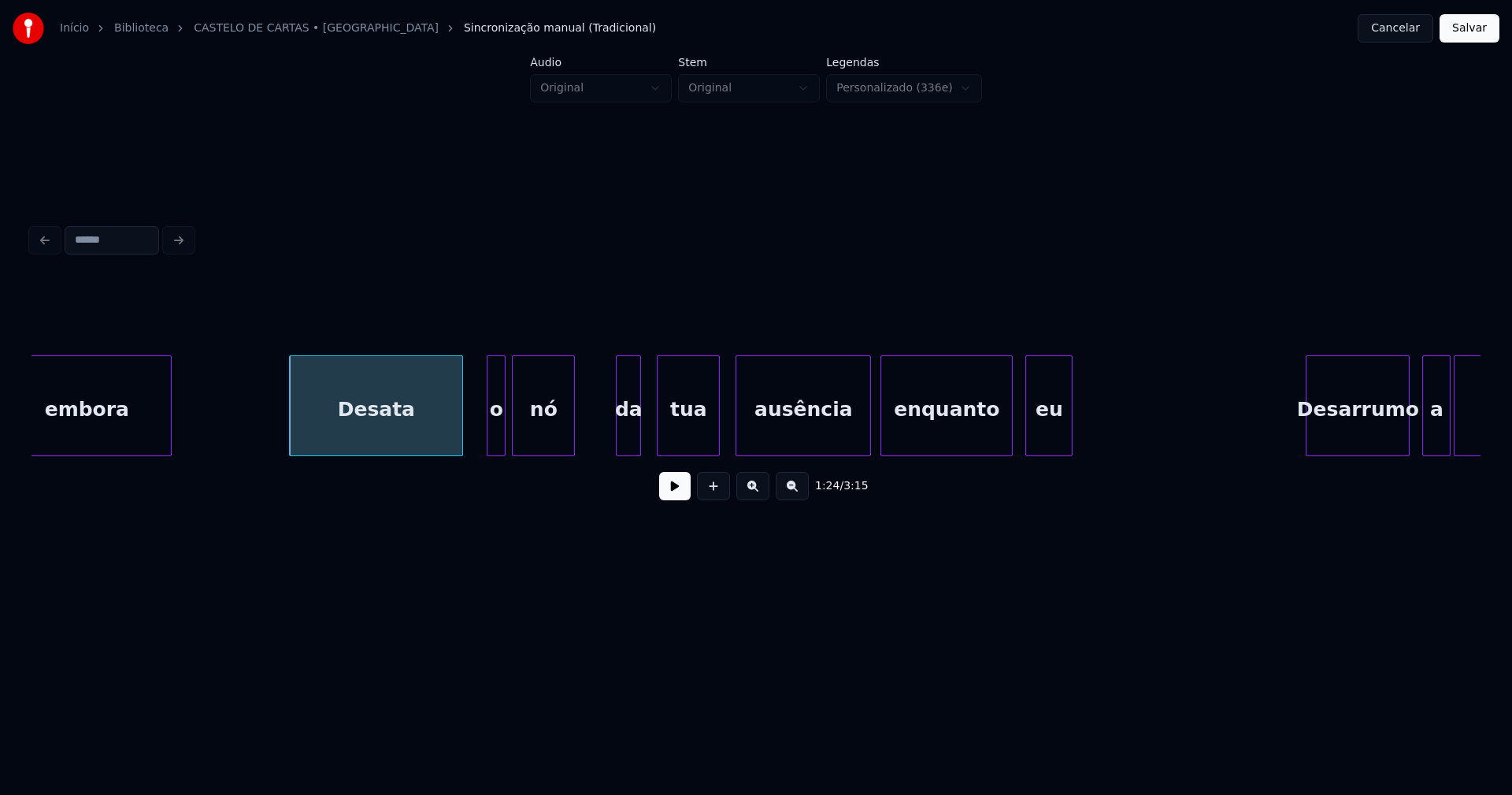
click at [462, 434] on div at bounding box center [460, 406] width 5 height 99
click at [479, 431] on div at bounding box center [481, 406] width 5 height 99
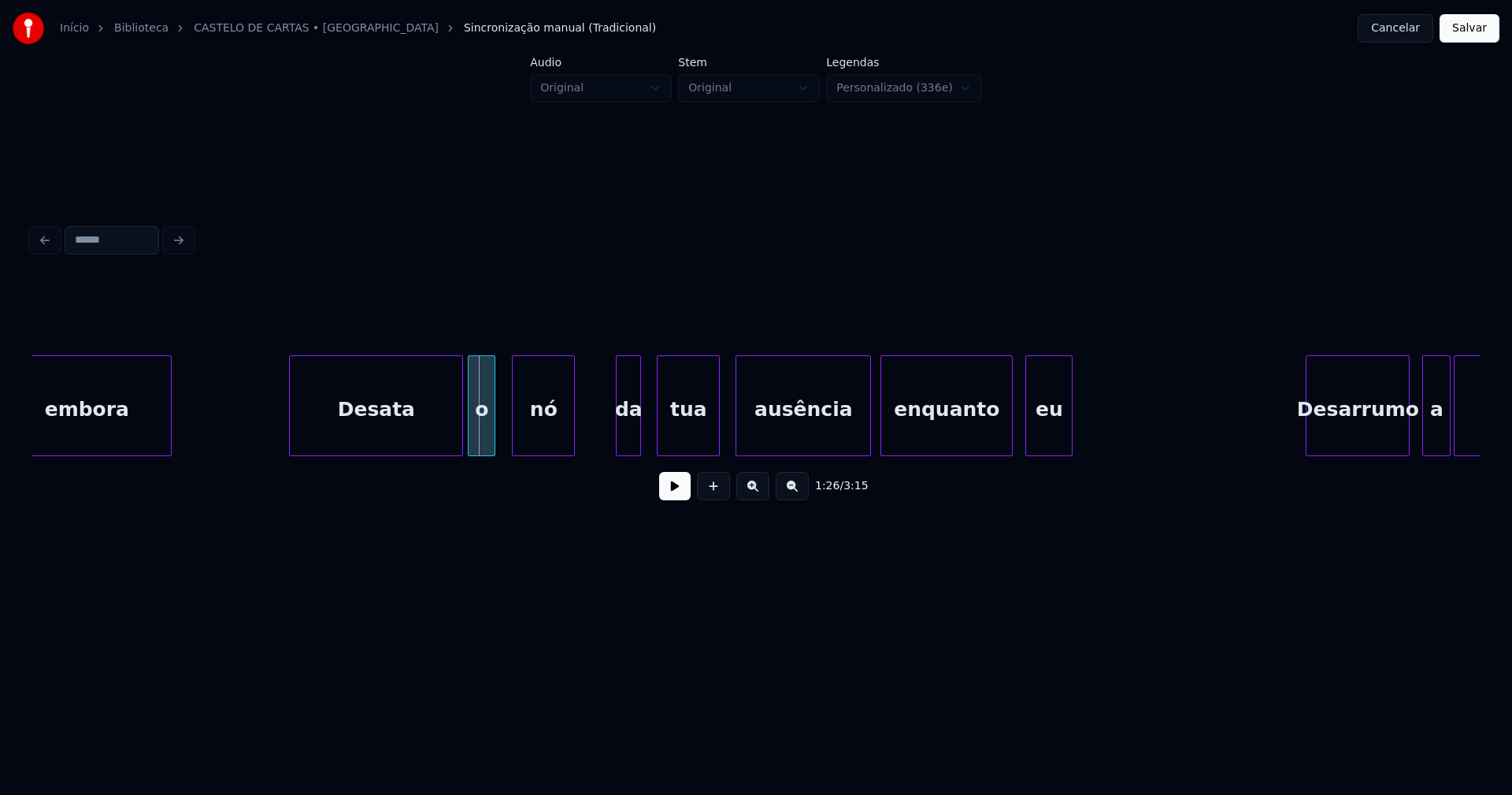
click at [481, 434] on div "o" at bounding box center [482, 410] width 26 height 108
click at [502, 426] on div at bounding box center [502, 406] width 5 height 99
click at [772, 443] on div "ausência" at bounding box center [791, 410] width 134 height 108
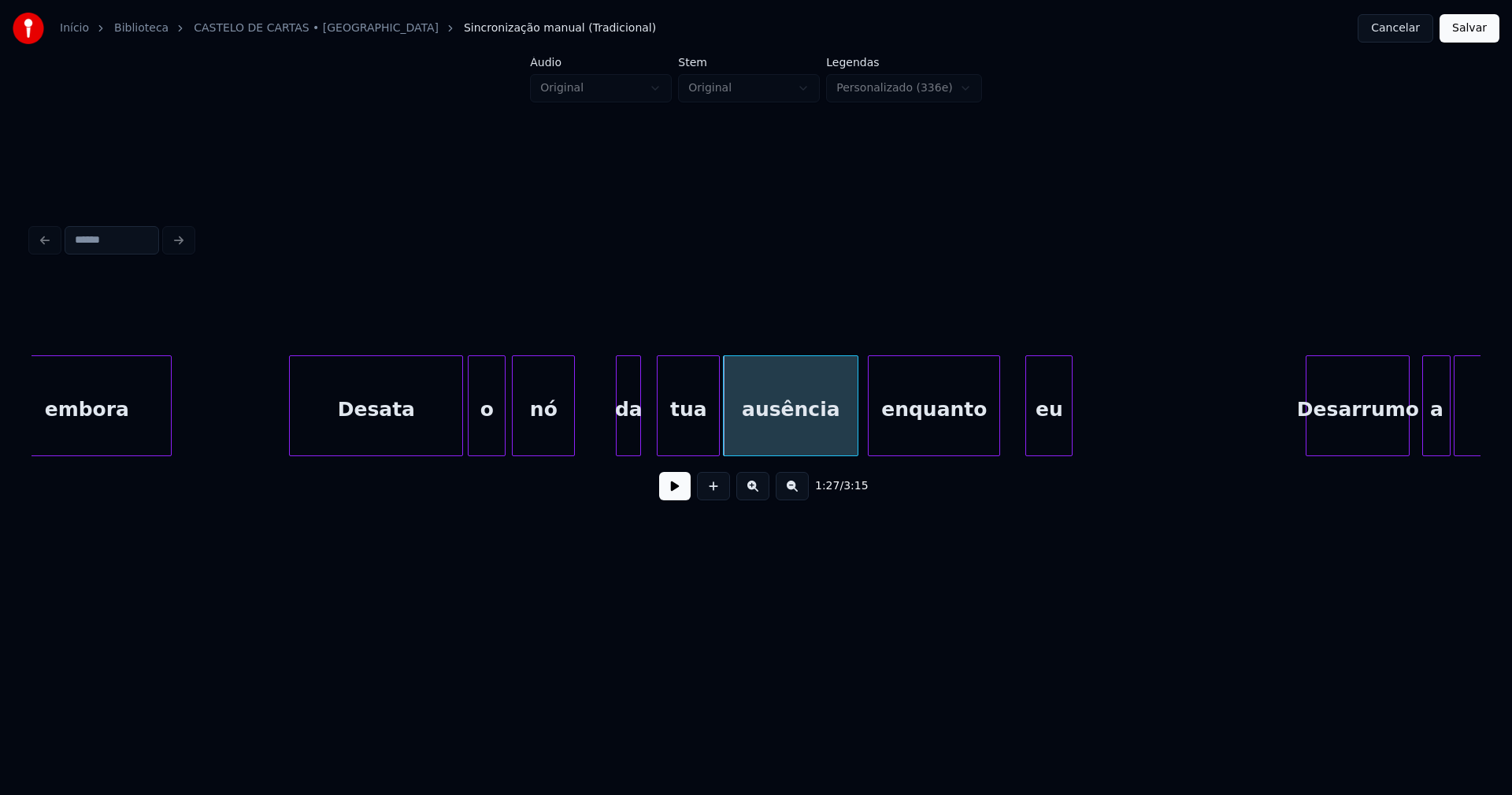
click at [890, 432] on div "enquanto" at bounding box center [934, 410] width 131 height 108
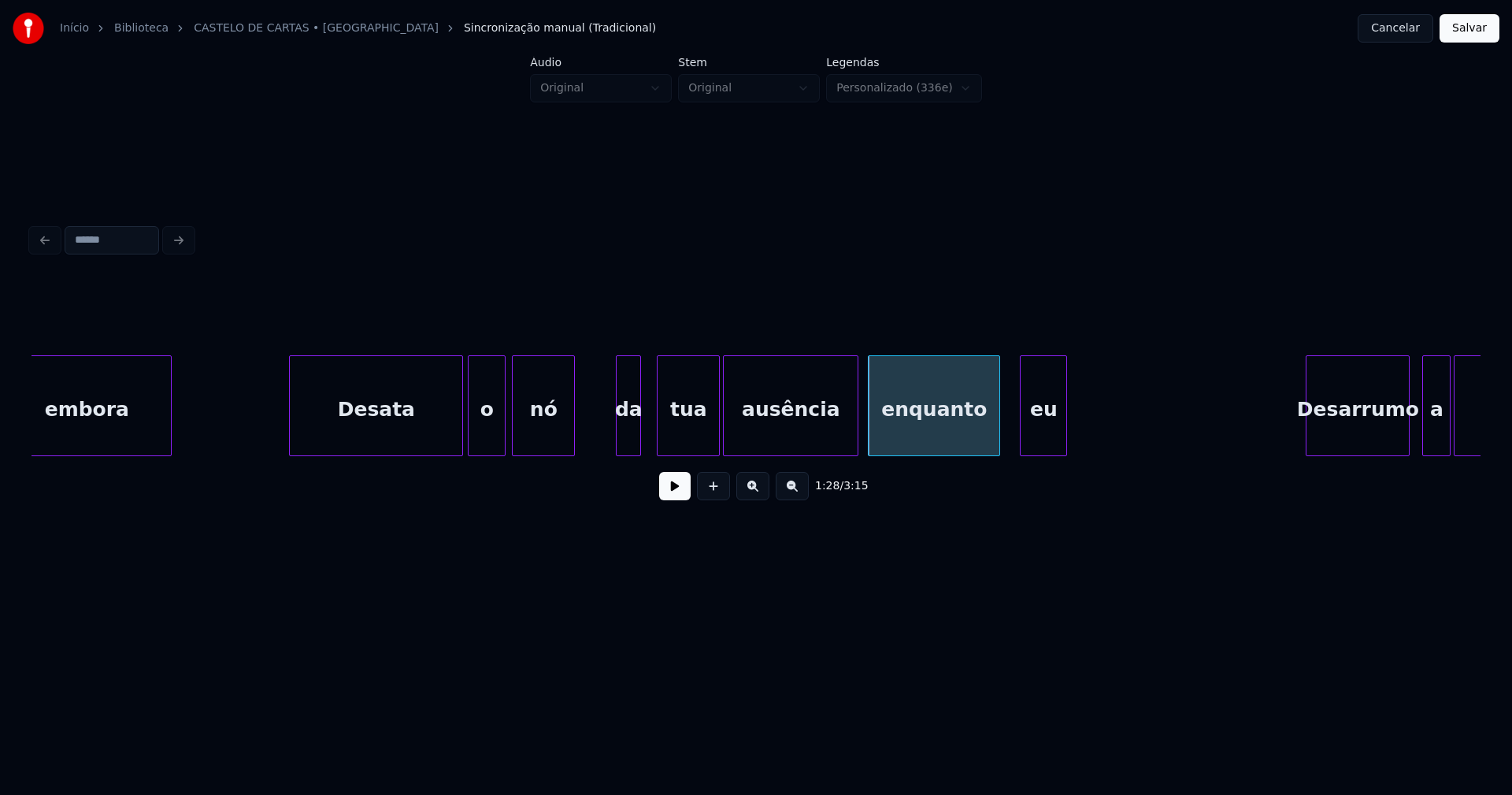
click at [1038, 426] on div "eu" at bounding box center [1044, 410] width 46 height 108
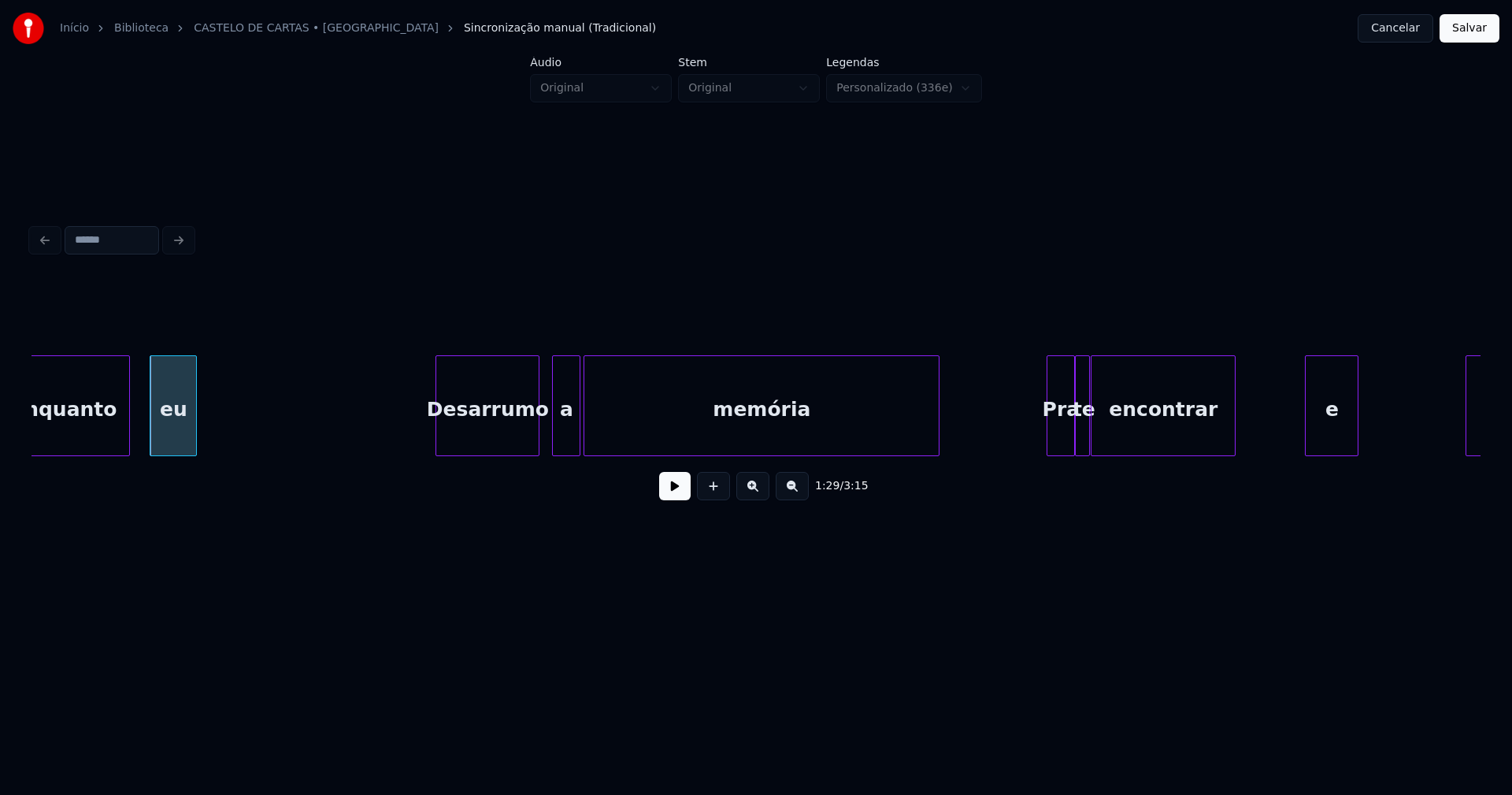
scroll to position [0, 13988]
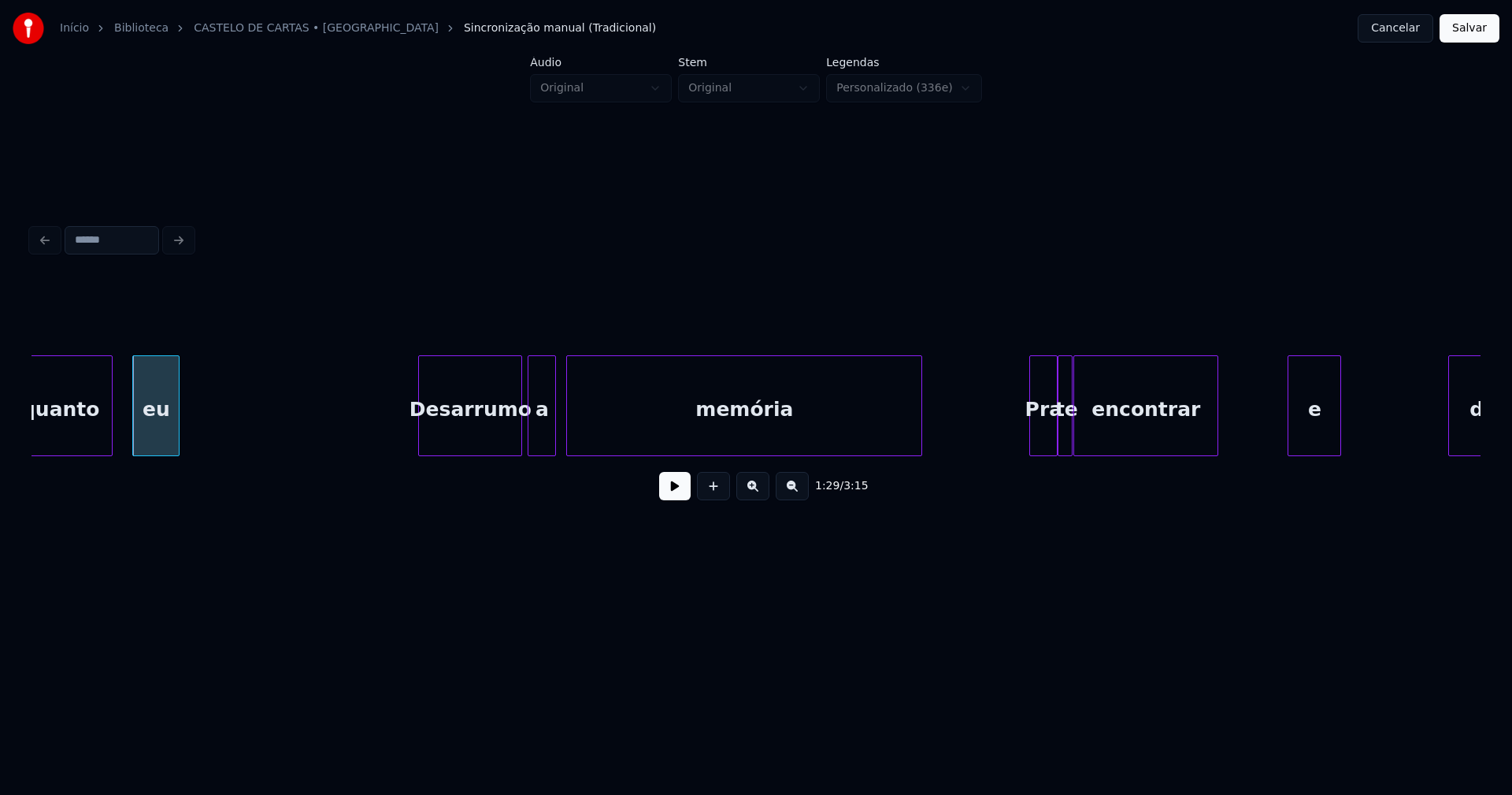
click at [542, 441] on div "a" at bounding box center [541, 410] width 27 height 108
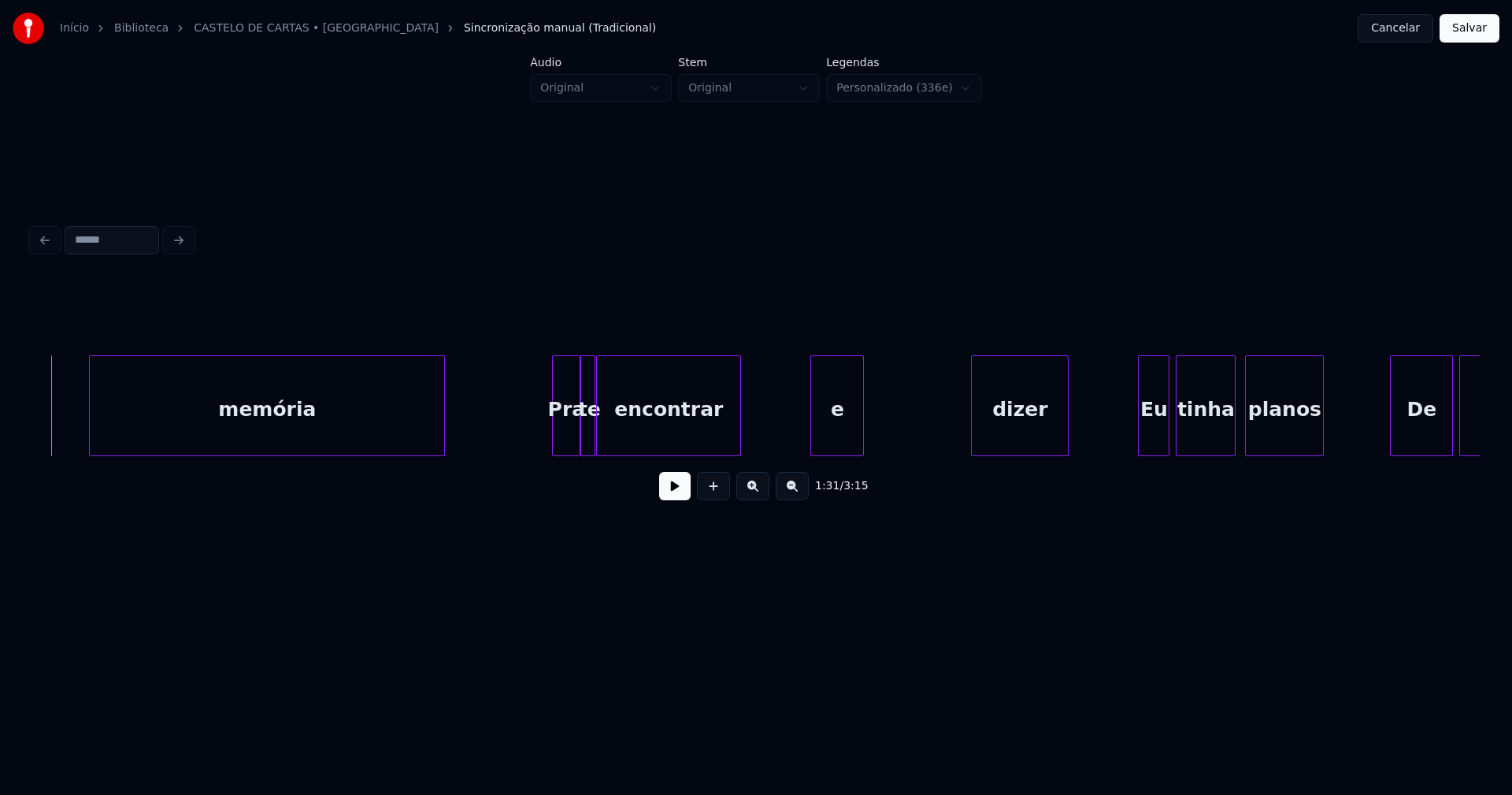
scroll to position [0, 14517]
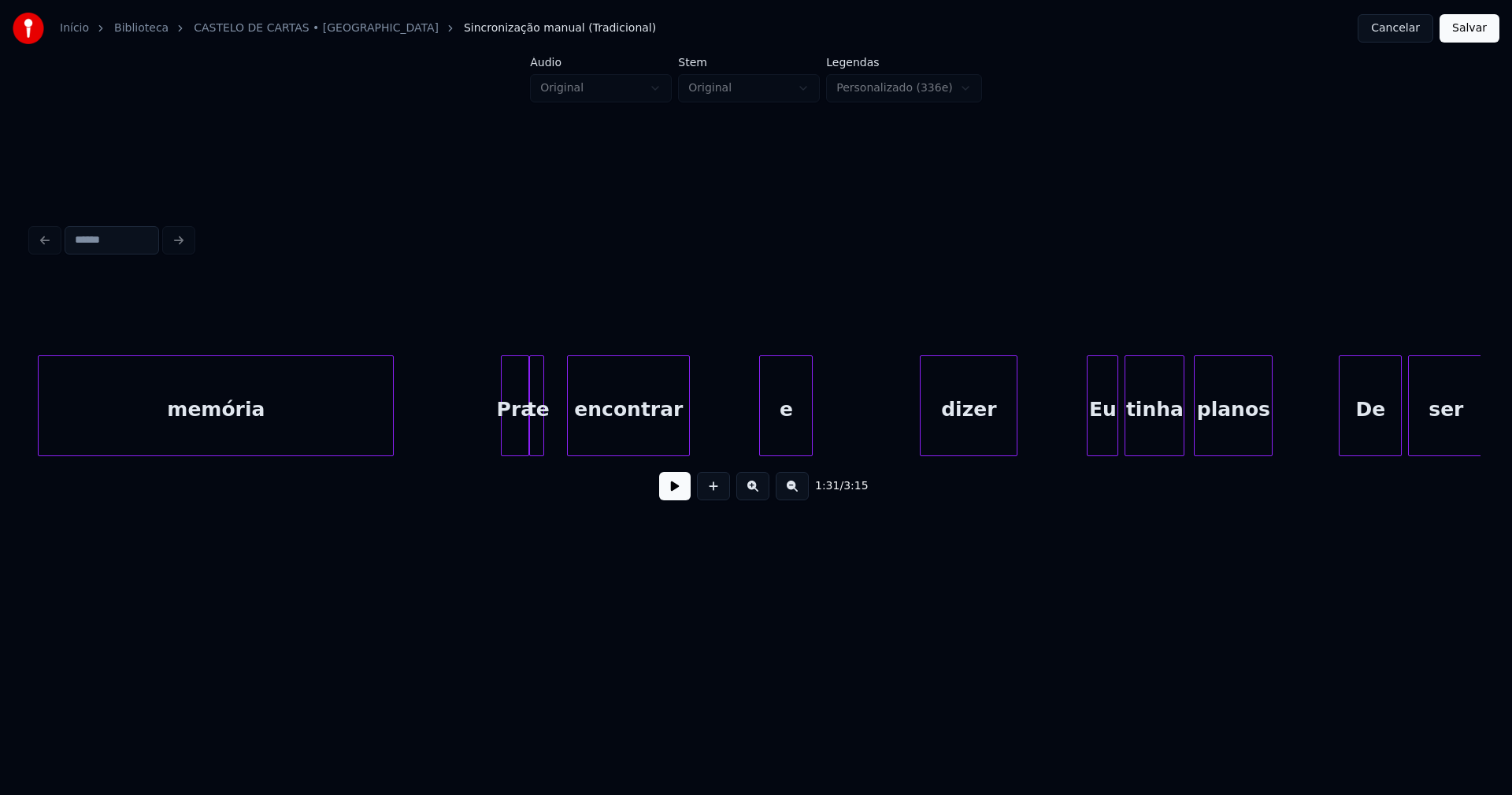
click at [572, 431] on div at bounding box center [570, 406] width 5 height 99
click at [560, 427] on div at bounding box center [559, 406] width 5 height 99
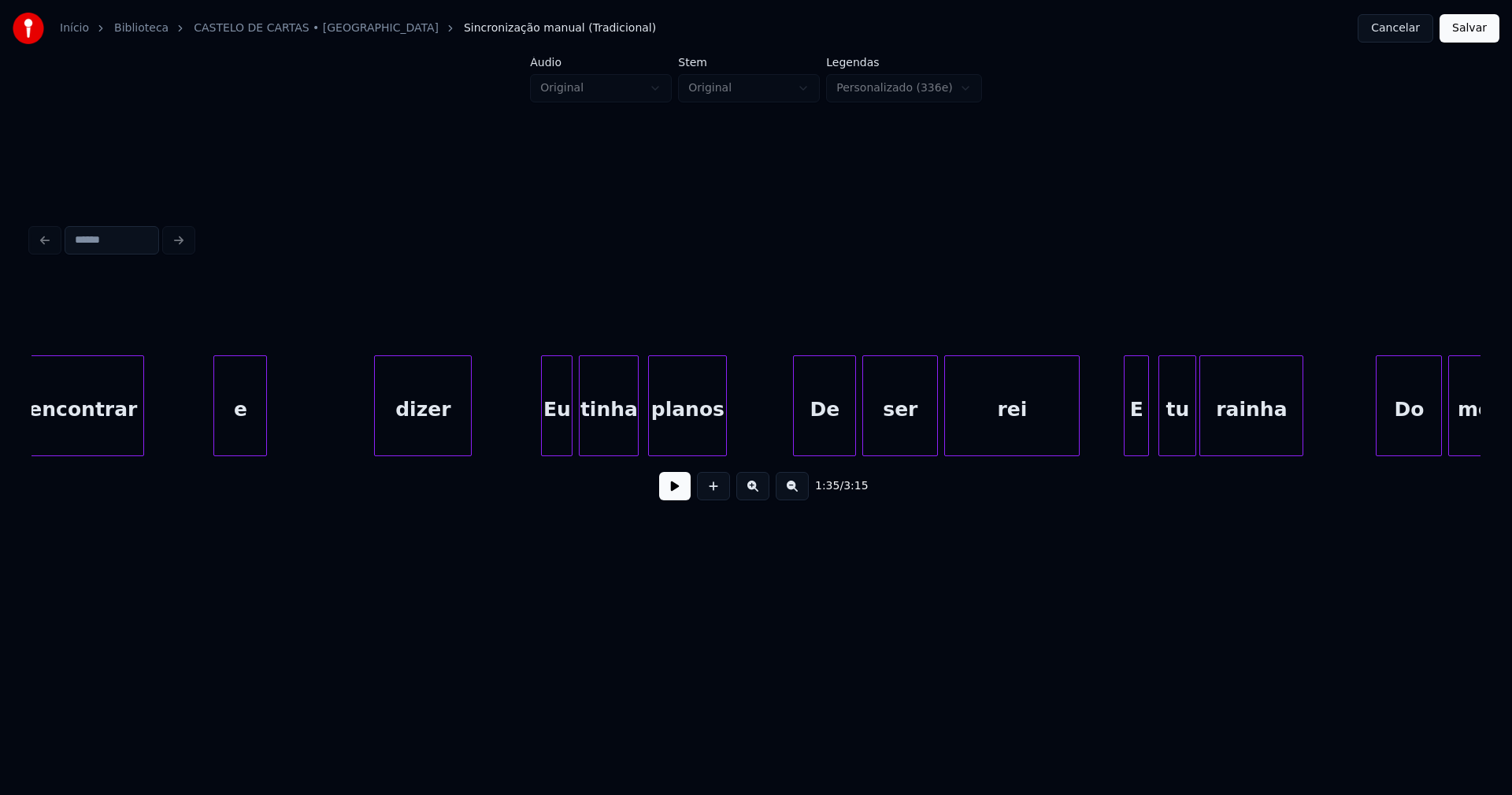
scroll to position [0, 15131]
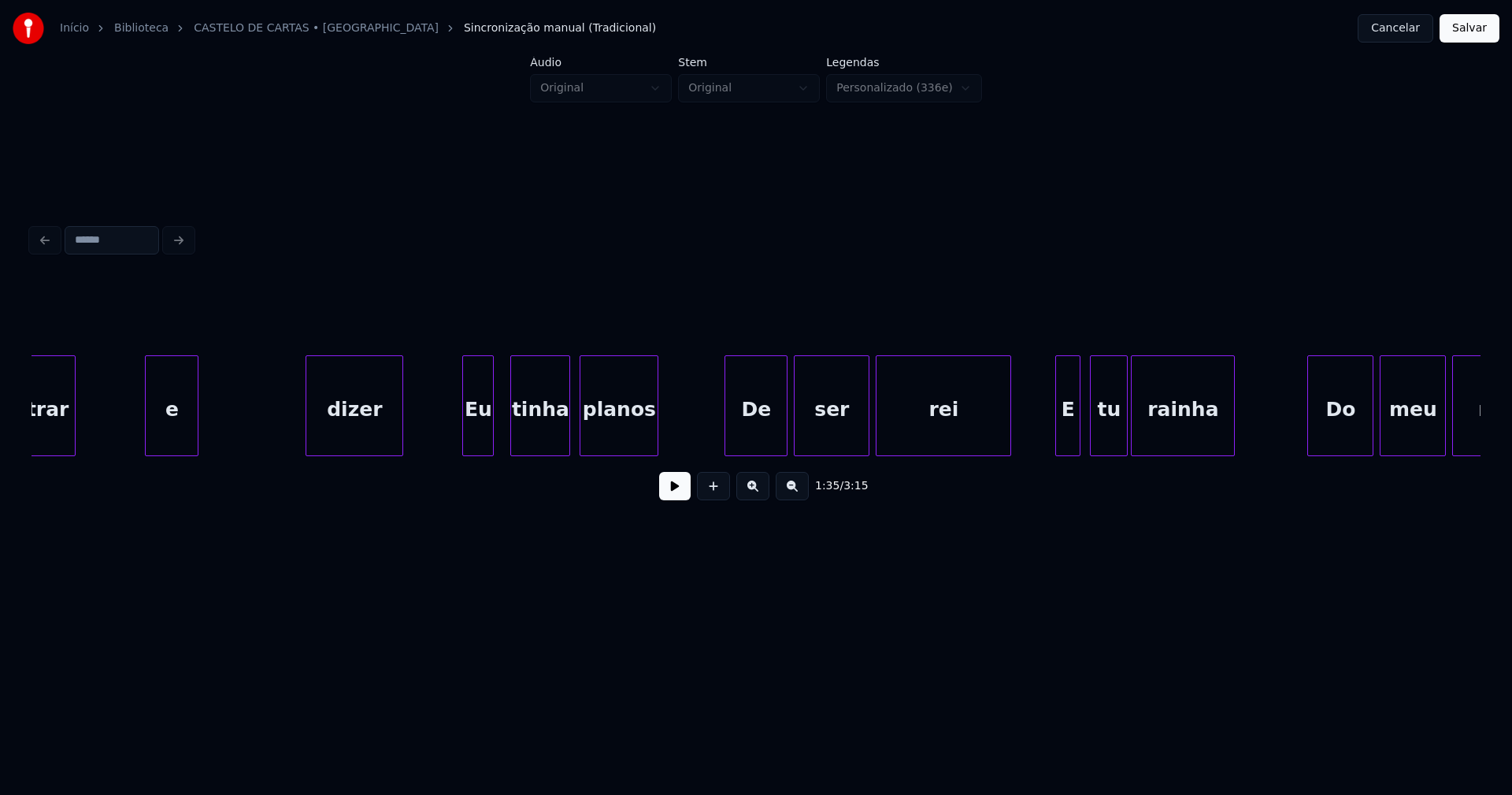
click at [480, 446] on div "Eu" at bounding box center [478, 410] width 30 height 108
click at [763, 430] on div "De" at bounding box center [754, 410] width 61 height 108
click at [805, 437] on div at bounding box center [805, 406] width 5 height 99
click at [795, 436] on div at bounding box center [795, 406] width 5 height 99
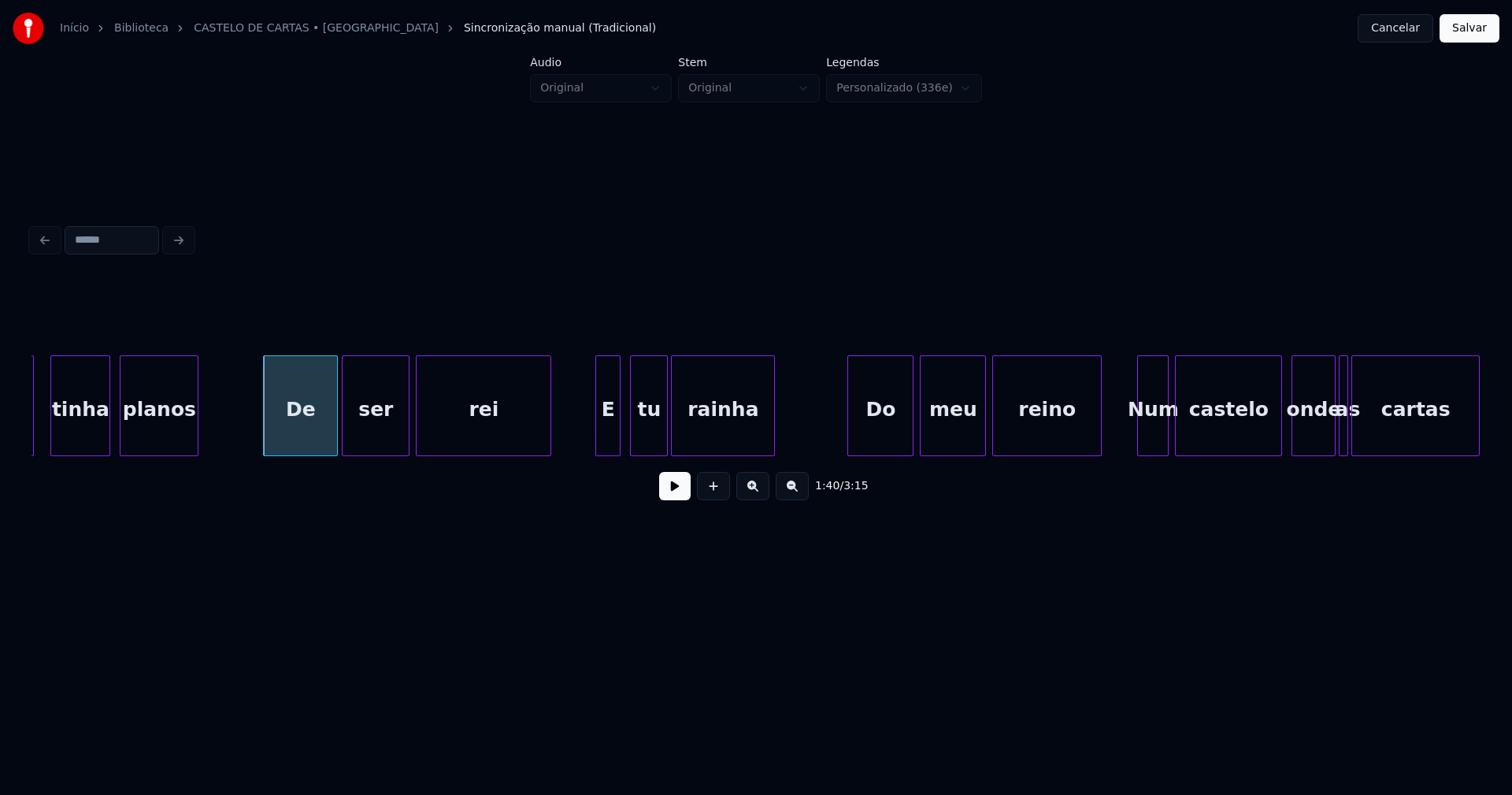
scroll to position [0, 15591]
click at [599, 444] on div "E" at bounding box center [599, 410] width 24 height 108
click at [654, 441] on div "tu" at bounding box center [645, 410] width 36 height 108
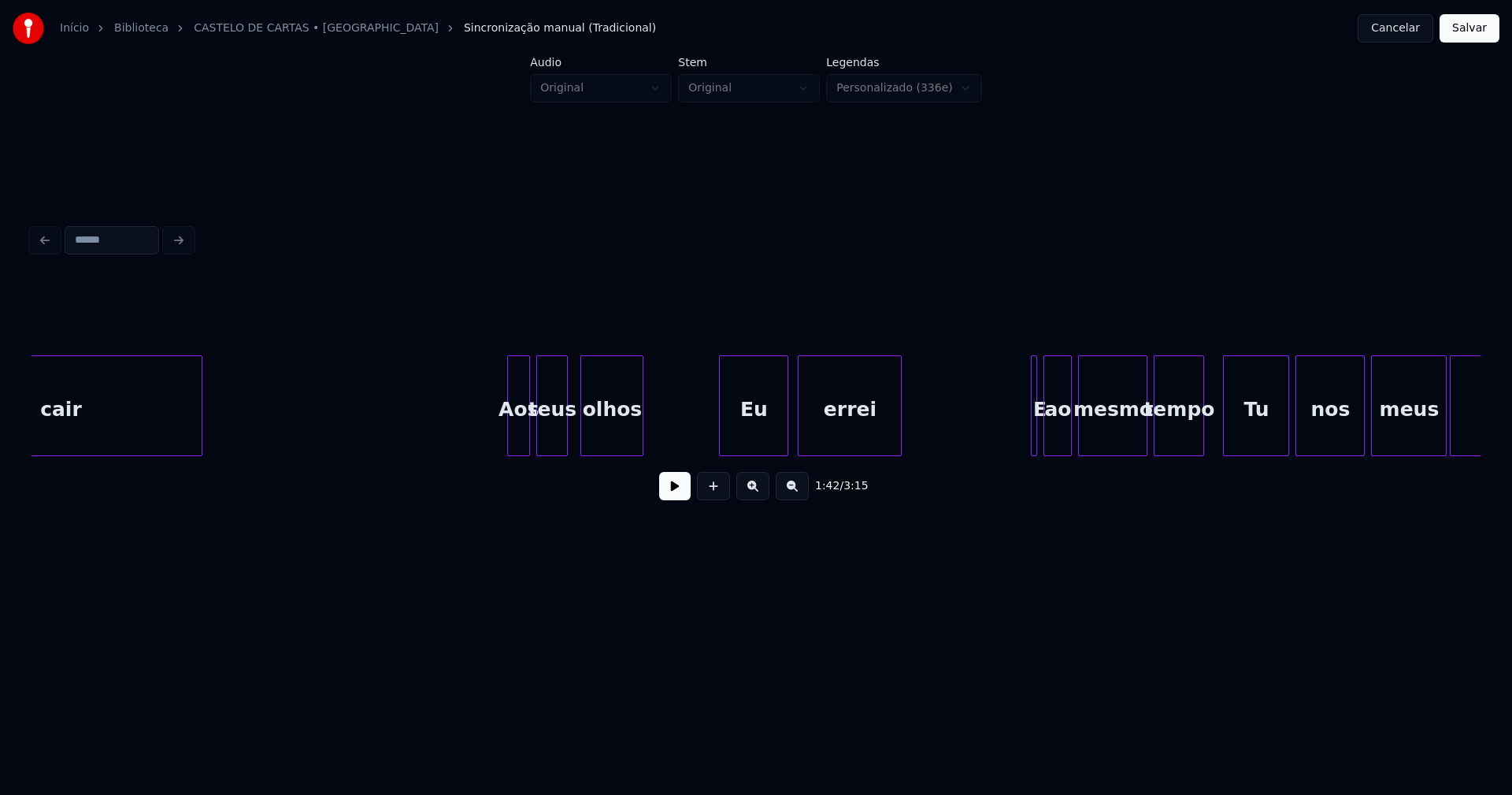
scroll to position [0, 17485]
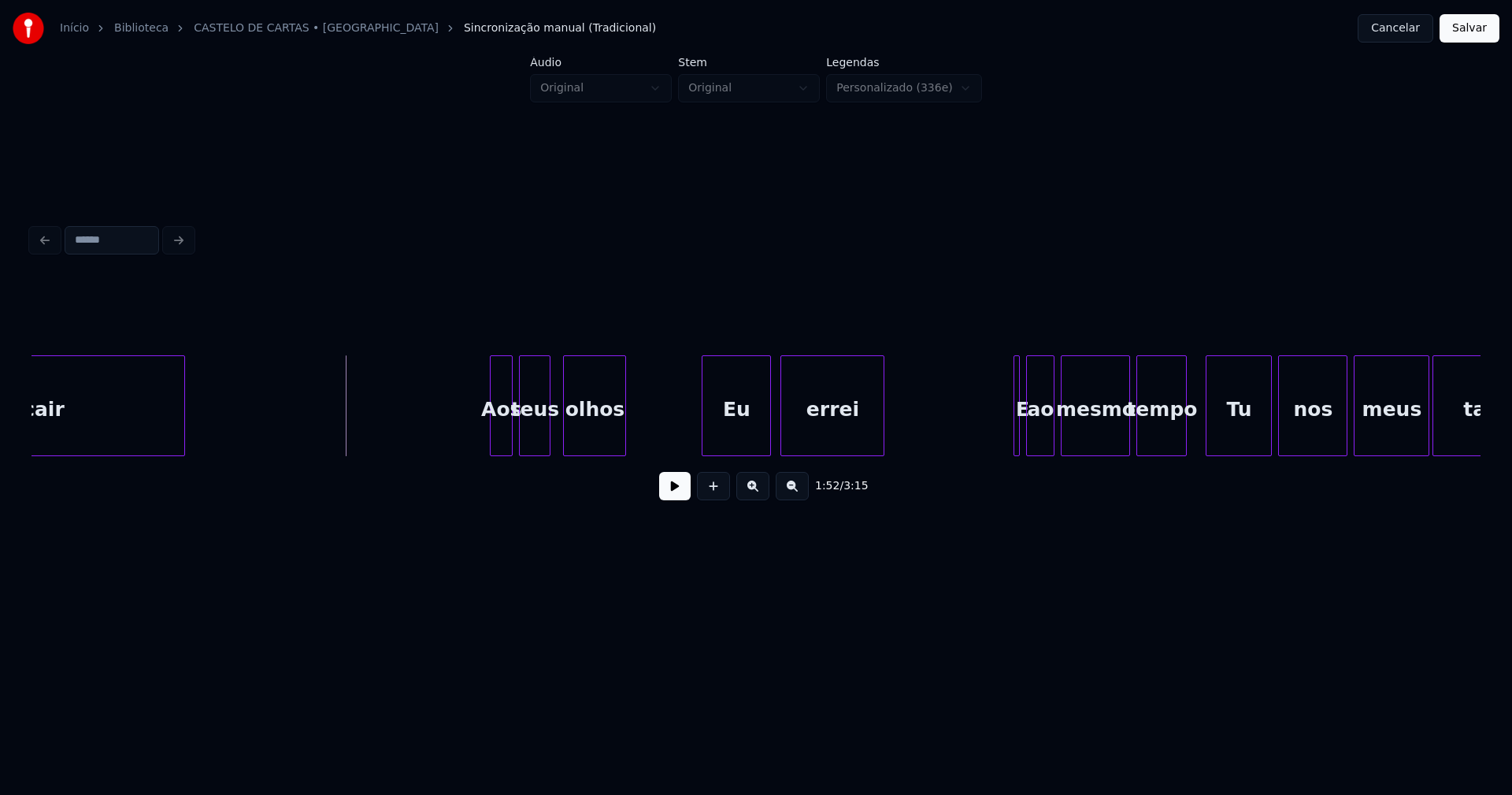
click at [672, 494] on button at bounding box center [675, 485] width 32 height 29
click at [667, 496] on button at bounding box center [675, 485] width 32 height 29
click at [723, 452] on div "cair Aos teus olhos Eu errei E ao mesmo tempo Tu nos meus também" at bounding box center [756, 406] width 1449 height 101
click at [768, 441] on div at bounding box center [766, 406] width 5 height 99
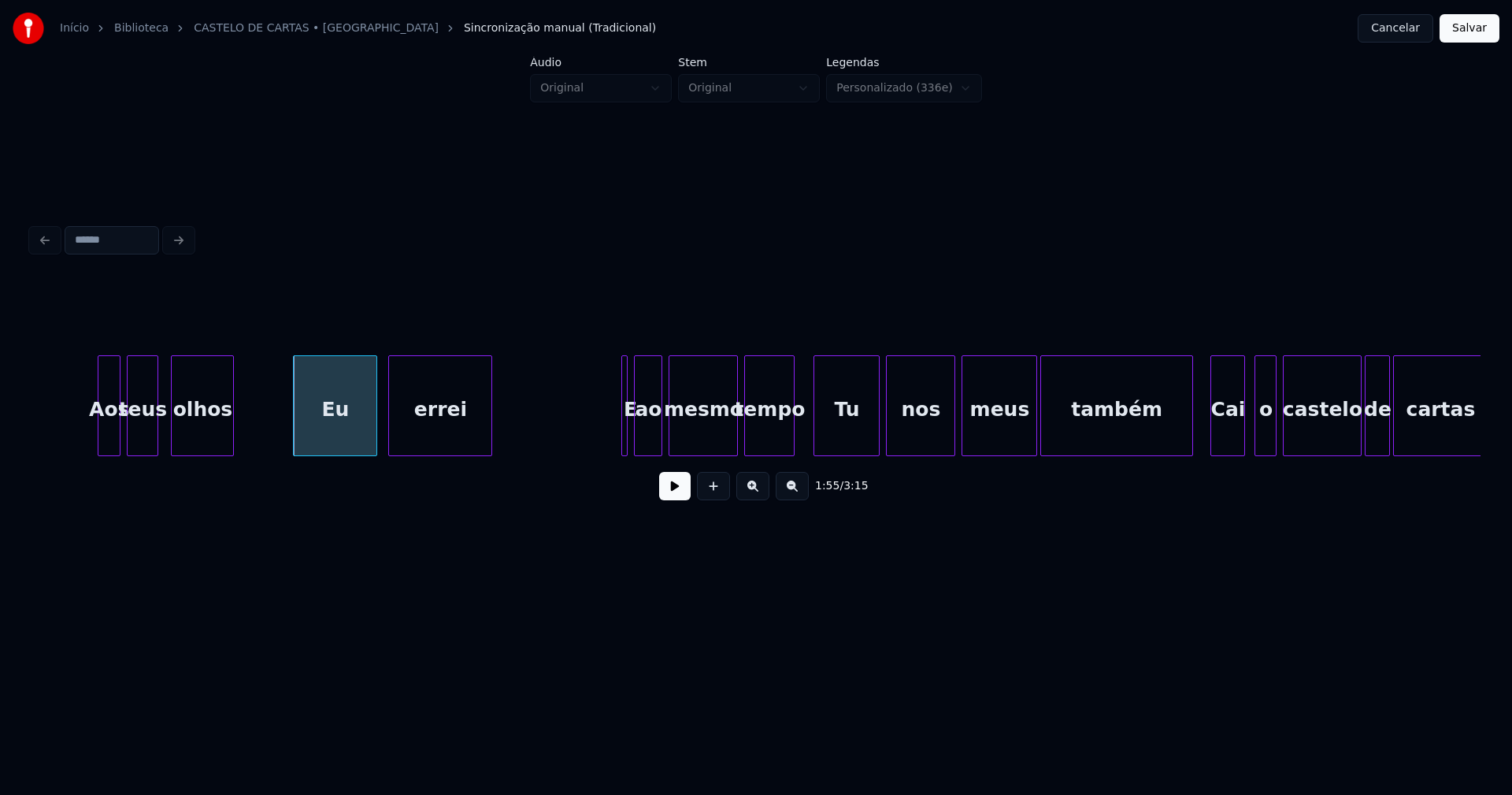
scroll to position [0, 17912]
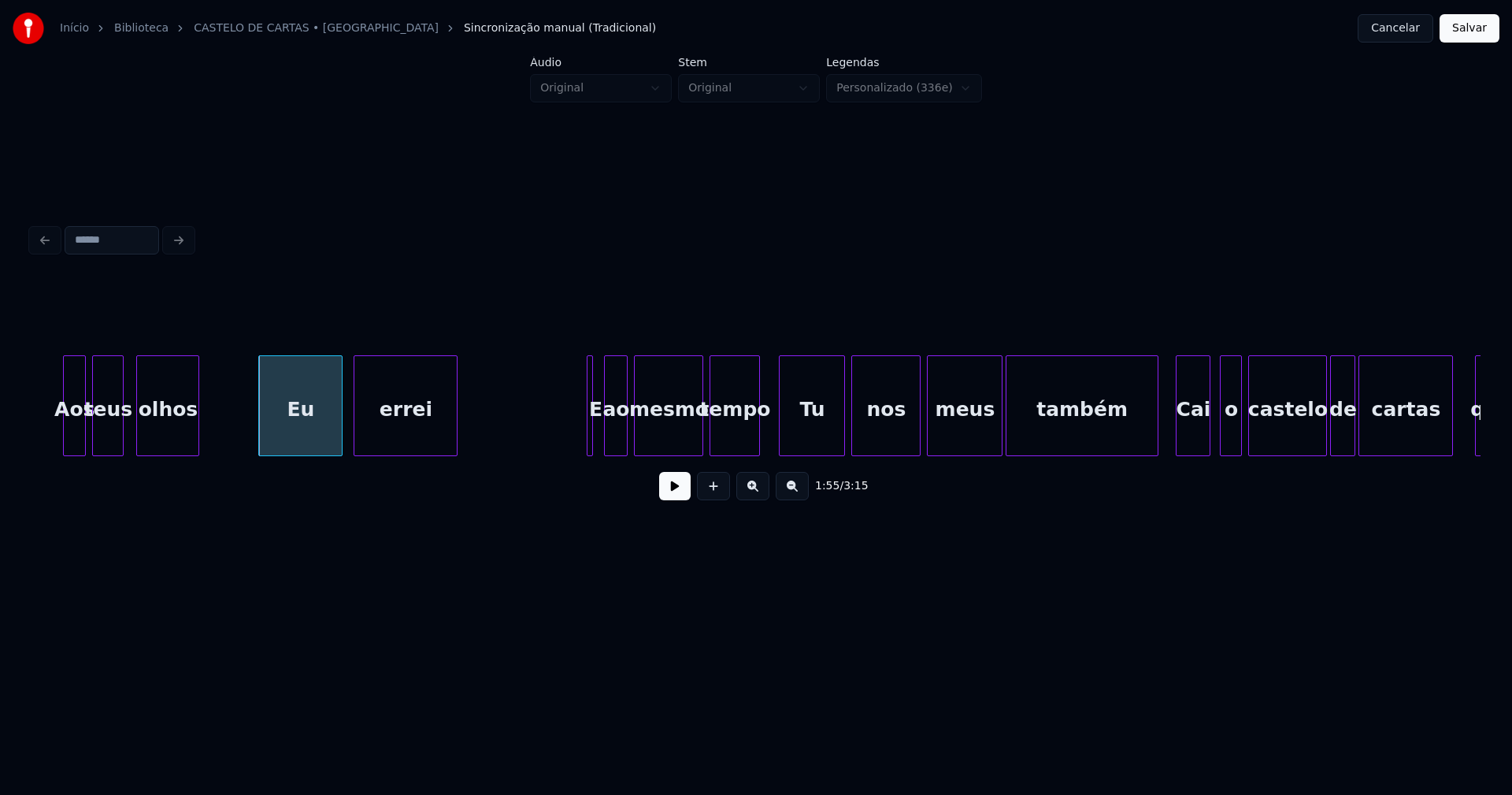
click at [608, 441] on div at bounding box center [607, 406] width 5 height 99
click at [601, 448] on div at bounding box center [601, 406] width 5 height 99
click at [809, 446] on div "Tu" at bounding box center [809, 410] width 64 height 108
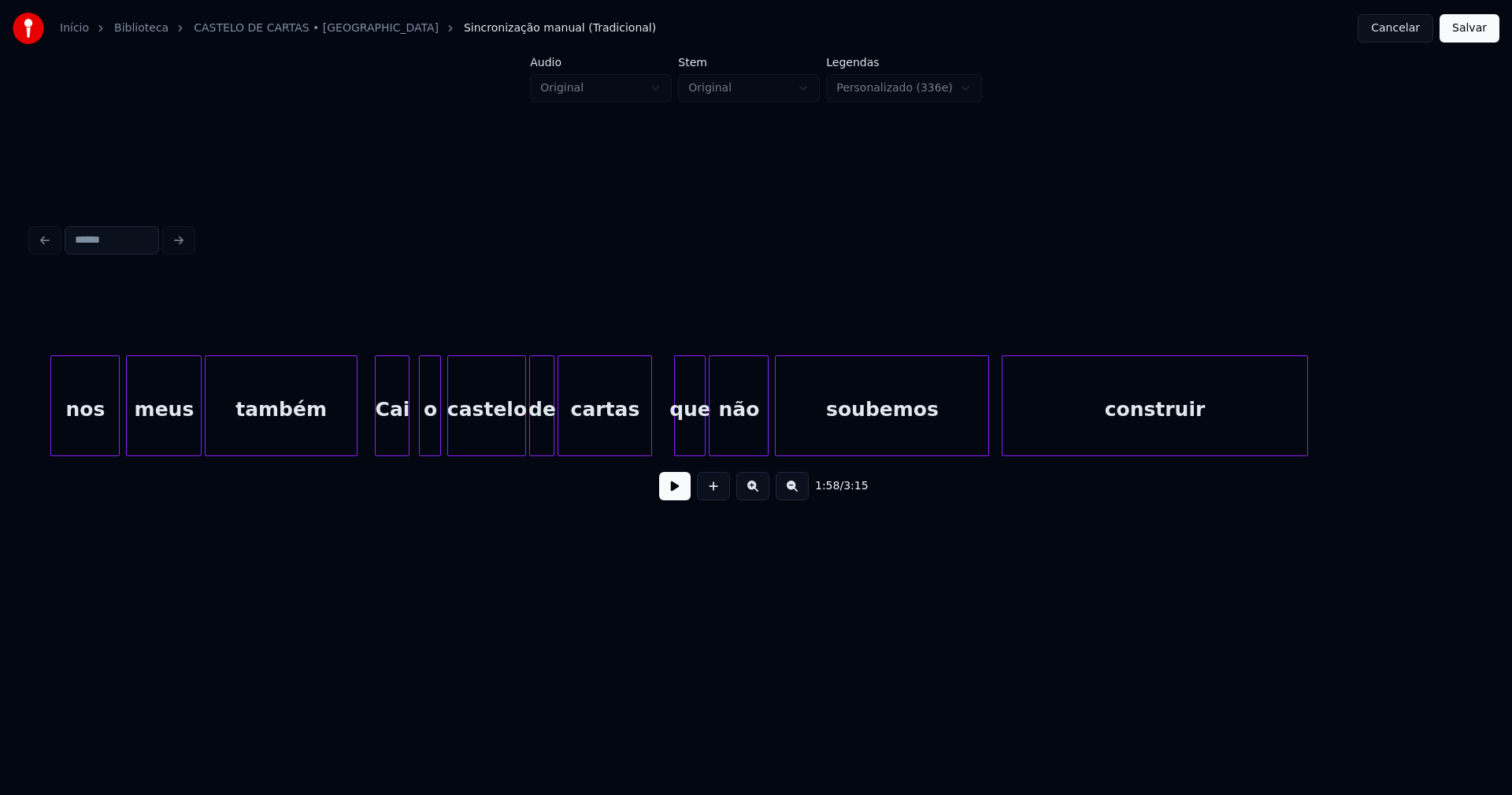
scroll to position [0, 18747]
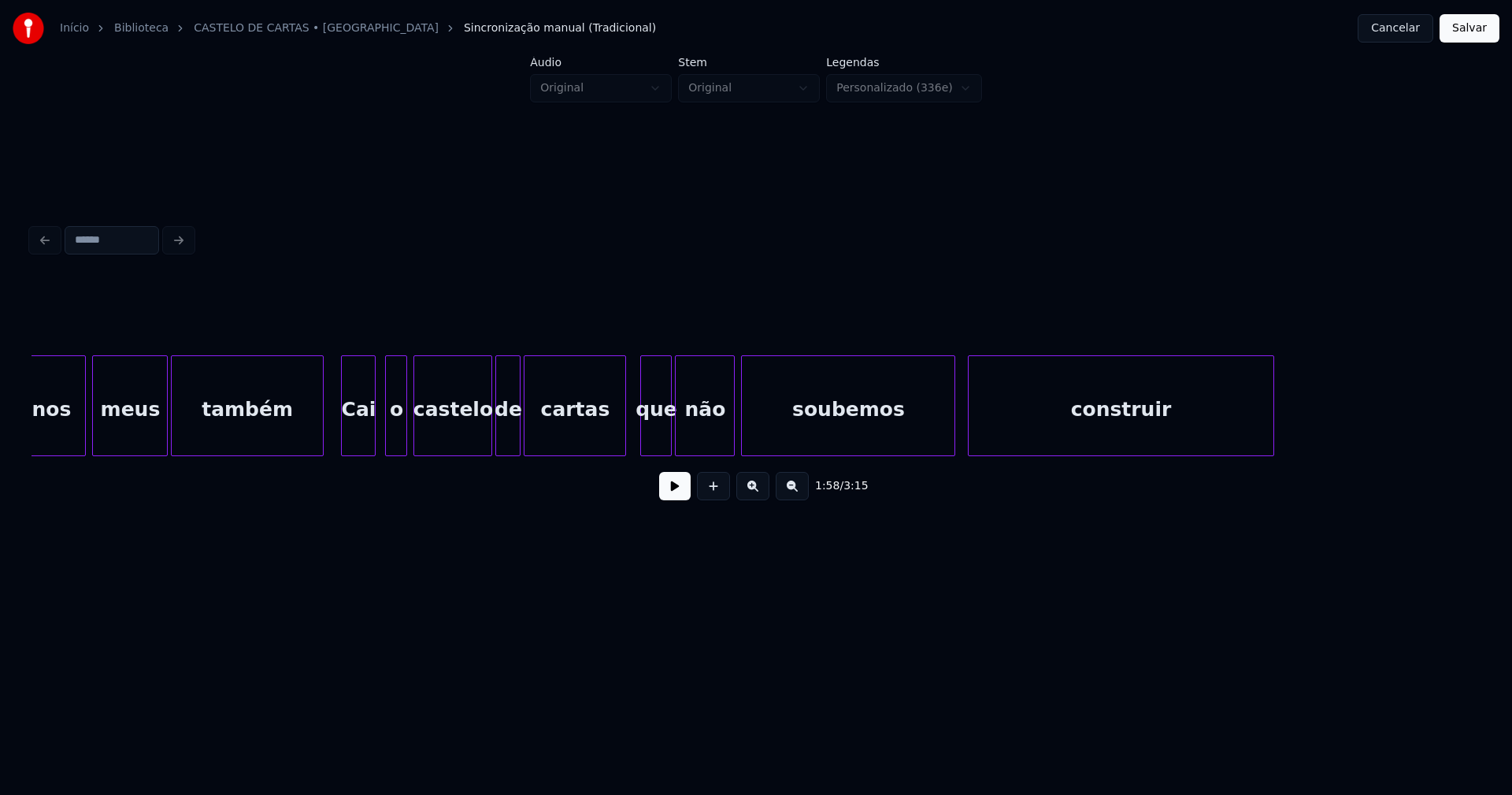
click at [623, 434] on div at bounding box center [623, 406] width 5 height 99
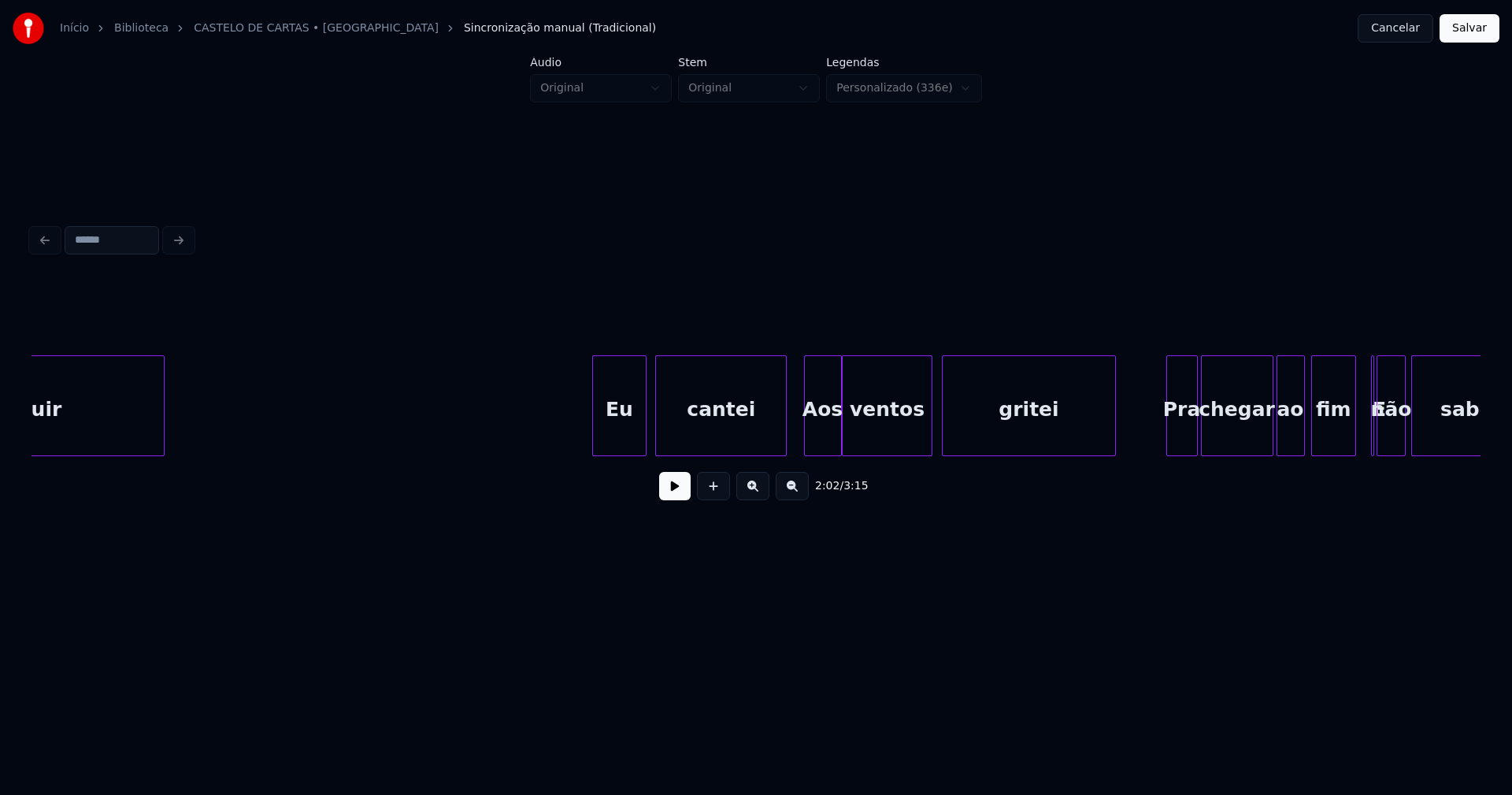
scroll to position [0, 19873]
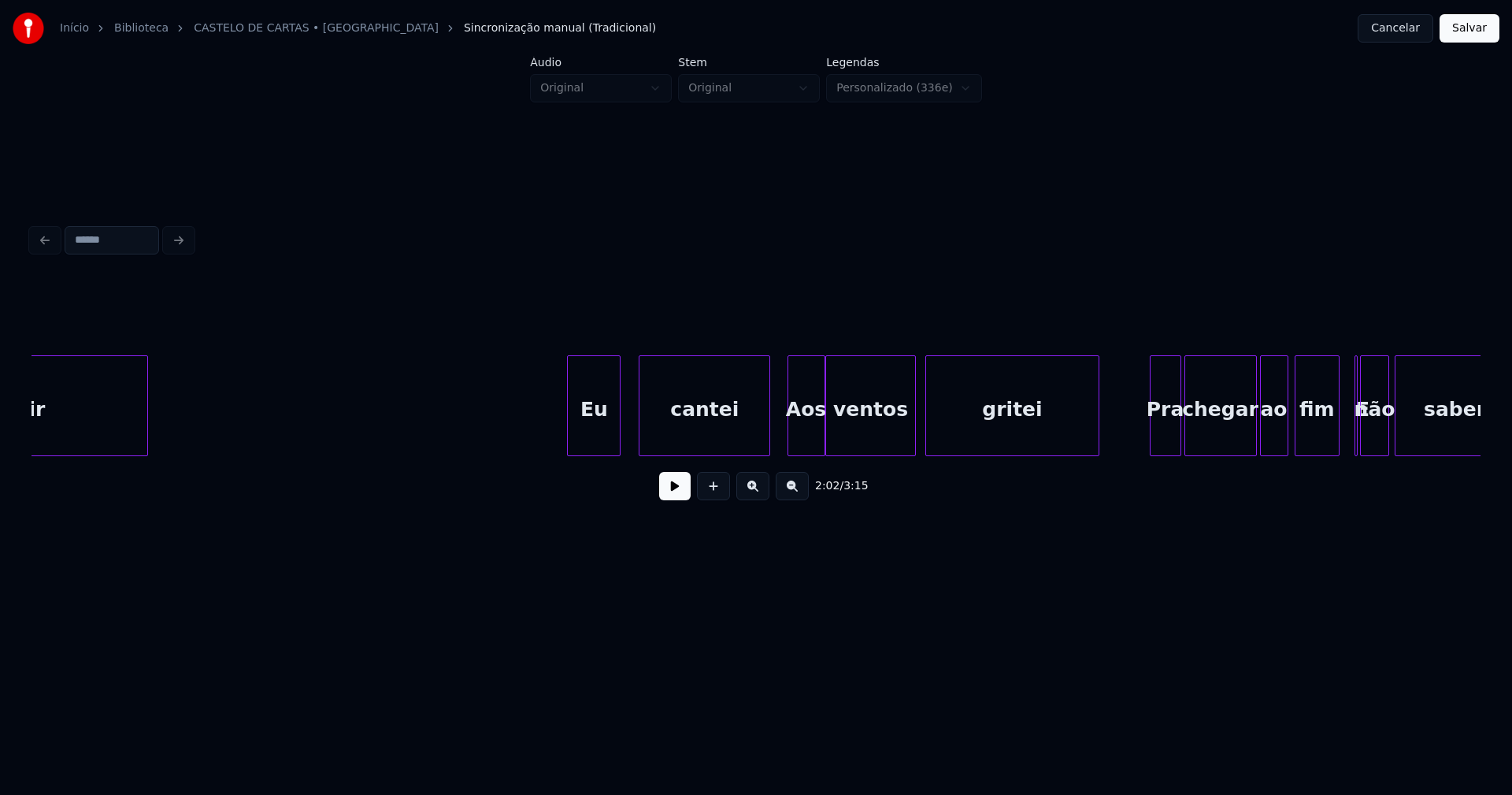
click at [597, 437] on div "Eu" at bounding box center [594, 410] width 52 height 108
click at [807, 443] on div "Aos" at bounding box center [800, 410] width 36 height 108
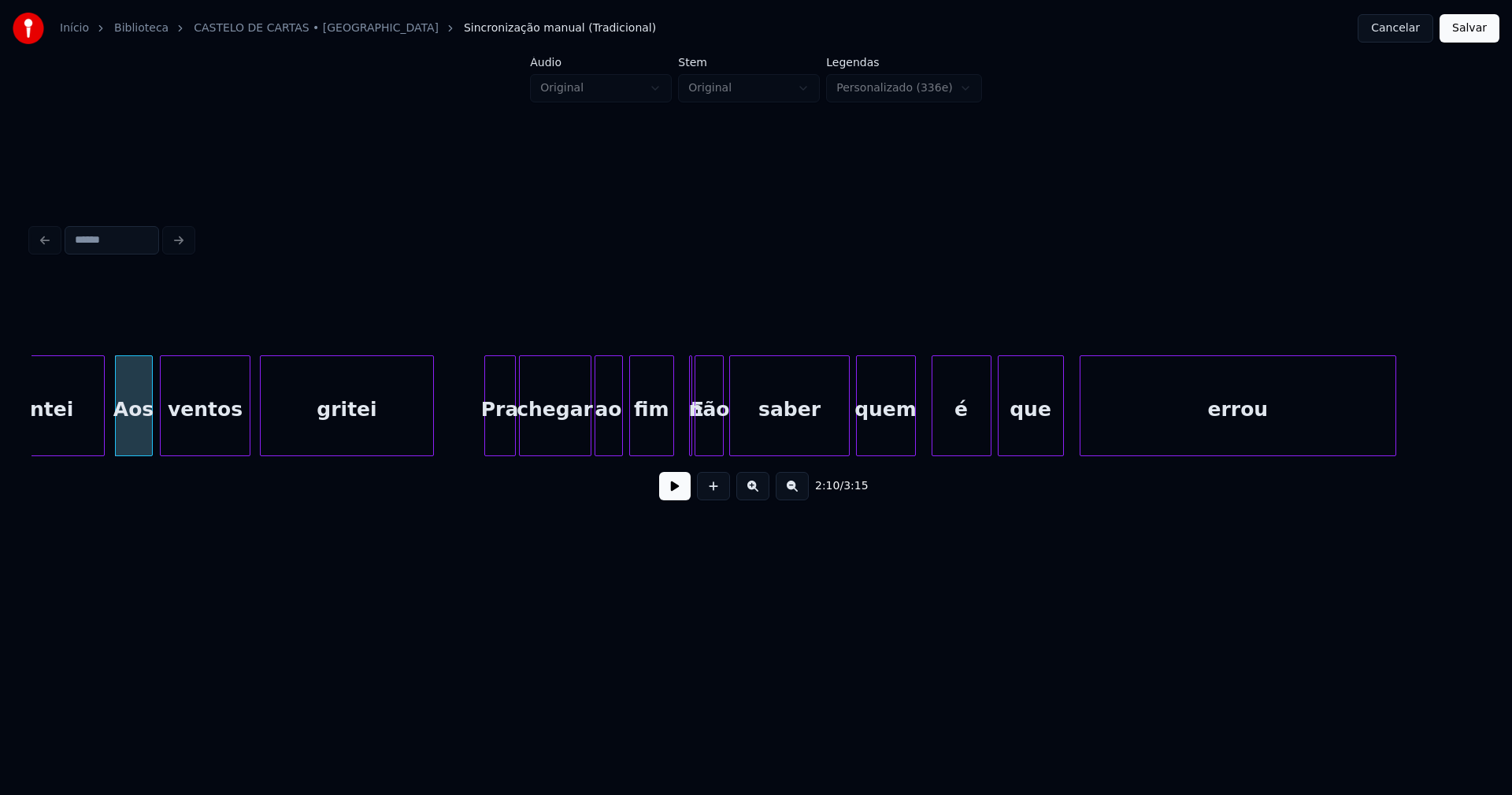
scroll to position [0, 20556]
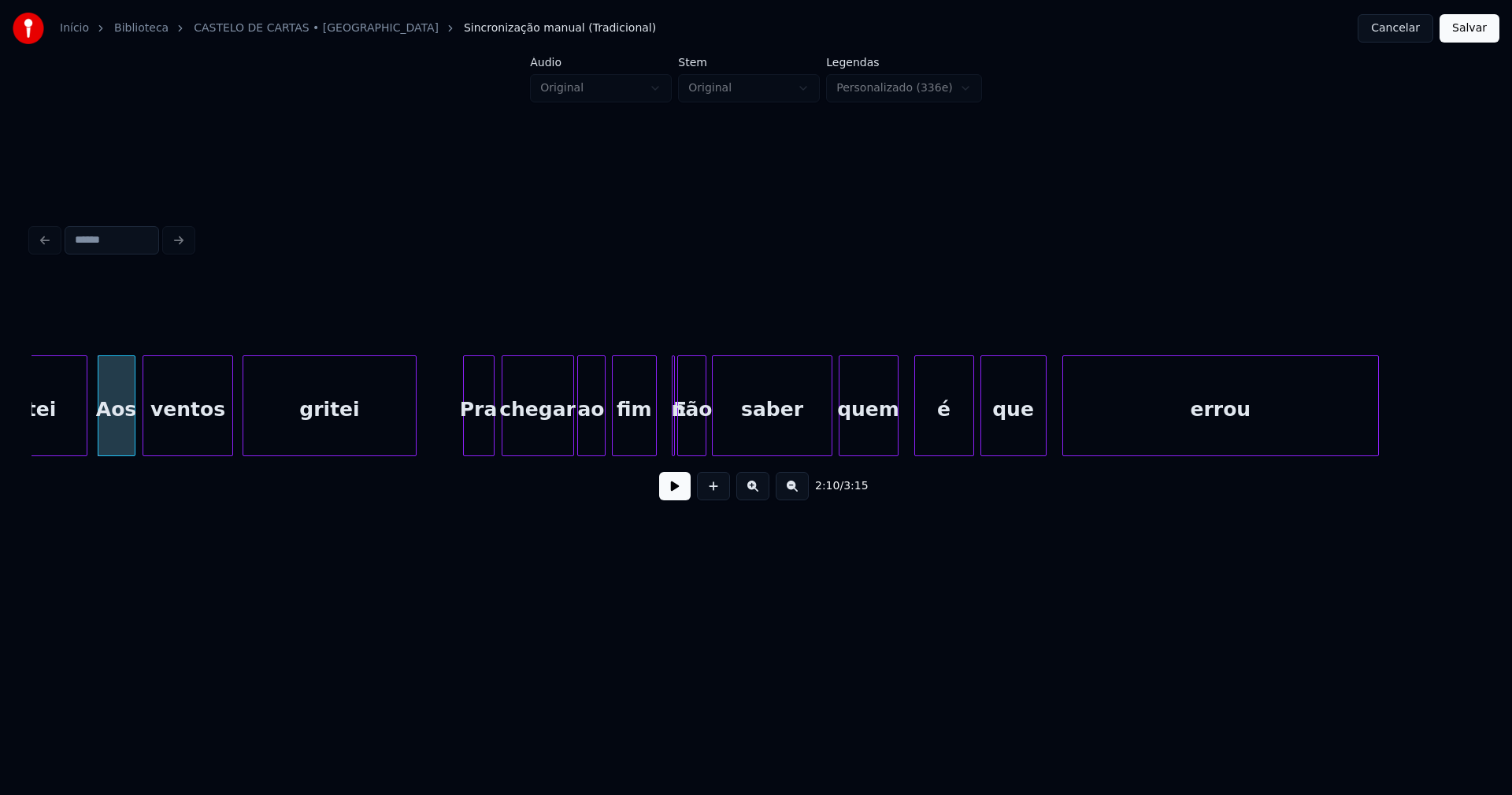
click at [480, 443] on div "Pra" at bounding box center [479, 410] width 30 height 108
click at [688, 446] on div at bounding box center [686, 406] width 5 height 99
click at [679, 447] on div at bounding box center [679, 406] width 5 height 99
click at [817, 446] on div at bounding box center [819, 406] width 5 height 99
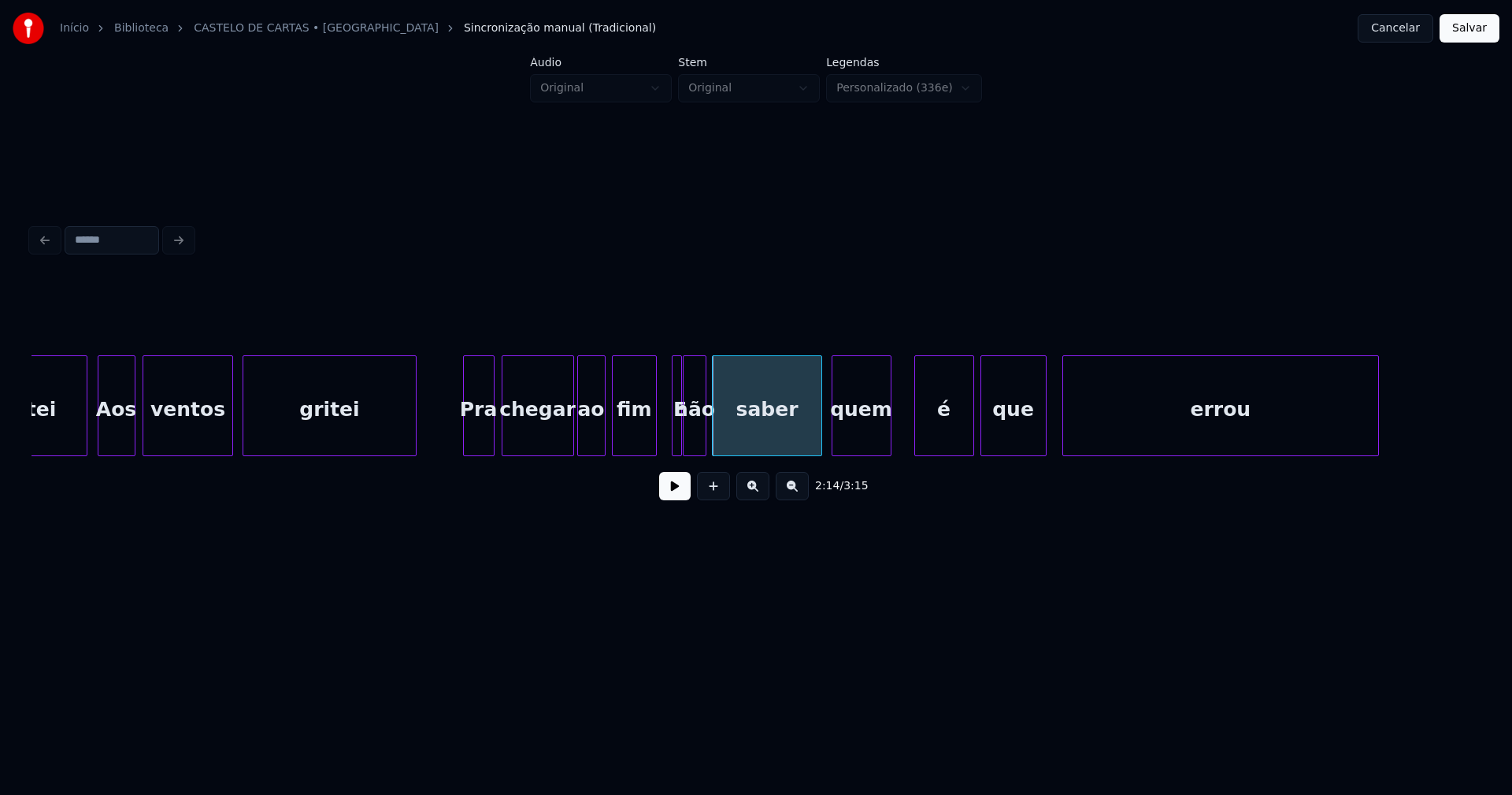
click at [860, 441] on div "quem" at bounding box center [861, 410] width 59 height 108
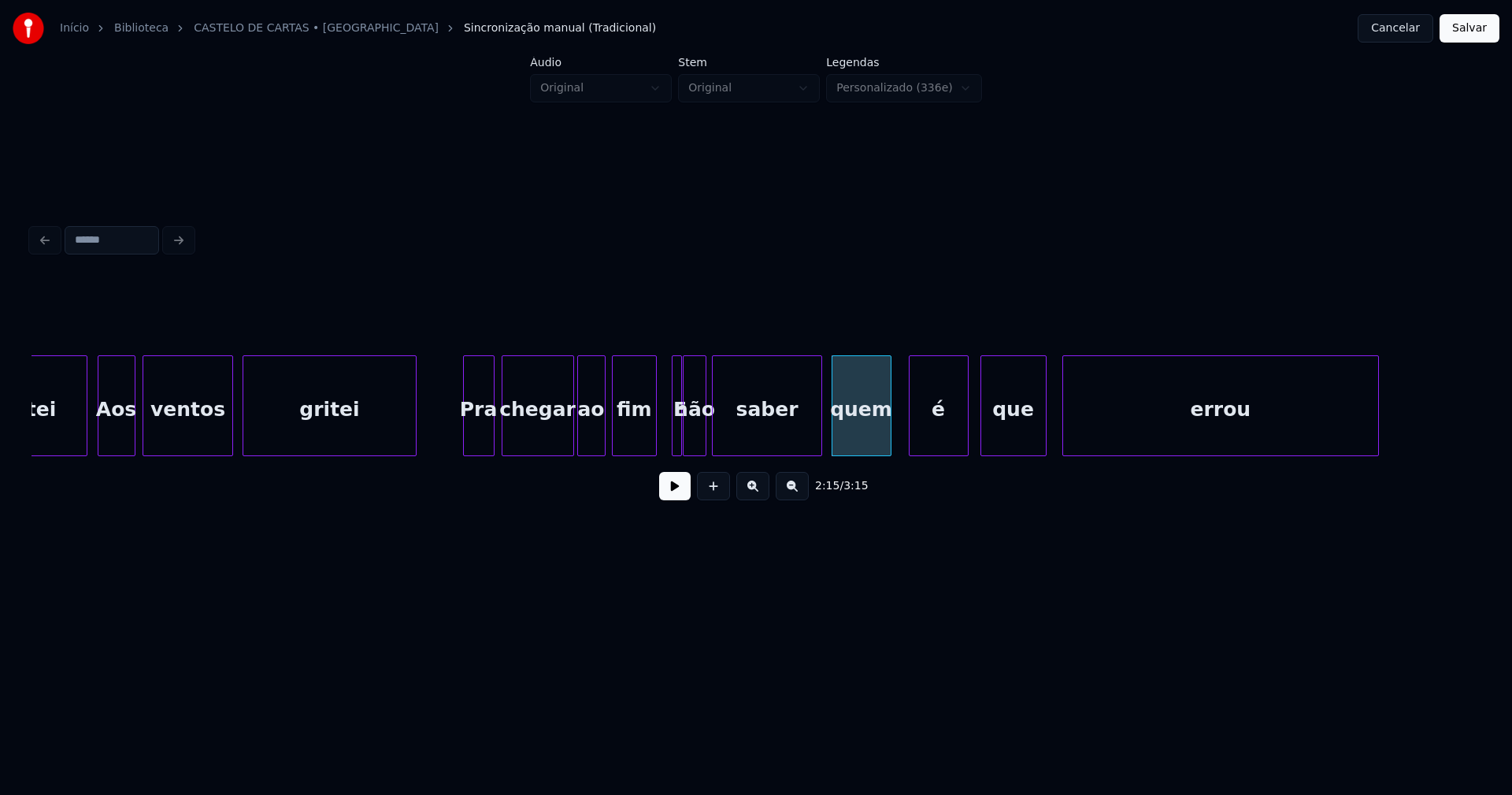
click at [945, 439] on div "é" at bounding box center [939, 410] width 59 height 108
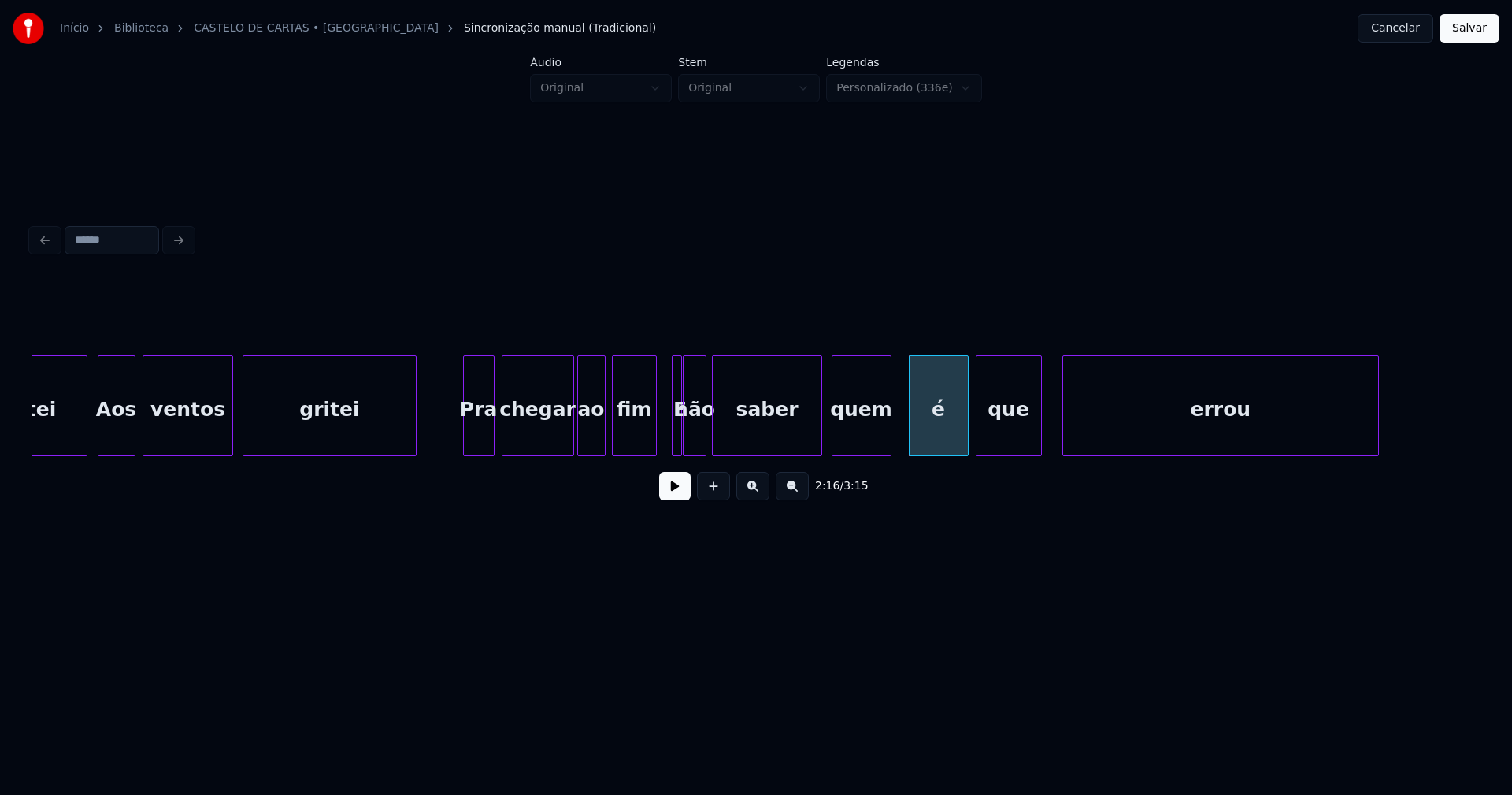
click at [1011, 433] on div "que" at bounding box center [1008, 410] width 64 height 108
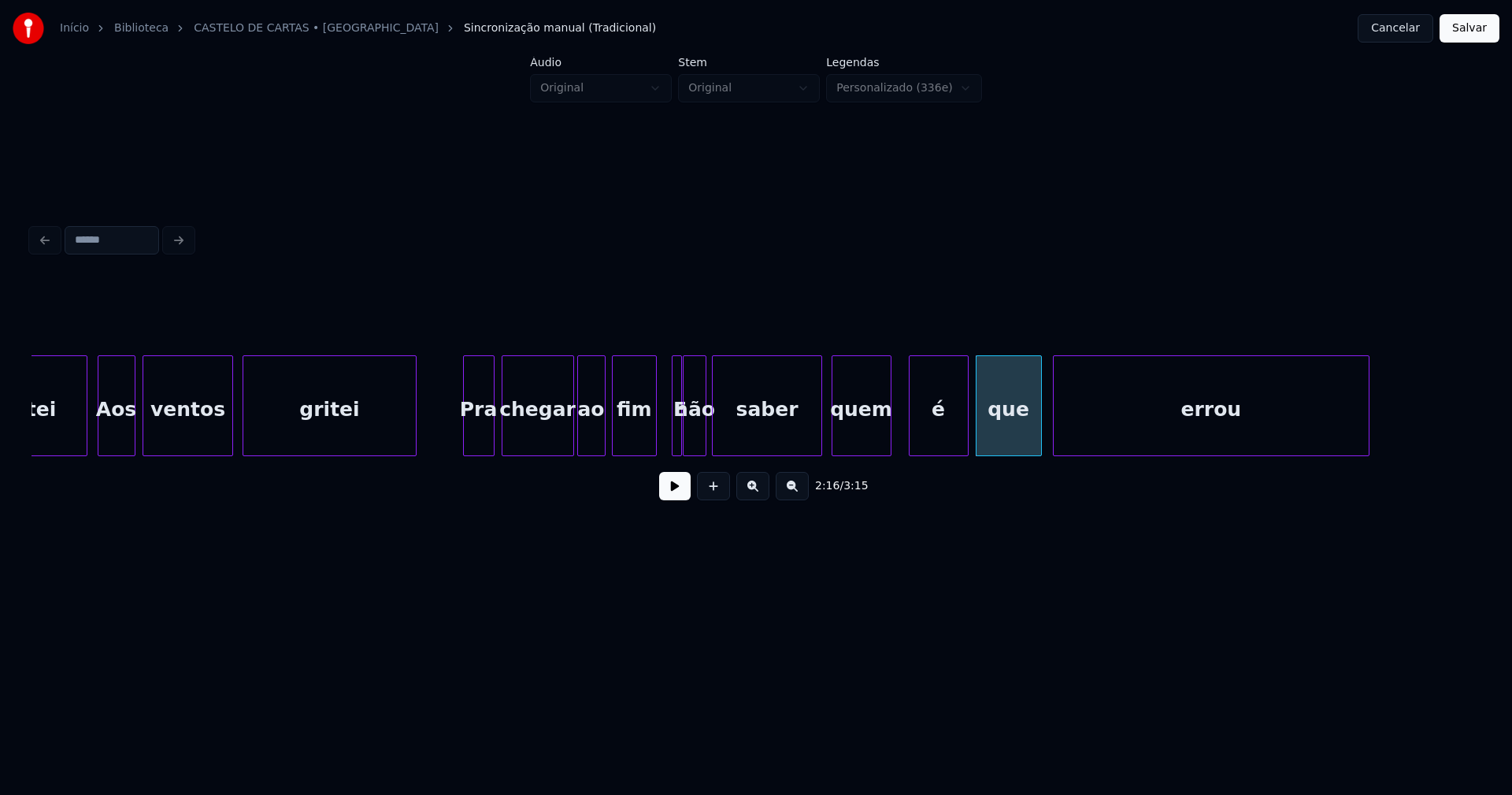
click at [1098, 439] on div "errou" at bounding box center [1212, 410] width 316 height 108
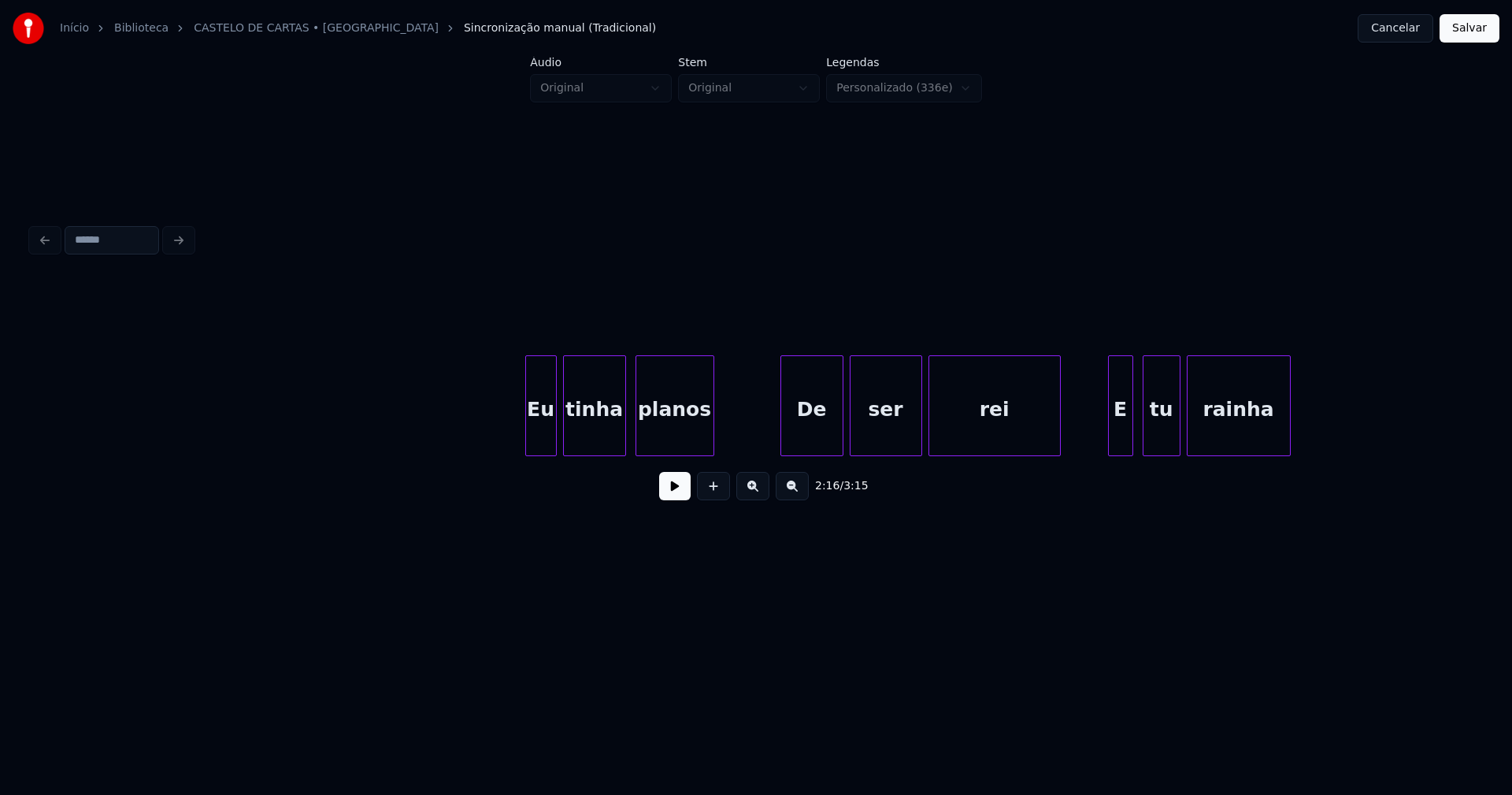
scroll to position [0, 22108]
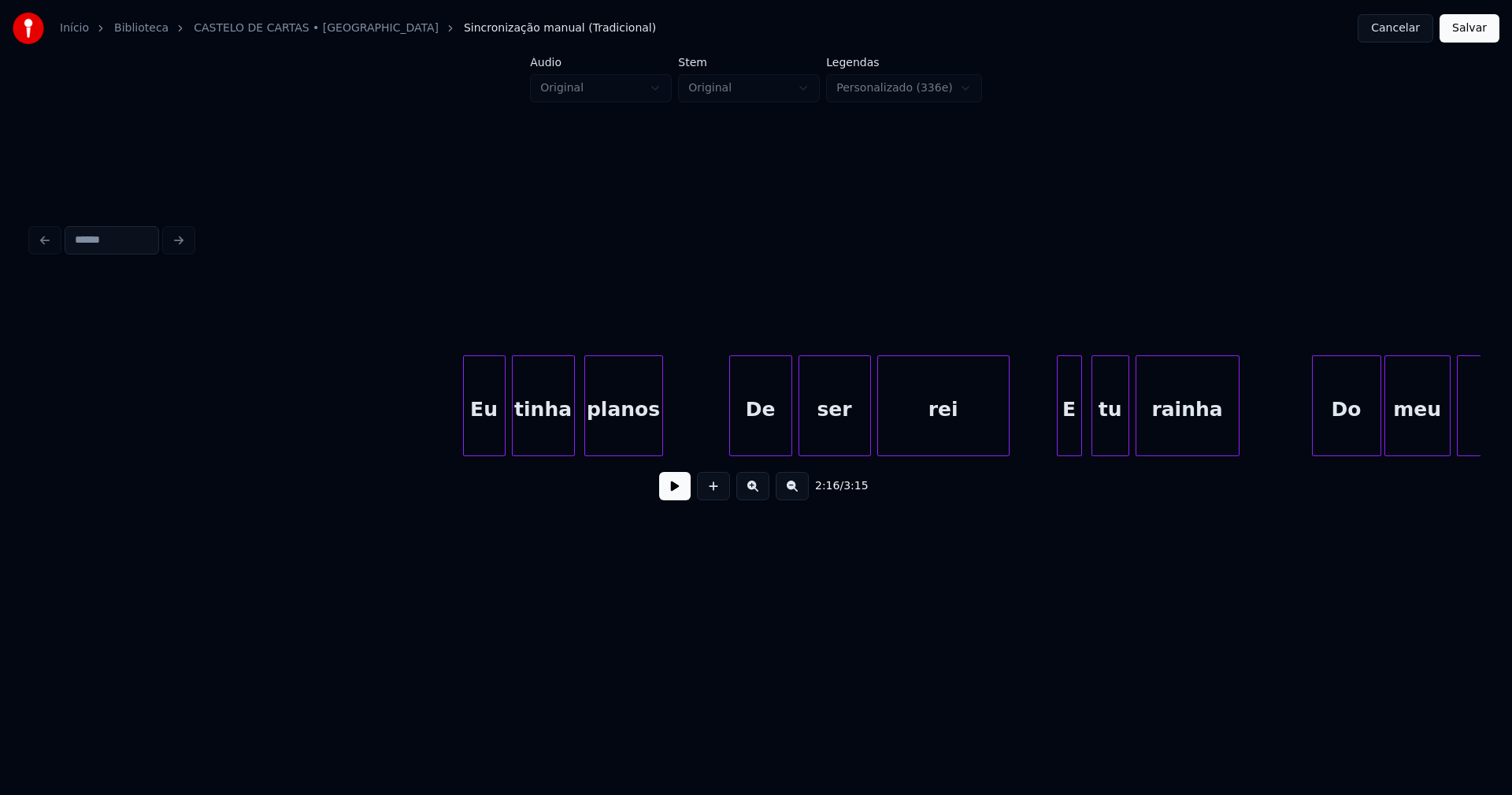
click at [464, 440] on div at bounding box center [467, 406] width 5 height 99
click at [753, 425] on div "De" at bounding box center [756, 410] width 61 height 108
click at [1062, 445] on div "E" at bounding box center [1063, 410] width 24 height 108
click at [1115, 442] on div "tu" at bounding box center [1107, 410] width 36 height 108
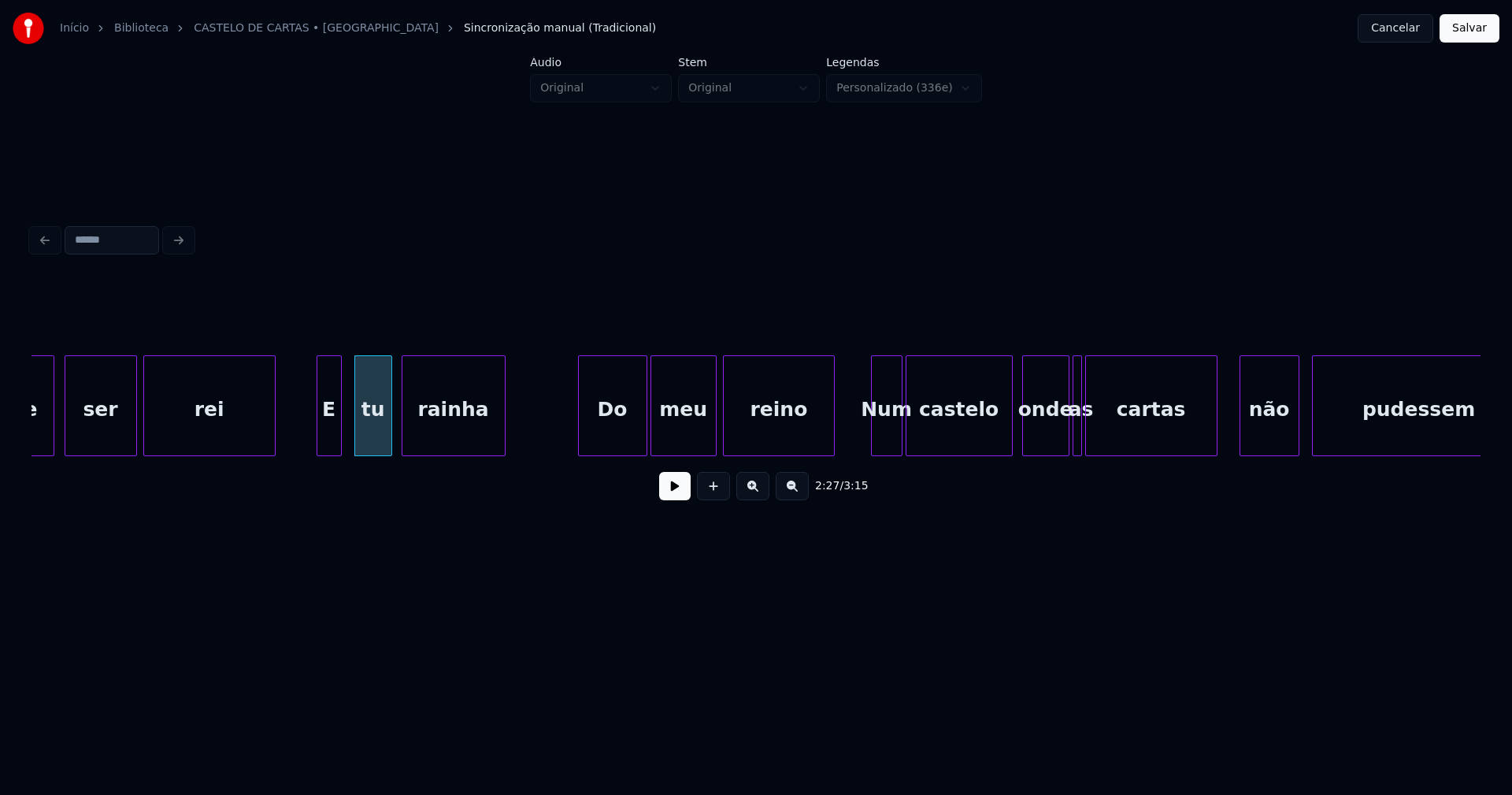
scroll to position [0, 22858]
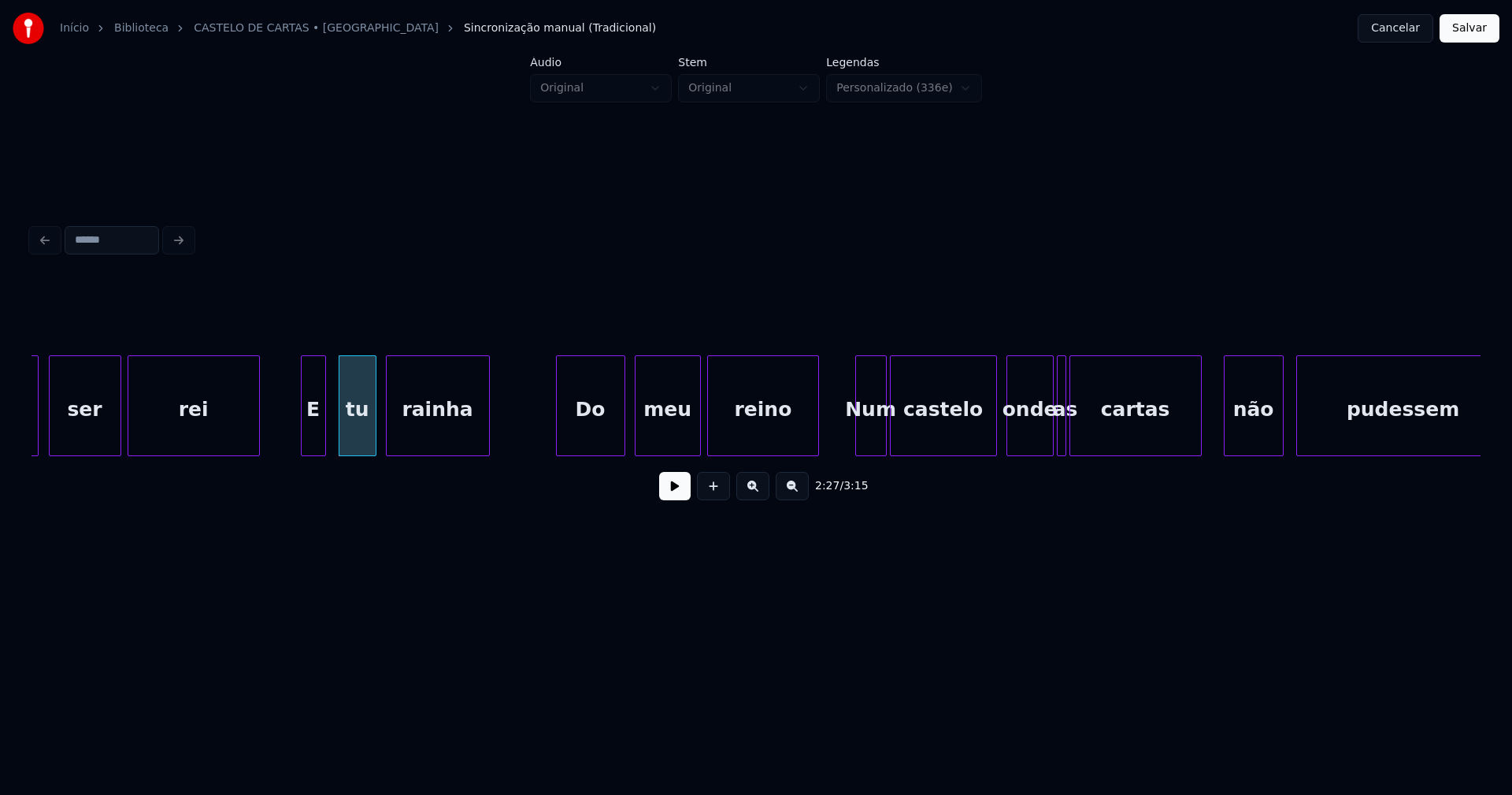
click at [598, 433] on div "Do" at bounding box center [590, 410] width 68 height 108
click at [864, 446] on div "Num" at bounding box center [867, 410] width 30 height 108
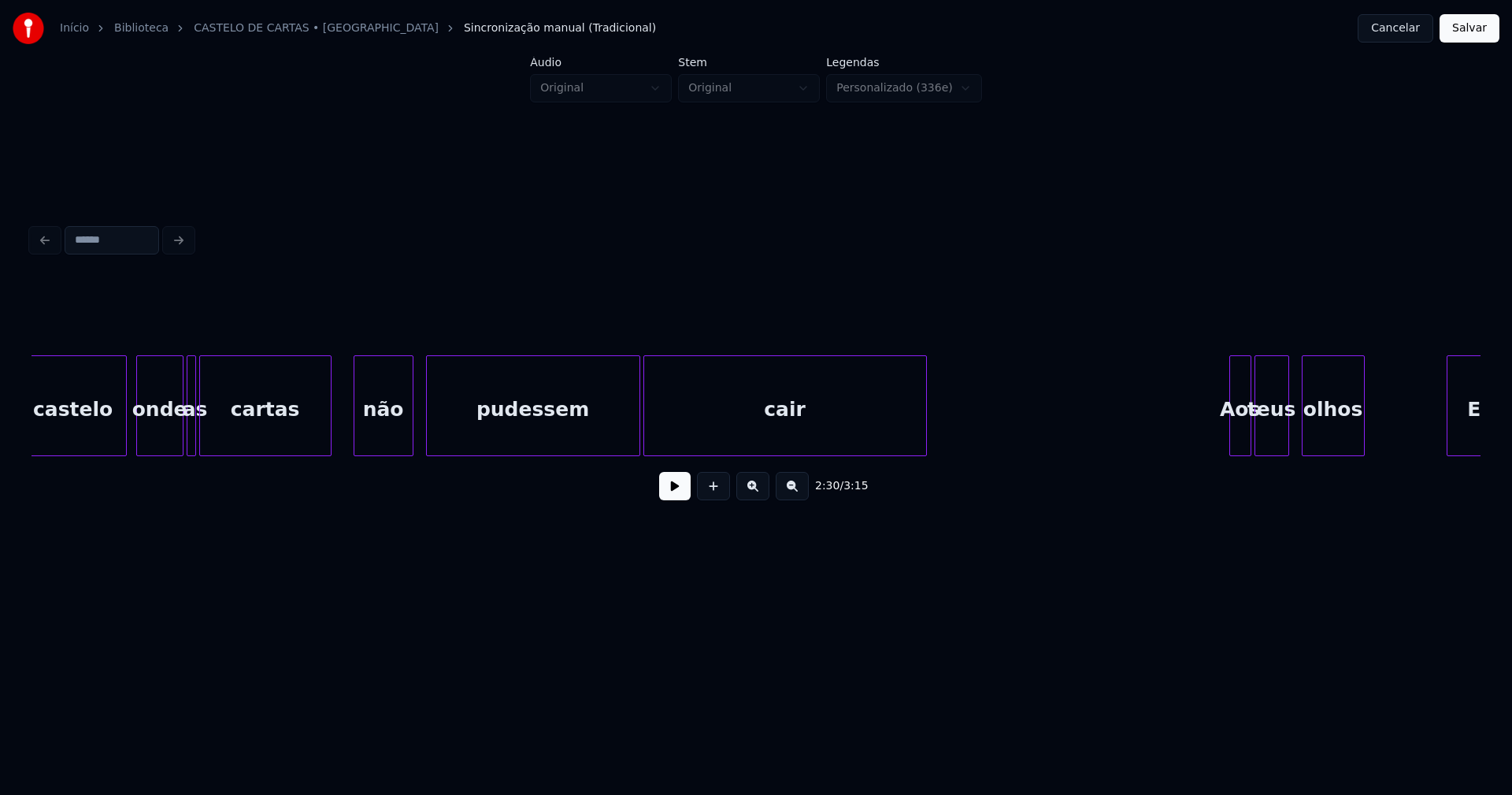
scroll to position [0, 23746]
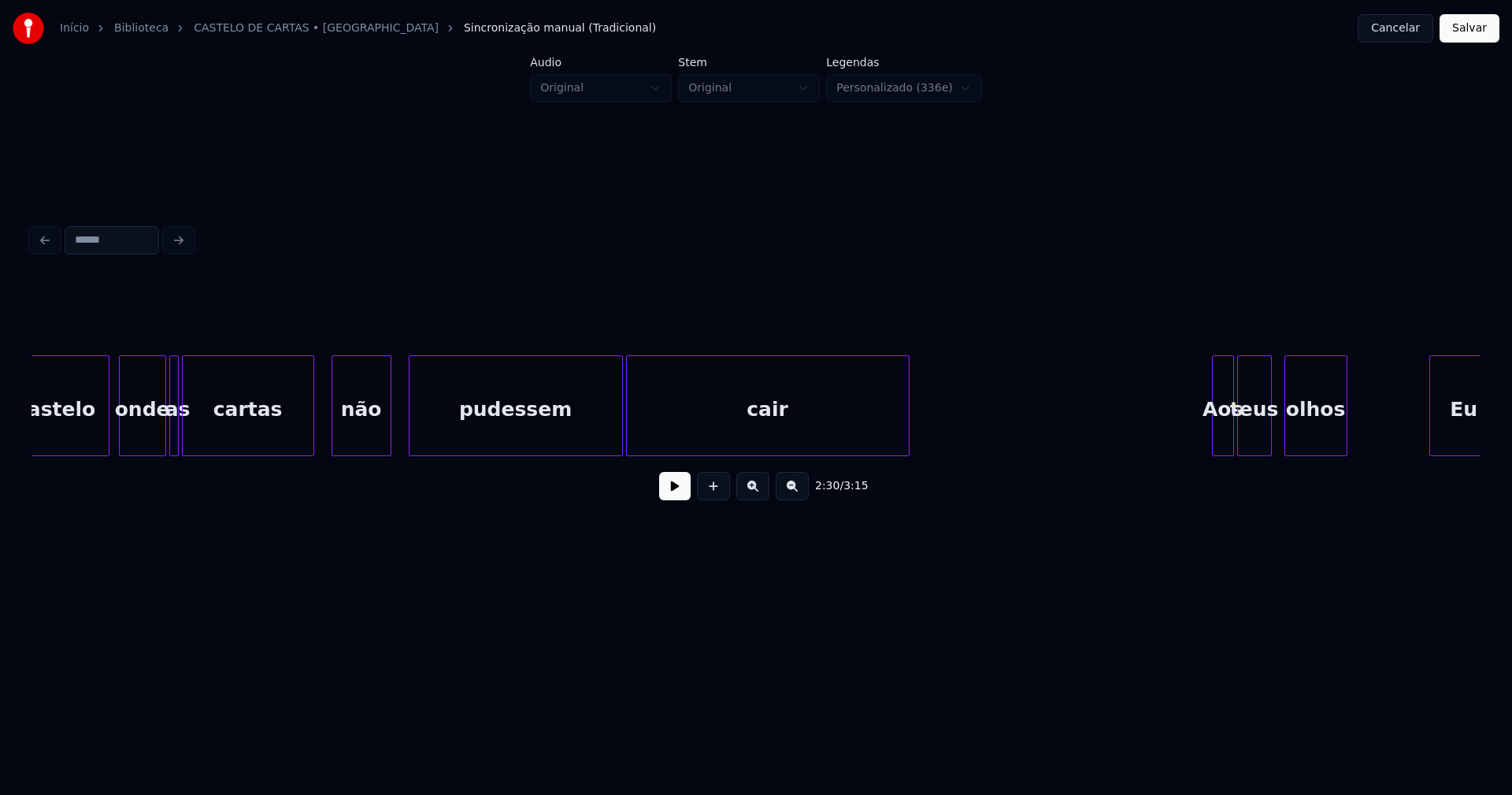
click at [366, 445] on div "não" at bounding box center [362, 410] width 59 height 108
click at [527, 411] on div "pudessem" at bounding box center [510, 410] width 213 height 108
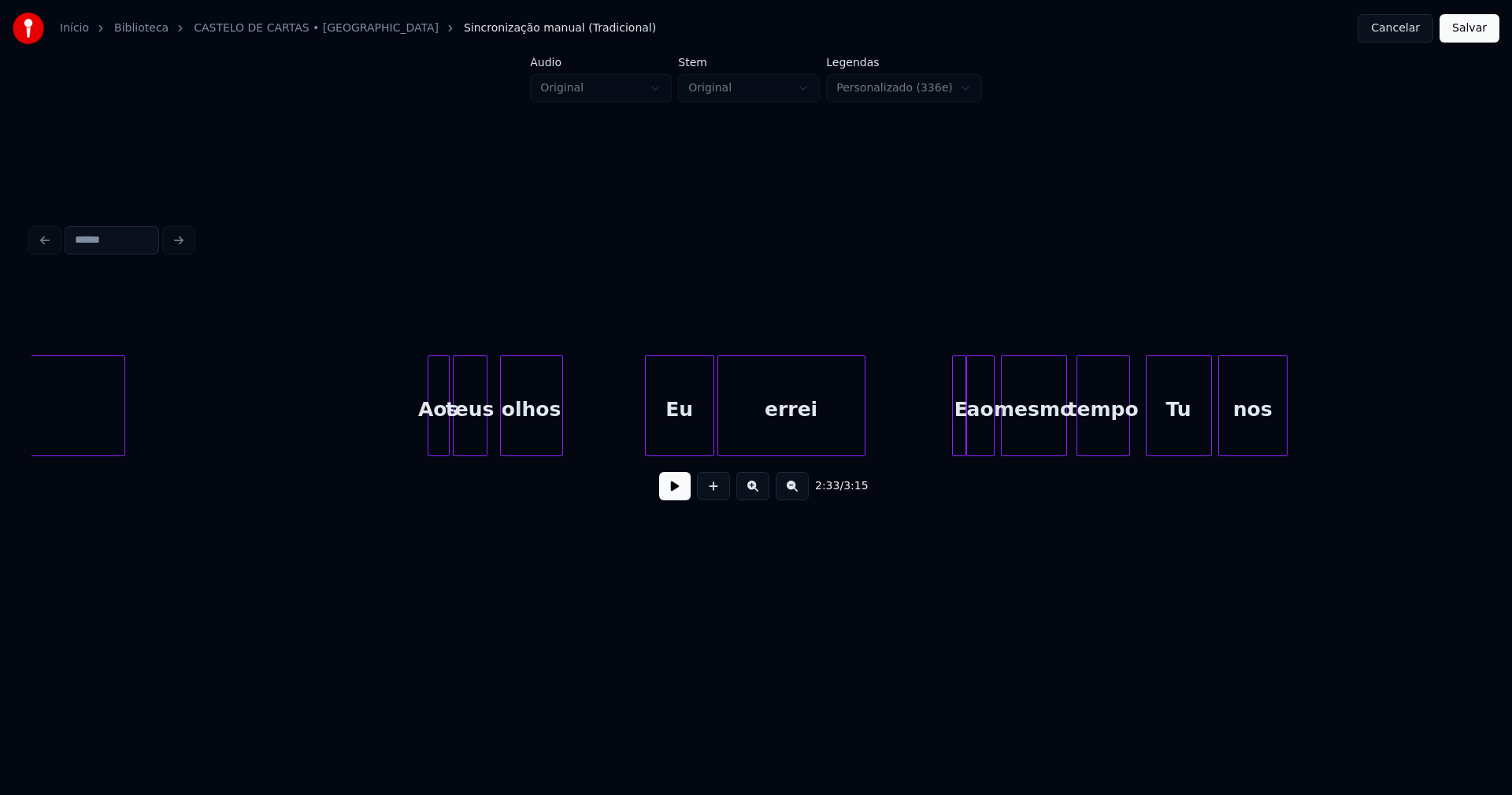
scroll to position [0, 24837]
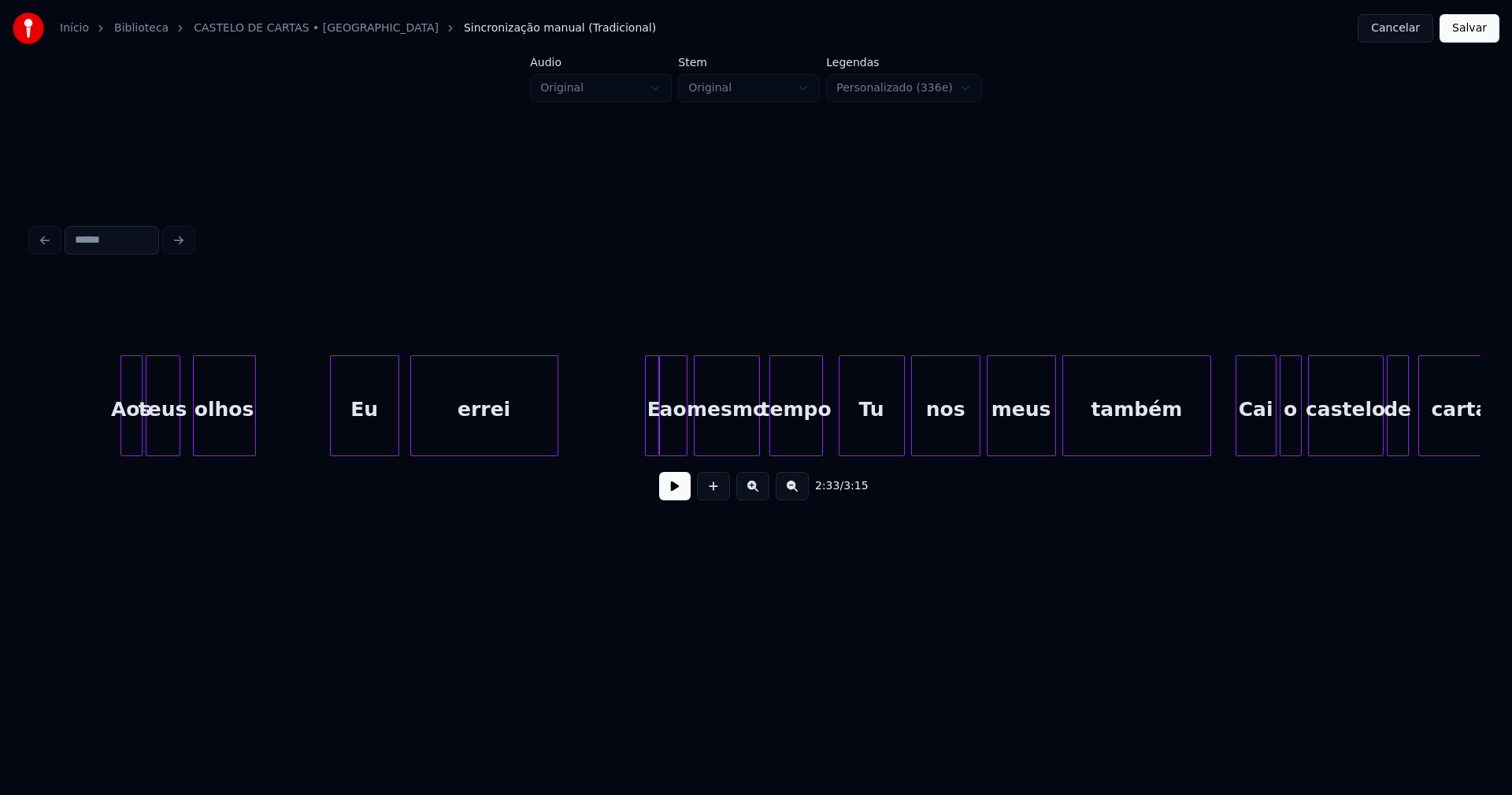
click at [370, 423] on div "Eu" at bounding box center [364, 410] width 68 height 108
click at [642, 441] on div at bounding box center [644, 406] width 5 height 99
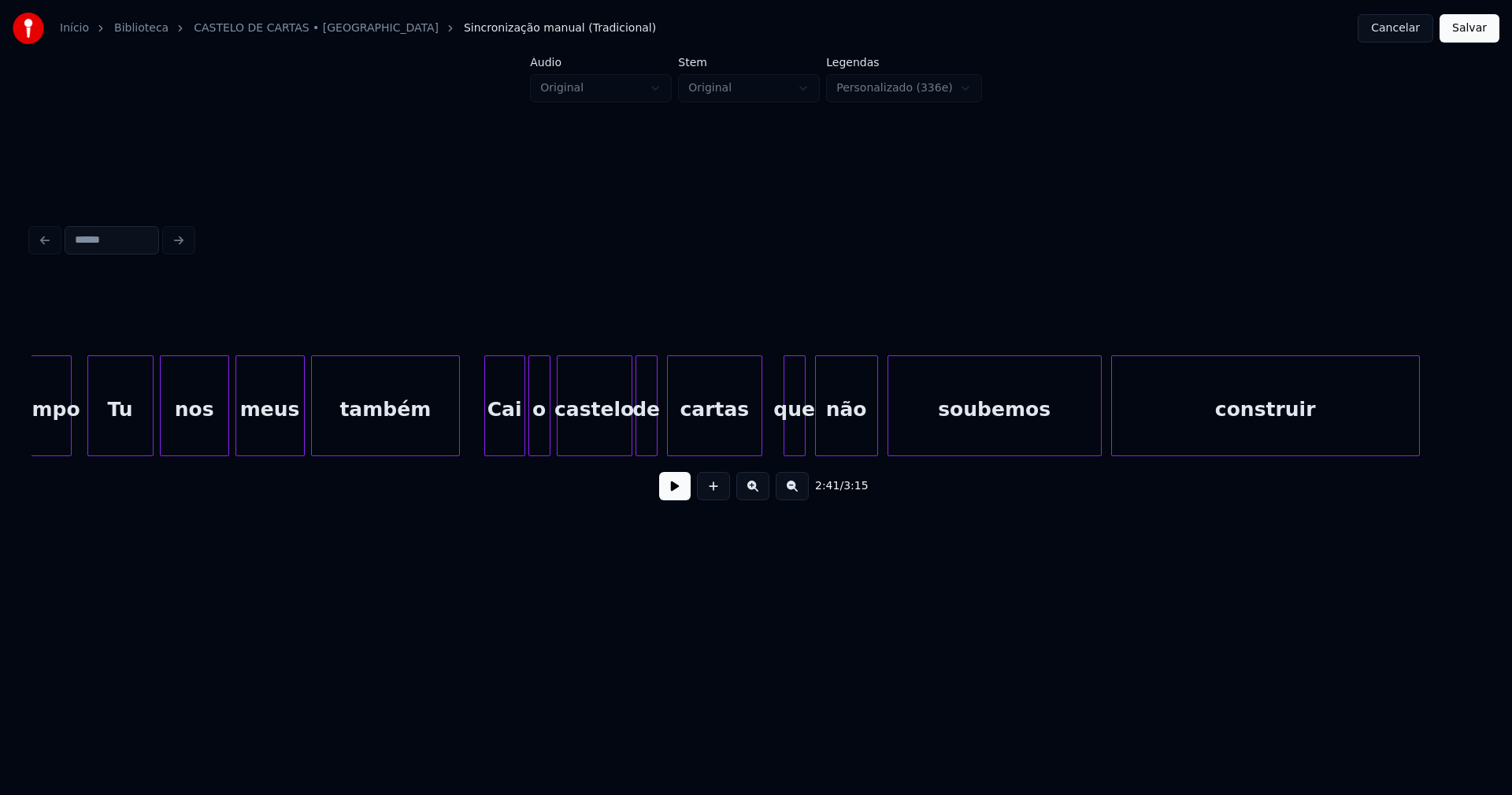
scroll to position [0, 25640]
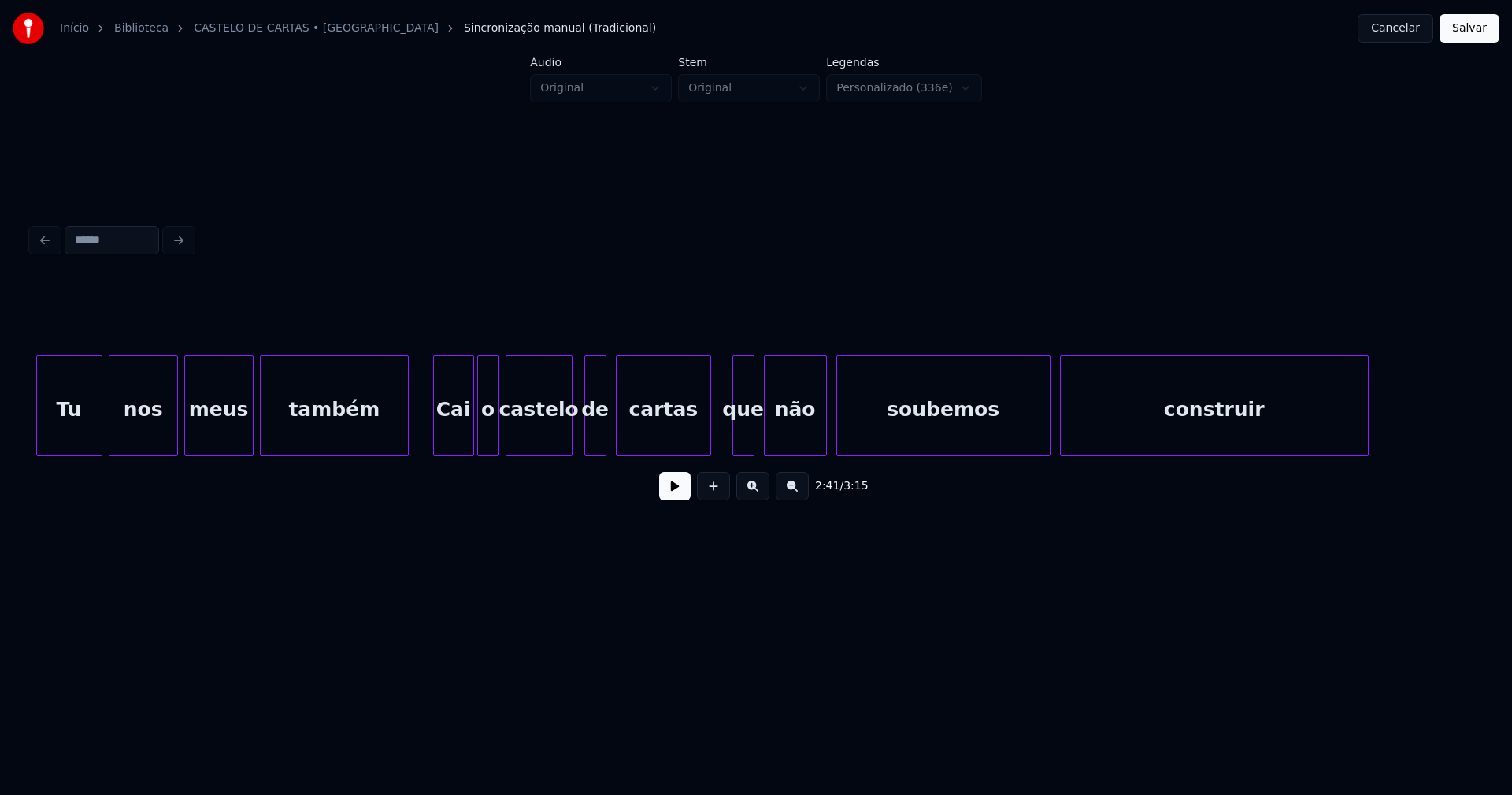
click at [568, 446] on div at bounding box center [569, 406] width 5 height 99
click at [582, 441] on div "de" at bounding box center [583, 410] width 20 height 108
click at [642, 433] on div "cartas" at bounding box center [657, 410] width 94 height 108
click at [759, 441] on div at bounding box center [759, 406] width 5 height 99
click at [717, 438] on div at bounding box center [720, 406] width 5 height 99
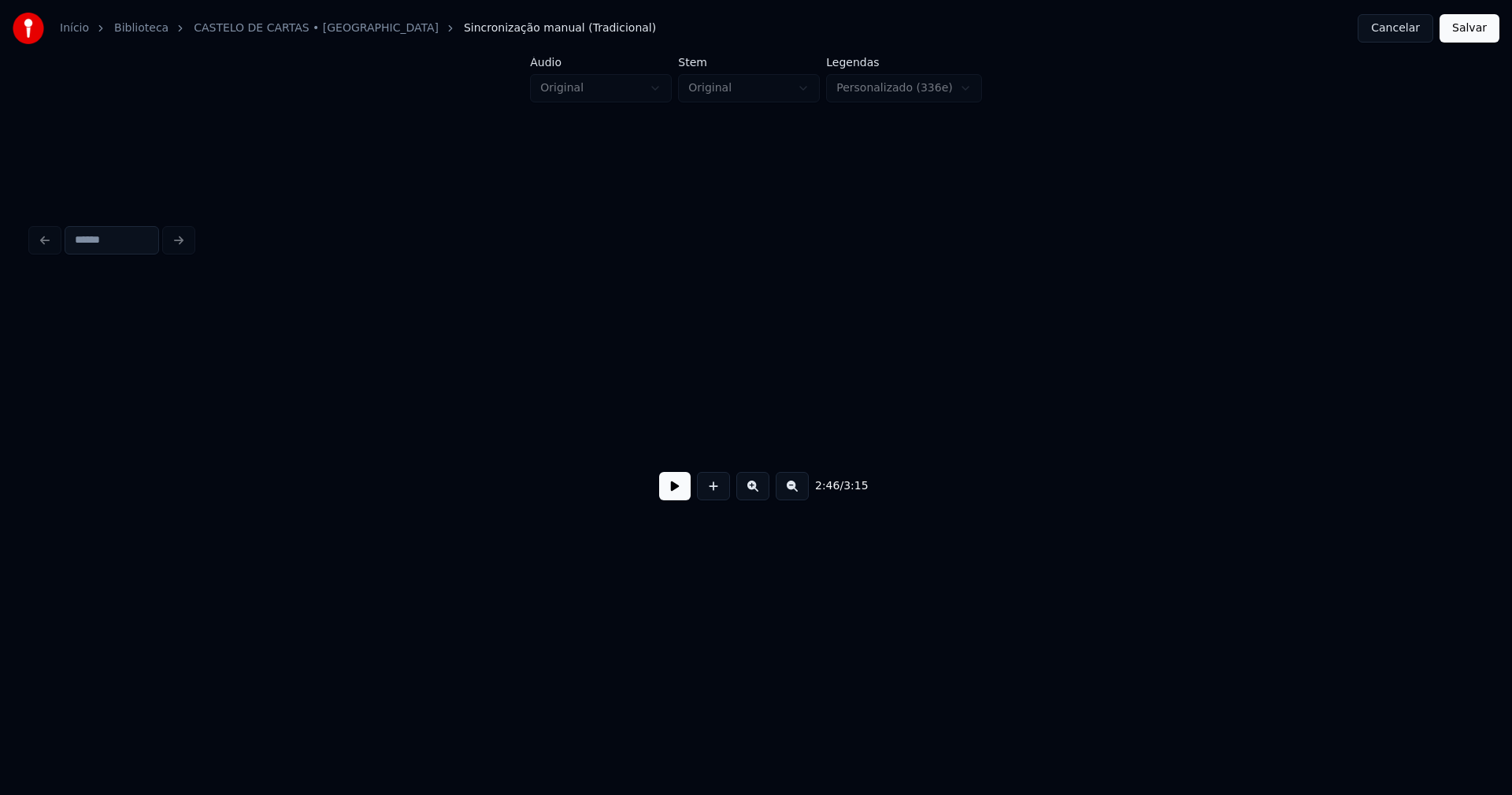
scroll to position [0, 28095]
click at [1467, 23] on button "Salvar" at bounding box center [1470, 28] width 60 height 29
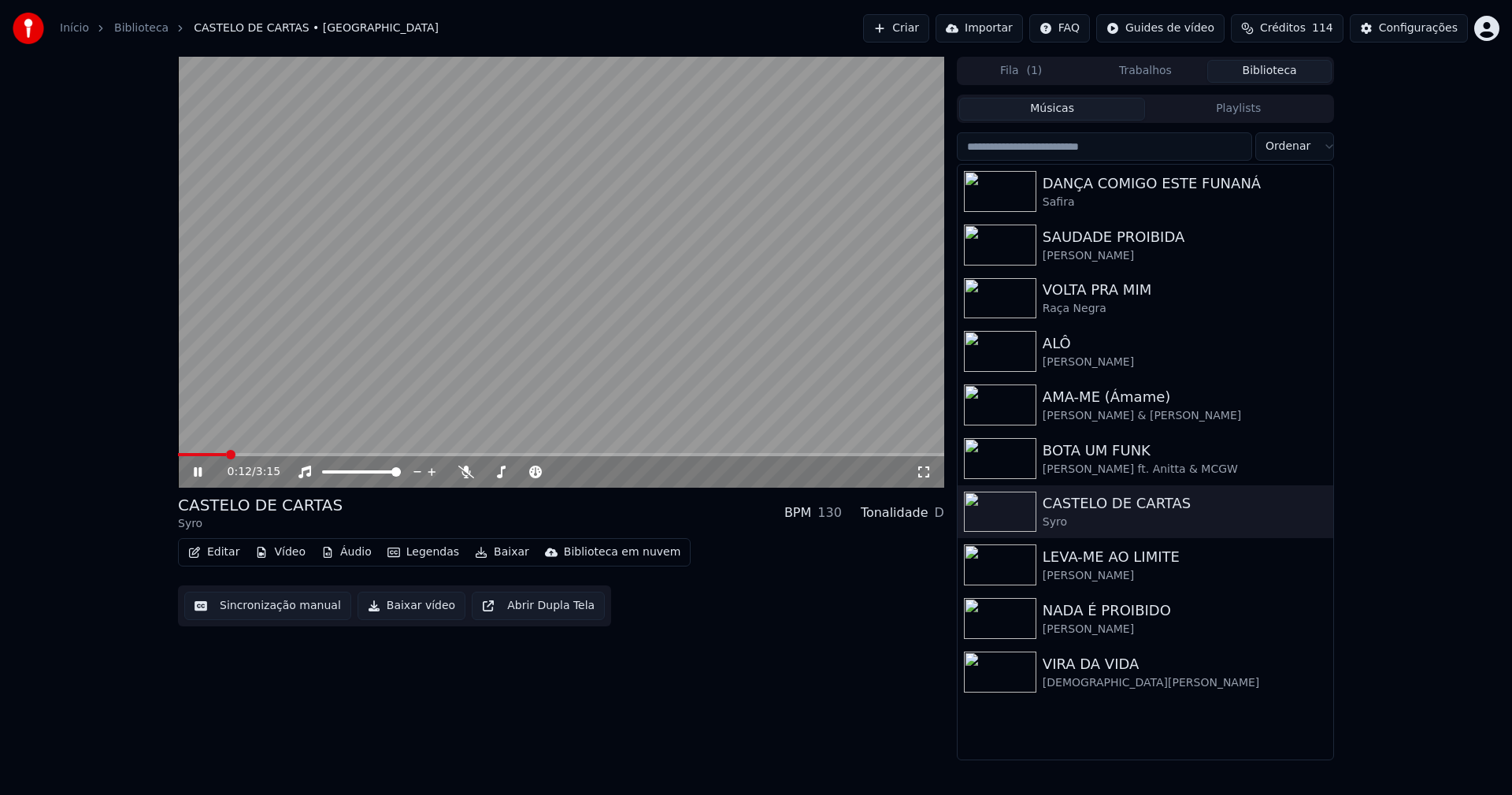
click at [197, 468] on icon at bounding box center [198, 472] width 8 height 10
click at [401, 600] on button "Baixar vídeo" at bounding box center [411, 605] width 108 height 29
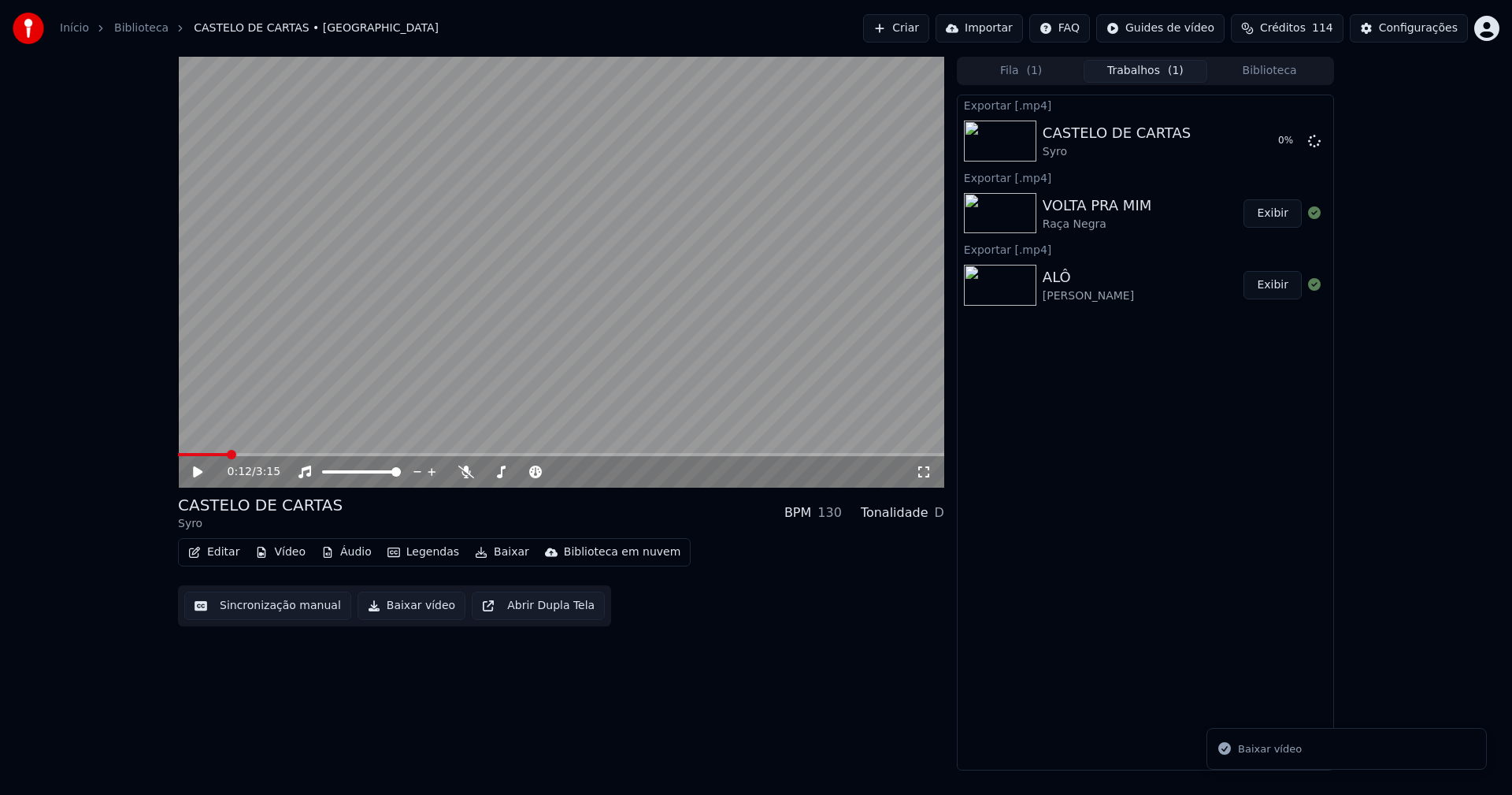
click at [1273, 73] on button "Biblioteca" at bounding box center [1269, 72] width 125 height 23
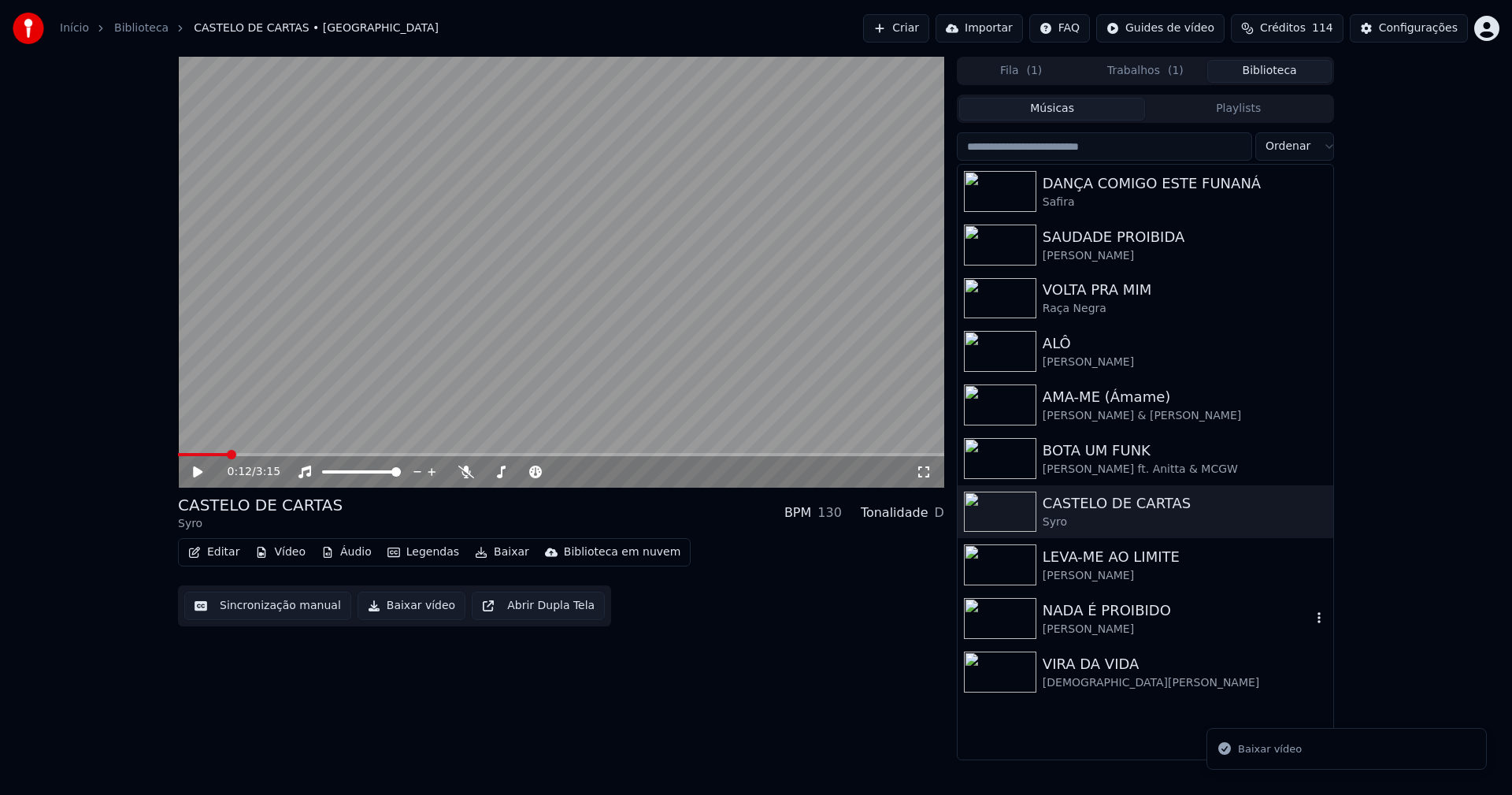
click at [1120, 616] on div "NADA É PROIBIDO" at bounding box center [1177, 610] width 269 height 22
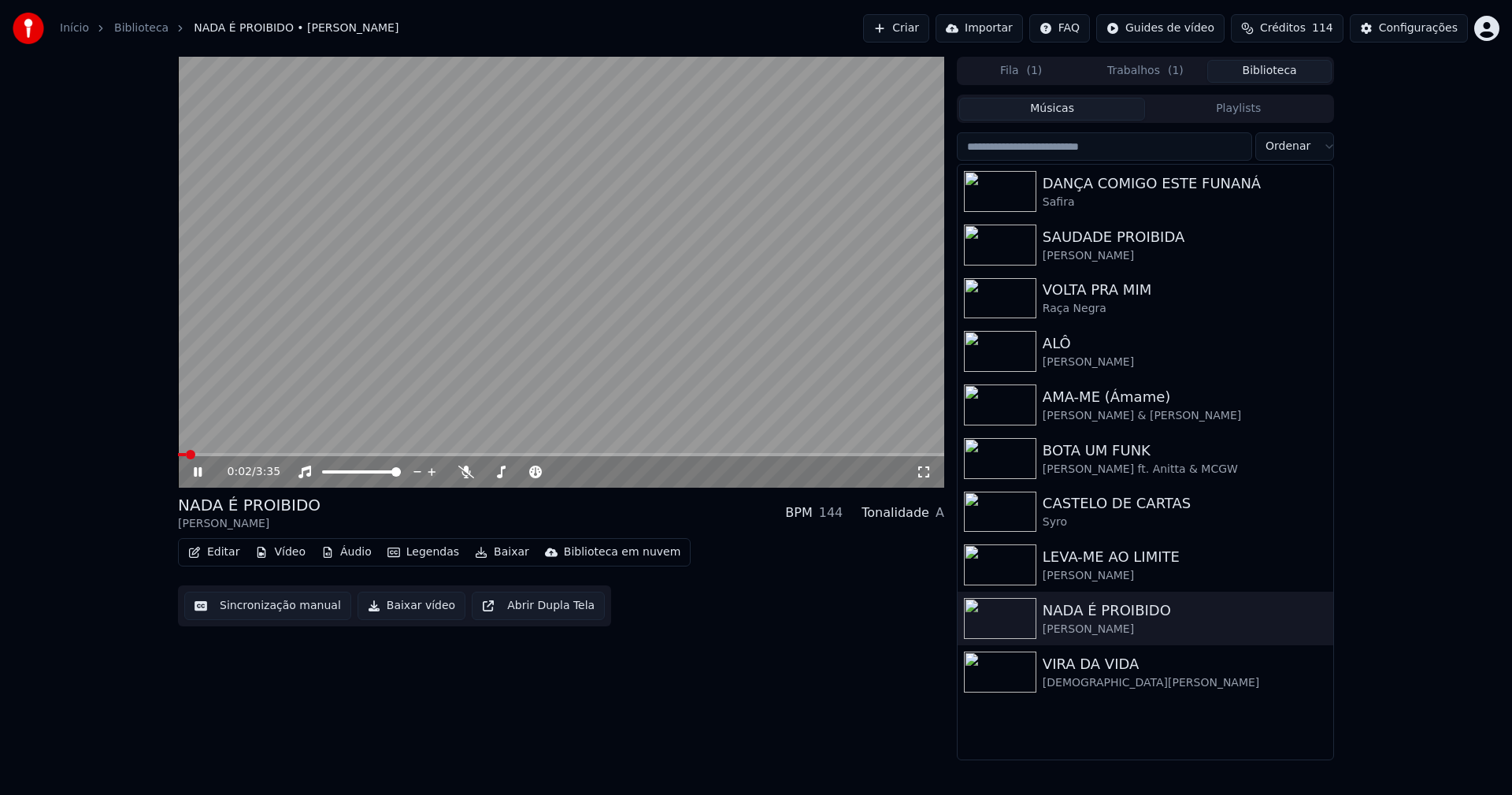
click at [226, 554] on button "Editar" at bounding box center [213, 552] width 64 height 22
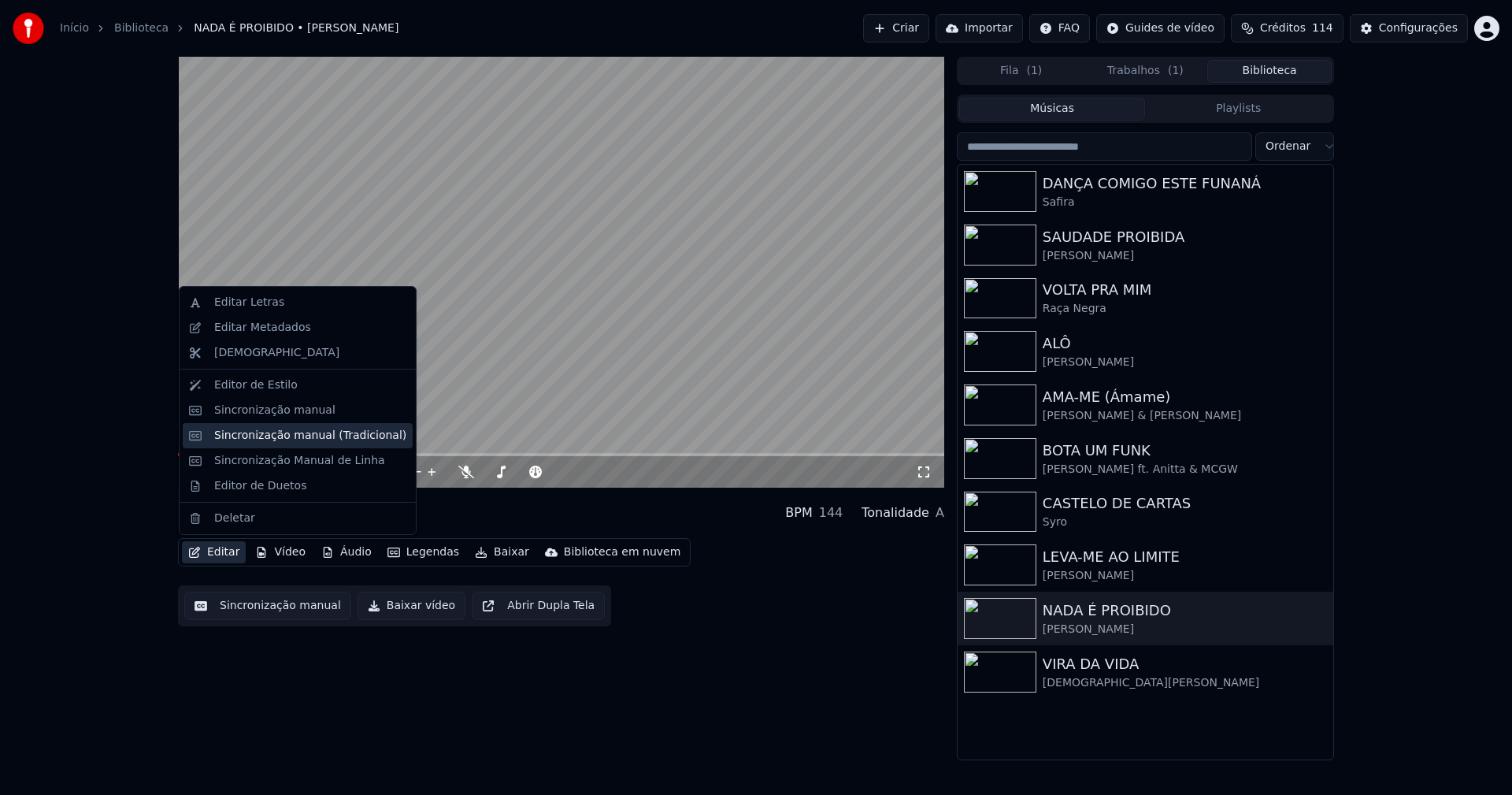
click at [274, 439] on div "Sincronização manual (Tradicional)" at bounding box center [310, 435] width 192 height 15
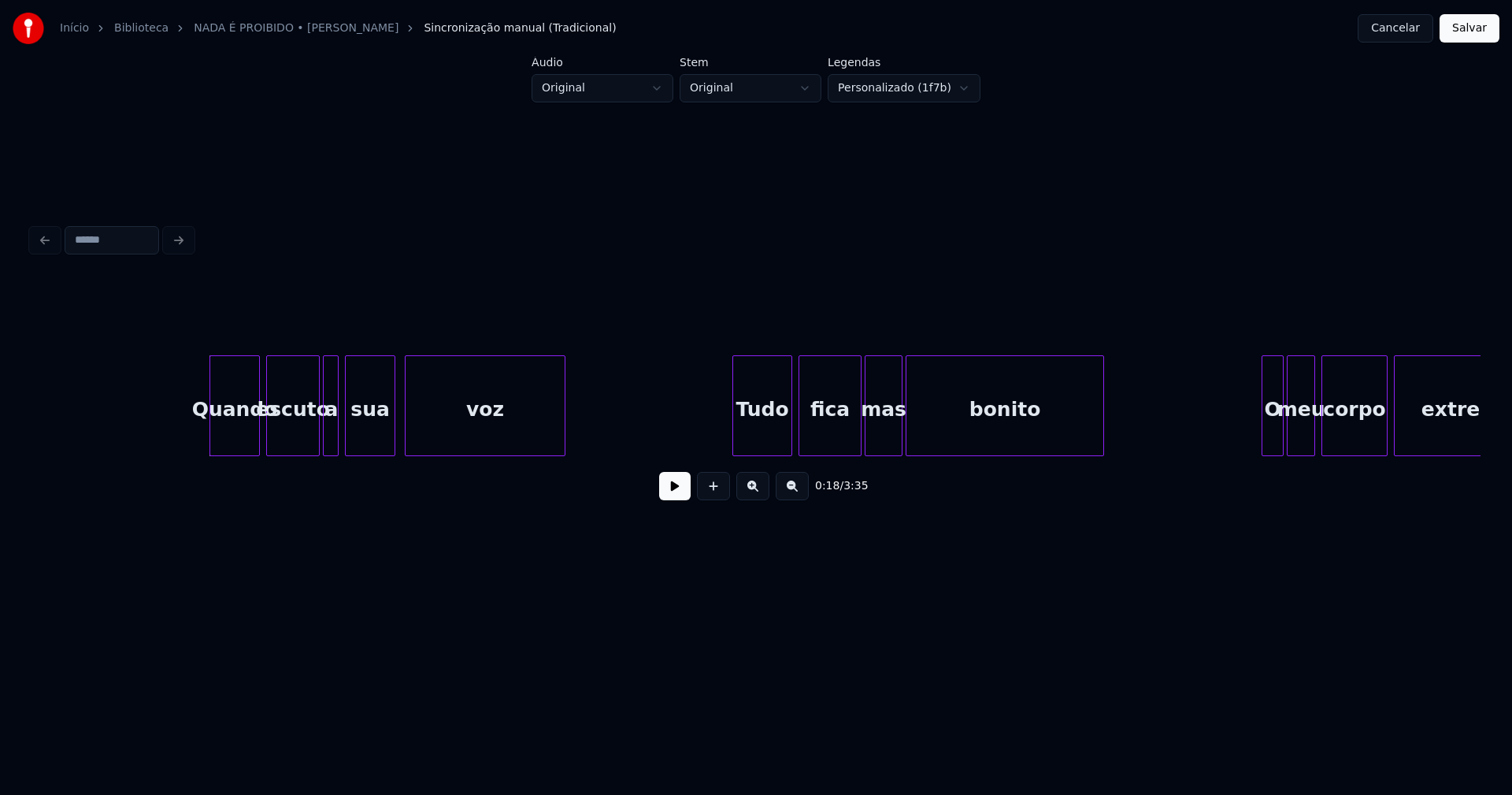
scroll to position [0, 2647]
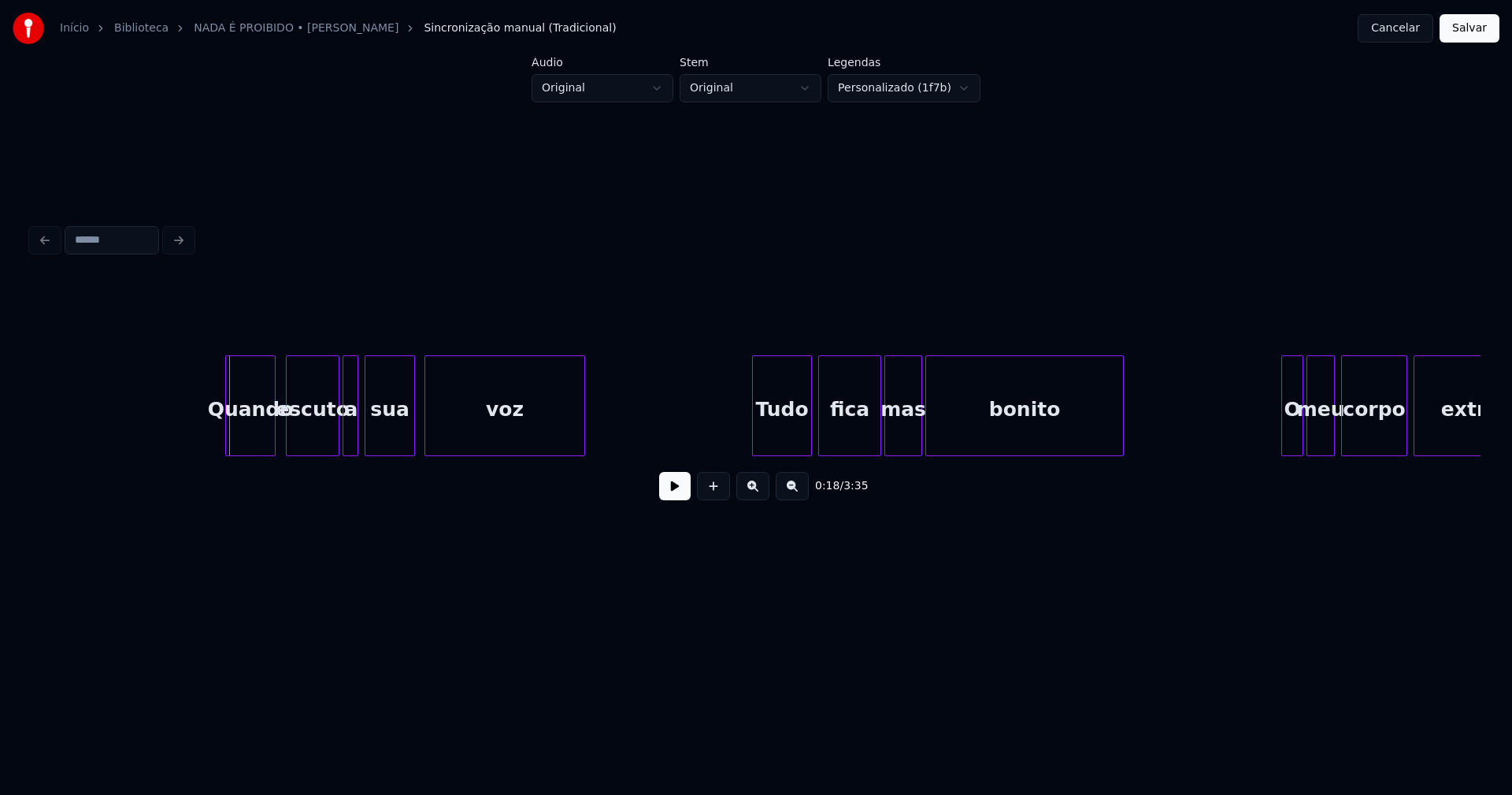
click at [254, 437] on div "Quando" at bounding box center [251, 410] width 49 height 108
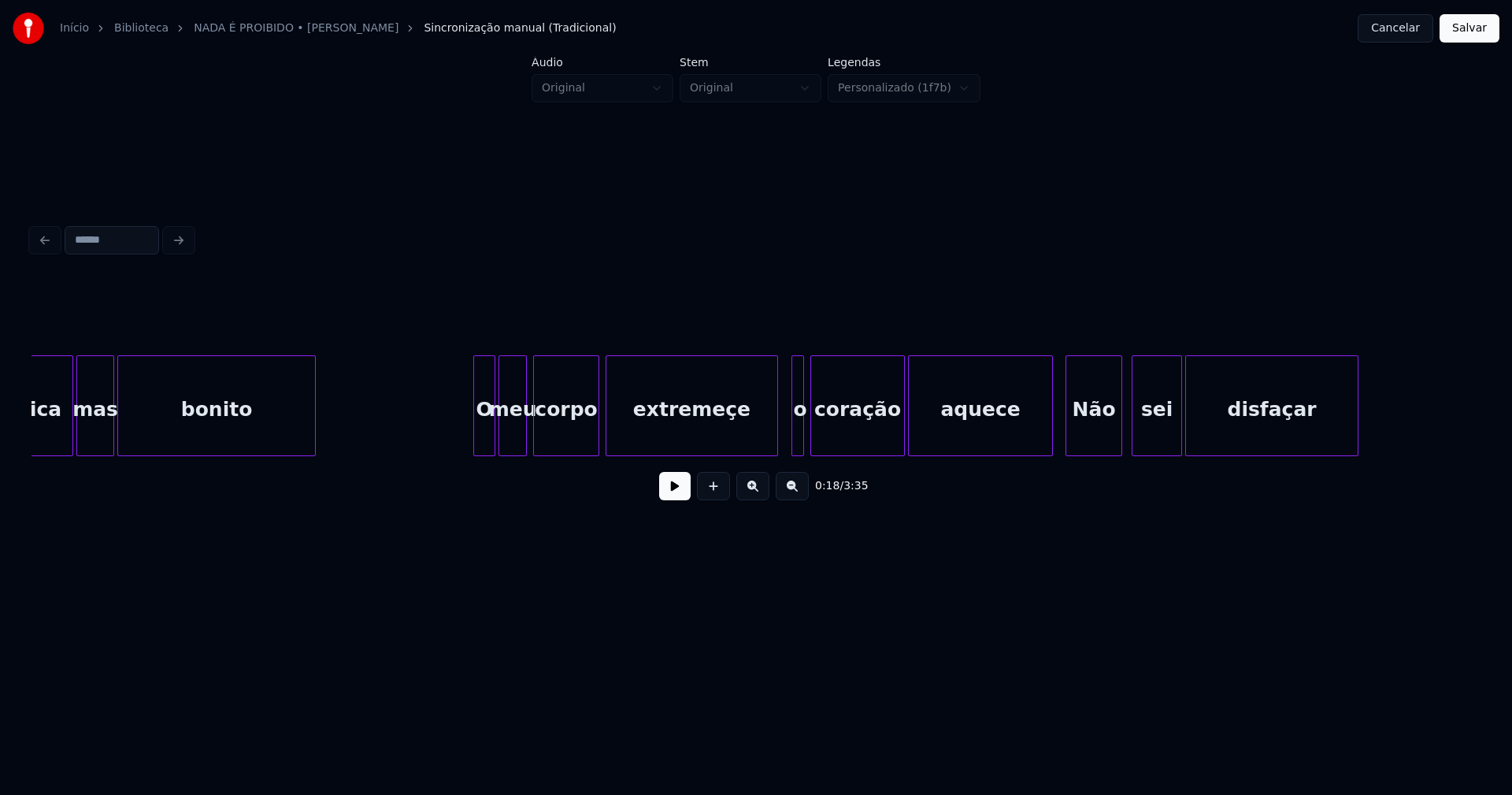
scroll to position [0, 3623]
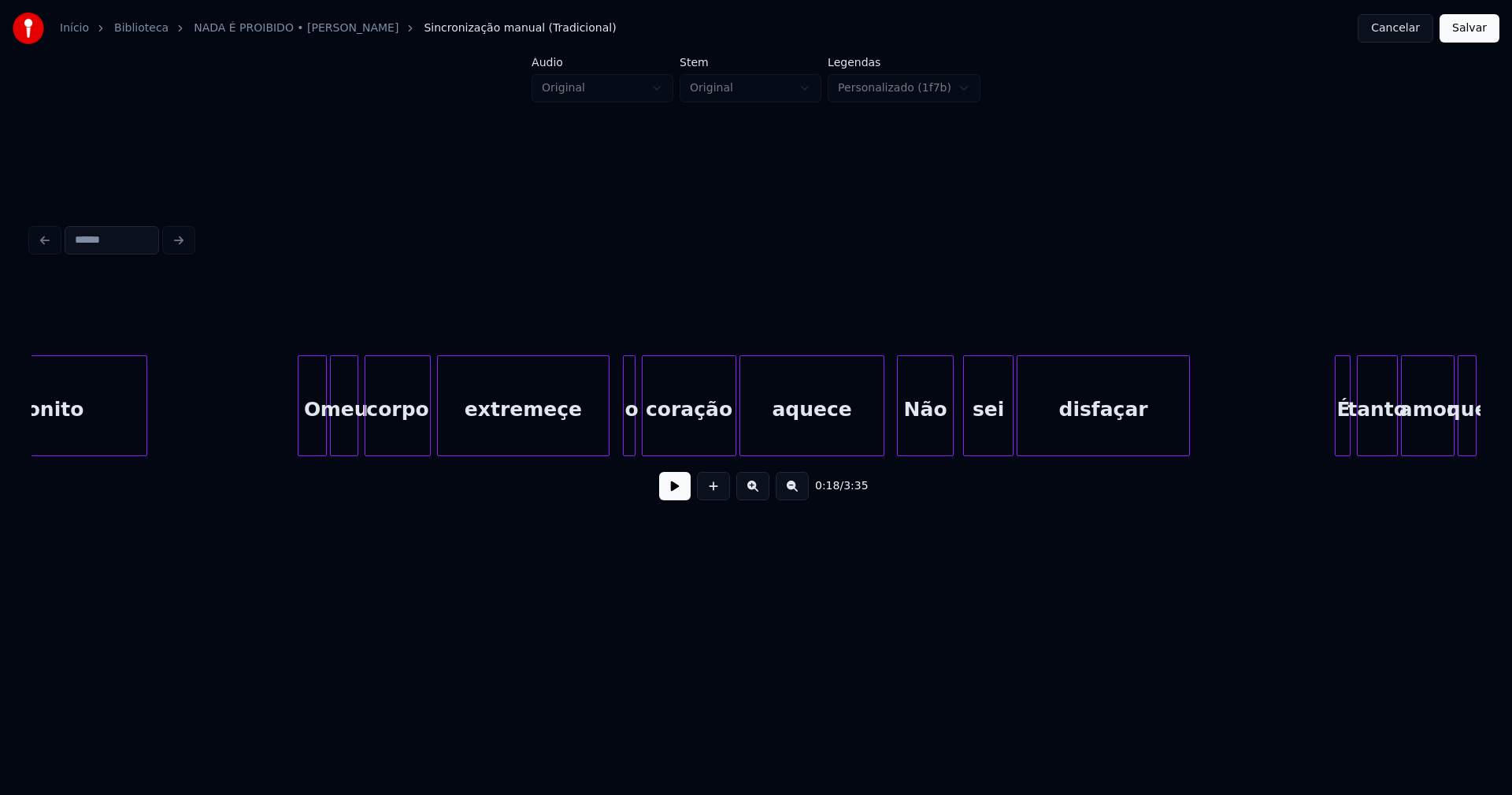
click at [301, 437] on div at bounding box center [301, 406] width 5 height 99
click at [595, 440] on div at bounding box center [597, 406] width 5 height 99
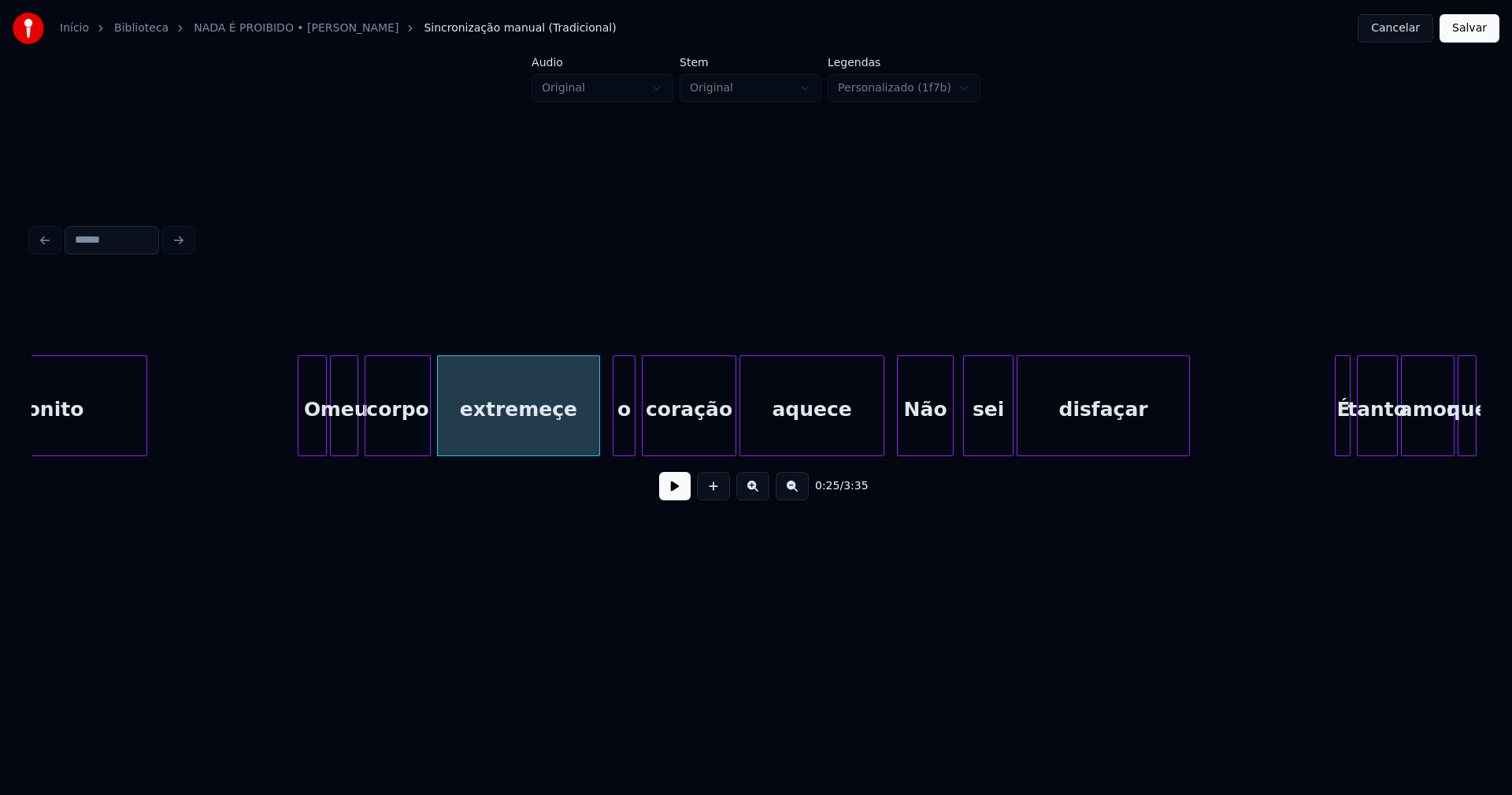
click at [614, 441] on div at bounding box center [616, 406] width 5 height 99
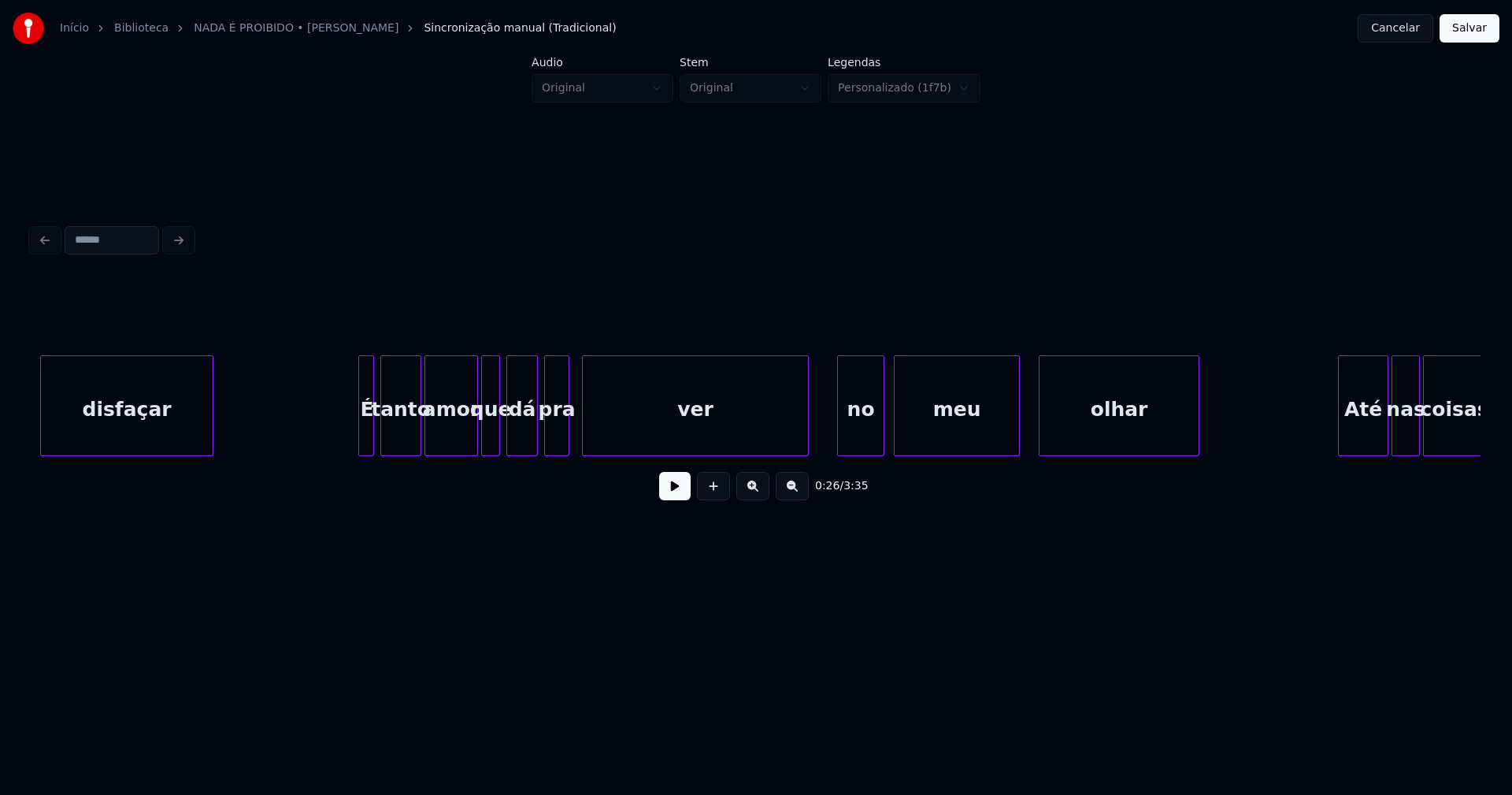
scroll to position [0, 4731]
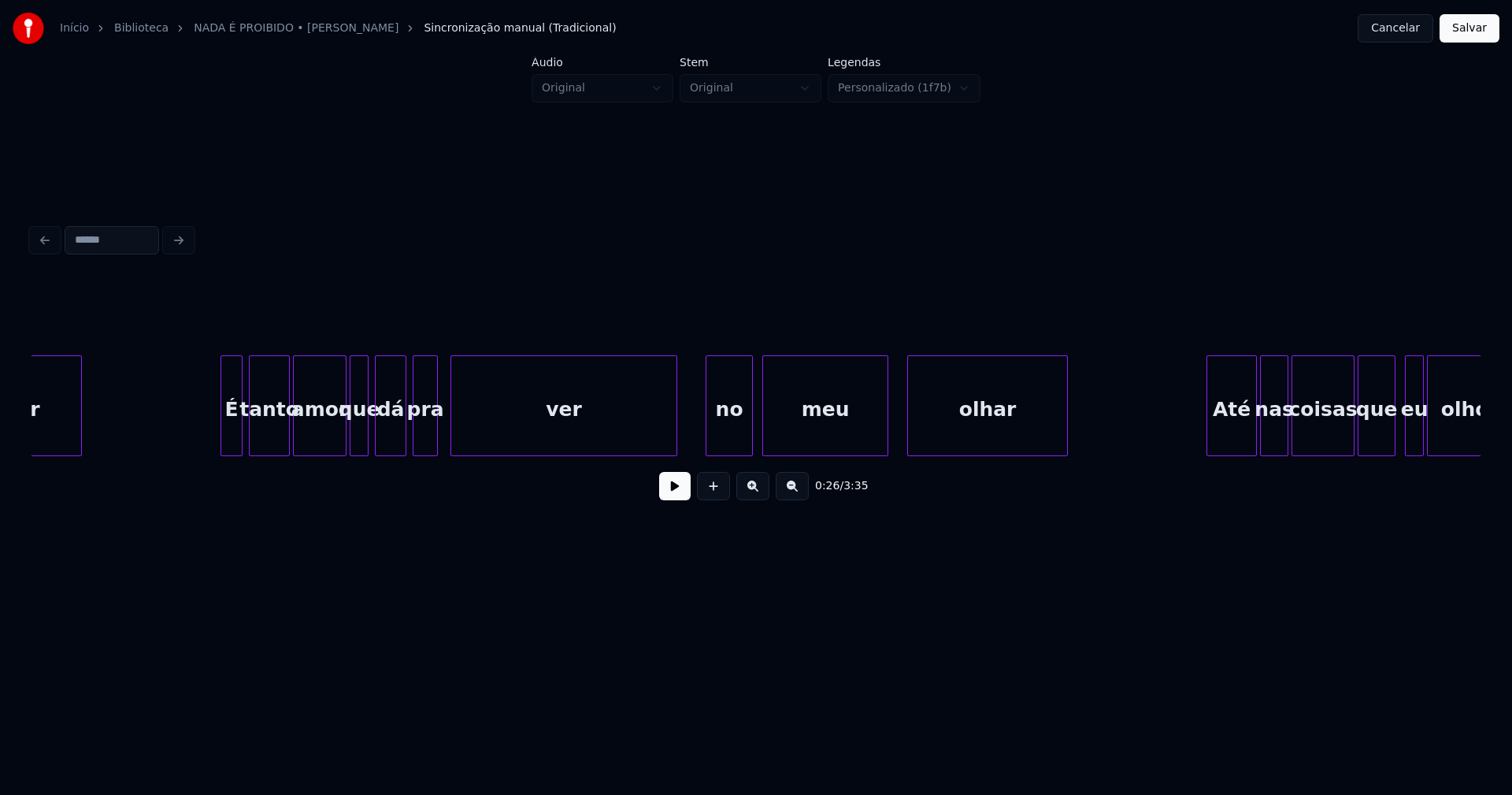
click at [224, 445] on div at bounding box center [224, 406] width 5 height 99
click at [733, 437] on div "no" at bounding box center [731, 410] width 46 height 108
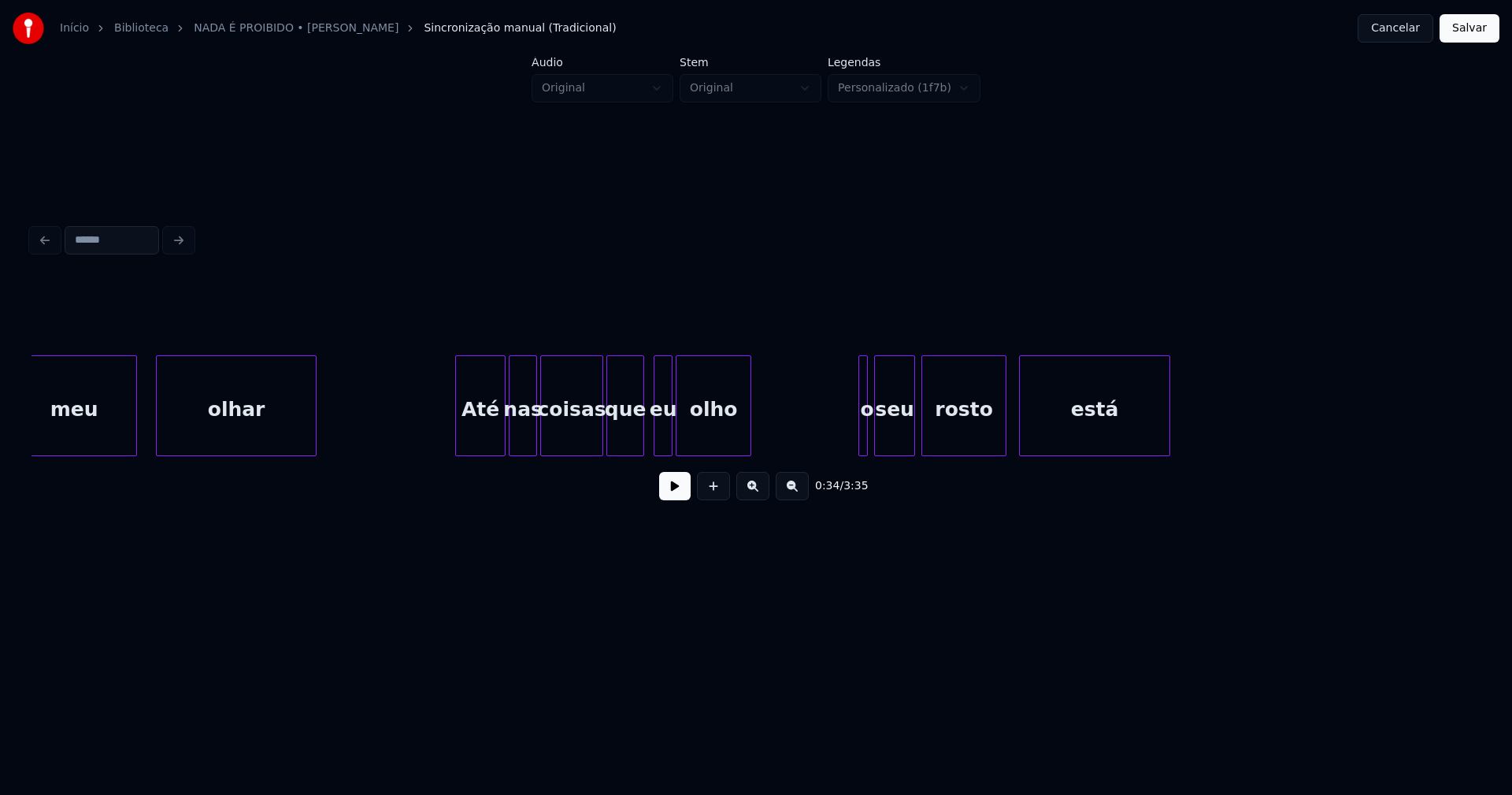
scroll to position [0, 5577]
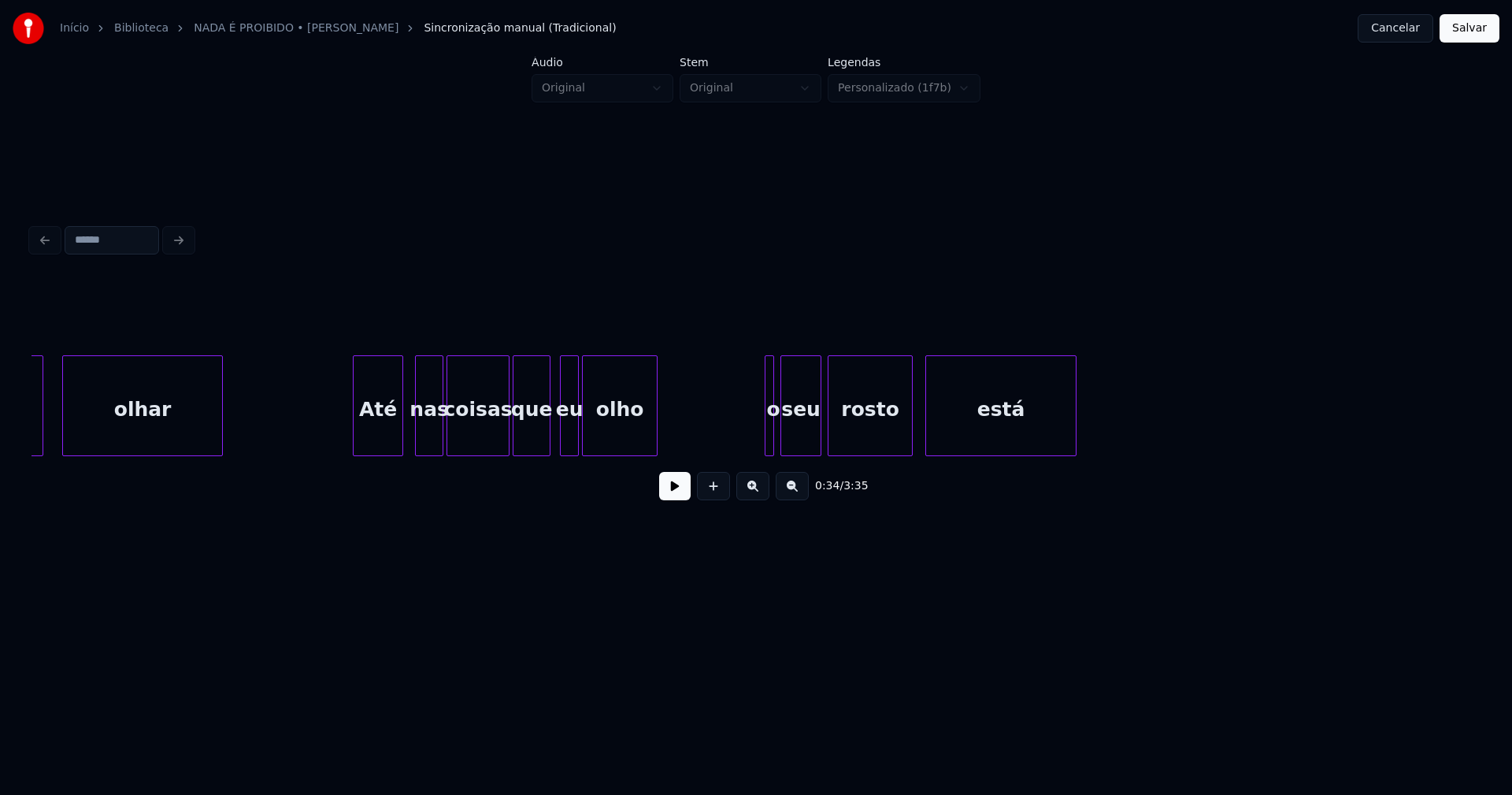
click at [375, 440] on div "Até" at bounding box center [378, 410] width 49 height 108
click at [423, 441] on div "nas" at bounding box center [426, 410] width 27 height 108
click at [758, 446] on div at bounding box center [760, 406] width 5 height 99
click at [1022, 427] on div "está" at bounding box center [994, 410] width 150 height 108
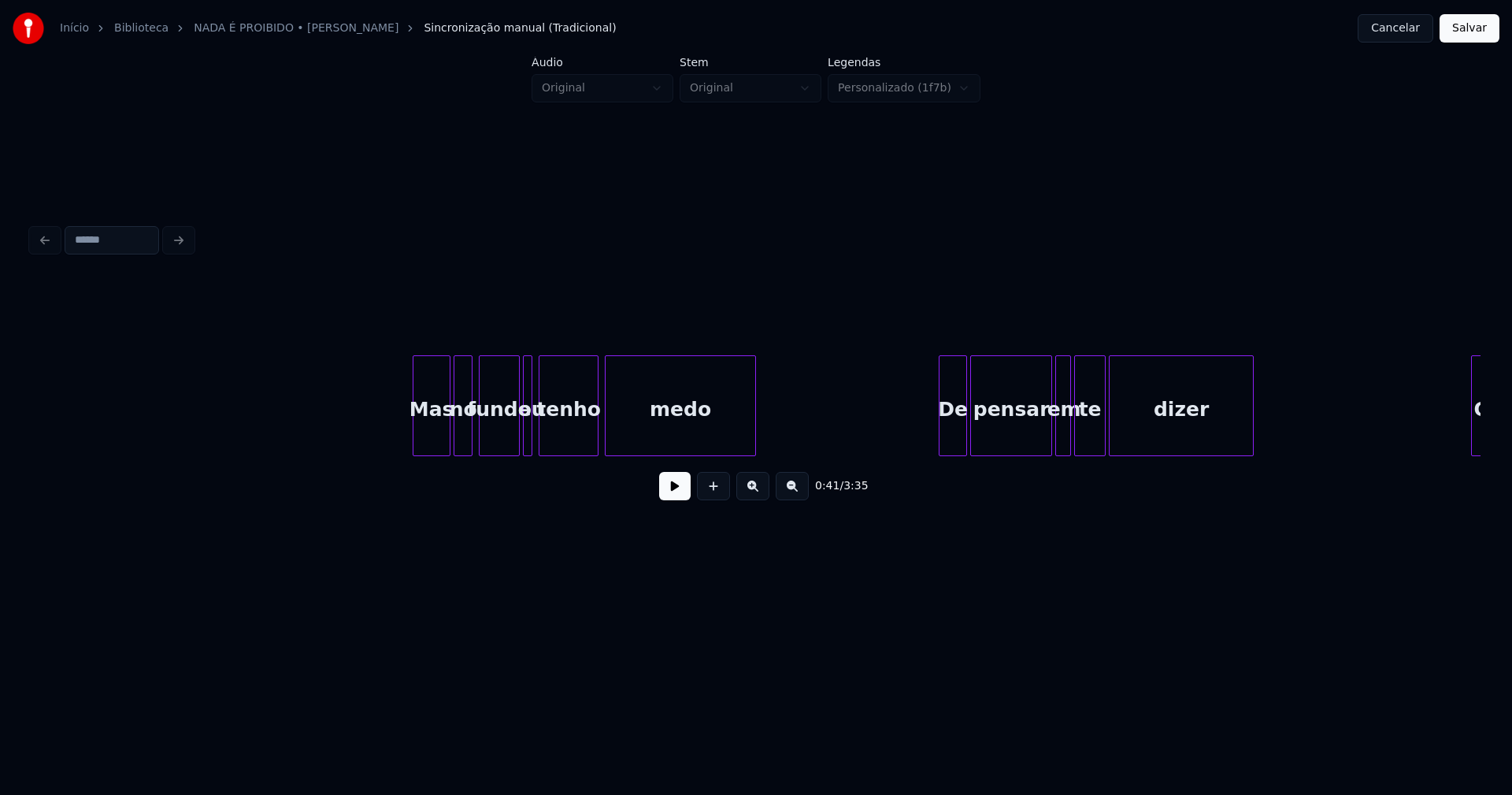
scroll to position [0, 6684]
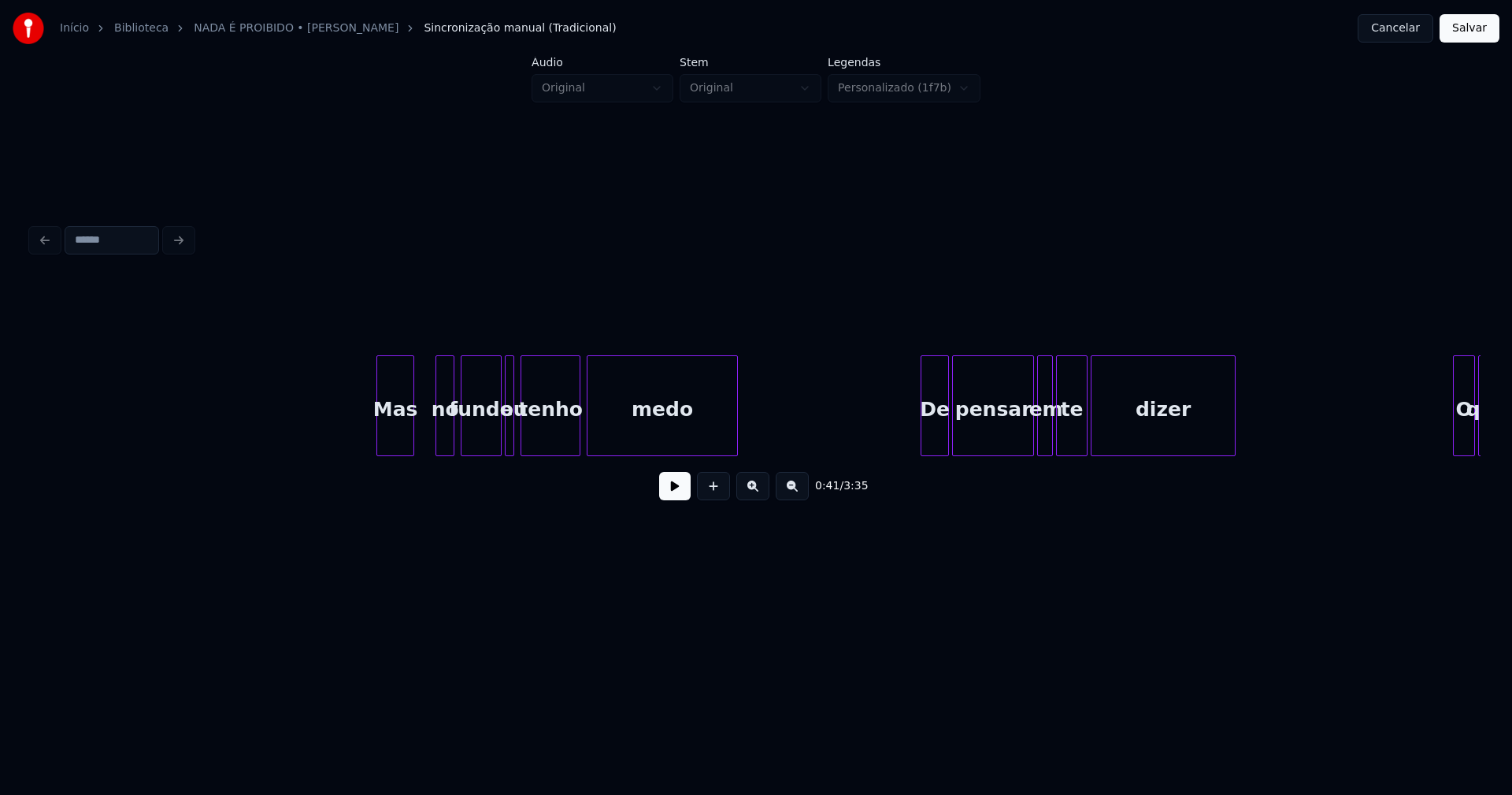
click at [394, 446] on div "Mas" at bounding box center [395, 410] width 36 height 108
click at [424, 437] on div at bounding box center [425, 406] width 5 height 99
click at [917, 433] on div at bounding box center [918, 406] width 5 height 99
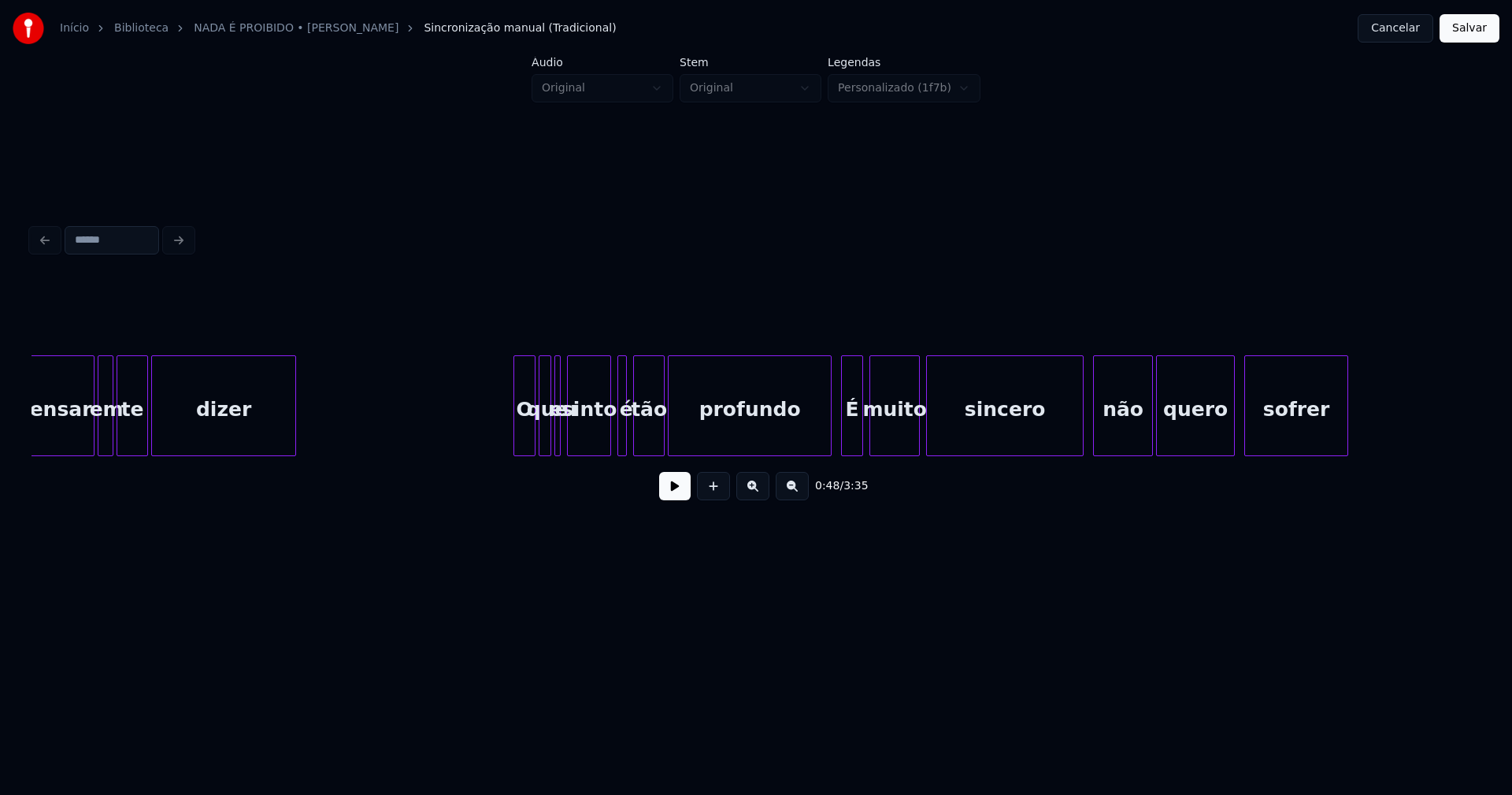
scroll to position [0, 7642]
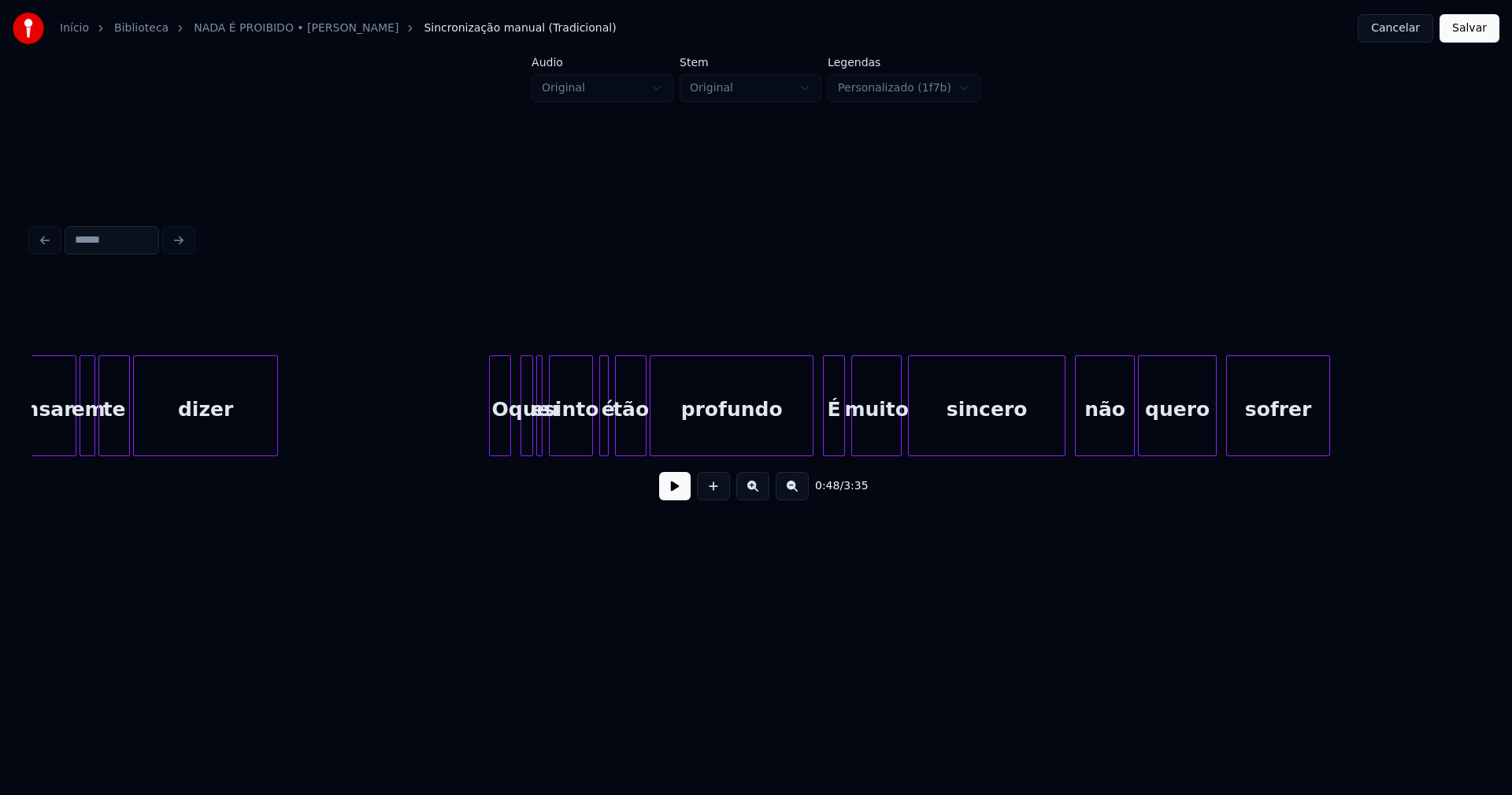
click at [498, 441] on div "O" at bounding box center [500, 410] width 20 height 108
click at [583, 433] on div at bounding box center [583, 406] width 5 height 99
click at [589, 437] on div "é" at bounding box center [594, 406] width 10 height 101
click at [609, 436] on div at bounding box center [607, 406] width 5 height 99
click at [802, 431] on div at bounding box center [801, 406] width 5 height 99
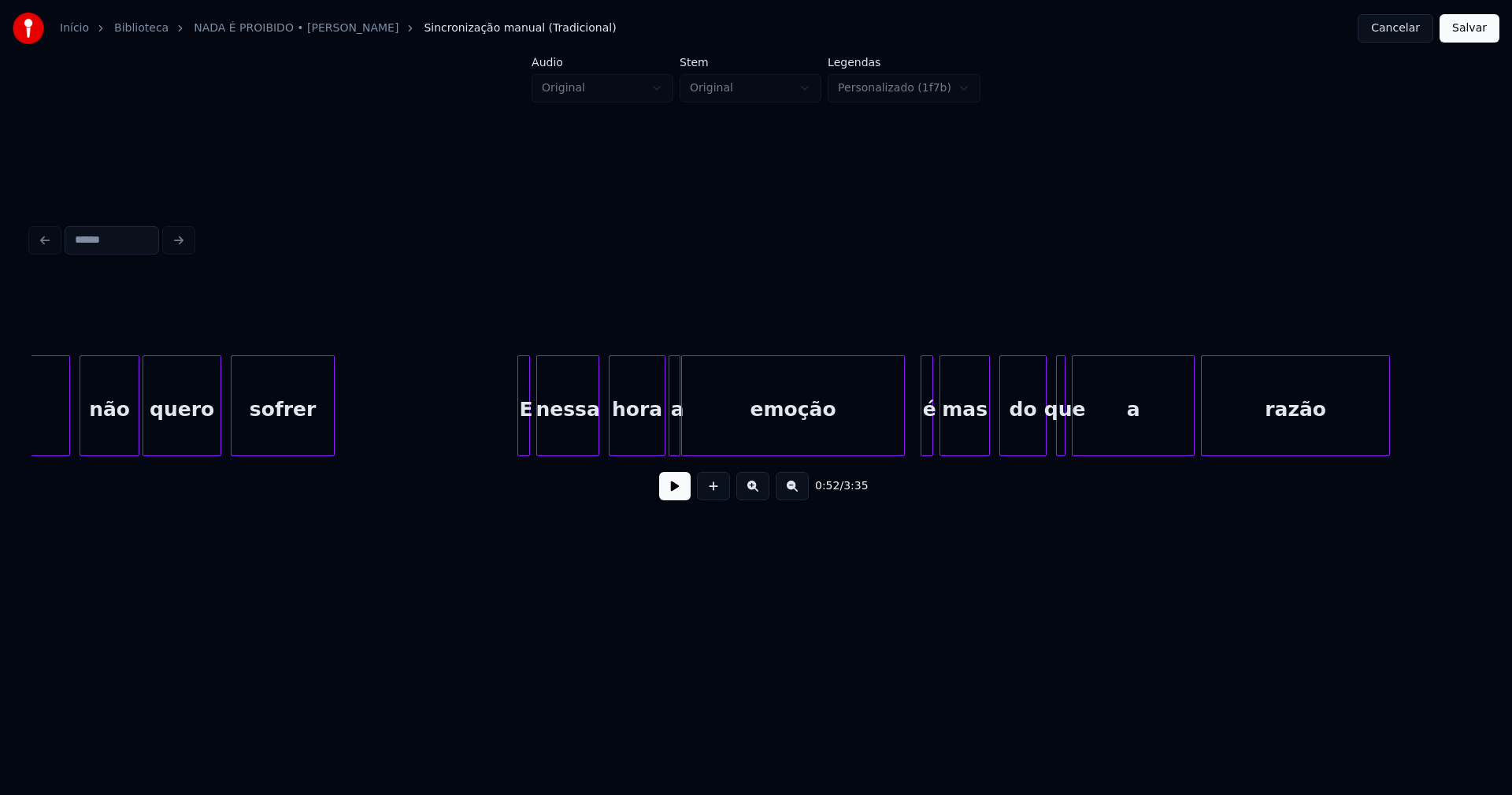
scroll to position [0, 8675]
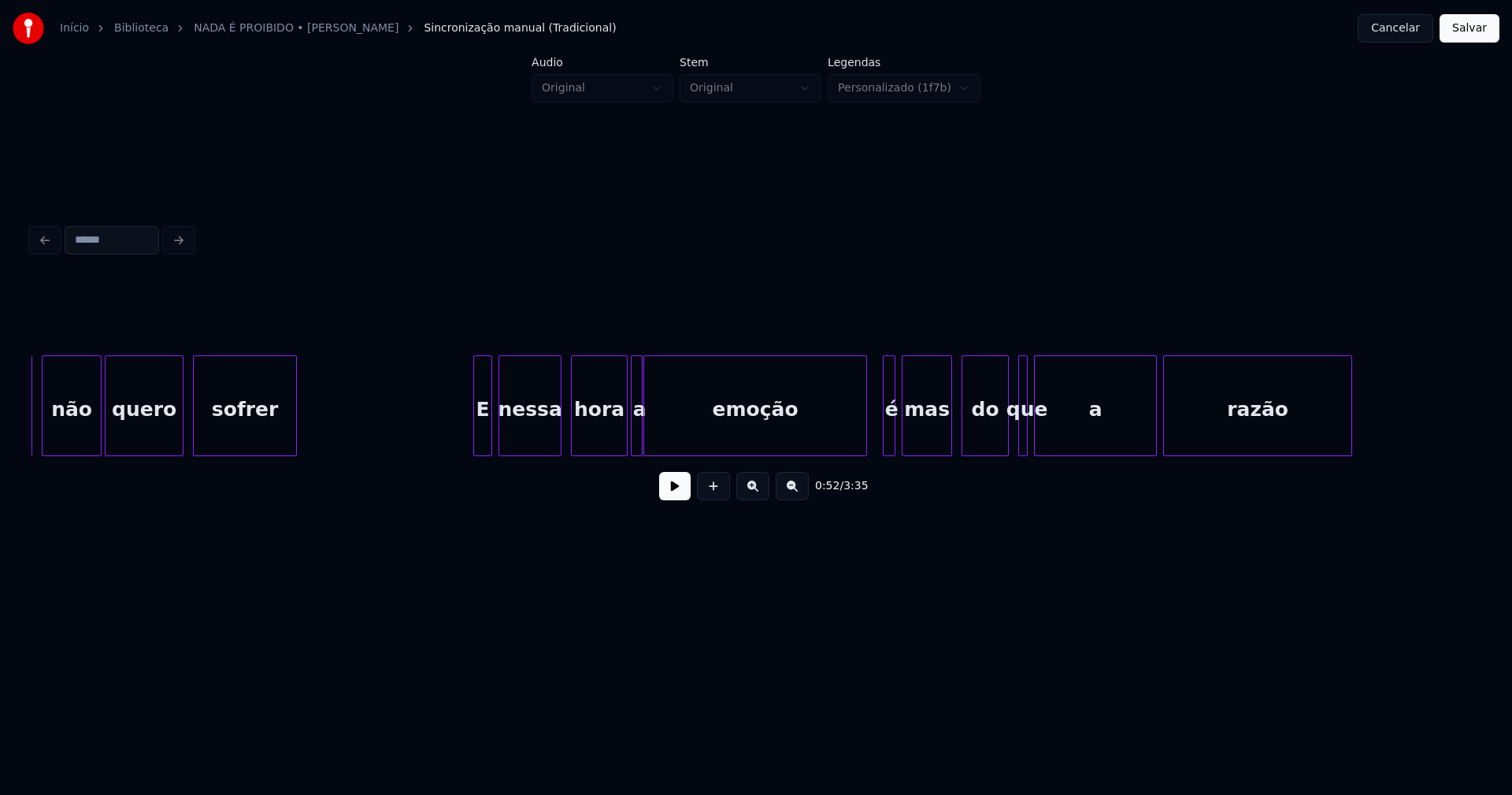
click at [474, 428] on div at bounding box center [476, 406] width 5 height 99
click at [880, 443] on div at bounding box center [881, 406] width 5 height 99
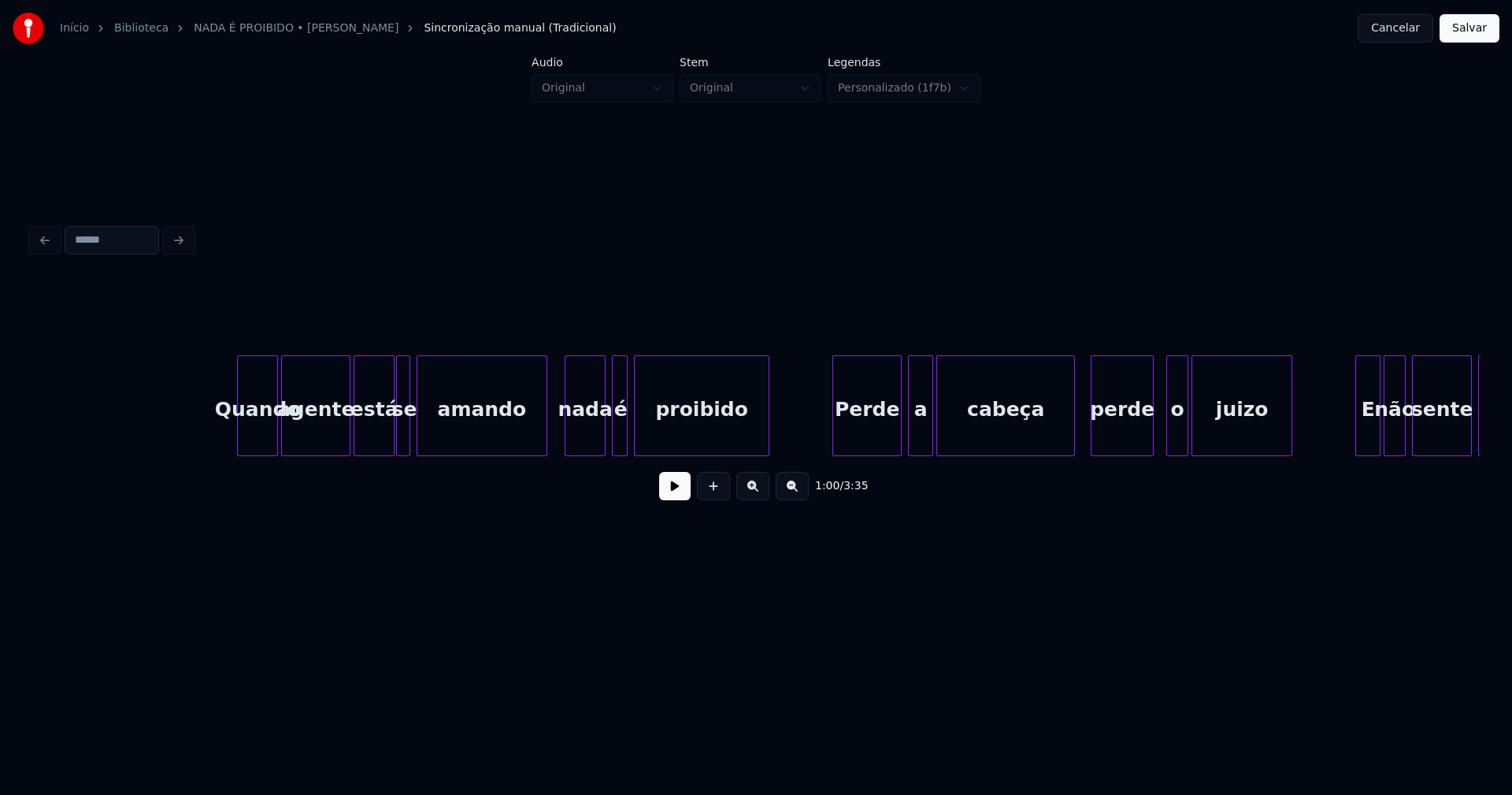
scroll to position [0, 11078]
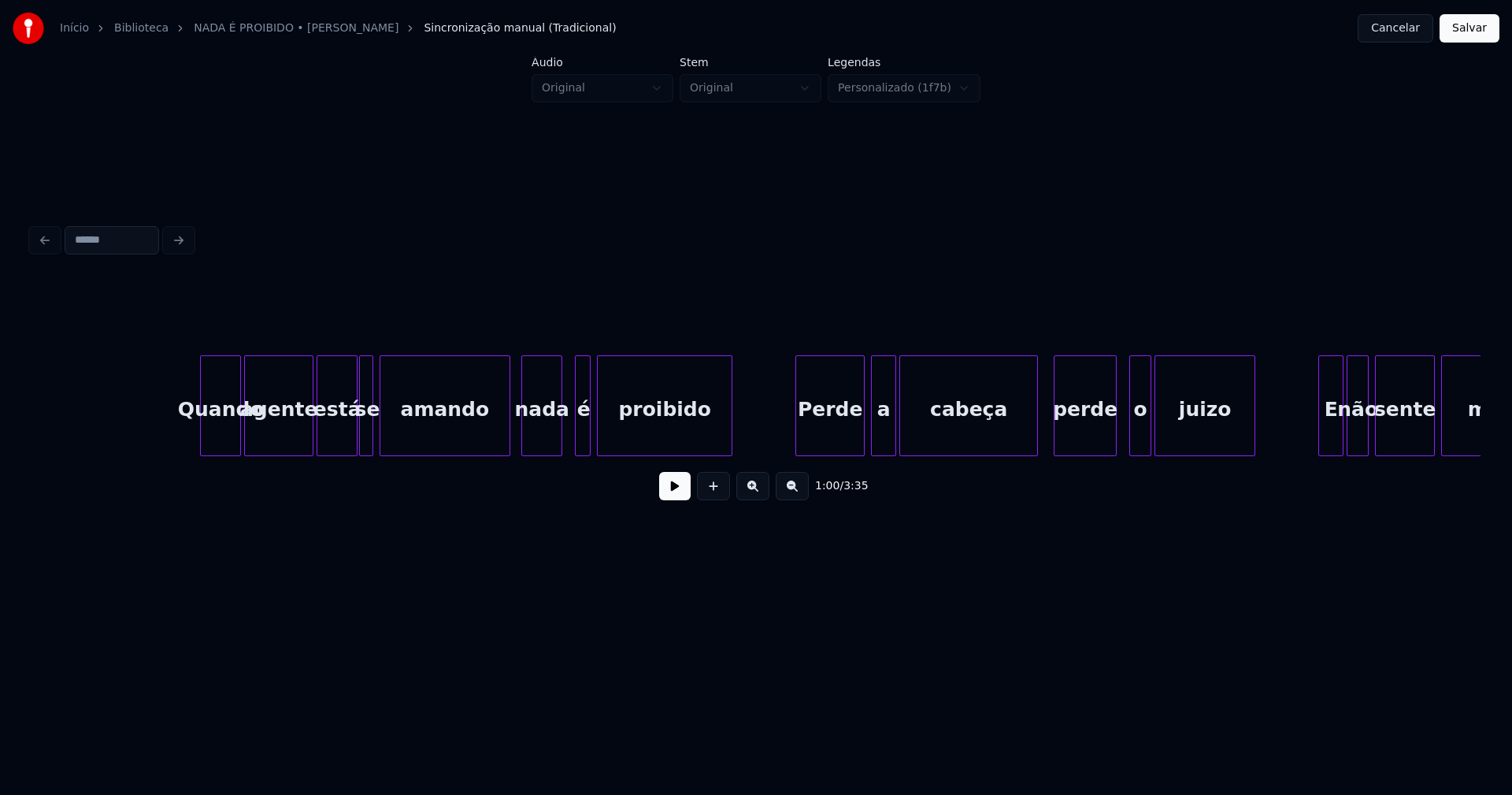
click at [541, 439] on div "nada" at bounding box center [541, 410] width 39 height 108
click at [576, 446] on div "é" at bounding box center [576, 410] width 15 height 108
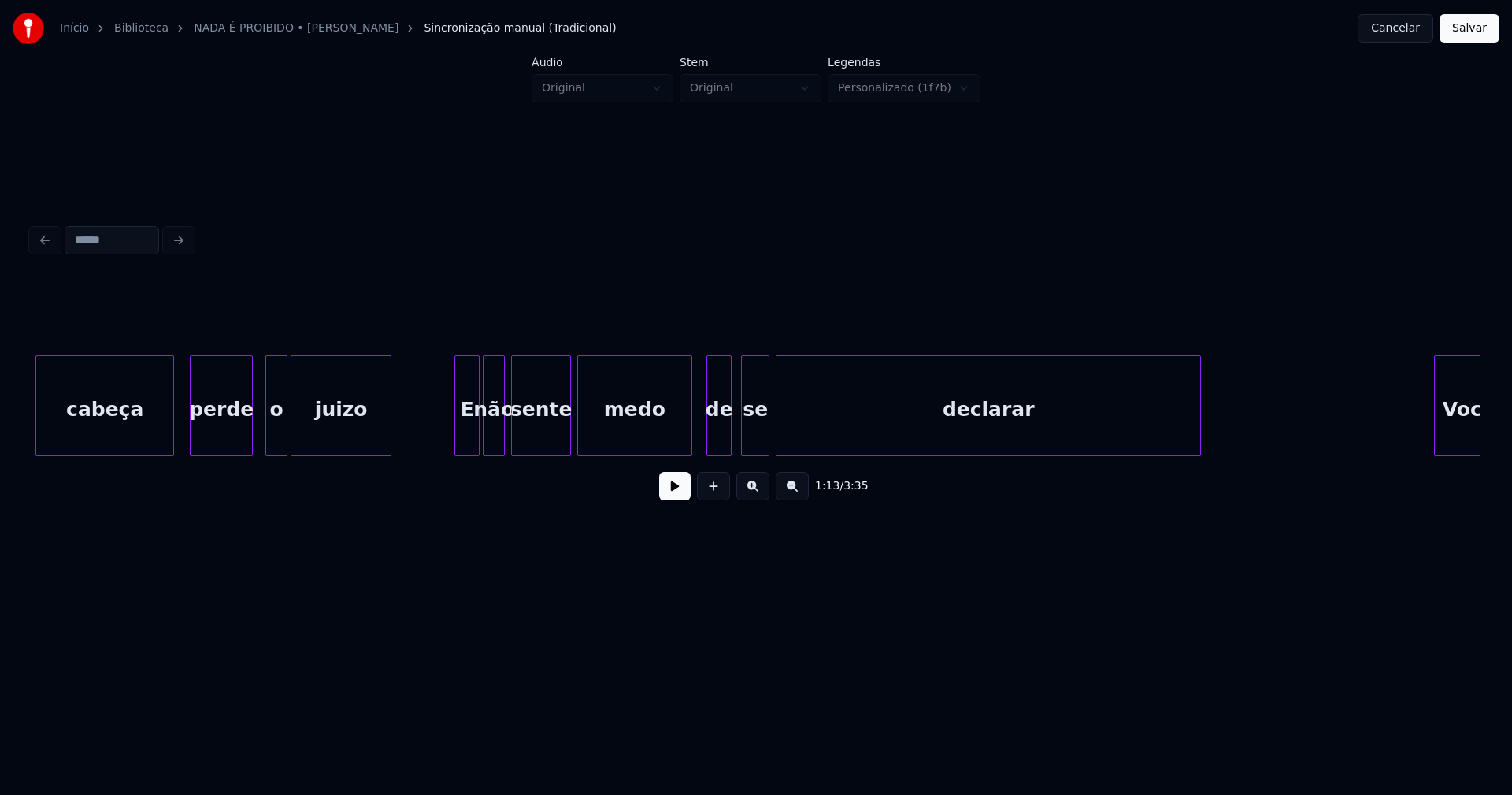
scroll to position [0, 11961]
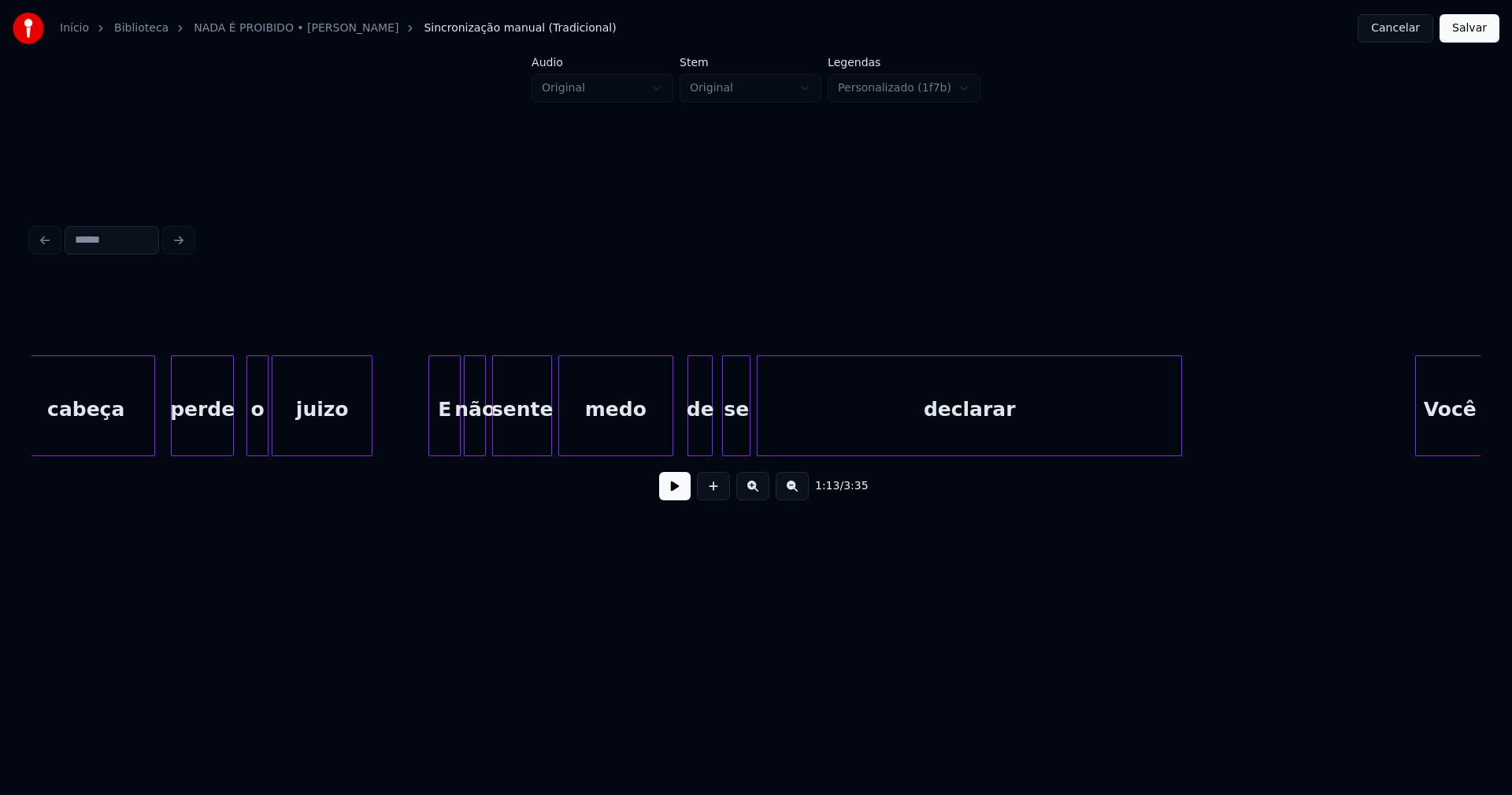
click at [430, 436] on div at bounding box center [432, 406] width 5 height 99
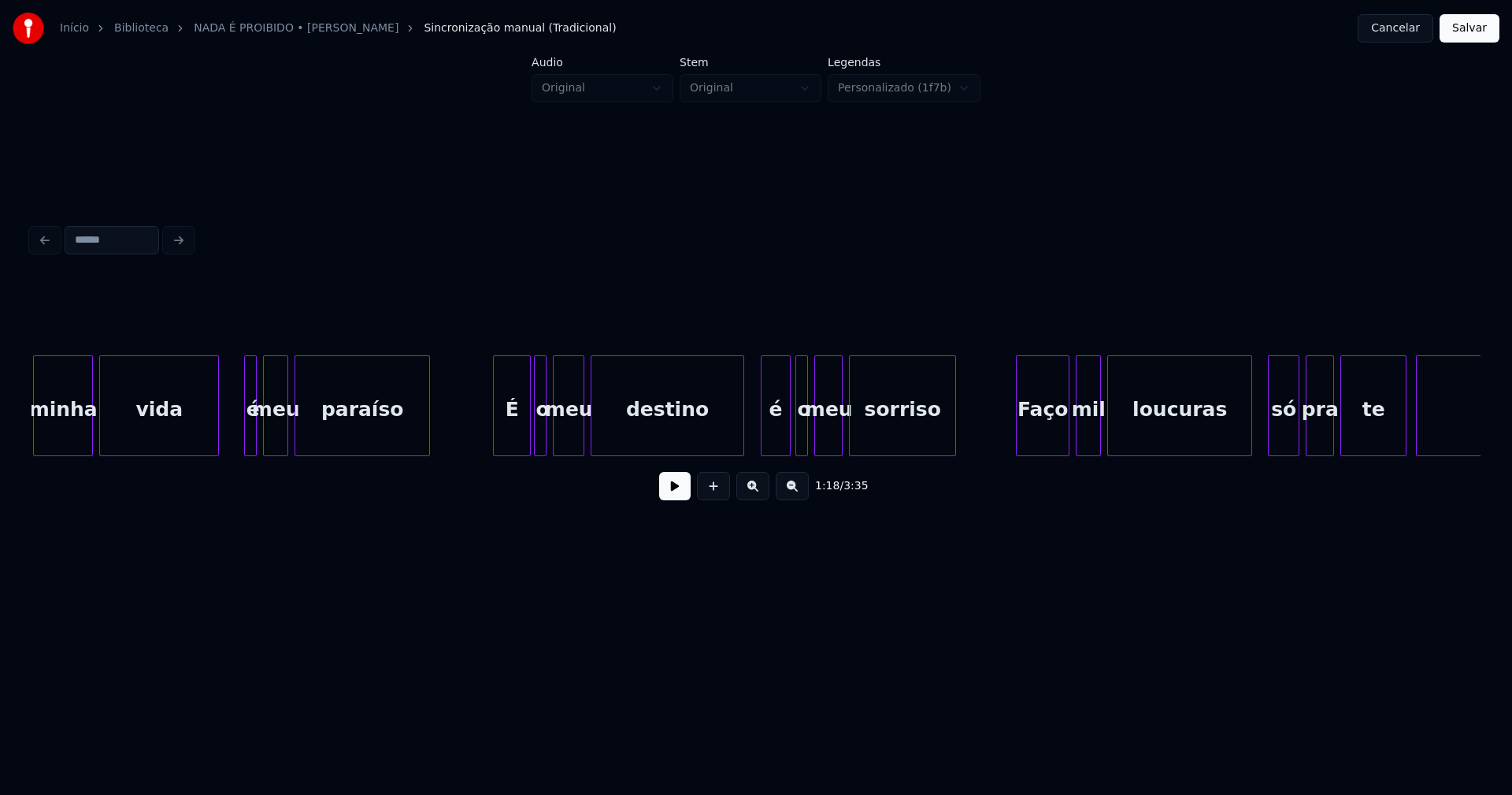
scroll to position [0, 13501]
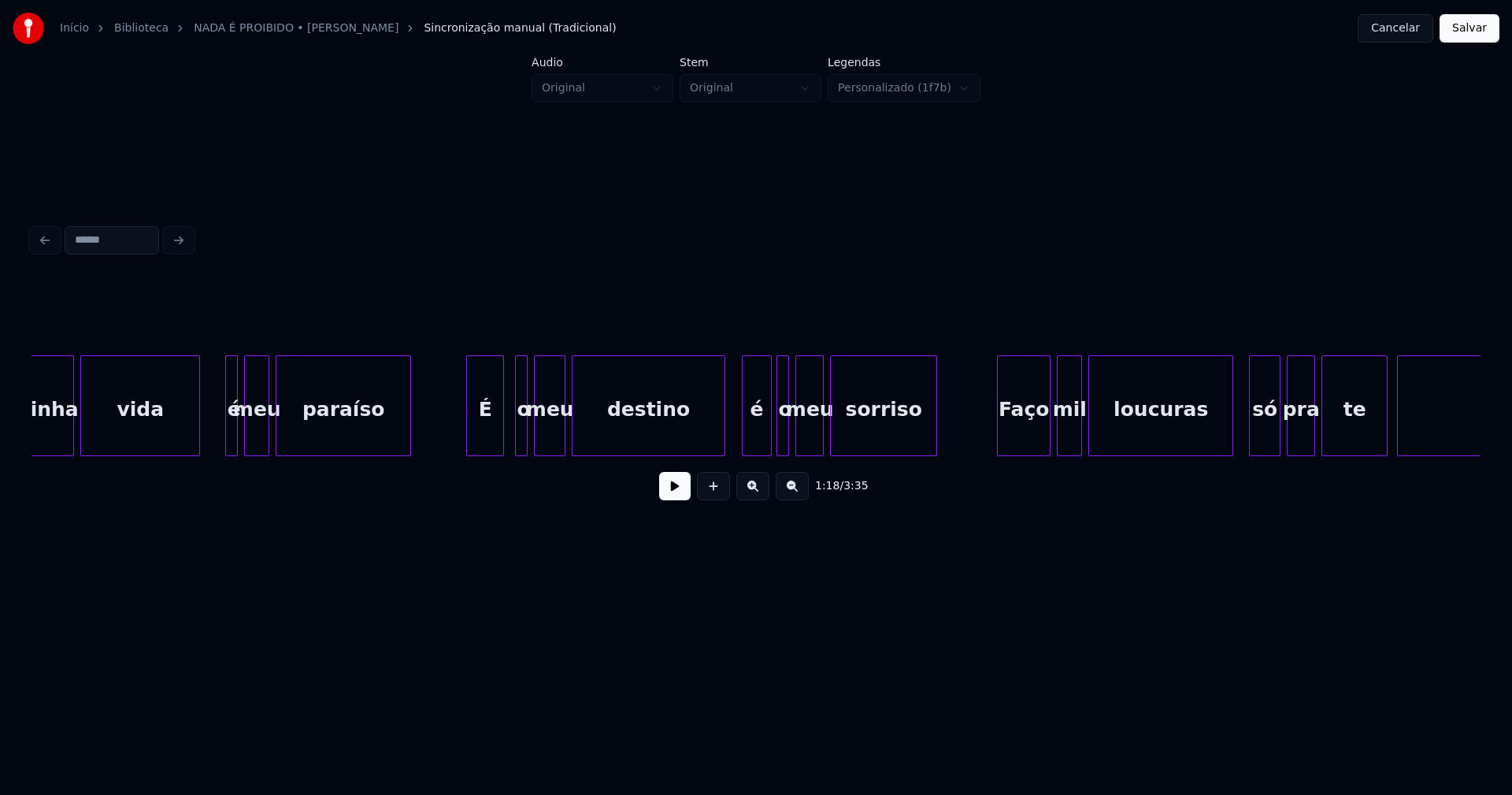
click at [488, 429] on div "É" at bounding box center [485, 410] width 36 height 108
click at [509, 444] on div at bounding box center [510, 406] width 5 height 99
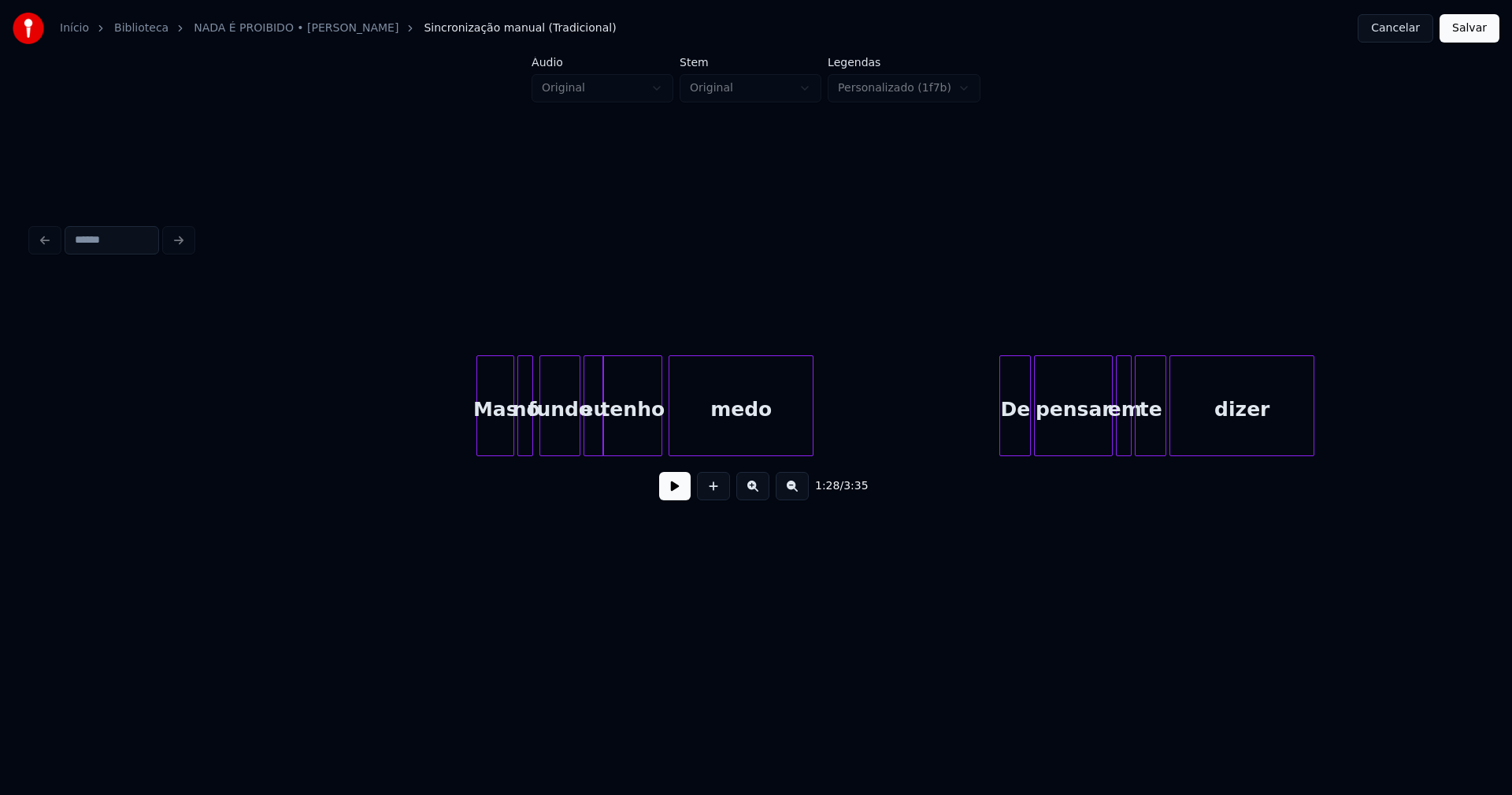
scroll to position [0, 17162]
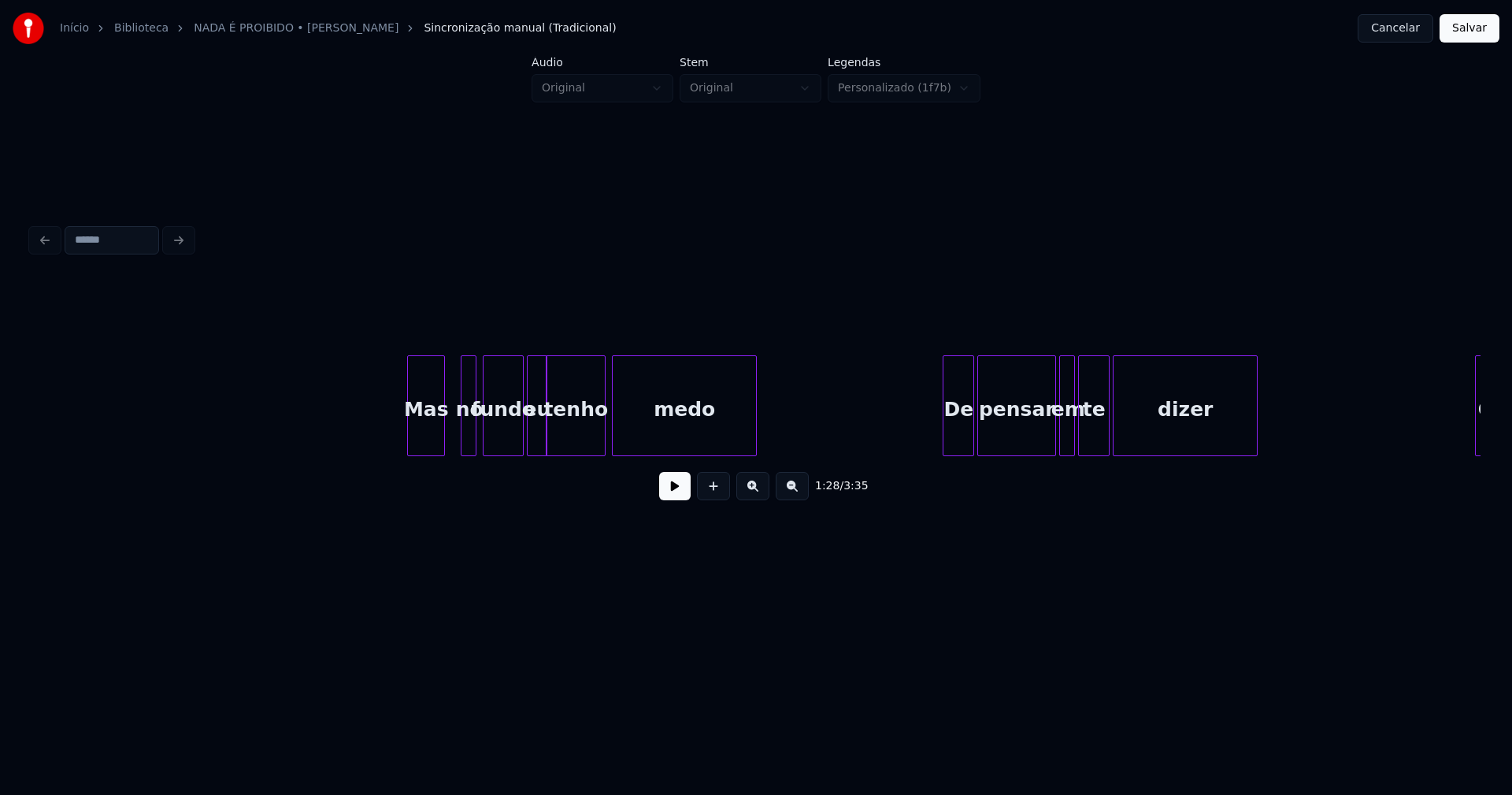
click at [426, 433] on div "Mas" at bounding box center [426, 410] width 36 height 108
click at [398, 437] on div at bounding box center [399, 406] width 5 height 99
click at [456, 440] on div at bounding box center [457, 406] width 5 height 99
click at [511, 450] on div "Mas no fundo eu tenho medo De pensar em te dizer O" at bounding box center [756, 406] width 1449 height 101
click at [521, 447] on div at bounding box center [521, 406] width 5 height 99
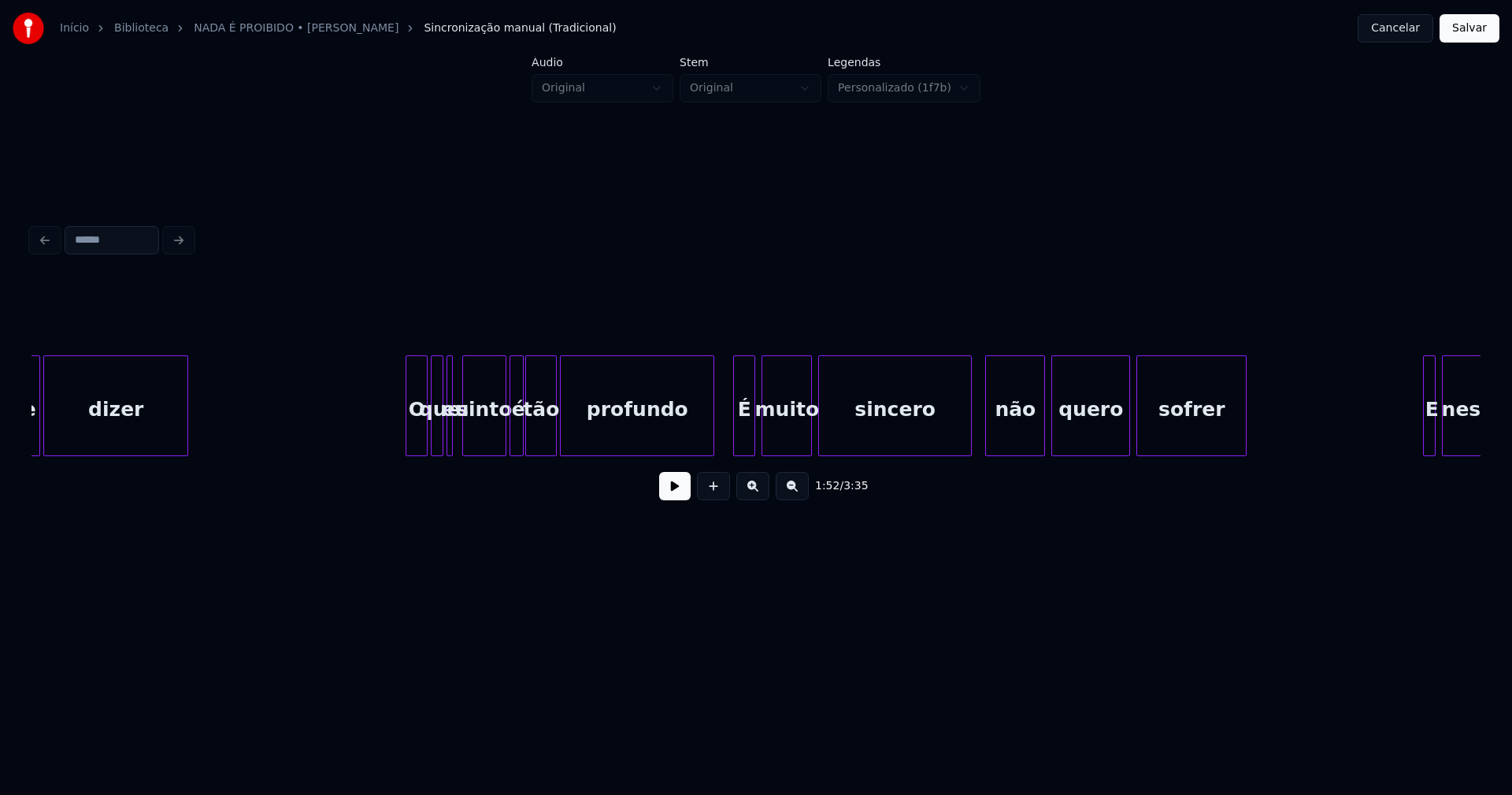
scroll to position [0, 18194]
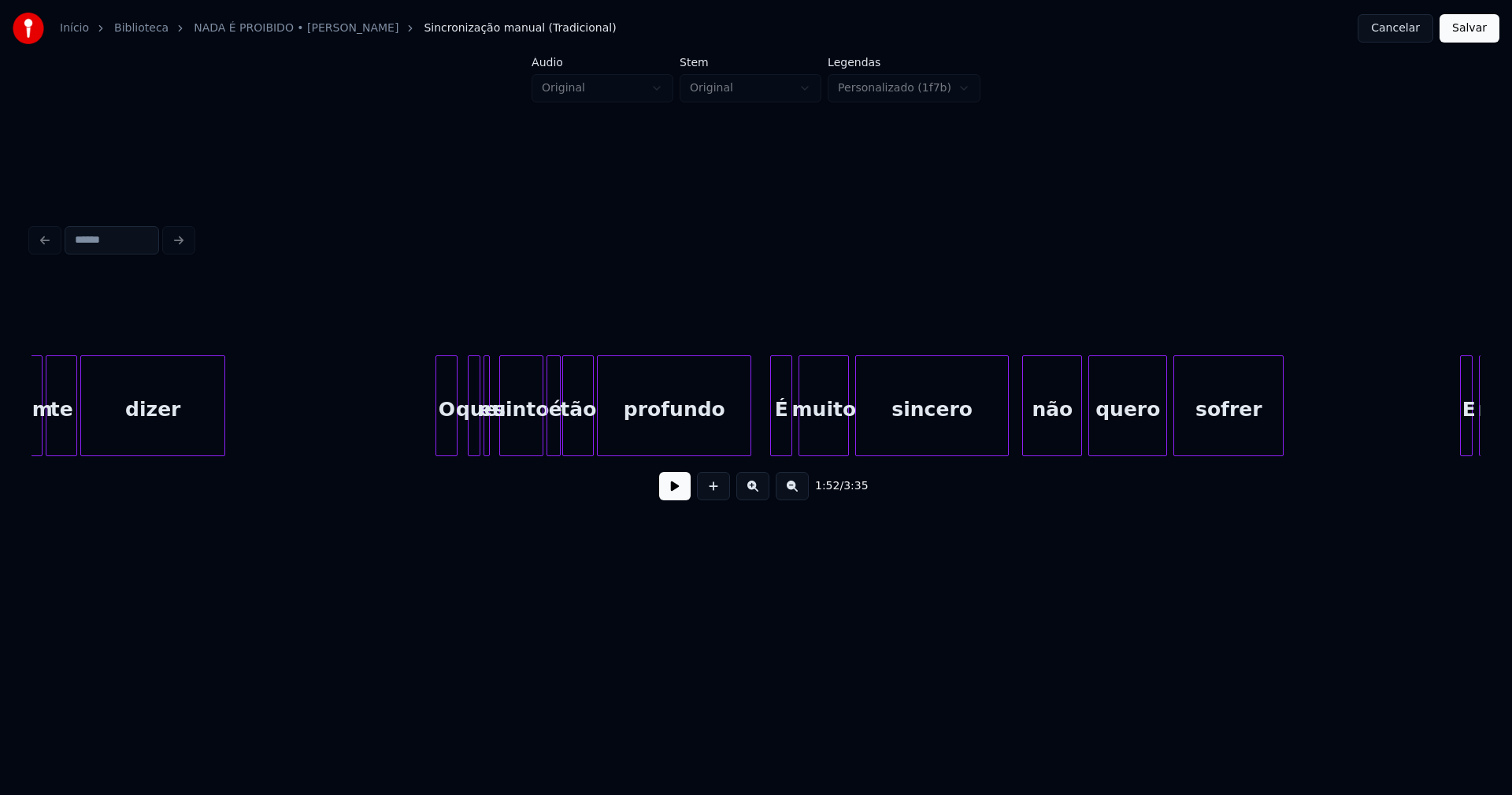
click at [450, 437] on div "O" at bounding box center [446, 410] width 20 height 108
click at [496, 447] on div at bounding box center [496, 406] width 5 height 99
click at [528, 448] on div at bounding box center [531, 406] width 5 height 99
click at [544, 445] on div "é" at bounding box center [546, 410] width 15 height 108
click at [775, 441] on div "É" at bounding box center [779, 410] width 20 height 108
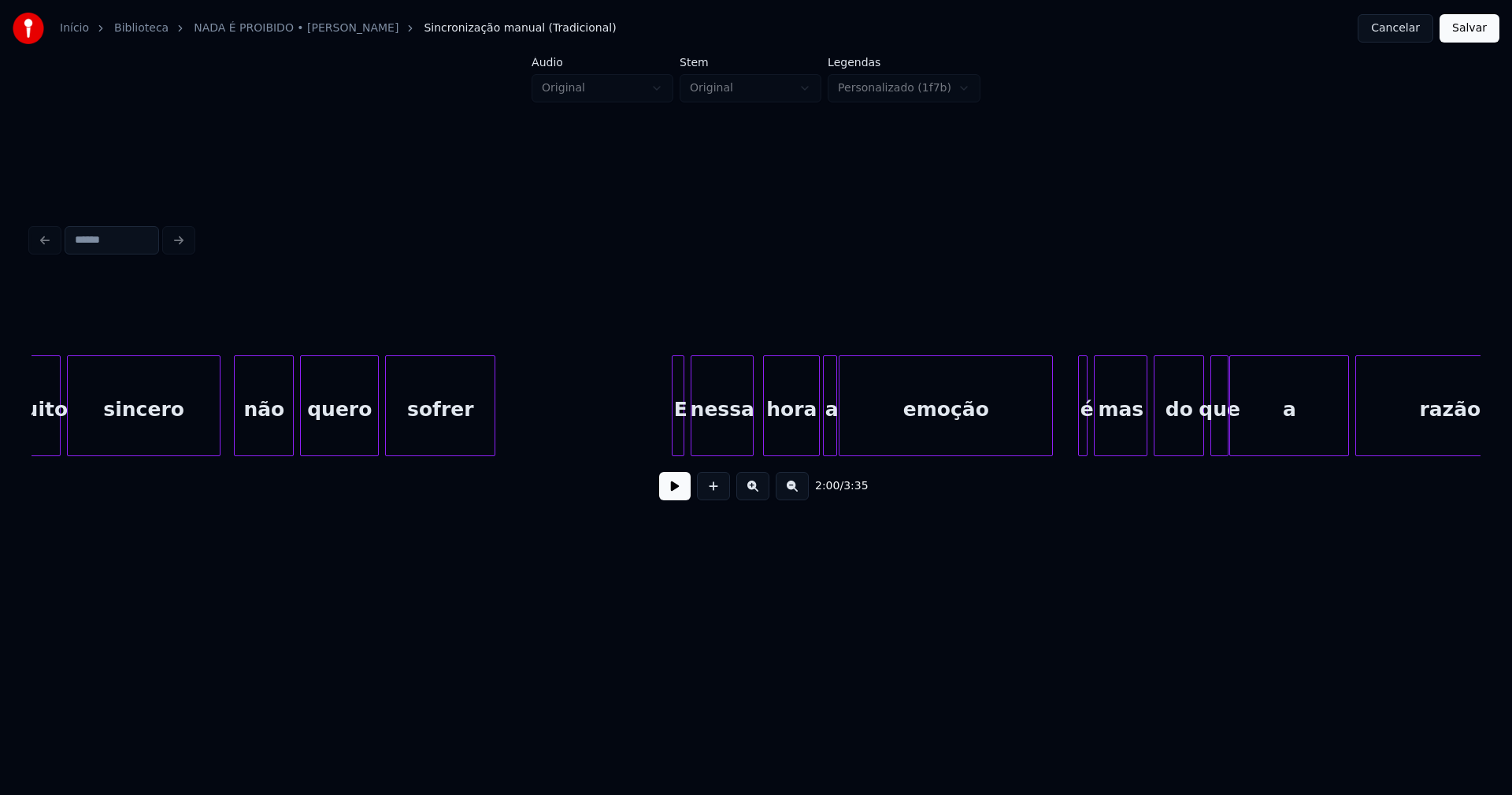
scroll to position [0, 19246]
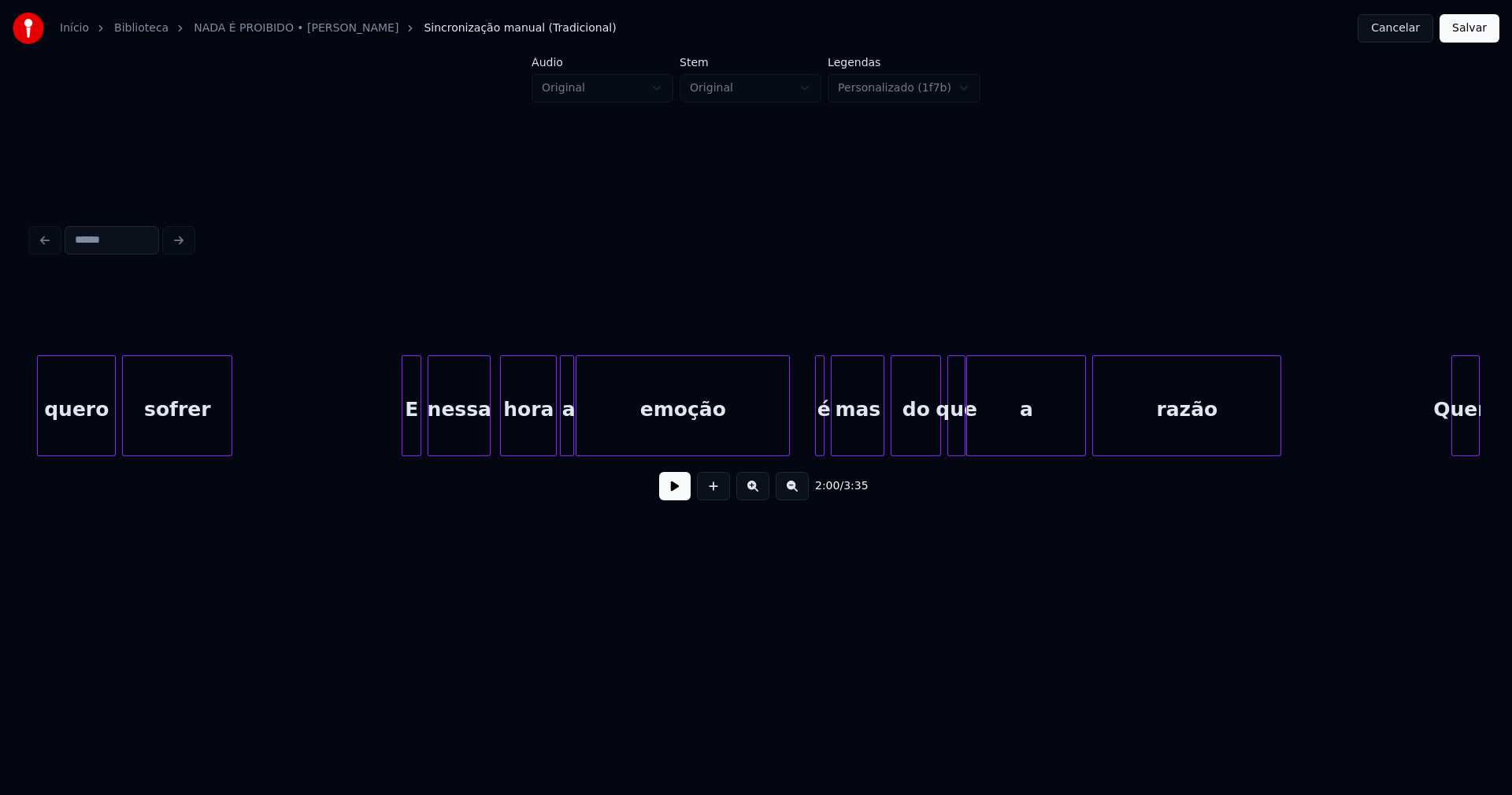
click at [403, 435] on div at bounding box center [405, 406] width 5 height 99
click at [809, 438] on div at bounding box center [809, 406] width 5 height 99
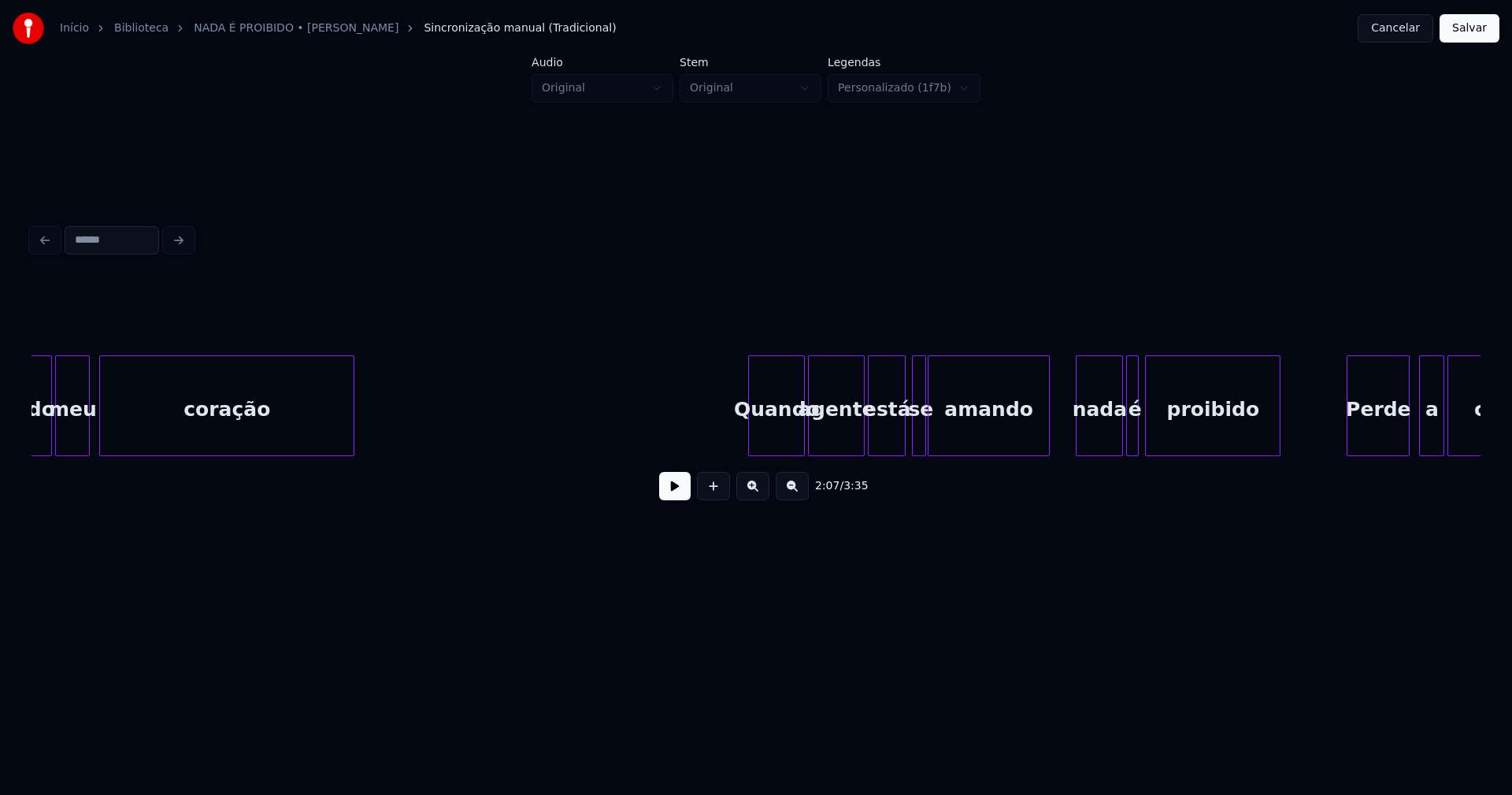
scroll to position [0, 21180]
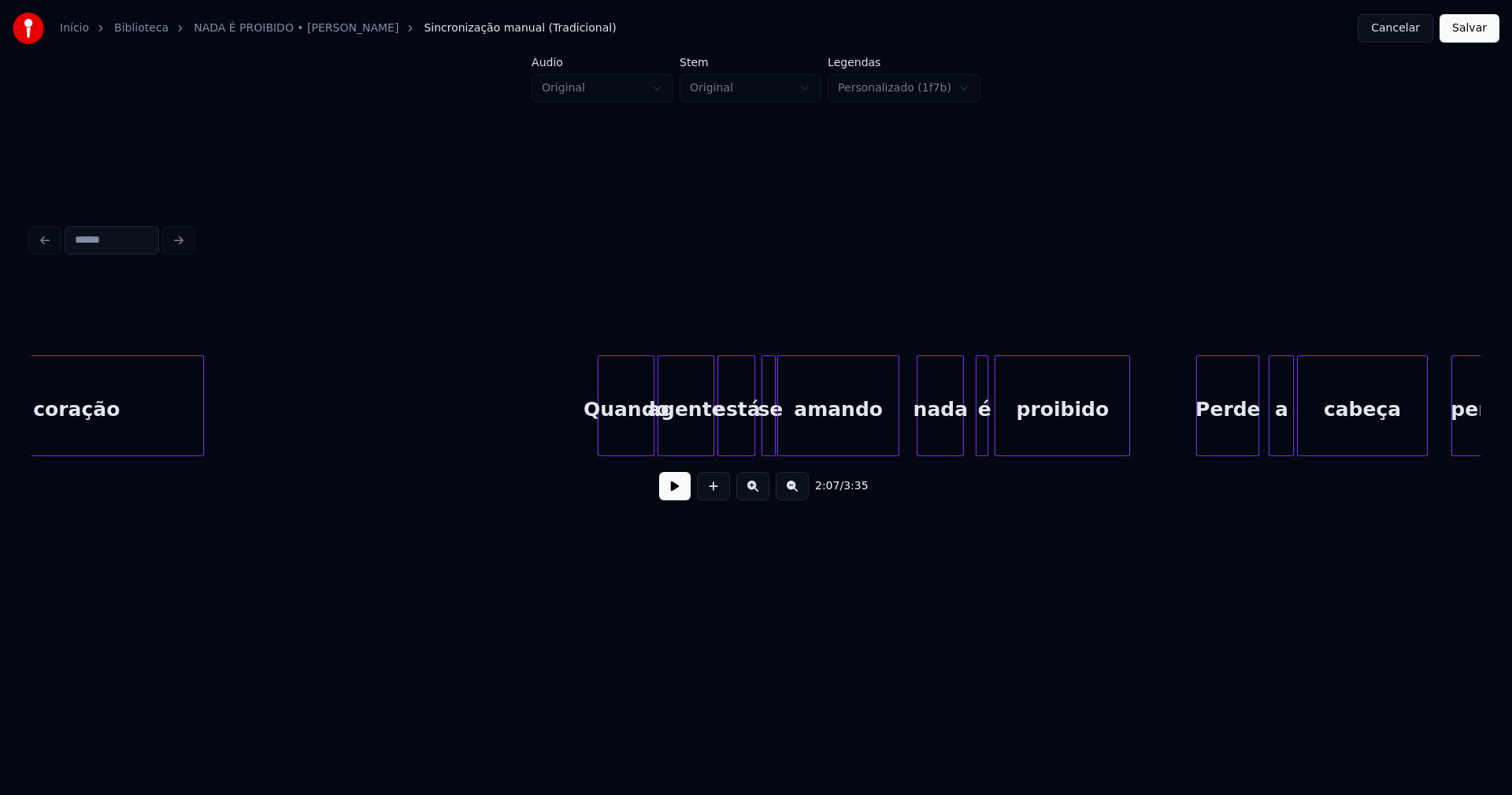
click at [943, 446] on div "nada" at bounding box center [940, 410] width 46 height 108
click at [966, 439] on div at bounding box center [968, 406] width 5 height 99
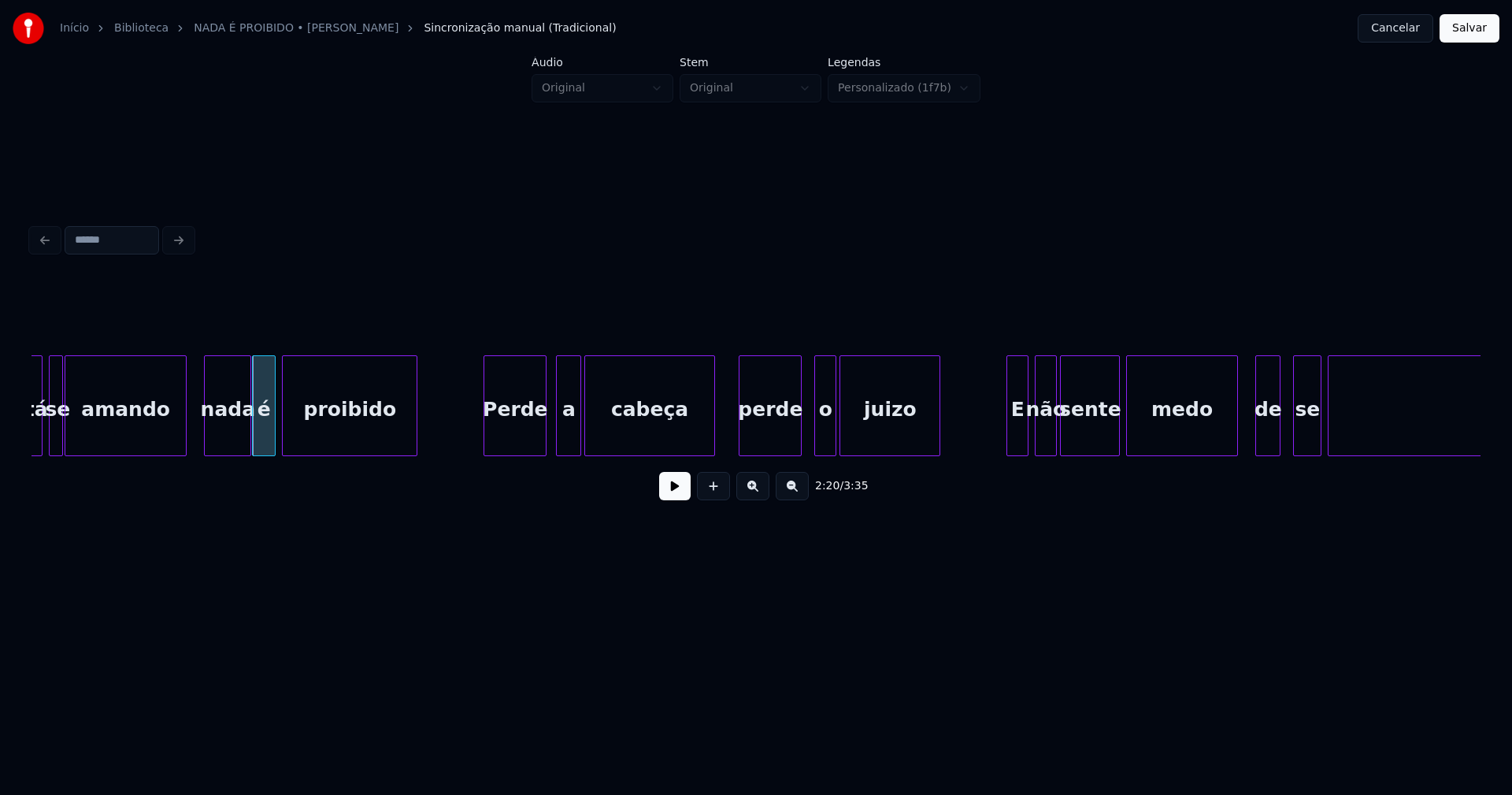
scroll to position [0, 21987]
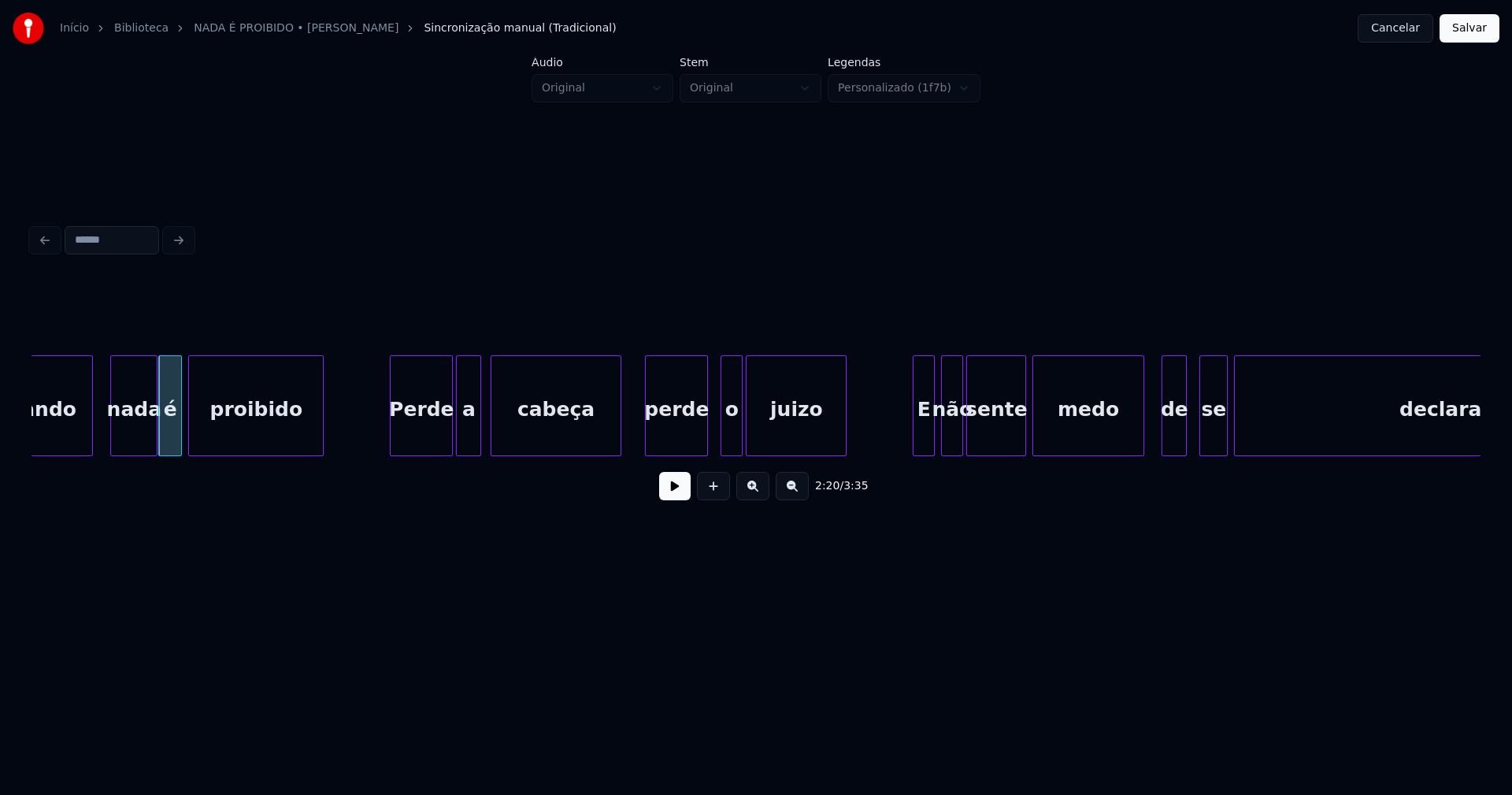
click at [470, 437] on div "a" at bounding box center [468, 410] width 24 height 108
click at [915, 445] on div "E" at bounding box center [916, 410] width 20 height 108
click at [933, 441] on div at bounding box center [931, 406] width 5 height 99
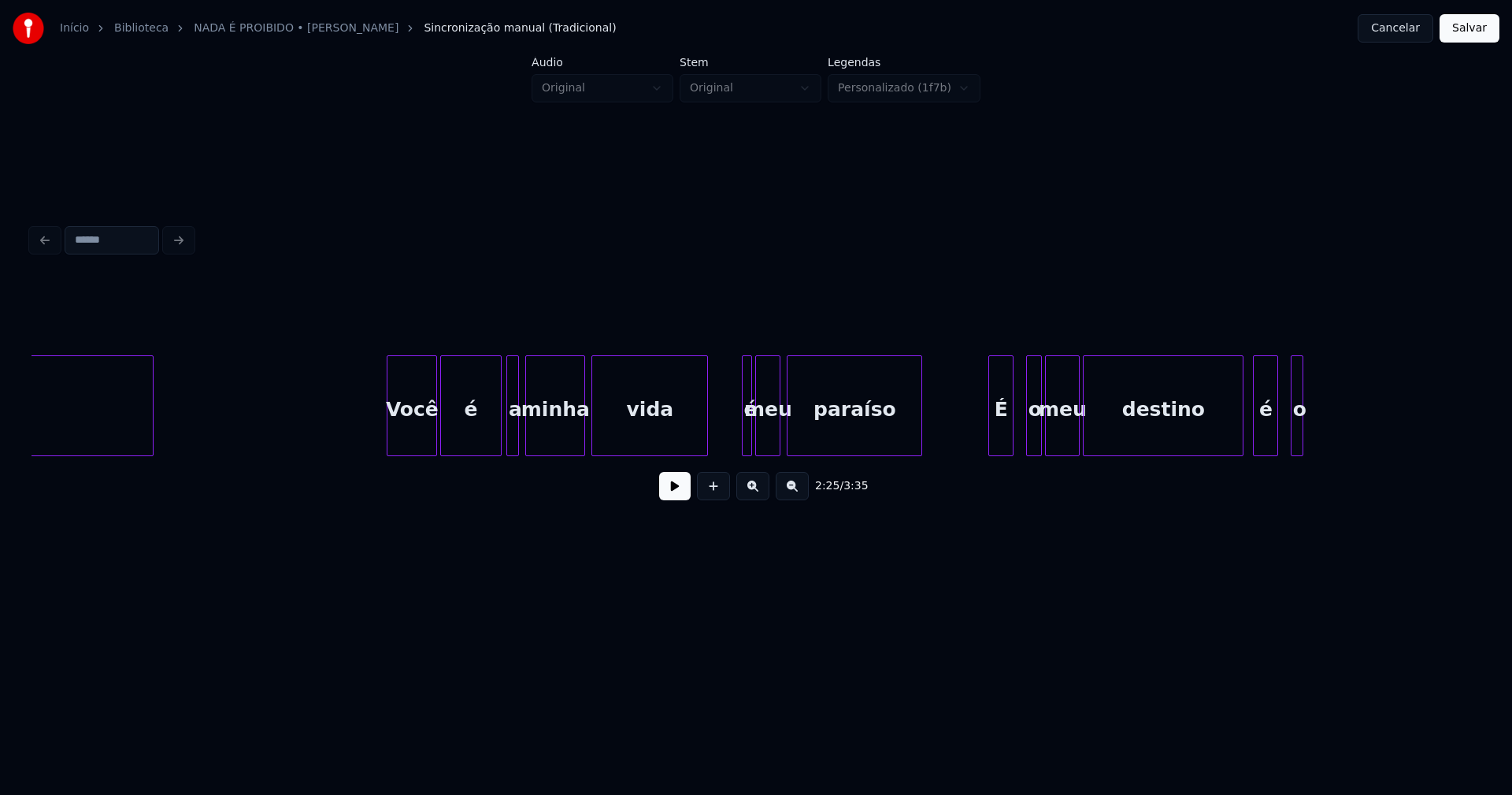
scroll to position [0, 23565]
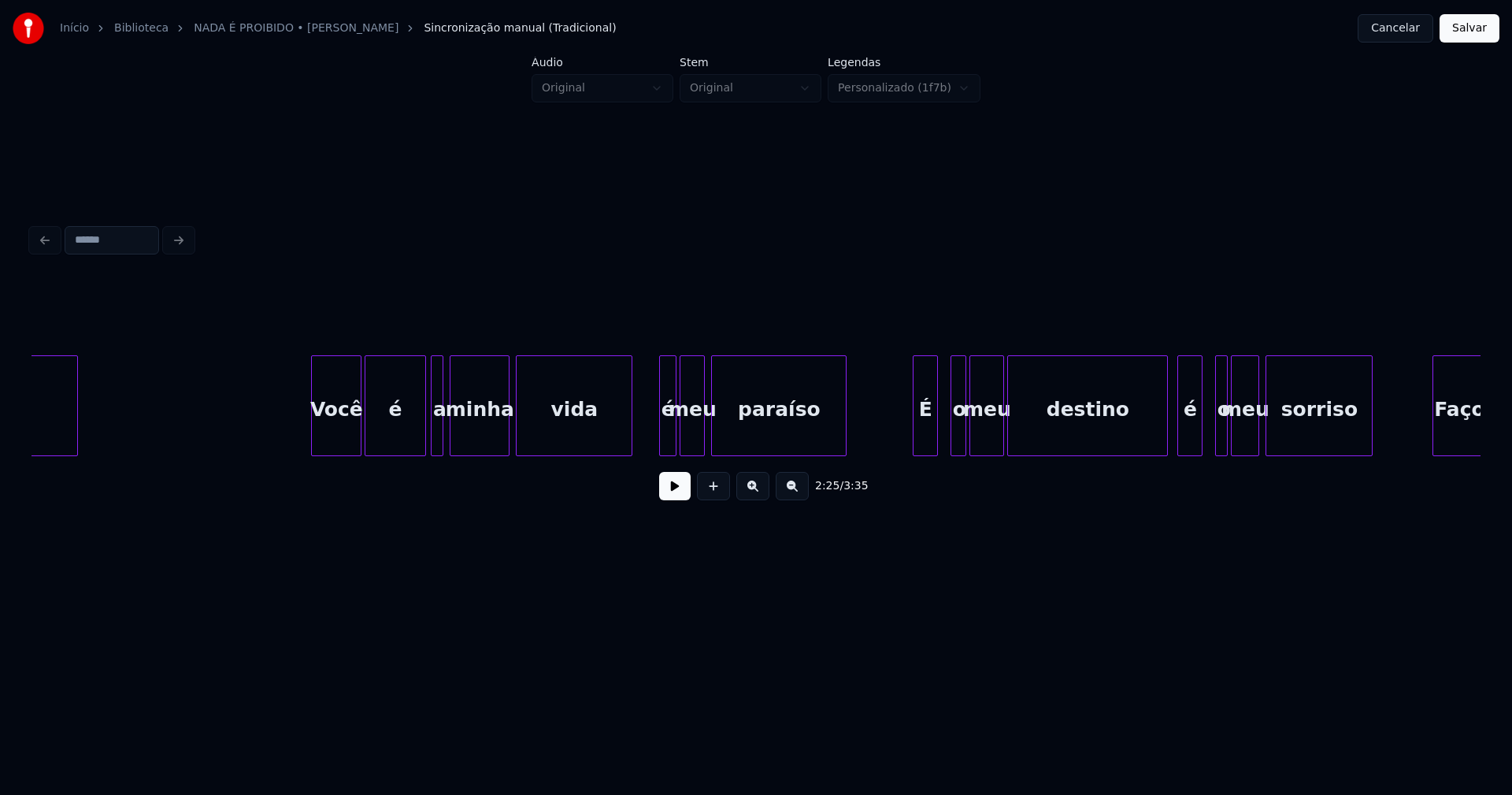
click at [662, 444] on div at bounding box center [663, 406] width 5 height 99
click at [914, 442] on div "É" at bounding box center [914, 410] width 24 height 108
click at [943, 430] on div at bounding box center [941, 406] width 5 height 99
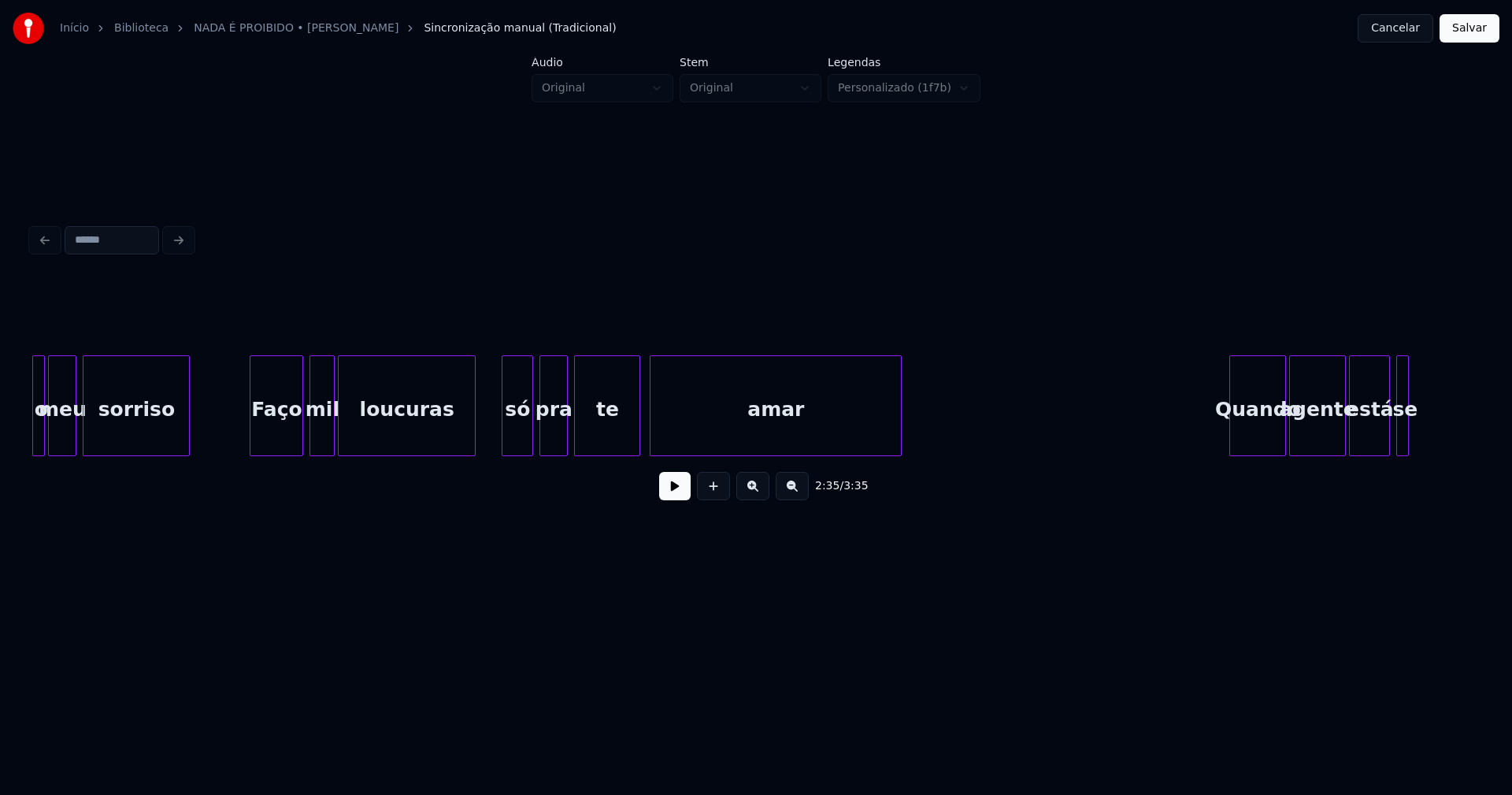
scroll to position [0, 24766]
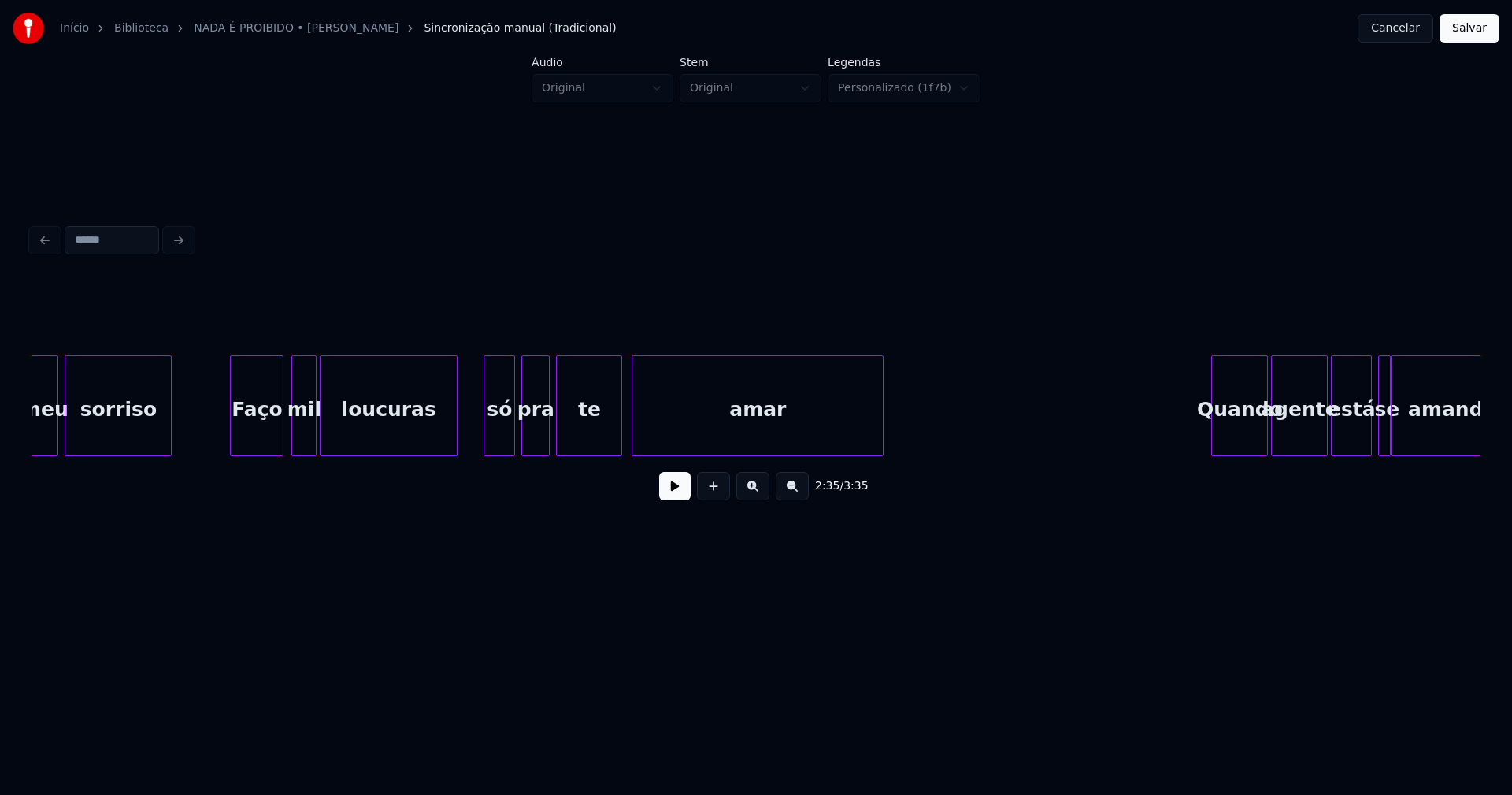
click at [261, 436] on div "Faço" at bounding box center [256, 410] width 52 height 108
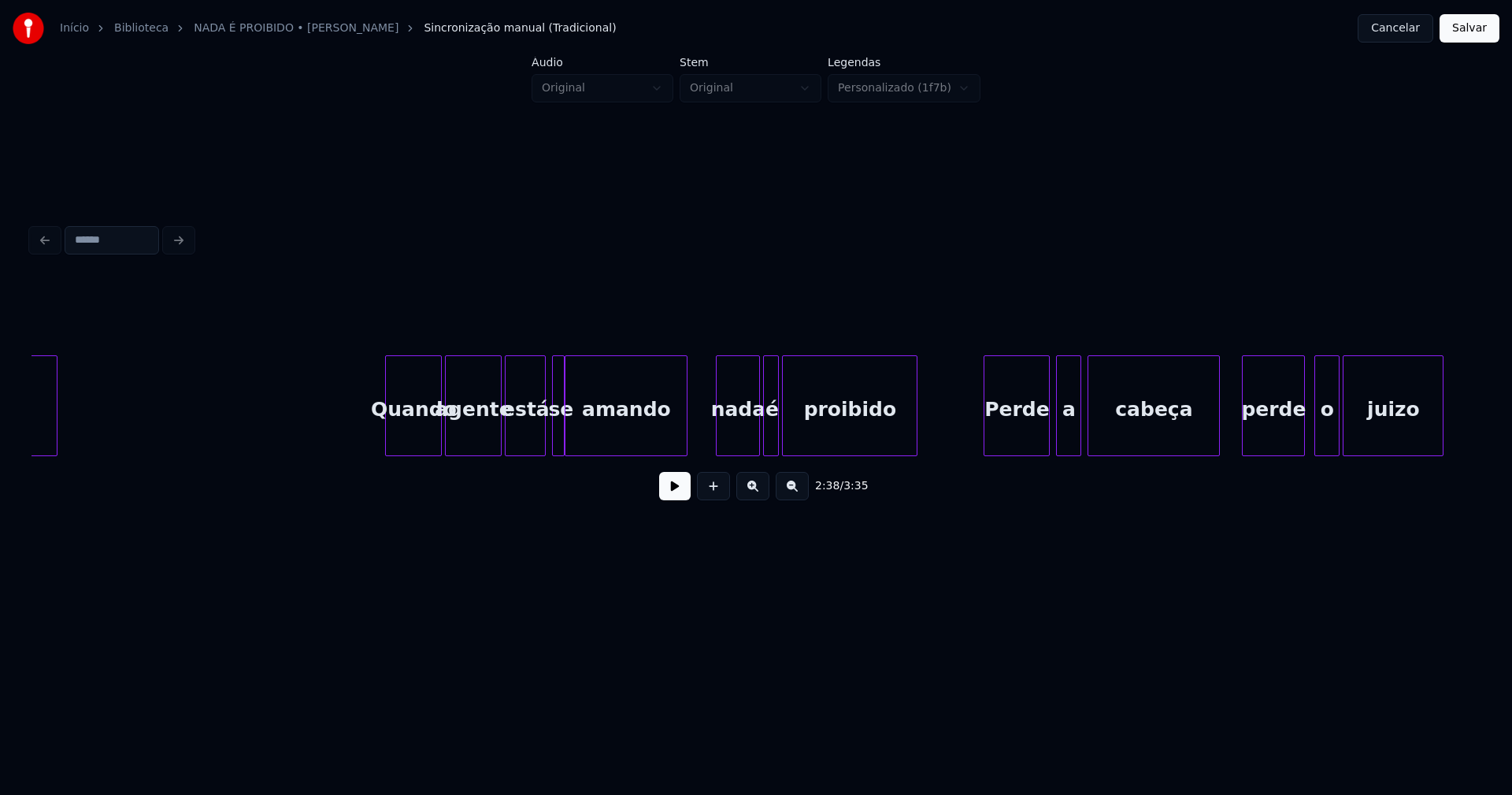
scroll to position [0, 25611]
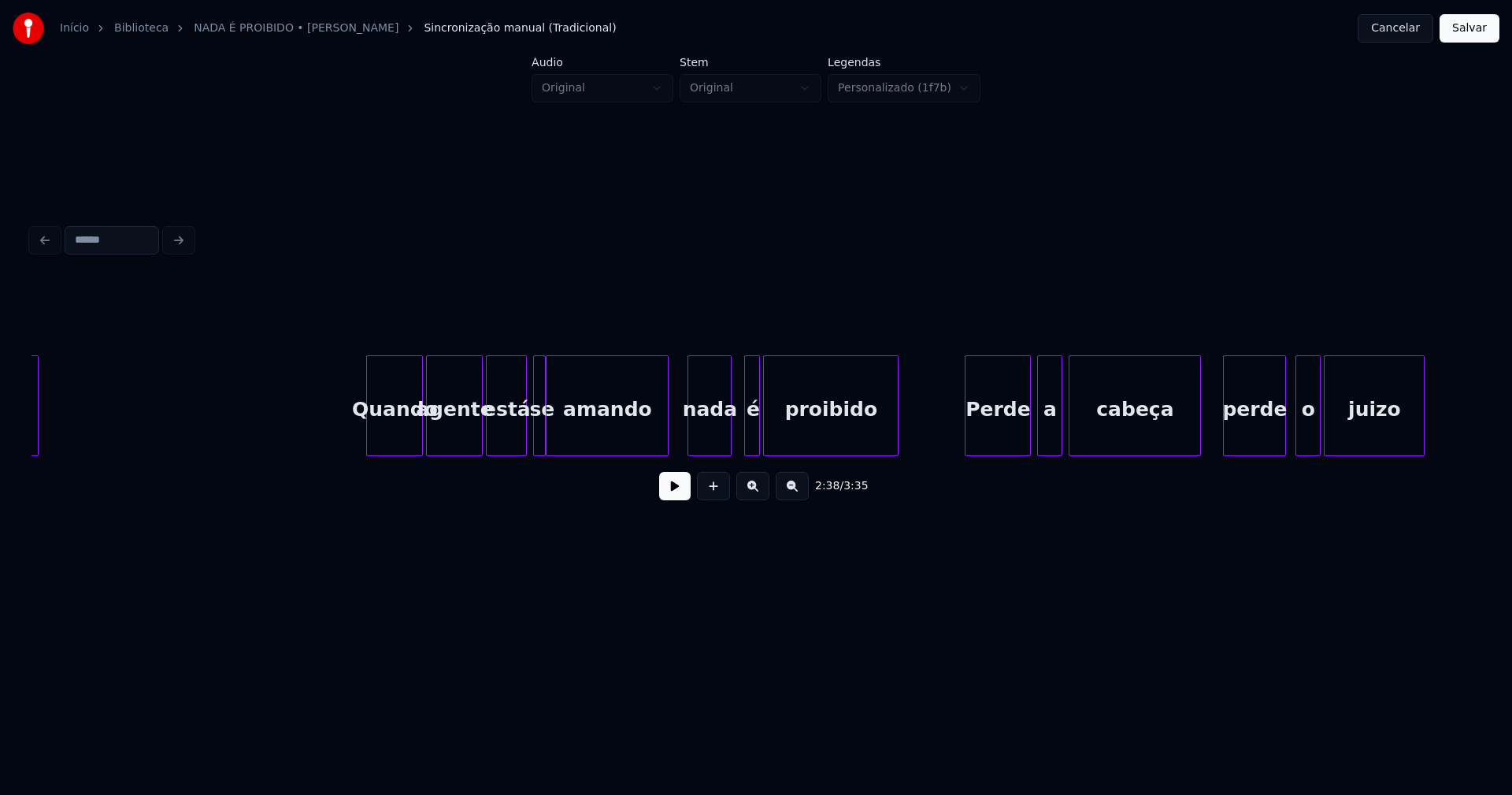
click at [718, 450] on div "amar Quando agente está se amando nada é proibido Perde a cabeça perde o juizo" at bounding box center [756, 406] width 1449 height 101
click at [743, 442] on div "é" at bounding box center [743, 410] width 15 height 108
click at [1004, 432] on div "Perde" at bounding box center [994, 410] width 64 height 108
click at [1045, 438] on div "a" at bounding box center [1045, 410] width 24 height 108
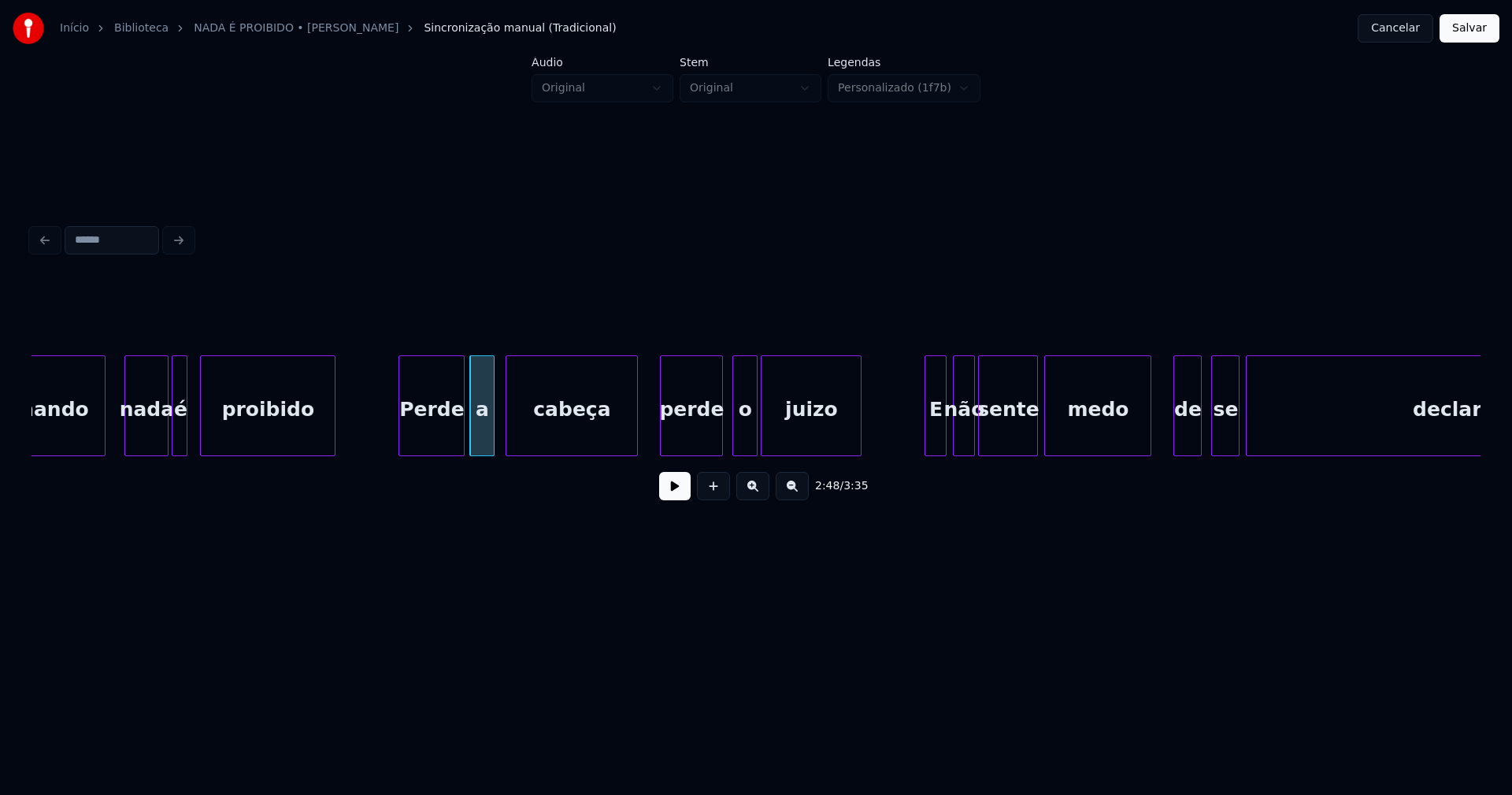
scroll to position [0, 26193]
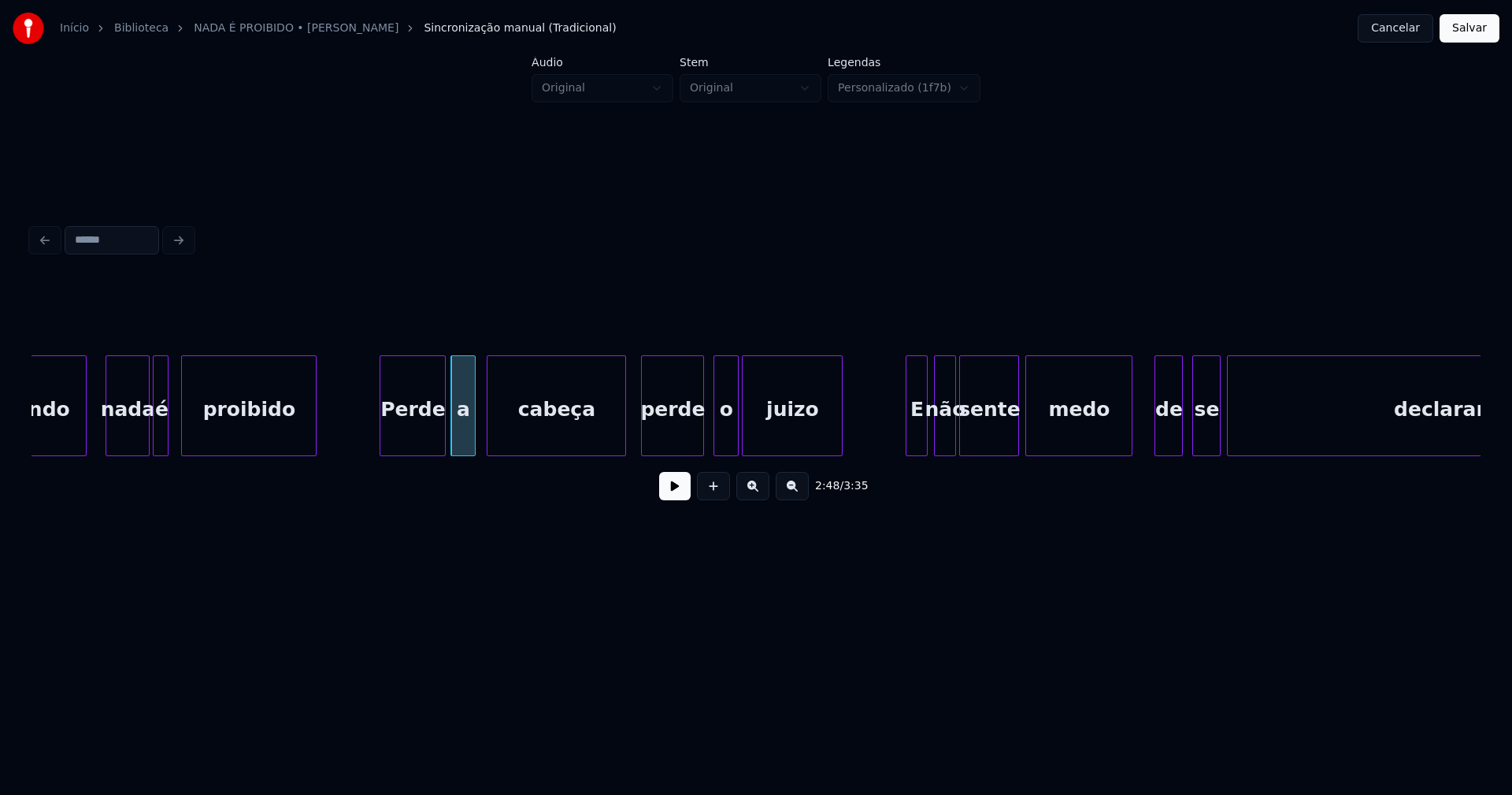
click at [623, 430] on div at bounding box center [623, 406] width 5 height 99
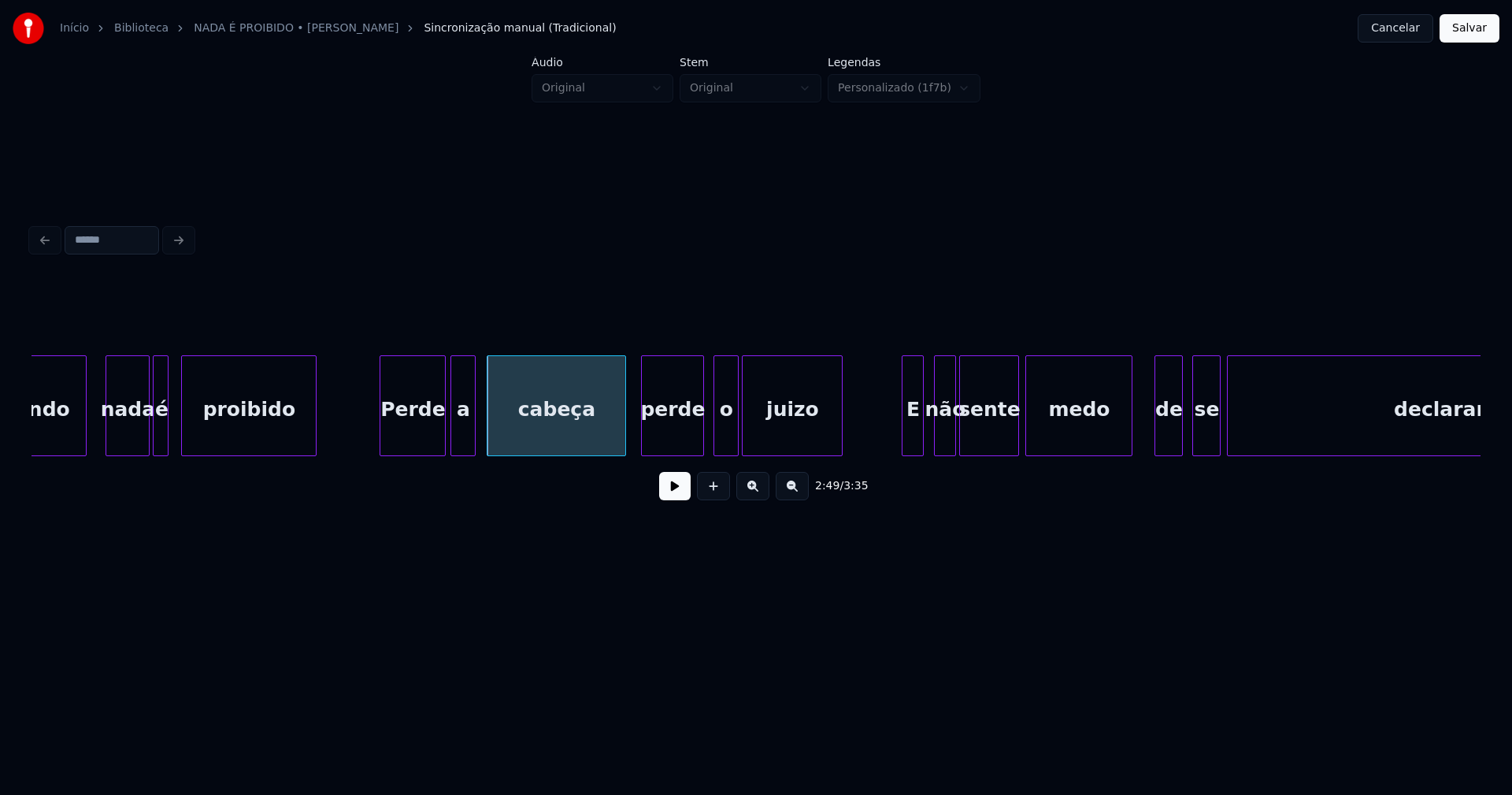
click at [914, 433] on div "E" at bounding box center [913, 410] width 20 height 108
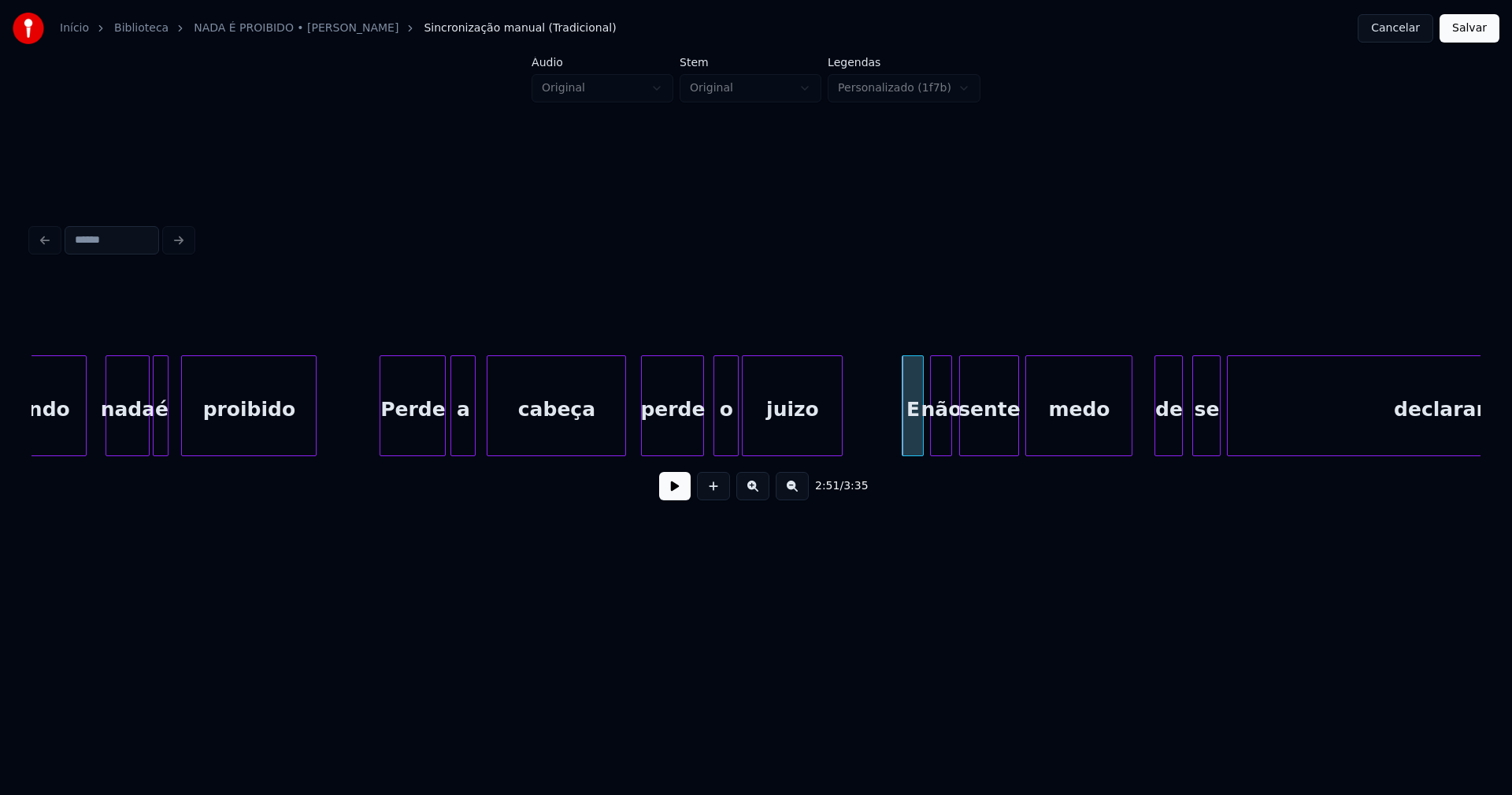
click at [940, 433] on div "não" at bounding box center [940, 410] width 20 height 108
click at [1142, 435] on div at bounding box center [1141, 406] width 5 height 99
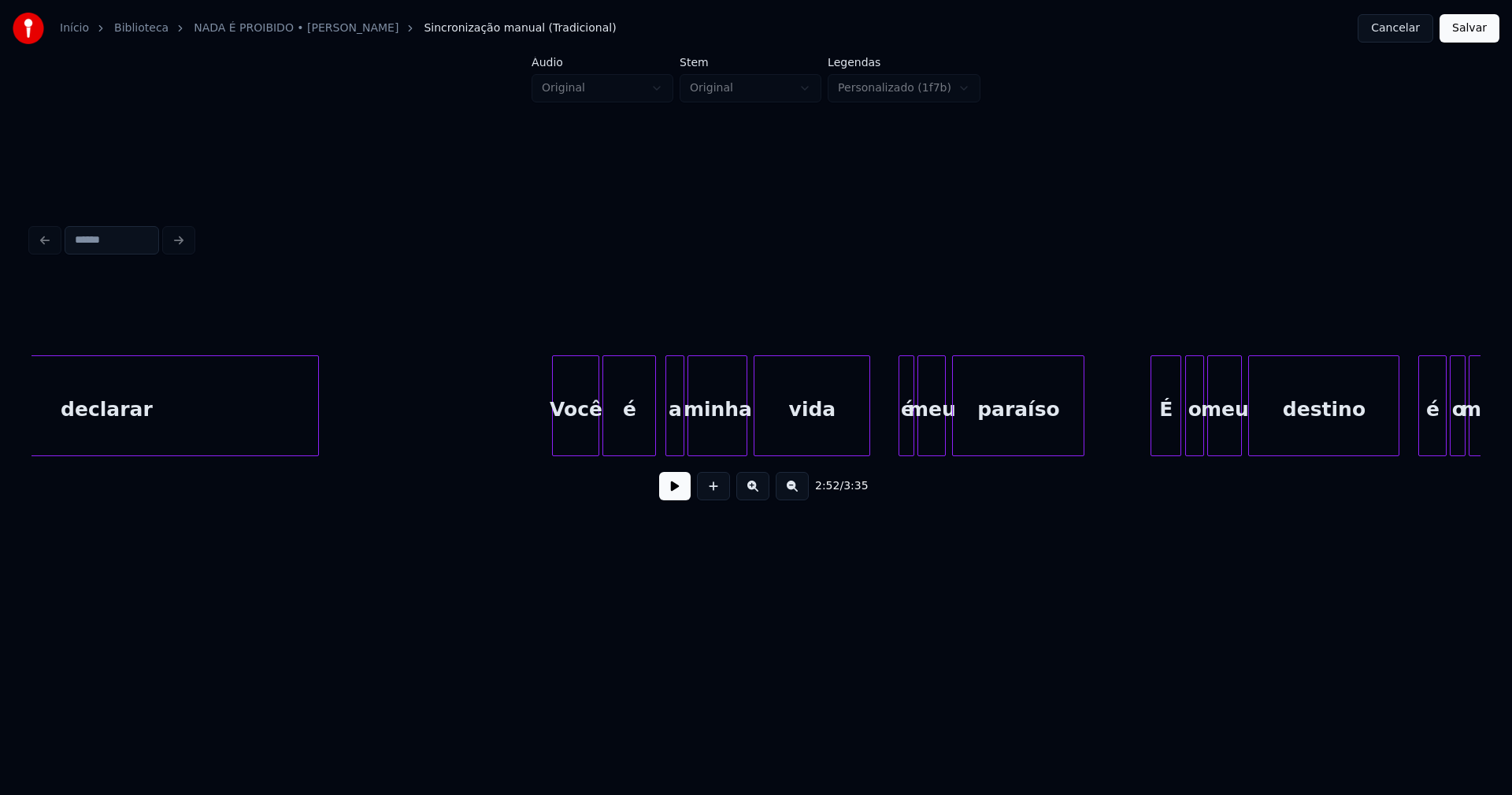
scroll to position [0, 27546]
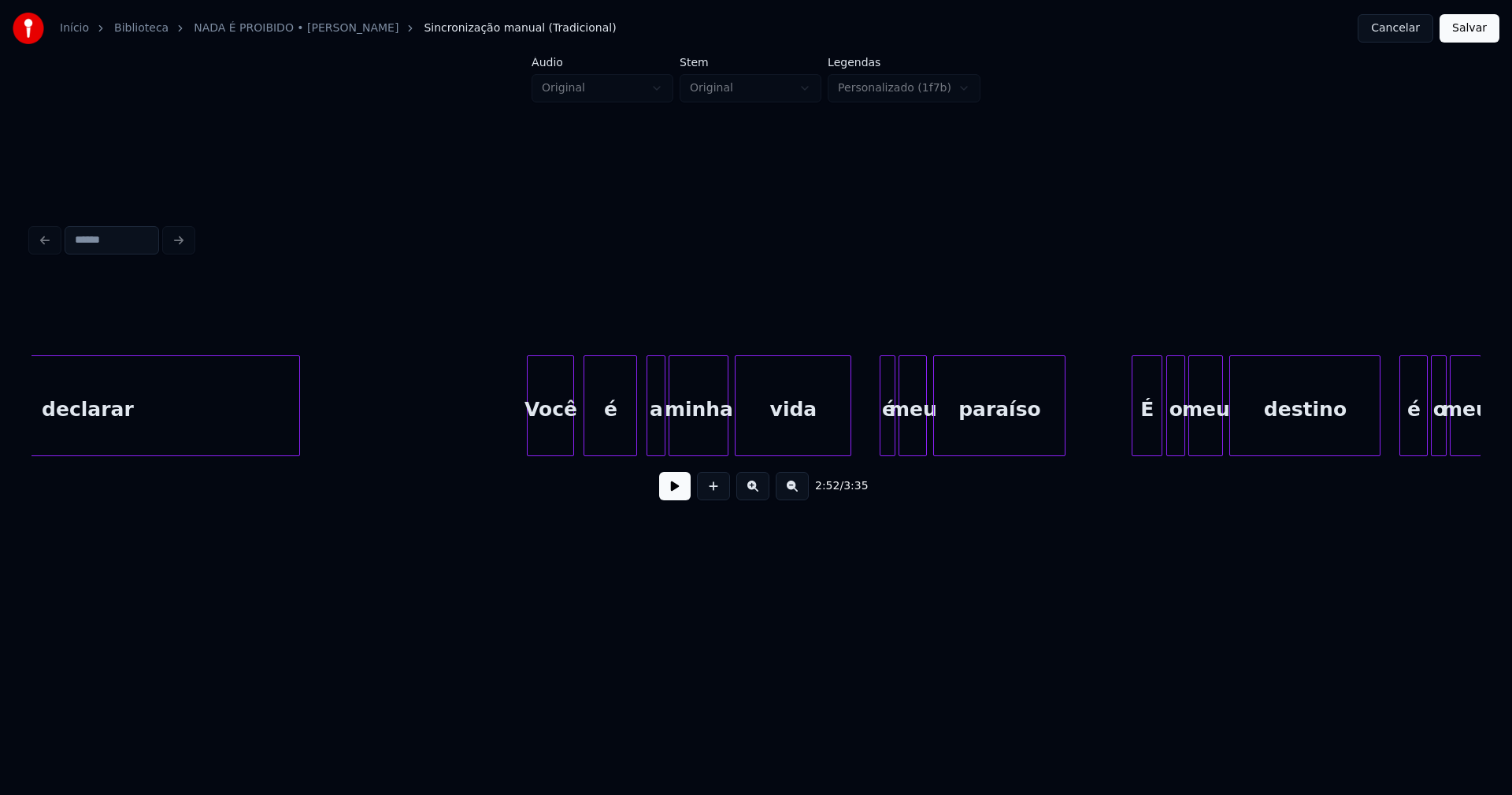
click at [561, 439] on div "Você" at bounding box center [550, 410] width 46 height 108
click at [596, 432] on div "é" at bounding box center [607, 410] width 52 height 108
click at [651, 434] on div "a" at bounding box center [651, 410] width 17 height 108
click at [870, 443] on div at bounding box center [873, 406] width 5 height 99
click at [1141, 440] on div "É" at bounding box center [1140, 410] width 29 height 108
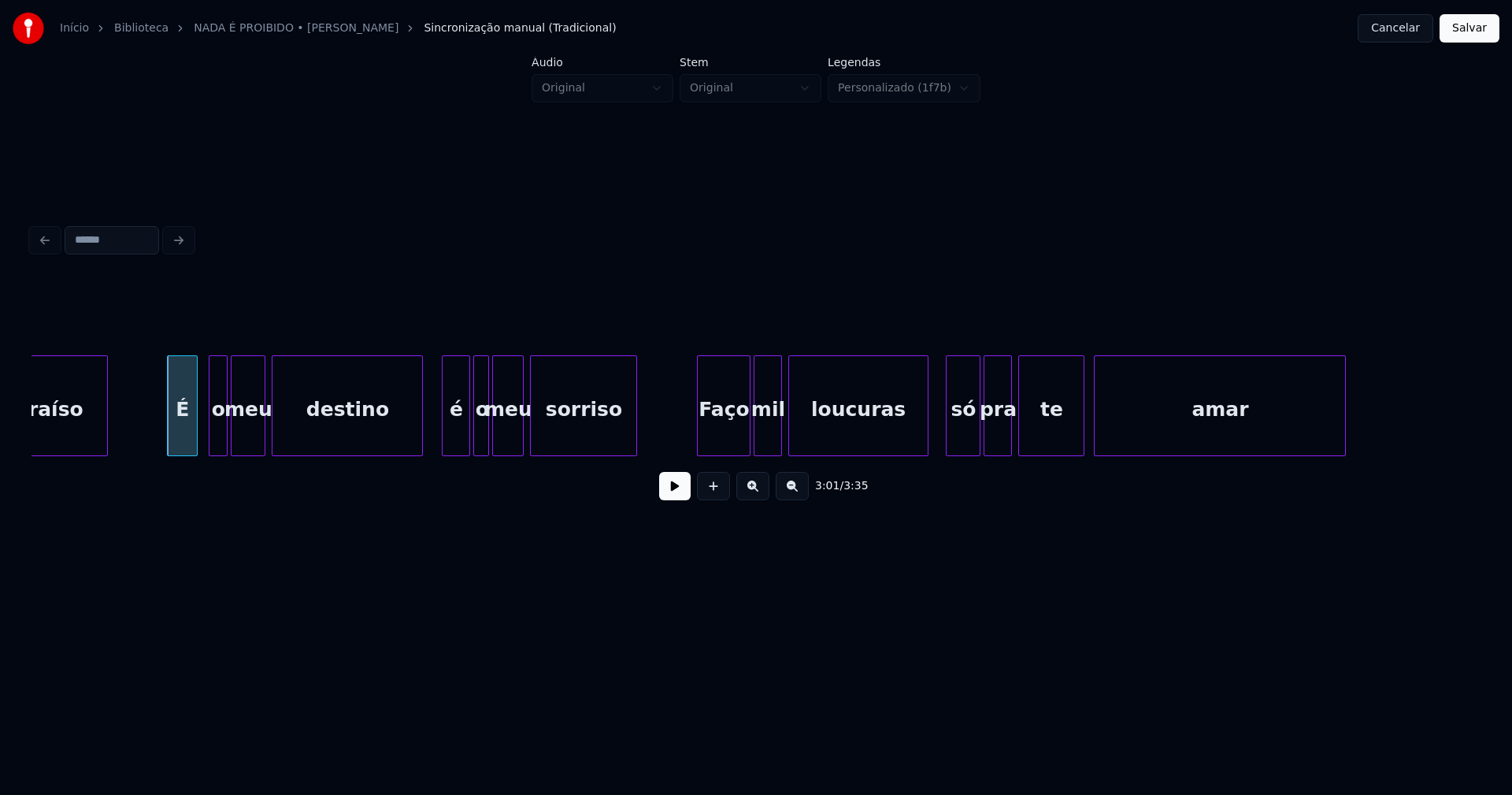
scroll to position [0, 28521]
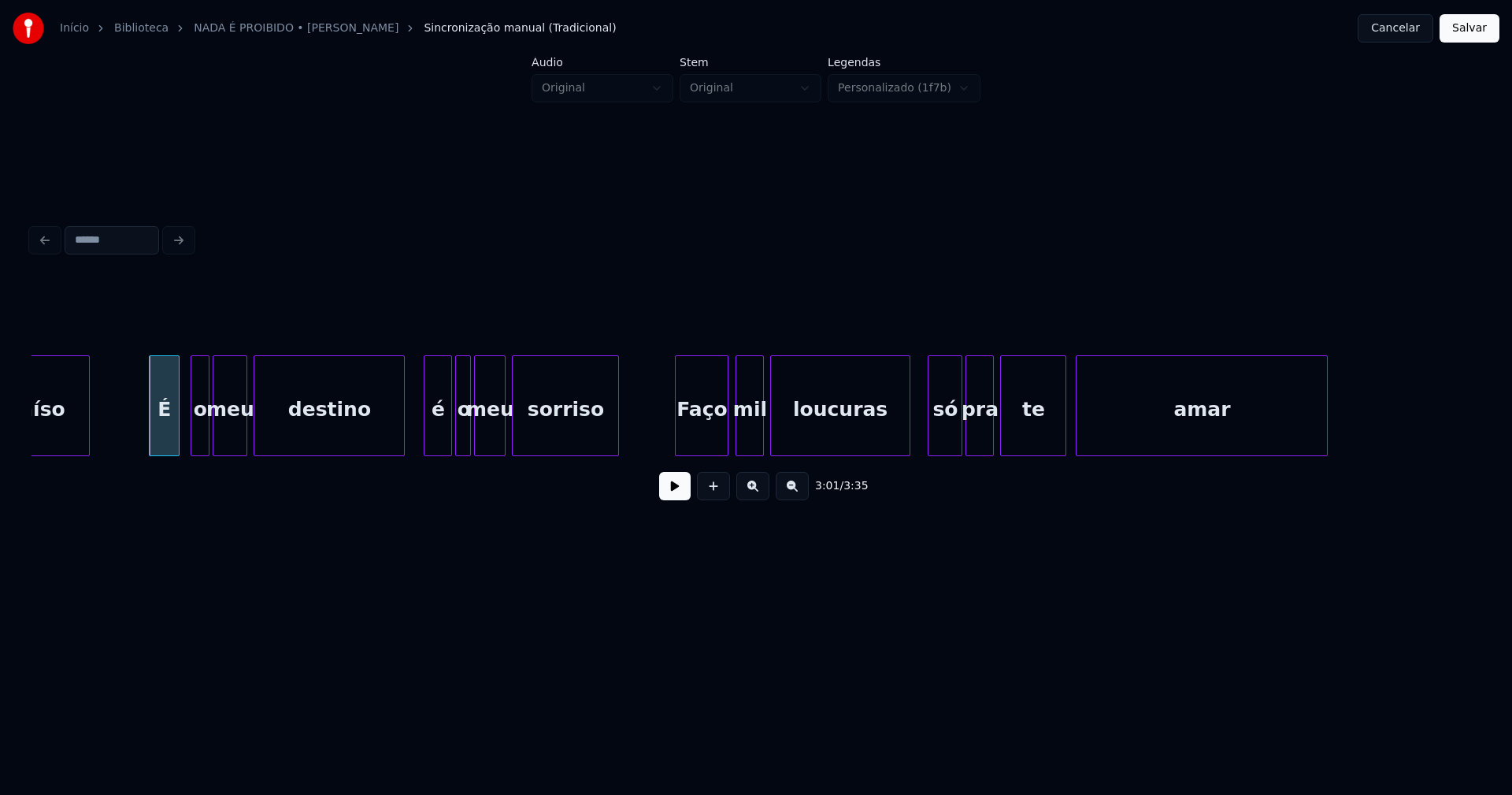
click at [710, 437] on div "Faço" at bounding box center [702, 410] width 52 height 108
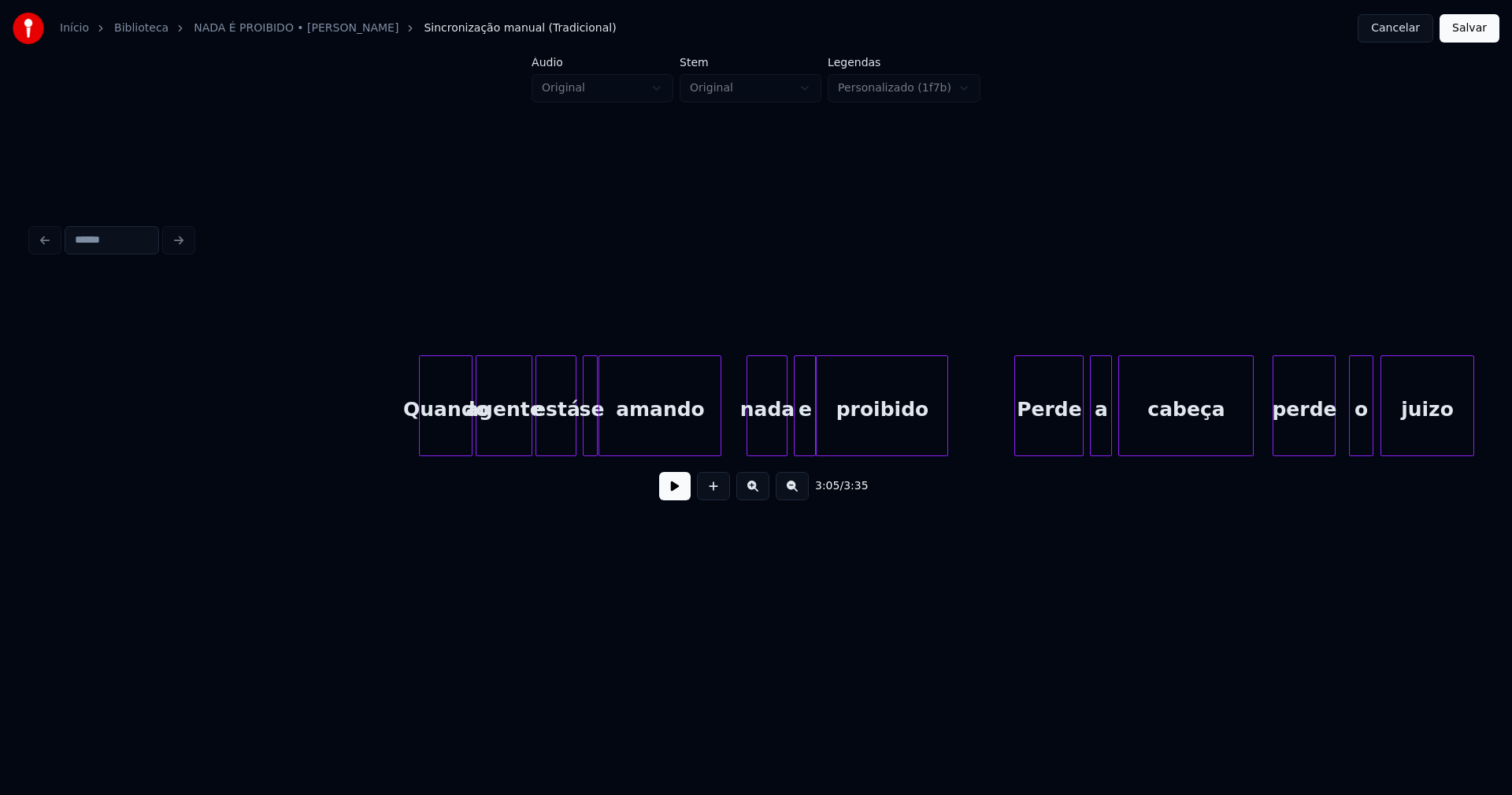
scroll to position [0, 29837]
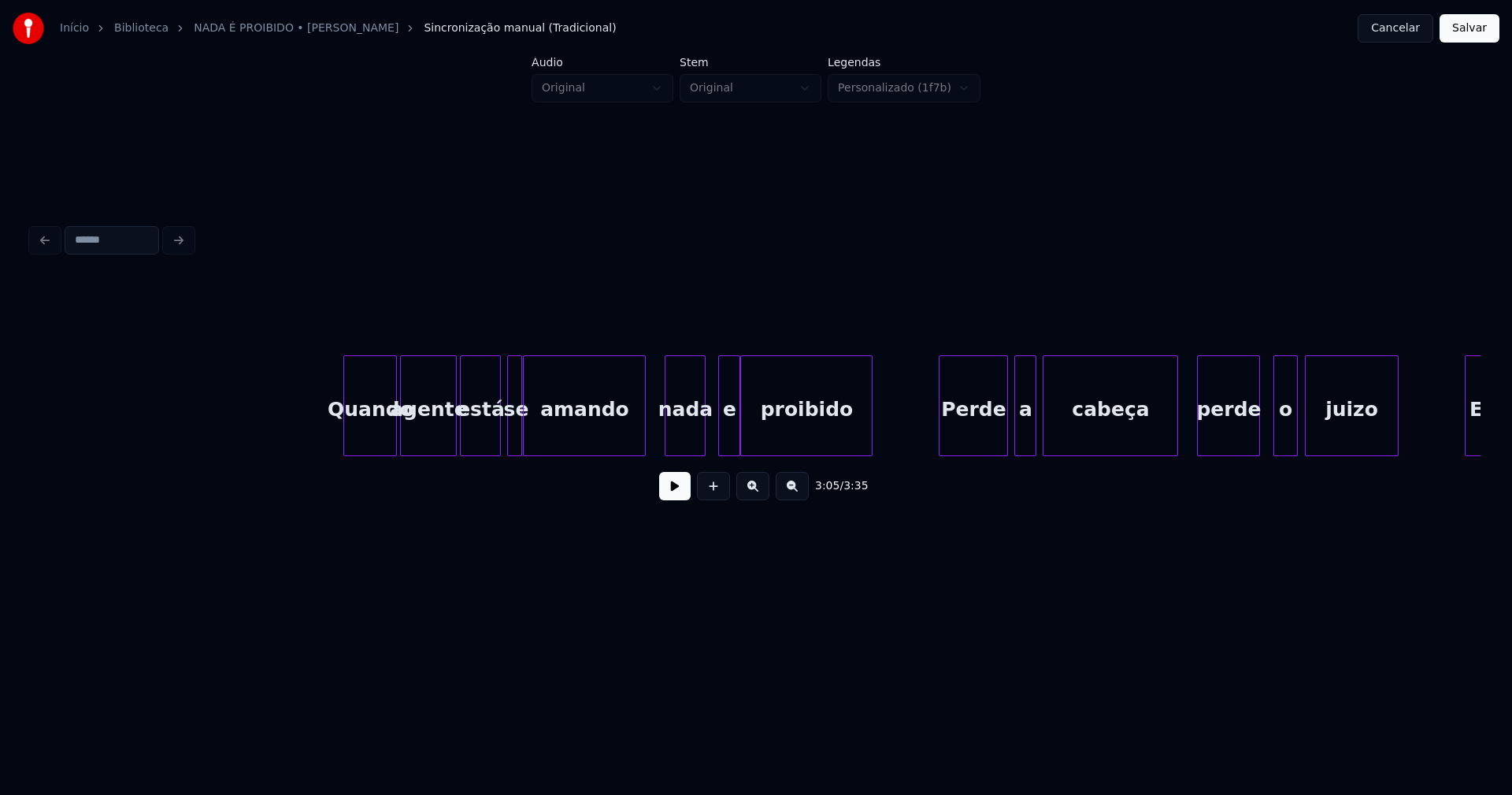
click at [688, 445] on div "nada" at bounding box center [685, 410] width 39 height 108
click at [721, 443] on div "e" at bounding box center [721, 410] width 20 height 108
click at [949, 428] on div "Perde" at bounding box center [968, 410] width 68 height 108
click at [1015, 434] on div "a" at bounding box center [1019, 410] width 20 height 108
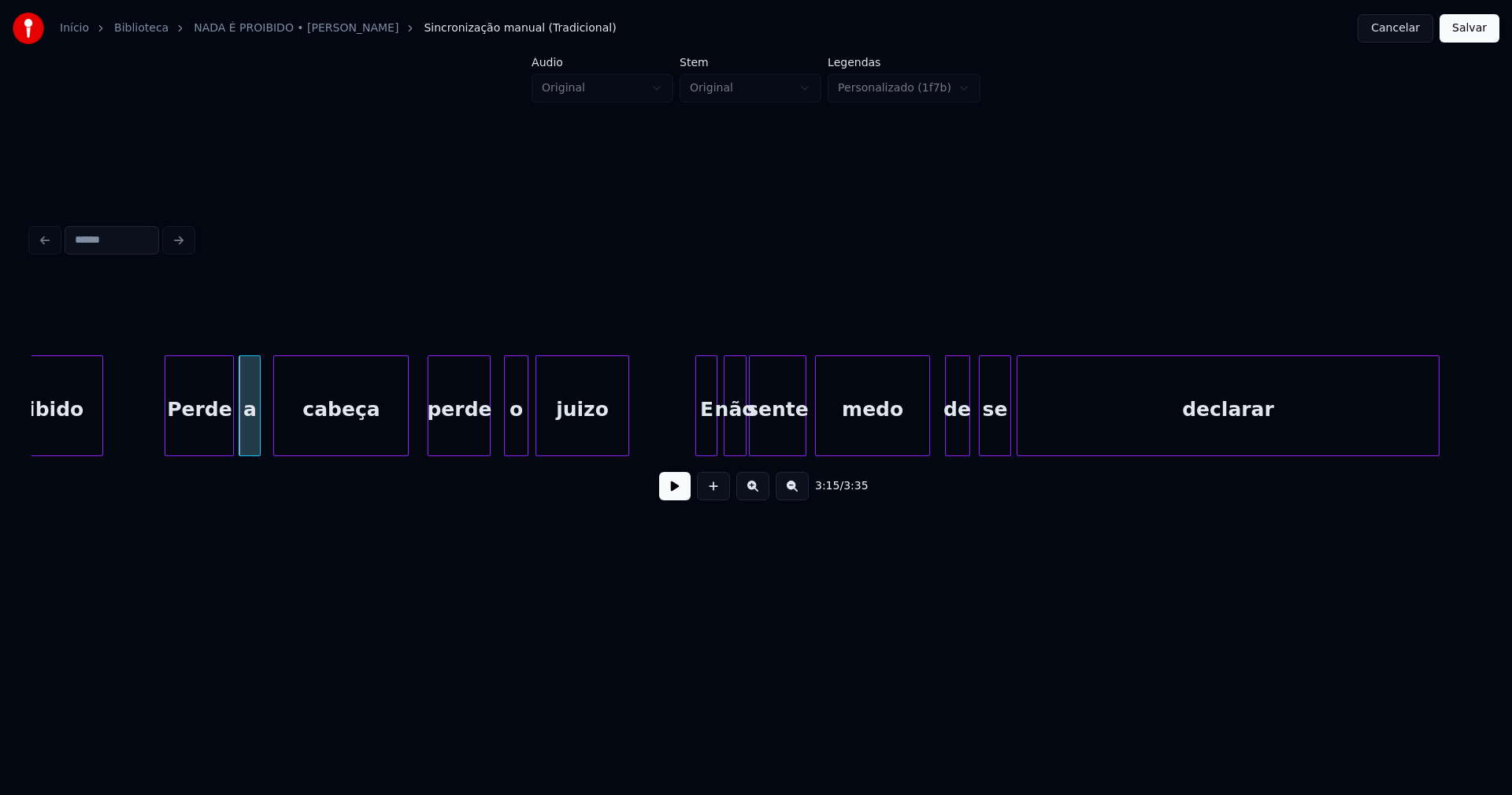
scroll to position [0, 30625]
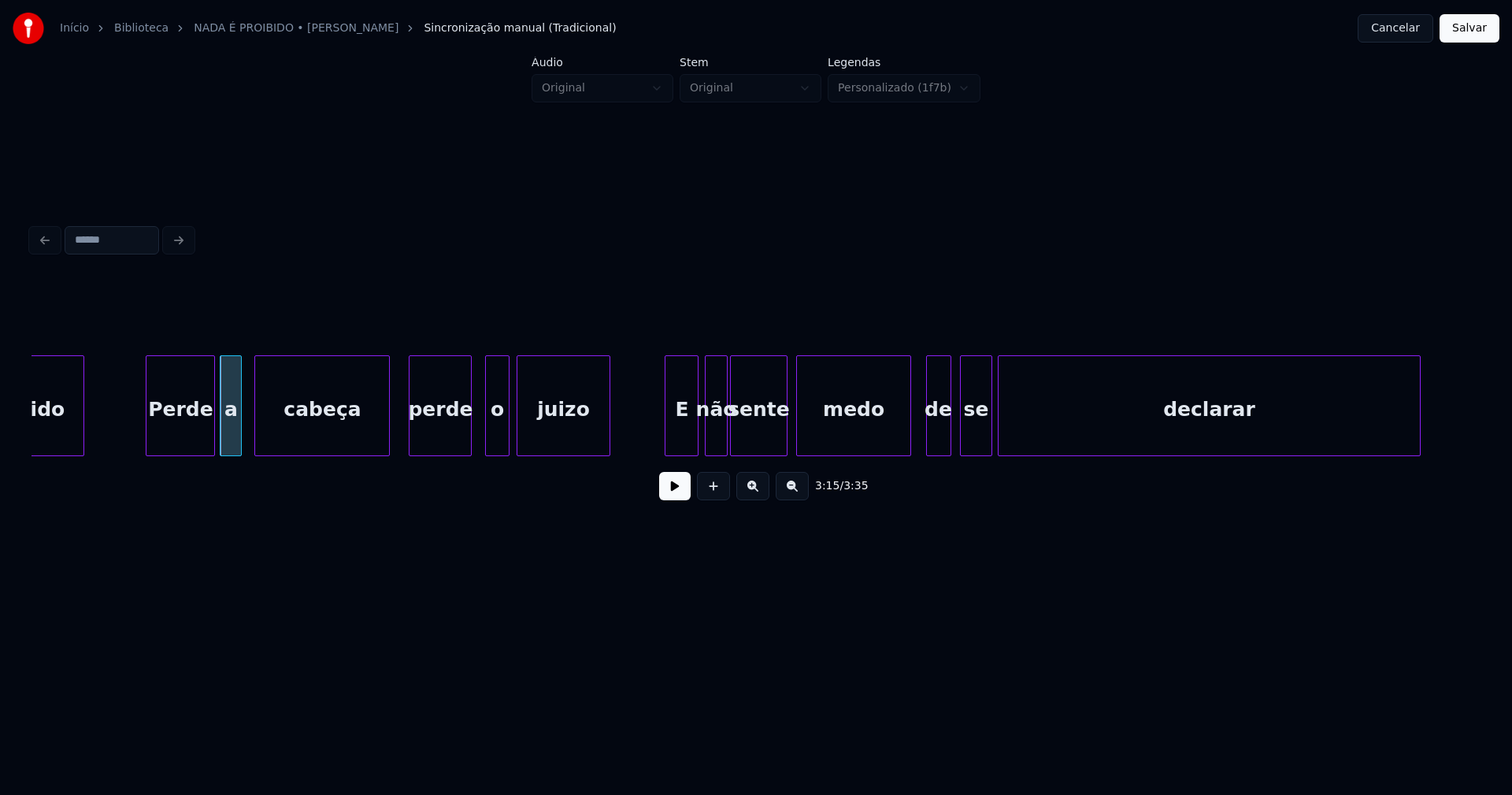
click at [668, 456] on div "proibido Perde a cabeça perde o juizo E não sente medo de se declarar" at bounding box center [756, 406] width 1449 height 101
click at [933, 440] on div "de" at bounding box center [936, 410] width 24 height 108
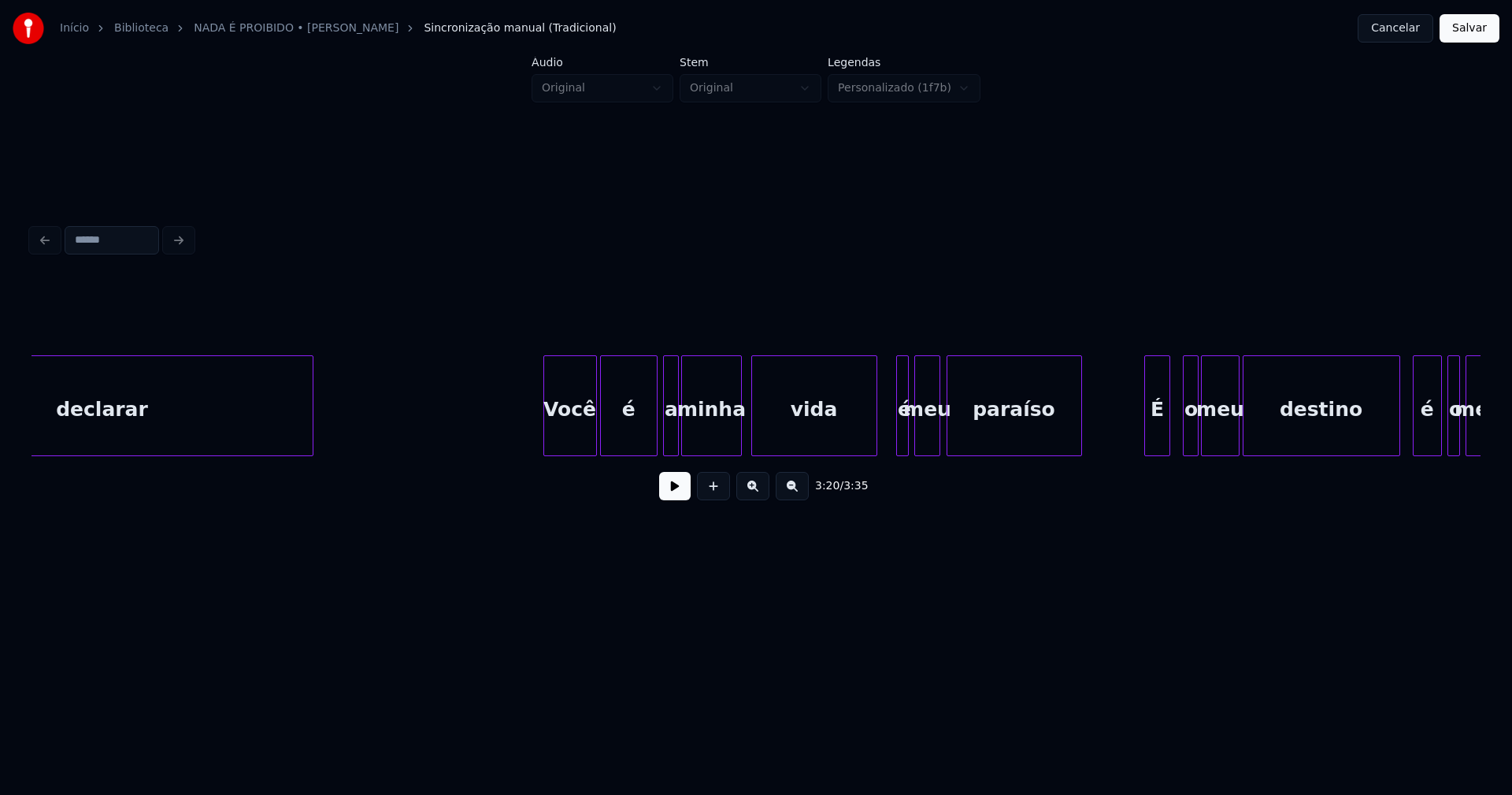
scroll to position [0, 31864]
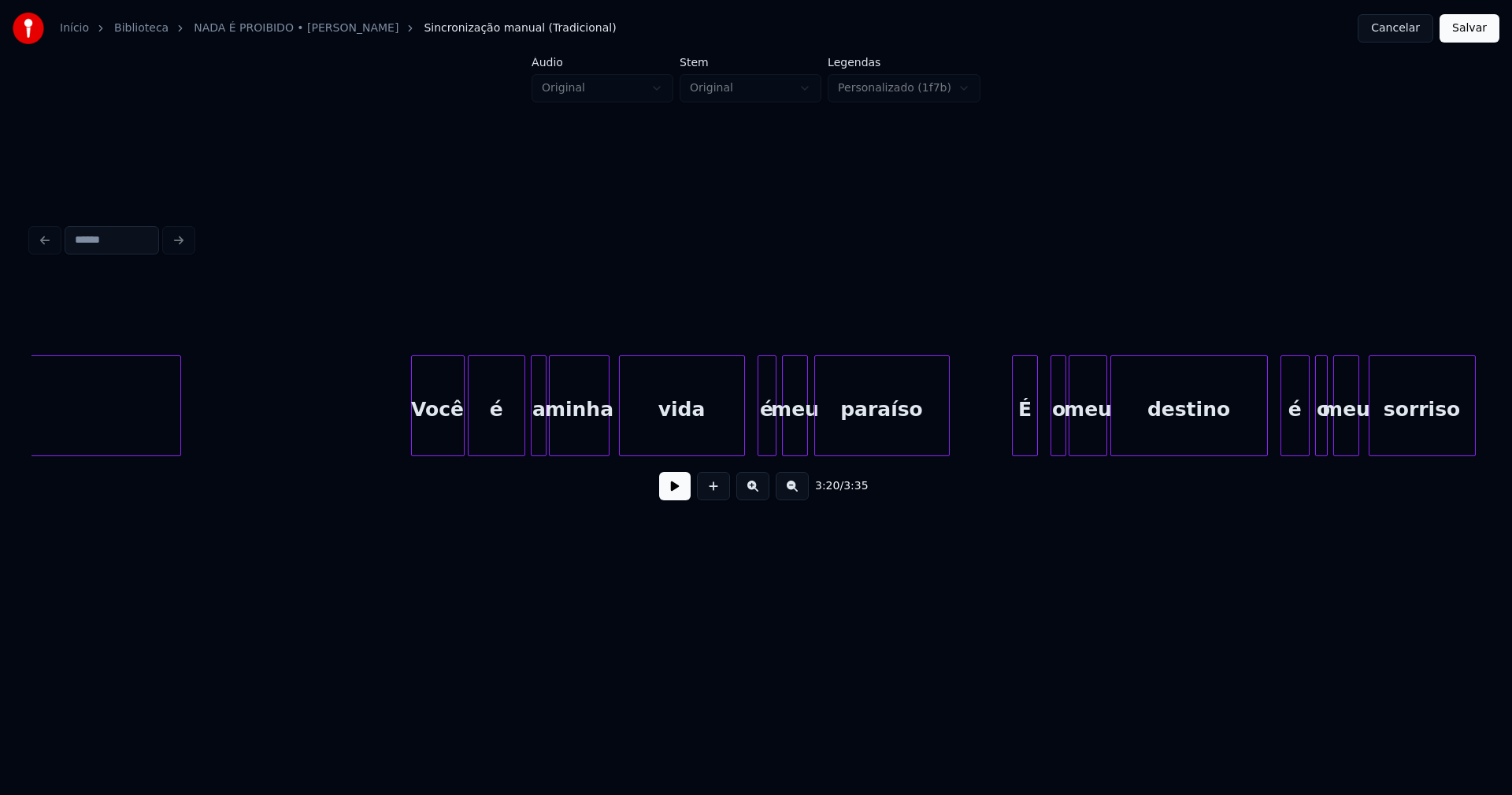
click at [758, 452] on div "declarar Você é a minha vida é meu paraíso É o meu destino é o meu sorriso" at bounding box center [756, 406] width 1449 height 101
click at [1010, 432] on div at bounding box center [1010, 406] width 5 height 99
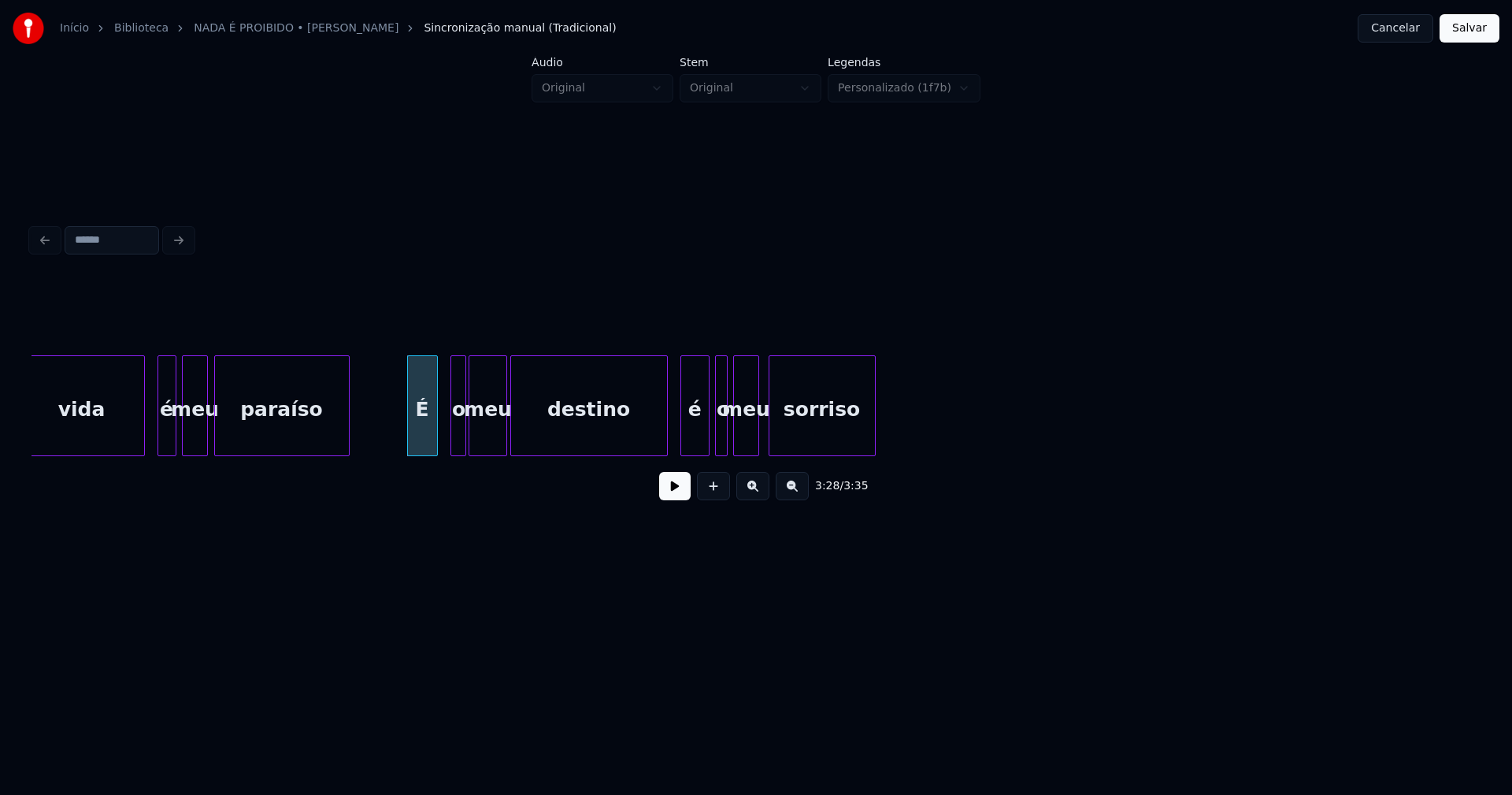
click at [1475, 30] on button "Salvar" at bounding box center [1470, 28] width 60 height 29
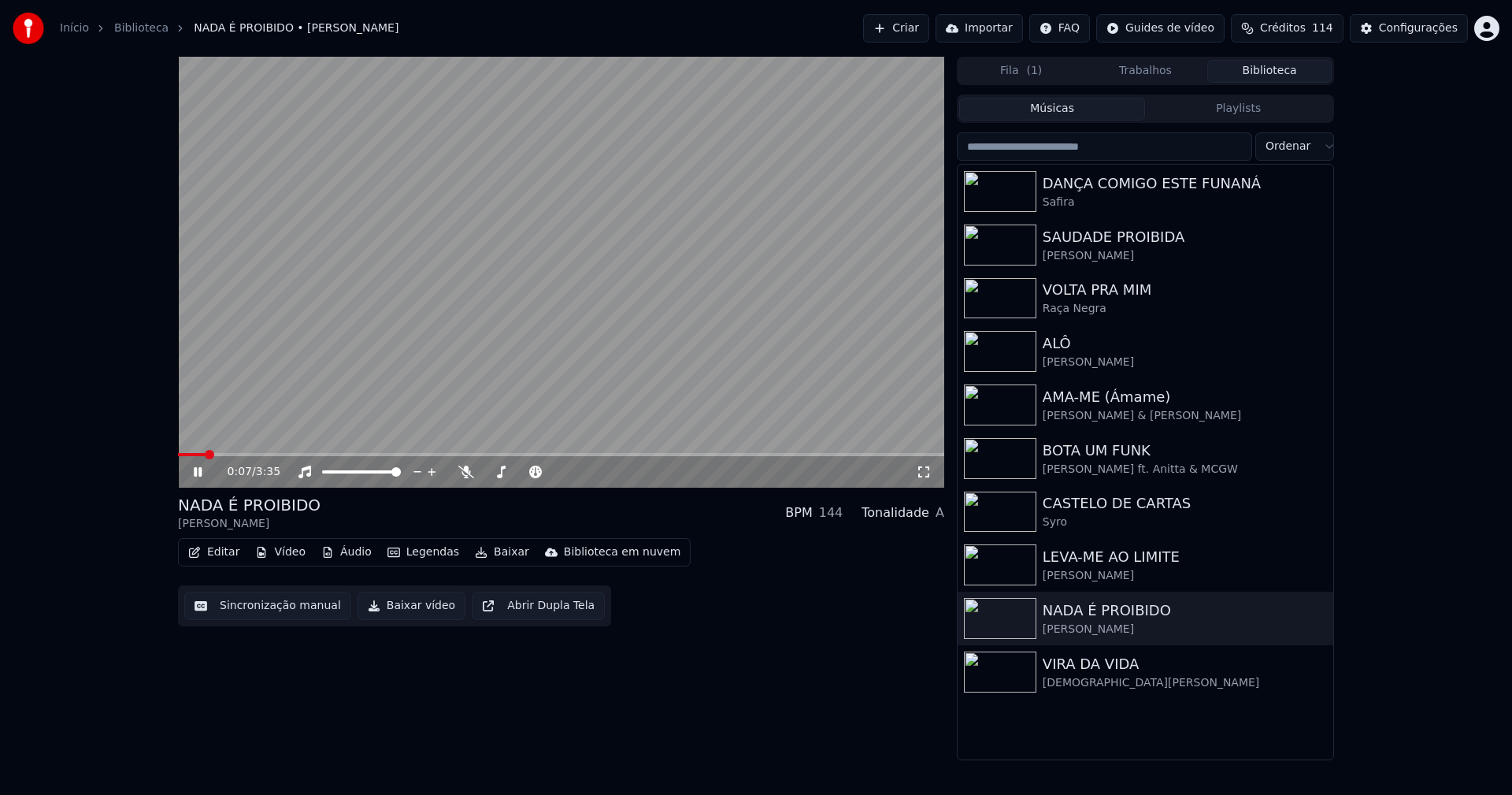
click at [197, 475] on icon at bounding box center [198, 472] width 8 height 10
click at [389, 608] on button "Baixar vídeo" at bounding box center [411, 605] width 108 height 29
